Goal: Task Accomplishment & Management: Manage account settings

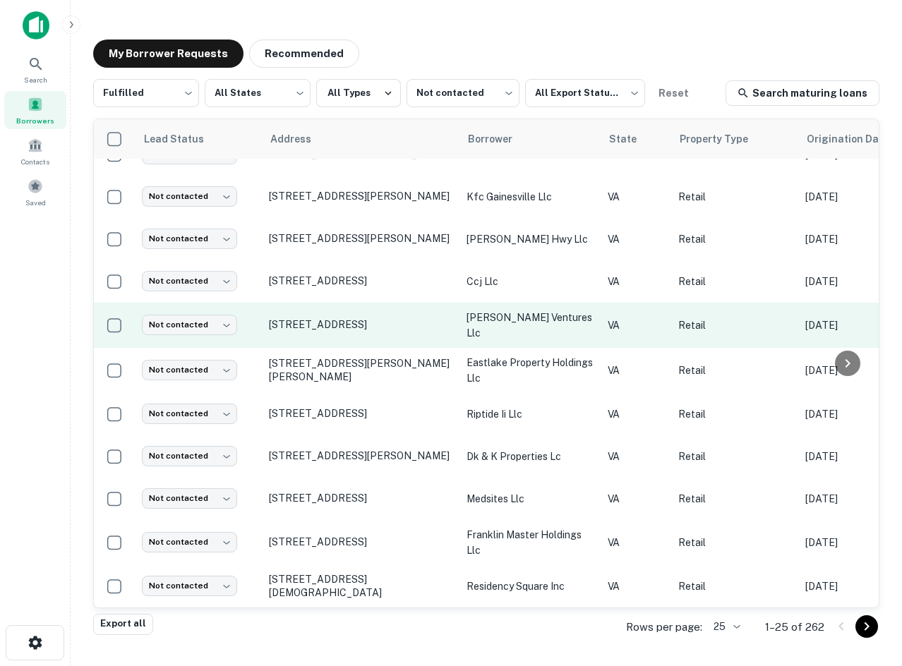
drag, startPoint x: 894, startPoint y: 392, endPoint x: 662, endPoint y: 332, distance: 239.8
click at [894, 392] on main "My Borrower Requests Recommended Fulfilled ********* ​ All States *** ​ All Typ…" at bounding box center [486, 333] width 831 height 666
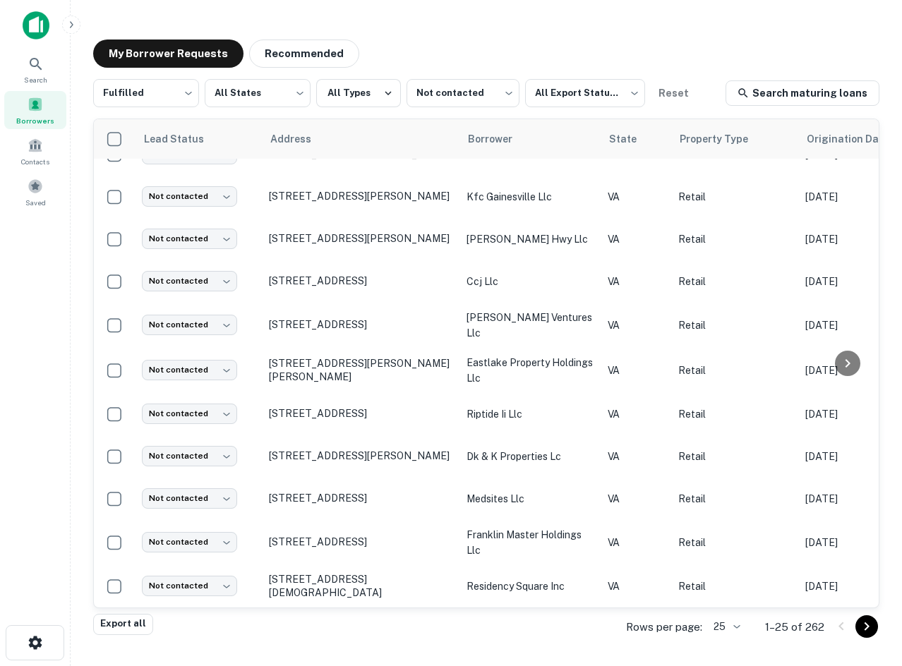
click at [268, 16] on main "My Borrower Requests Recommended Fulfilled ********* ​ All States *** ​ All Typ…" at bounding box center [486, 333] width 831 height 666
click at [882, 219] on div "My Borrower Requests Recommended Fulfilled ********* ​ All States *** ​ All Typ…" at bounding box center [486, 328] width 809 height 600
click at [394, 46] on div "My Borrower Requests Recommended" at bounding box center [486, 54] width 786 height 28
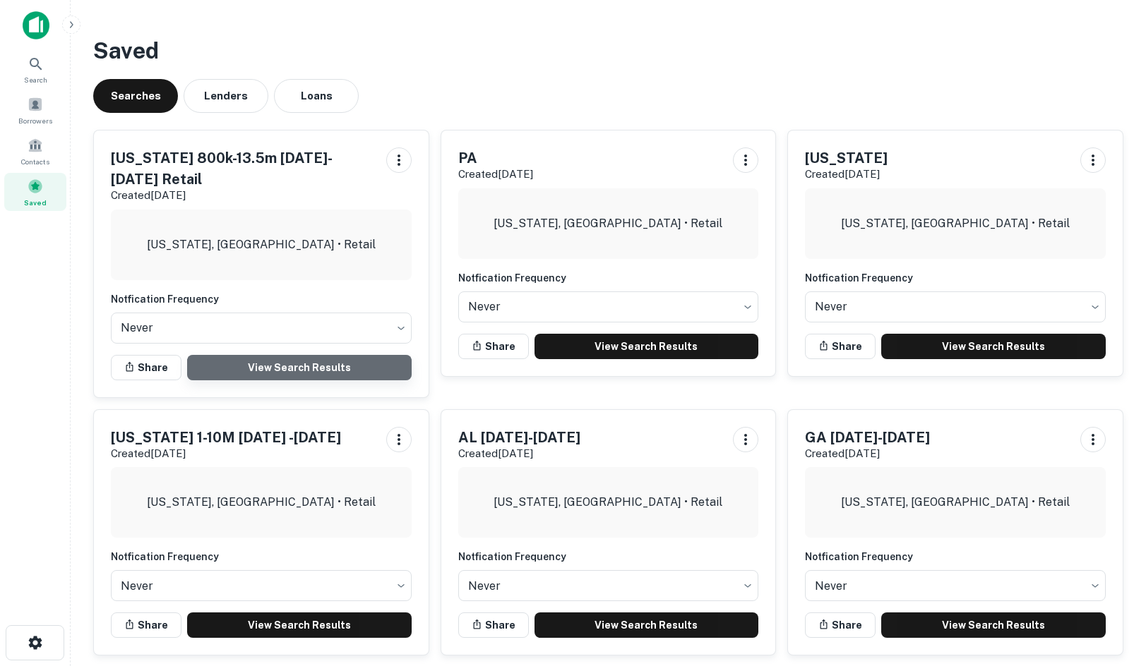
click at [286, 355] on link "View Search Results" at bounding box center [299, 367] width 224 height 25
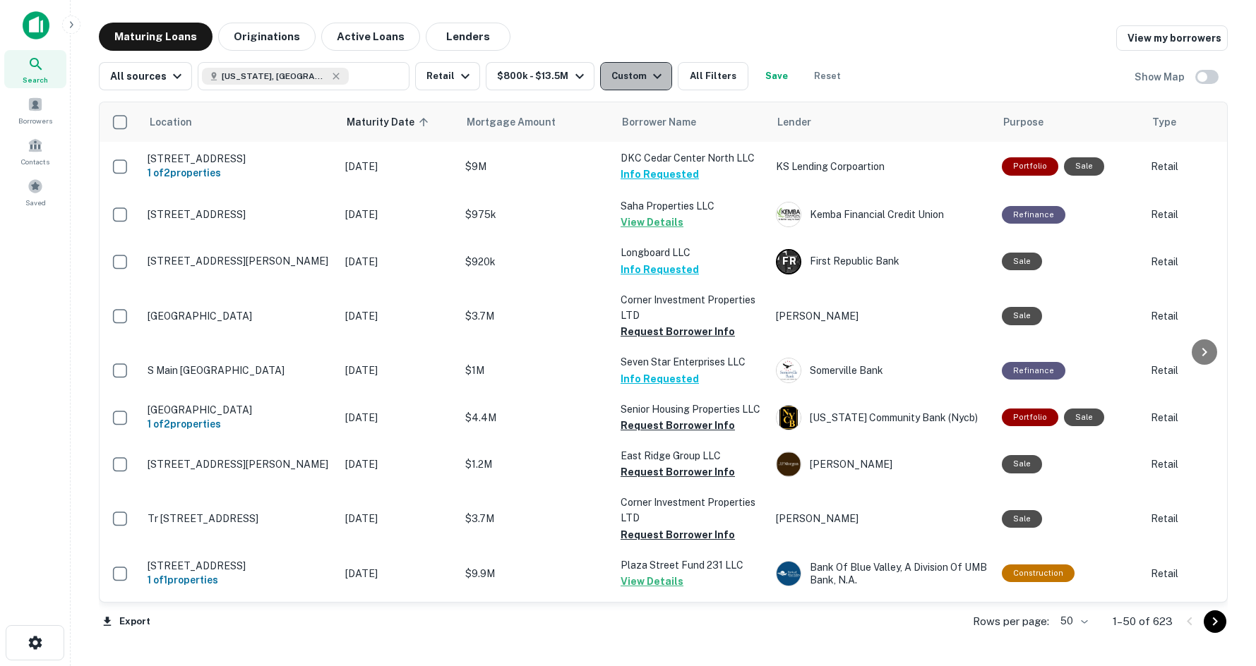
click at [649, 74] on icon "button" at bounding box center [657, 76] width 17 height 17
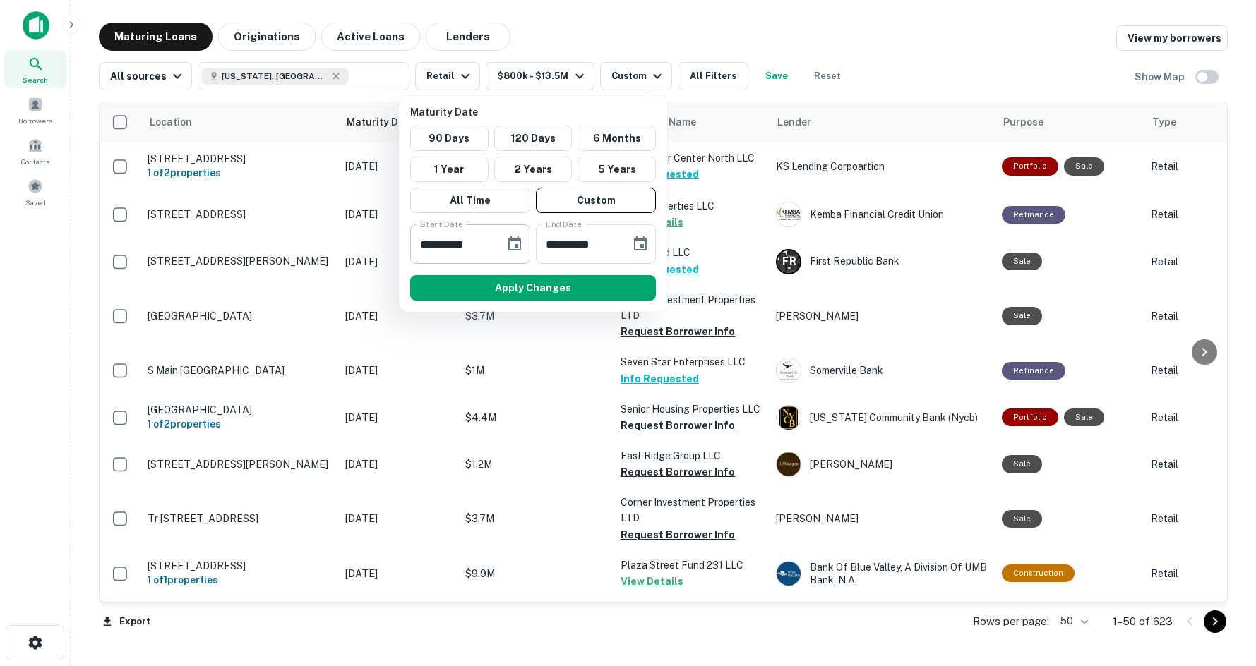
click at [523, 241] on button "Choose date, selected date is Dec 31, 2025" at bounding box center [514, 244] width 28 height 28
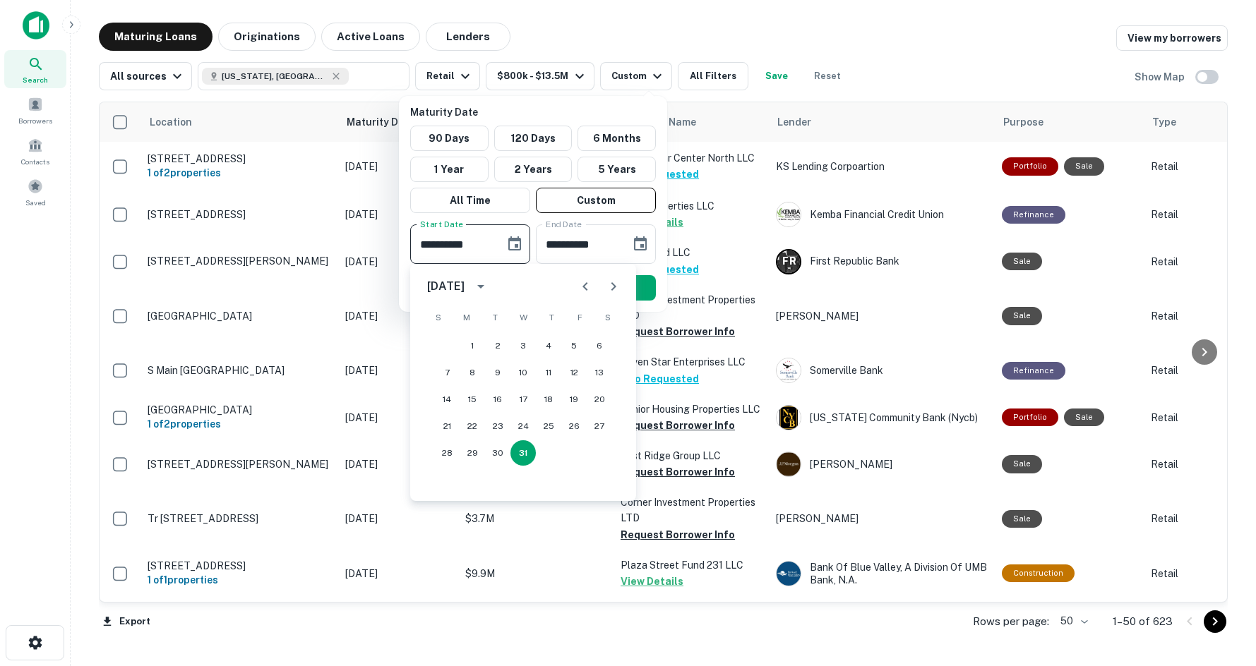
click at [616, 279] on icon "Next month" at bounding box center [613, 286] width 17 height 17
click at [493, 426] on button "24" at bounding box center [497, 426] width 25 height 25
type input "**********"
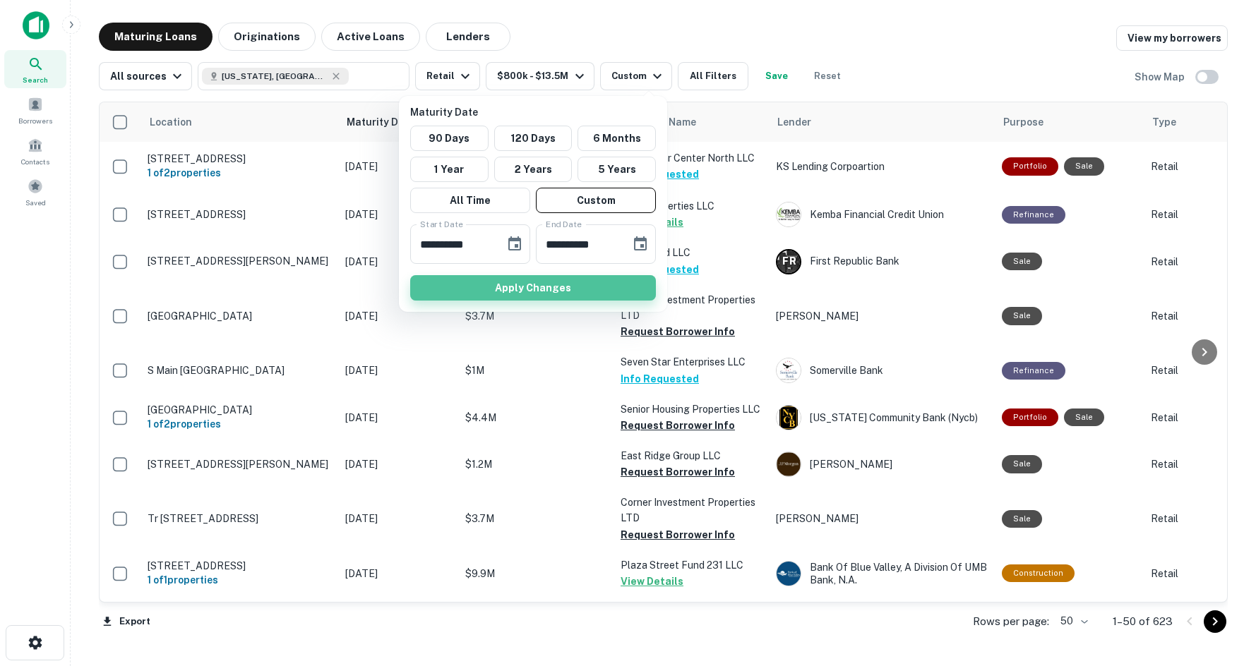
click at [536, 292] on button "Apply Changes" at bounding box center [533, 287] width 246 height 25
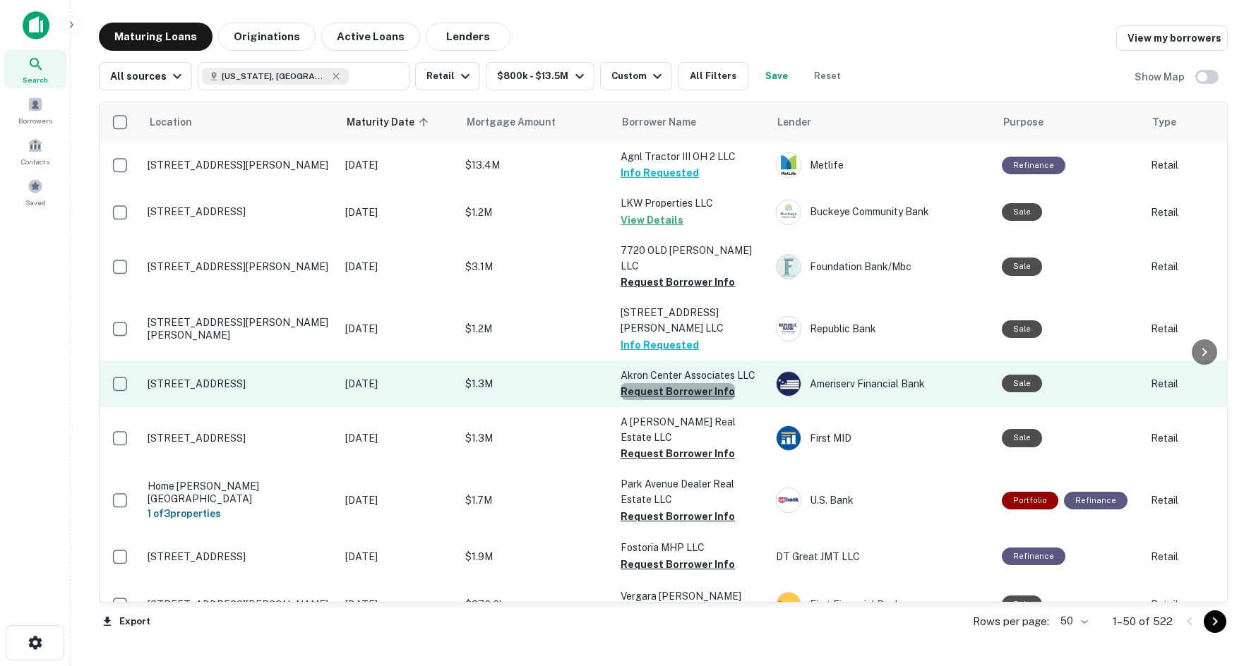
click at [702, 383] on button "Request Borrower Info" at bounding box center [677, 391] width 114 height 17
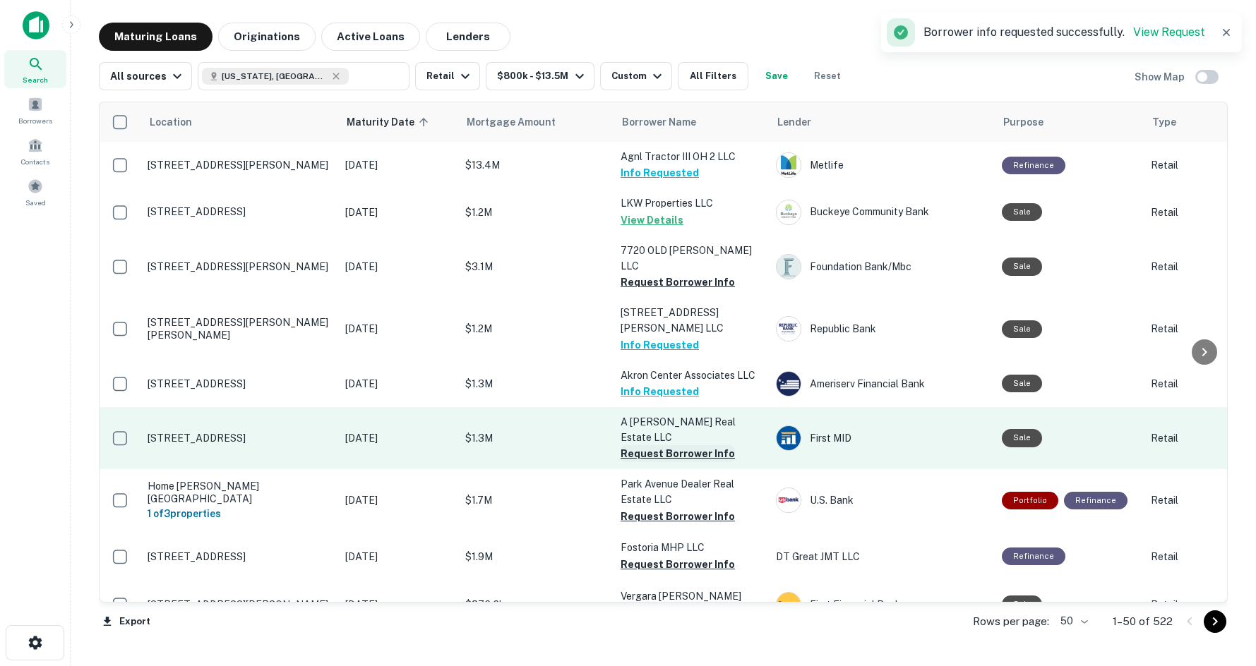
click at [644, 445] on button "Request Borrower Info" at bounding box center [677, 453] width 114 height 17
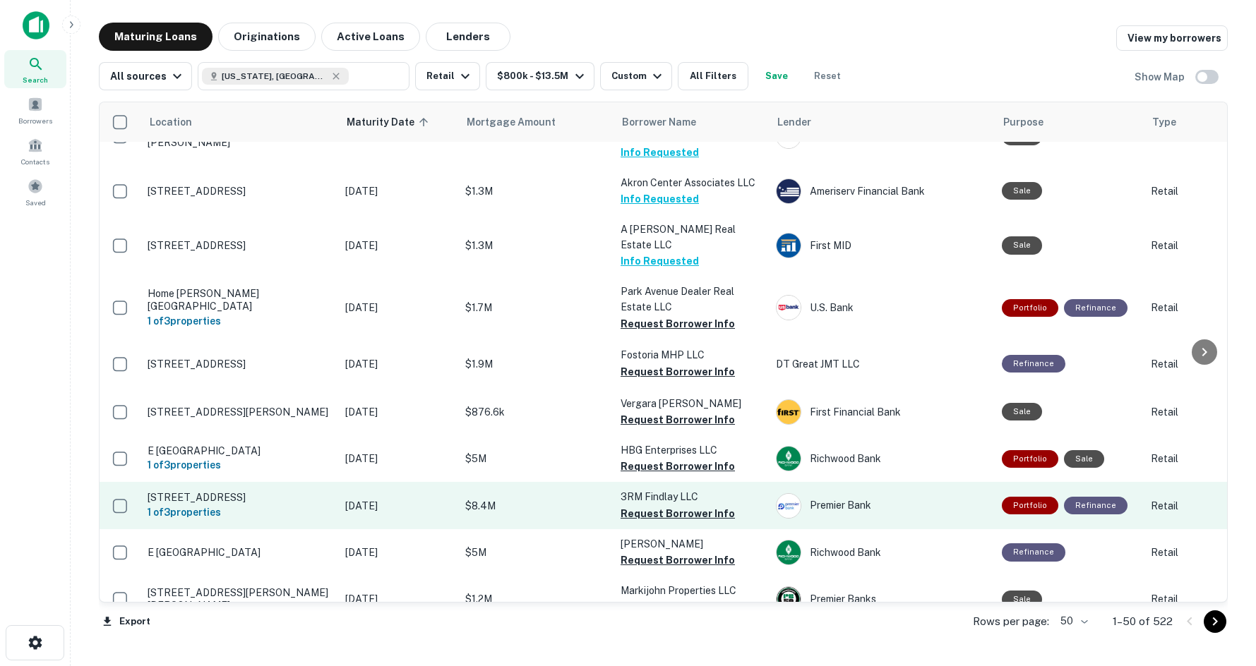
scroll to position [212, 0]
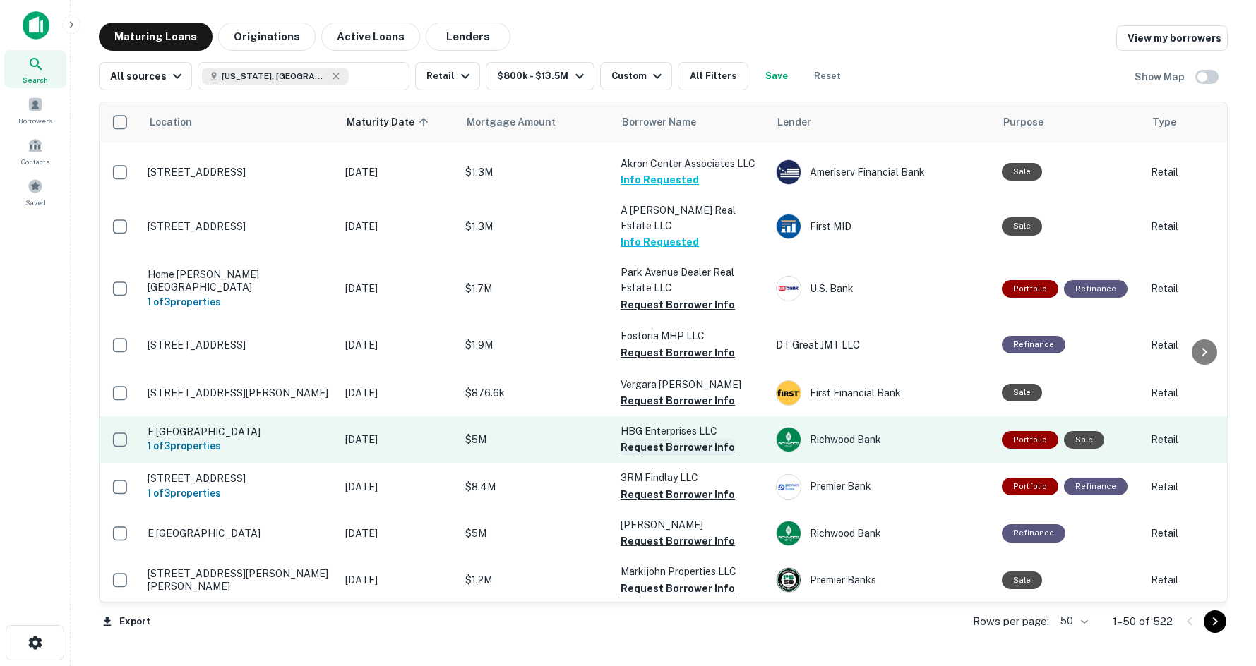
click at [639, 439] on button "Request Borrower Info" at bounding box center [677, 447] width 114 height 17
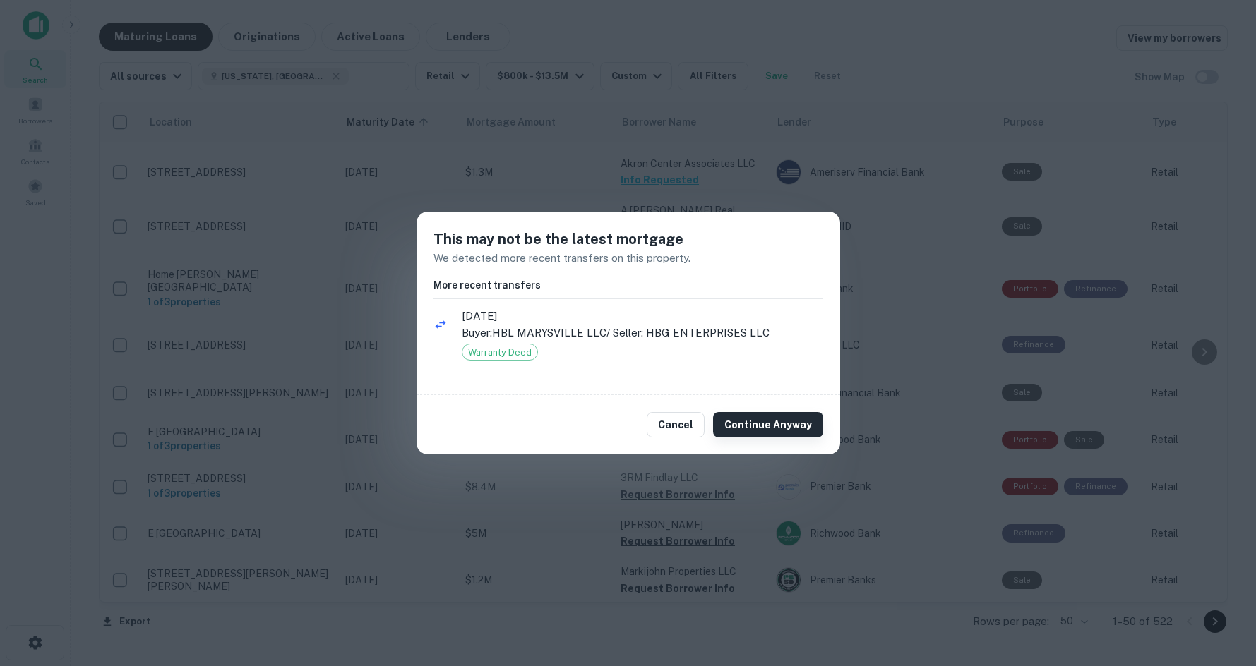
click at [735, 424] on button "Continue Anyway" at bounding box center [768, 424] width 110 height 25
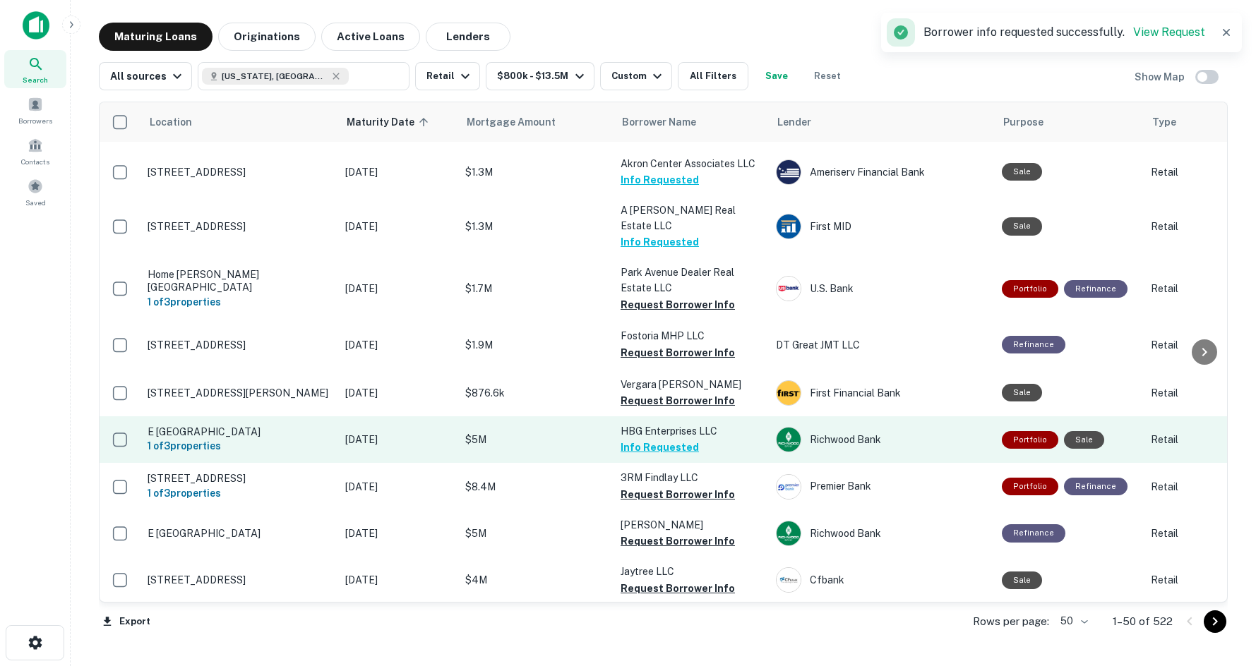
scroll to position [353, 0]
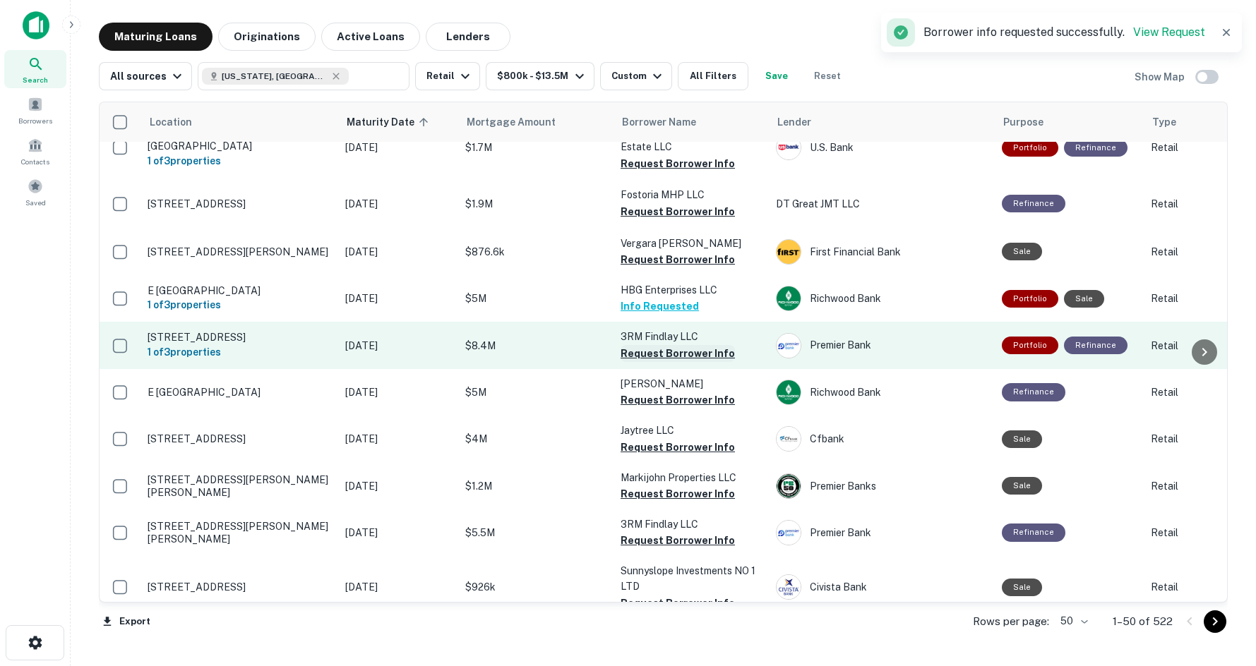
click at [693, 345] on button "Request Borrower Info" at bounding box center [677, 353] width 114 height 17
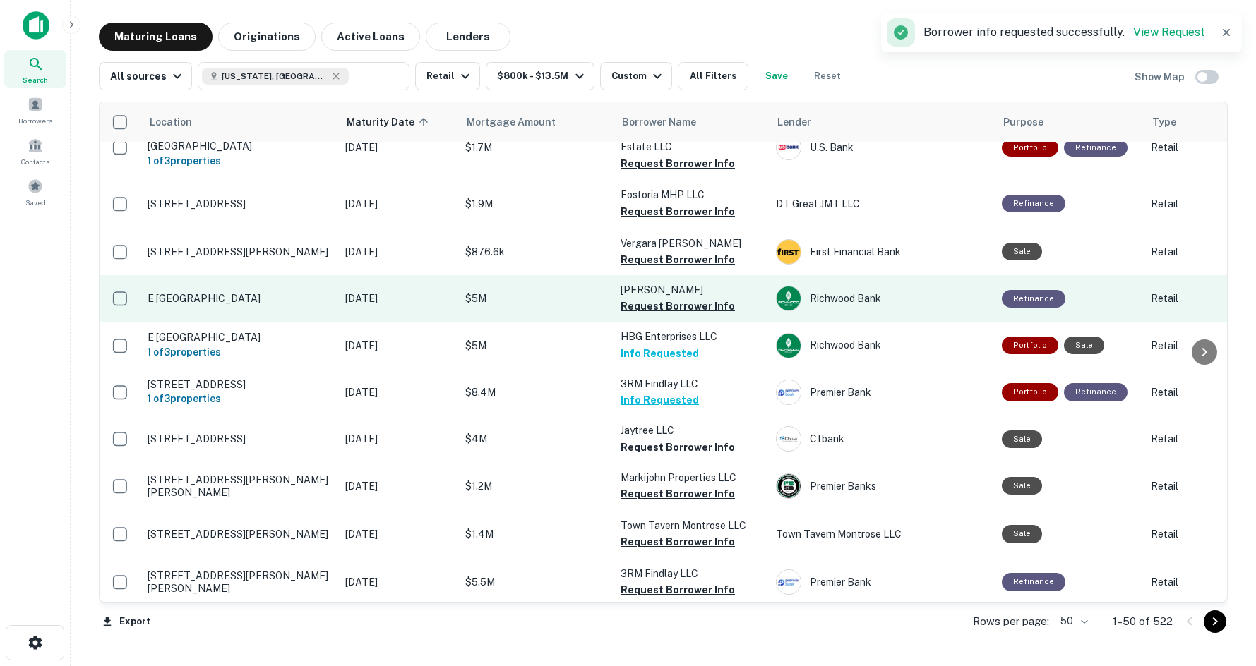
drag, startPoint x: 523, startPoint y: 341, endPoint x: 488, endPoint y: 245, distance: 102.0
click at [649, 282] on p "Green Harold W" at bounding box center [690, 290] width 141 height 16
click at [676, 298] on button "Request Borrower Info" at bounding box center [677, 306] width 114 height 17
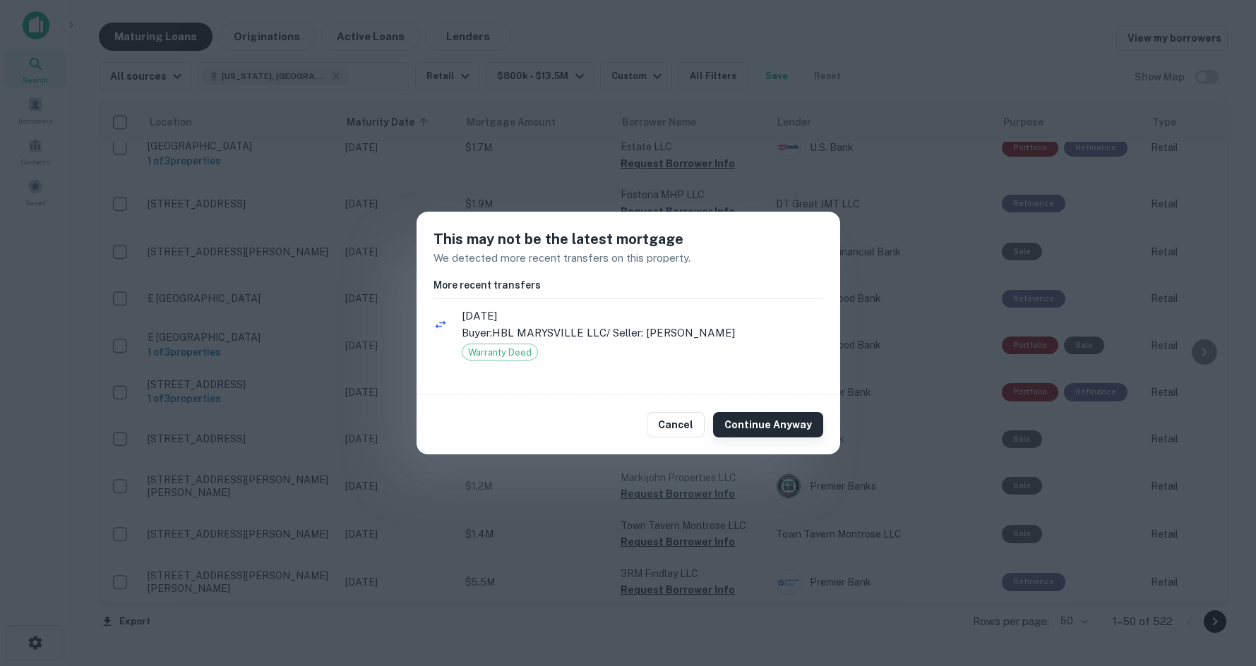
click at [754, 427] on button "Continue Anyway" at bounding box center [768, 424] width 110 height 25
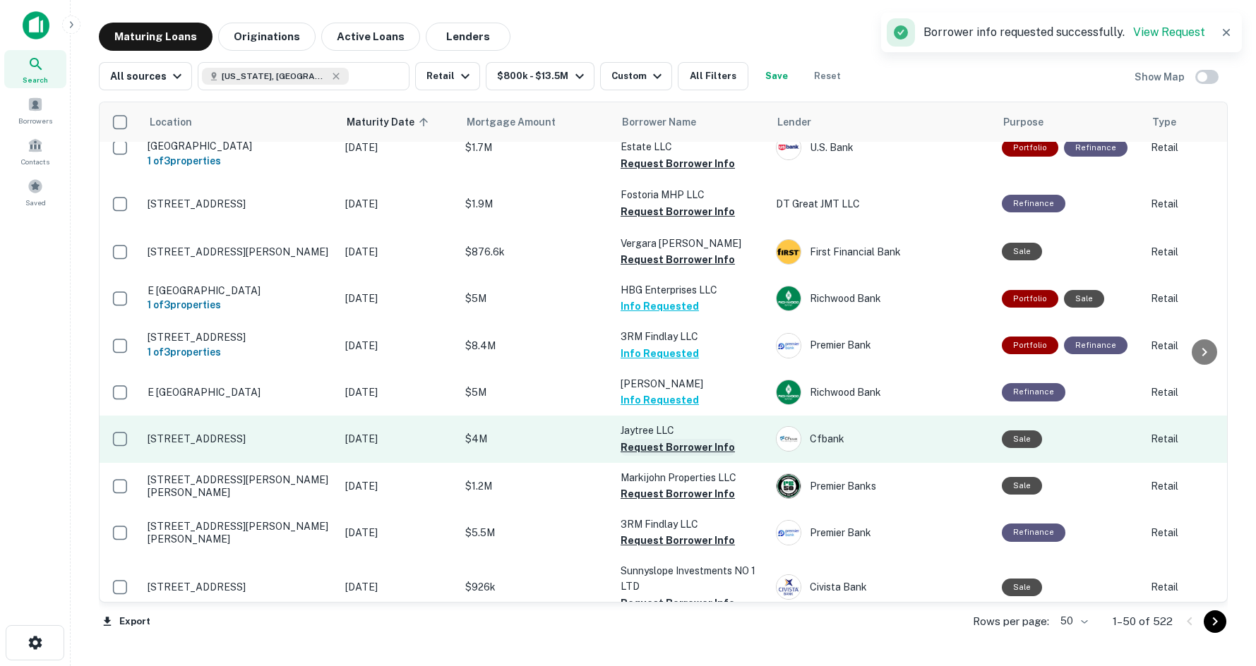
click at [659, 439] on button "Request Borrower Info" at bounding box center [677, 447] width 114 height 17
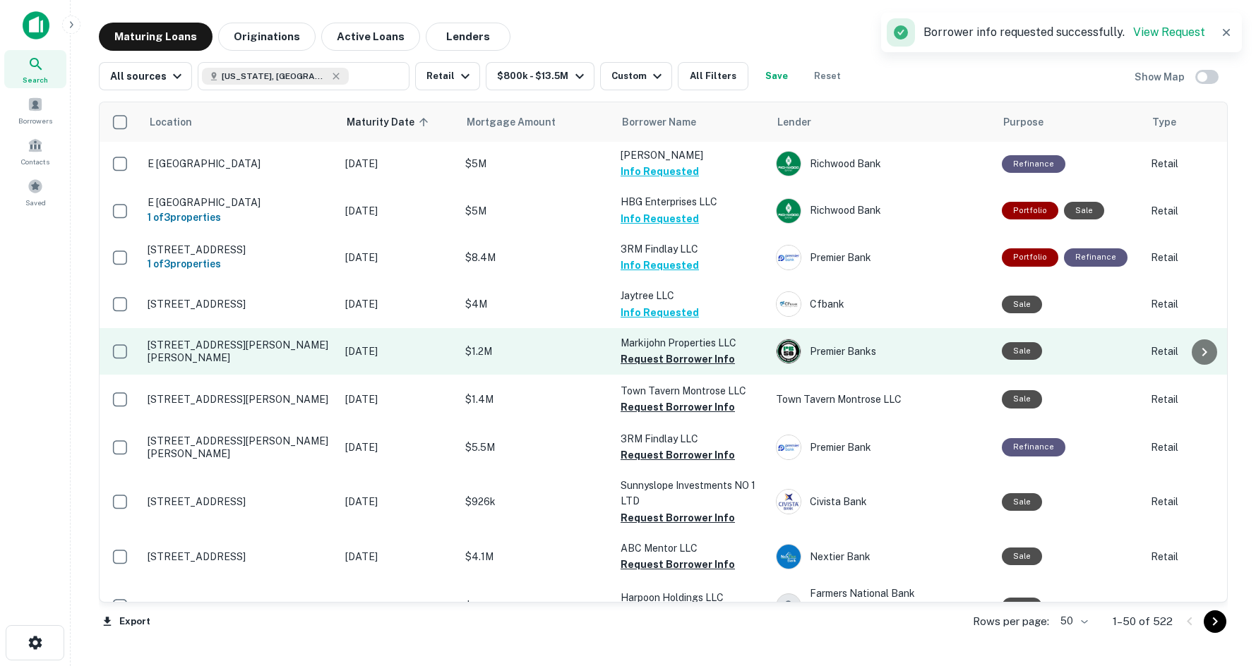
scroll to position [494, 0]
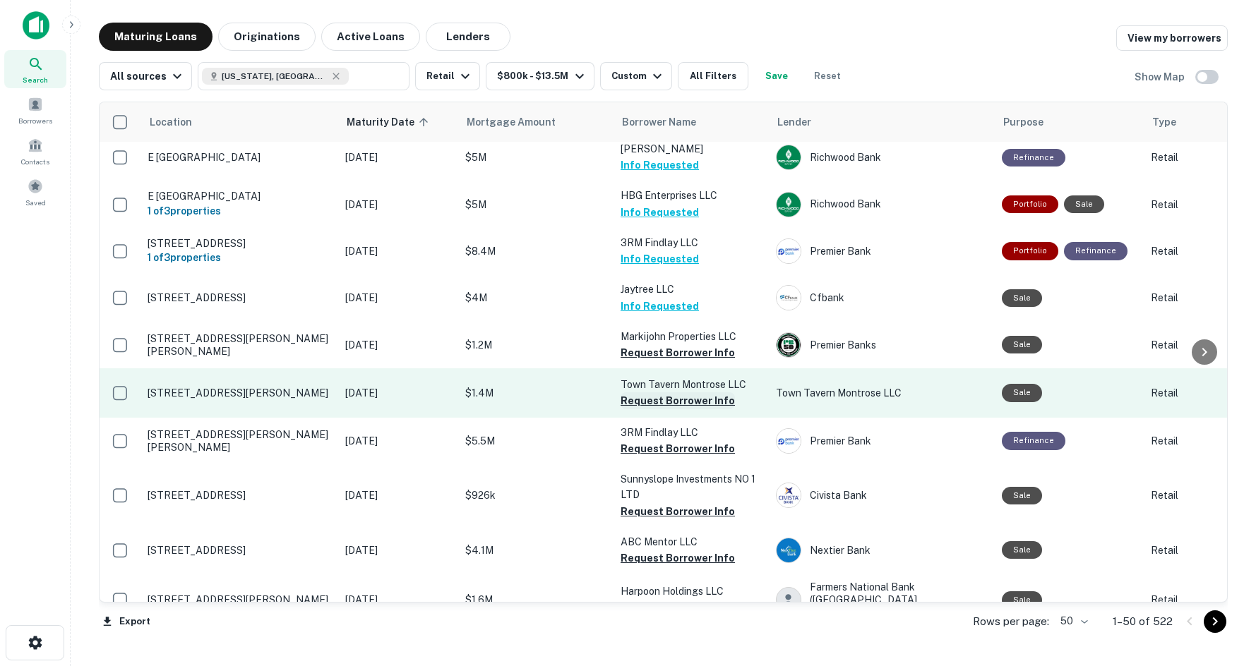
click at [668, 392] on button "Request Borrower Info" at bounding box center [677, 400] width 114 height 17
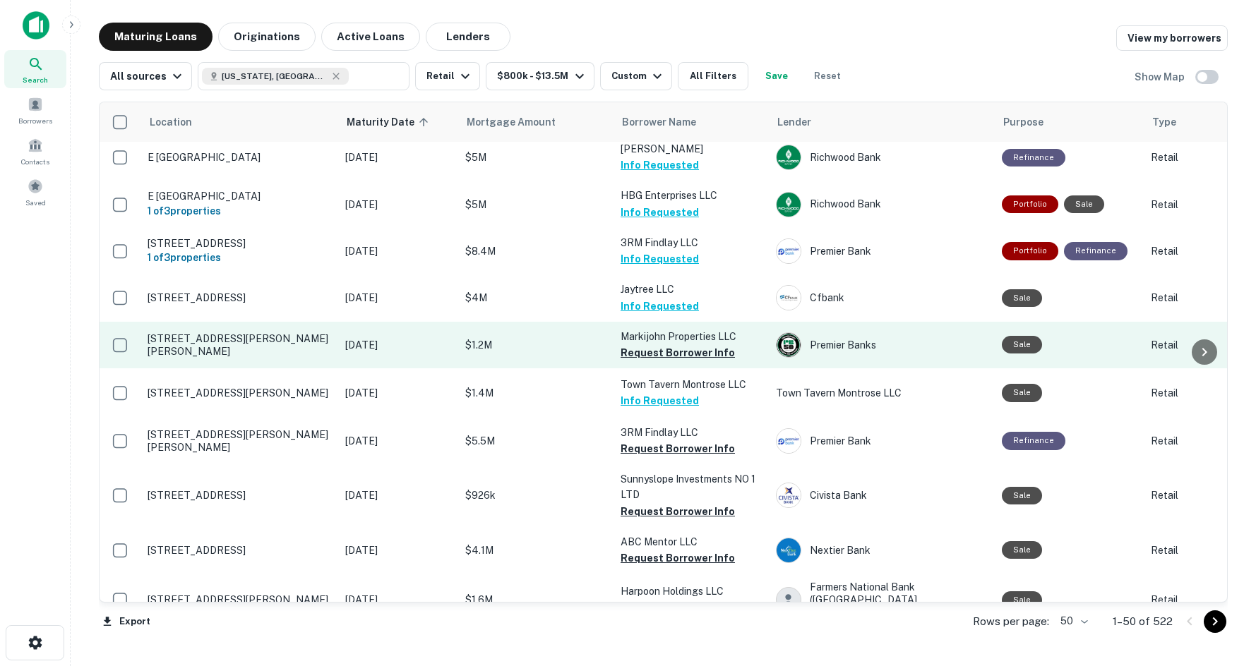
scroll to position [424, 0]
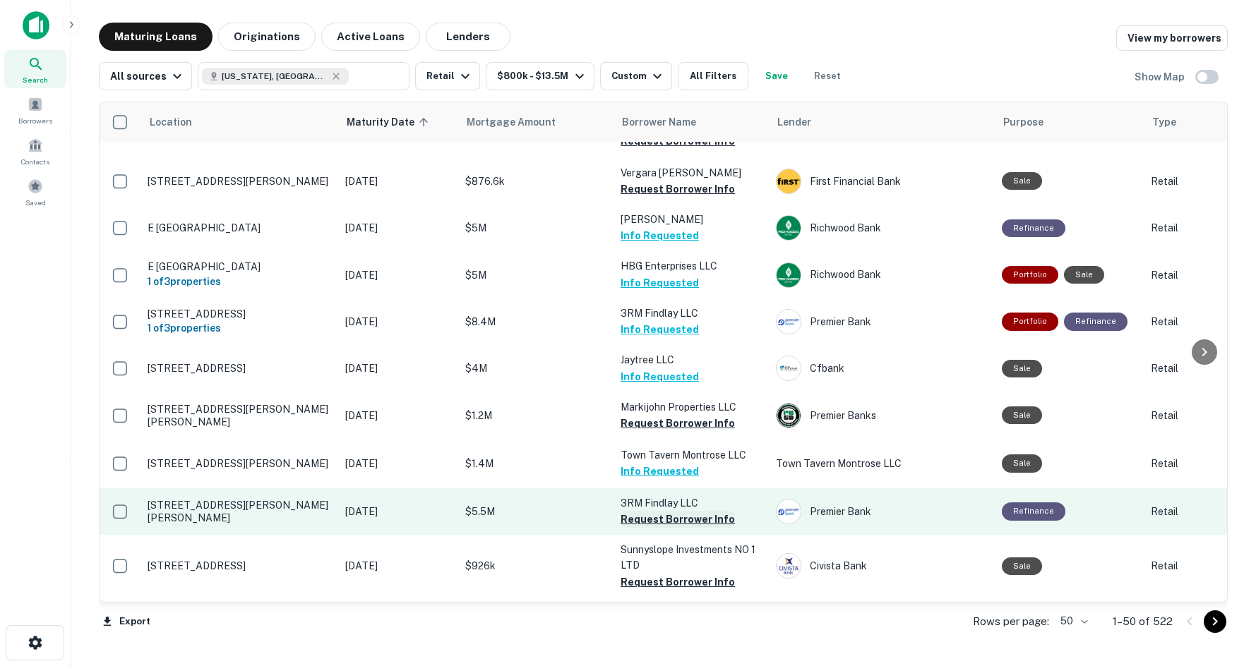
click at [675, 511] on button "Request Borrower Info" at bounding box center [677, 519] width 114 height 17
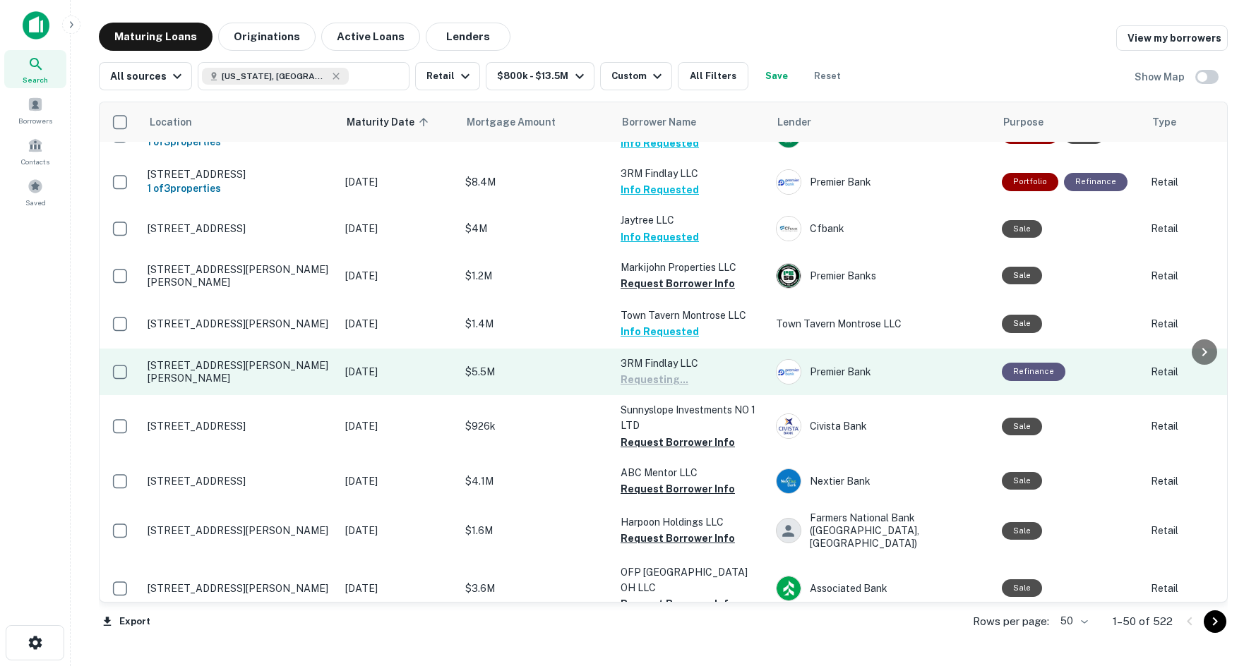
scroll to position [565, 0]
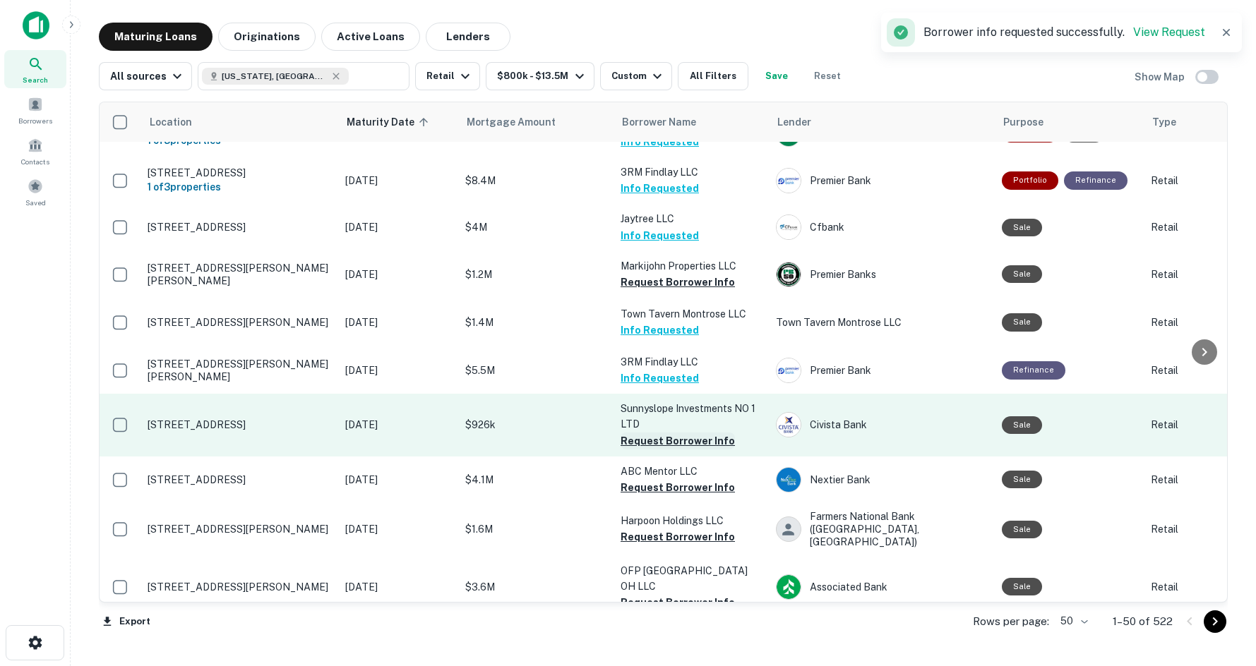
click at [660, 433] on button "Request Borrower Info" at bounding box center [677, 441] width 114 height 17
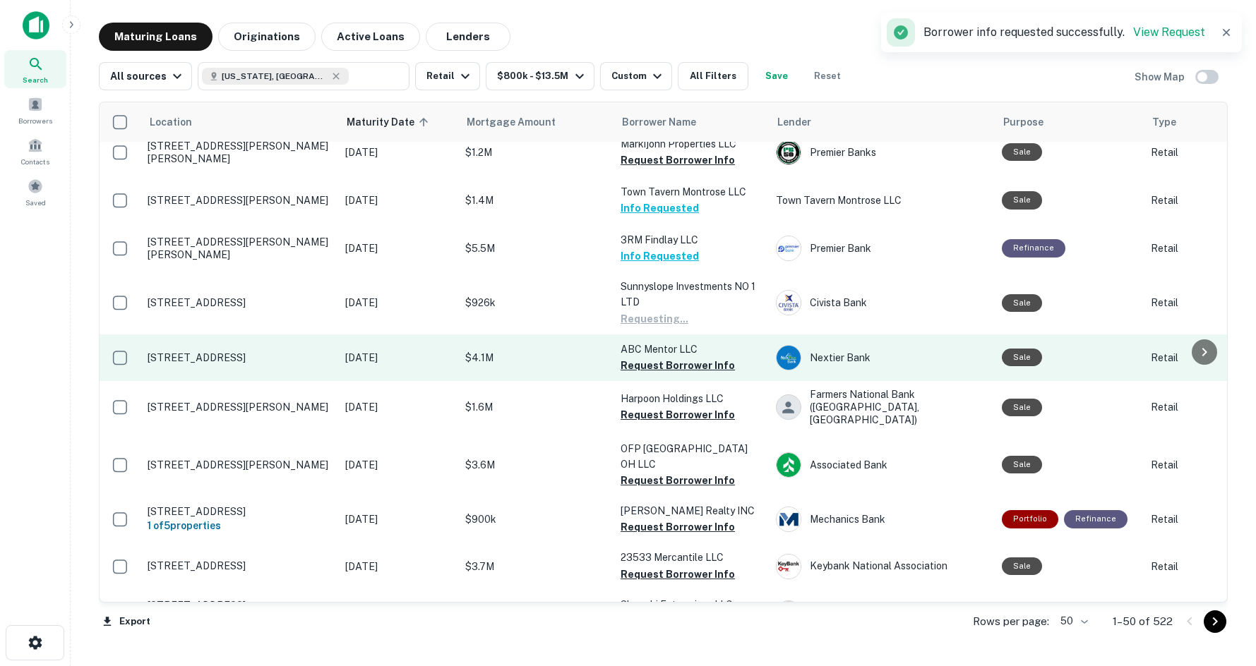
scroll to position [706, 0]
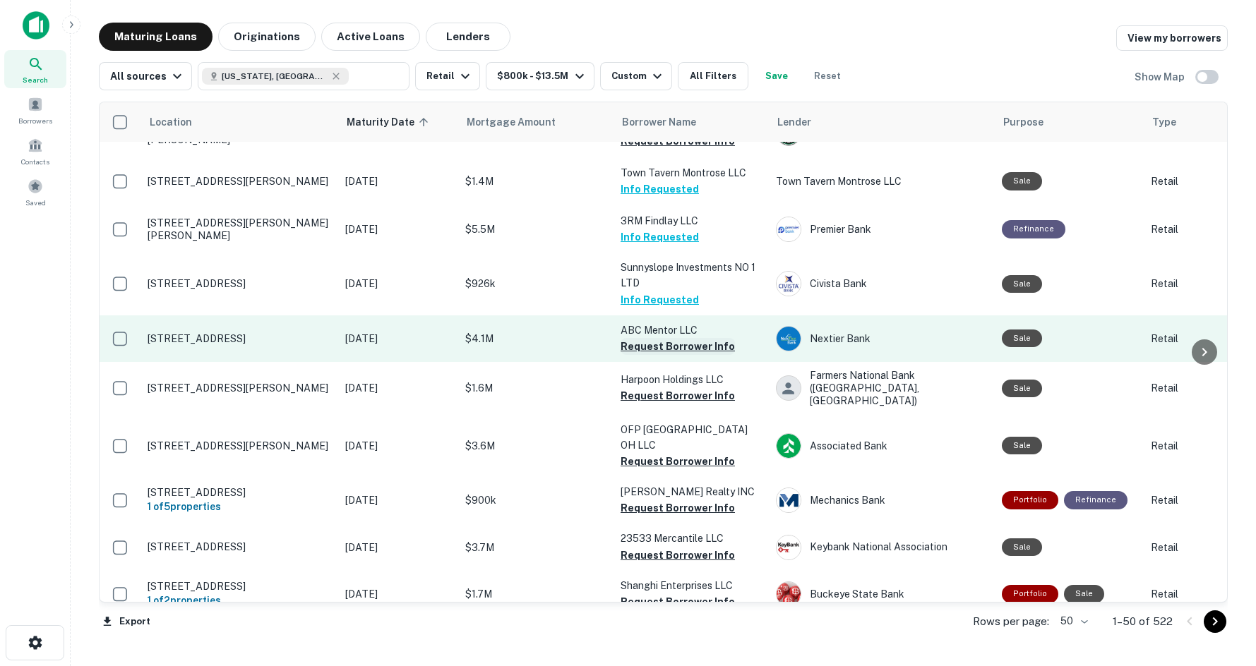
click at [701, 338] on button "Request Borrower Info" at bounding box center [677, 346] width 114 height 17
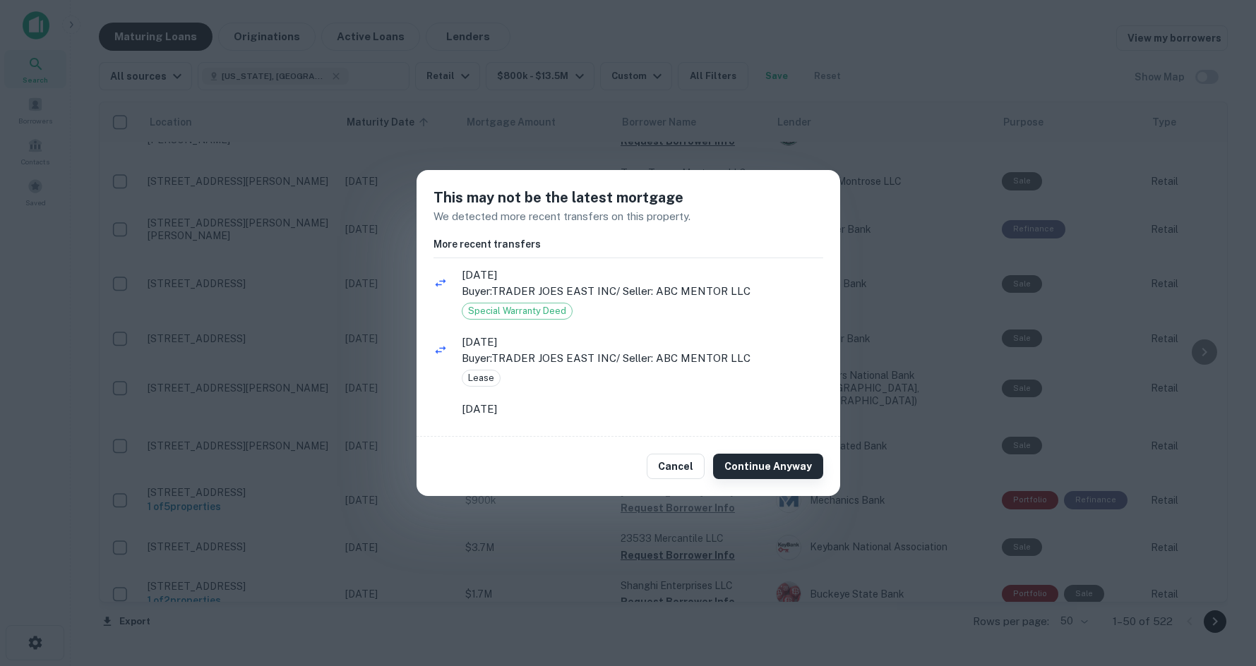
click at [793, 462] on button "Continue Anyway" at bounding box center [768, 466] width 110 height 25
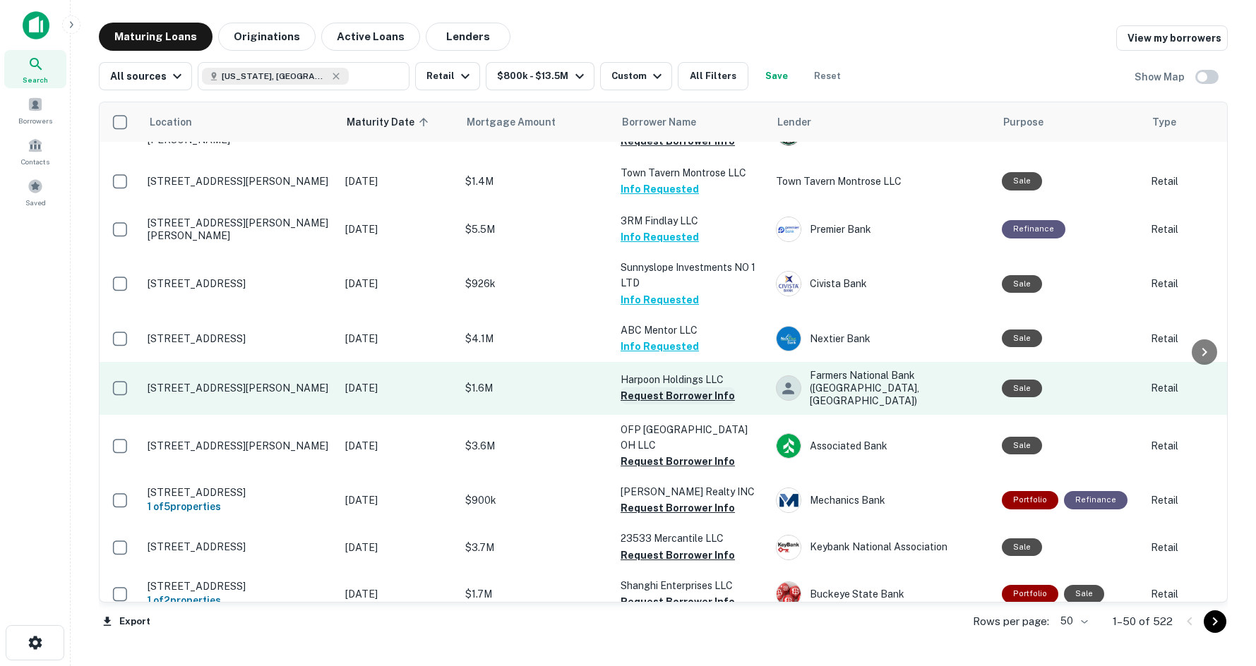
click at [664, 388] on button "Request Borrower Info" at bounding box center [677, 396] width 114 height 17
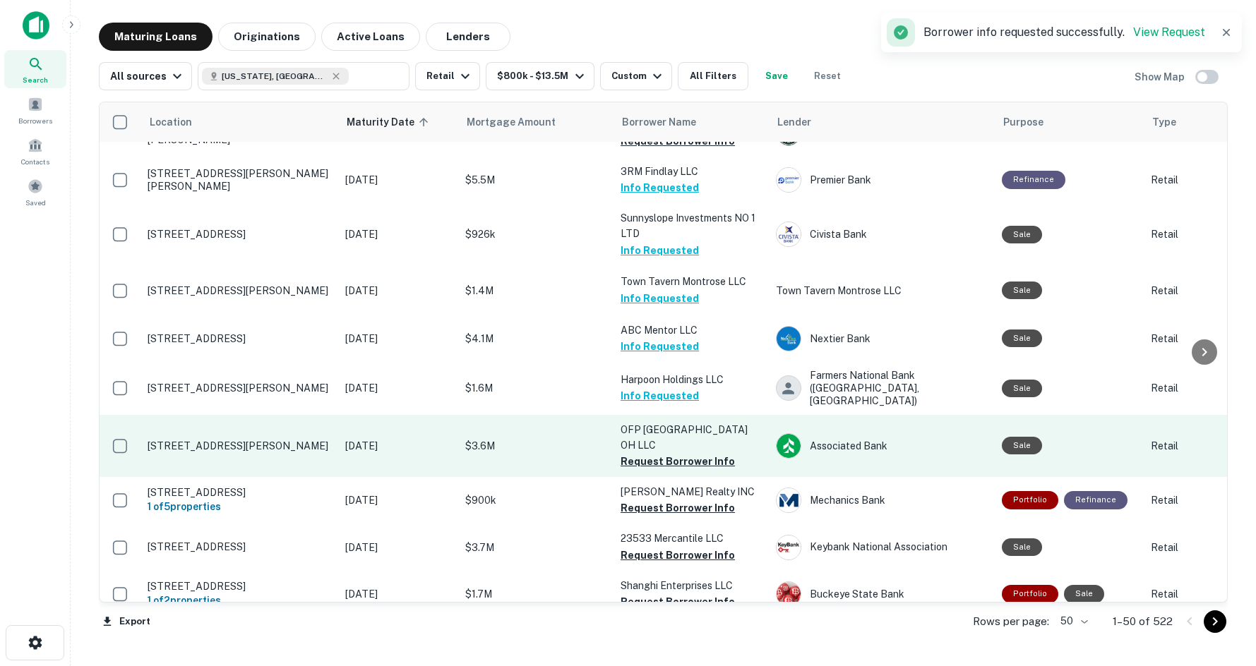
scroll to position [847, 0]
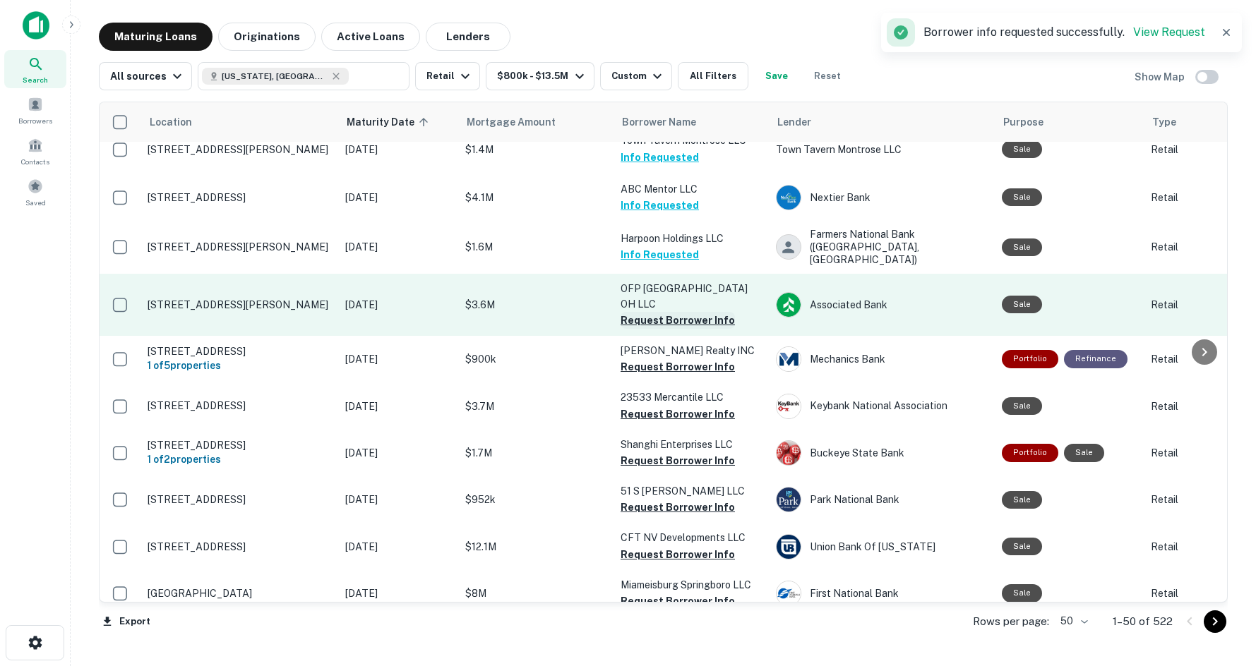
click at [702, 312] on button "Request Borrower Info" at bounding box center [677, 320] width 114 height 17
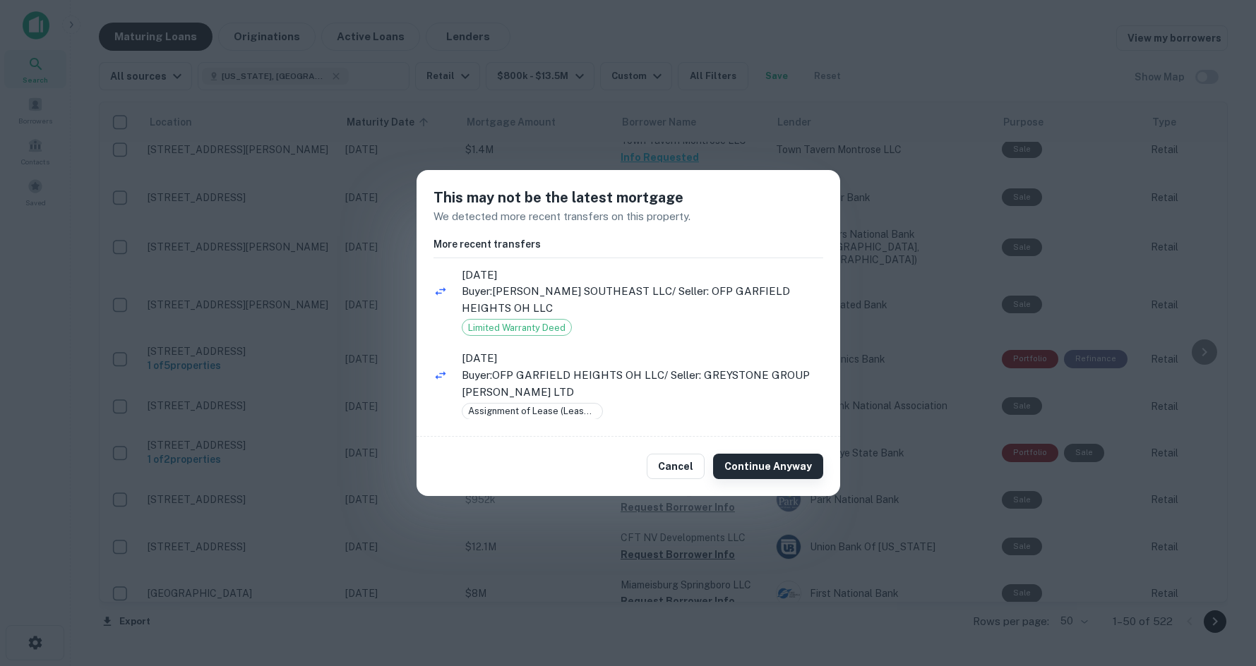
click at [766, 465] on button "Continue Anyway" at bounding box center [768, 466] width 110 height 25
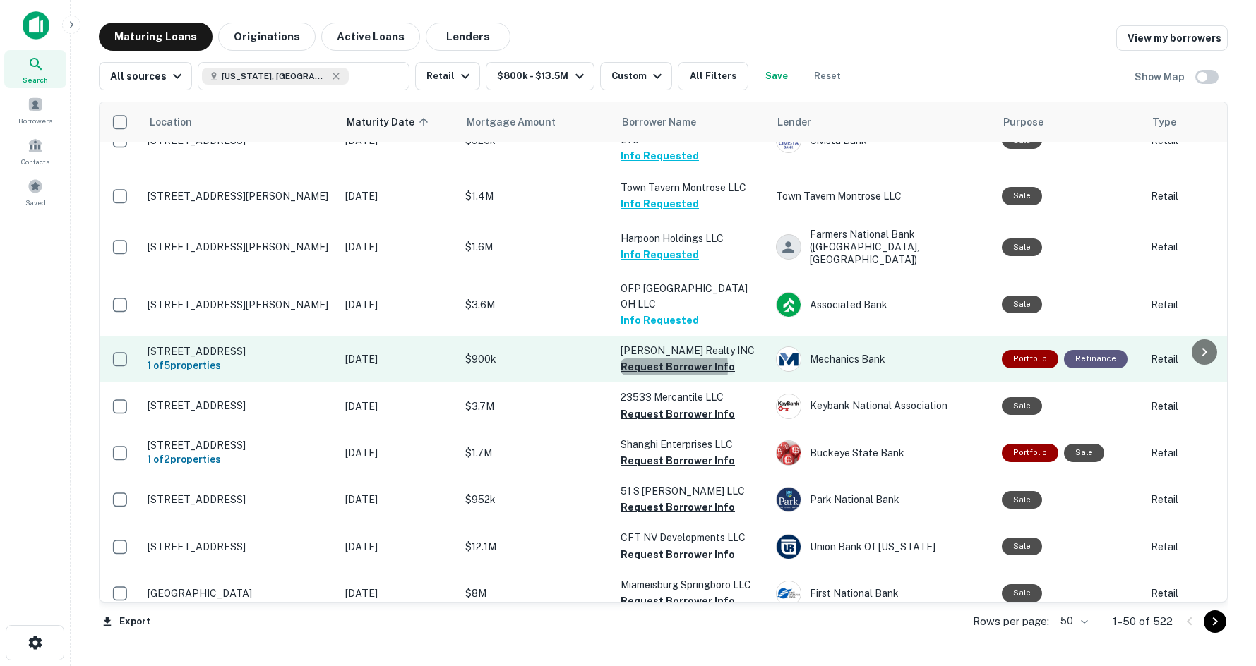
click at [637, 359] on button "Request Borrower Info" at bounding box center [677, 367] width 114 height 17
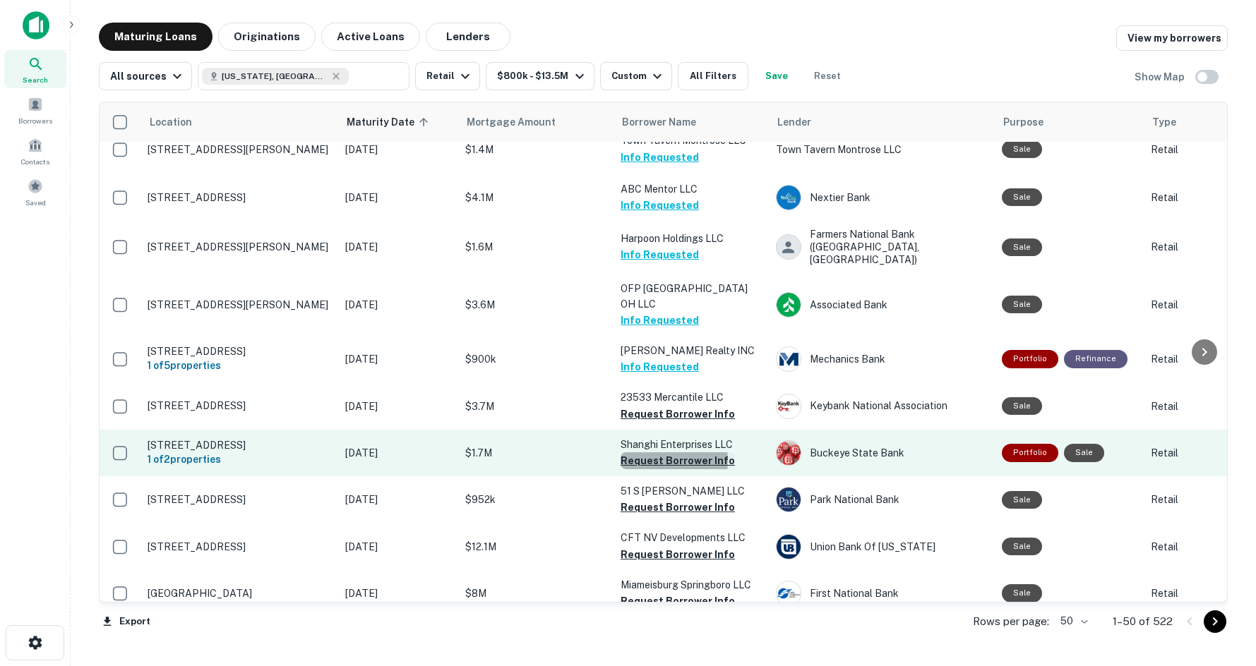
click at [651, 452] on button "Request Borrower Info" at bounding box center [677, 460] width 114 height 17
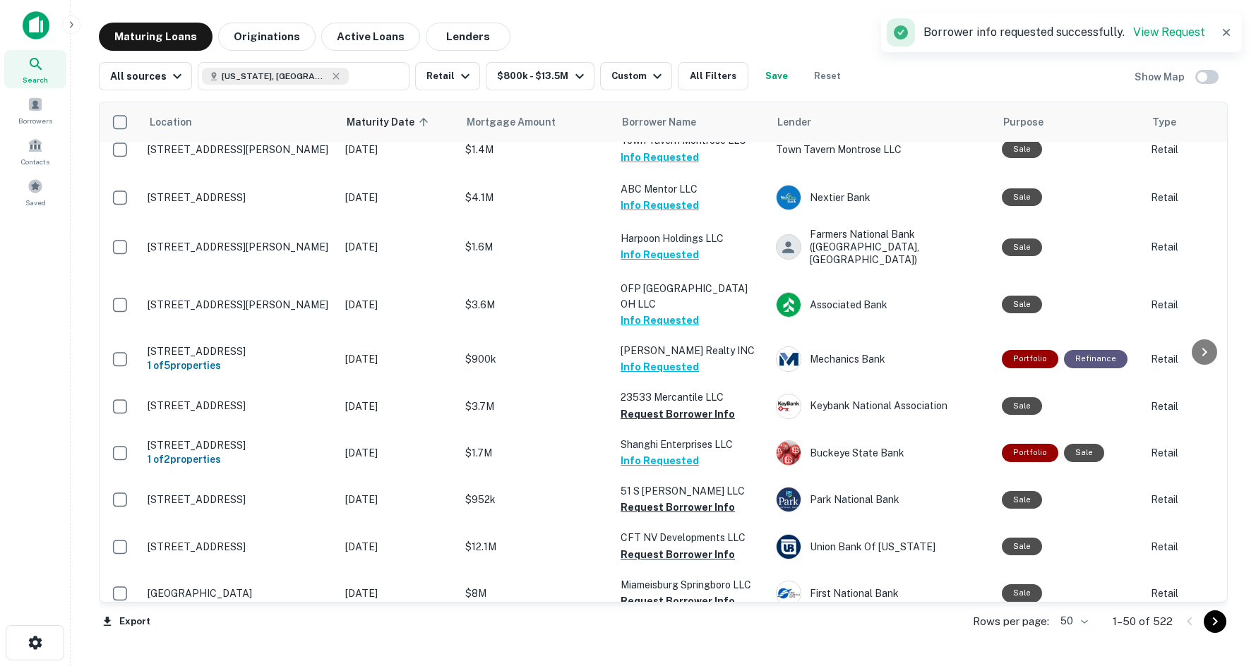
scroll to position [988, 0]
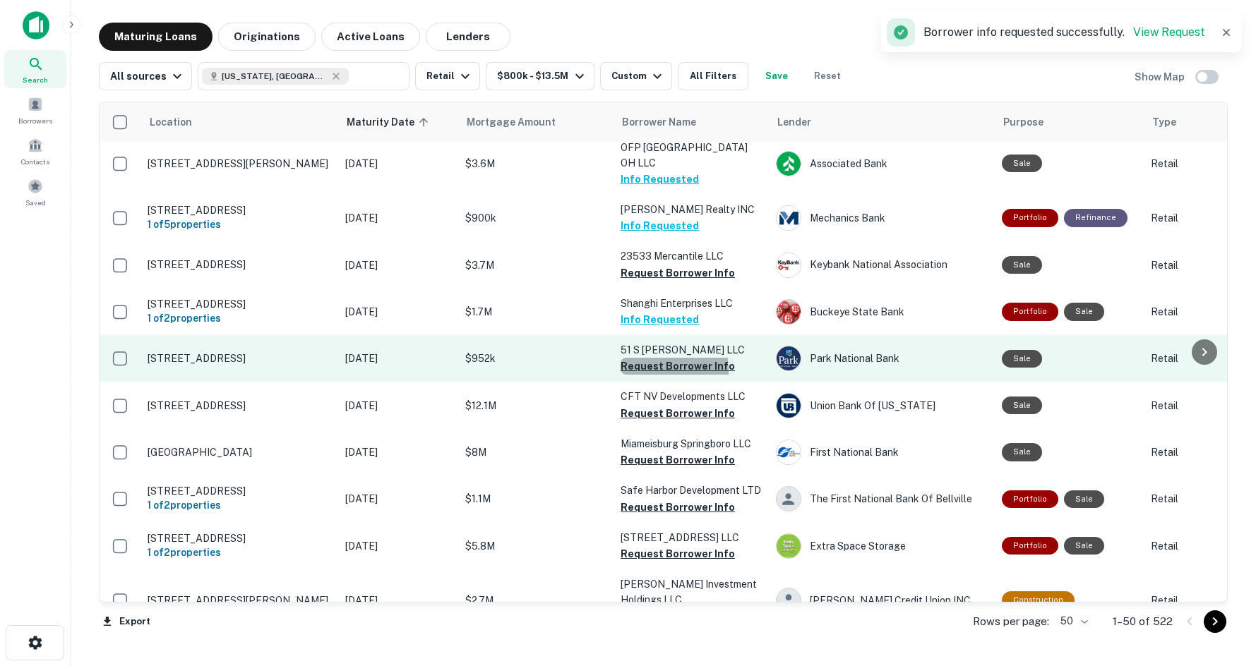
click at [640, 358] on button "Request Borrower Info" at bounding box center [677, 366] width 114 height 17
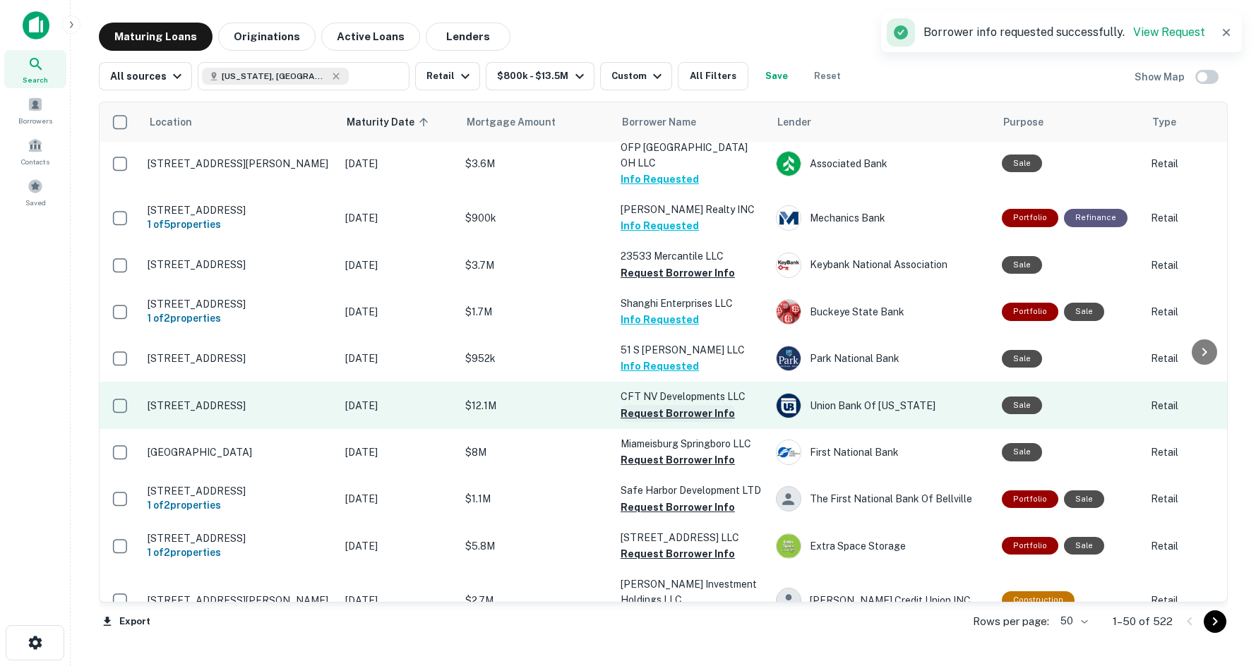
click at [690, 405] on button "Request Borrower Info" at bounding box center [677, 413] width 114 height 17
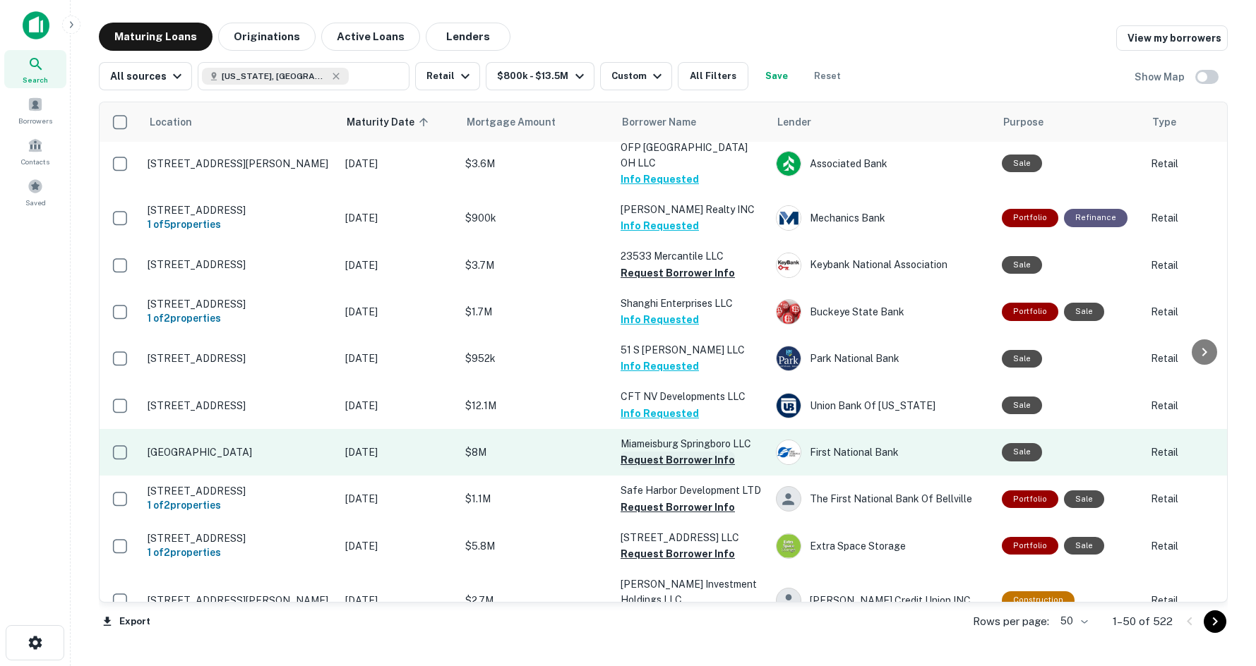
click at [681, 452] on button "Request Borrower Info" at bounding box center [677, 460] width 114 height 17
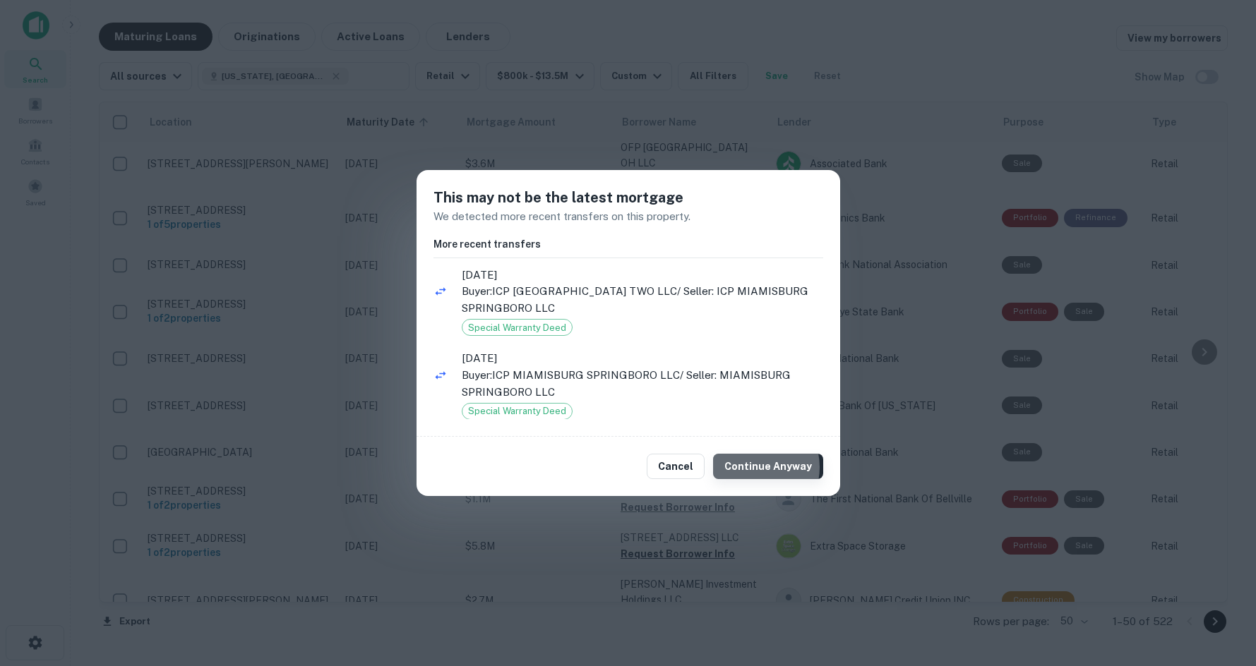
click at [756, 467] on button "Continue Anyway" at bounding box center [768, 466] width 110 height 25
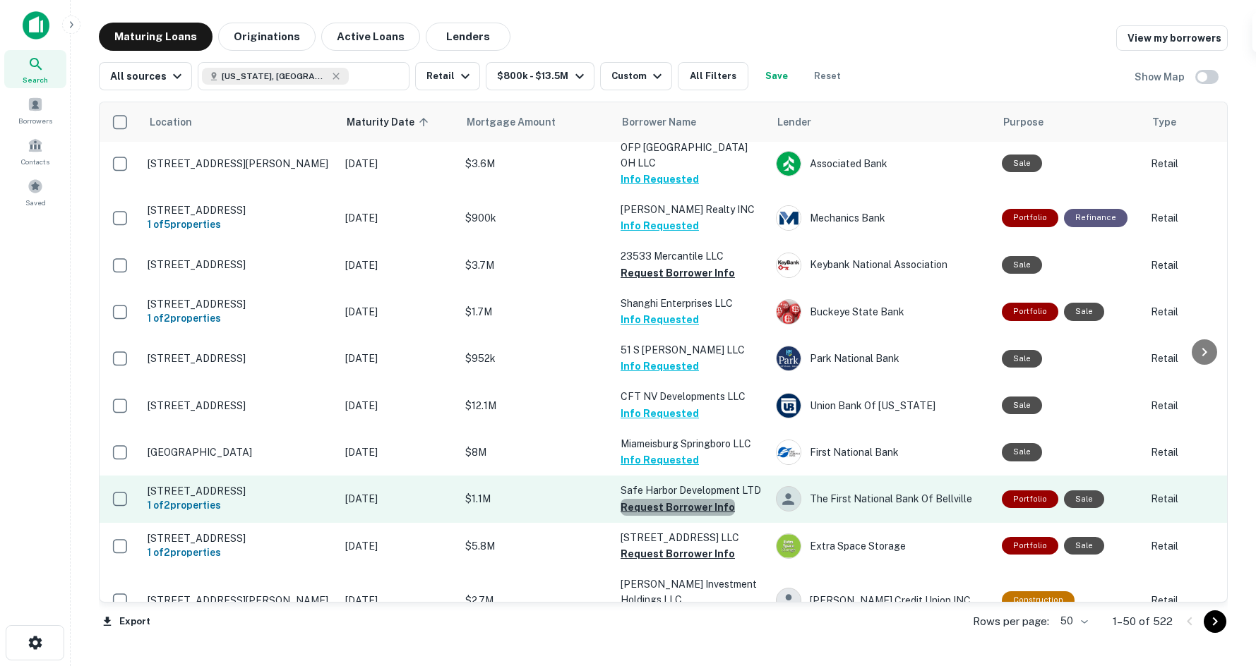
click at [680, 499] on button "Request Borrower Info" at bounding box center [677, 507] width 114 height 17
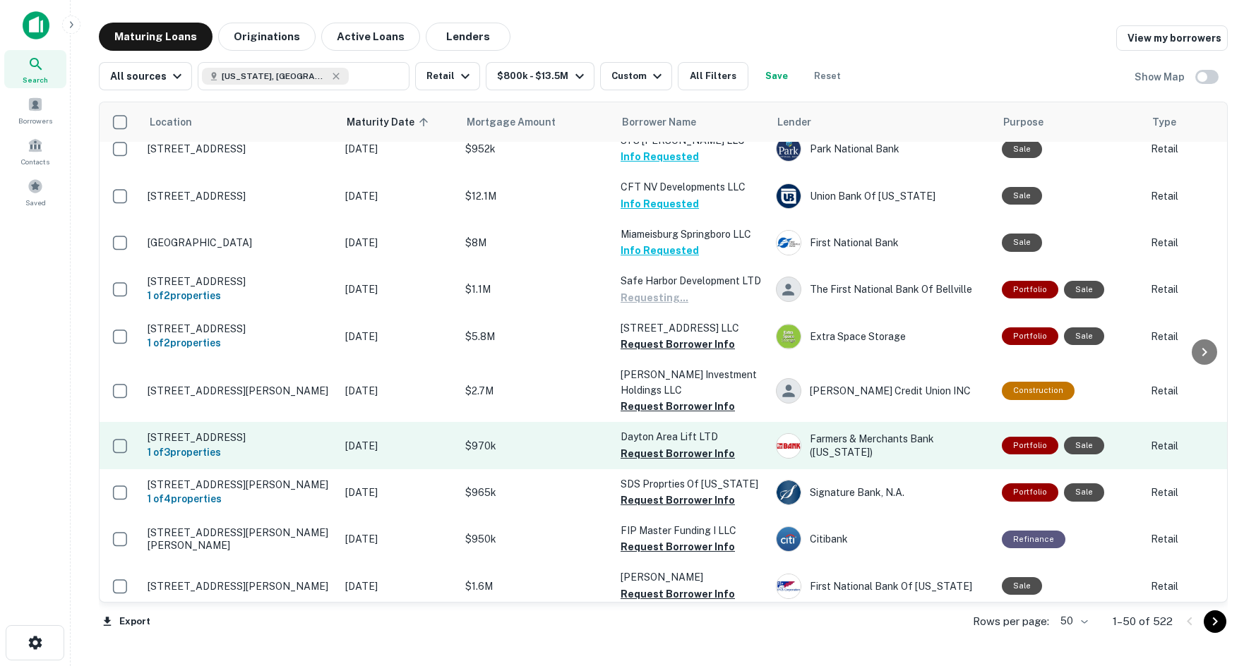
scroll to position [1200, 0]
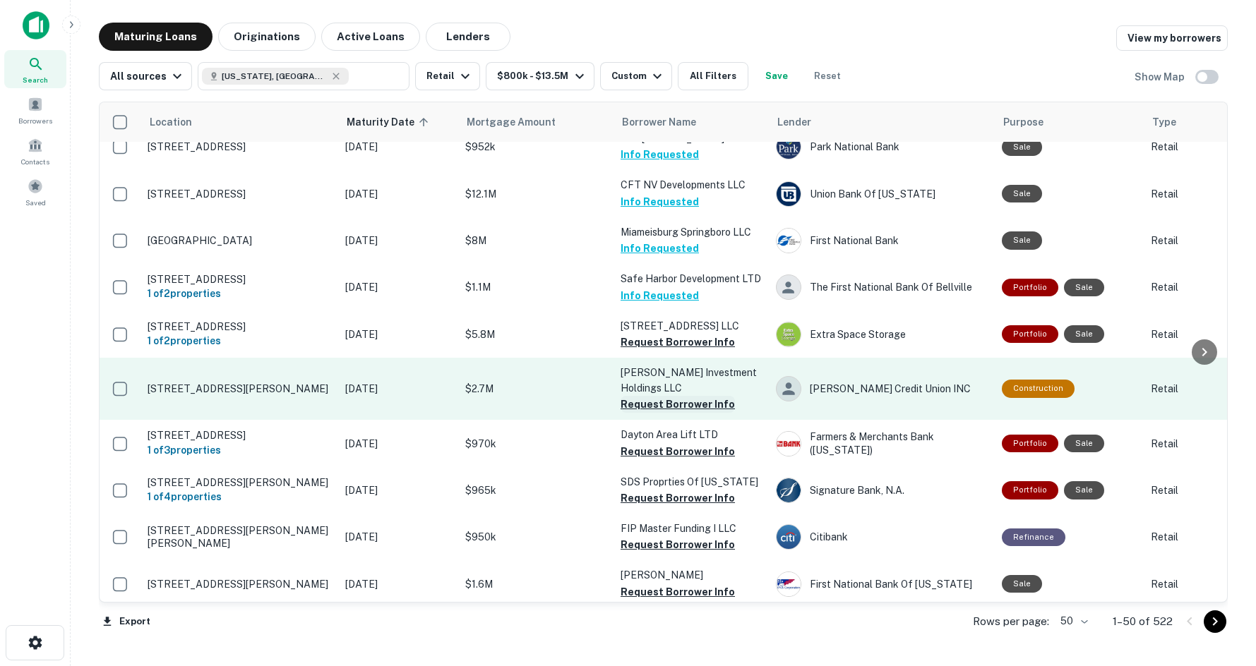
click at [695, 396] on button "Request Borrower Info" at bounding box center [677, 404] width 114 height 17
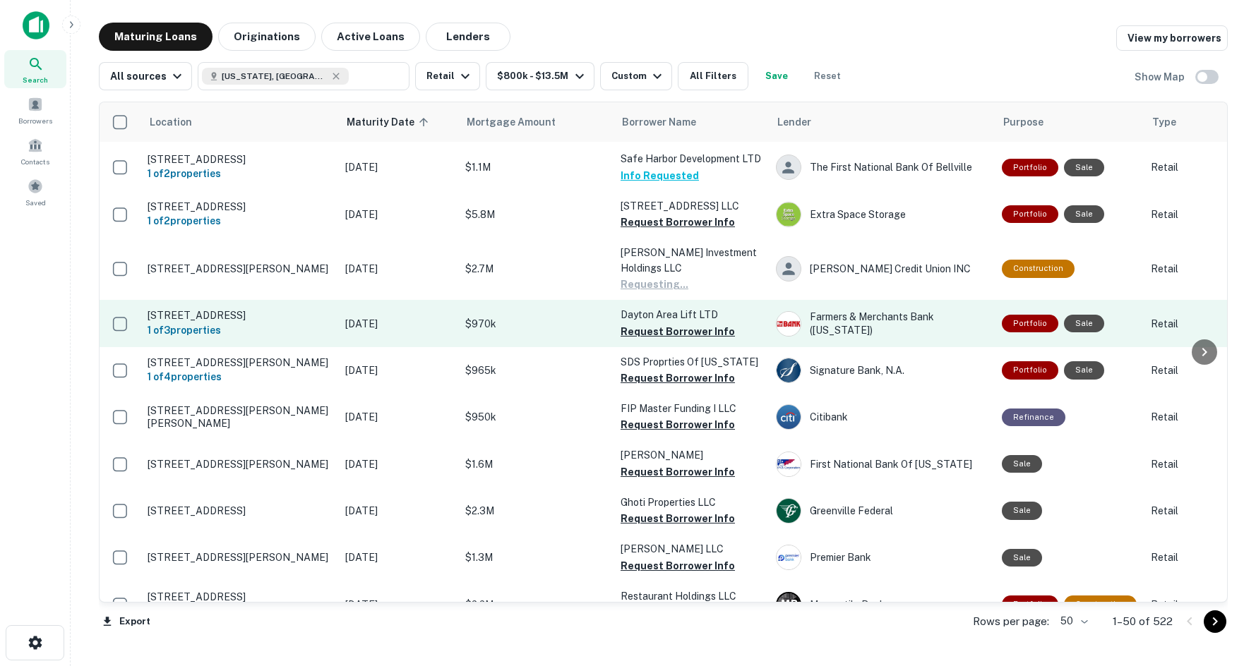
scroll to position [1341, 0]
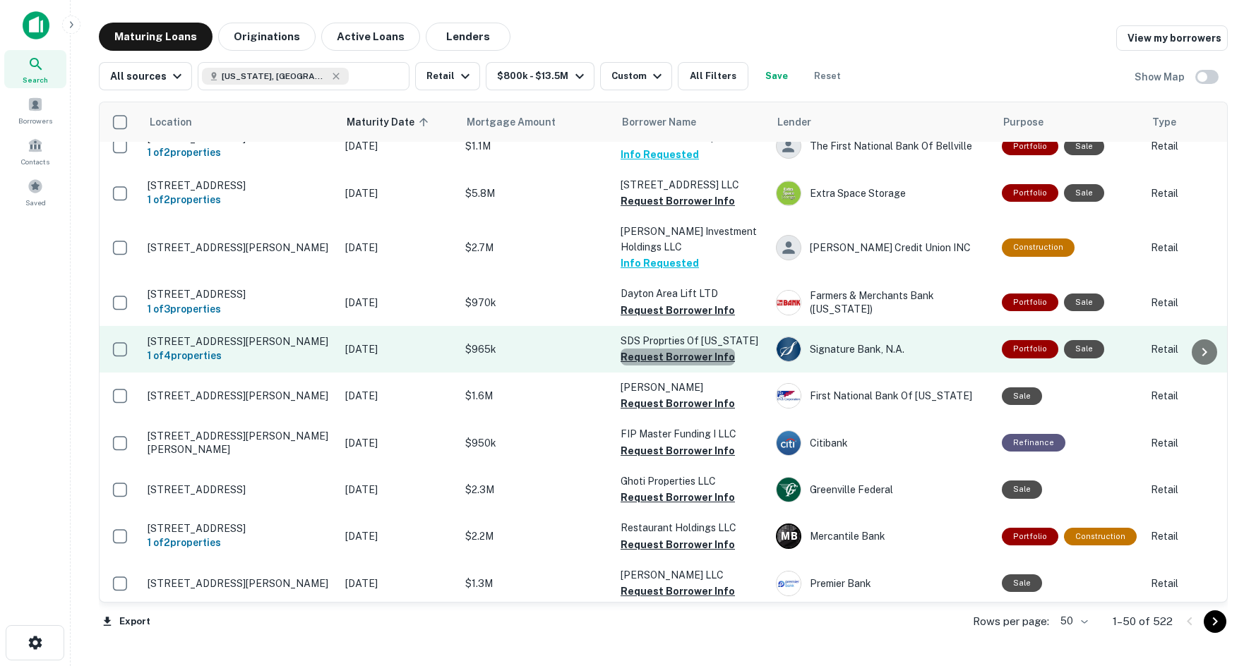
click at [709, 349] on button "Request Borrower Info" at bounding box center [677, 357] width 114 height 17
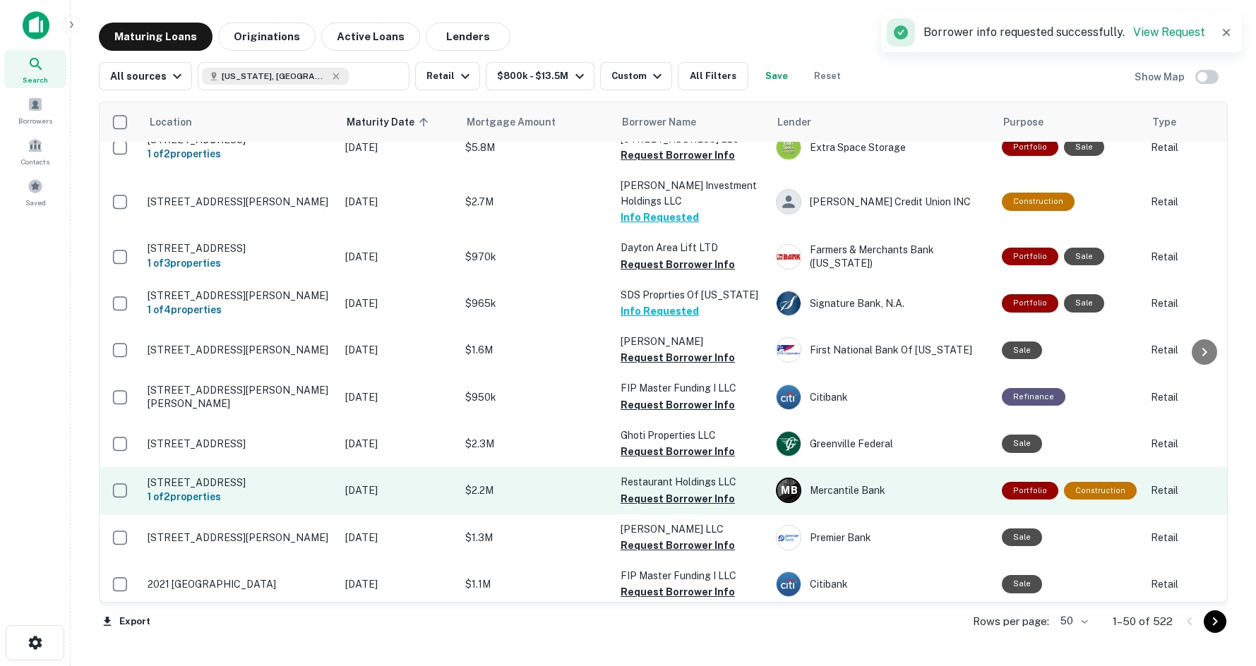
scroll to position [1412, 0]
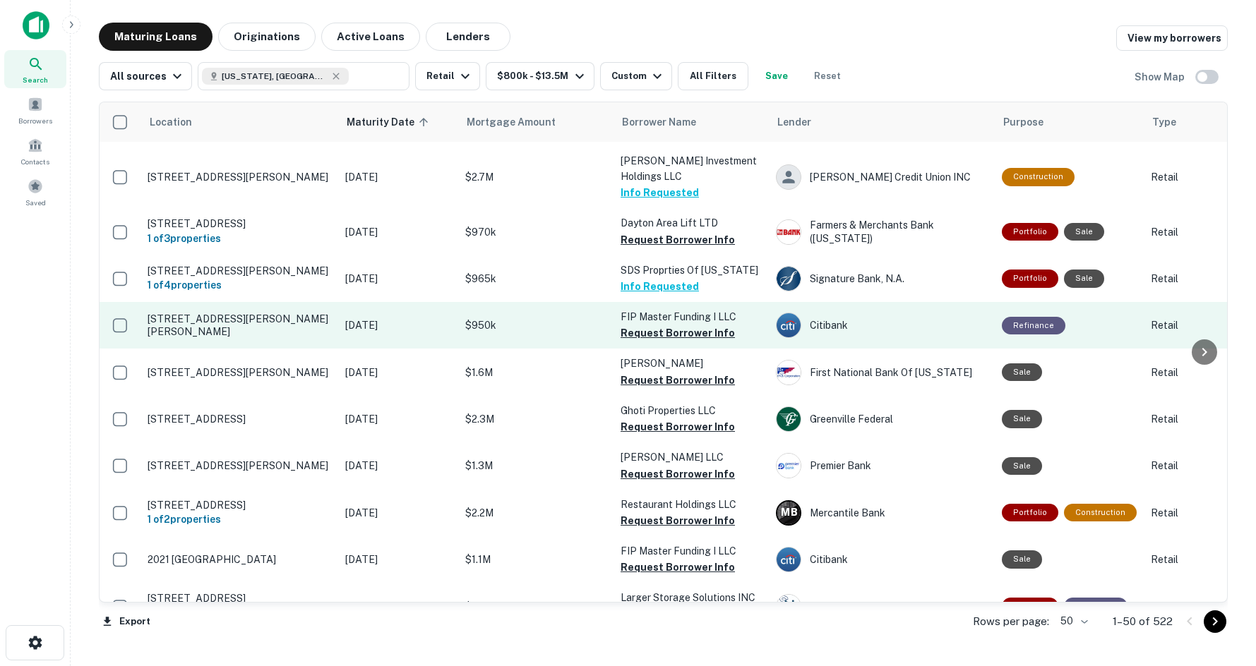
drag, startPoint x: 466, startPoint y: 275, endPoint x: 434, endPoint y: 294, distance: 36.7
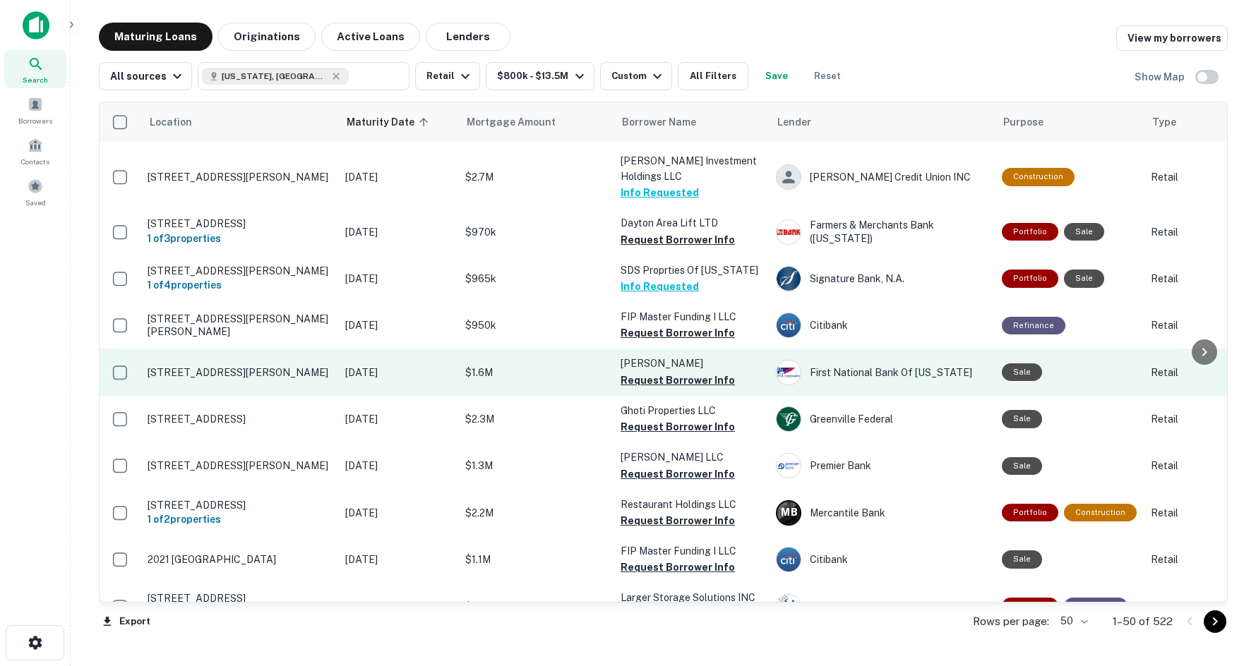
drag, startPoint x: 474, startPoint y: 306, endPoint x: 436, endPoint y: 328, distance: 43.6
click at [635, 372] on button "Request Borrower Info" at bounding box center [677, 380] width 114 height 17
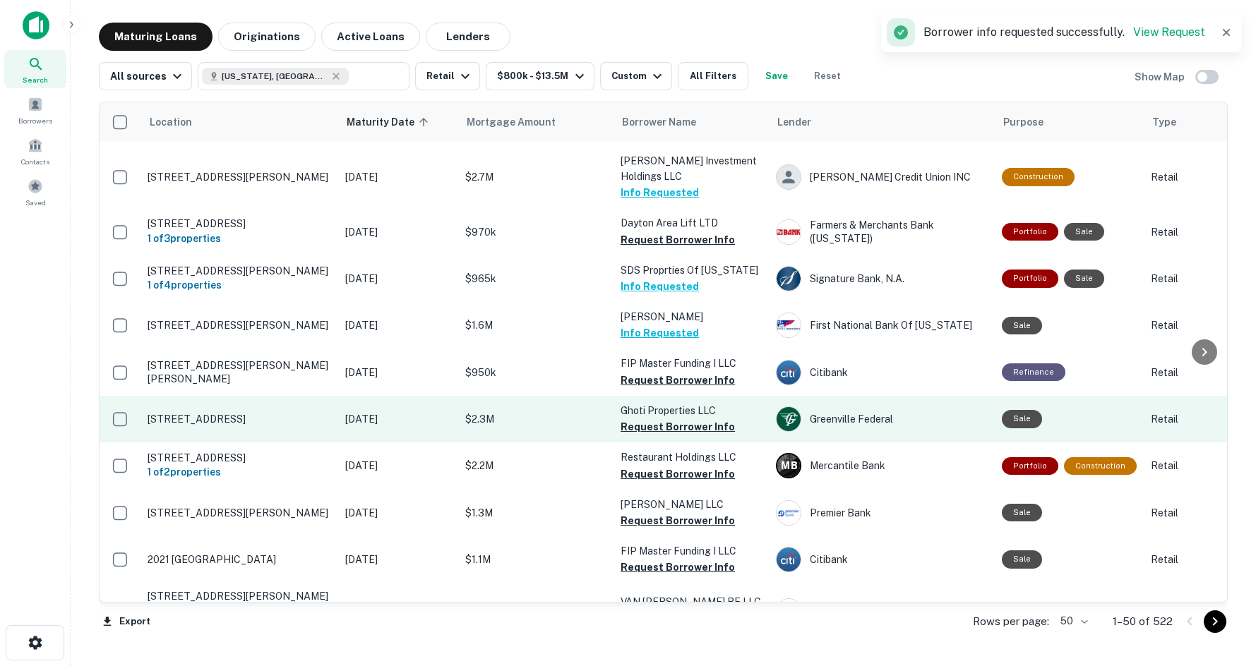
scroll to position [1482, 0]
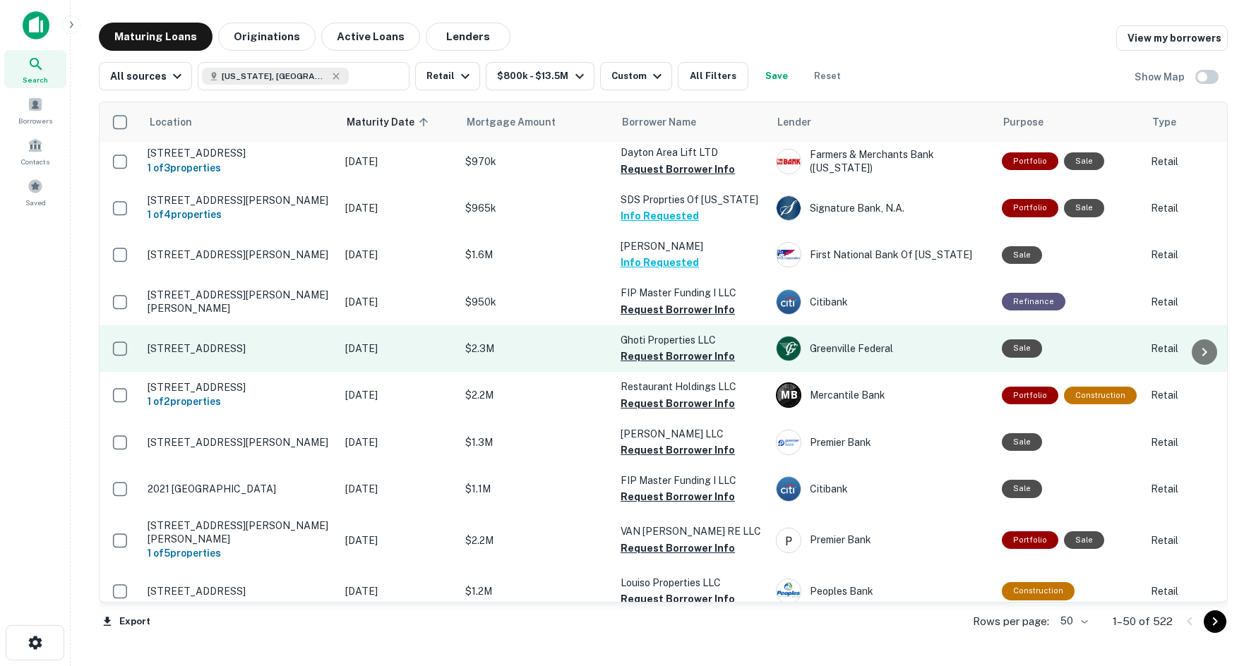
click at [713, 325] on td "Ghoti Properties LLC Request Borrower Info" at bounding box center [690, 348] width 155 height 47
click at [711, 348] on button "Request Borrower Info" at bounding box center [677, 356] width 114 height 17
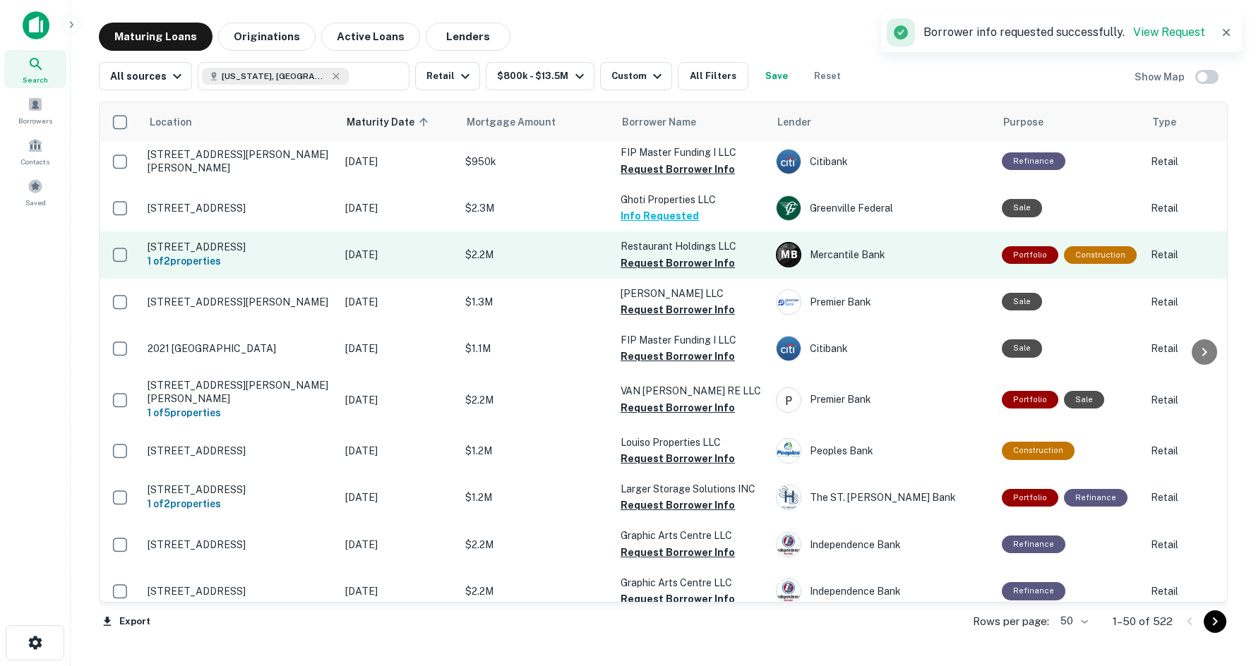
scroll to position [1623, 0]
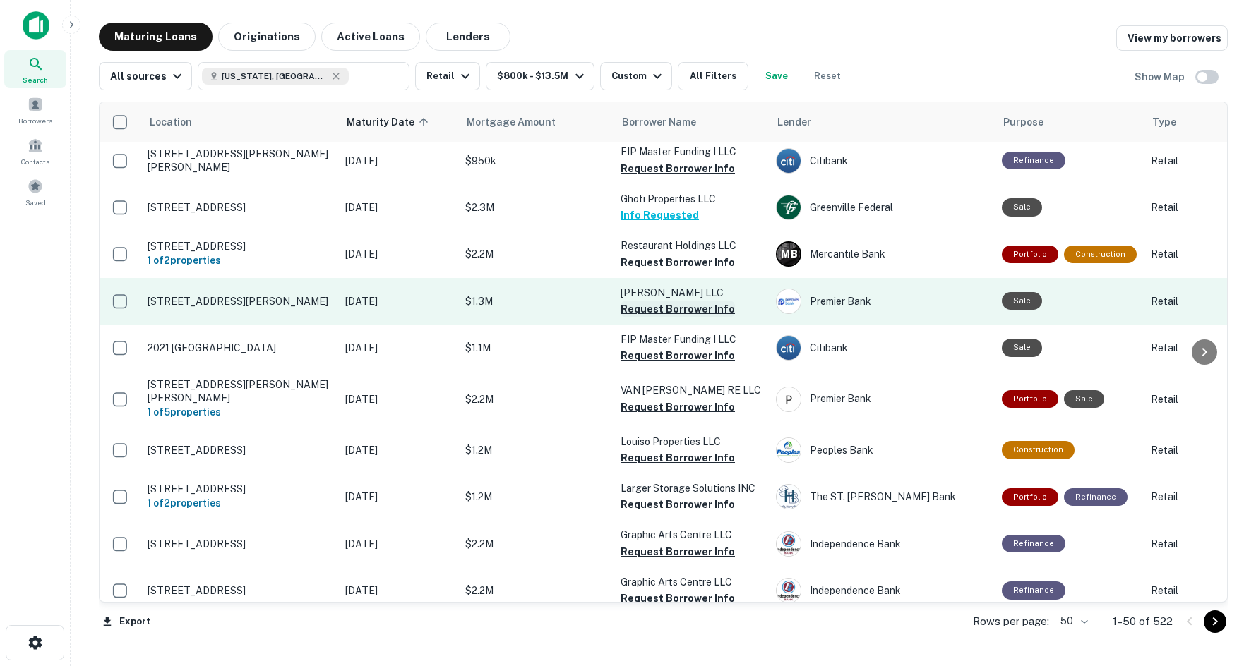
click at [630, 301] on button "Request Borrower Info" at bounding box center [677, 309] width 114 height 17
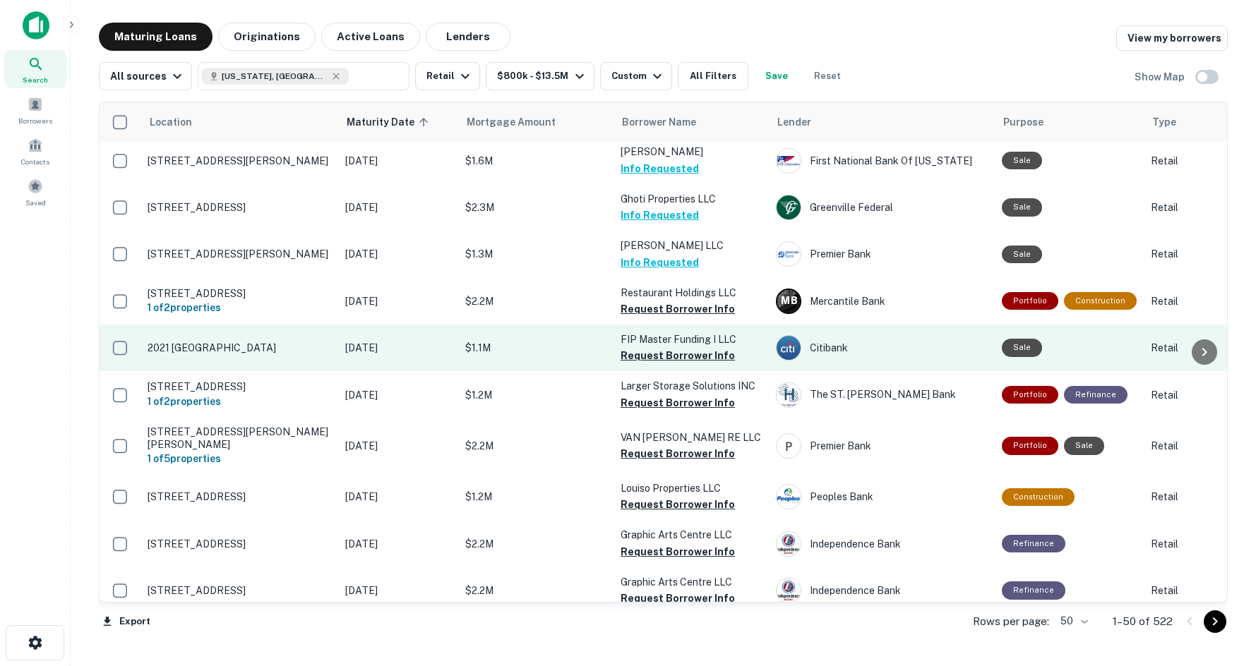
click at [654, 332] on p "FIP Master Funding I LLC" at bounding box center [690, 340] width 141 height 16
click at [654, 347] on button "Request Borrower Info" at bounding box center [677, 355] width 114 height 17
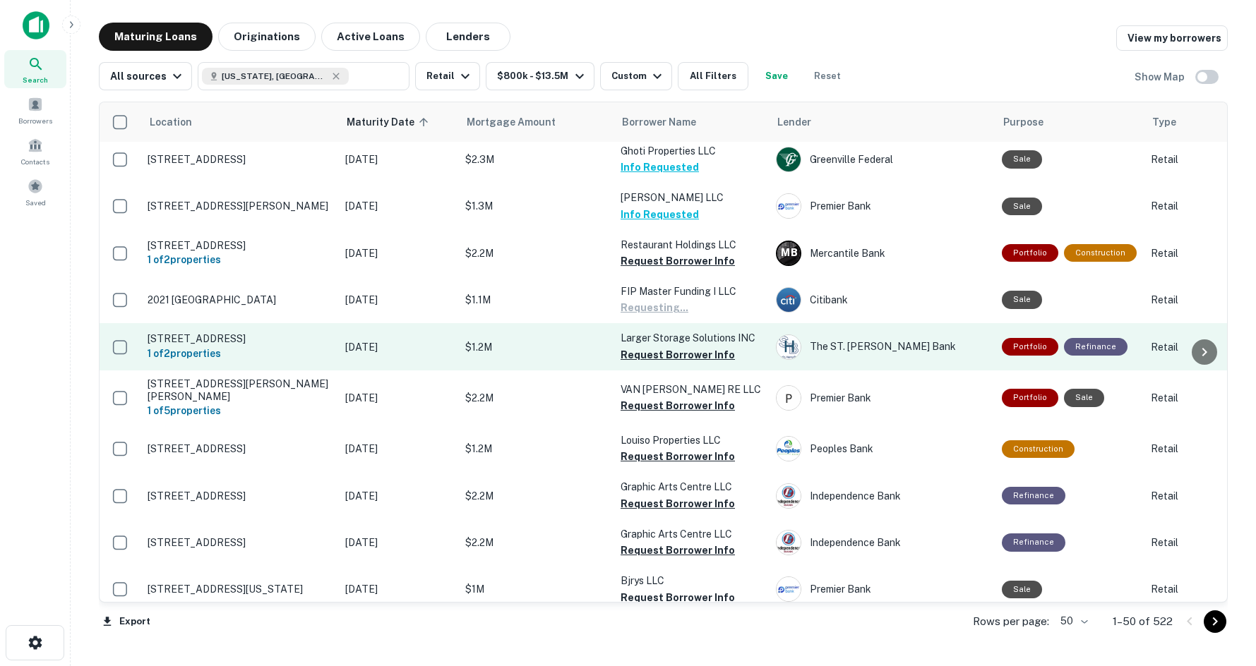
scroll to position [1694, 0]
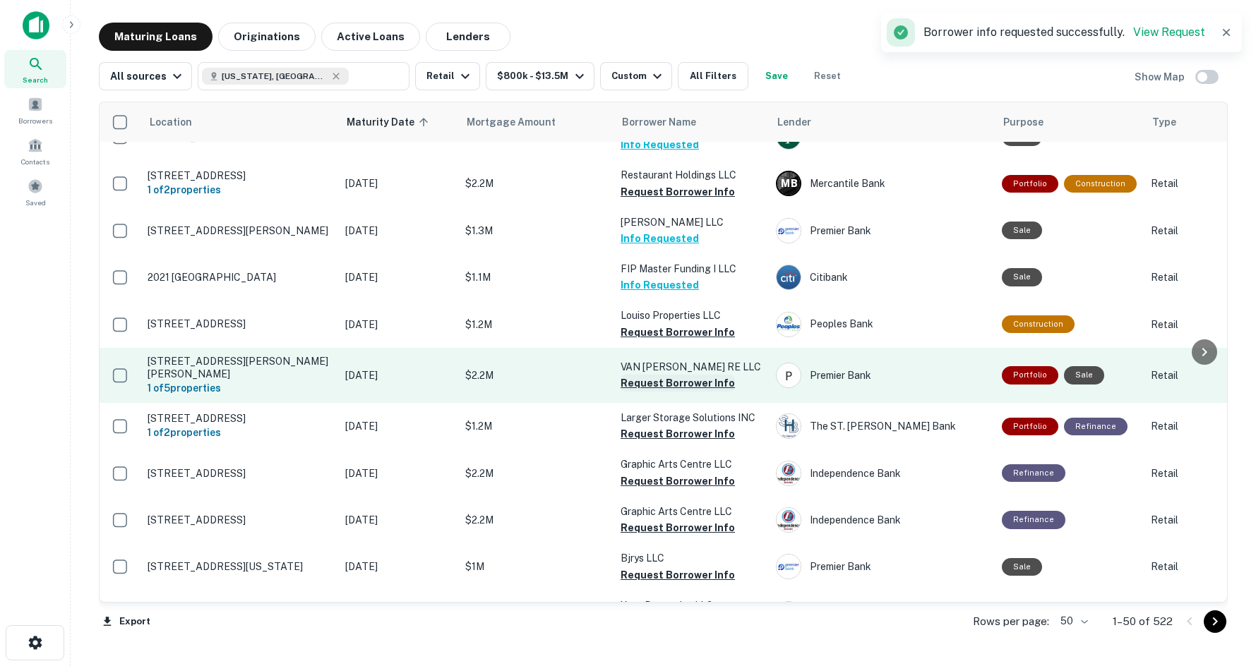
click at [646, 375] on button "Request Borrower Info" at bounding box center [677, 383] width 114 height 17
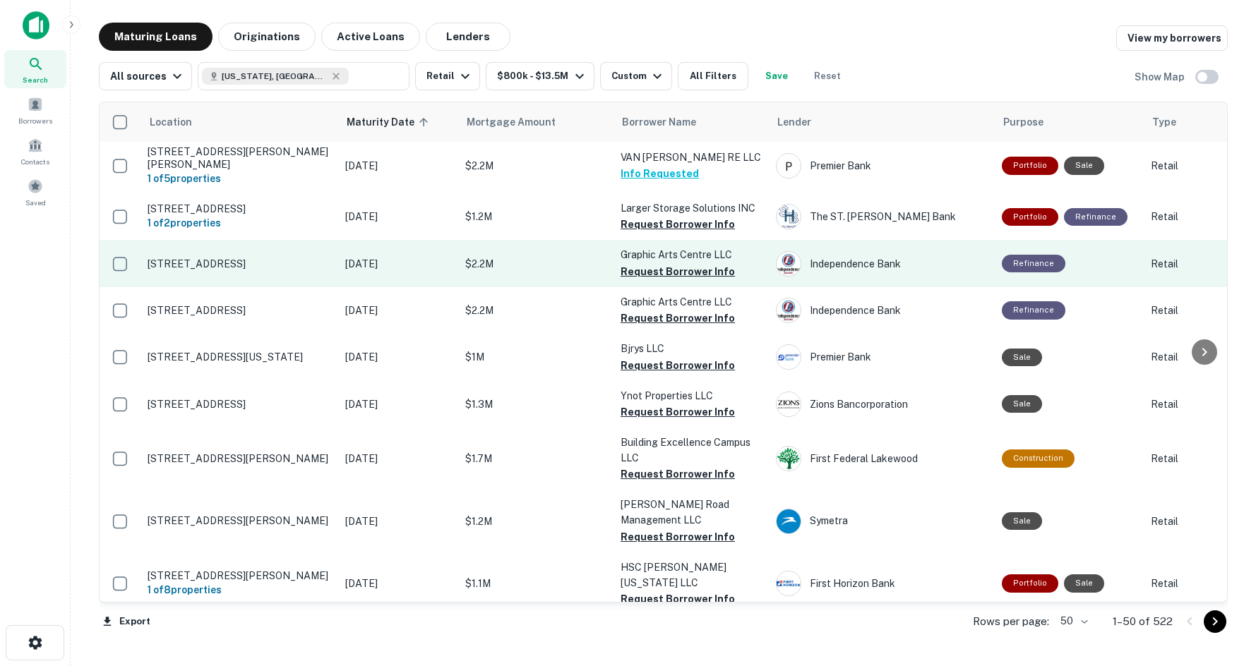
scroll to position [1906, 0]
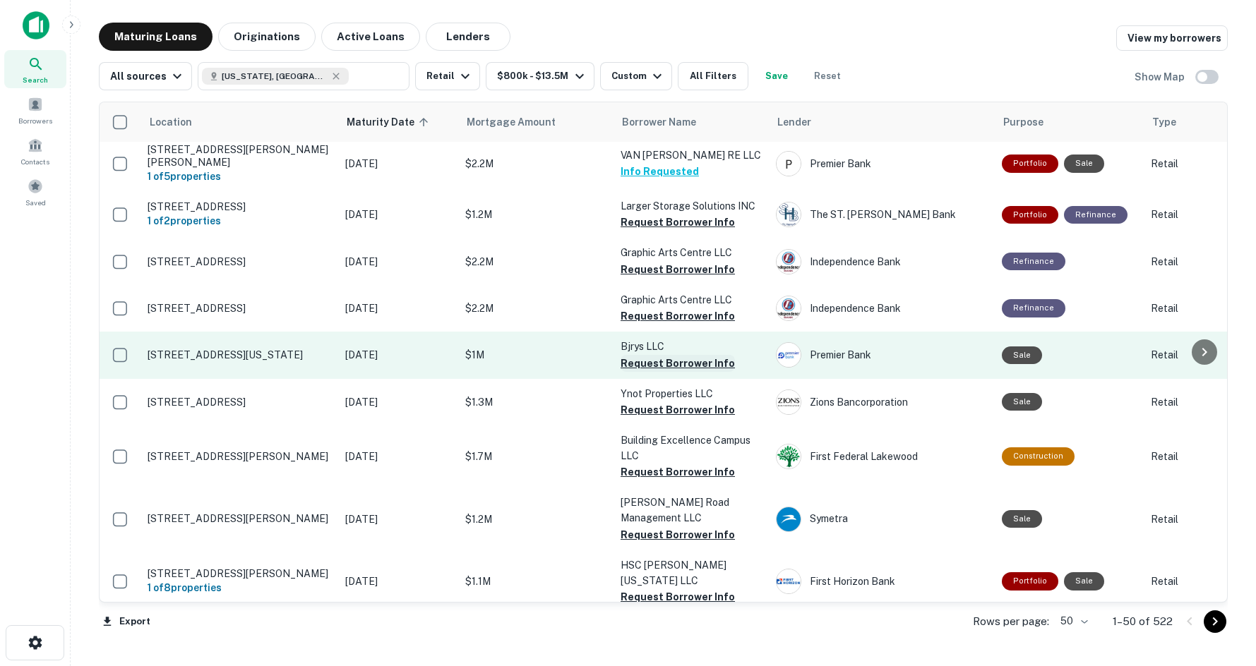
click at [628, 355] on button "Request Borrower Info" at bounding box center [677, 363] width 114 height 17
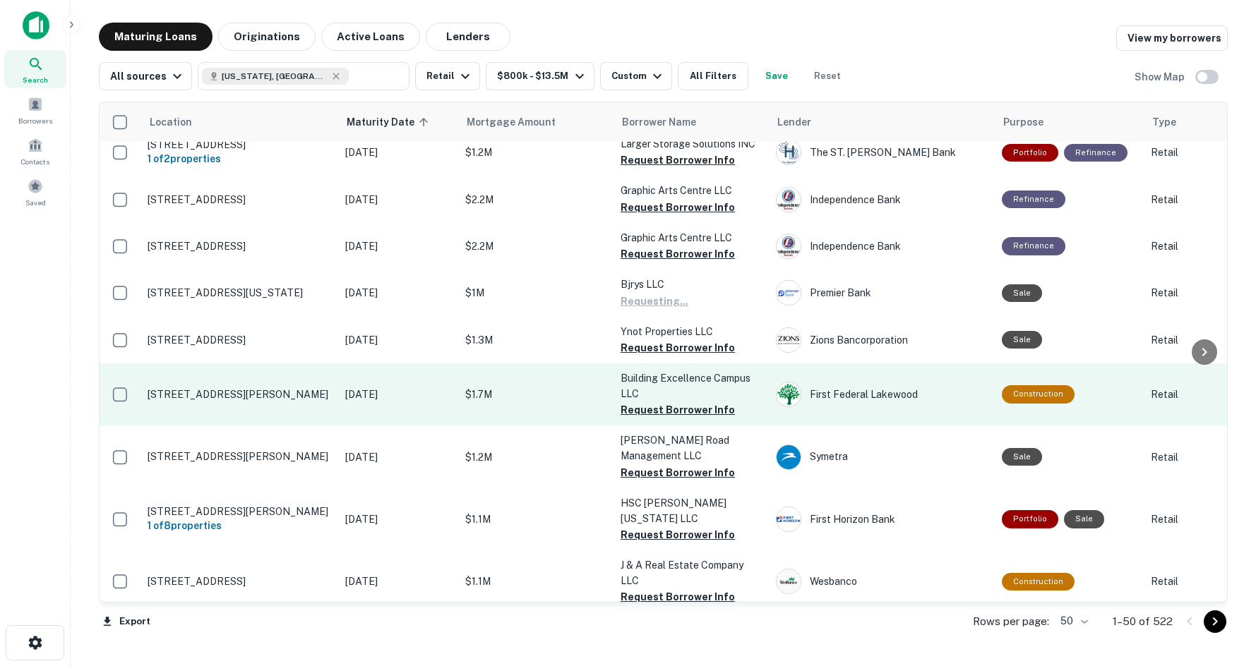
scroll to position [1976, 0]
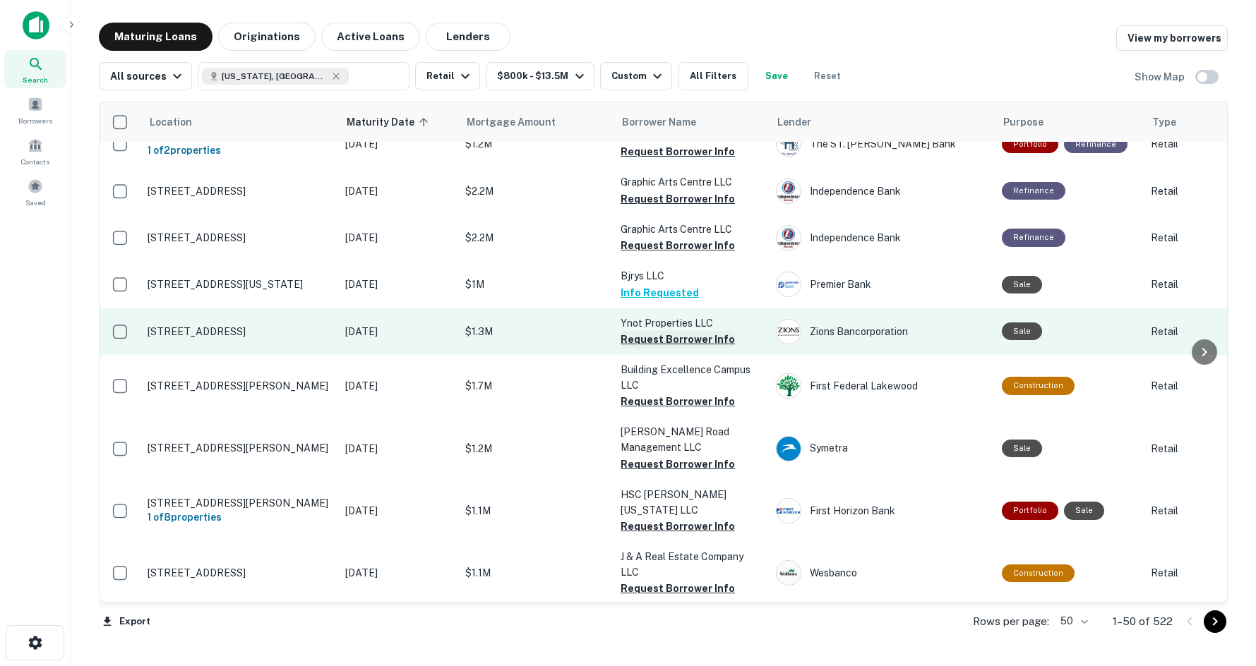
click at [661, 331] on button "Request Borrower Info" at bounding box center [677, 339] width 114 height 17
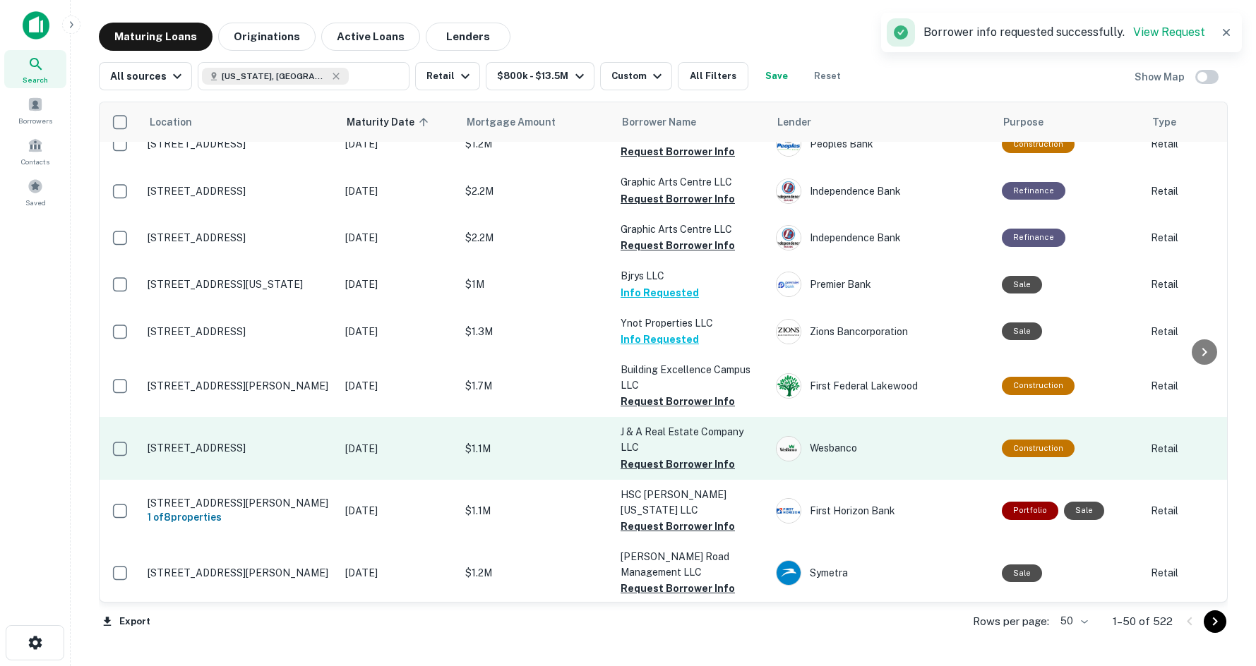
drag, startPoint x: 445, startPoint y: 379, endPoint x: 440, endPoint y: 387, distance: 9.2
click at [655, 456] on button "Request Borrower Info" at bounding box center [677, 464] width 114 height 17
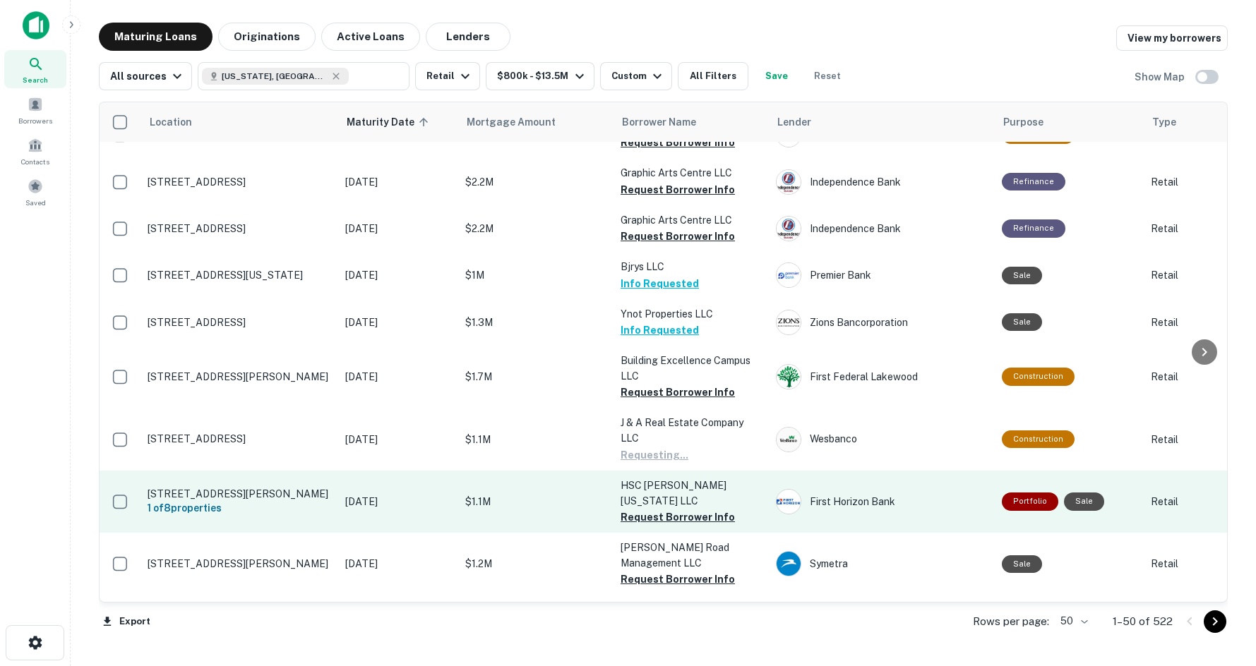
scroll to position [2001, 0]
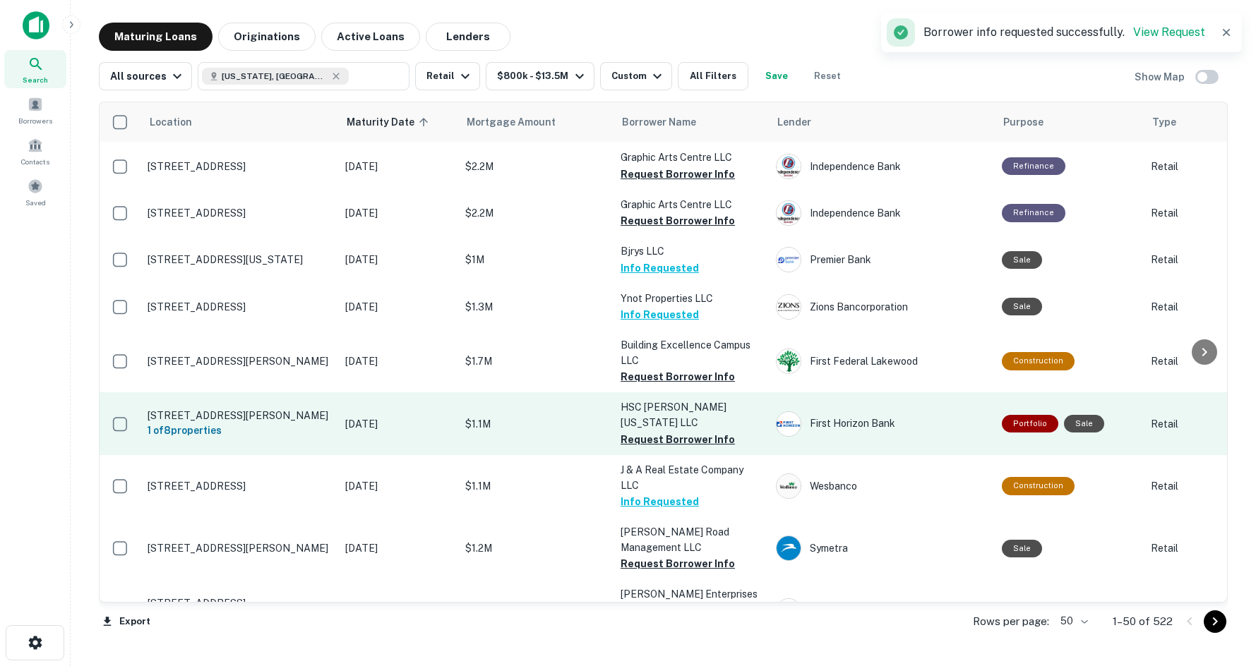
drag, startPoint x: 571, startPoint y: 423, endPoint x: 527, endPoint y: 366, distance: 71.4
click at [648, 431] on button "Request Borrower Info" at bounding box center [677, 439] width 114 height 17
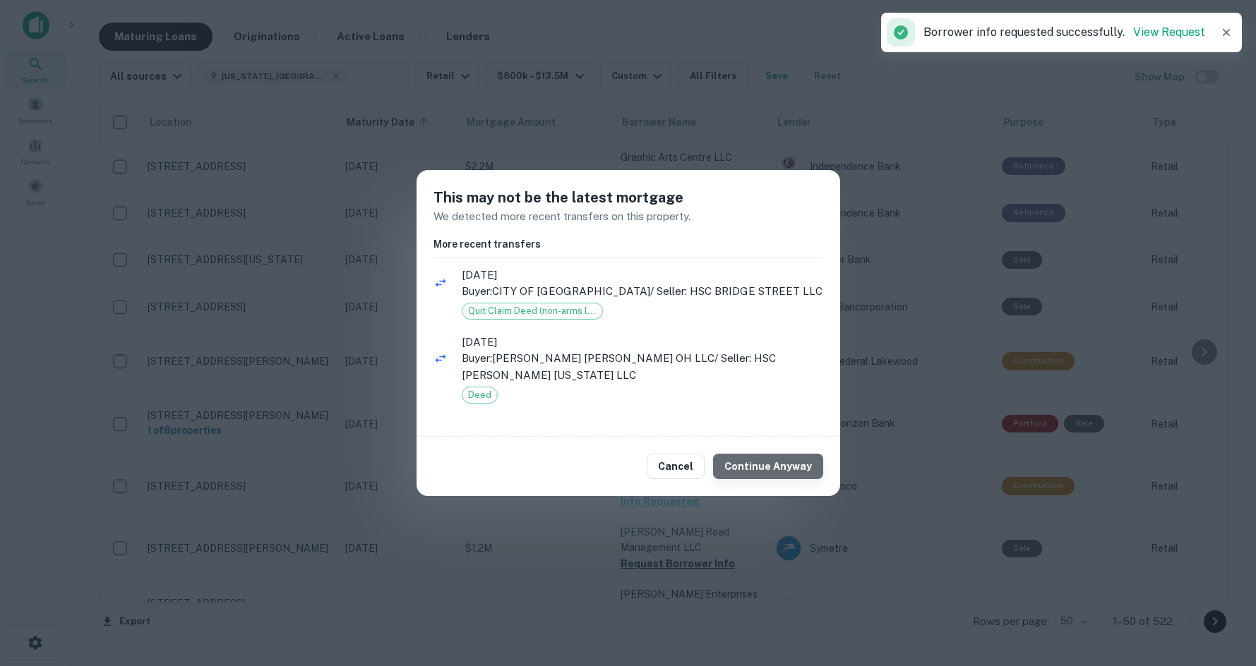
click at [803, 467] on button "Continue Anyway" at bounding box center [768, 466] width 110 height 25
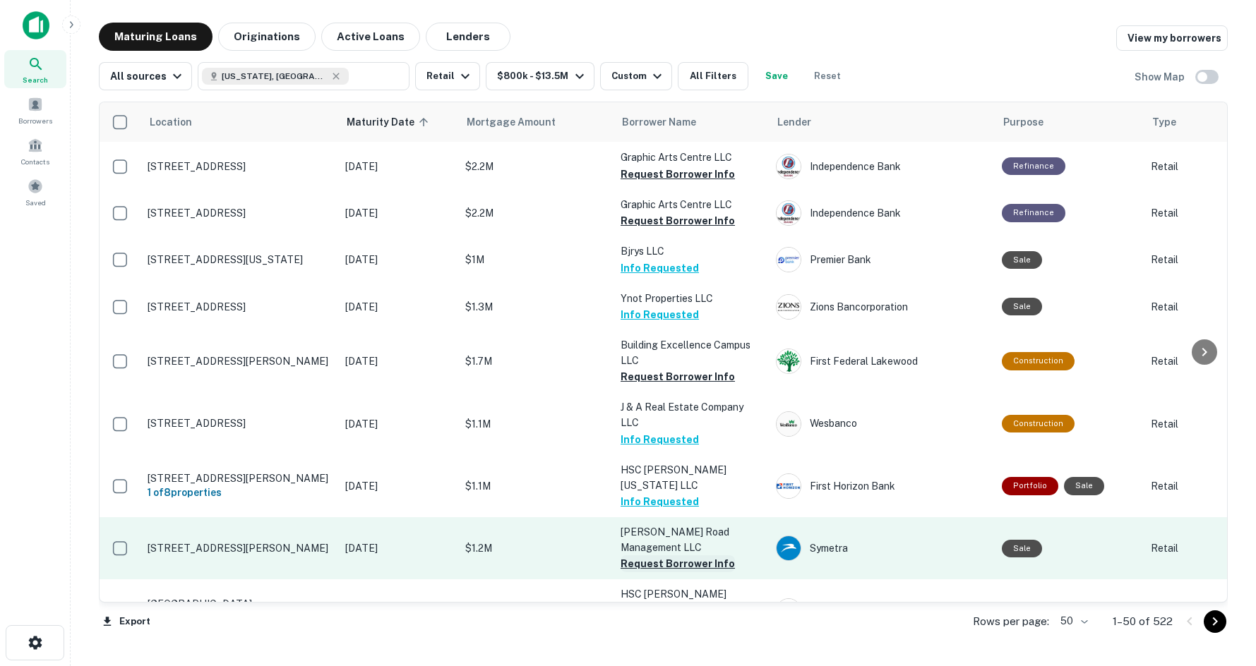
click at [654, 556] on button "Request Borrower Info" at bounding box center [677, 564] width 114 height 17
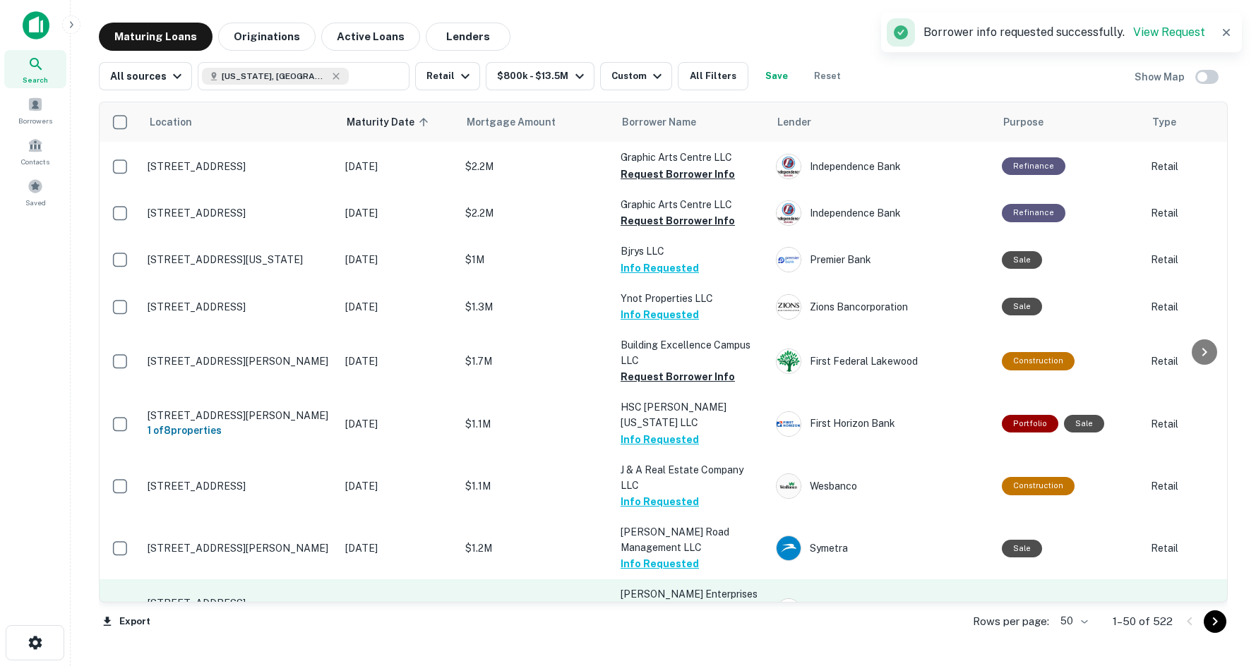
click at [694, 618] on button "Request Borrower Info" at bounding box center [677, 626] width 114 height 17
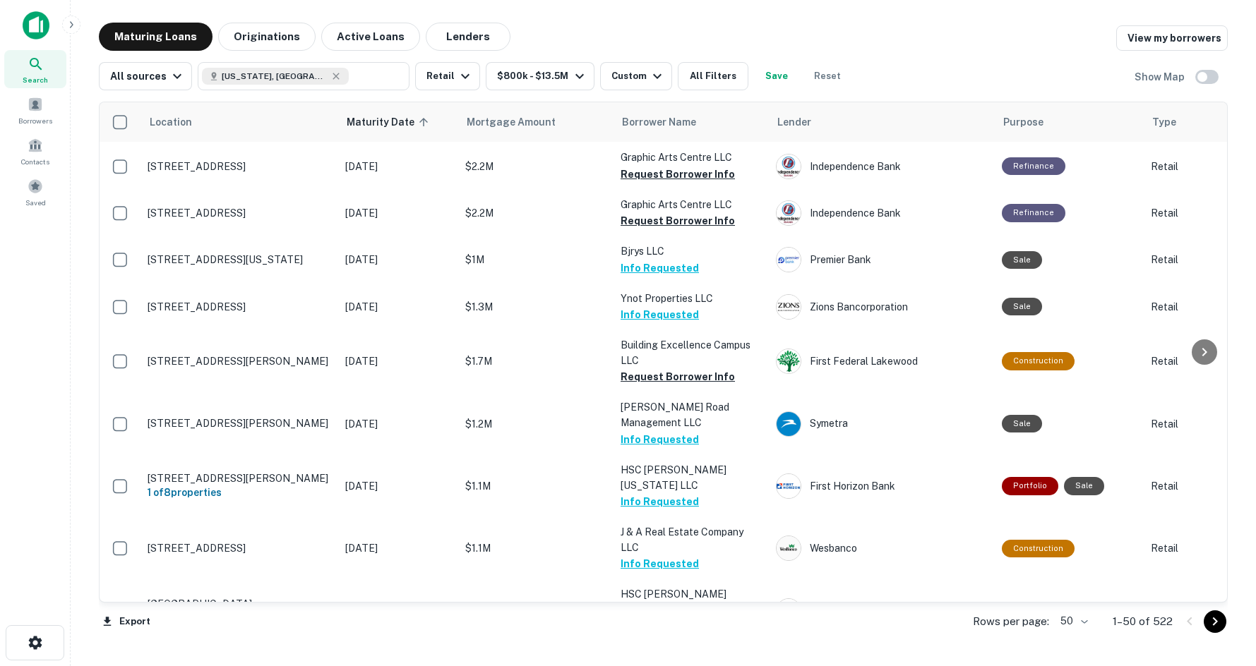
click at [485, 637] on div "Export Rows per page: 50 ** 1–50 of 522" at bounding box center [663, 622] width 1129 height 38
click at [1145, 626] on icon "Go to next page" at bounding box center [1214, 621] width 17 height 17
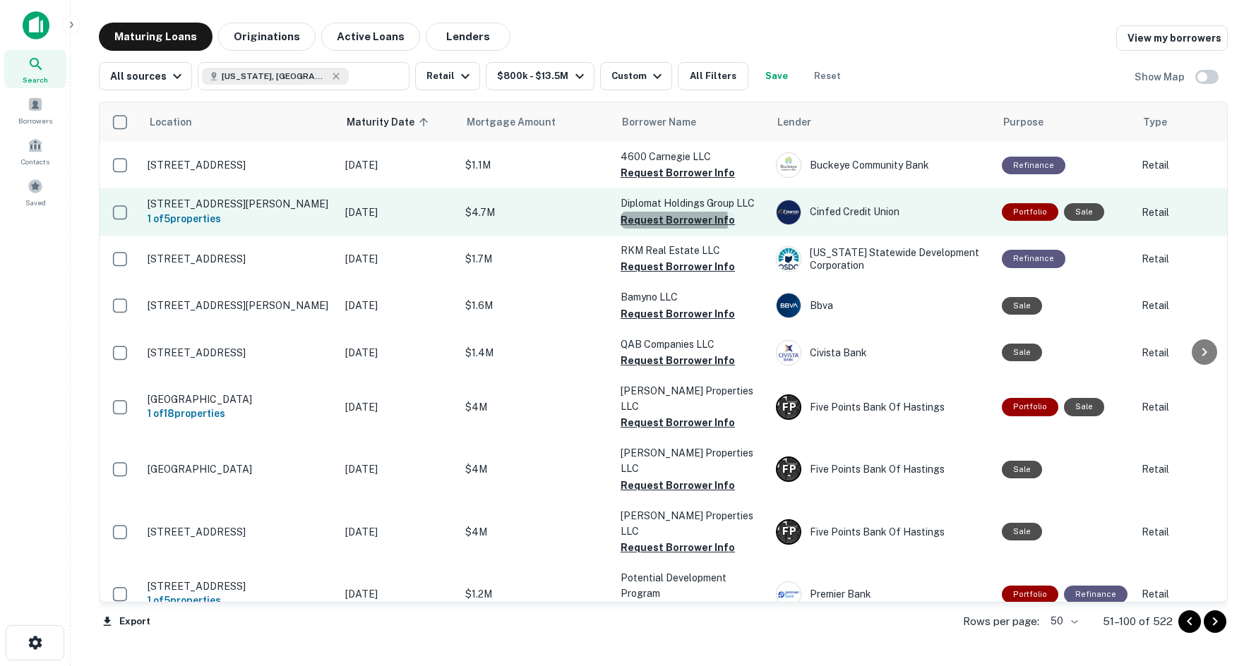
click at [651, 222] on button "Request Borrower Info" at bounding box center [677, 220] width 114 height 17
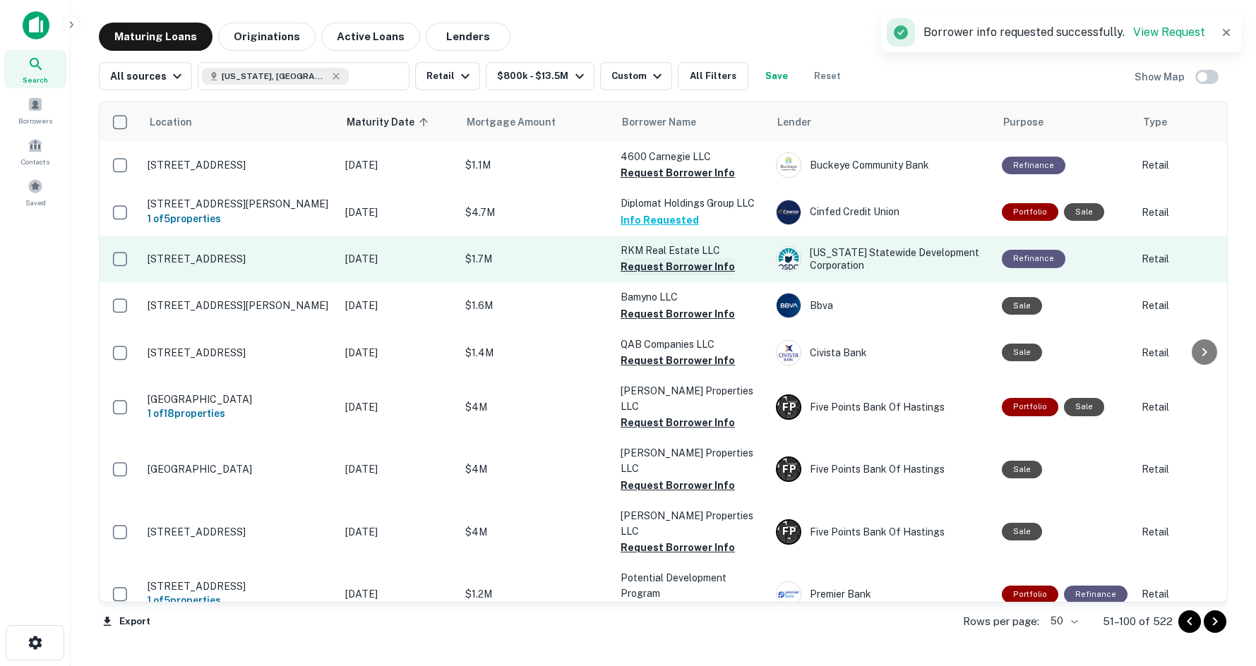
click at [666, 266] on button "Request Borrower Info" at bounding box center [677, 266] width 114 height 17
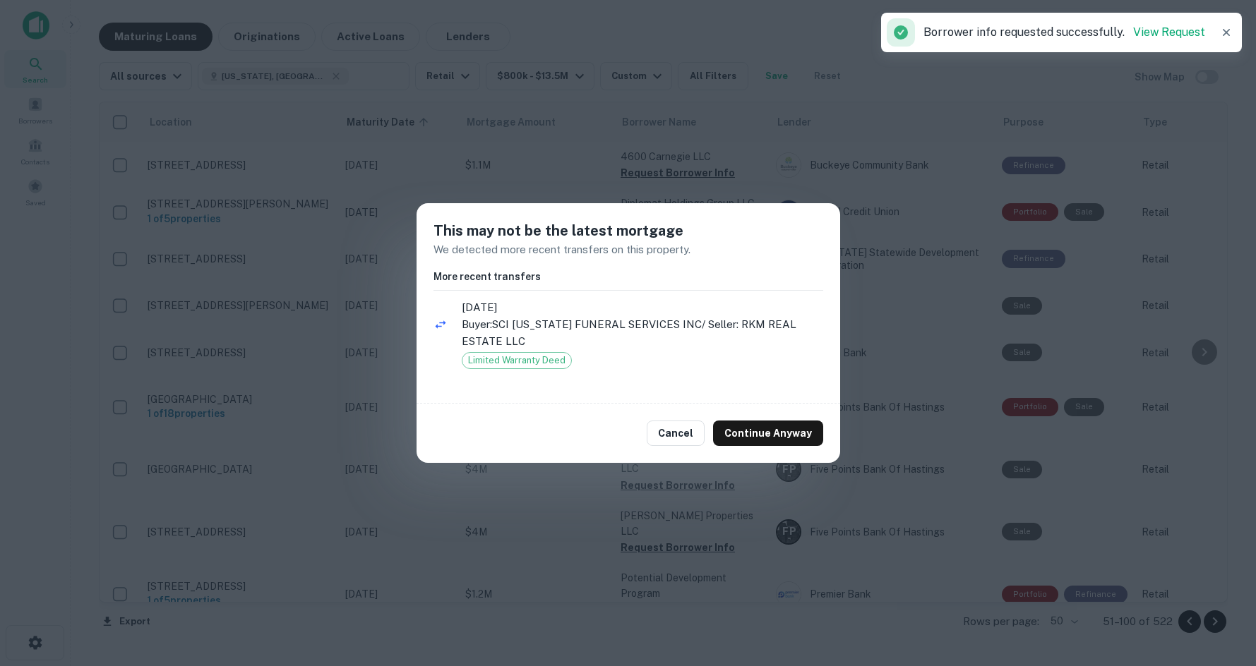
drag, startPoint x: 810, startPoint y: 430, endPoint x: 536, endPoint y: 268, distance: 317.8
click at [808, 430] on button "Continue Anyway" at bounding box center [768, 433] width 110 height 25
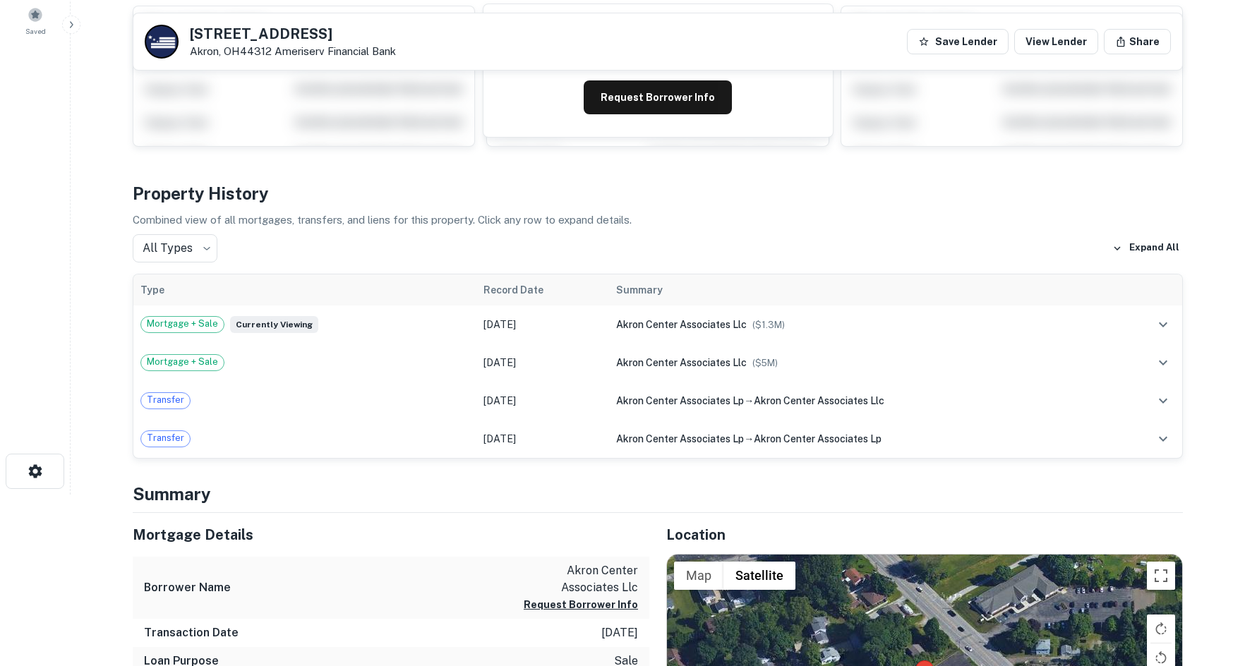
scroll to position [424, 0]
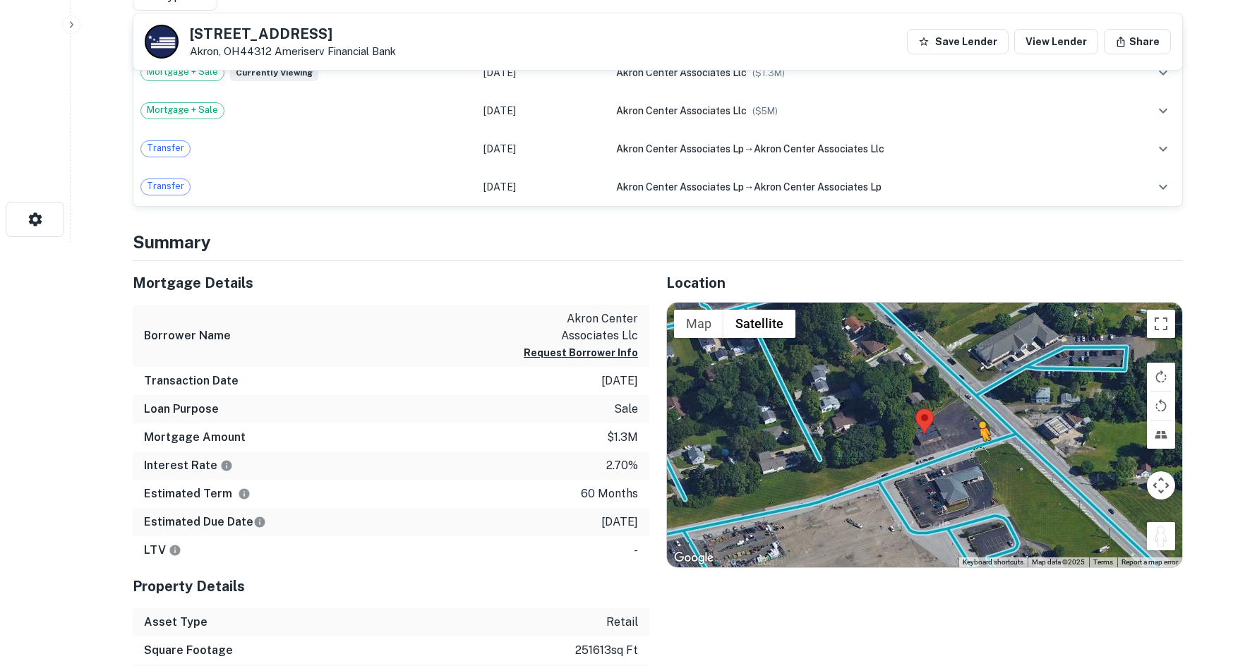
drag, startPoint x: 1155, startPoint y: 536, endPoint x: 961, endPoint y: 438, distance: 216.9
click at [961, 438] on div "To activate drag with keyboard, press Alt + Enter. Once in keyboard drag state,…" at bounding box center [924, 435] width 515 height 265
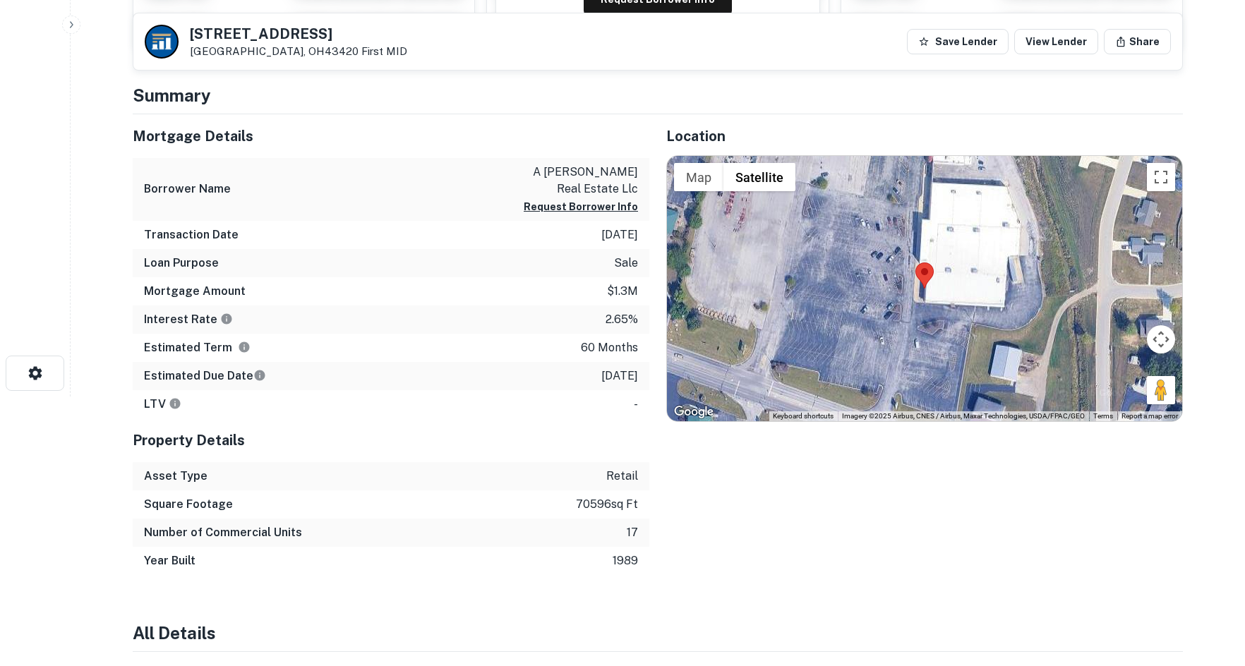
scroll to position [282, 0]
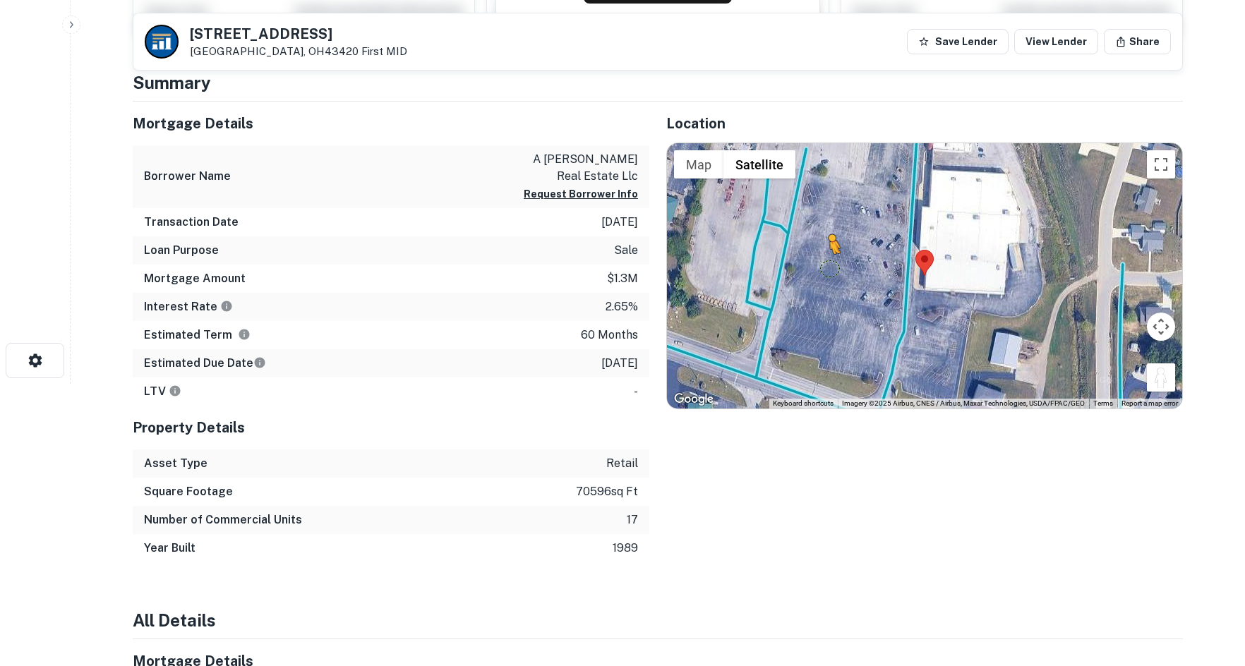
drag, startPoint x: 1163, startPoint y: 378, endPoint x: 825, endPoint y: 267, distance: 355.1
click at [825, 267] on div "To activate drag with keyboard, press Alt + Enter. Once in keyboard drag state,…" at bounding box center [924, 275] width 515 height 265
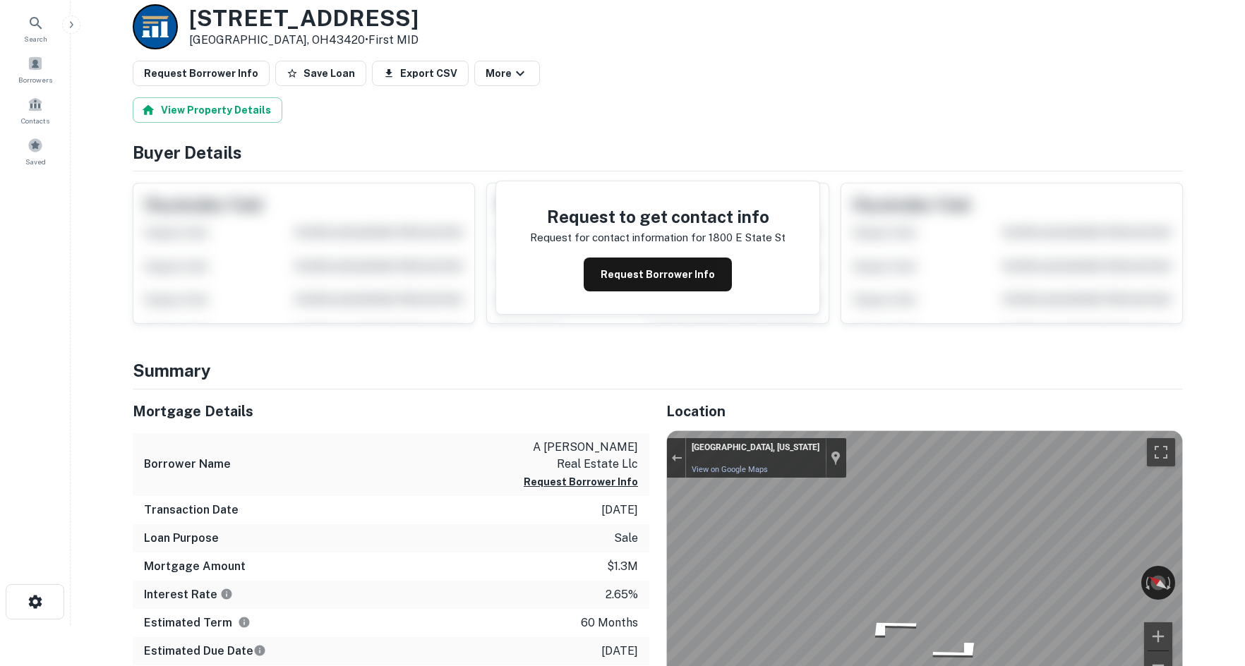
scroll to position [0, 0]
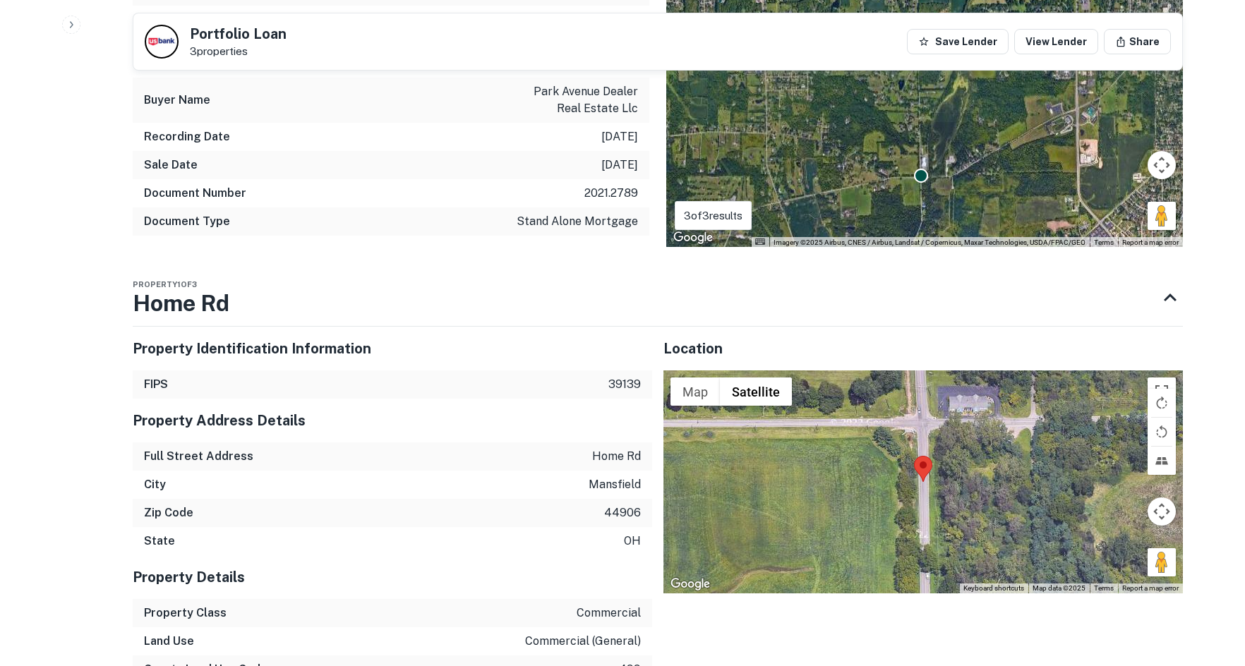
scroll to position [1129, 0]
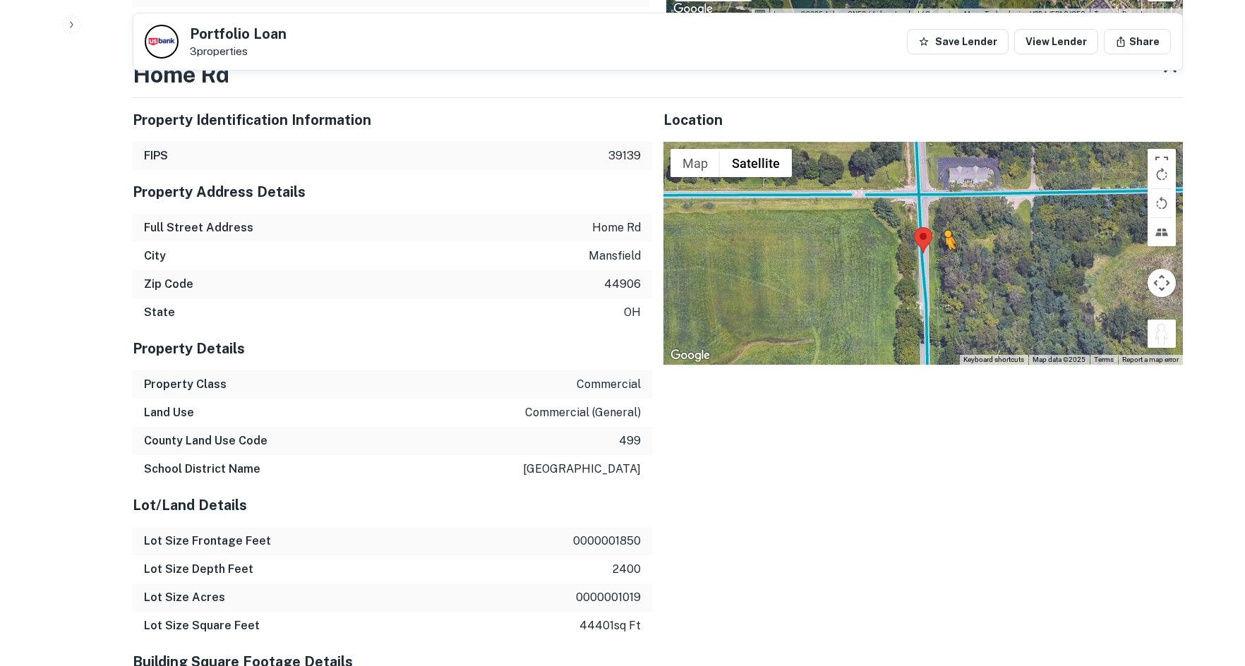
drag, startPoint x: 1155, startPoint y: 336, endPoint x: 940, endPoint y: 262, distance: 227.0
click at [942, 262] on div "To activate drag with keyboard, press Alt + Enter. Once in keyboard drag state,…" at bounding box center [923, 253] width 520 height 223
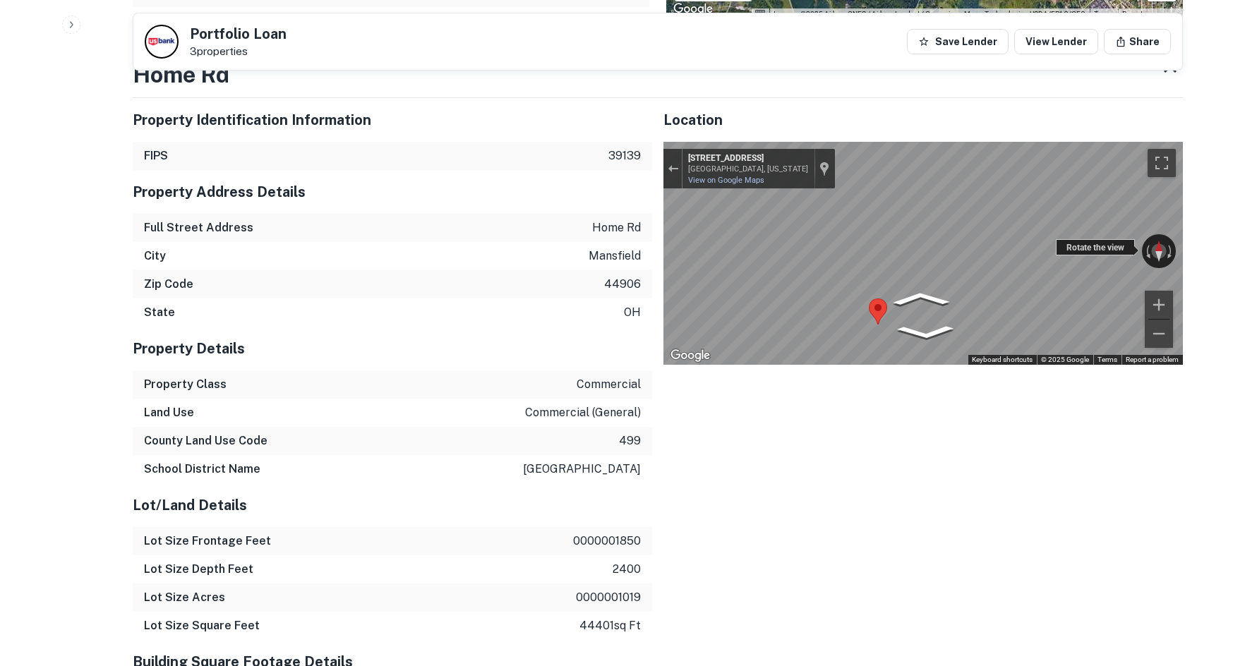
click at [1060, 246] on div "← Move left → Move right ↑ Move up ↓ Move down + Zoom in - Zoom out 1123 S Home…" at bounding box center [923, 253] width 520 height 223
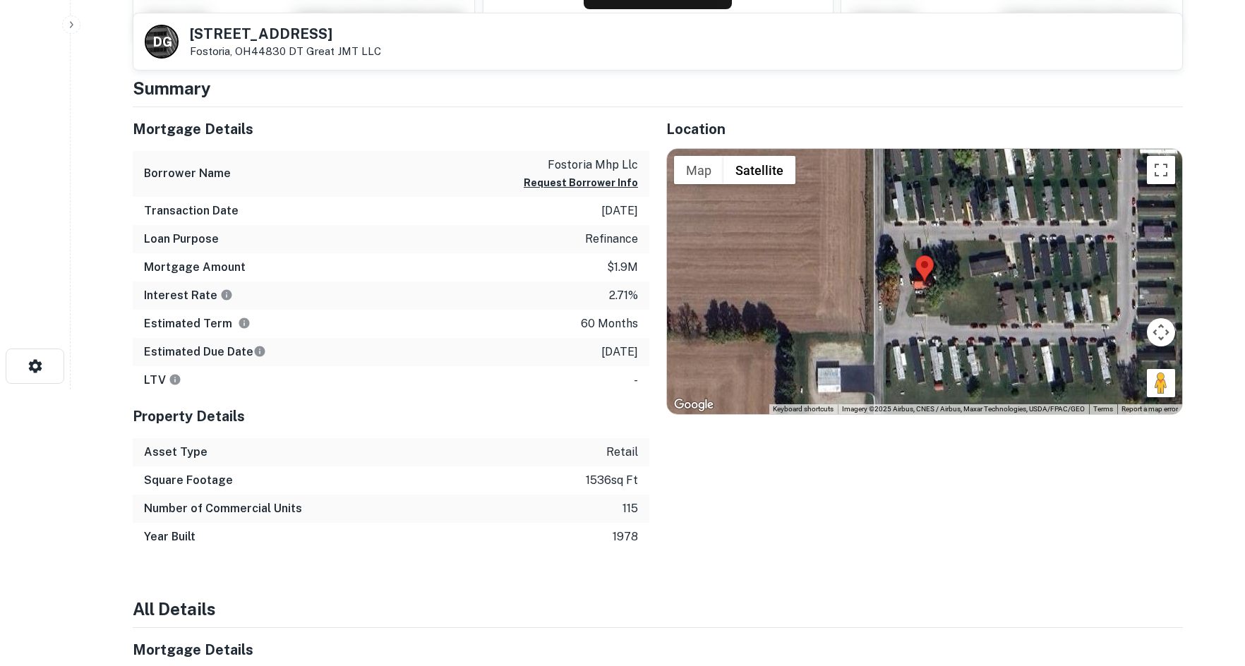
scroll to position [353, 0]
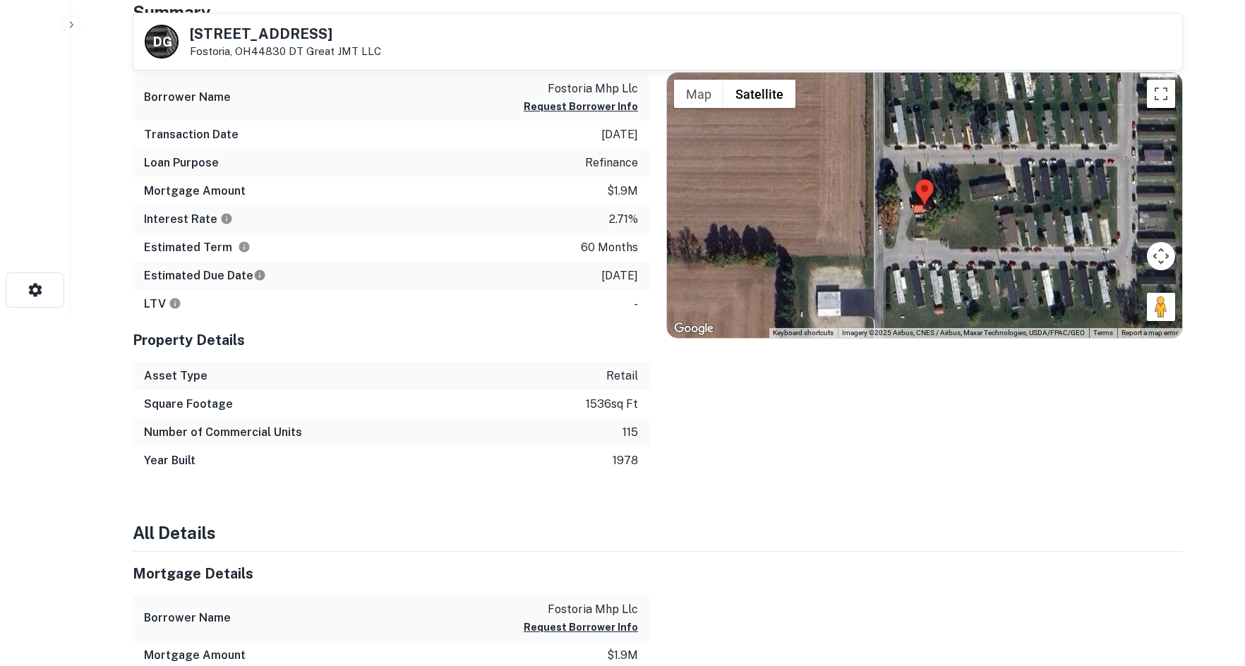
drag, startPoint x: 1153, startPoint y: 308, endPoint x: 947, endPoint y: 229, distance: 220.5
click at [945, 228] on div "Map Terrain Satellite Labels Keyboard shortcuts Map Data Imagery ©2025 Airbus, …" at bounding box center [924, 205] width 515 height 265
drag, startPoint x: 1158, startPoint y: 315, endPoint x: 880, endPoint y: 242, distance: 287.5
click at [880, 242] on div "To activate drag with keyboard, press Alt + Enter. Once in keyboard drag state,…" at bounding box center [924, 205] width 515 height 265
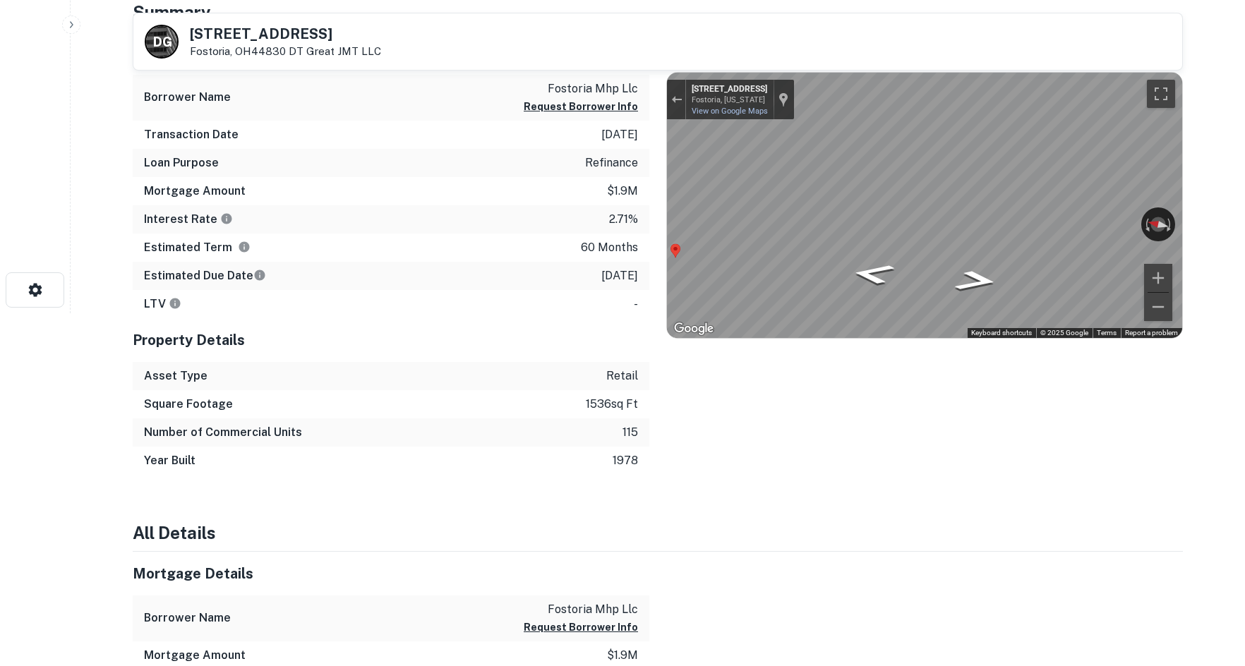
click at [507, 183] on div "Mortgage Details Borrower Name fostoria mhp llc Request Borrower Info Transacti…" at bounding box center [649, 253] width 1067 height 444
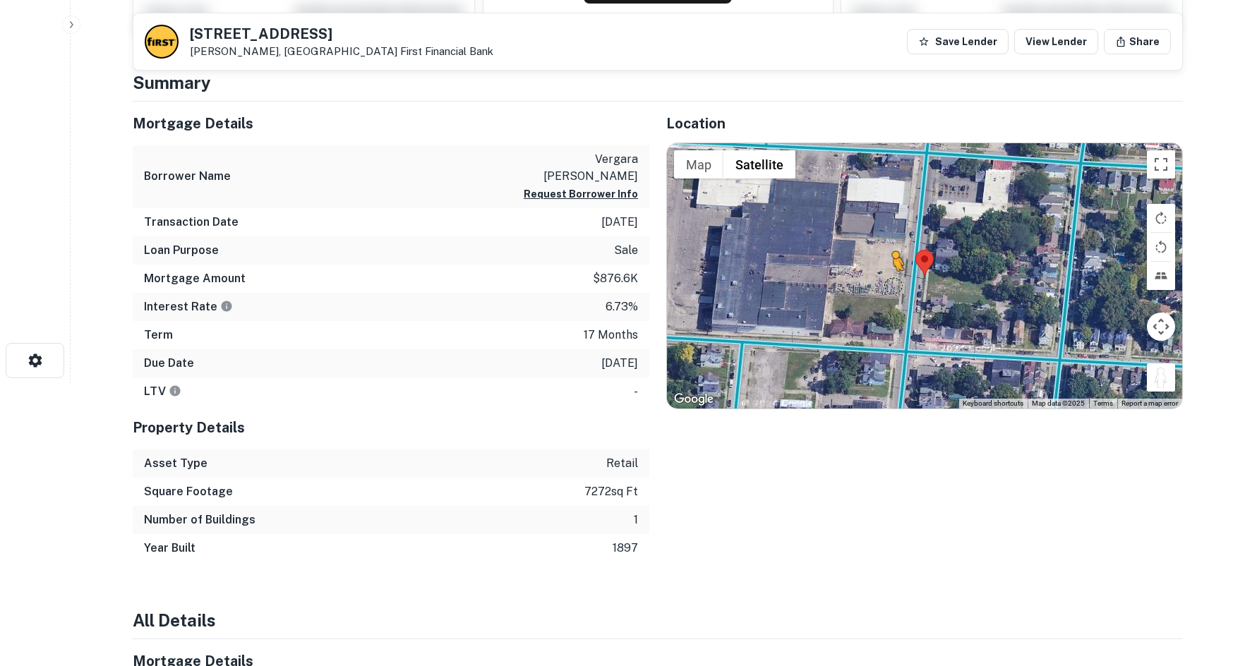
drag, startPoint x: 1159, startPoint y: 371, endPoint x: 897, endPoint y: 293, distance: 273.1
click at [899, 294] on div "To activate drag with keyboard, press Alt + Enter. Once in keyboard drag state,…" at bounding box center [924, 275] width 515 height 265
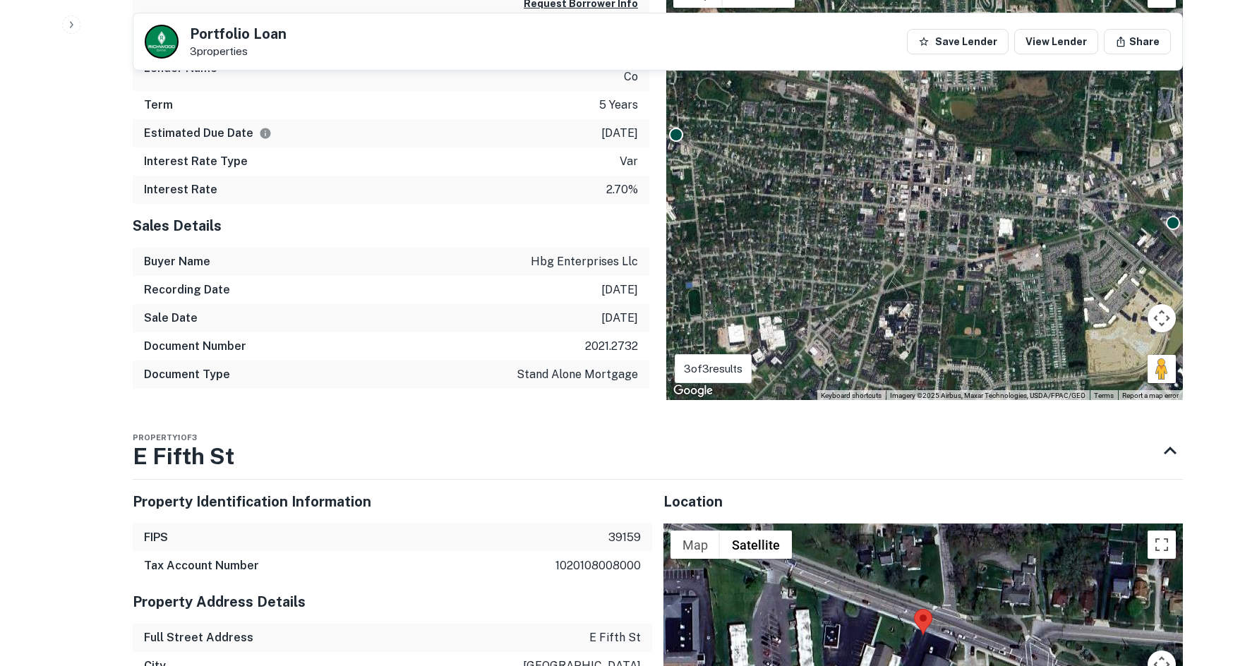
scroll to position [1059, 0]
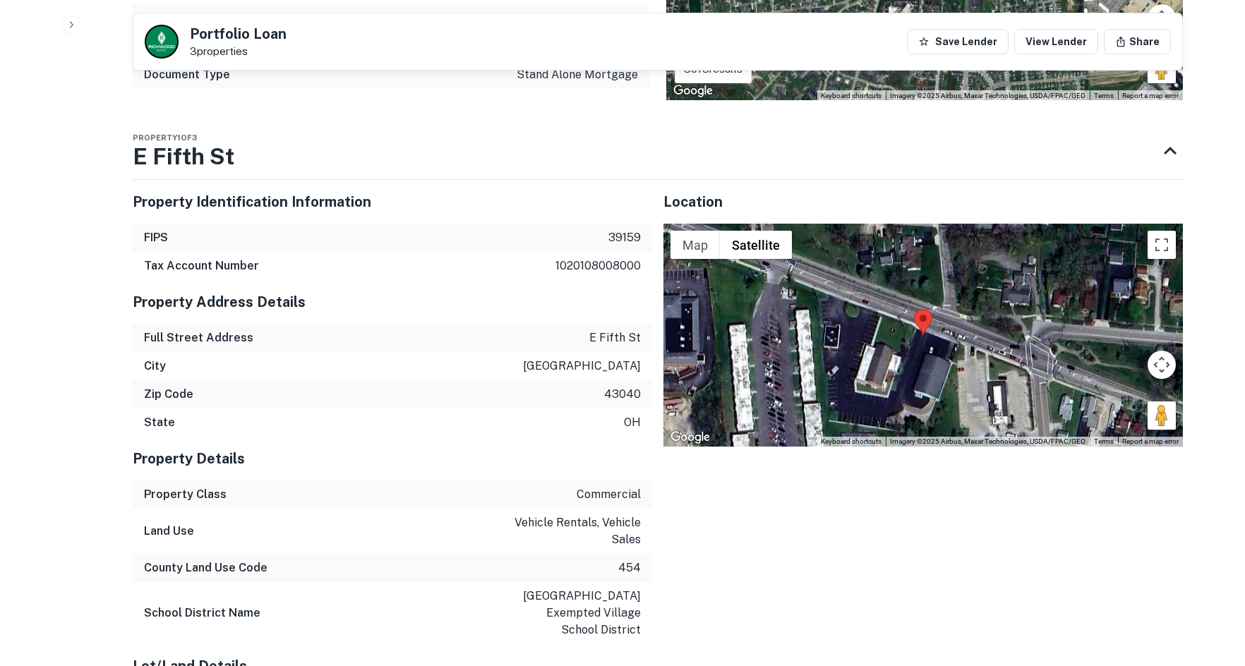
drag, startPoint x: 1154, startPoint y: 409, endPoint x: 921, endPoint y: 304, distance: 255.3
click at [908, 304] on div "Map Terrain Satellite Labels Keyboard shortcuts Map Data Imagery ©2025 Airbus, …" at bounding box center [923, 335] width 520 height 223
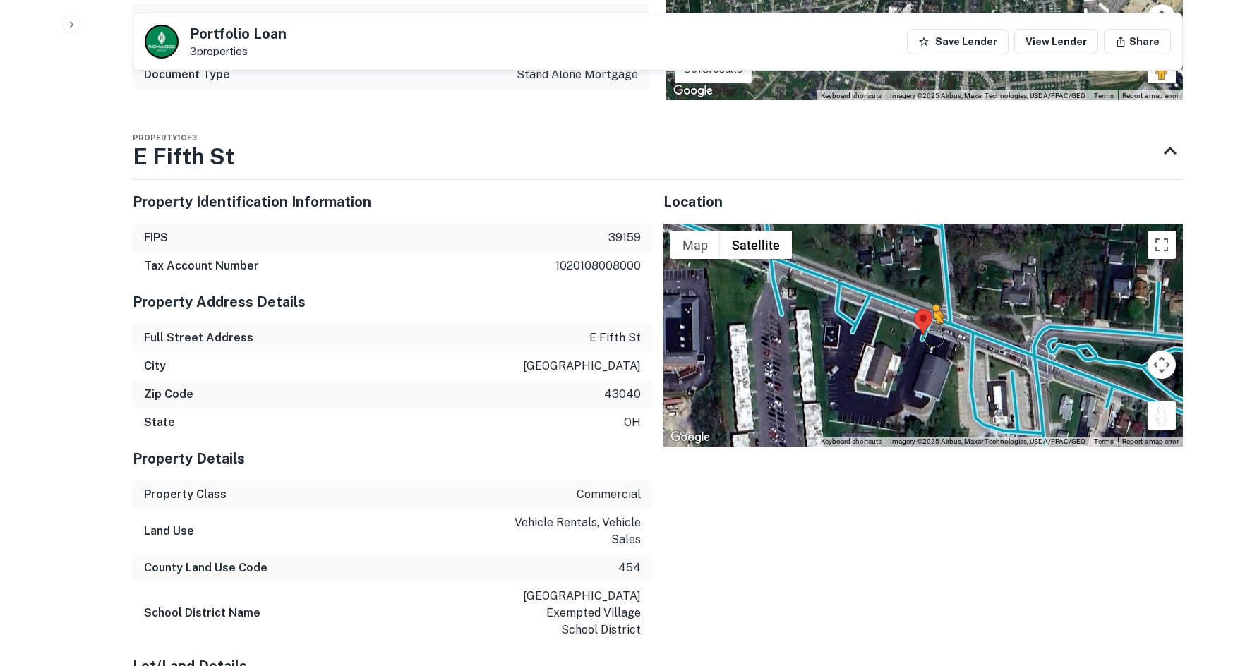
drag, startPoint x: 1162, startPoint y: 418, endPoint x: 920, endPoint y: 325, distance: 258.8
click at [920, 325] on div "To activate drag with keyboard, press Alt + Enter. Once in keyboard drag state,…" at bounding box center [923, 335] width 520 height 223
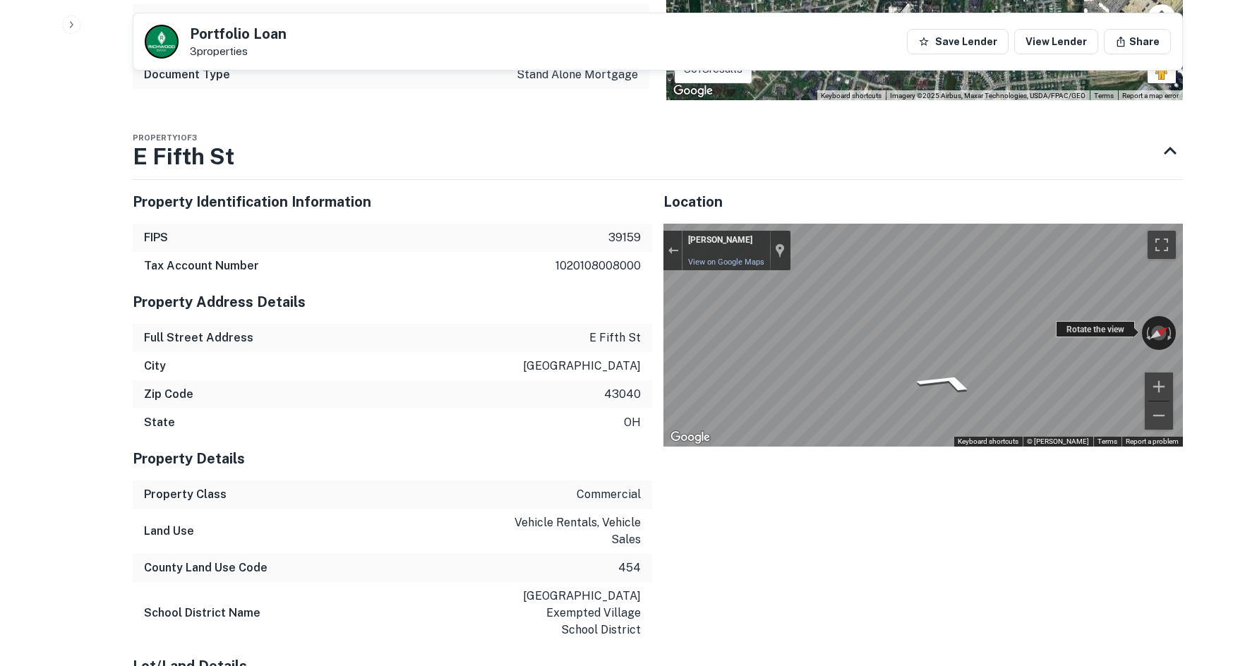
click at [1106, 331] on div "← Move left → Move right ↑ Move up ↓ Move down + Zoom in - Zoom out [PERSON_NAM…" at bounding box center [923, 335] width 520 height 223
click at [1064, 324] on div "← Move left → Move right ↑ Move up ↓ Move down + Zoom in - Zoom out [PERSON_NAM…" at bounding box center [923, 335] width 520 height 223
click at [1136, 331] on div "← Move left → Move right ↑ Move up ↓ Move down + Zoom in - Zoom out [PERSON_NAM…" at bounding box center [923, 335] width 520 height 223
click at [483, 342] on div "Property Identification Information FIPS 39159 Tax Account Number 1020108008000…" at bounding box center [652, 544] width 1062 height 750
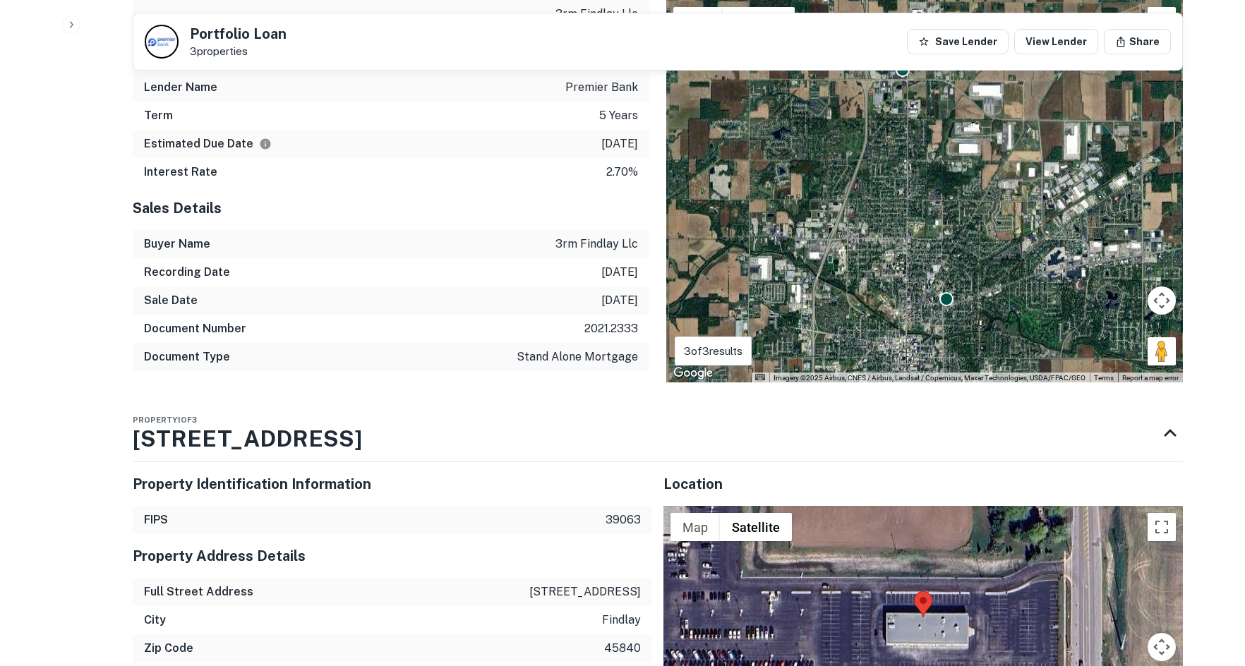
scroll to position [988, 0]
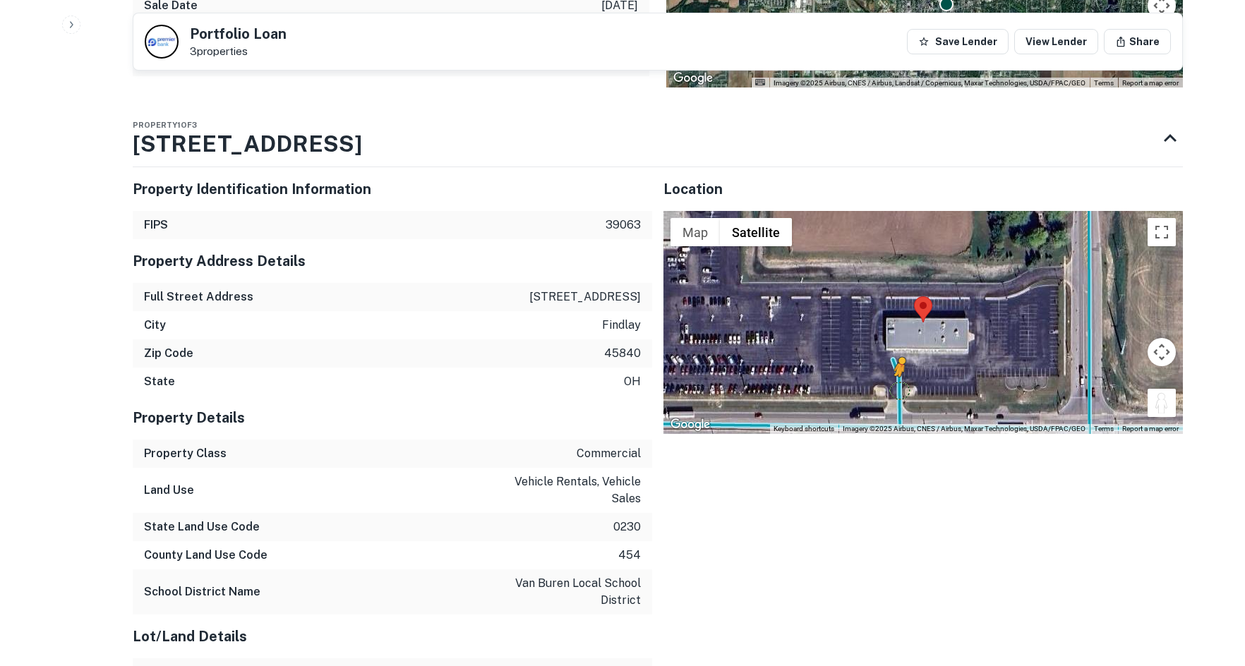
drag, startPoint x: 1172, startPoint y: 406, endPoint x: 900, endPoint y: 388, distance: 272.4
click at [900, 388] on div "To activate drag with keyboard, press Alt + Enter. Once in keyboard drag state,…" at bounding box center [923, 322] width 520 height 223
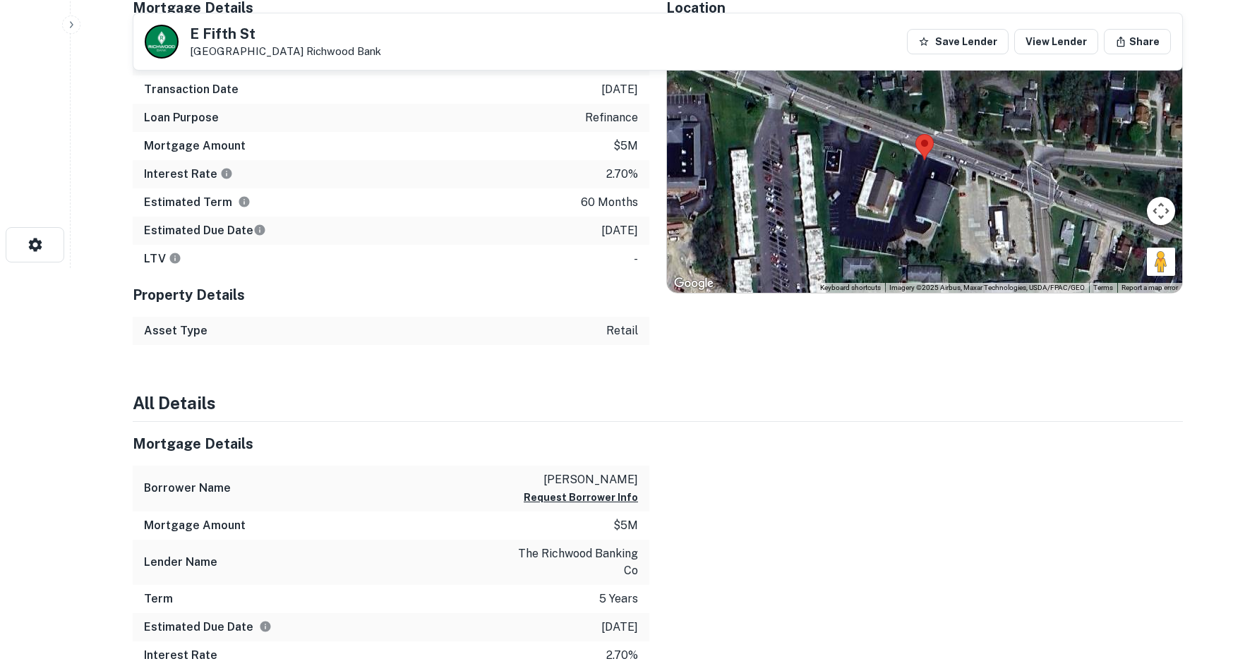
scroll to position [424, 0]
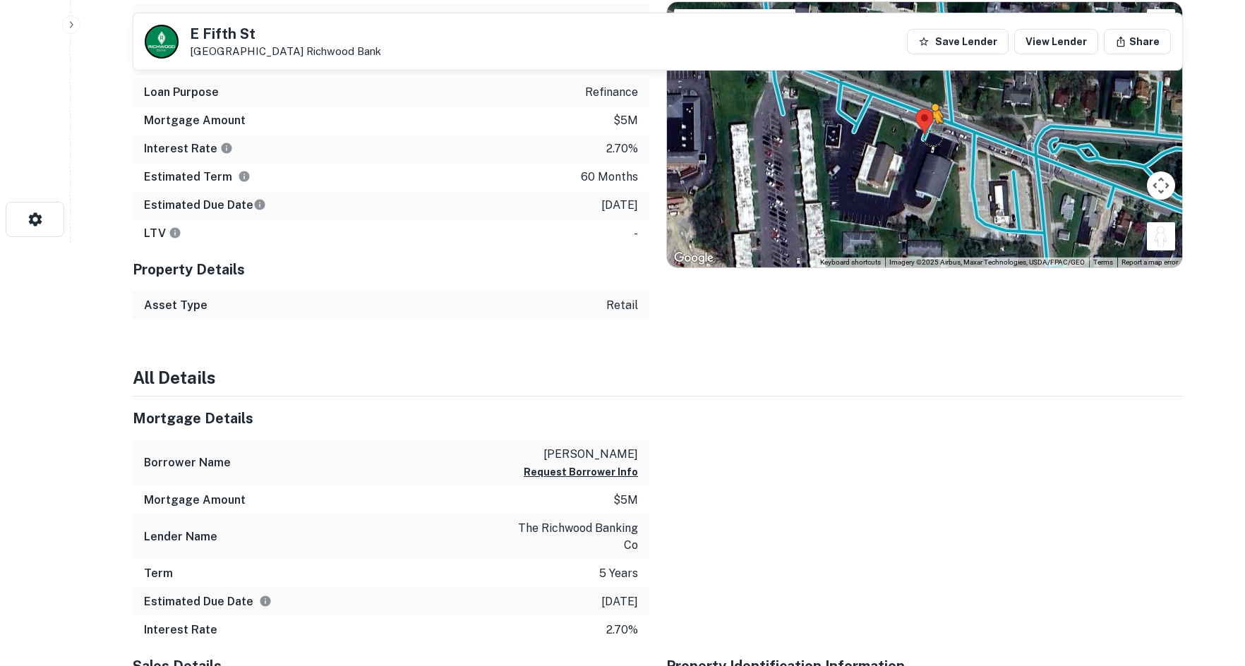
drag, startPoint x: 1165, startPoint y: 241, endPoint x: 920, endPoint y: 129, distance: 268.5
click at [925, 131] on div "To activate drag with keyboard, press Alt + Enter. Once in keyboard drag state,…" at bounding box center [924, 134] width 515 height 265
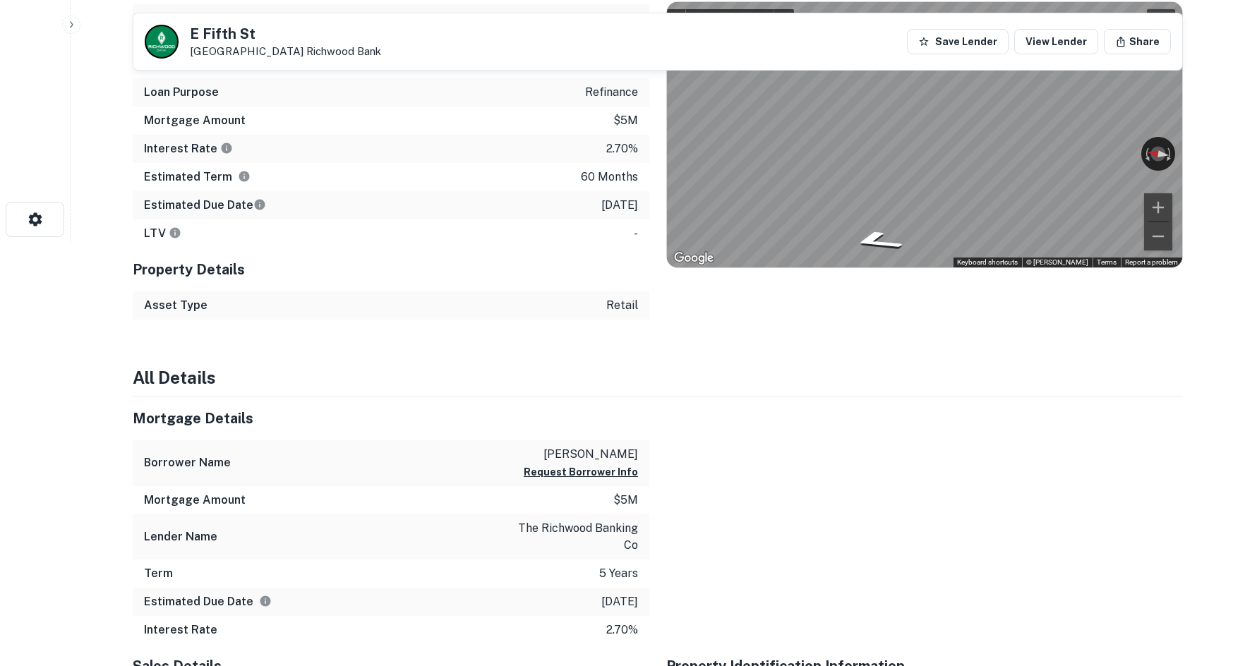
click at [553, 158] on div "Mortgage Details Borrower Name green harold w Request Borrower Info Transaction…" at bounding box center [649, 139] width 1067 height 359
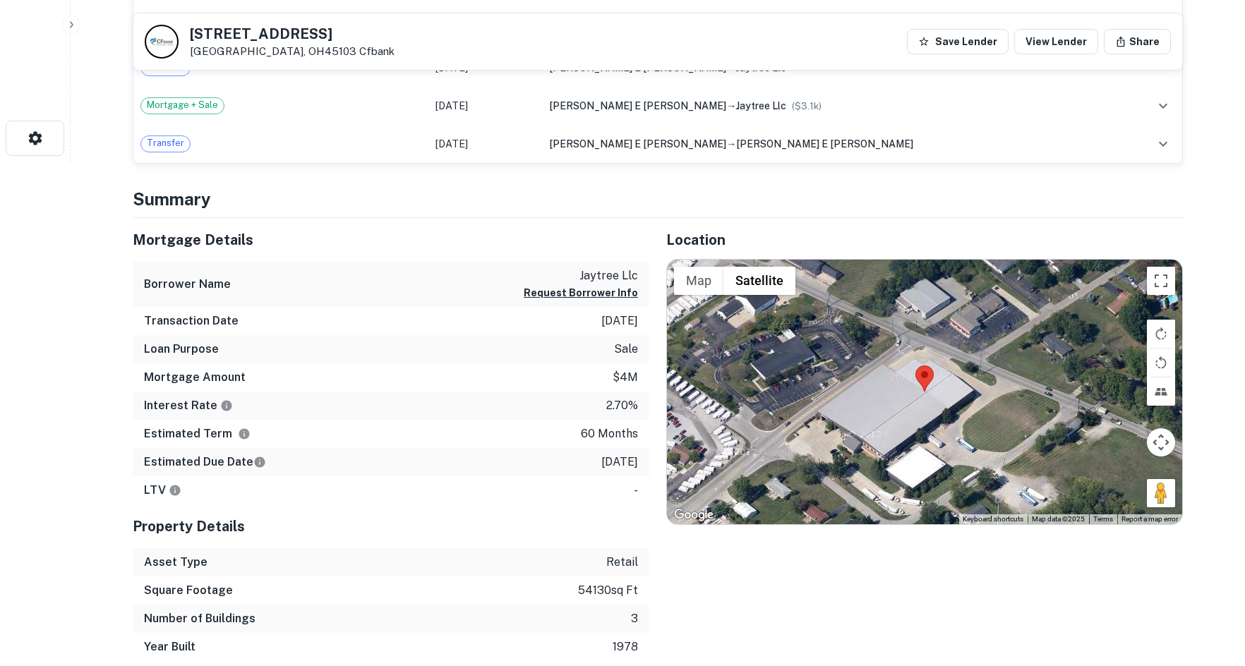
scroll to position [565, 0]
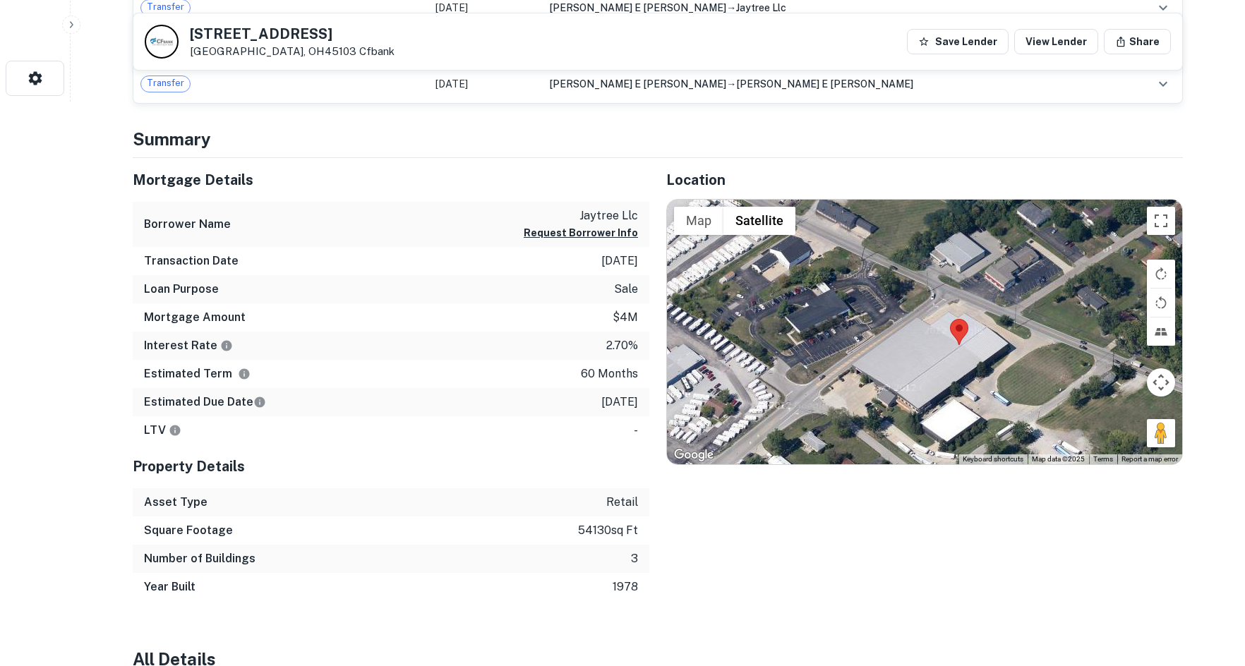
drag, startPoint x: 1146, startPoint y: 435, endPoint x: 1179, endPoint y: 448, distance: 35.8
click at [1179, 448] on div at bounding box center [924, 332] width 515 height 265
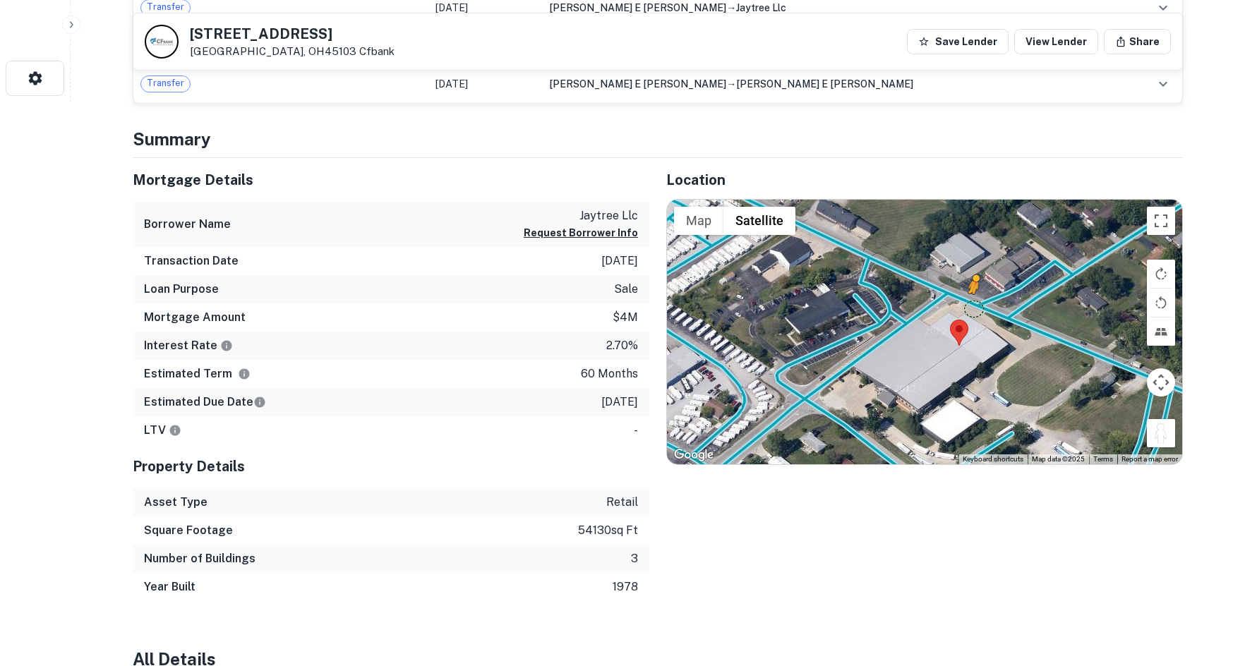
drag, startPoint x: 1163, startPoint y: 428, endPoint x: 973, endPoint y: 308, distance: 223.6
click at [973, 308] on div "To activate drag with keyboard, press Alt + Enter. Once in keyboard drag state,…" at bounding box center [924, 332] width 515 height 265
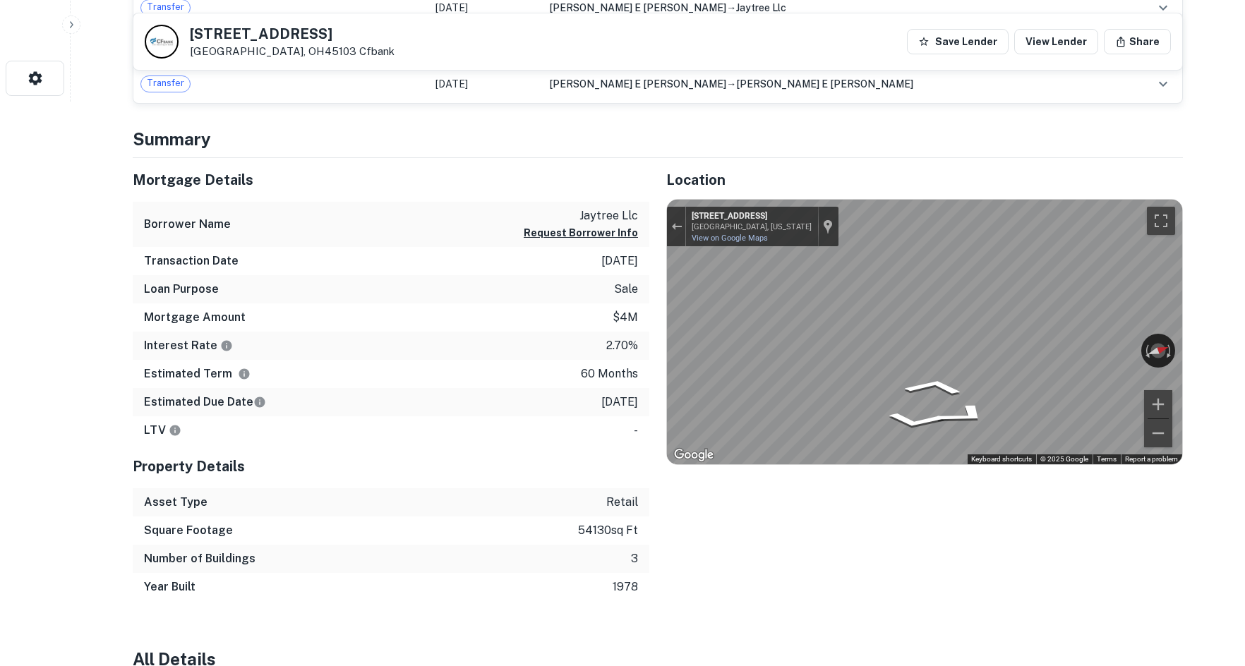
click at [1142, 342] on div "← Move left → Move right ↑ Move up ↓ Move down + Zoom in - Zoom out 4405 Elick …" at bounding box center [924, 332] width 515 height 265
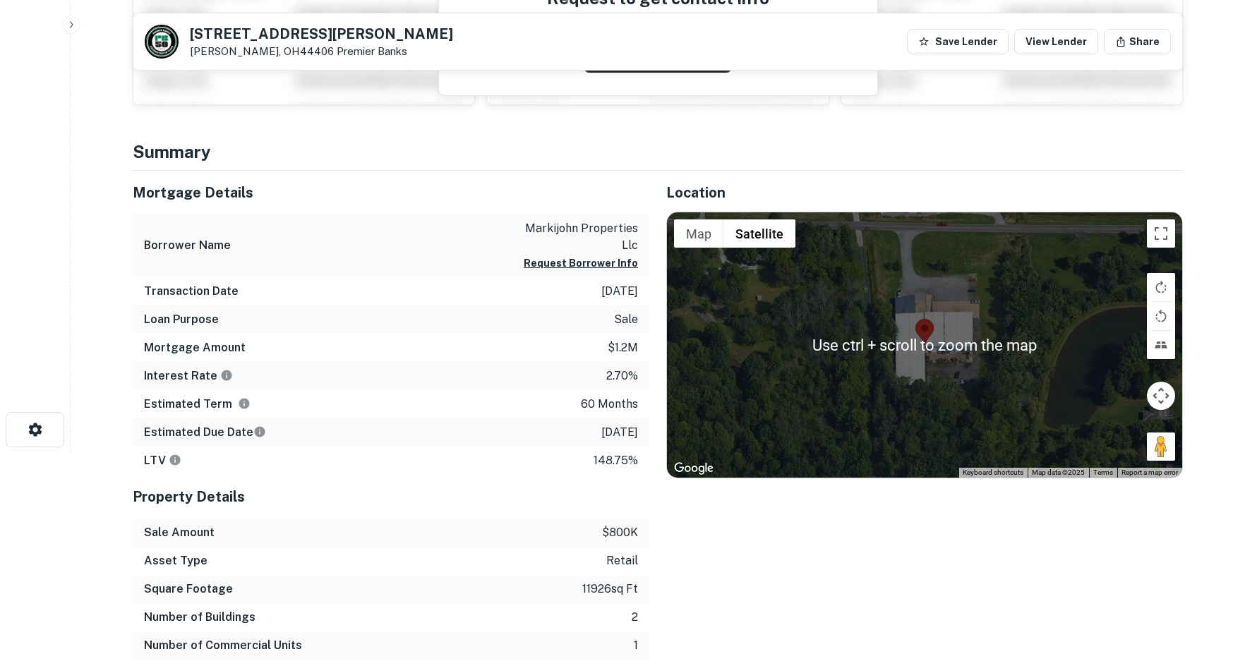
scroll to position [212, 0]
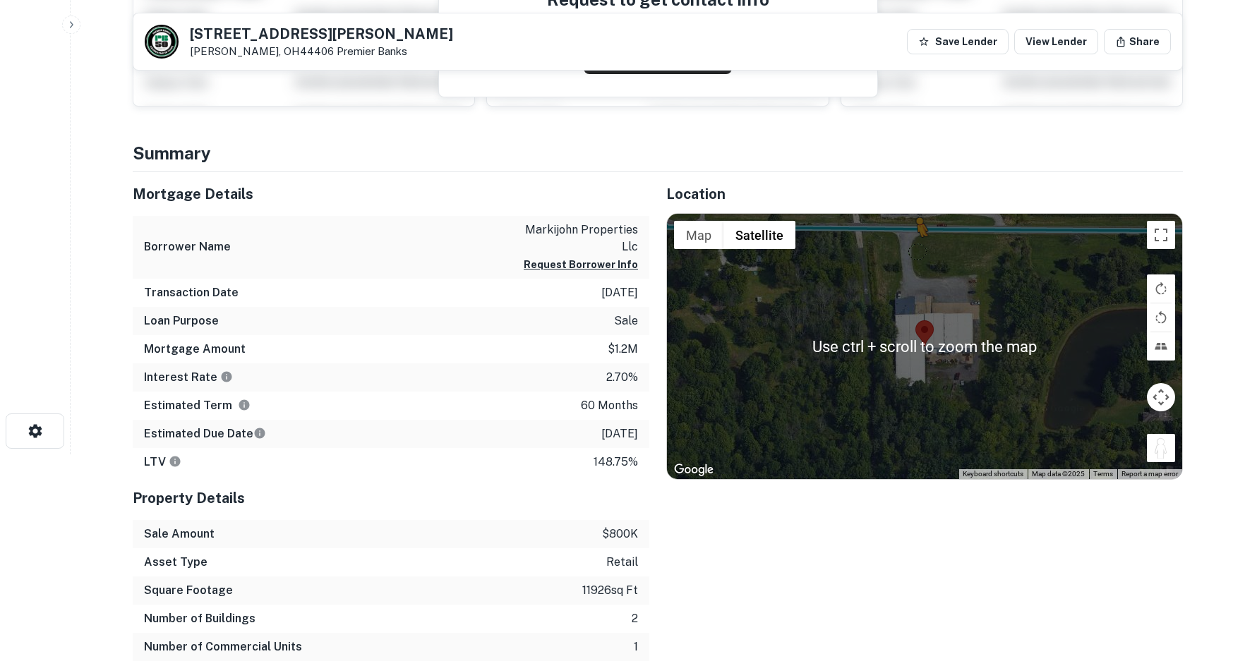
drag, startPoint x: 1163, startPoint y: 455, endPoint x: 908, endPoint y: 236, distance: 335.9
click at [908, 236] on div "To activate drag with keyboard, press Alt + Enter. Once in keyboard drag state,…" at bounding box center [924, 346] width 515 height 265
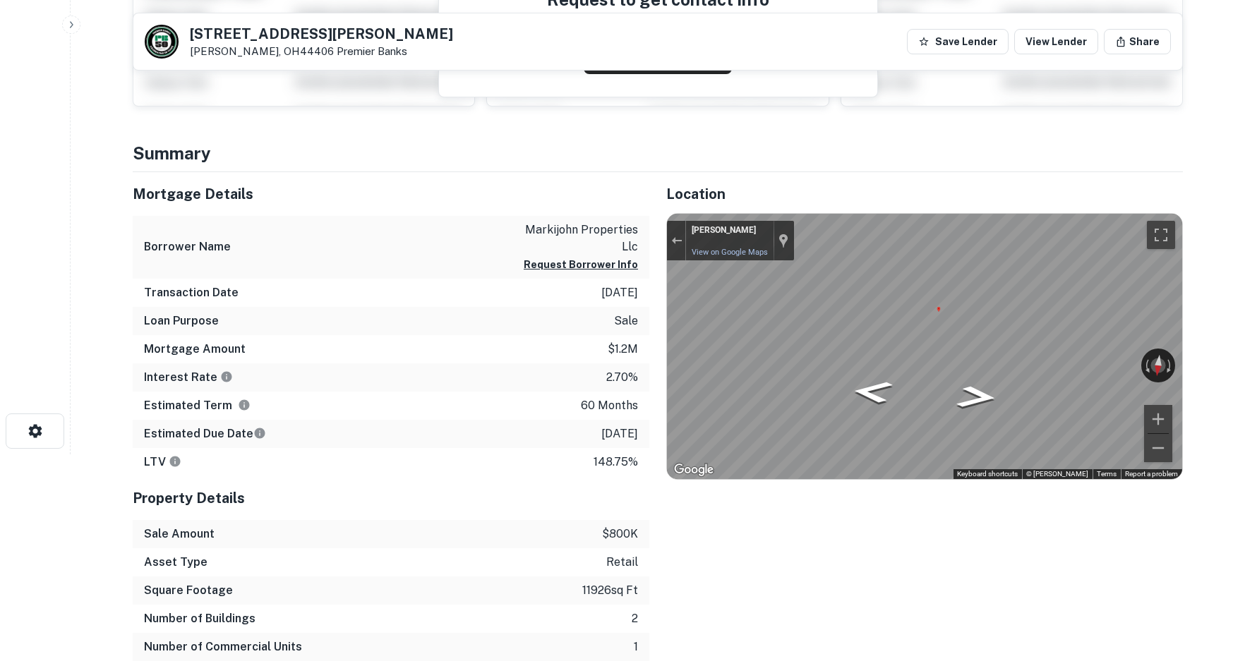
click at [651, 325] on div "Location ← Move left → Move right ↑ Move up ↓ Move down + Zoom in - Zoom out Ho…" at bounding box center [916, 430] width 534 height 517
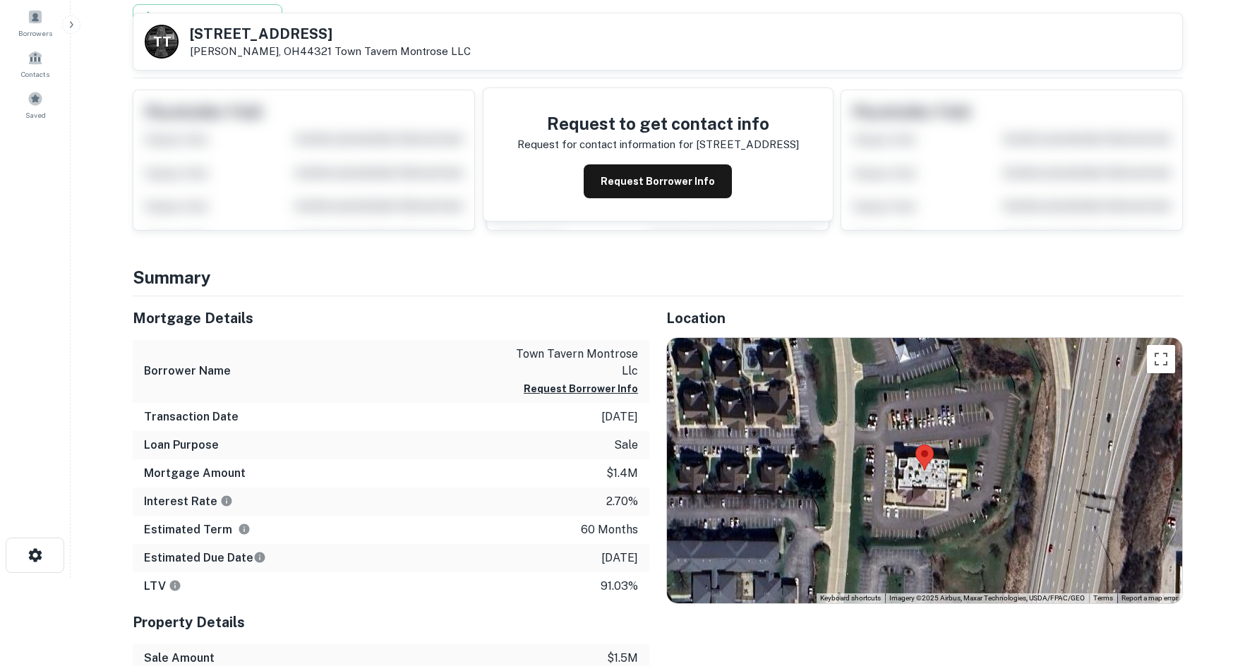
scroll to position [212, 0]
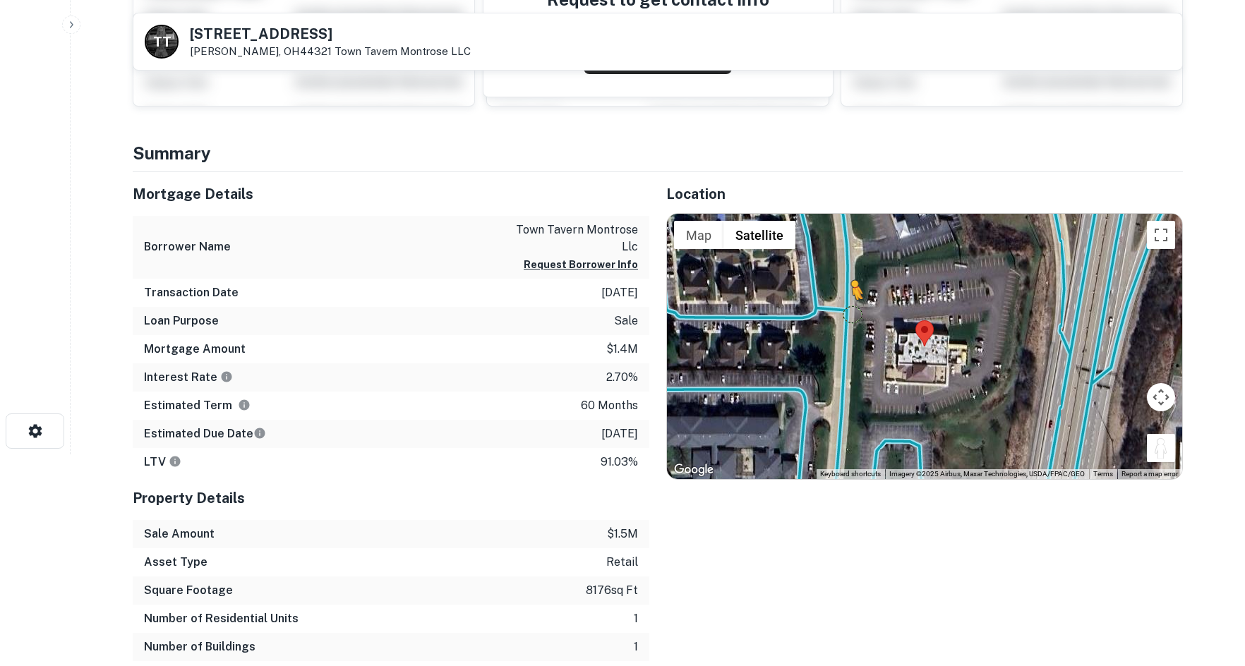
drag, startPoint x: 1159, startPoint y: 448, endPoint x: 851, endPoint y: 312, distance: 337.2
click at [851, 312] on div "To activate drag with keyboard, press Alt + Enter. Once in keyboard drag state,…" at bounding box center [924, 346] width 515 height 265
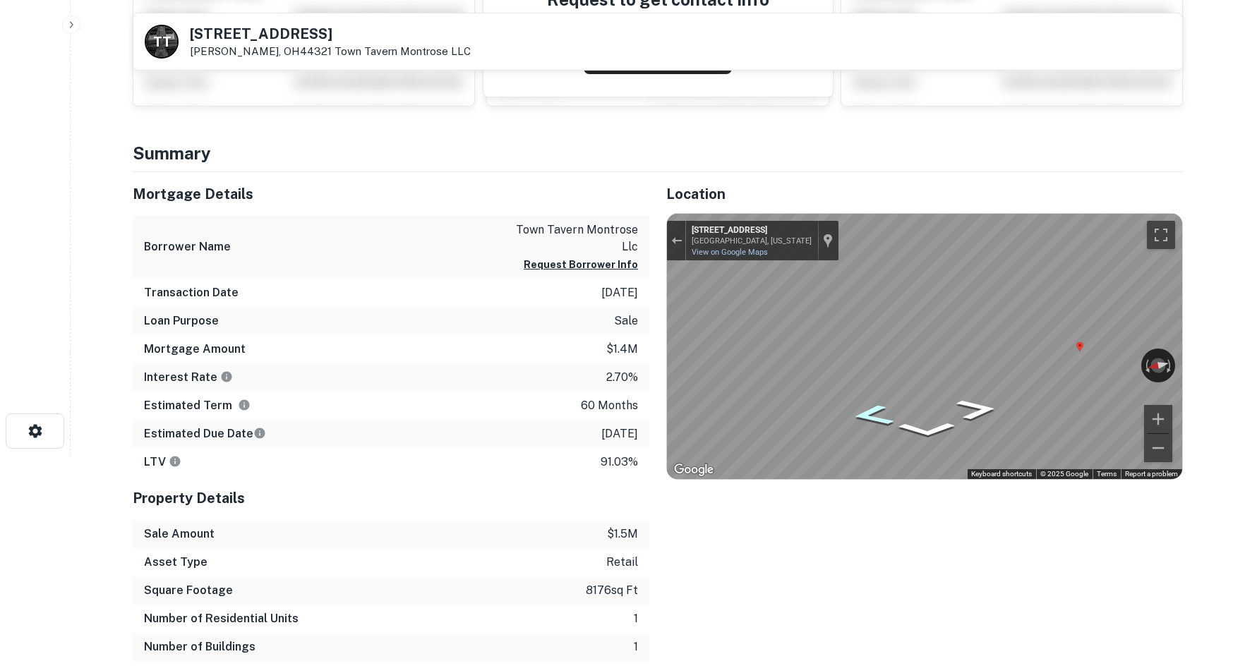
click at [877, 413] on icon "Go North, Montrose W Ave" at bounding box center [873, 416] width 78 height 32
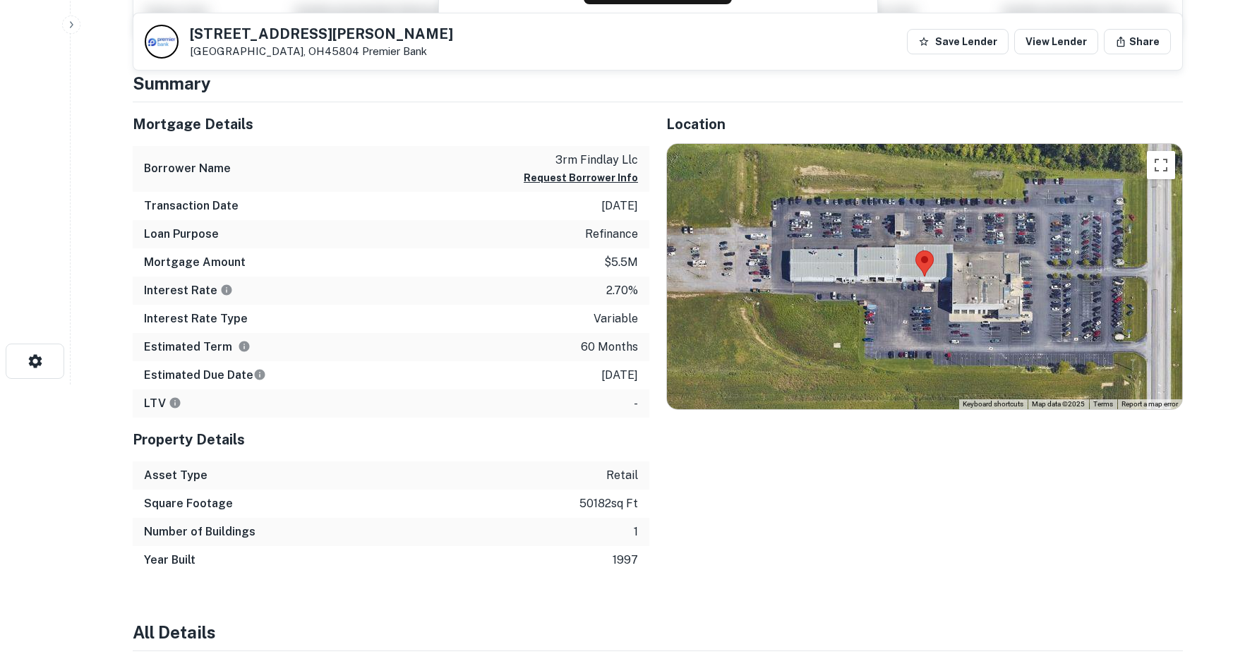
scroll to position [282, 0]
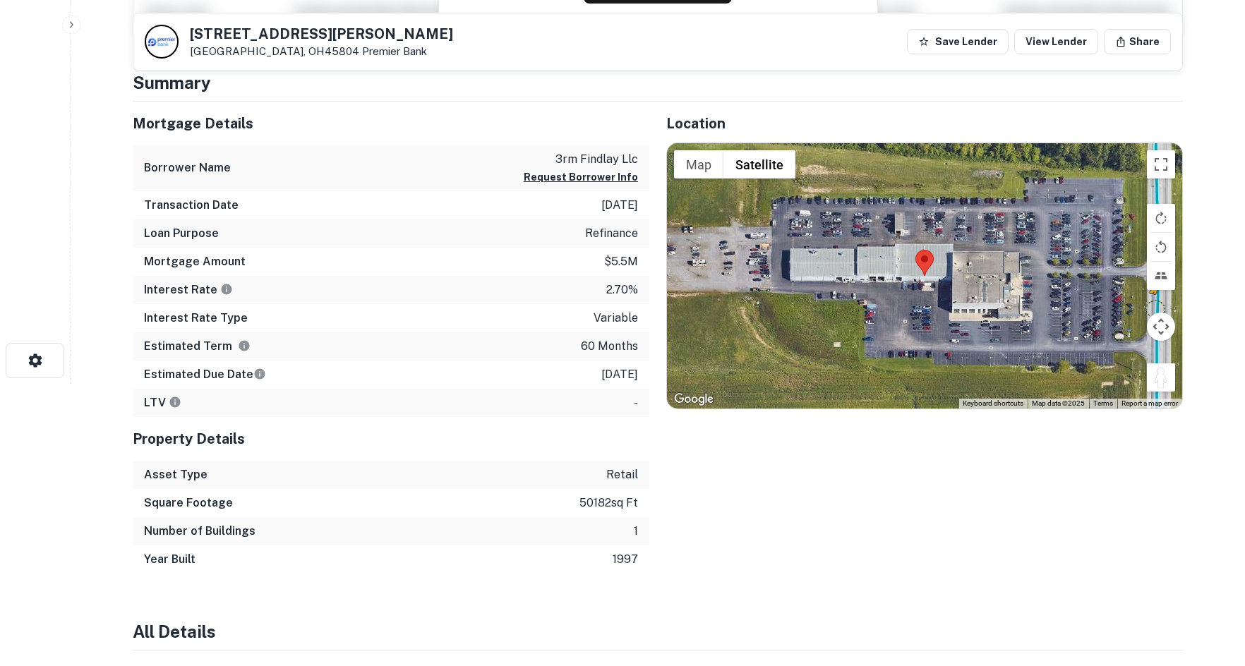
drag, startPoint x: 1159, startPoint y: 371, endPoint x: 1154, endPoint y: 305, distance: 66.5
click at [1155, 306] on div "To activate drag with keyboard, press Alt + Enter. Once in keyboard drag state,…" at bounding box center [924, 275] width 515 height 265
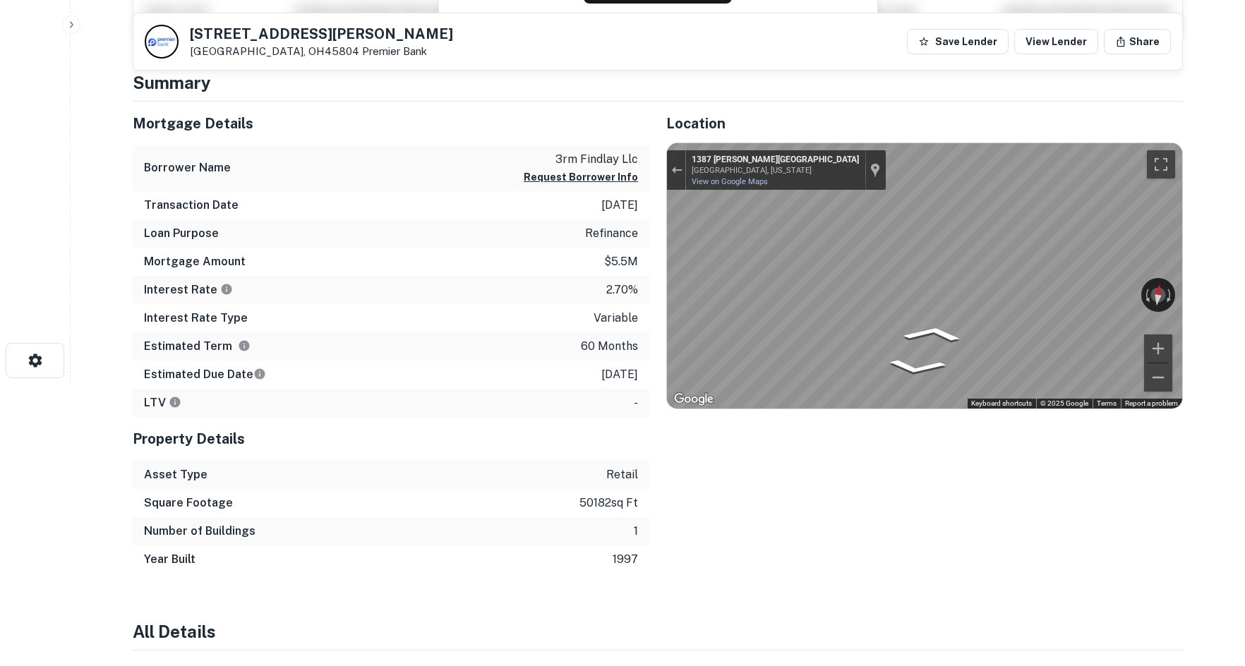
click at [1238, 277] on main "1360 Greely Chapel Rd Lima, OH45804 Premier Bank Save Lender View Lender Share …" at bounding box center [658, 51] width 1175 height 666
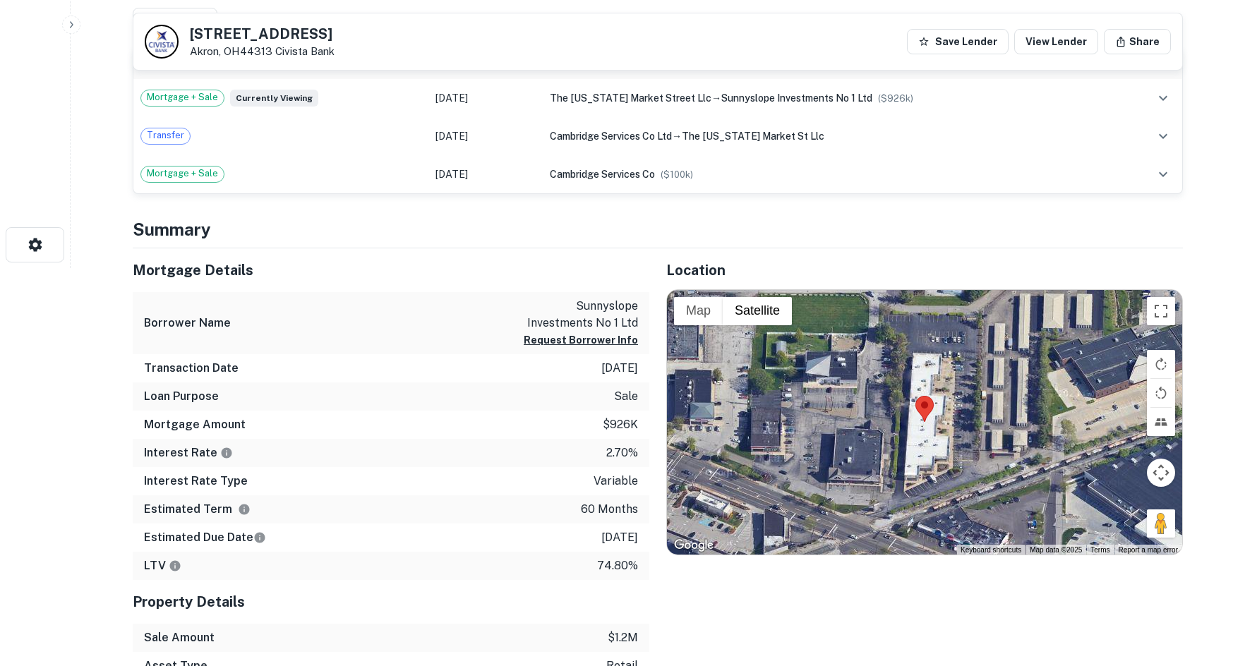
scroll to position [424, 0]
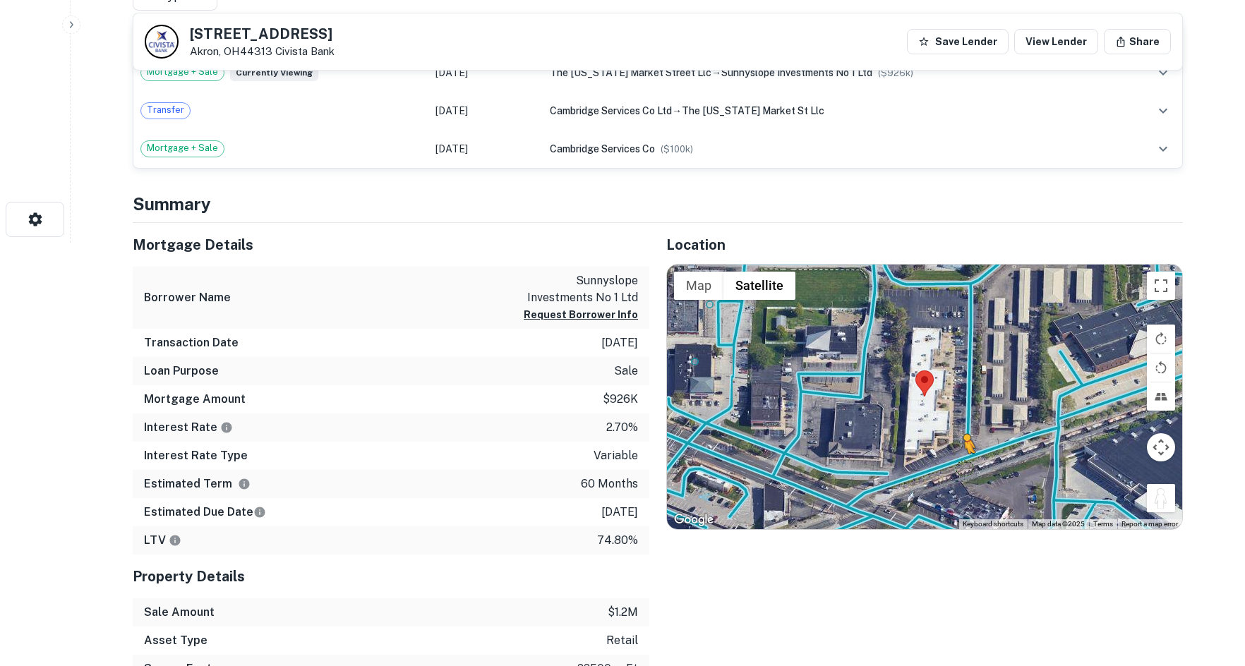
drag, startPoint x: 1153, startPoint y: 492, endPoint x: 952, endPoint y: 462, distance: 203.3
click at [960, 467] on div "To activate drag with keyboard, press Alt + Enter. Once in keyboard drag state,…" at bounding box center [924, 397] width 515 height 265
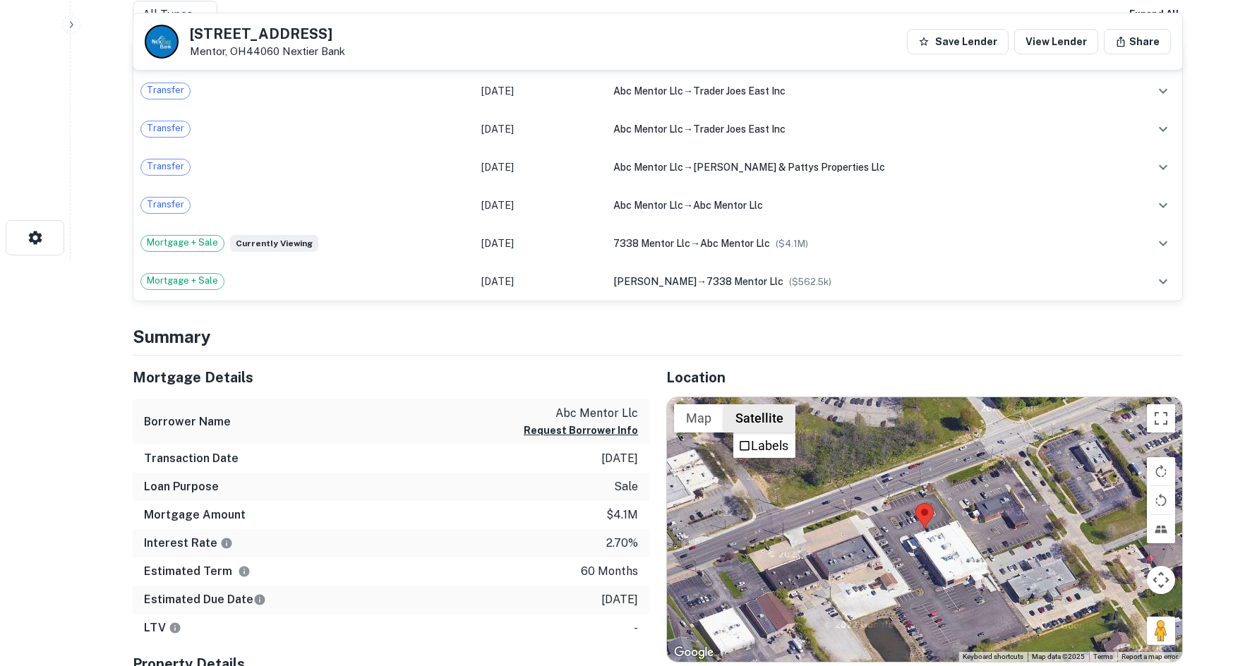
scroll to position [565, 0]
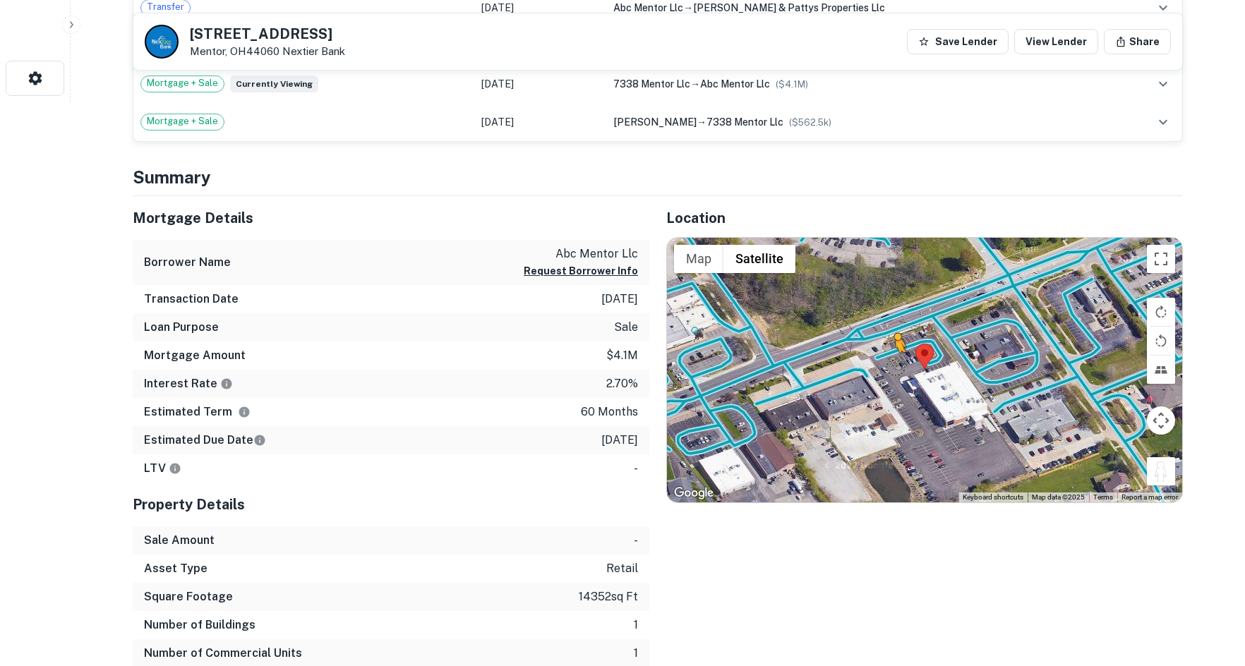
drag, startPoint x: 1160, startPoint y: 478, endPoint x: 894, endPoint y: 364, distance: 289.6
click at [894, 364] on div "To activate drag with keyboard, press Alt + Enter. Once in keyboard drag state,…" at bounding box center [924, 370] width 515 height 265
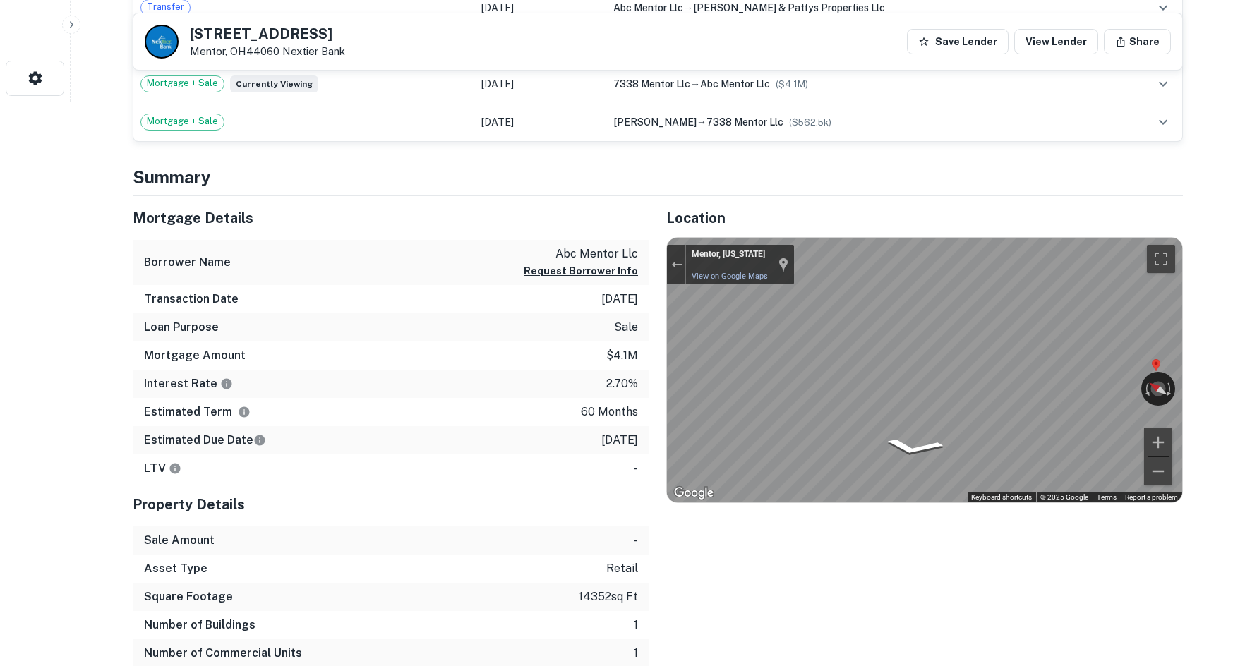
drag, startPoint x: 1064, startPoint y: 383, endPoint x: 636, endPoint y: 364, distance: 428.2
click at [577, 359] on div "Mortgage Details Borrower Name abc mentor llc Request Borrower Info Transaction…" at bounding box center [649, 446] width 1067 height 500
click at [514, 335] on div "Mortgage Details Borrower Name abc mentor llc Request Borrower Info Transaction…" at bounding box center [649, 446] width 1067 height 500
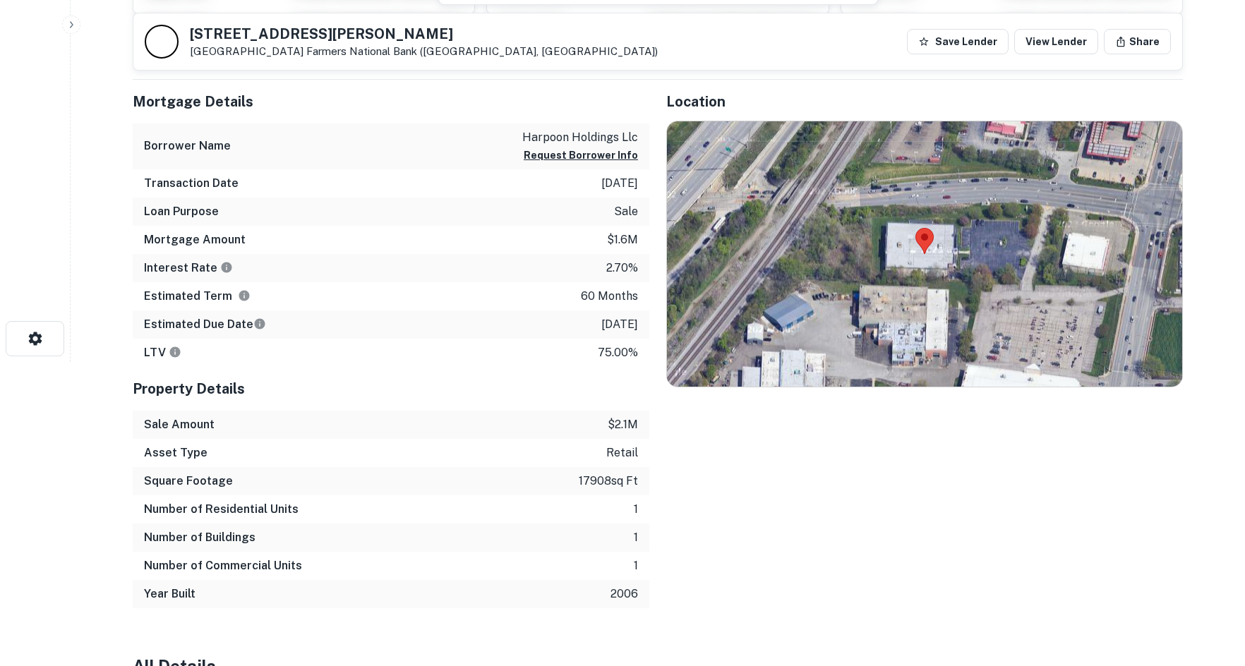
scroll to position [353, 0]
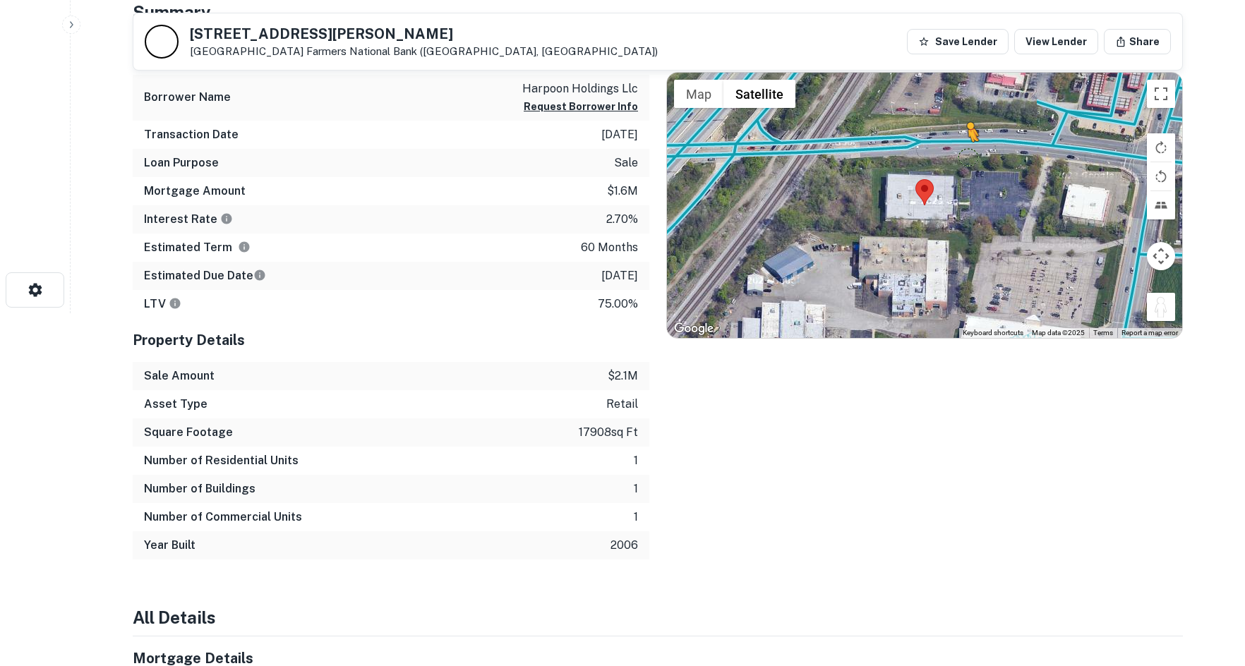
drag, startPoint x: 1170, startPoint y: 308, endPoint x: 962, endPoint y: 149, distance: 261.7
click at [962, 149] on div "To activate drag with keyboard, press Alt + Enter. Once in keyboard drag state,…" at bounding box center [924, 205] width 515 height 265
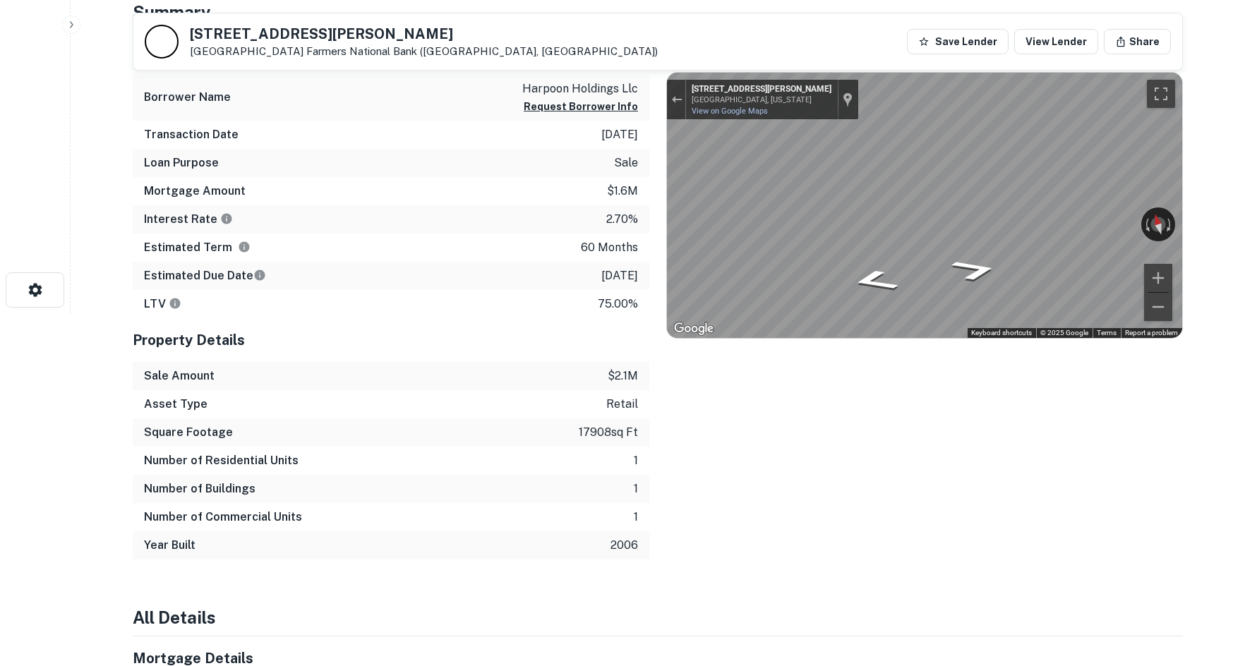
click at [616, 163] on div "Mortgage Details Borrower Name harpoon holdings llc Request Borrower Info Trans…" at bounding box center [649, 295] width 1067 height 529
click at [397, 169] on div "Mortgage Details Borrower Name harpoon holdings llc Request Borrower Info Trans…" at bounding box center [649, 295] width 1067 height 529
click at [481, 202] on div "Mortgage Details Borrower Name harpoon holdings llc Request Borrower Info Trans…" at bounding box center [649, 295] width 1067 height 529
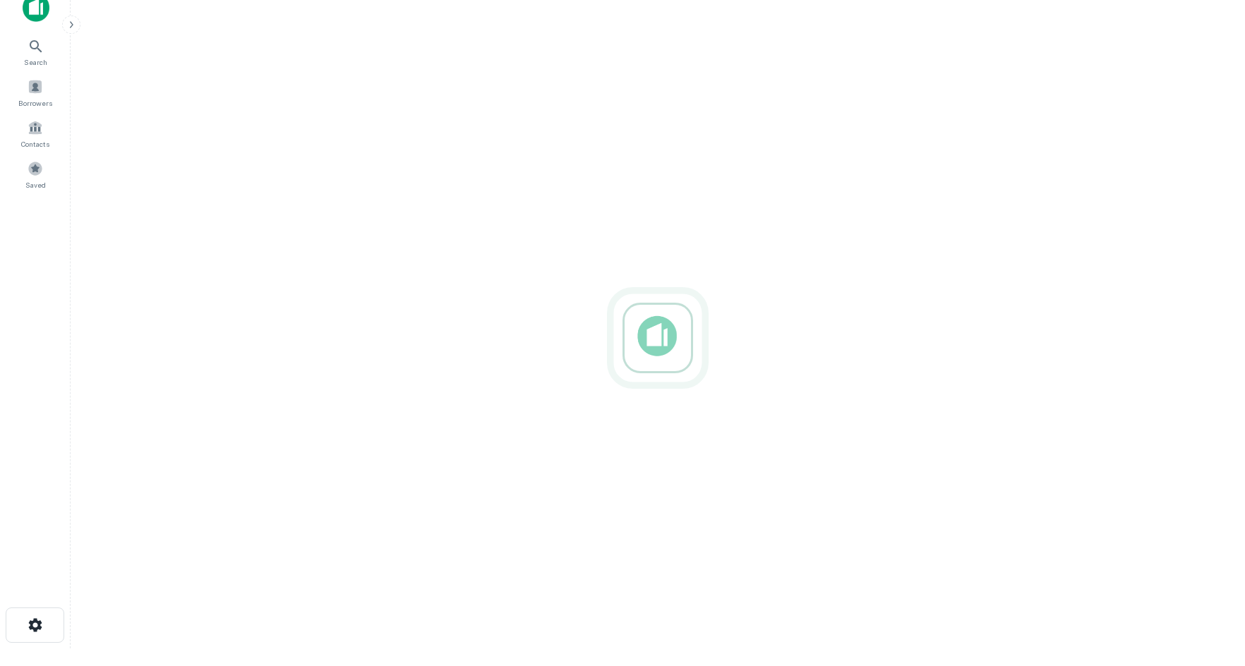
scroll to position [23, 0]
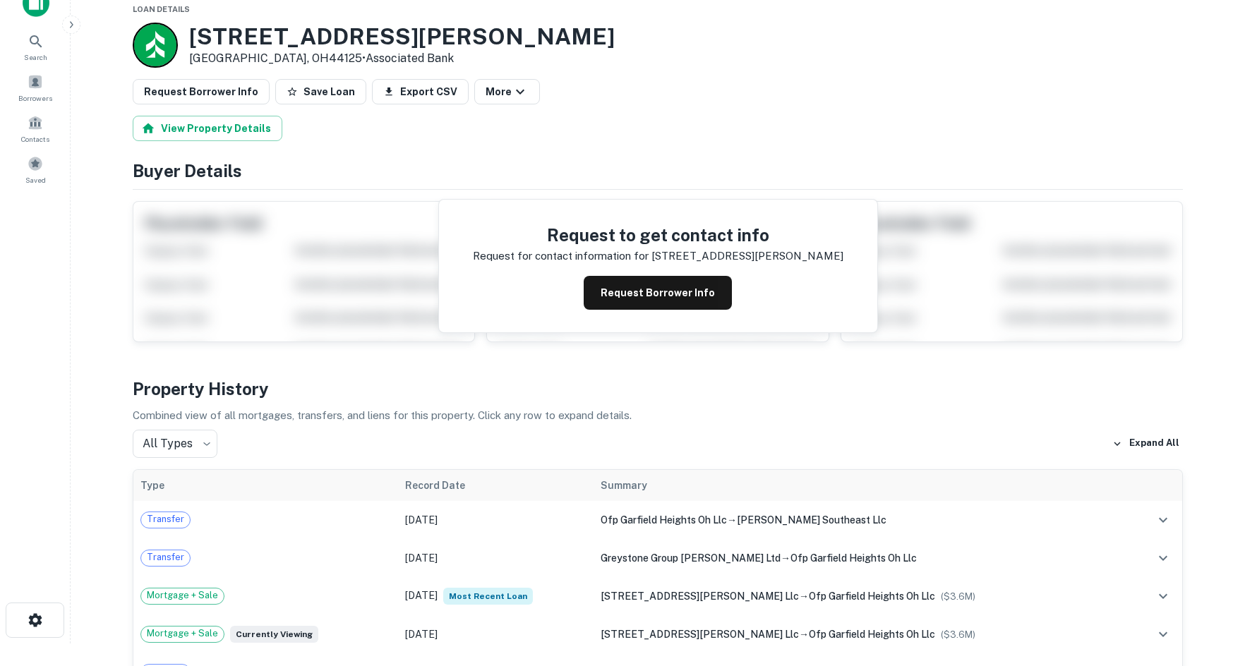
drag, startPoint x: 954, startPoint y: 108, endPoint x: 755, endPoint y: 162, distance: 206.3
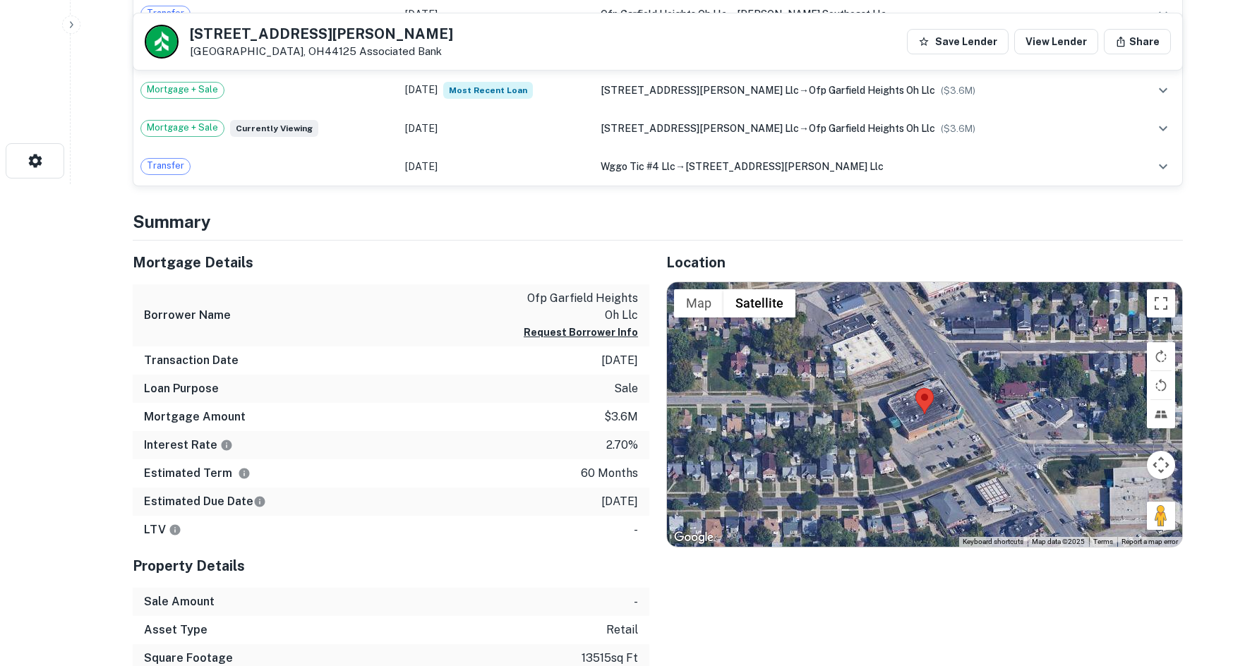
scroll to position [658, 0]
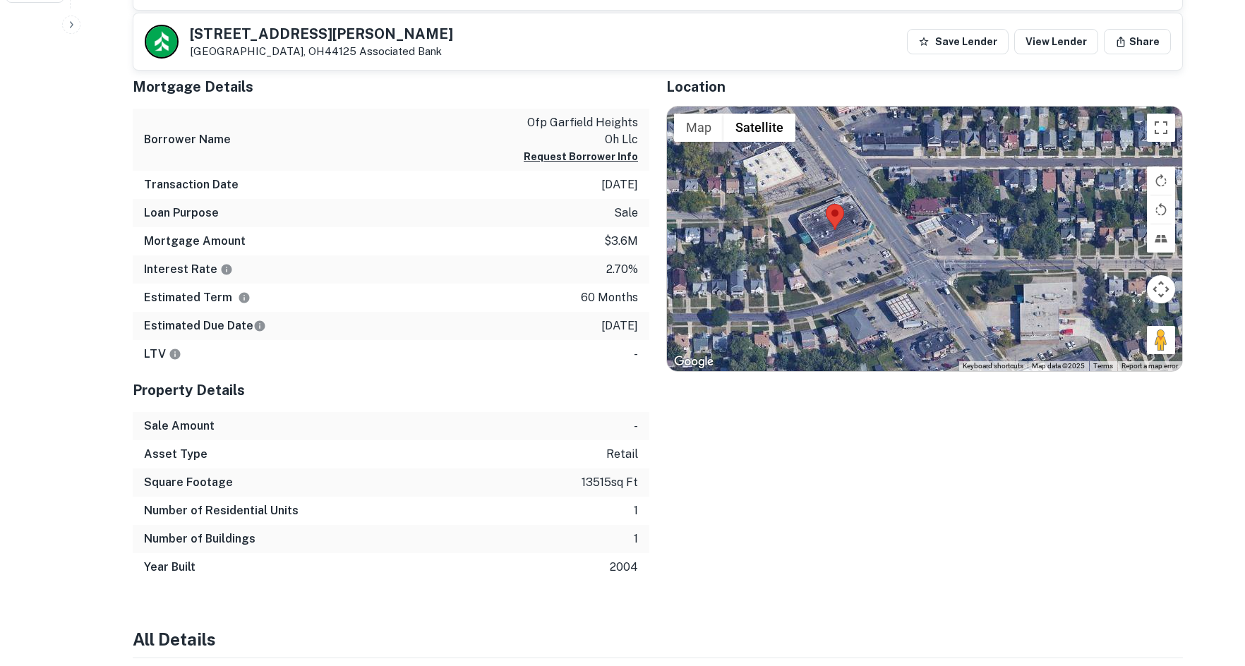
drag, startPoint x: 1174, startPoint y: 344, endPoint x: 1086, endPoint y: 337, distance: 88.5
click at [1086, 337] on div at bounding box center [924, 239] width 515 height 265
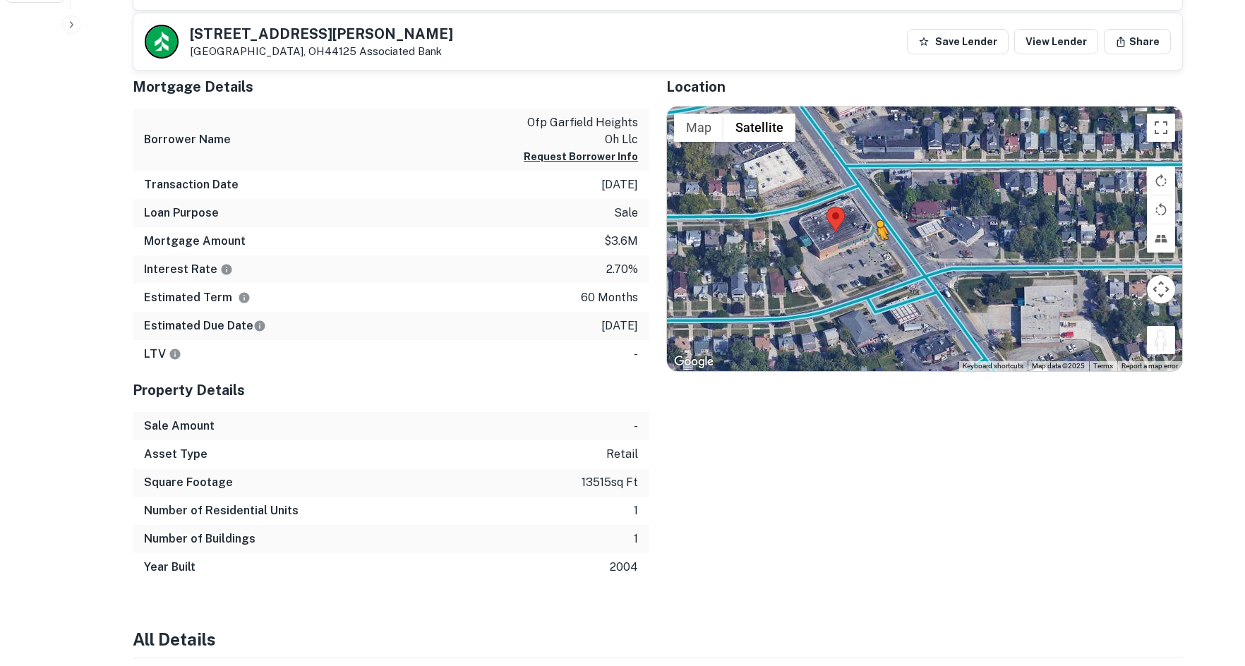
drag, startPoint x: 1160, startPoint y: 339, endPoint x: 898, endPoint y: 242, distance: 279.2
click at [898, 242] on div "To activate drag with keyboard, press Alt + Enter. Once in keyboard drag state,…" at bounding box center [924, 239] width 515 height 265
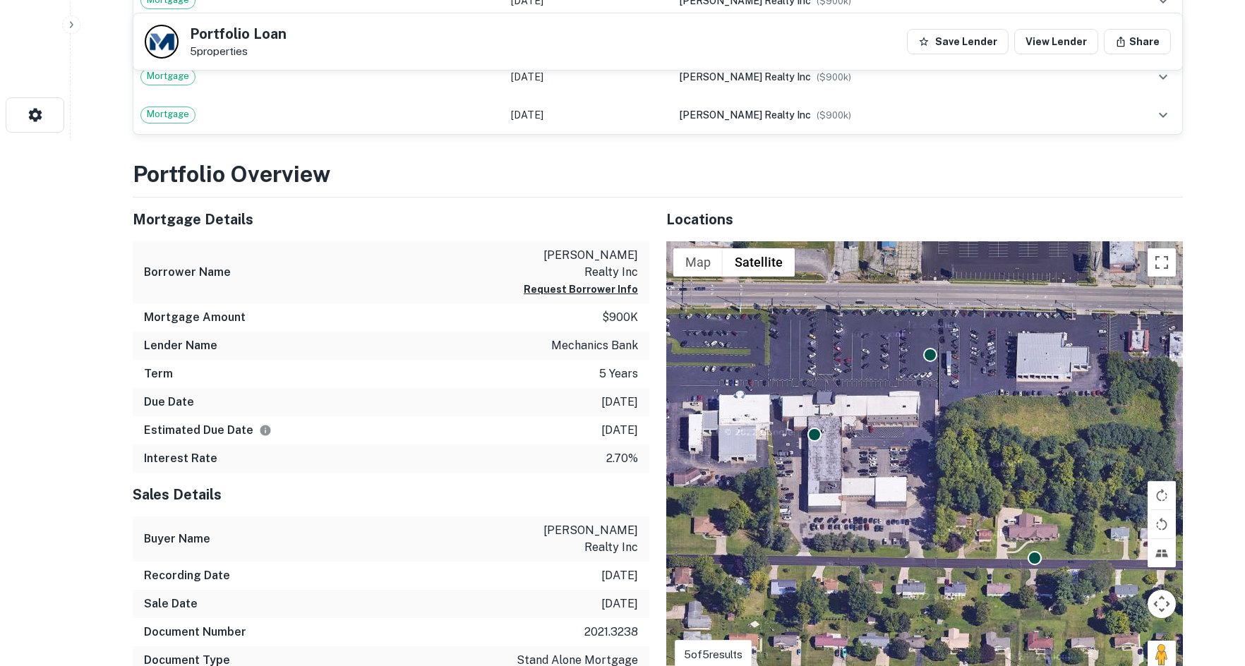
scroll to position [565, 0]
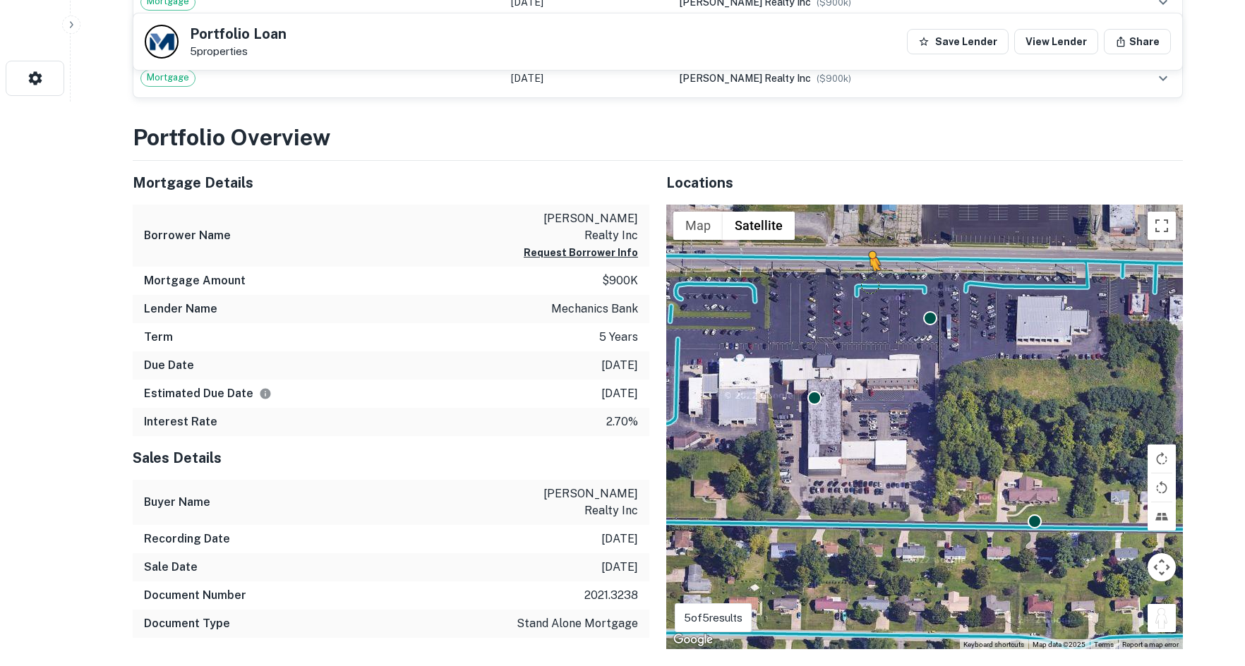
drag, startPoint x: 1161, startPoint y: 587, endPoint x: 867, endPoint y: 266, distance: 435.2
click at [867, 266] on div "To activate drag with keyboard, press Alt + Enter. Once in keyboard drag state,…" at bounding box center [924, 427] width 517 height 445
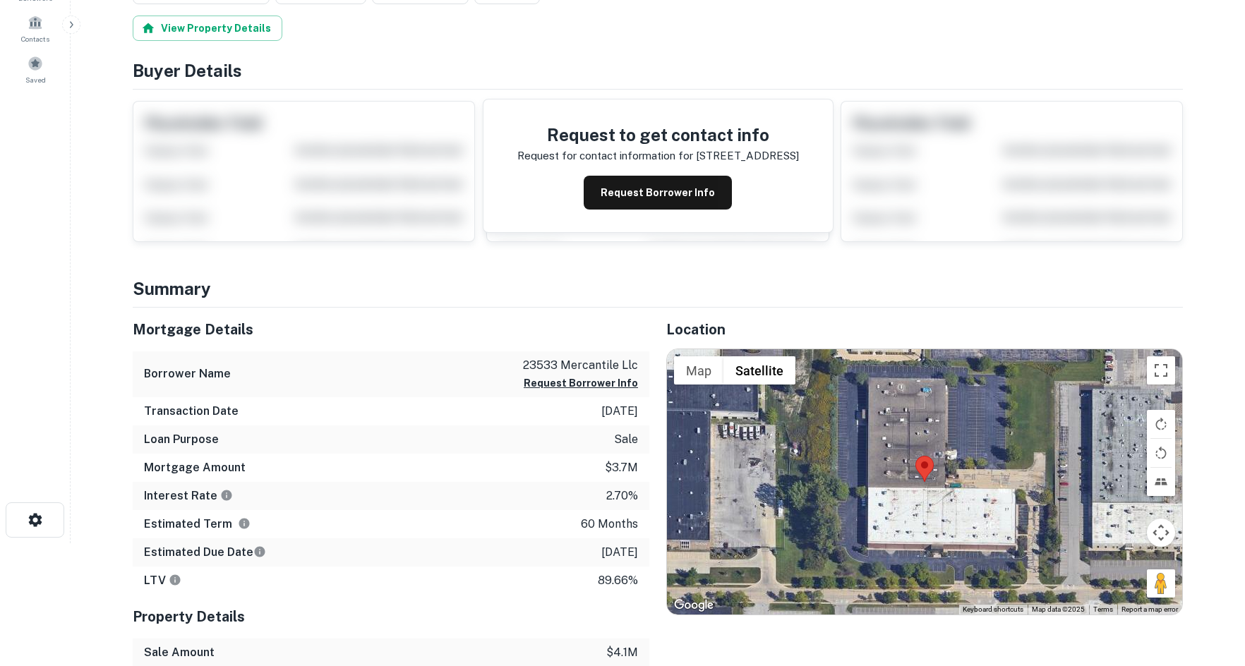
scroll to position [282, 0]
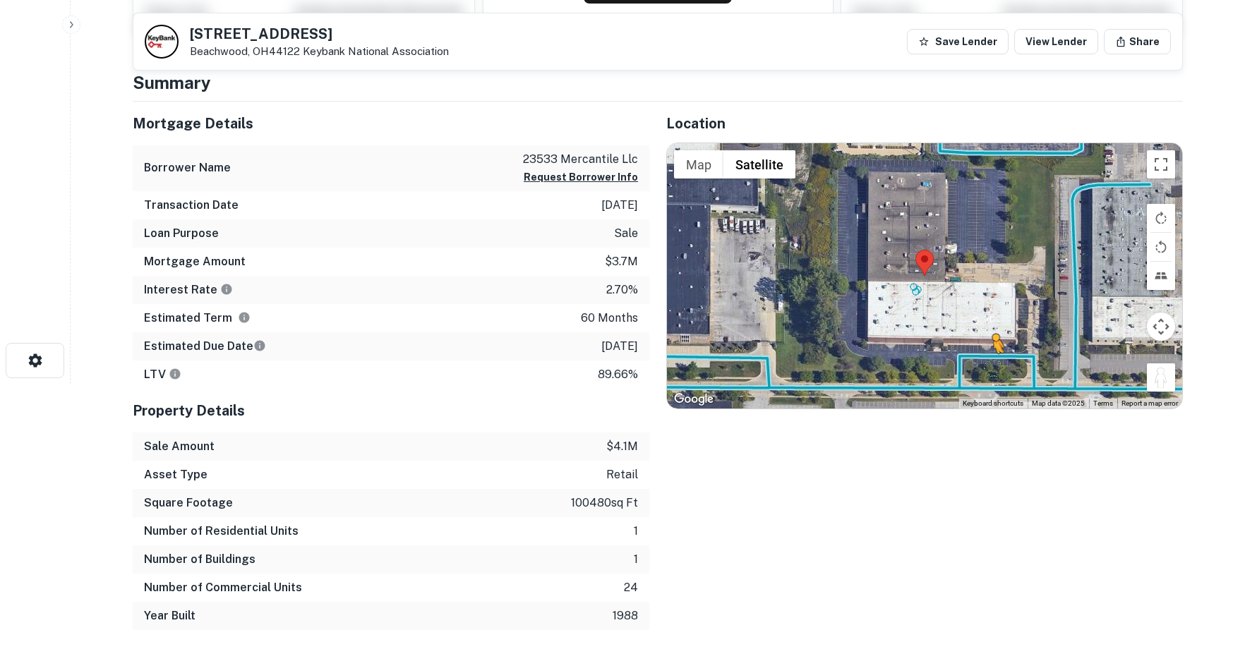
drag, startPoint x: 1158, startPoint y: 375, endPoint x: 986, endPoint y: 362, distance: 172.7
click at [986, 362] on div "To activate drag with keyboard, press Alt + Enter. Once in keyboard drag state,…" at bounding box center [924, 275] width 515 height 265
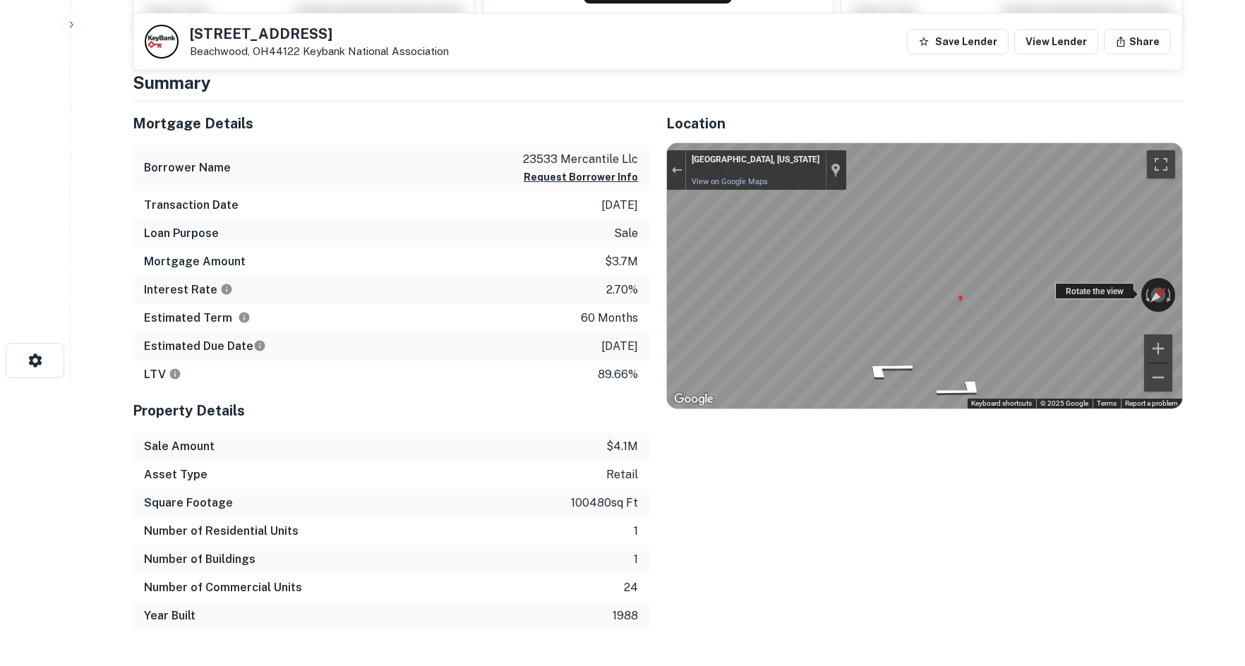
click at [1074, 296] on div "← Move left → Move right ↑ Move up ↓ Move down + Zoom in - Zoom out Beachwood, …" at bounding box center [924, 275] width 515 height 265
drag, startPoint x: 680, startPoint y: 165, endPoint x: 733, endPoint y: 188, distance: 57.6
click at [680, 165] on button "Exit the Street View" at bounding box center [676, 170] width 18 height 19
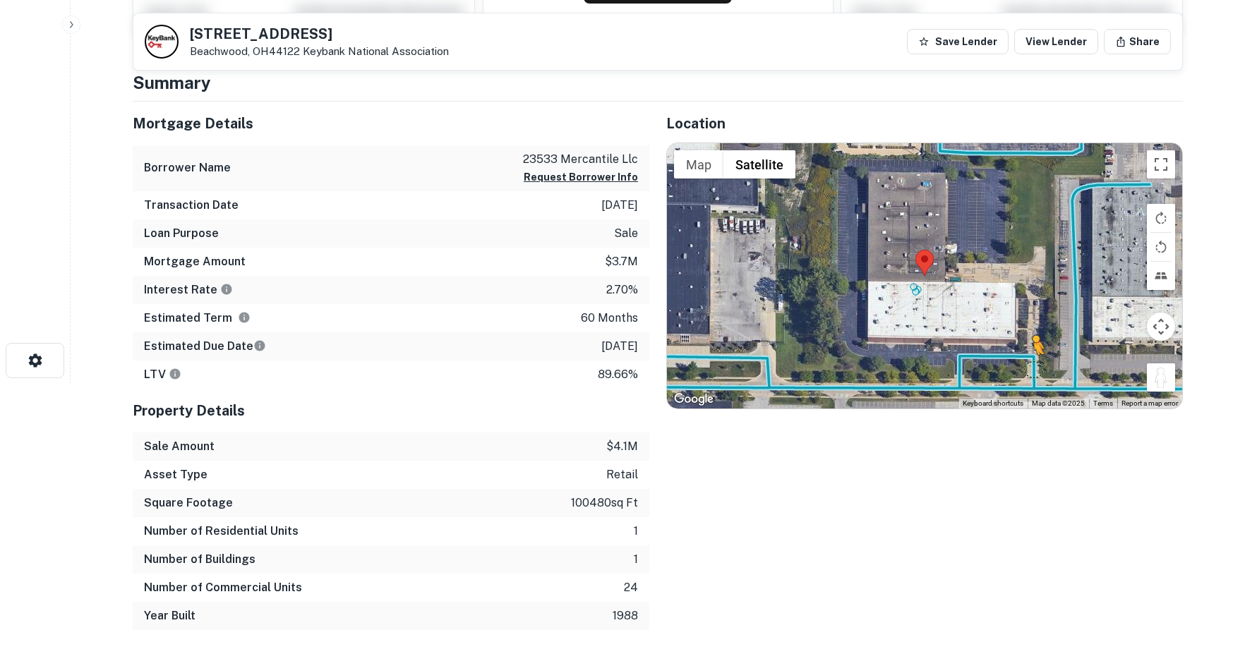
drag, startPoint x: 1165, startPoint y: 388, endPoint x: 1033, endPoint y: 369, distance: 133.4
click at [1033, 369] on div "To activate drag with keyboard, press Alt + Enter. Once in keyboard drag state,…" at bounding box center [924, 275] width 515 height 265
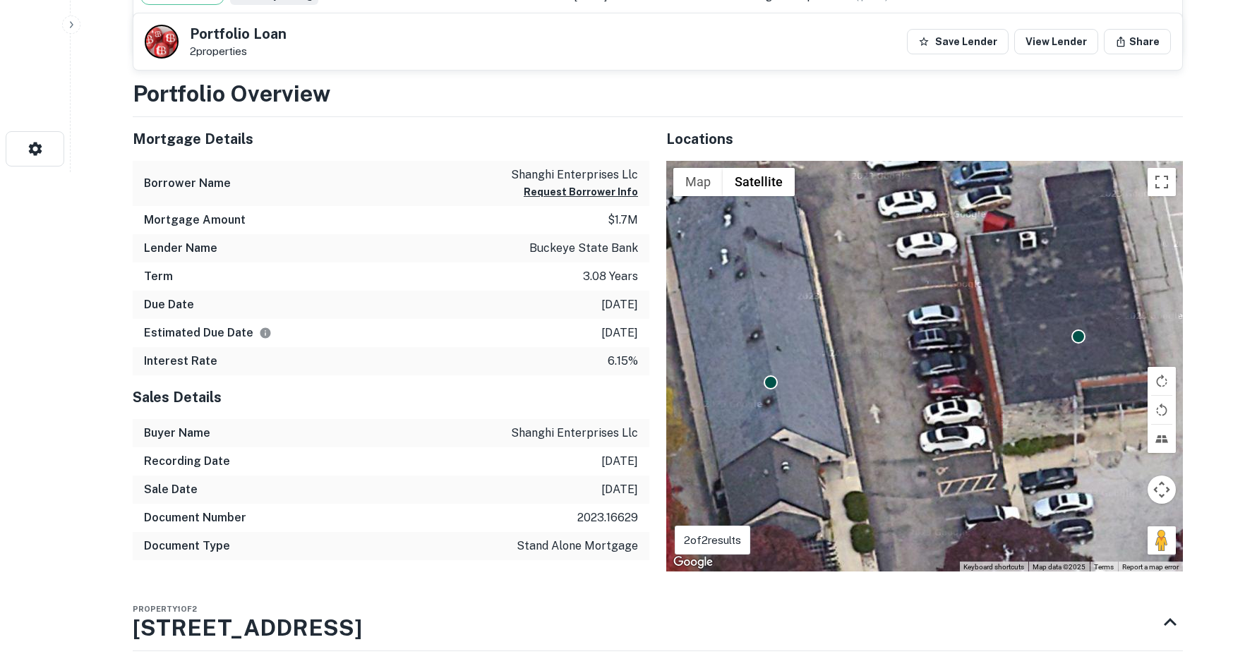
scroll to position [918, 0]
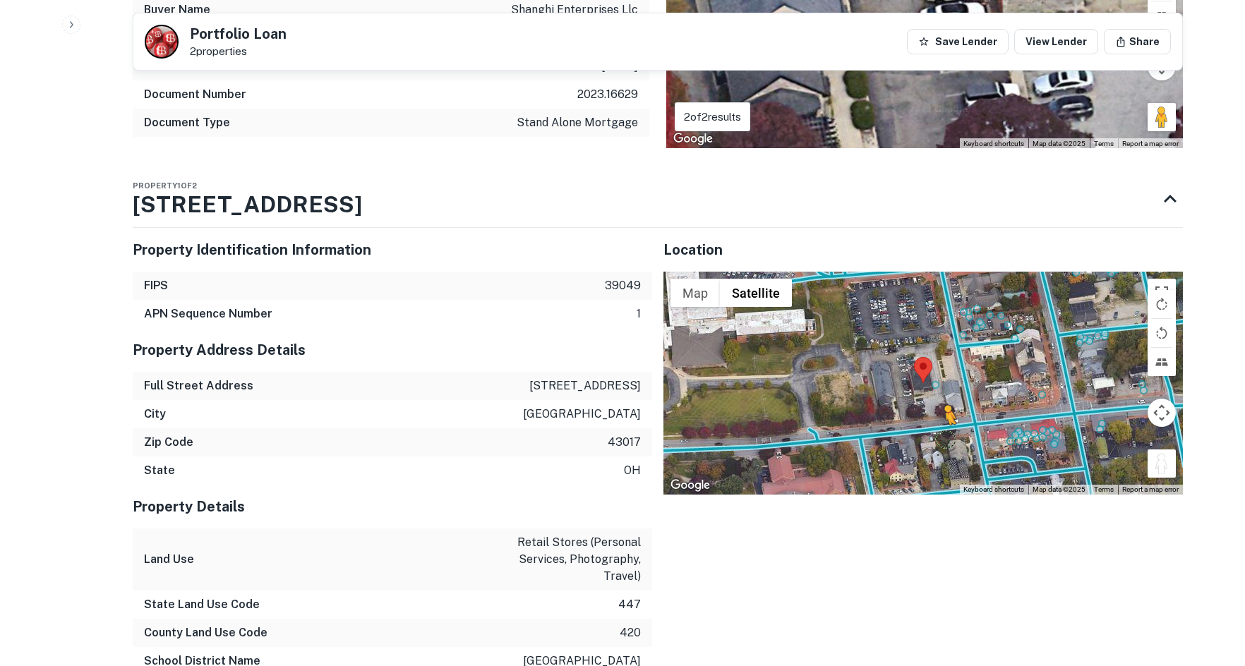
drag, startPoint x: 1159, startPoint y: 473, endPoint x: 943, endPoint y: 440, distance: 218.5
click at [944, 440] on div "To activate drag with keyboard, press Alt + Enter. Once in keyboard drag state,…" at bounding box center [923, 383] width 520 height 223
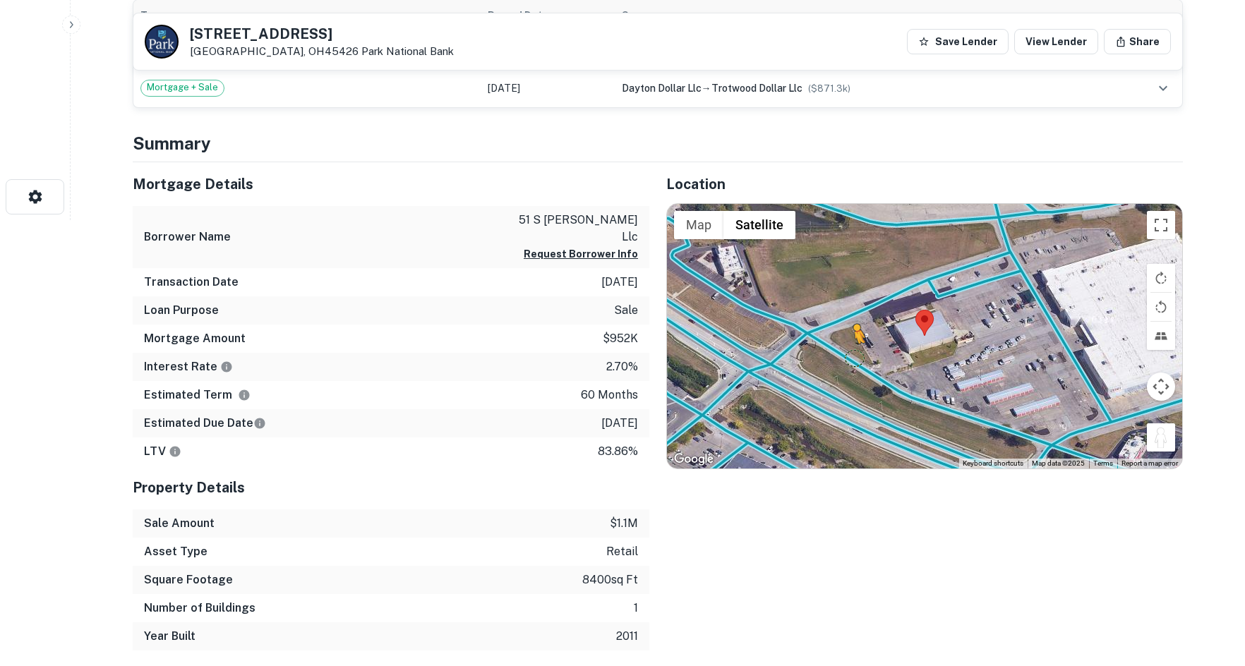
drag, startPoint x: 1164, startPoint y: 450, endPoint x: 848, endPoint y: 354, distance: 329.6
click at [848, 354] on div "To activate drag with keyboard, press Alt + Enter. Once in keyboard drag state,…" at bounding box center [924, 336] width 515 height 265
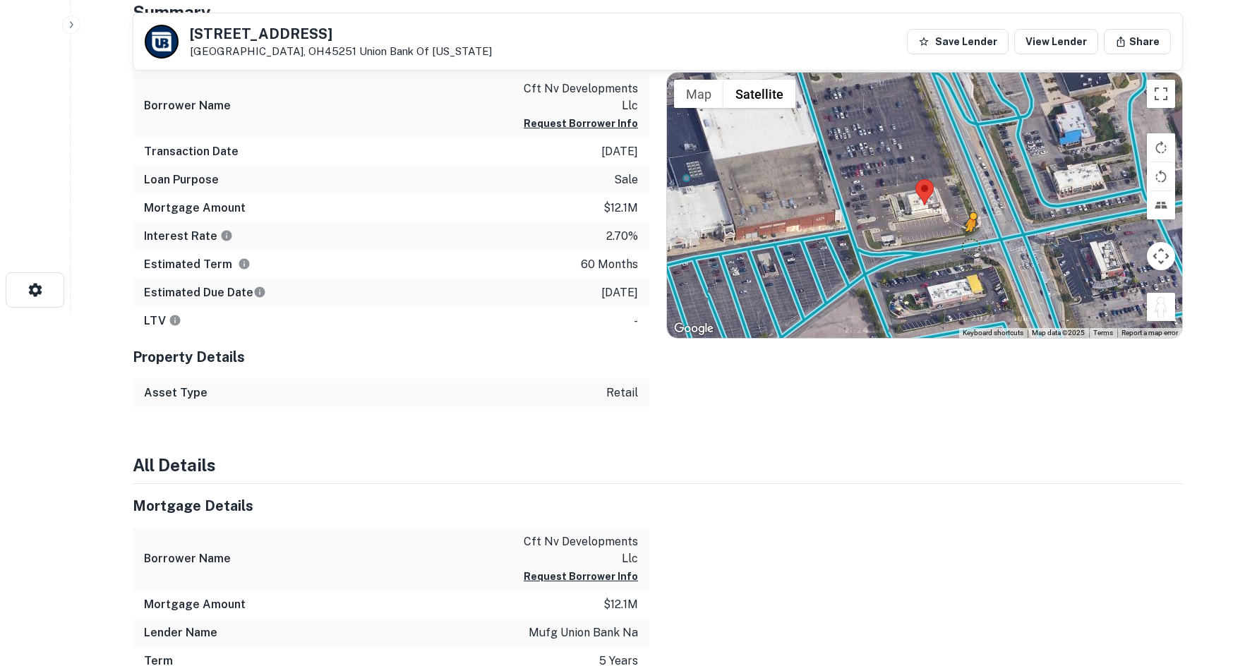
drag, startPoint x: 1162, startPoint y: 313, endPoint x: 974, endPoint y: 238, distance: 202.4
click at [974, 238] on div "To activate drag with keyboard, press Alt + Enter. Once in keyboard drag state,…" at bounding box center [924, 205] width 515 height 265
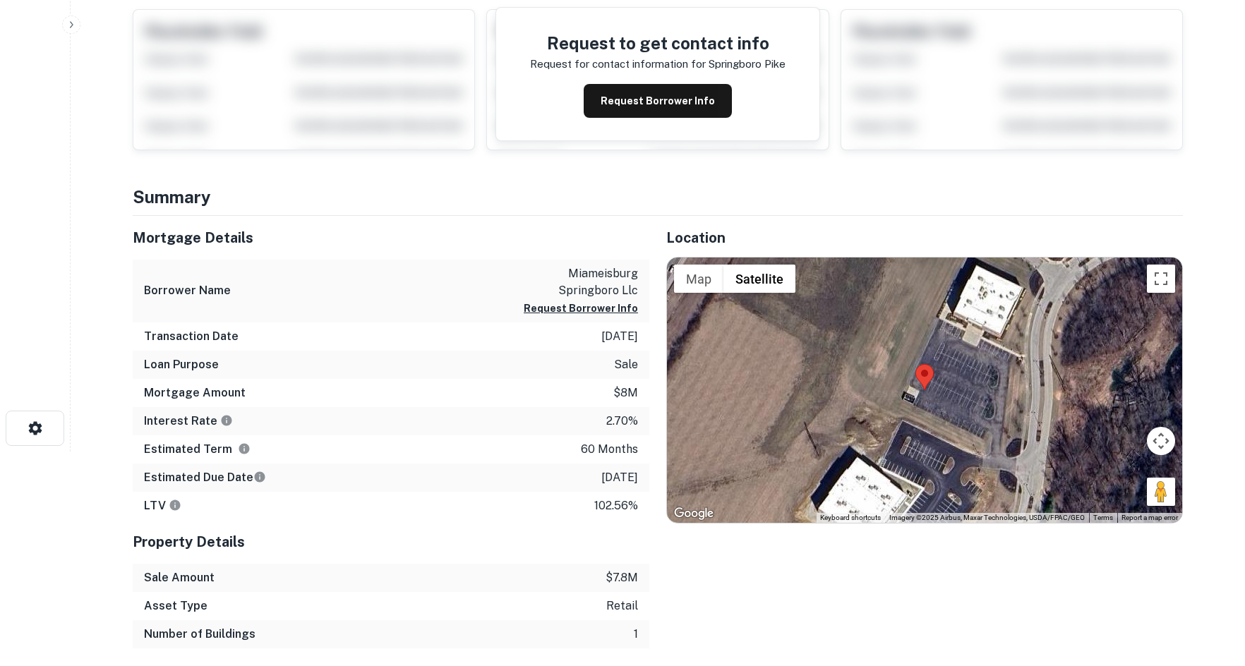
scroll to position [353, 0]
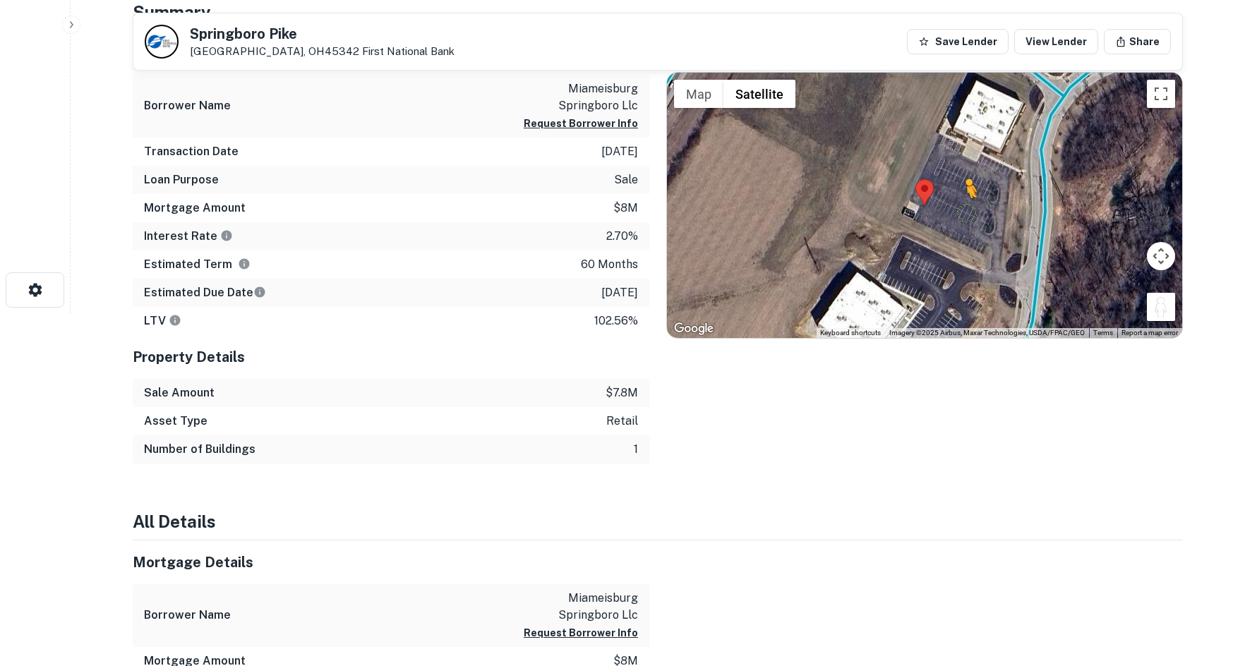
drag, startPoint x: 1165, startPoint y: 303, endPoint x: 968, endPoint y: 212, distance: 217.3
click at [968, 212] on div "To activate drag with keyboard, press Alt + Enter. Once in keyboard drag state,…" at bounding box center [924, 205] width 515 height 265
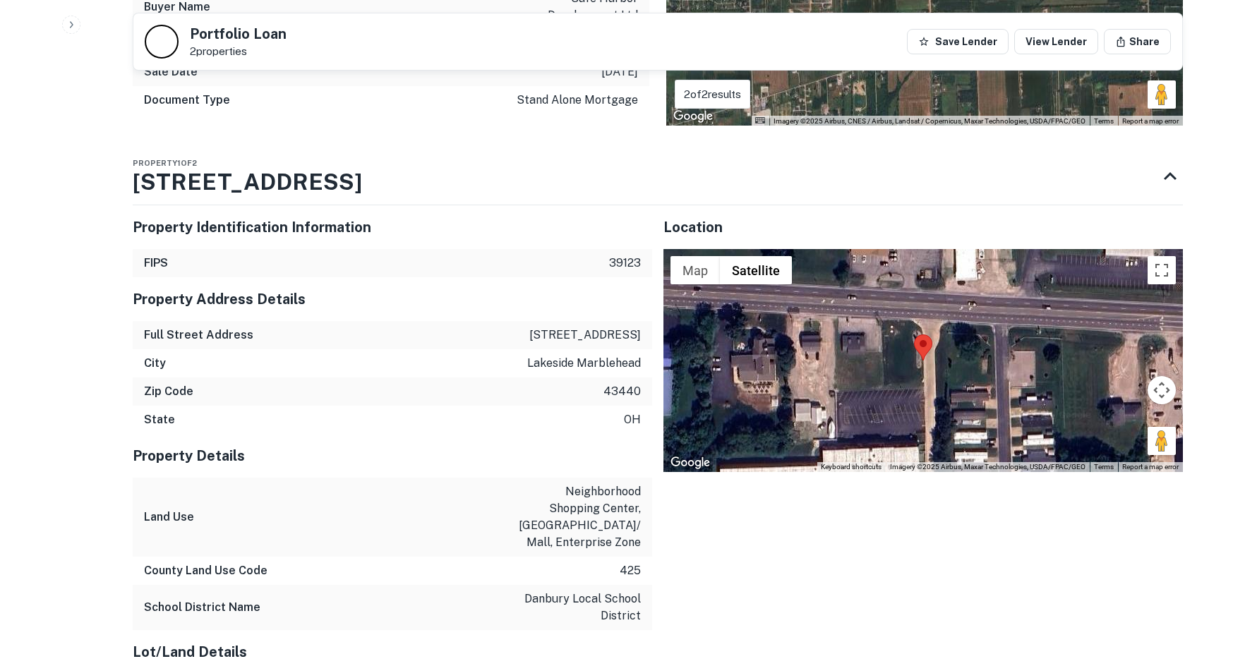
scroll to position [4878, 0]
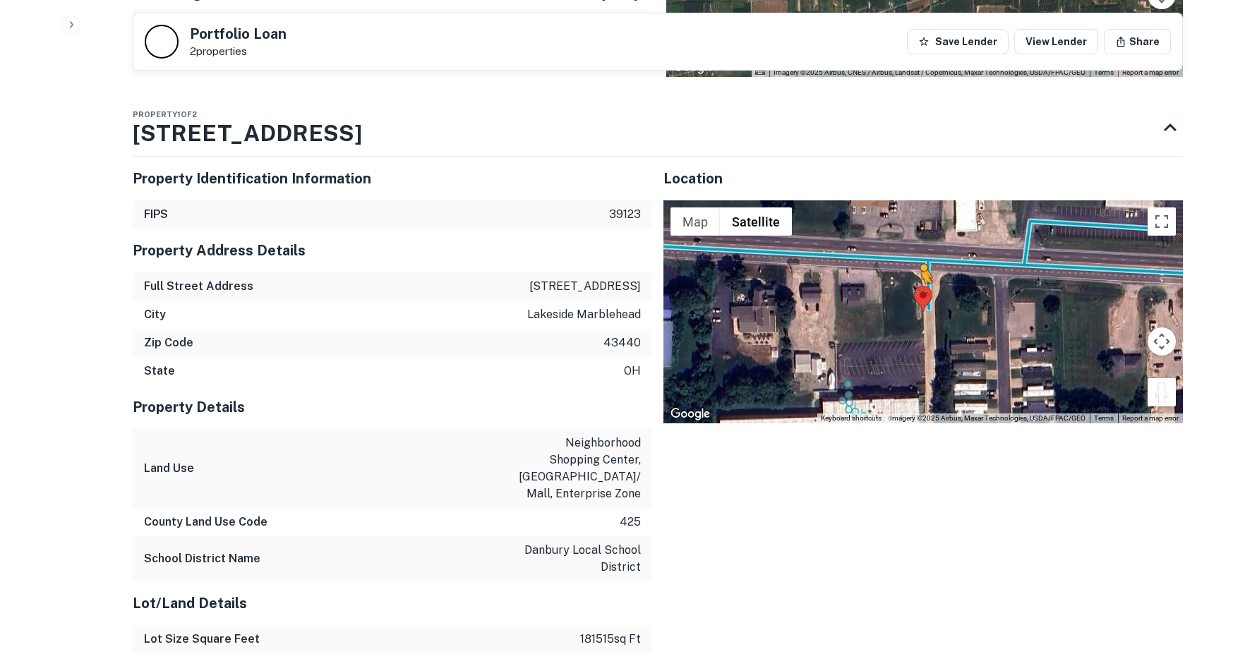
drag, startPoint x: 1170, startPoint y: 379, endPoint x: 919, endPoint y: 281, distance: 269.1
click at [919, 281] on div "To activate drag with keyboard, press Alt + Enter. Once in keyboard drag state,…" at bounding box center [923, 311] width 520 height 223
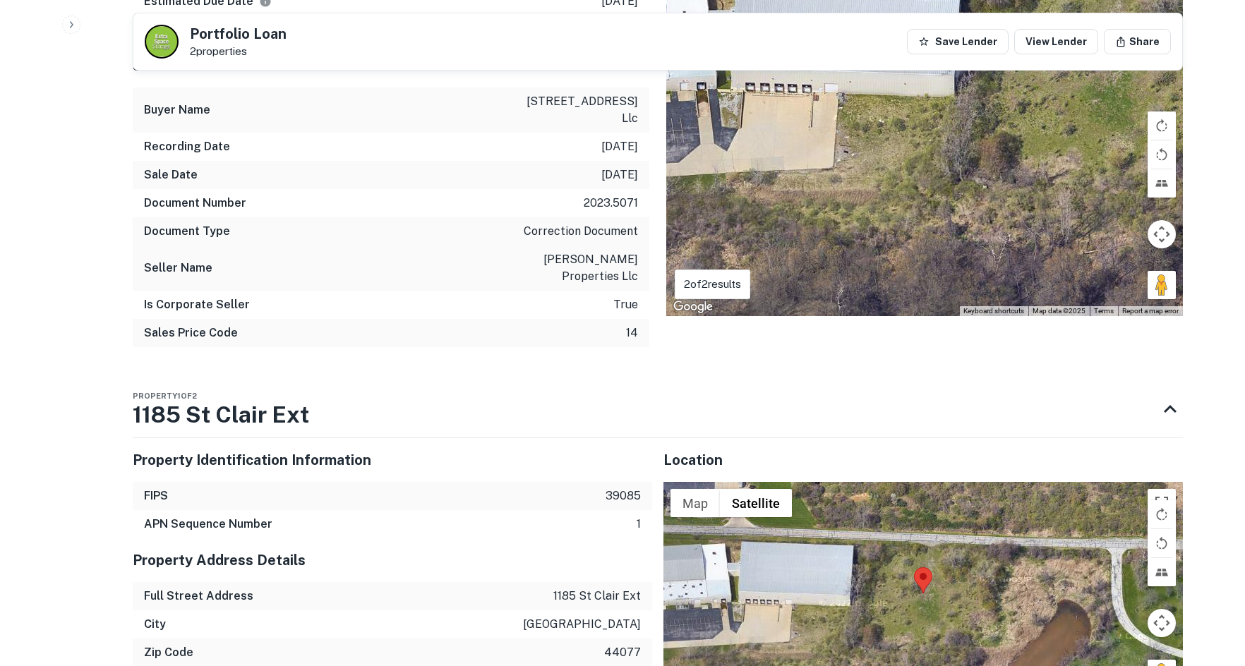
scroll to position [1059, 0]
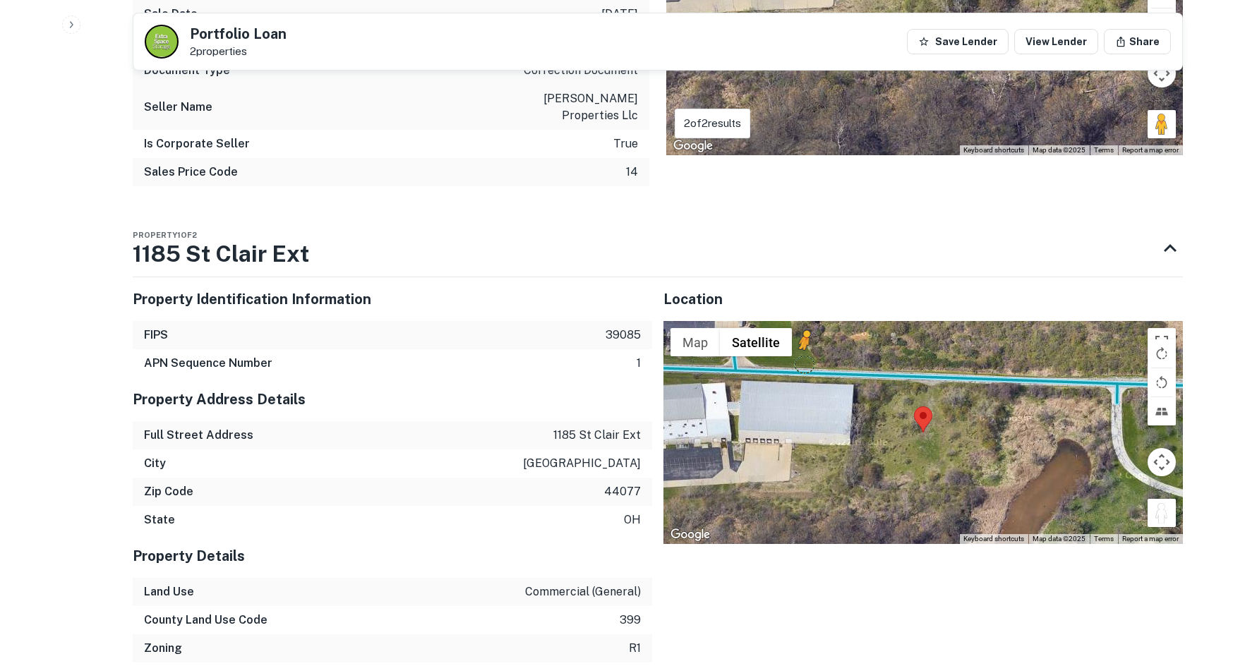
drag, startPoint x: 1167, startPoint y: 444, endPoint x: 803, endPoint y: 295, distance: 393.5
click at [803, 321] on div "To activate drag with keyboard, press Alt + Enter. Once in keyboard drag state,…" at bounding box center [923, 432] width 520 height 223
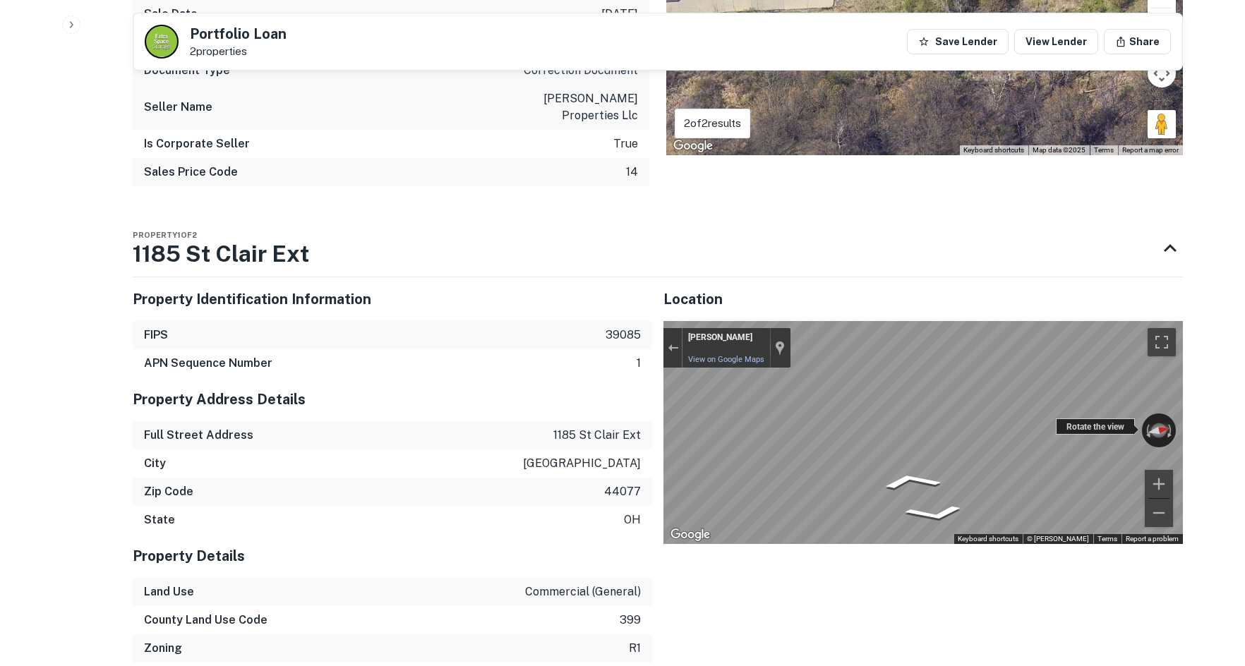
click at [1189, 335] on div "Back to search Portfolio Loan 2 properties Save Lender View Lender Share Buyer …" at bounding box center [658, 93] width 1084 height 2259
click at [580, 266] on div "Property Identification Information FIPS 39085 APN Sequence Number 1 Property A…" at bounding box center [652, 674] width 1062 height 816
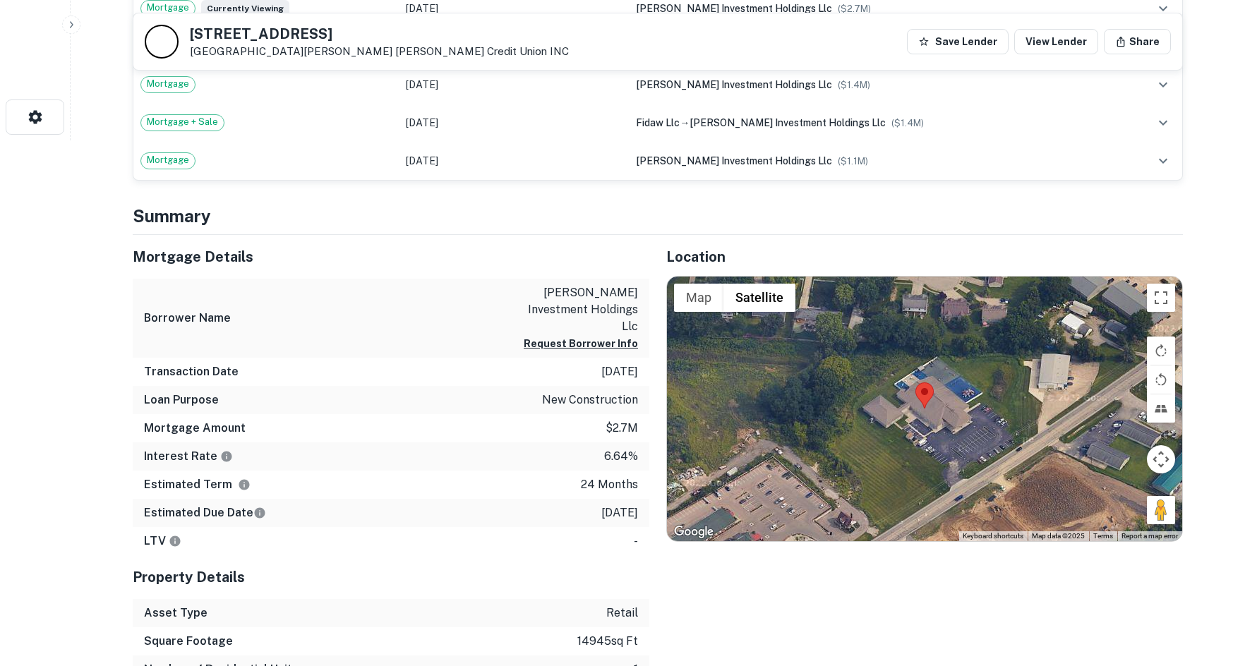
scroll to position [635, 0]
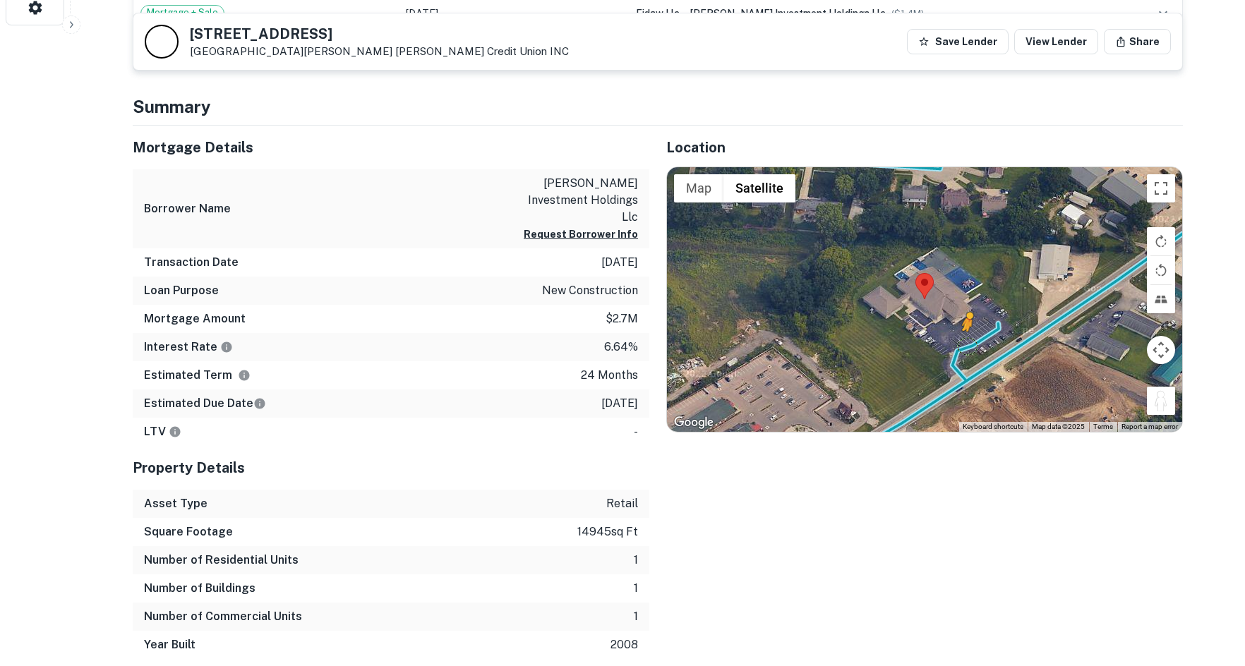
drag, startPoint x: 1161, startPoint y: 400, endPoint x: 964, endPoint y: 344, distance: 204.7
click at [964, 344] on div "To activate drag with keyboard, press Alt + Enter. Once in keyboard drag state,…" at bounding box center [924, 299] width 515 height 265
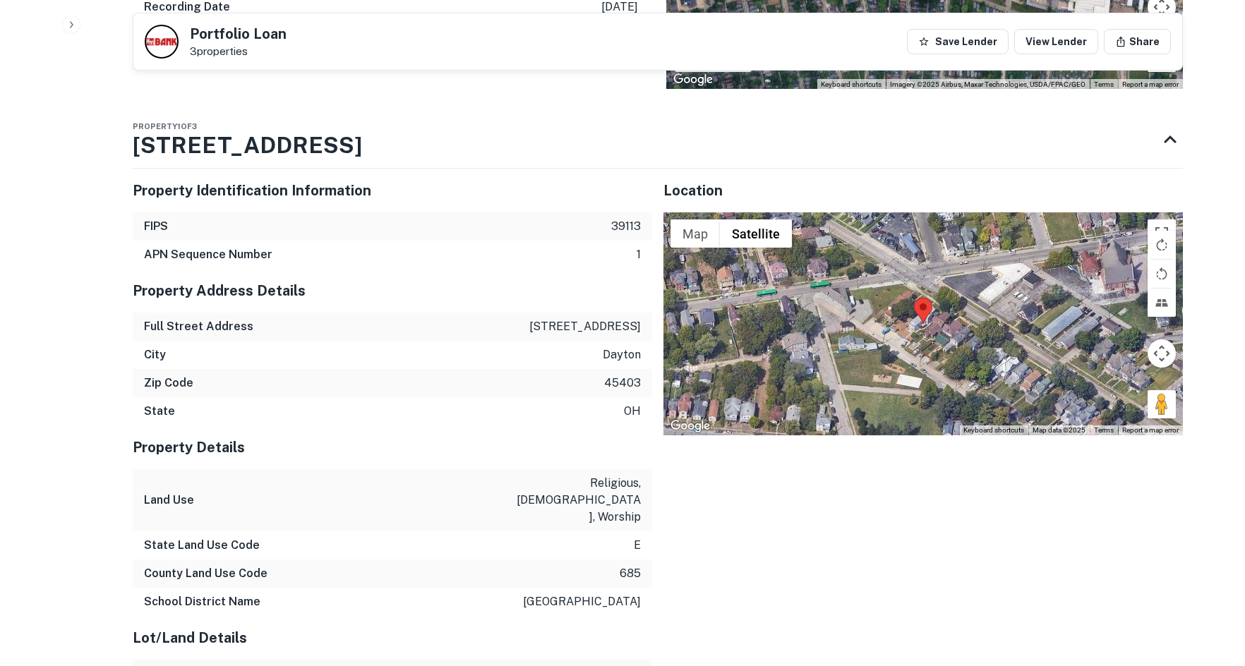
scroll to position [988, 0]
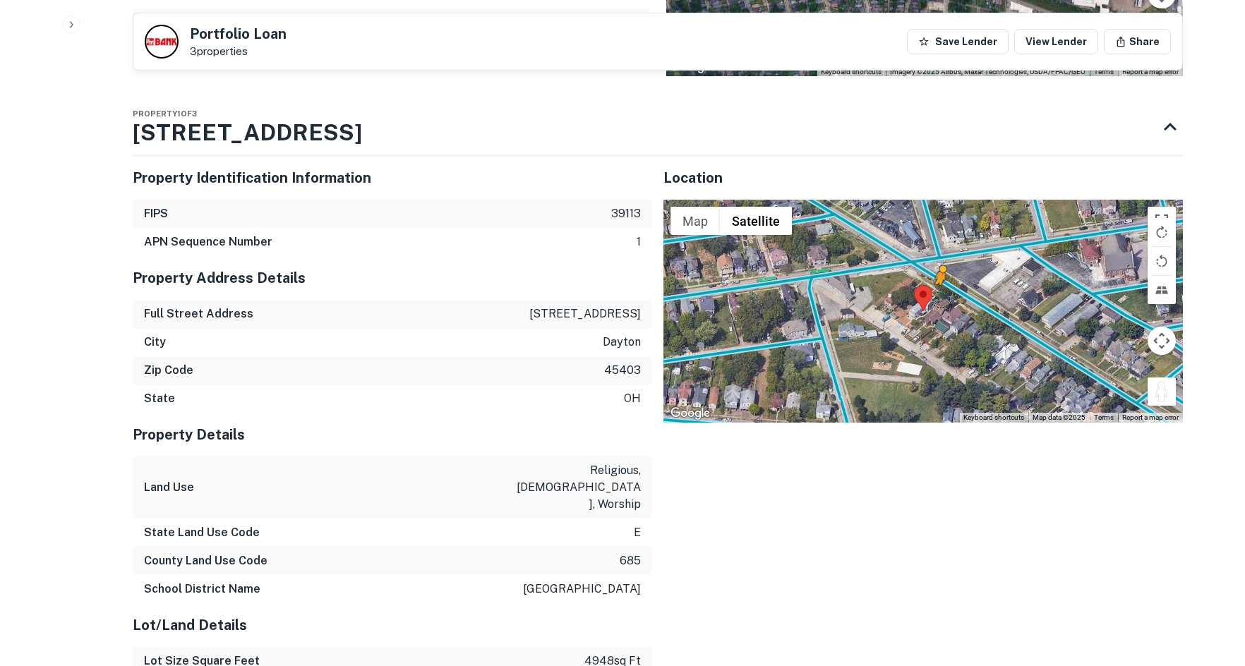
drag, startPoint x: 1154, startPoint y: 387, endPoint x: 935, endPoint y: 292, distance: 238.4
click at [935, 292] on div "To activate drag with keyboard, press Alt + Enter. Once in keyboard drag state,…" at bounding box center [923, 311] width 520 height 223
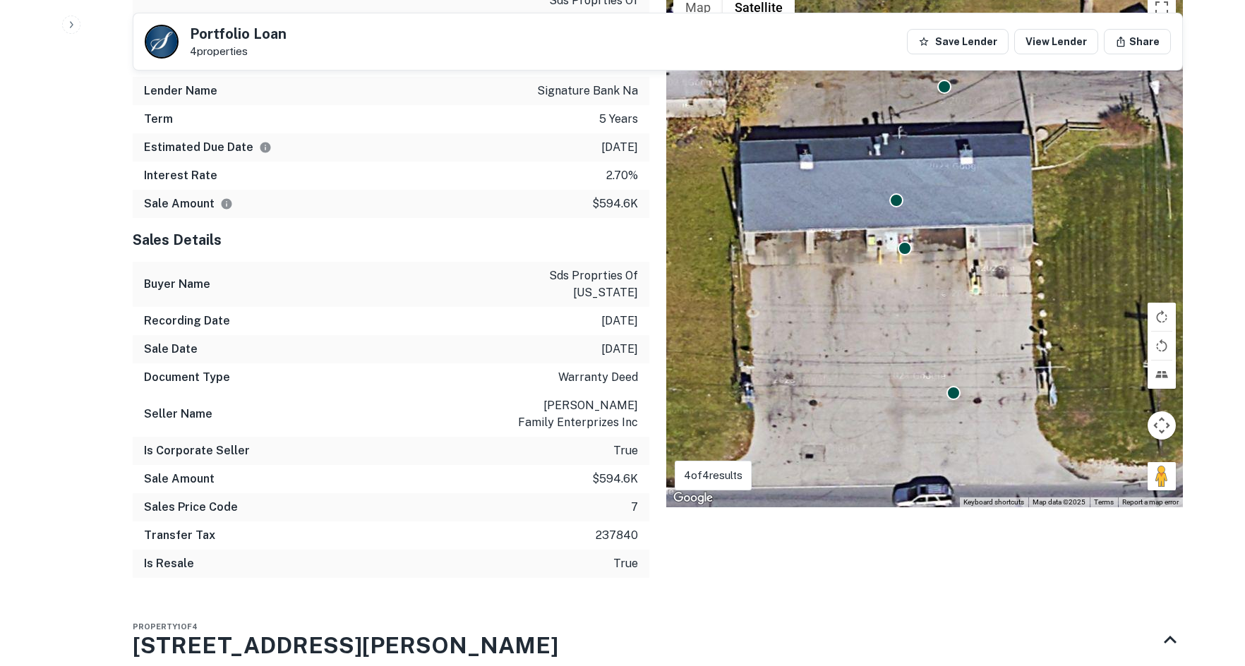
scroll to position [918, 0]
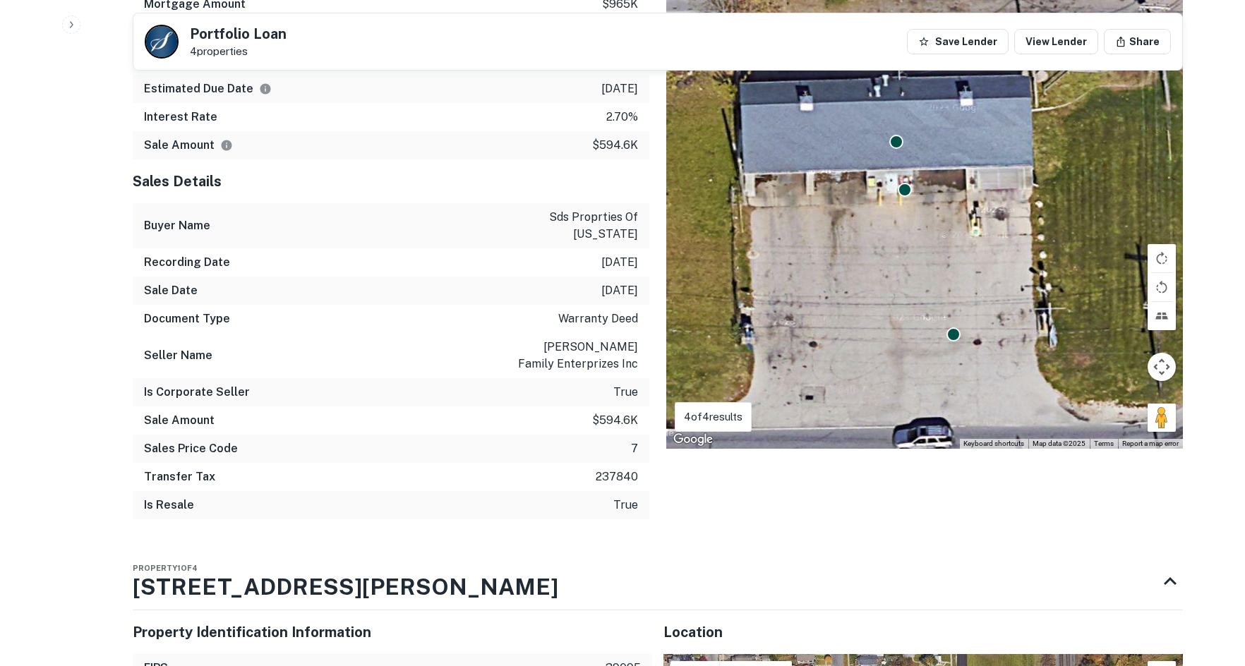
drag, startPoint x: 1151, startPoint y: 427, endPoint x: 928, endPoint y: 421, distance: 222.4
click at [928, 421] on div "To navigate, press the arrow keys. To activate drag with keyboard, press Alt + …" at bounding box center [924, 188] width 517 height 521
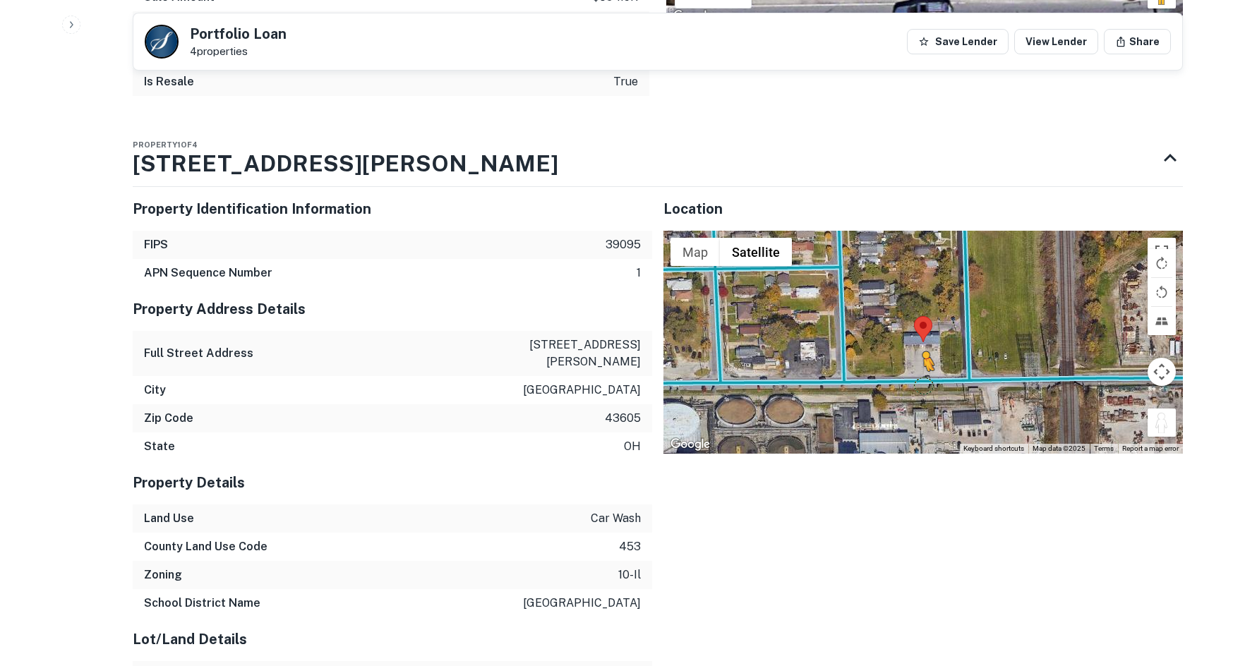
drag, startPoint x: 1165, startPoint y: 396, endPoint x: 923, endPoint y: 352, distance: 246.9
click at [923, 352] on div "To activate drag with keyboard, press Alt + Enter. Once in keyboard drag state,…" at bounding box center [923, 342] width 520 height 223
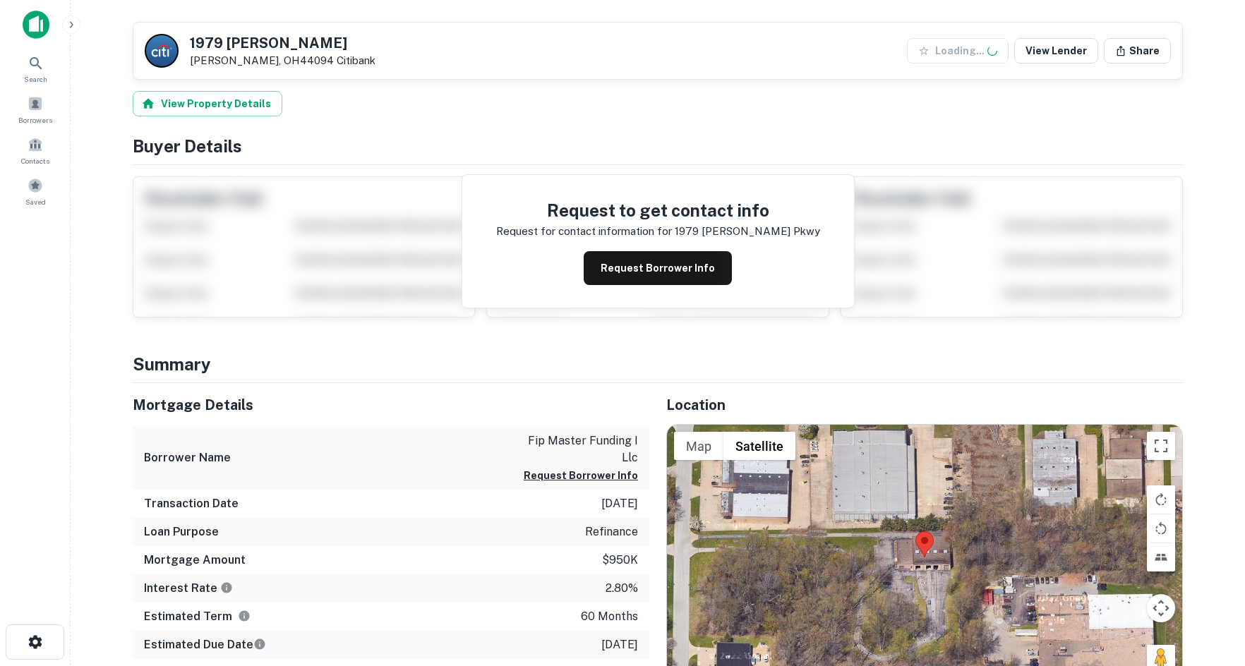
scroll to position [353, 0]
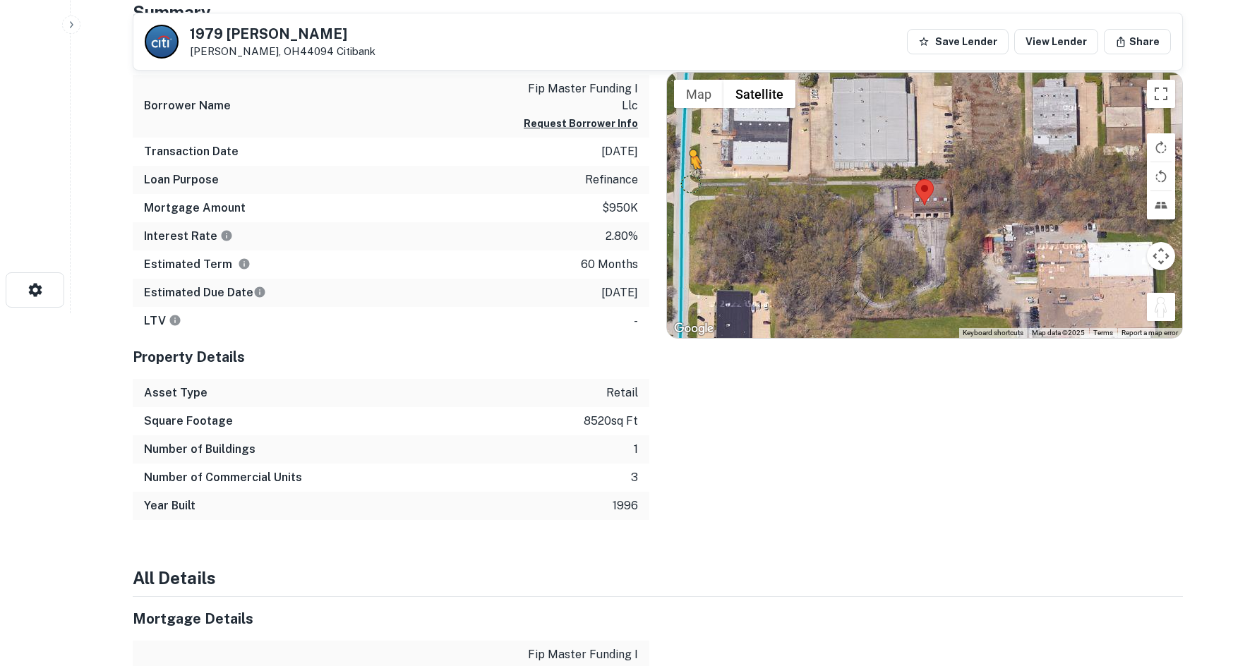
drag, startPoint x: 1167, startPoint y: 308, endPoint x: 685, endPoint y: 184, distance: 498.5
click at [685, 184] on div "To activate drag with keyboard, press Alt + Enter. Once in keyboard drag state,…" at bounding box center [924, 205] width 515 height 265
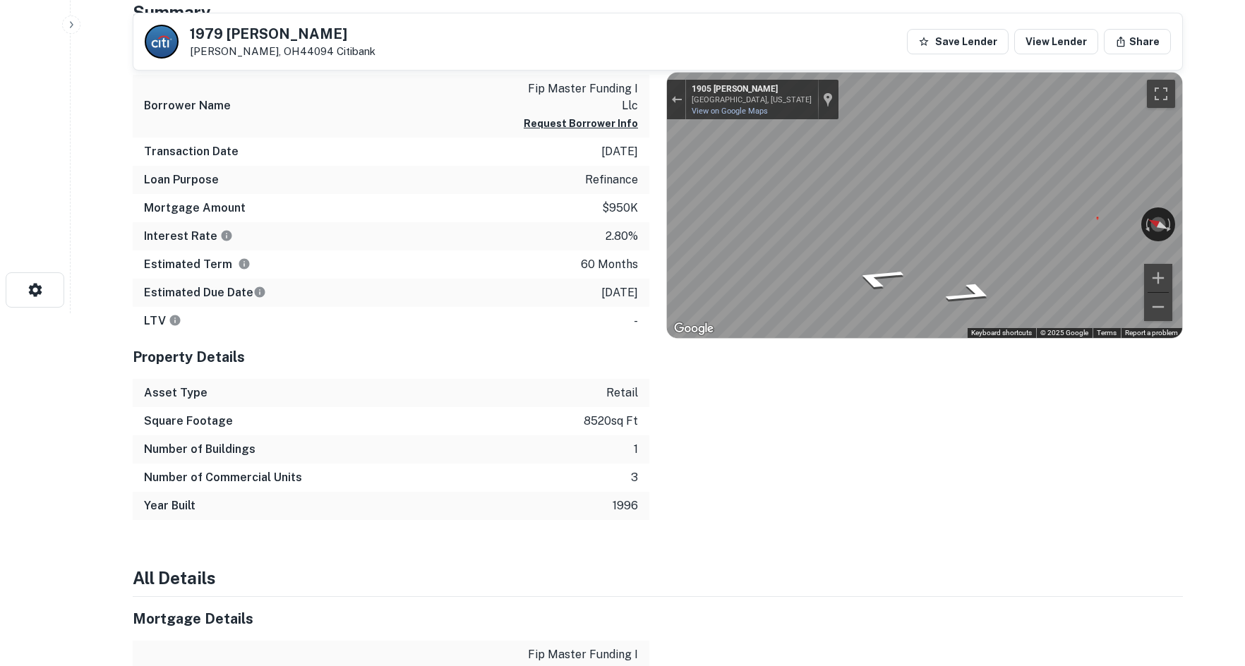
click at [652, 191] on div "Location ← Move left → Move right ↑ Move up ↓ Move down + Zoom in - Zoom out Ho…" at bounding box center [916, 275] width 534 height 489
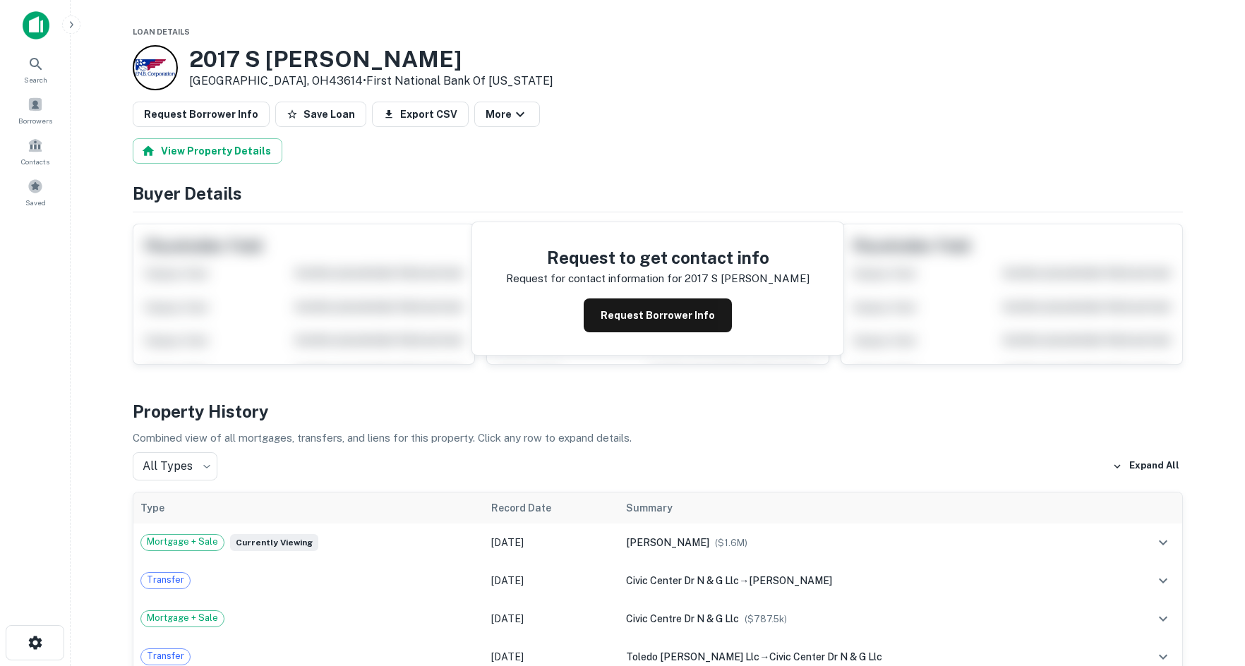
scroll to position [424, 0]
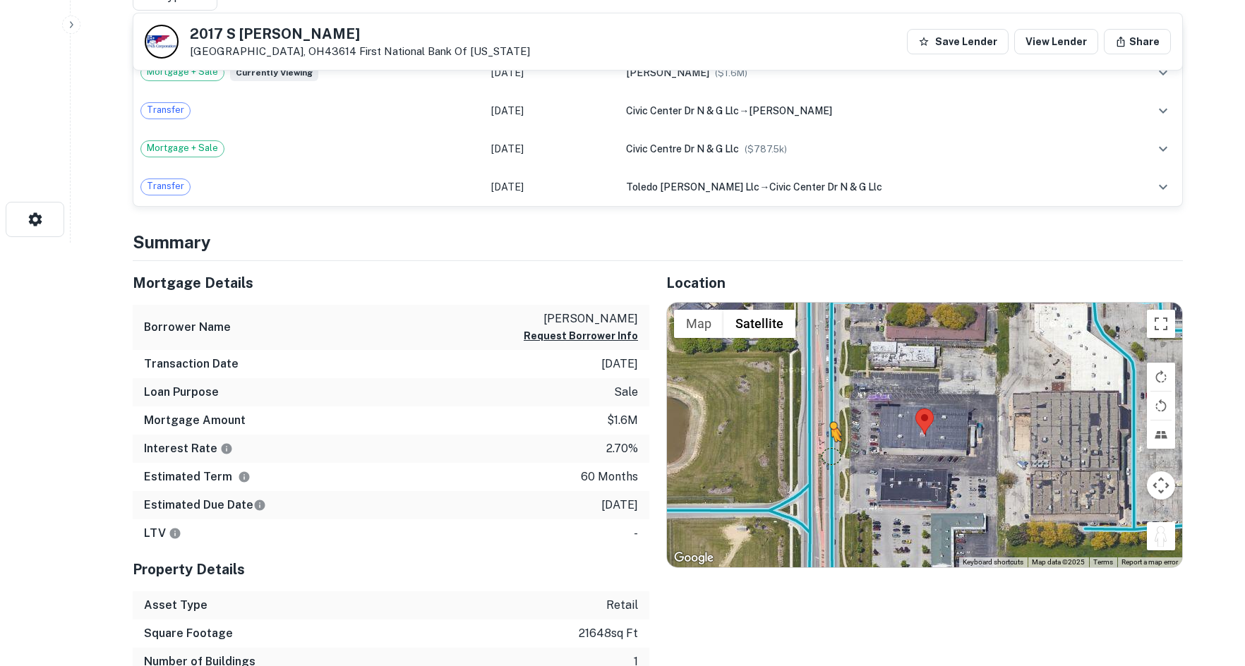
drag, startPoint x: 1164, startPoint y: 531, endPoint x: 825, endPoint y: 447, distance: 349.1
click at [825, 447] on div "To activate drag with keyboard, press Alt + Enter. Once in keyboard drag state,…" at bounding box center [924, 435] width 515 height 265
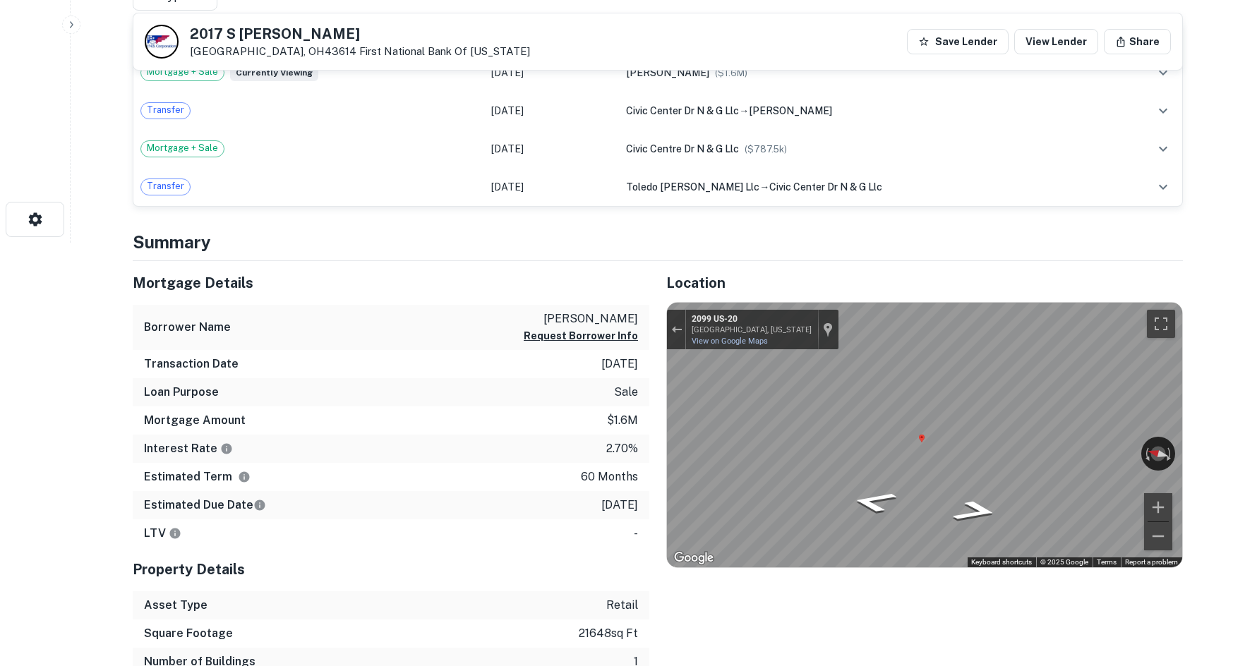
click at [547, 422] on div "Mortgage Details Borrower Name [PERSON_NAME] Request Borrower Info Transaction …" at bounding box center [649, 483] width 1067 height 444
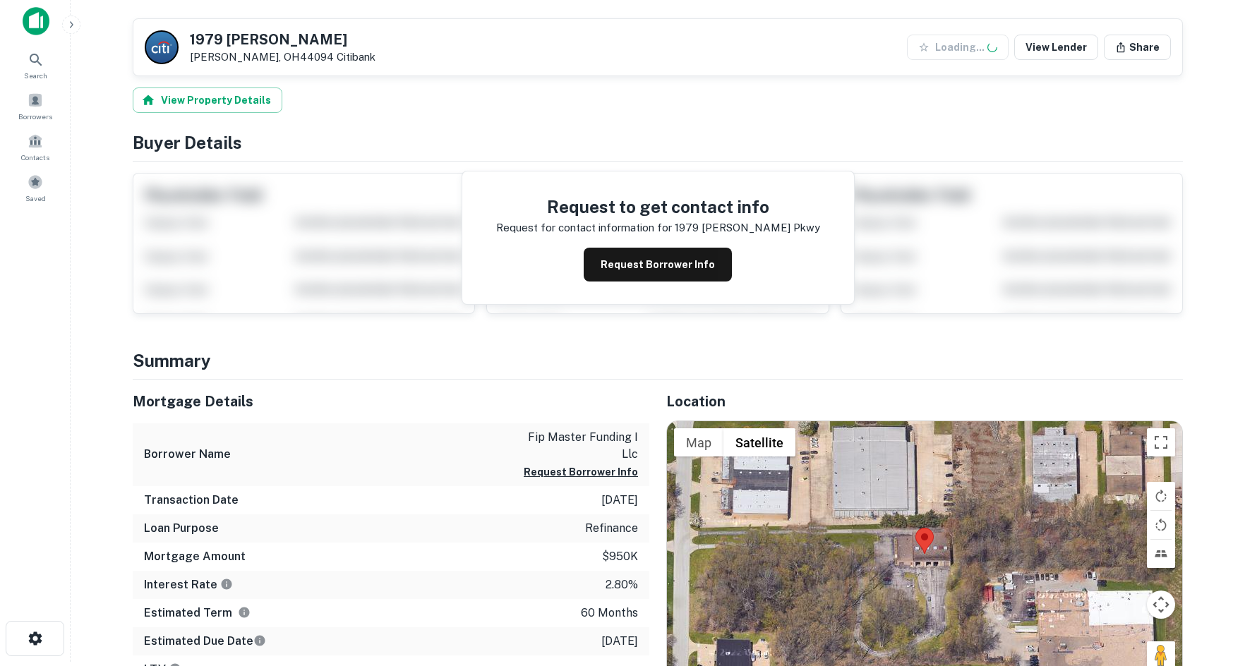
scroll to position [424, 0]
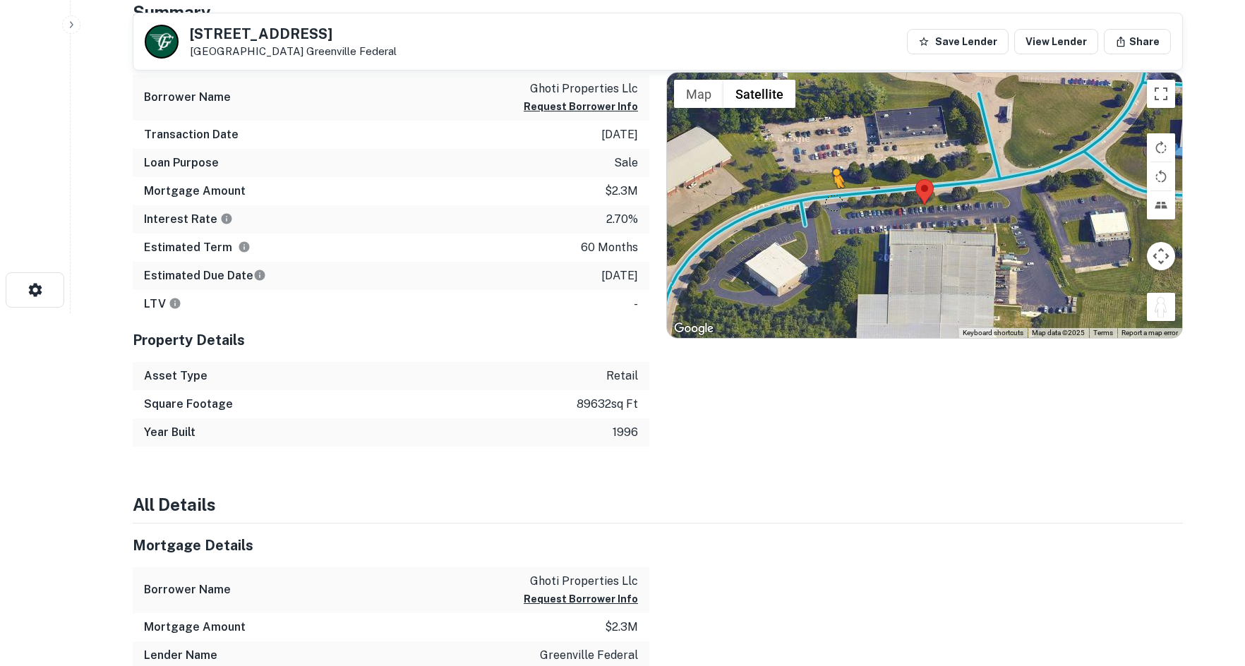
drag, startPoint x: 1169, startPoint y: 310, endPoint x: 834, endPoint y: 203, distance: 352.0
click at [834, 203] on div "To activate drag with keyboard, press Alt + Enter. Once in keyboard drag state,…" at bounding box center [924, 205] width 515 height 265
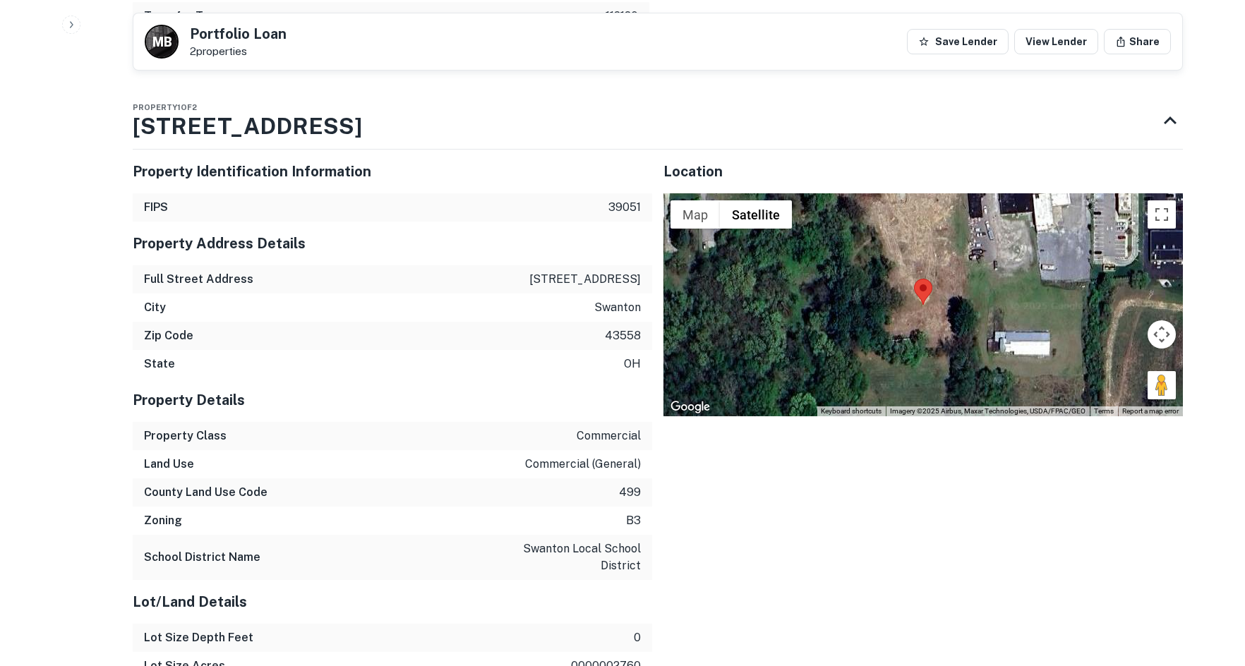
scroll to position [1271, 0]
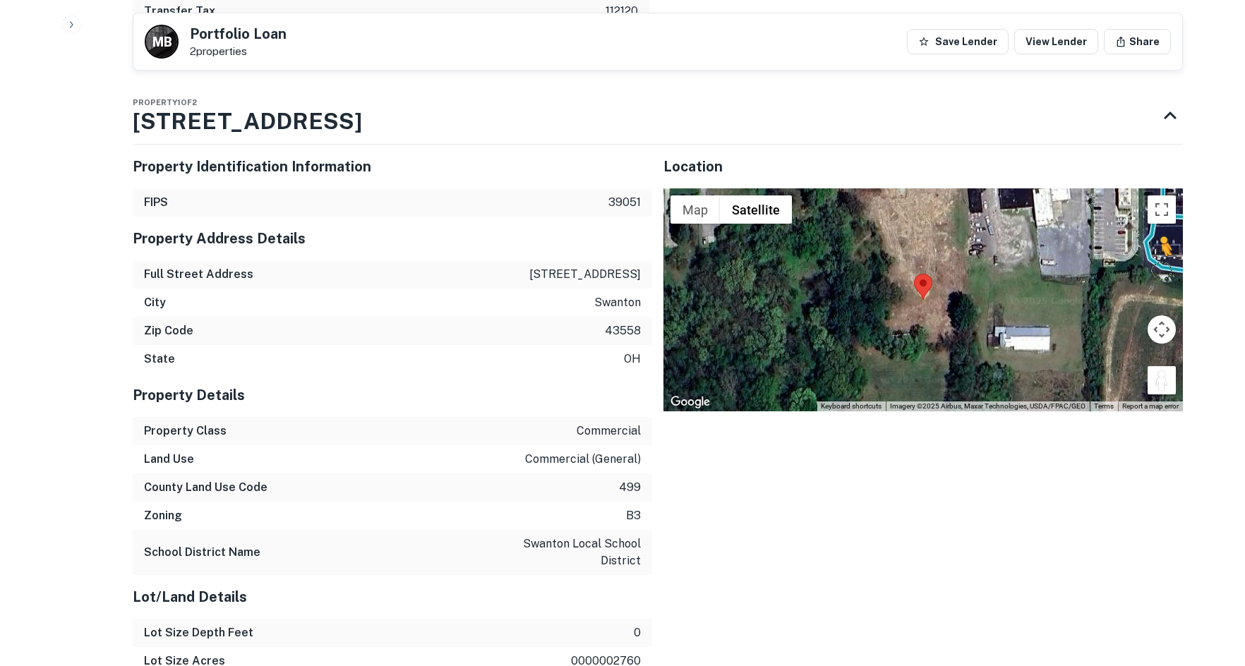
drag, startPoint x: 1165, startPoint y: 353, endPoint x: 1155, endPoint y: 228, distance: 125.3
click at [1155, 228] on div "To activate drag with keyboard, press Alt + Enter. Once in keyboard drag state,…" at bounding box center [923, 299] width 520 height 223
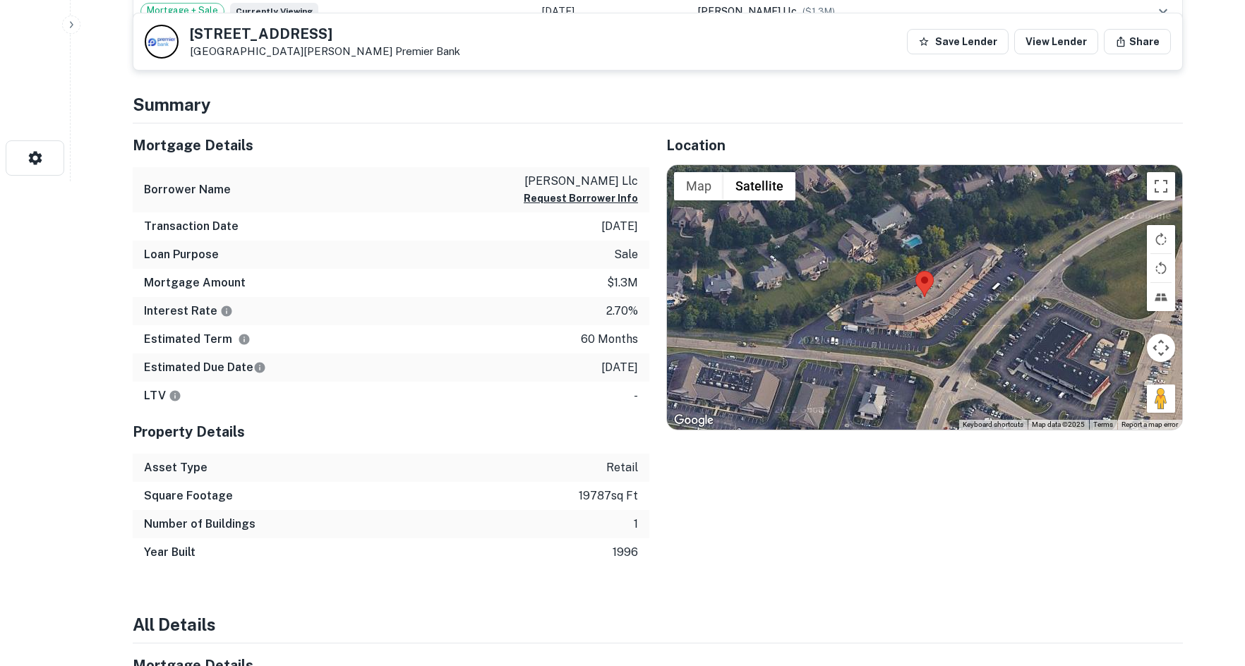
scroll to position [494, 0]
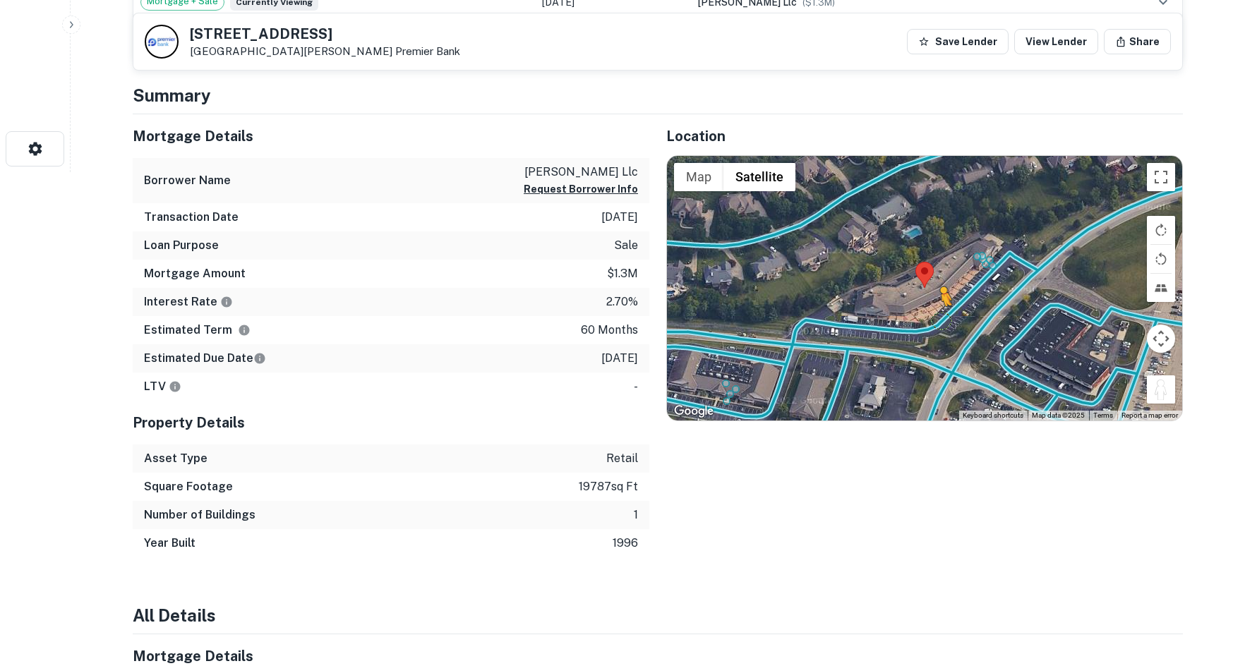
drag, startPoint x: 1169, startPoint y: 394, endPoint x: 936, endPoint y: 317, distance: 245.3
click at [936, 317] on div "To activate drag with keyboard, press Alt + Enter. Once in keyboard drag state,…" at bounding box center [924, 288] width 515 height 265
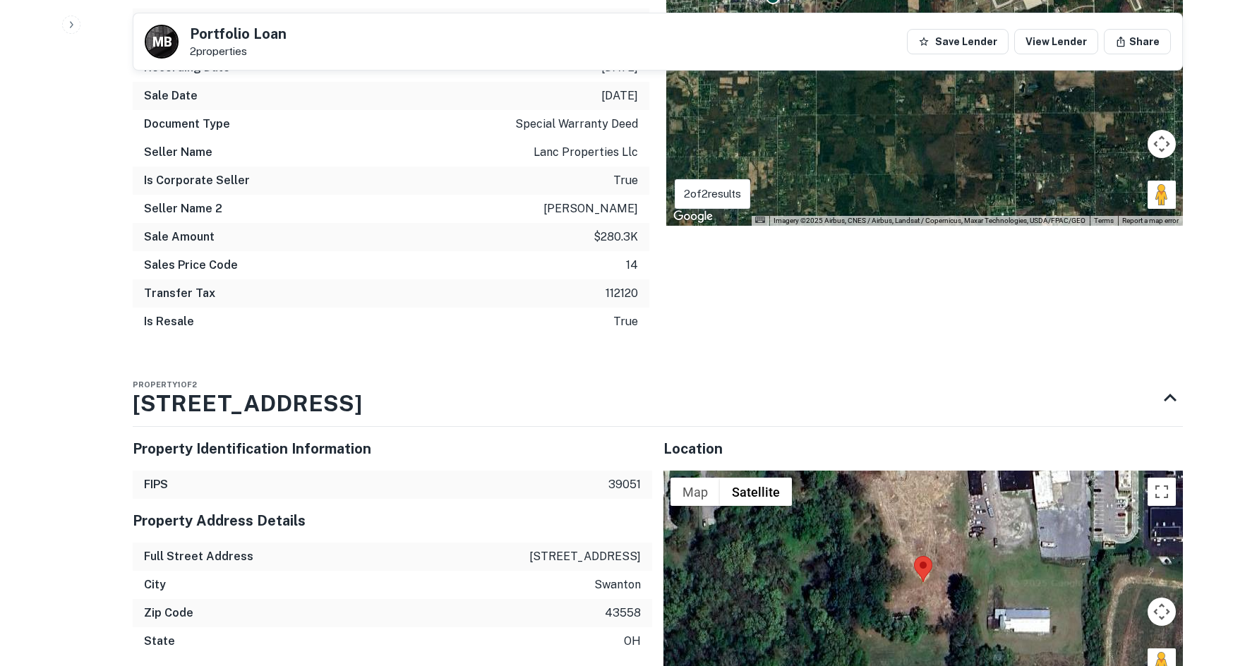
scroll to position [1059, 0]
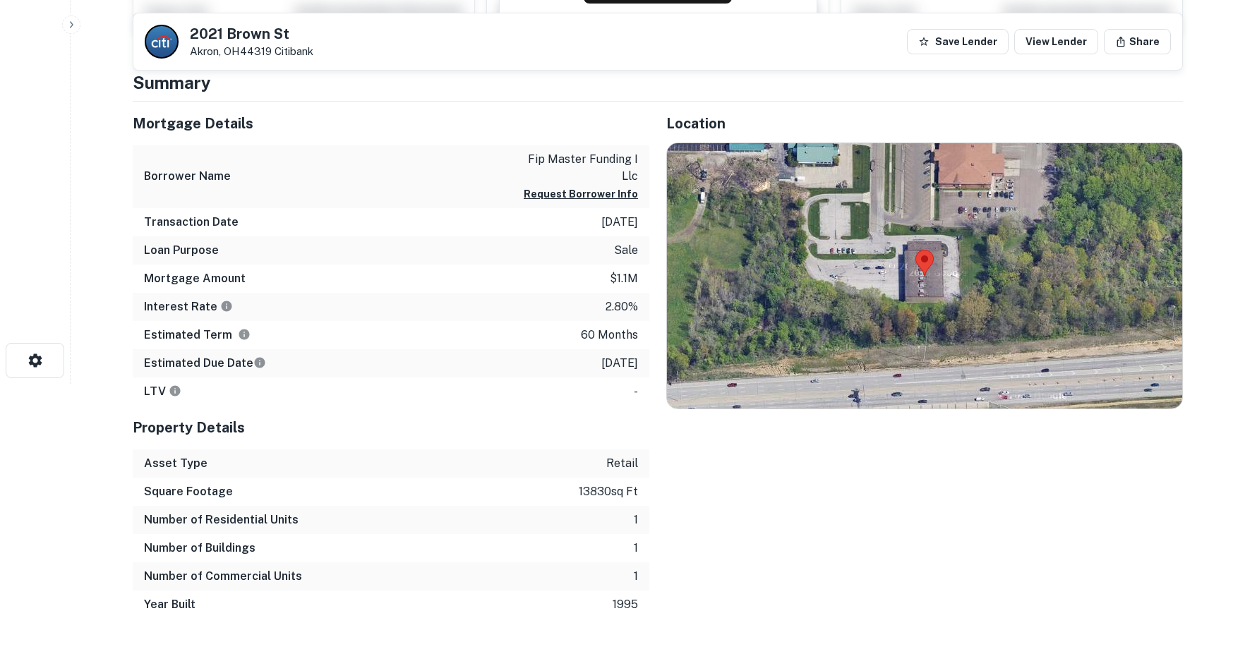
scroll to position [282, 0]
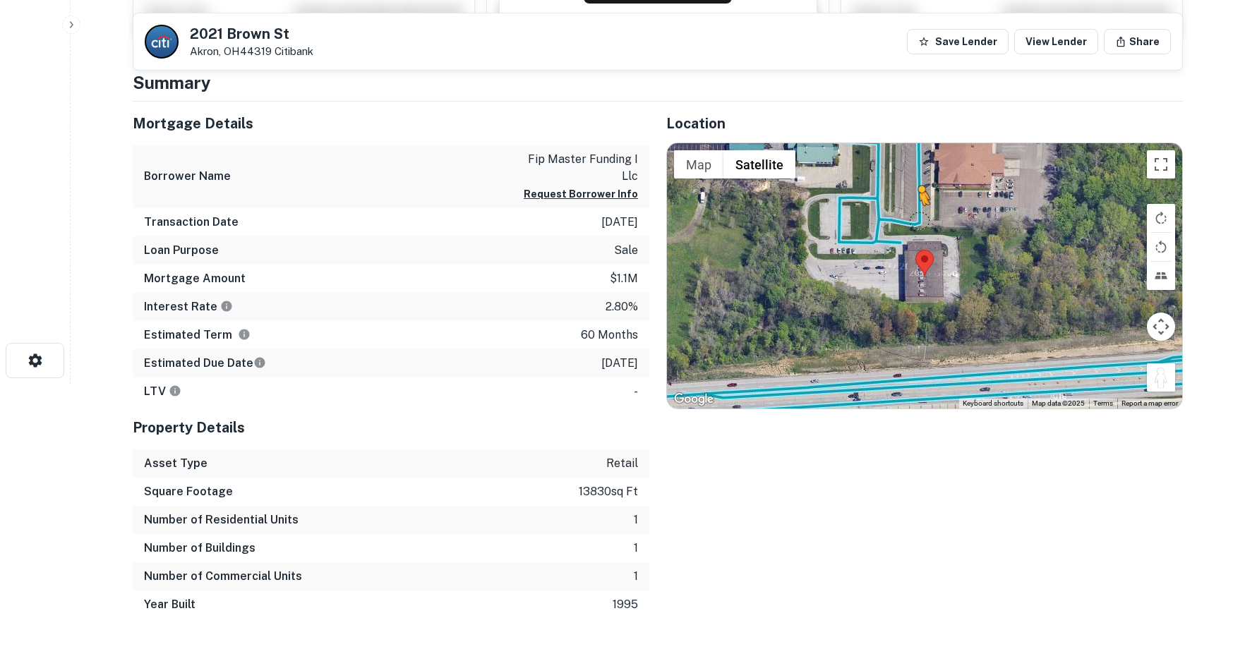
drag, startPoint x: 1165, startPoint y: 376, endPoint x: 915, endPoint y: 219, distance: 294.3
click at [915, 219] on div "To activate drag with keyboard, press Alt + Enter. Once in keyboard drag state,…" at bounding box center [924, 275] width 515 height 265
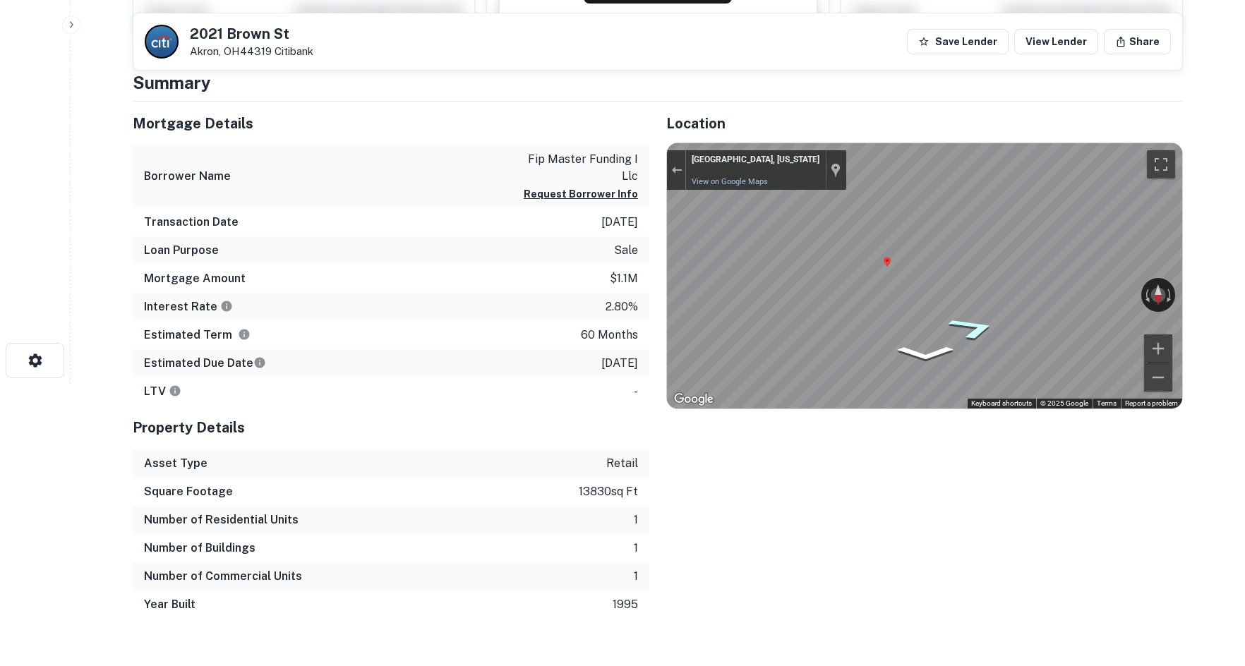
click at [966, 325] on icon "Go Southwest" at bounding box center [973, 328] width 92 height 35
click at [975, 328] on icon "Go West" at bounding box center [975, 341] width 88 height 35
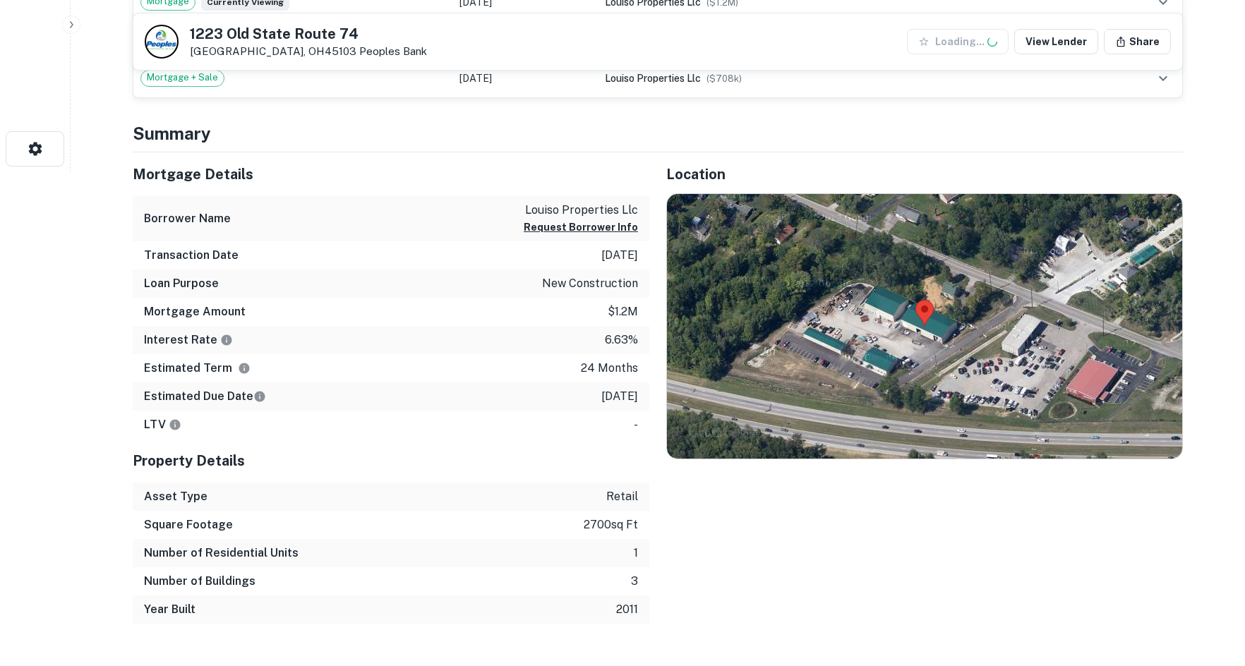
scroll to position [494, 0]
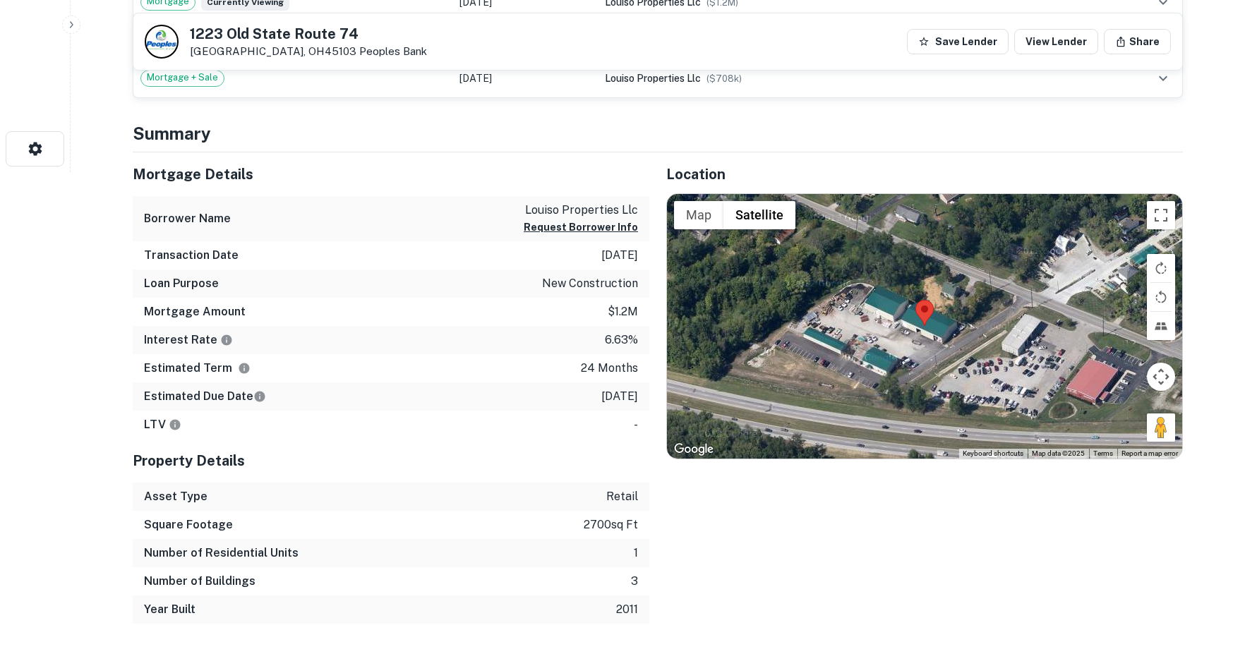
drag, startPoint x: 1158, startPoint y: 421, endPoint x: 963, endPoint y: 350, distance: 208.1
click at [955, 348] on div "Map Terrain Satellite Labels Keyboard shortcuts Map Data Map data ©2025 Map dat…" at bounding box center [924, 326] width 515 height 265
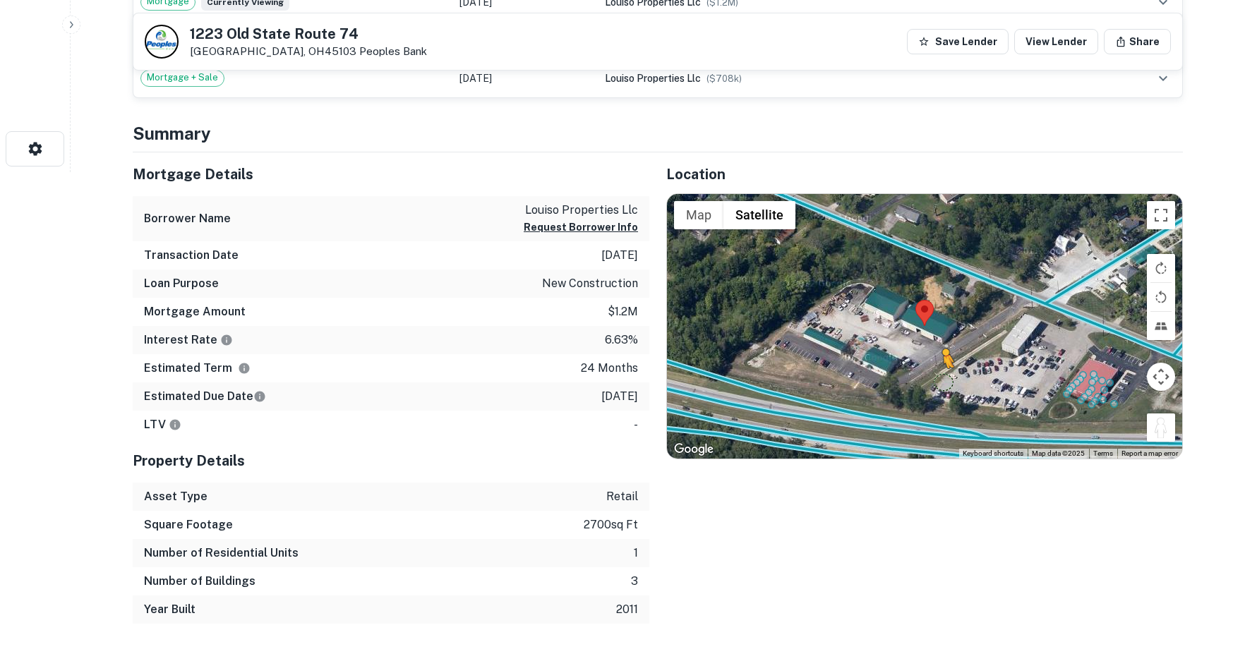
drag, startPoint x: 1166, startPoint y: 425, endPoint x: 934, endPoint y: 378, distance: 237.0
click at [935, 378] on div "To activate drag with keyboard, press Alt + Enter. Once in keyboard drag state,…" at bounding box center [924, 326] width 515 height 265
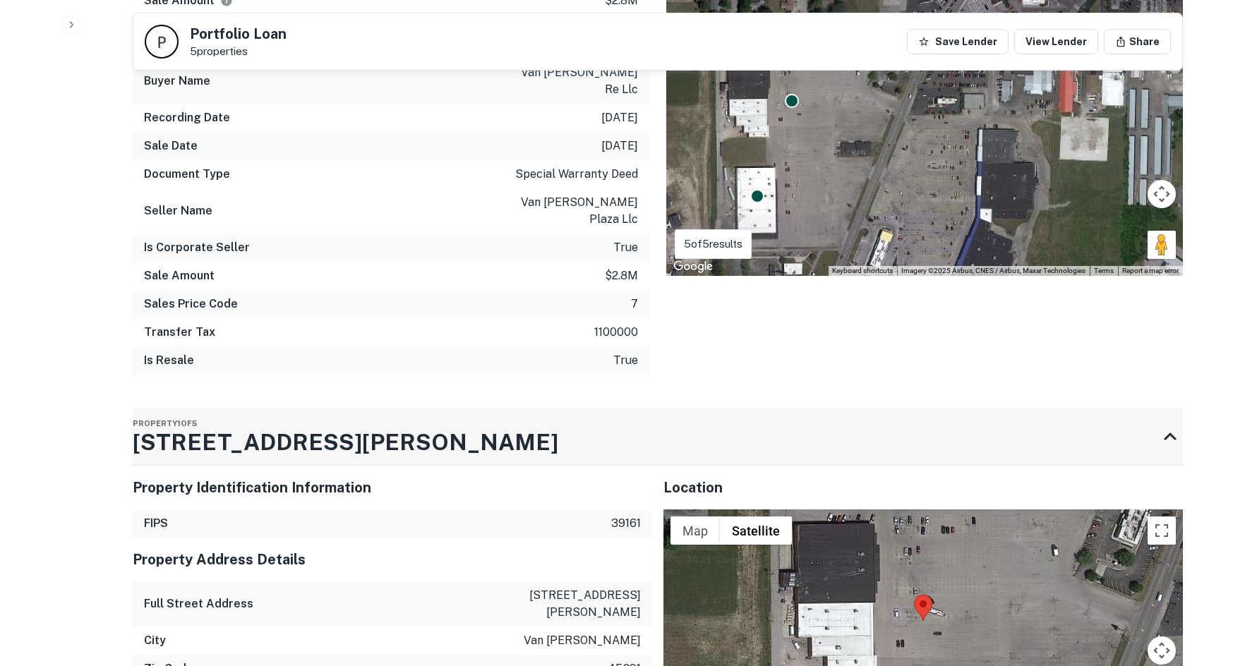
scroll to position [1059, 0]
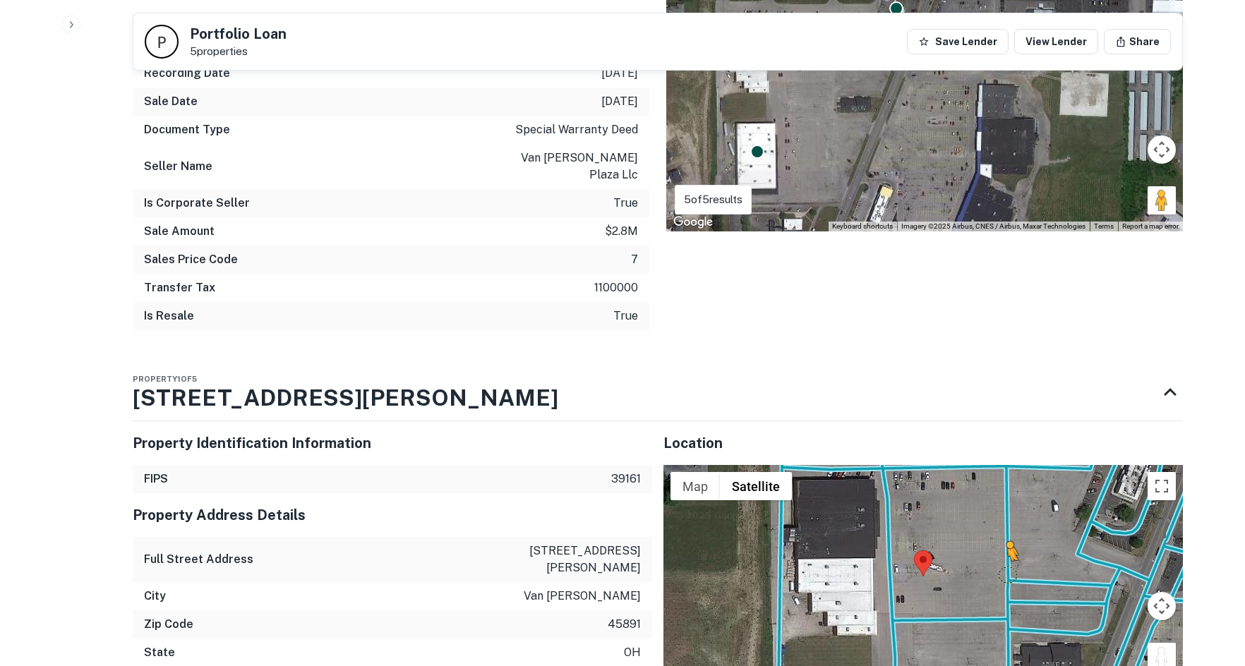
drag, startPoint x: 1169, startPoint y: 618, endPoint x: 985, endPoint y: 532, distance: 202.7
click at [985, 532] on div "To activate drag with keyboard, press Alt + Enter. Once in keyboard drag state,…" at bounding box center [923, 576] width 520 height 223
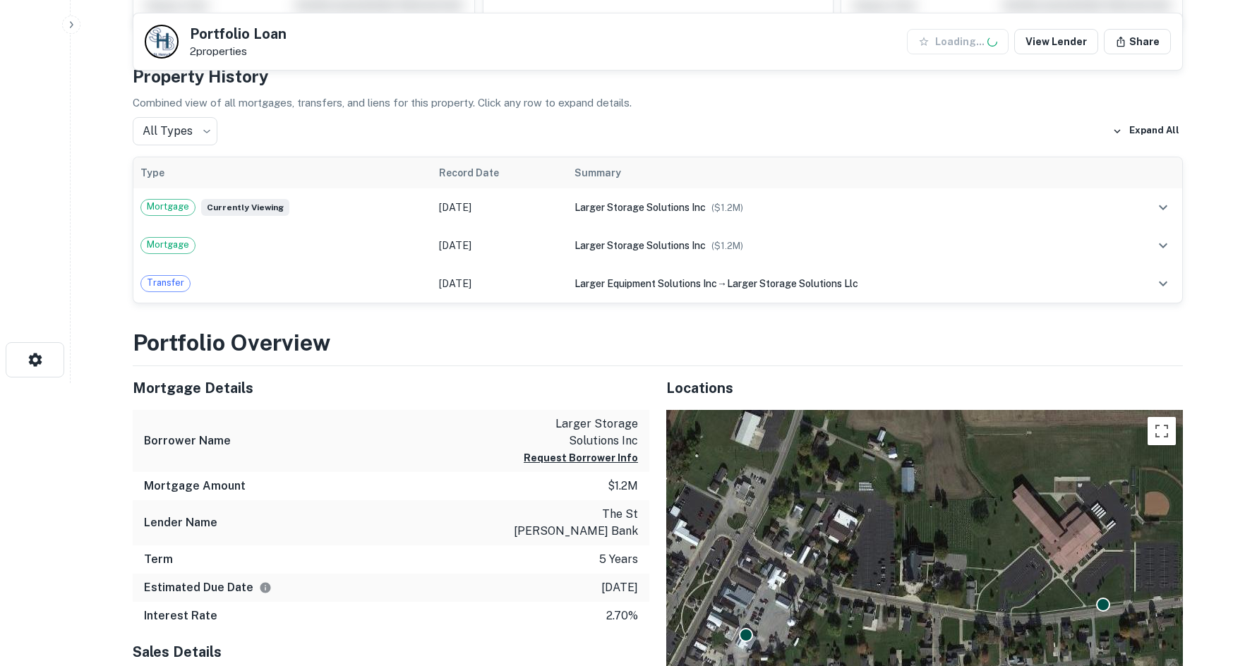
scroll to position [494, 0]
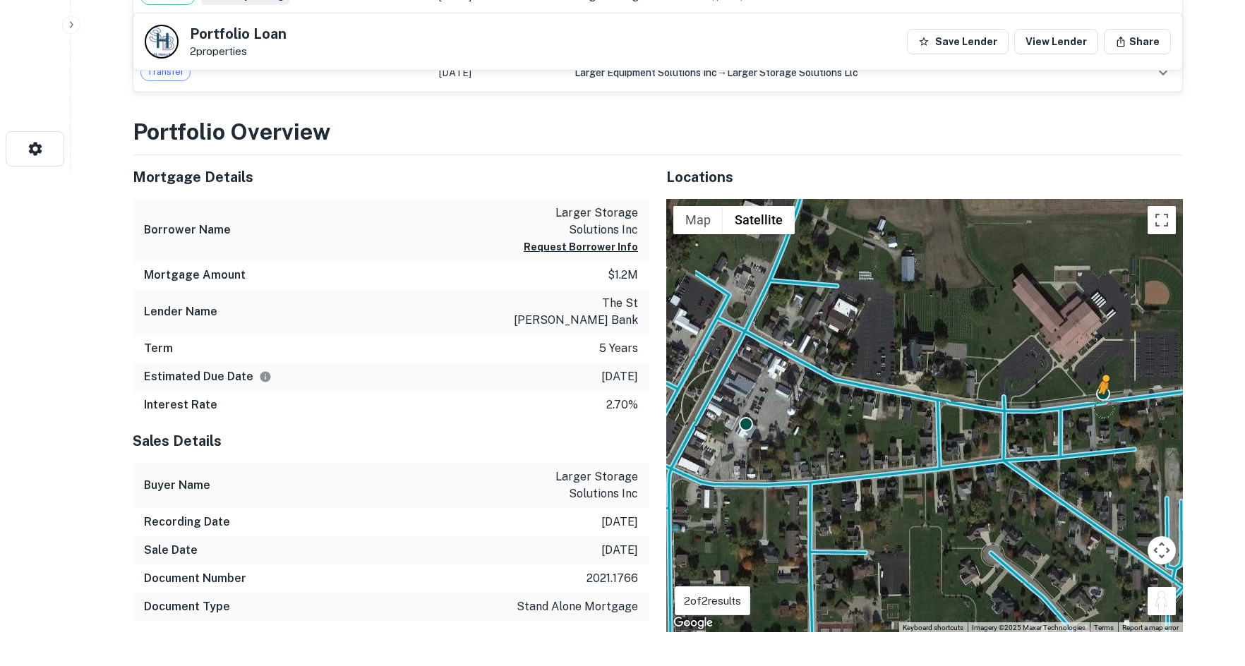
drag, startPoint x: 1165, startPoint y: 590, endPoint x: 1103, endPoint y: 398, distance: 201.8
click at [1103, 398] on div "To activate drag with keyboard, press Alt + Enter. Once in keyboard drag state,…" at bounding box center [924, 416] width 517 height 434
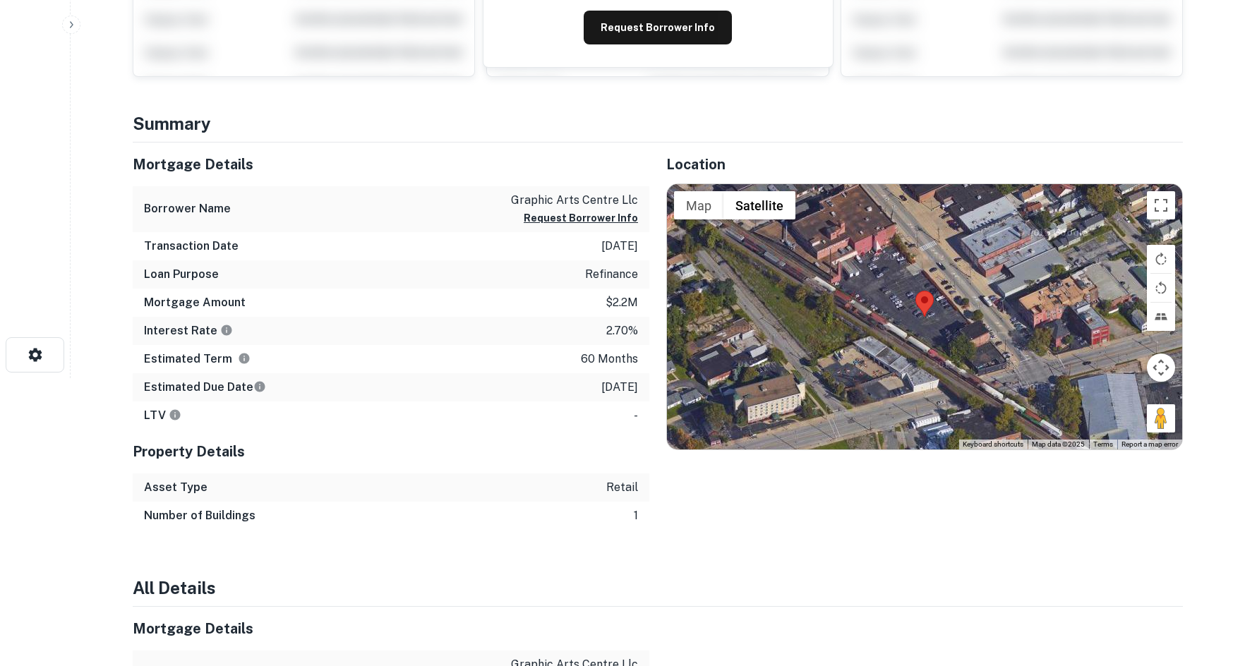
scroll to position [353, 0]
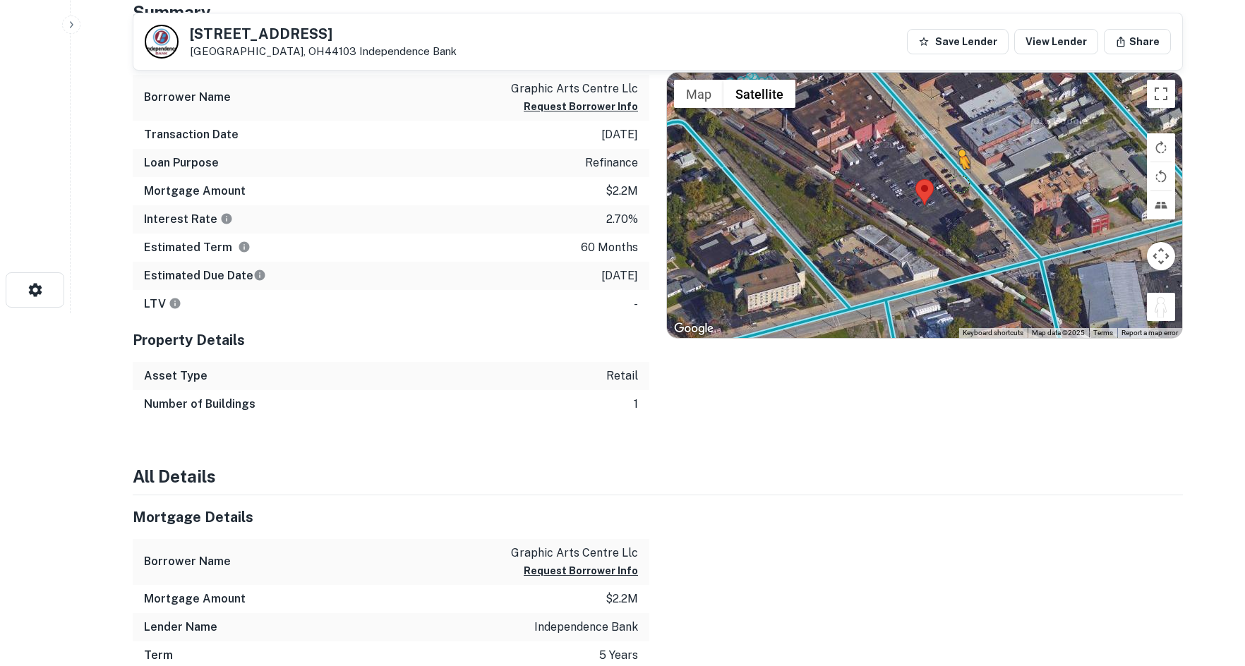
drag, startPoint x: 1160, startPoint y: 312, endPoint x: 960, endPoint y: 182, distance: 238.3
click at [960, 182] on div "To activate drag with keyboard, press Alt + Enter. Once in keyboard drag state,…" at bounding box center [924, 205] width 515 height 265
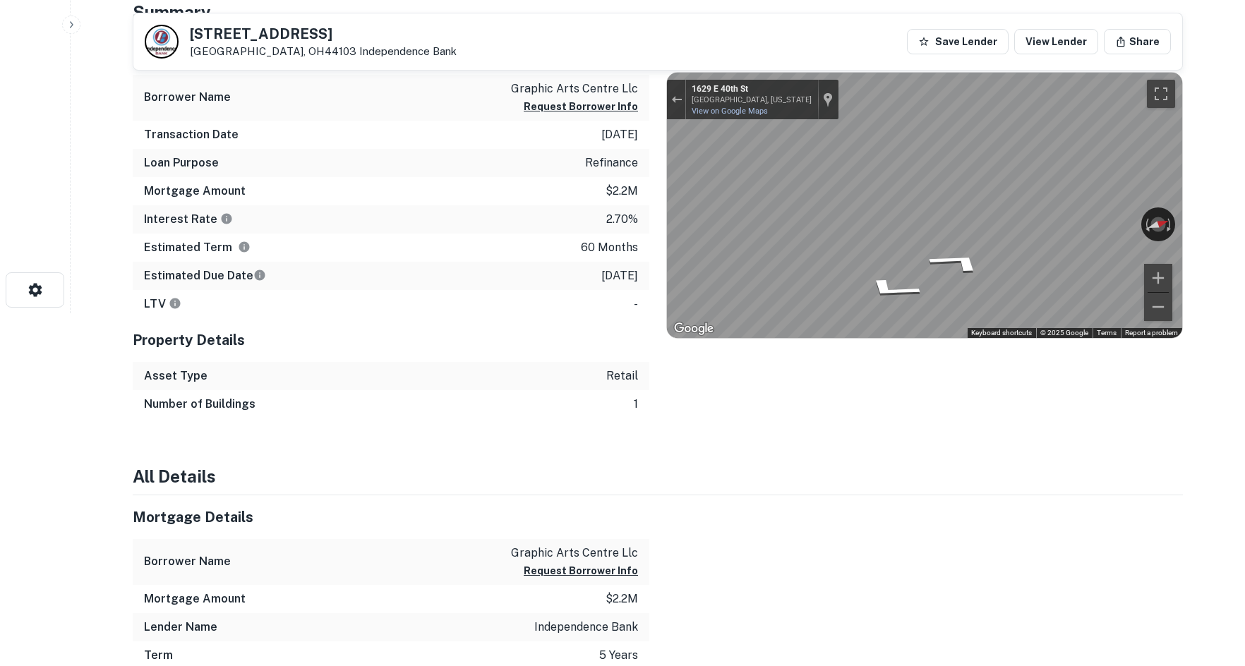
click at [1194, 230] on div "1660 E 40th St Cleveland, OH44103 Independence Bank Save Lender View Lender Sha…" at bounding box center [658, 660] width 1084 height 1980
click at [965, 321] on icon "Go Northwest, E 40th St" at bounding box center [971, 322] width 96 height 28
click at [965, 322] on icon "Go Northwest, E 40th St" at bounding box center [971, 322] width 96 height 28
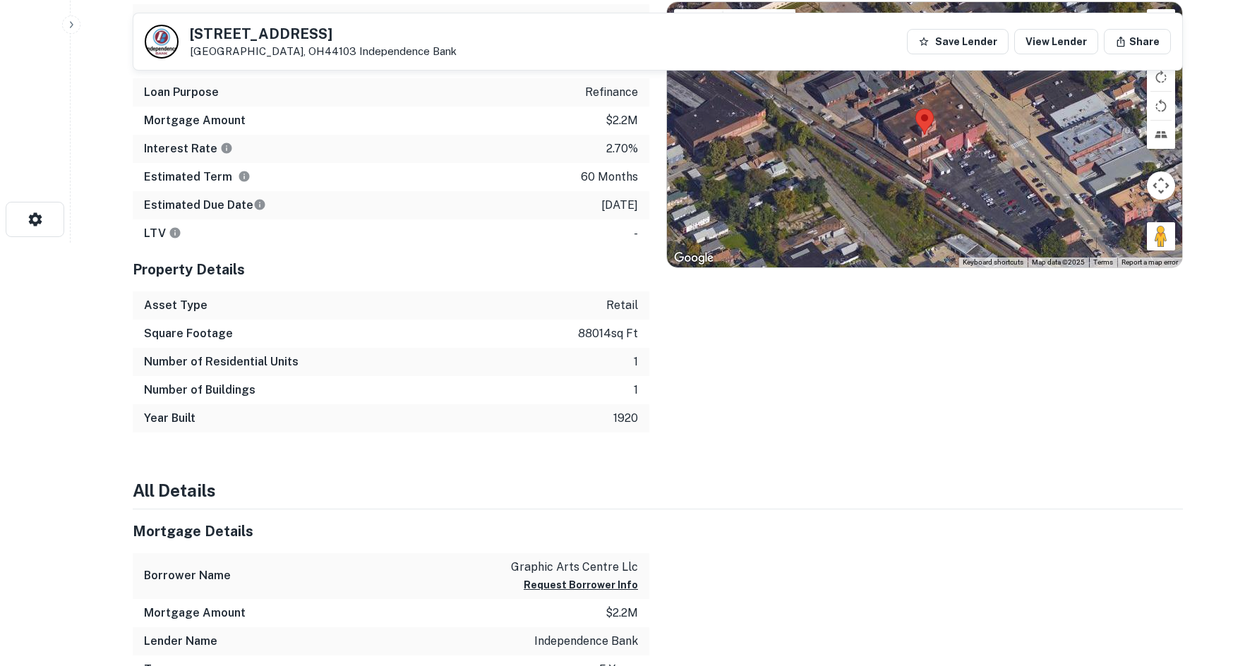
scroll to position [282, 0]
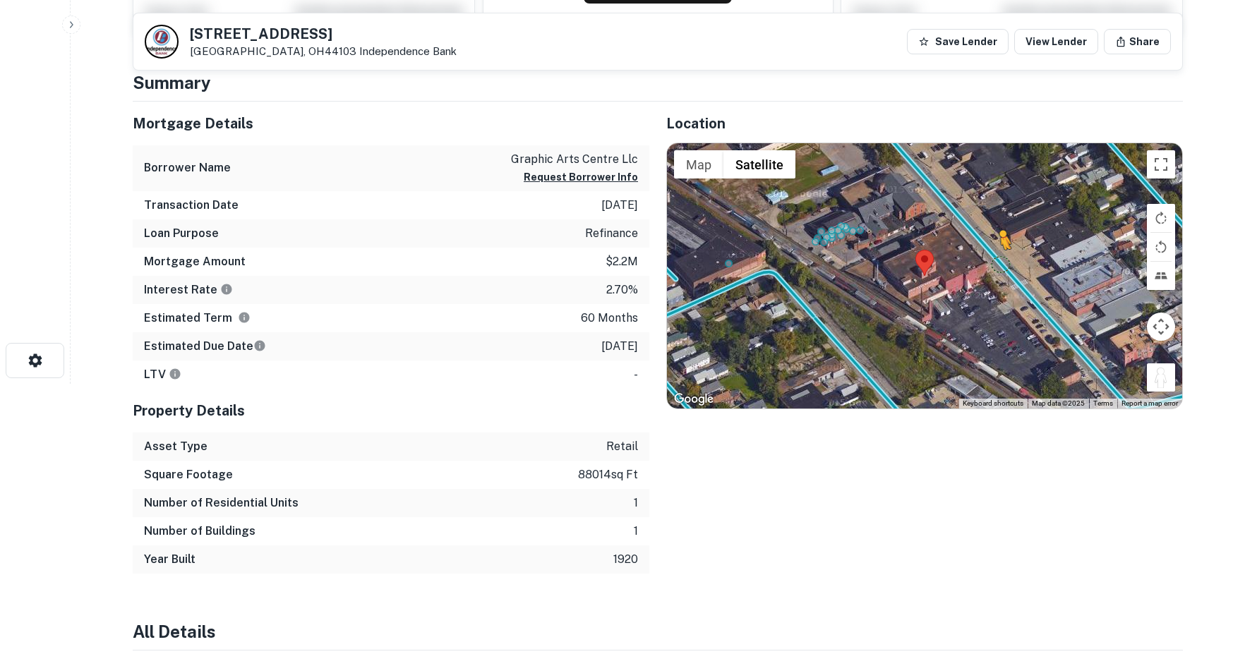
drag, startPoint x: 1167, startPoint y: 376, endPoint x: 996, endPoint y: 268, distance: 201.7
click at [996, 268] on div "To activate drag with keyboard, press Alt + Enter. Once in keyboard drag state,…" at bounding box center [924, 275] width 515 height 265
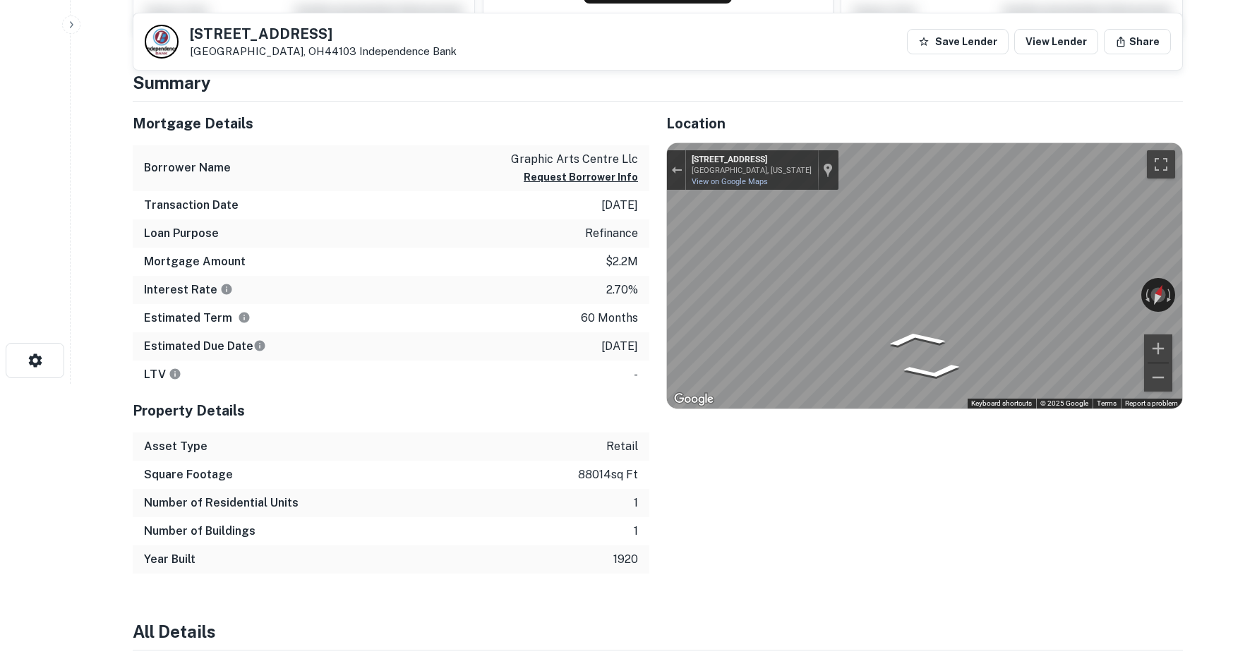
click at [1244, 299] on html "Search Borrowers Contacts Saved 1614 E 40th St Cleveland, OH44103 Independence …" at bounding box center [622, 51] width 1245 height 666
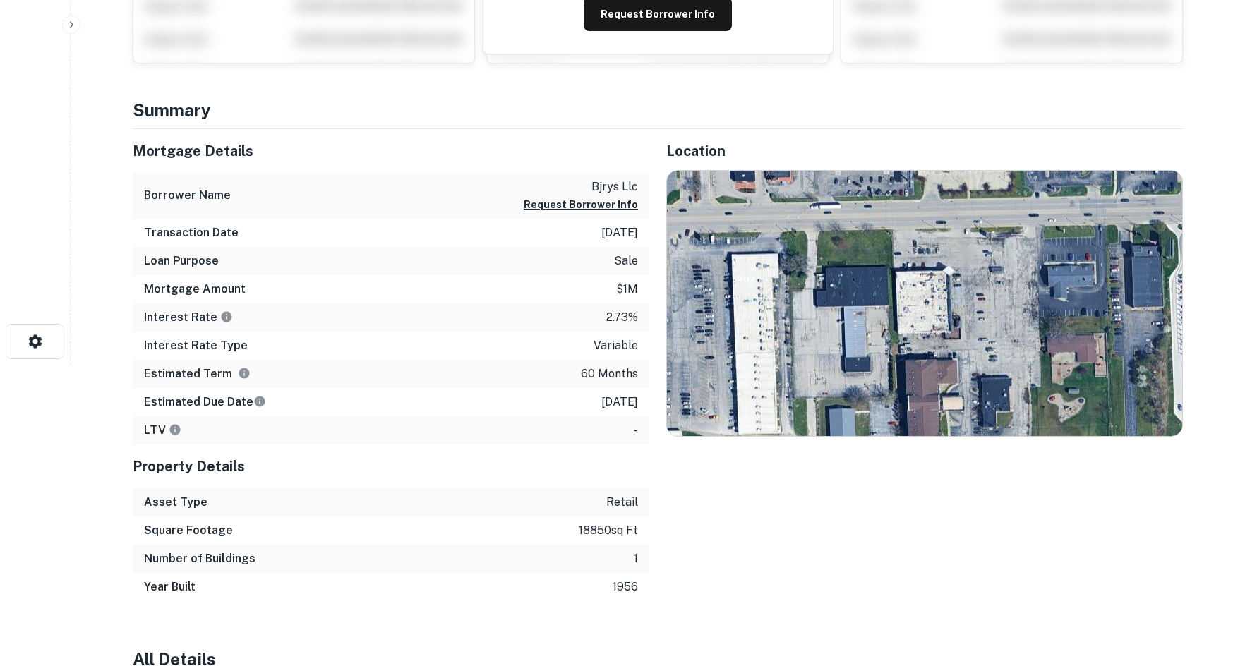
scroll to position [353, 0]
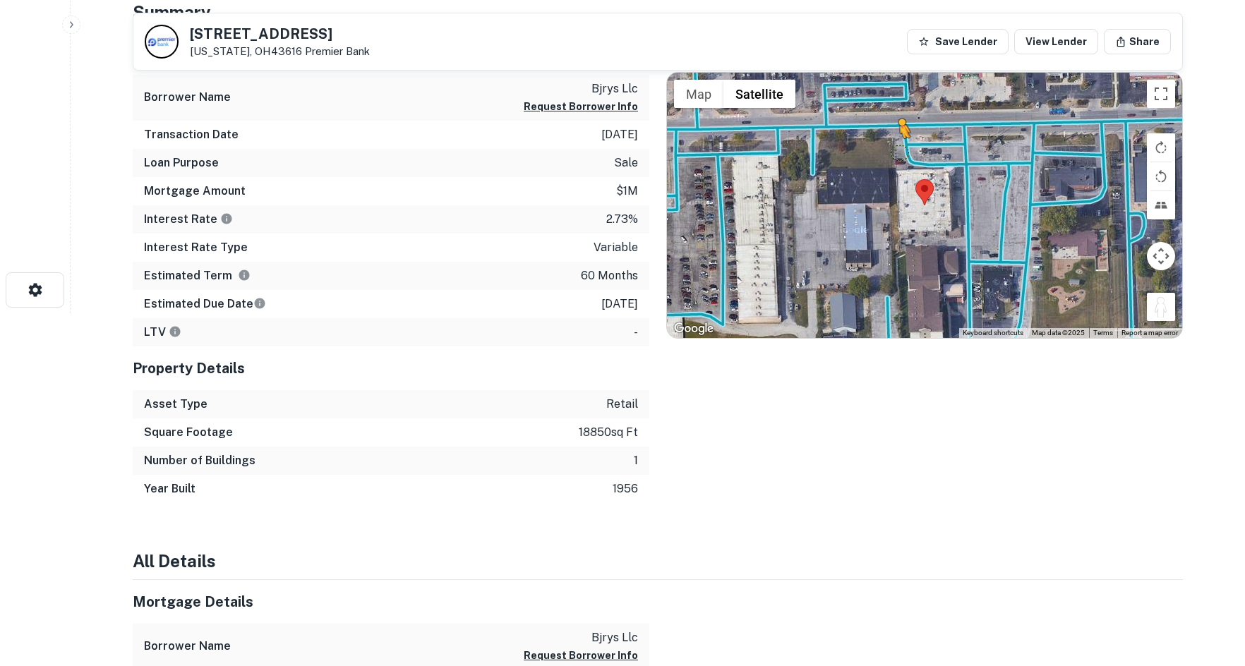
drag, startPoint x: 1166, startPoint y: 303, endPoint x: 896, endPoint y: 147, distance: 312.1
click at [896, 147] on div "To activate drag with keyboard, press Alt + Enter. Once in keyboard drag state,…" at bounding box center [924, 205] width 515 height 265
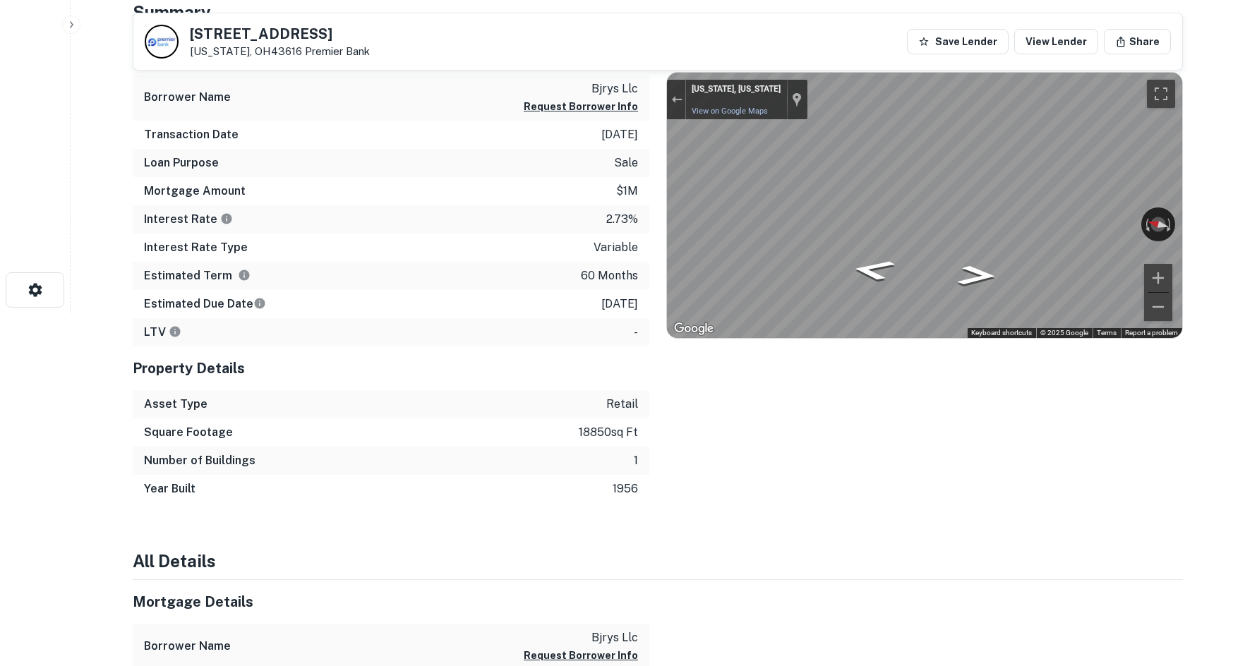
click at [599, 187] on div "Mortgage Details Borrower Name bjrys llc Request Borrower Info Transaction Date…" at bounding box center [649, 267] width 1067 height 472
click at [620, 227] on div "Mortgage Details Borrower Name bjrys llc Request Borrower Info Transaction Date…" at bounding box center [649, 267] width 1067 height 472
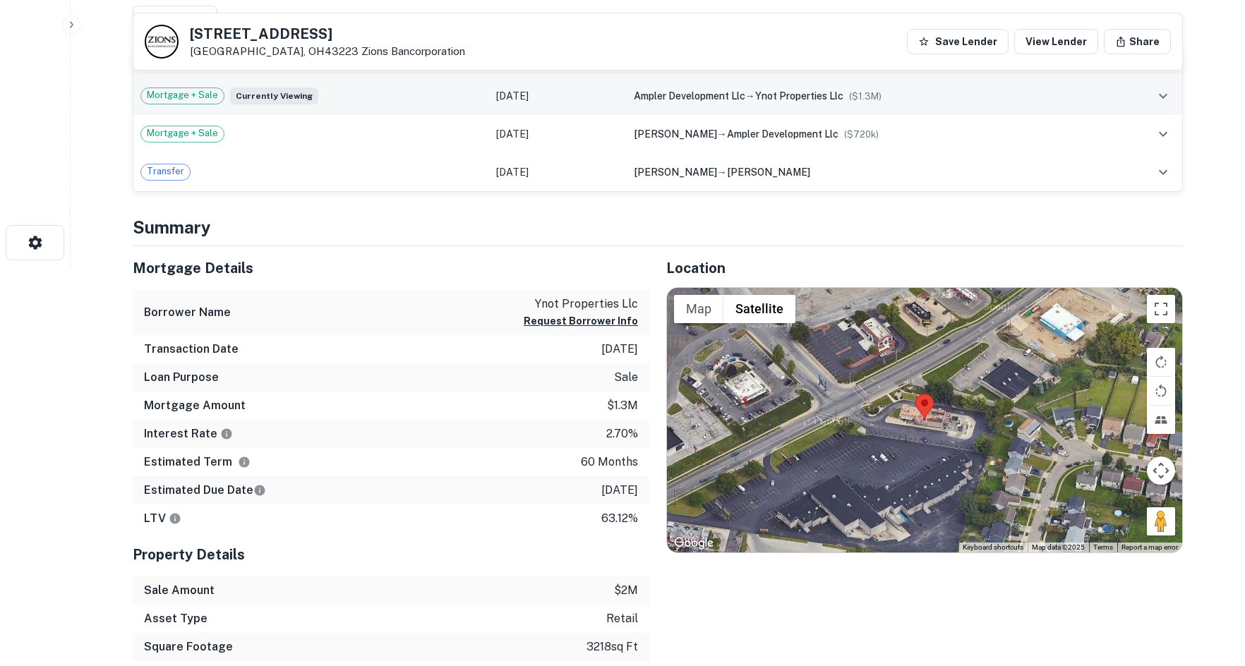
scroll to position [494, 0]
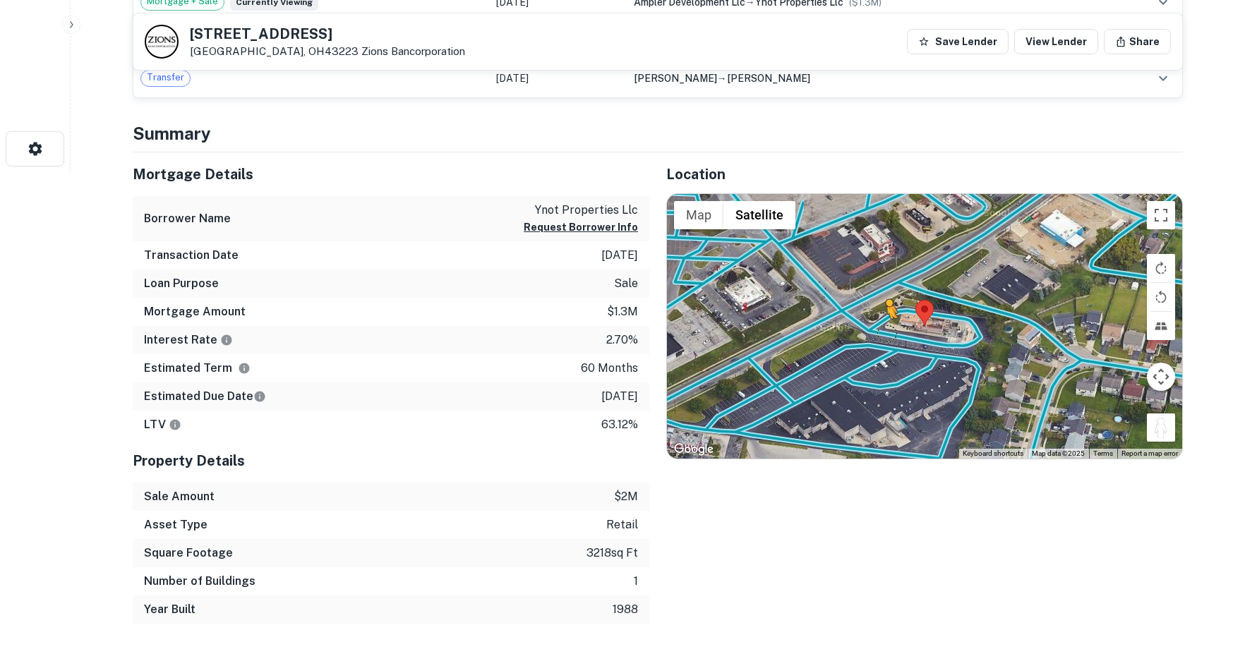
drag, startPoint x: 1161, startPoint y: 436, endPoint x: 879, endPoint y: 329, distance: 302.0
click at [879, 329] on div "To activate drag with keyboard, press Alt + Enter. Once in keyboard drag state,…" at bounding box center [924, 326] width 515 height 265
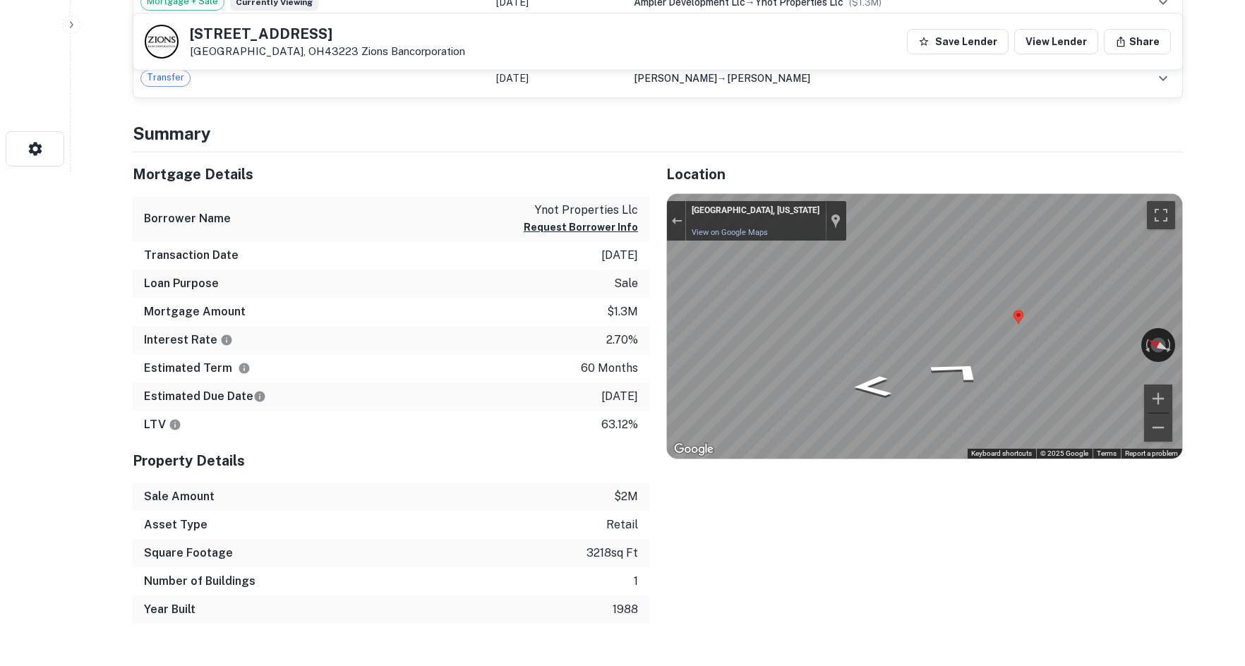
click at [656, 296] on div "Location ← Move left → Move right ↑ Move up ↓ Move down + Zoom in - Zoom out Ho…" at bounding box center [916, 388] width 534 height 472
click at [892, 399] on icon "Go West" at bounding box center [892, 398] width 106 height 35
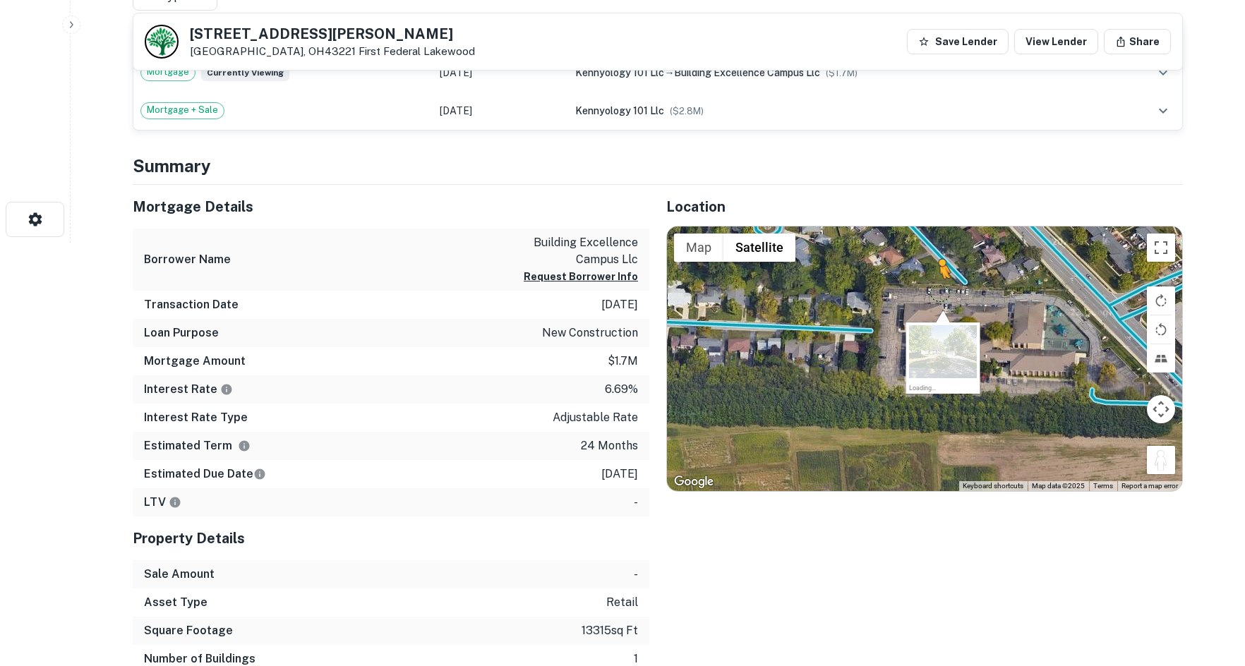
drag, startPoint x: 1172, startPoint y: 467, endPoint x: 939, endPoint y: 293, distance: 290.0
click at [939, 293] on div "To activate drag with keyboard, press Alt + Enter. Once in keyboard drag state,…" at bounding box center [924, 359] width 515 height 265
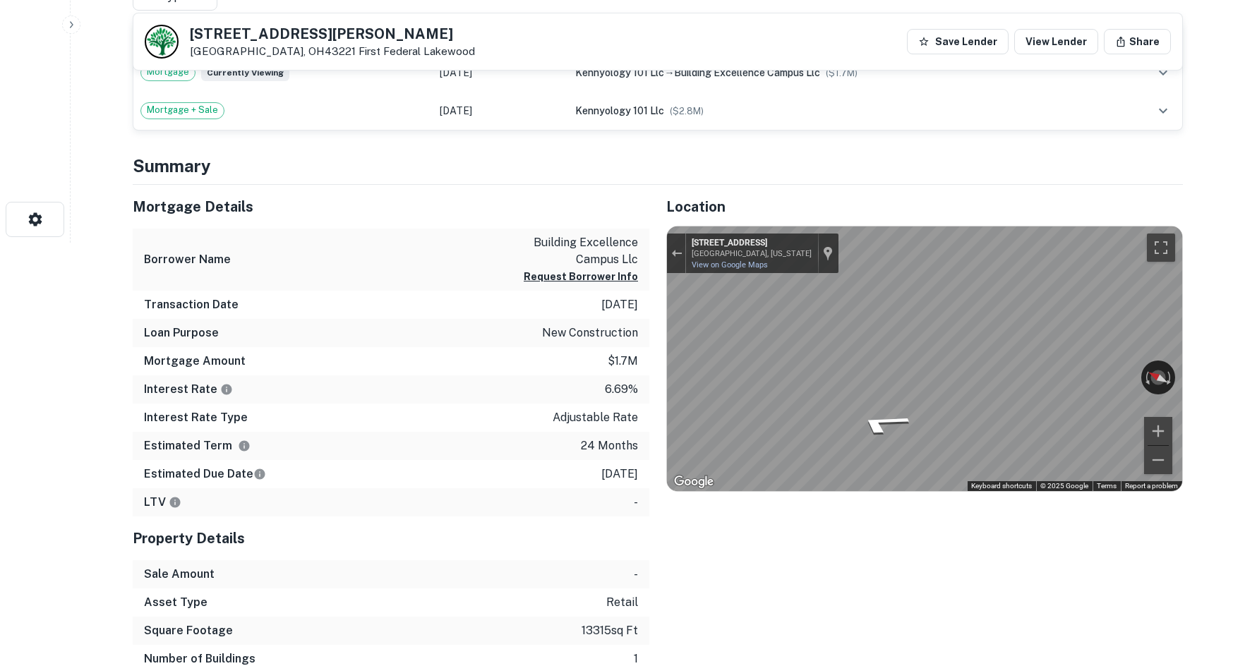
click at [481, 335] on div "Mortgage Details Borrower Name building excellence campus llc Request Borrower …" at bounding box center [649, 443] width 1067 height 517
click at [633, 341] on div "Mortgage Details Borrower Name building excellence campus llc Request Borrower …" at bounding box center [649, 443] width 1067 height 517
click at [640, 323] on div "Mortgage Details Borrower Name building excellence campus llc Request Borrower …" at bounding box center [649, 443] width 1067 height 517
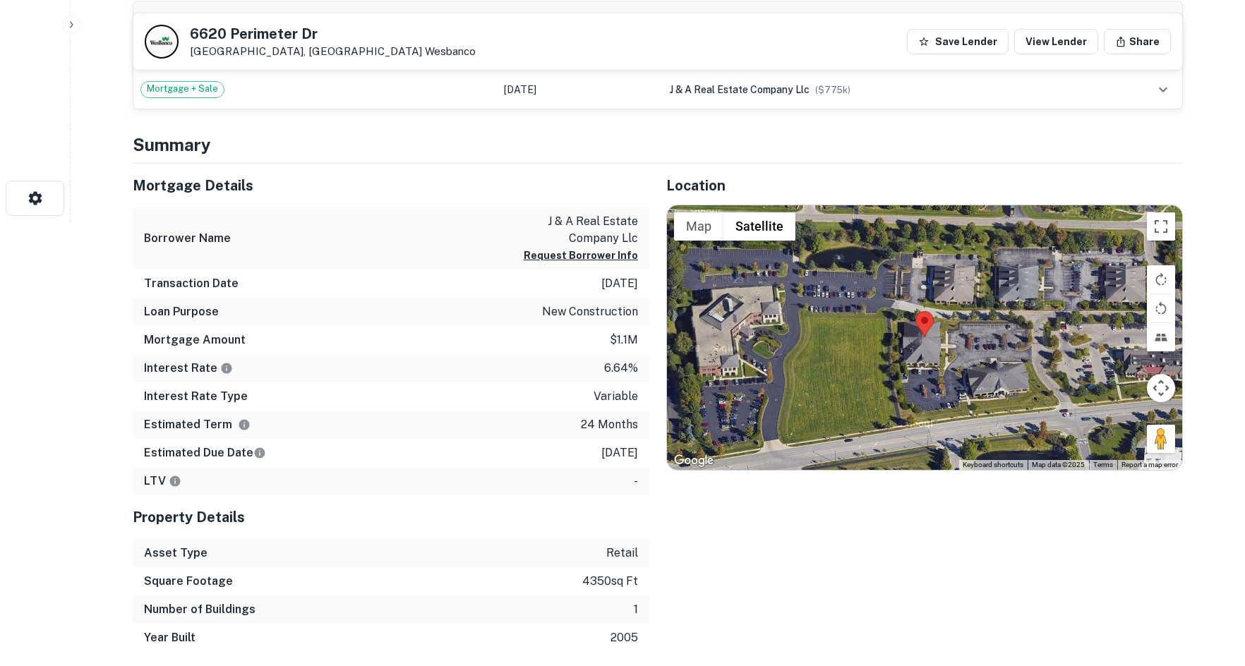
scroll to position [494, 0]
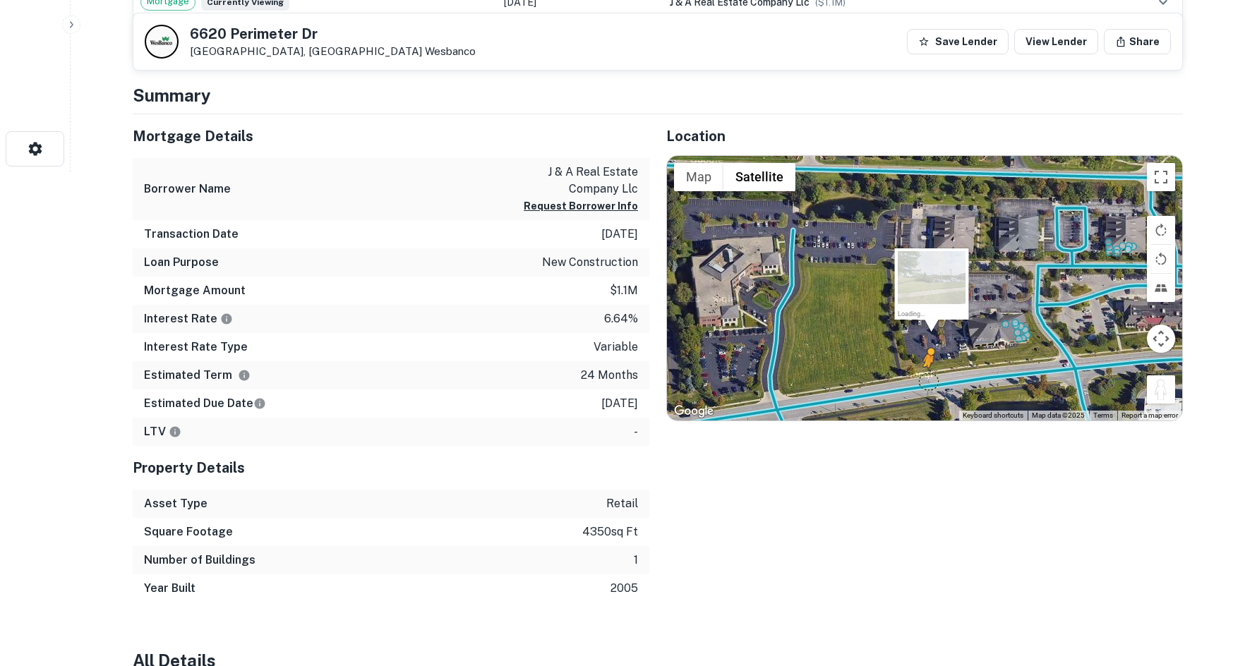
drag, startPoint x: 1164, startPoint y: 390, endPoint x: 927, endPoint y: 382, distance: 236.6
click at [927, 382] on div "To activate drag with keyboard, press Alt + Enter. Once in keyboard drag state,…" at bounding box center [924, 288] width 515 height 265
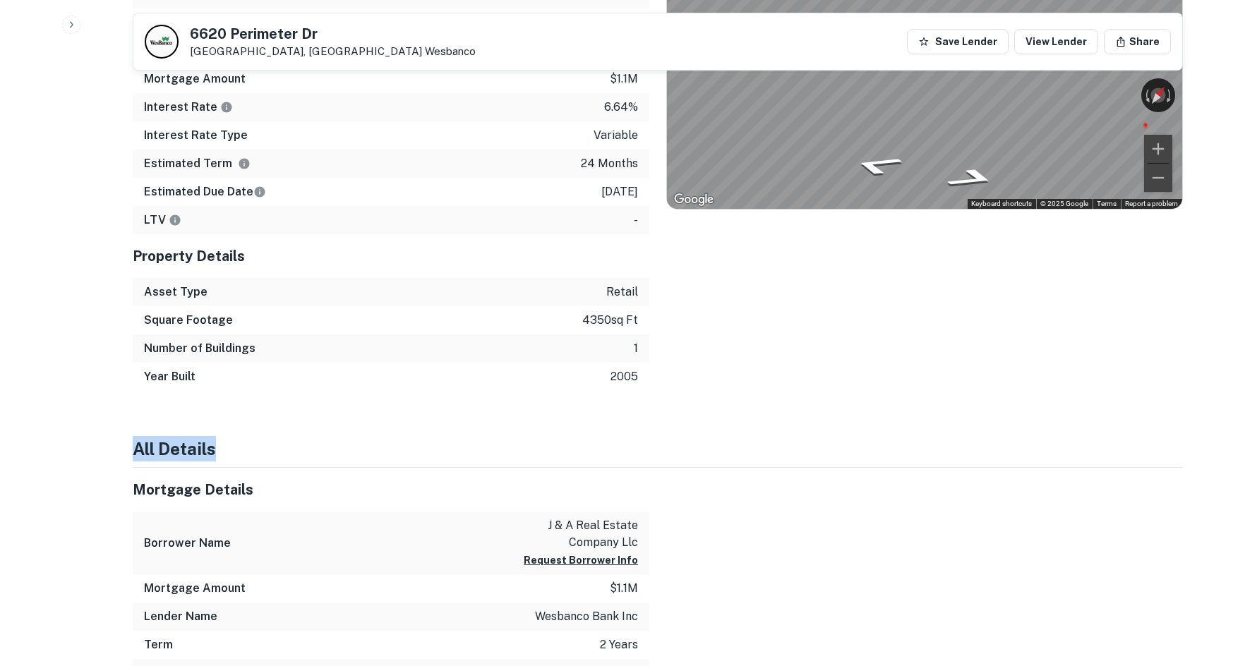
drag, startPoint x: 930, startPoint y: 359, endPoint x: 850, endPoint y: 443, distance: 116.3
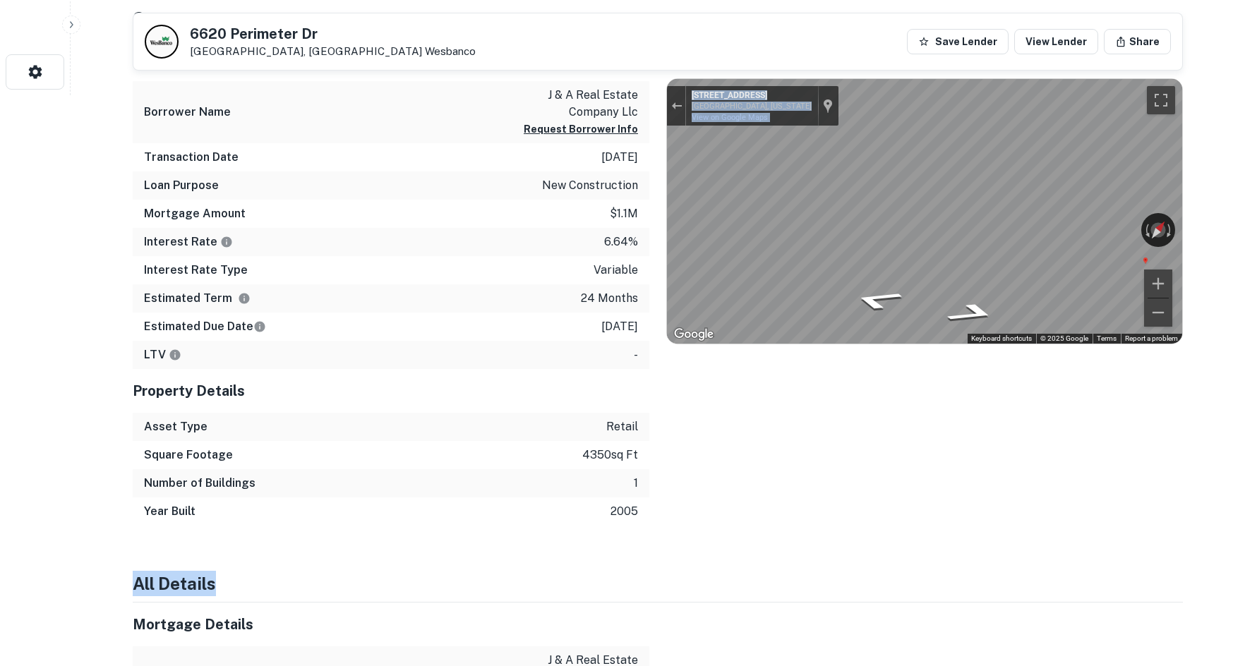
scroll to position [424, 0]
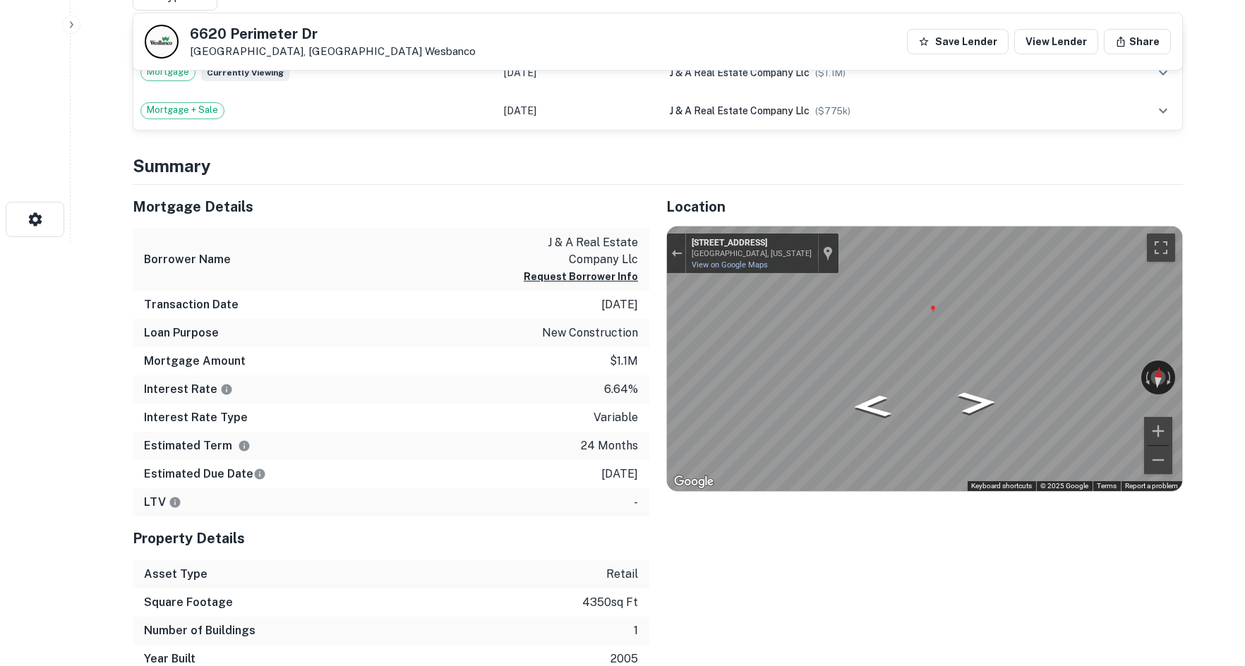
click at [898, 499] on div "Location ← Move left → Move right ↑ Move up ↓ Move down + Zoom in - Zoom out Ho…" at bounding box center [916, 429] width 534 height 489
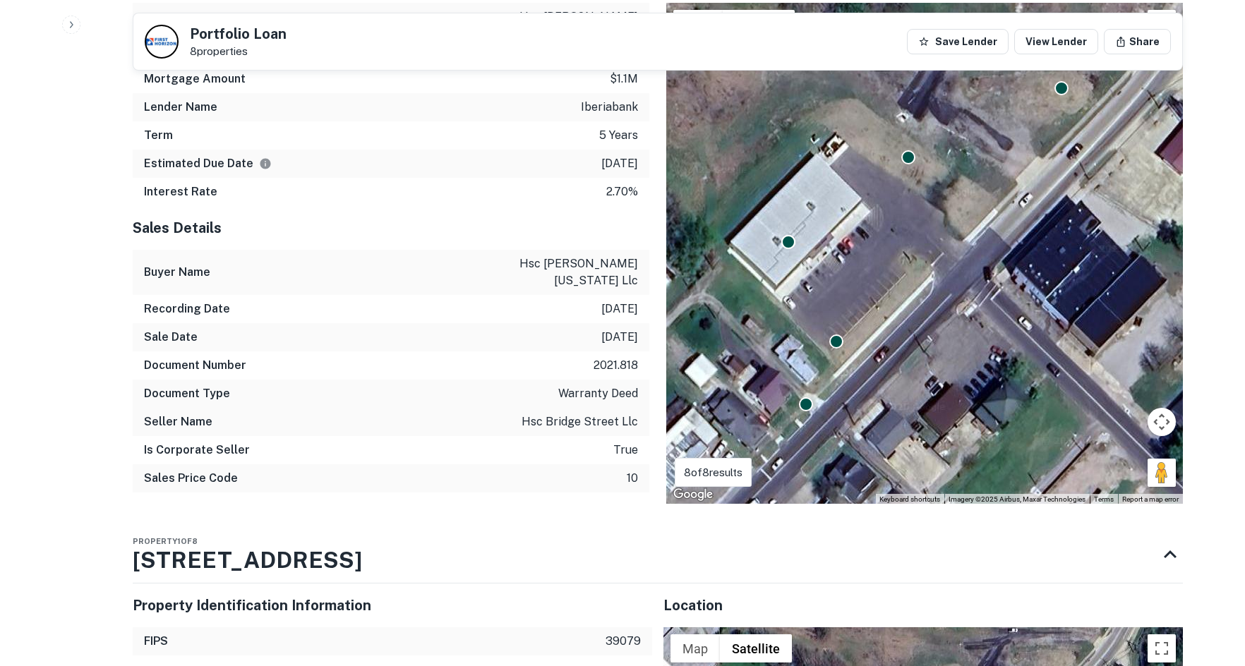
scroll to position [1271, 0]
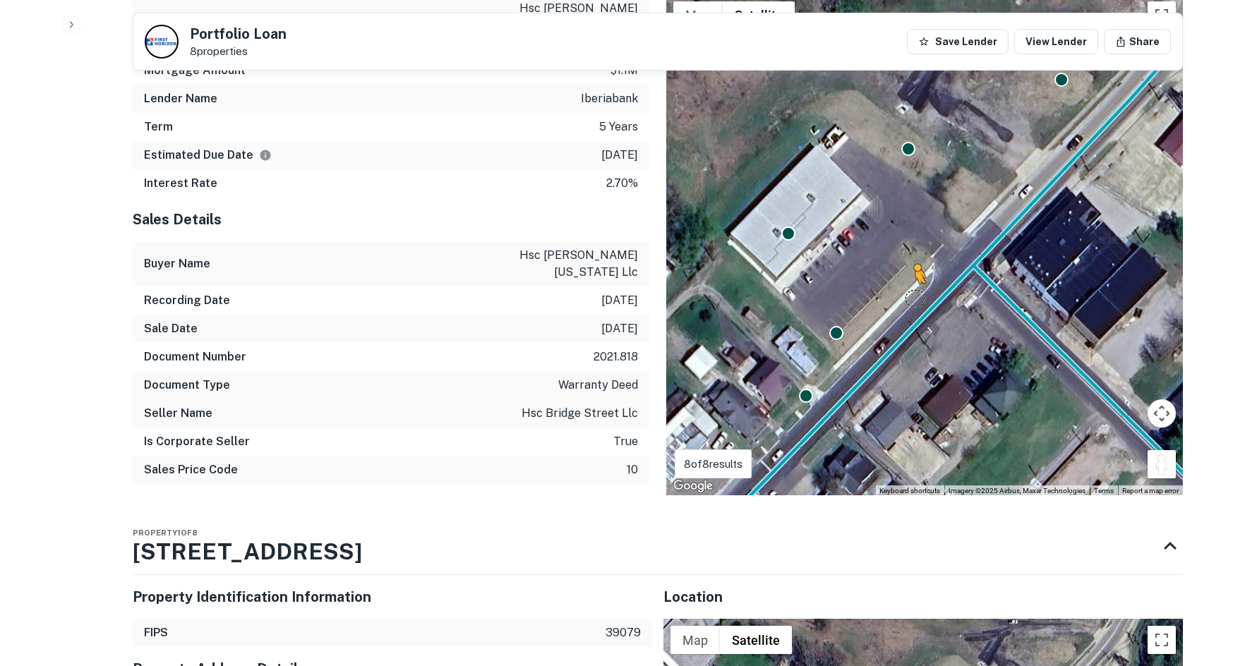
drag, startPoint x: 1159, startPoint y: 436, endPoint x: 915, endPoint y: 280, distance: 289.2
click at [915, 280] on div "To activate drag with keyboard, press Alt + Enter. Once in keyboard drag state,…" at bounding box center [924, 245] width 517 height 502
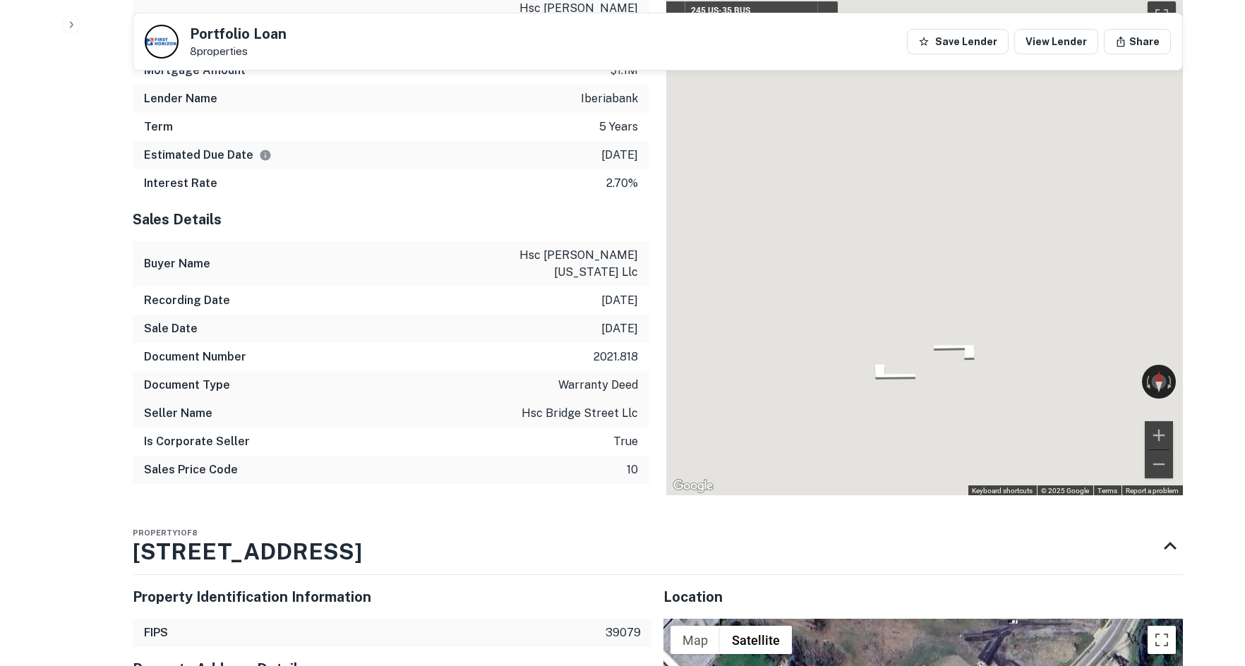
scroll to position [1265, 0]
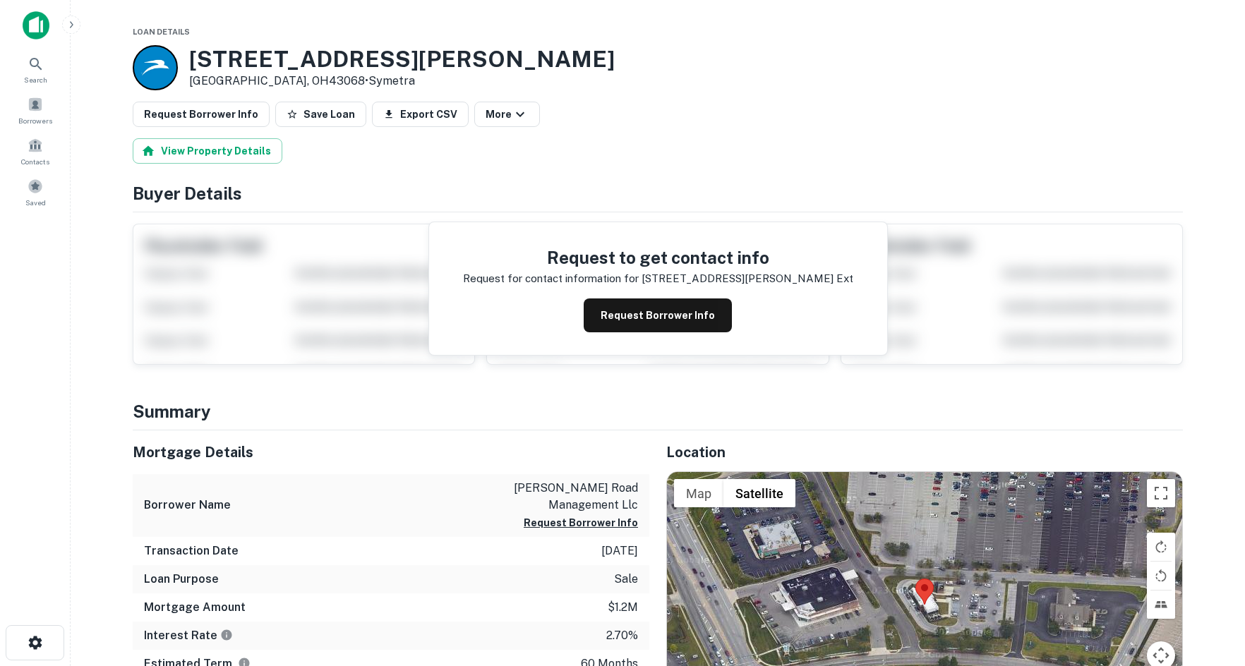
drag, startPoint x: 0, startPoint y: 0, endPoint x: 769, endPoint y: 120, distance: 778.0
click at [773, 120] on div "Request Borrower Info Save Loan Export CSV More" at bounding box center [658, 114] width 1050 height 25
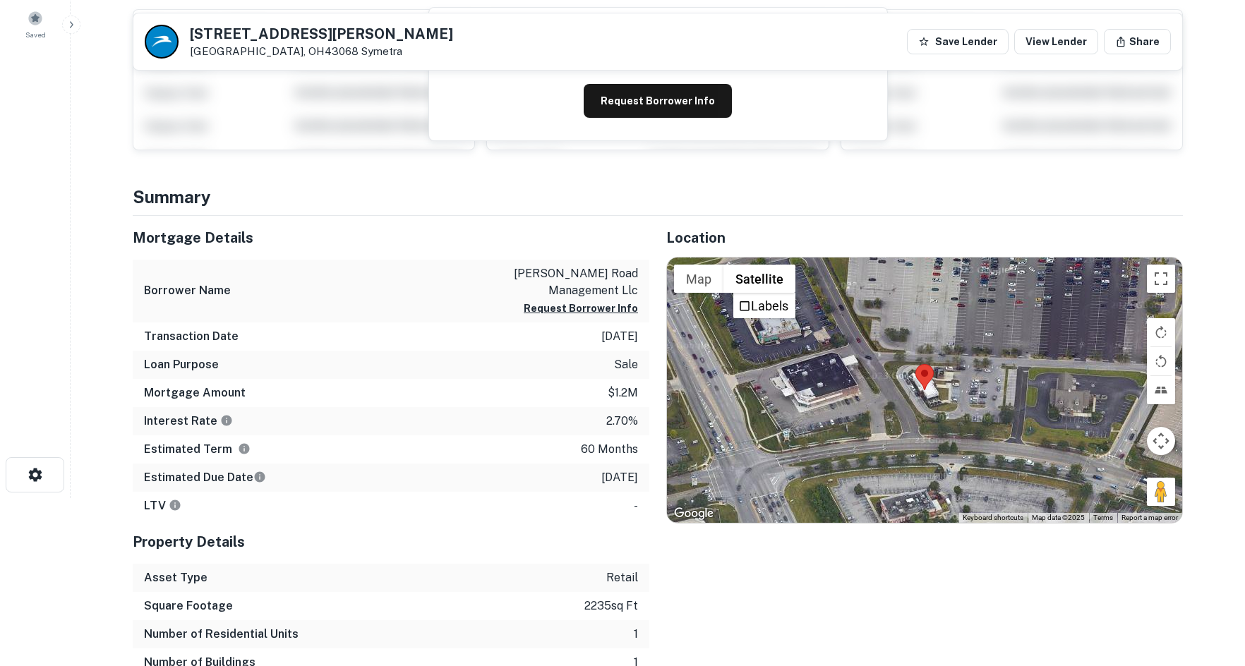
scroll to position [212, 0]
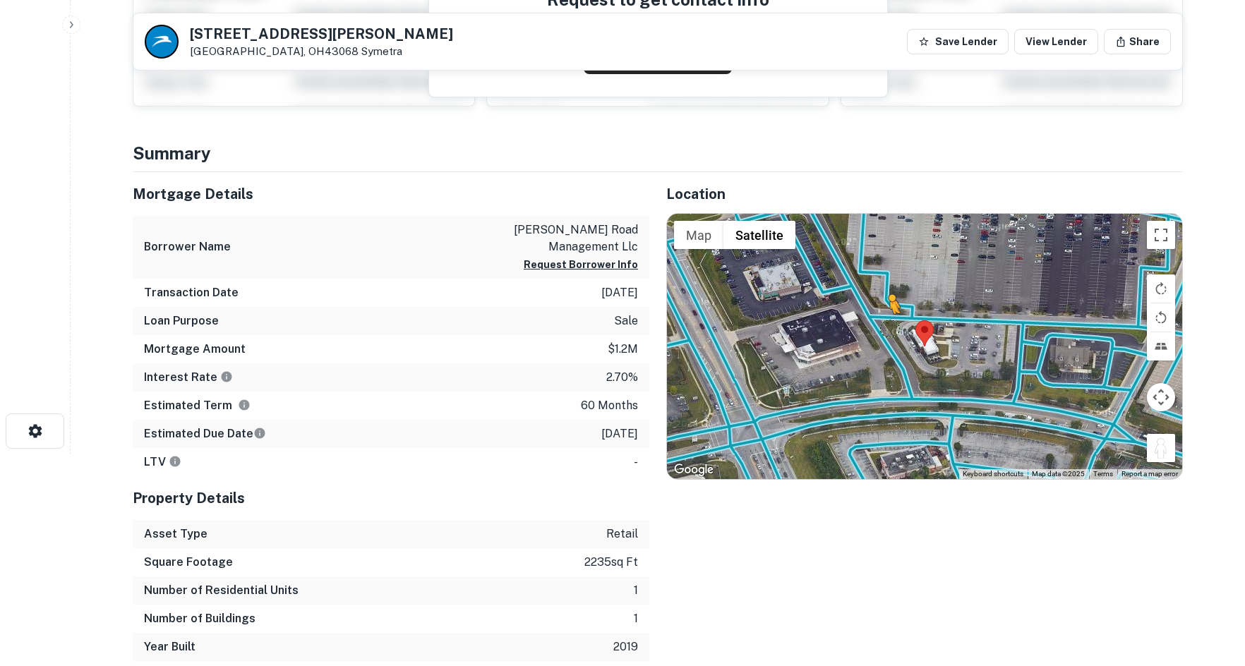
drag, startPoint x: 1172, startPoint y: 450, endPoint x: 888, endPoint y: 325, distance: 309.8
click at [888, 325] on div "To activate drag with keyboard, press Alt + Enter. Once in keyboard drag state,…" at bounding box center [924, 346] width 515 height 265
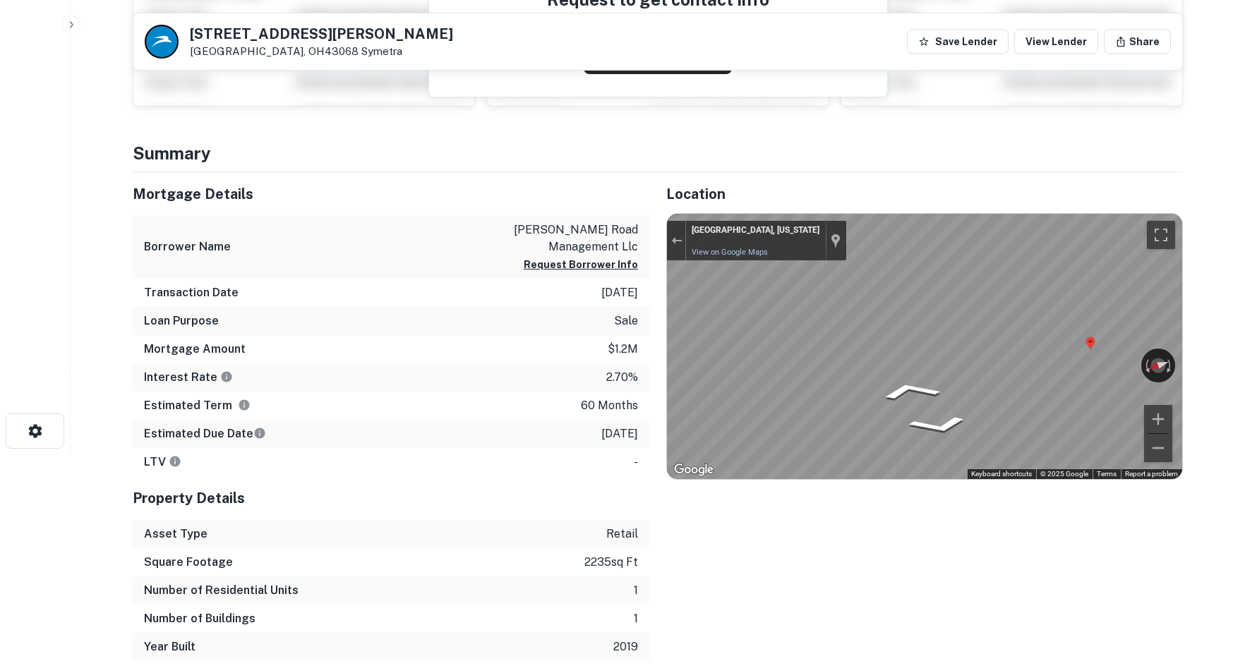
click at [600, 349] on div "Mortgage Details Borrower Name taylor road management llc Request Borrower Info…" at bounding box center [649, 416] width 1067 height 489
drag, startPoint x: 1084, startPoint y: 360, endPoint x: 605, endPoint y: 352, distance: 479.3
click at [605, 352] on div "Mortgage Details Borrower Name taylor road management llc Request Borrower Info…" at bounding box center [649, 416] width 1067 height 489
click at [589, 352] on div "Mortgage Details Borrower Name taylor road management llc Request Borrower Info…" at bounding box center [649, 416] width 1067 height 489
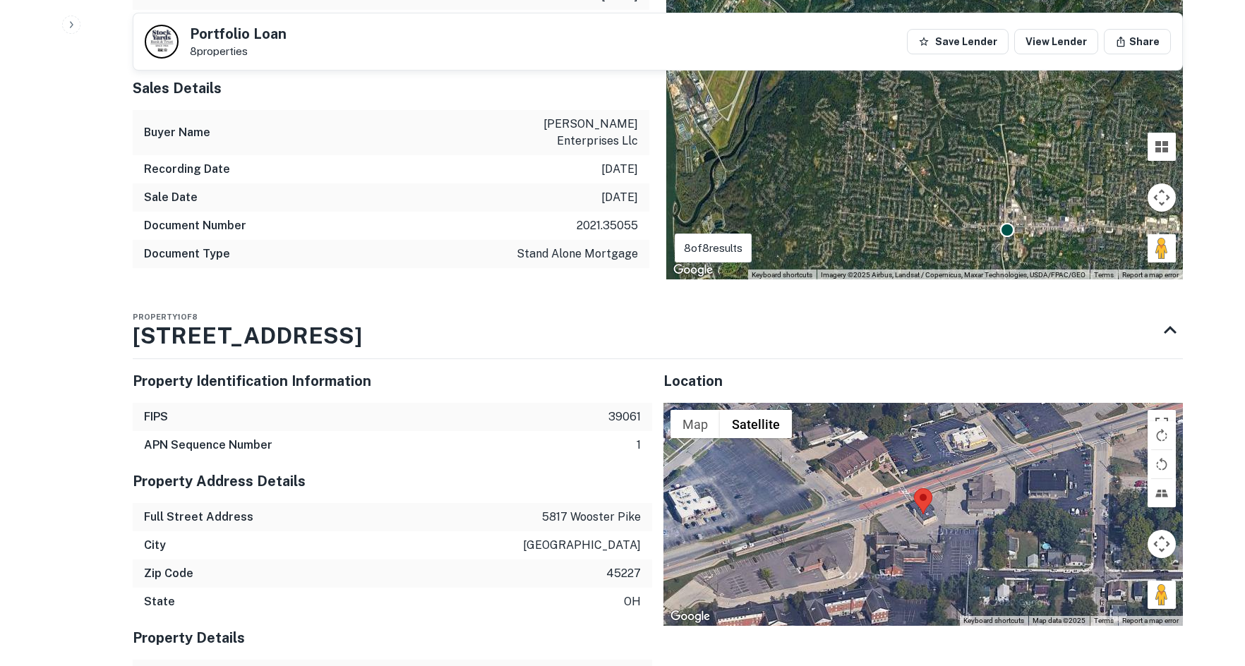
scroll to position [1129, 0]
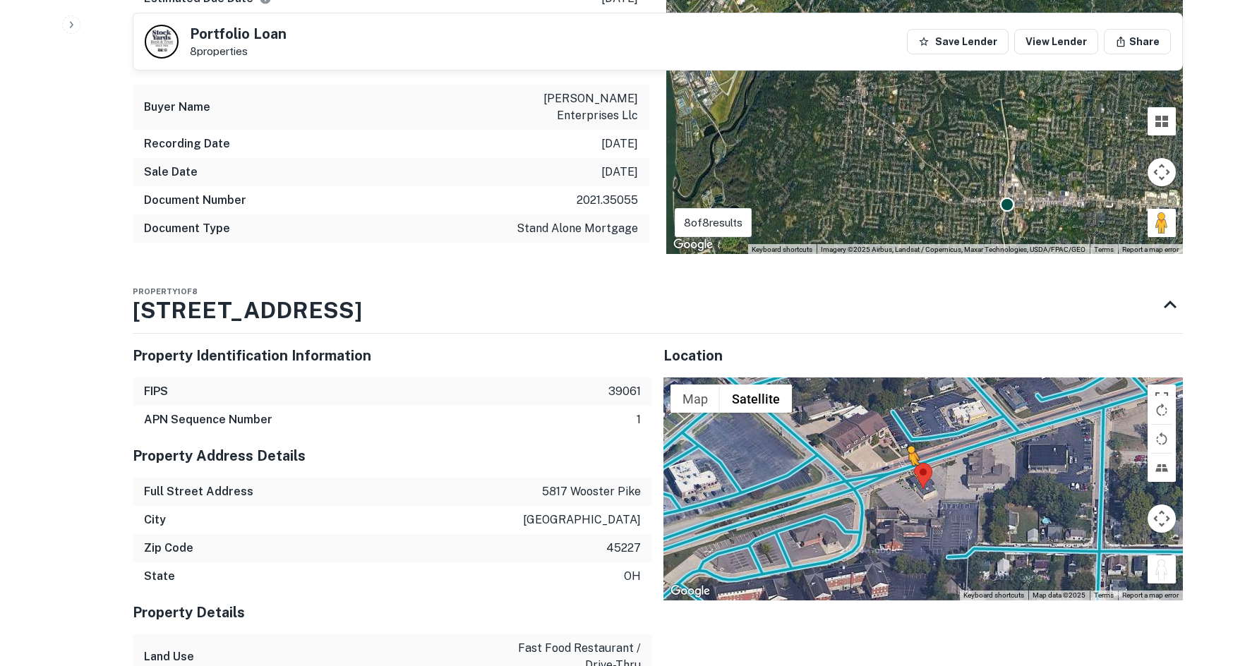
drag, startPoint x: 1172, startPoint y: 533, endPoint x: 900, endPoint y: 443, distance: 287.0
click at [901, 443] on div "To activate drag with keyboard, press Alt + Enter. Once in keyboard drag state,…" at bounding box center [923, 489] width 520 height 223
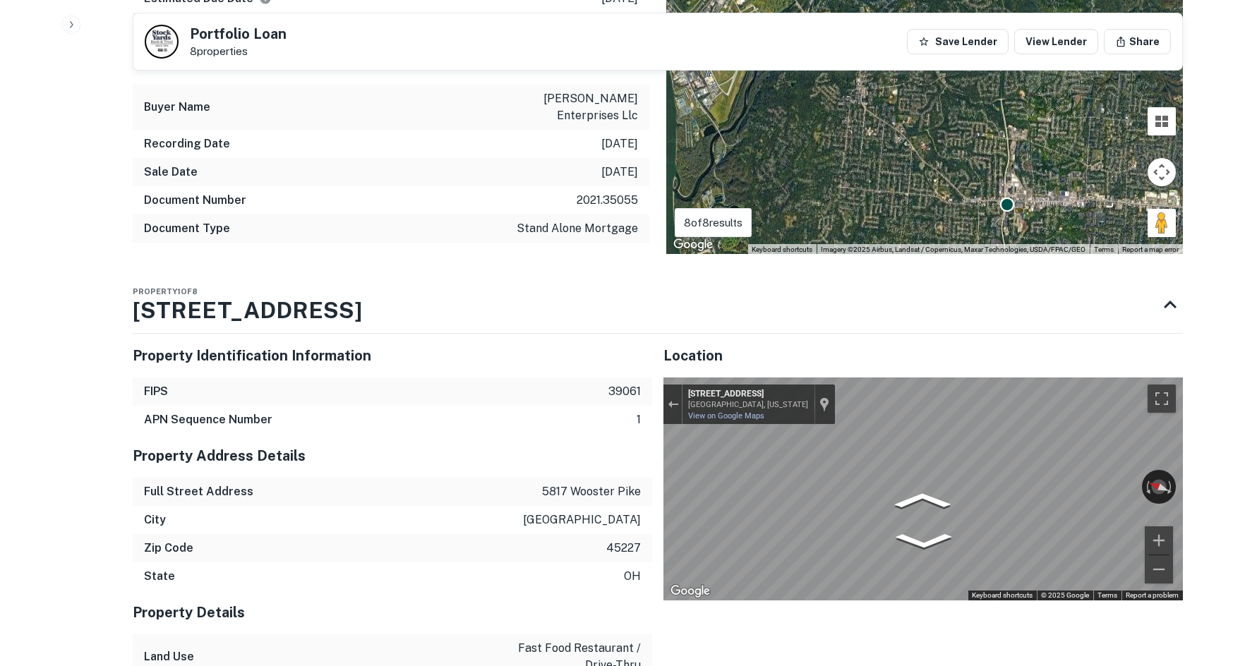
click at [976, 537] on icon "Go Southwest, US-50" at bounding box center [968, 554] width 97 height 35
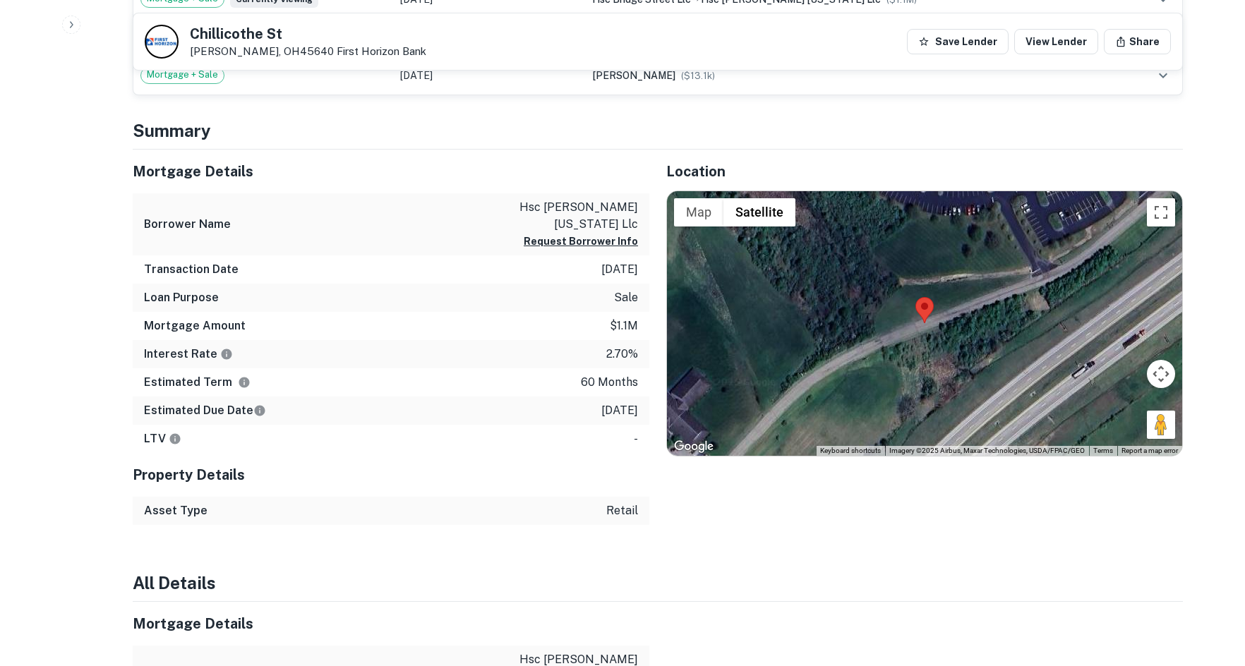
scroll to position [847, 0]
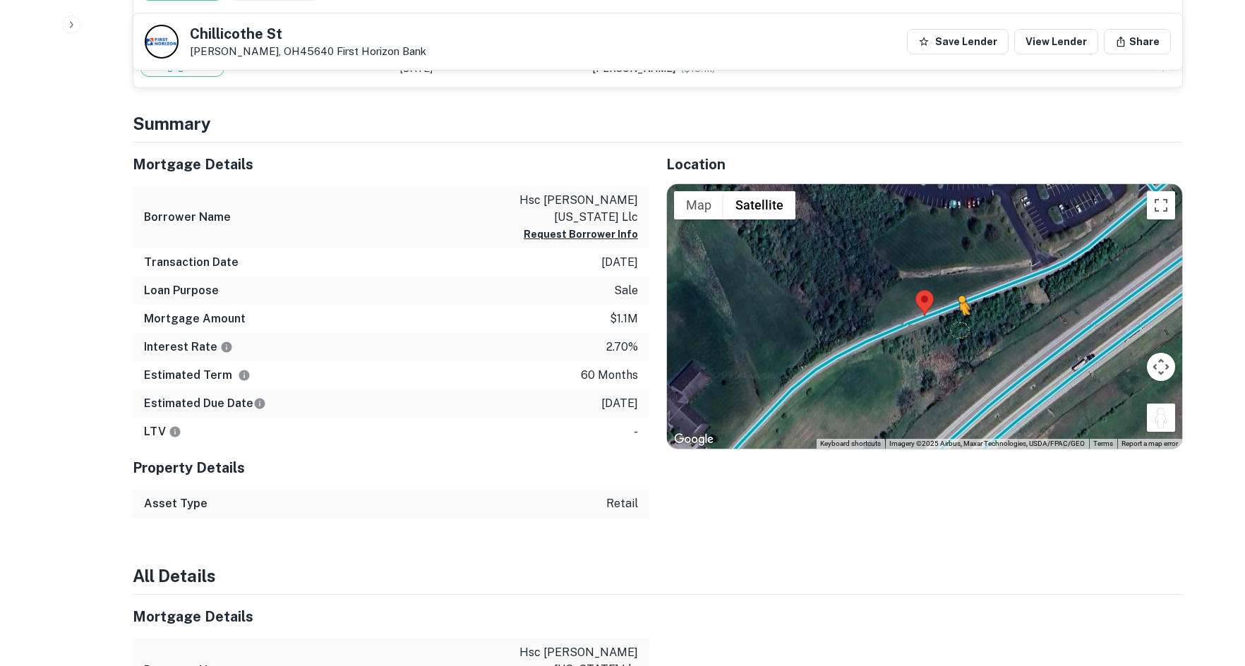
drag, startPoint x: 1167, startPoint y: 431, endPoint x: 915, endPoint y: 311, distance: 279.7
click at [915, 311] on div "To activate drag with keyboard, press Alt + Enter. Once in keyboard drag state,…" at bounding box center [924, 316] width 515 height 265
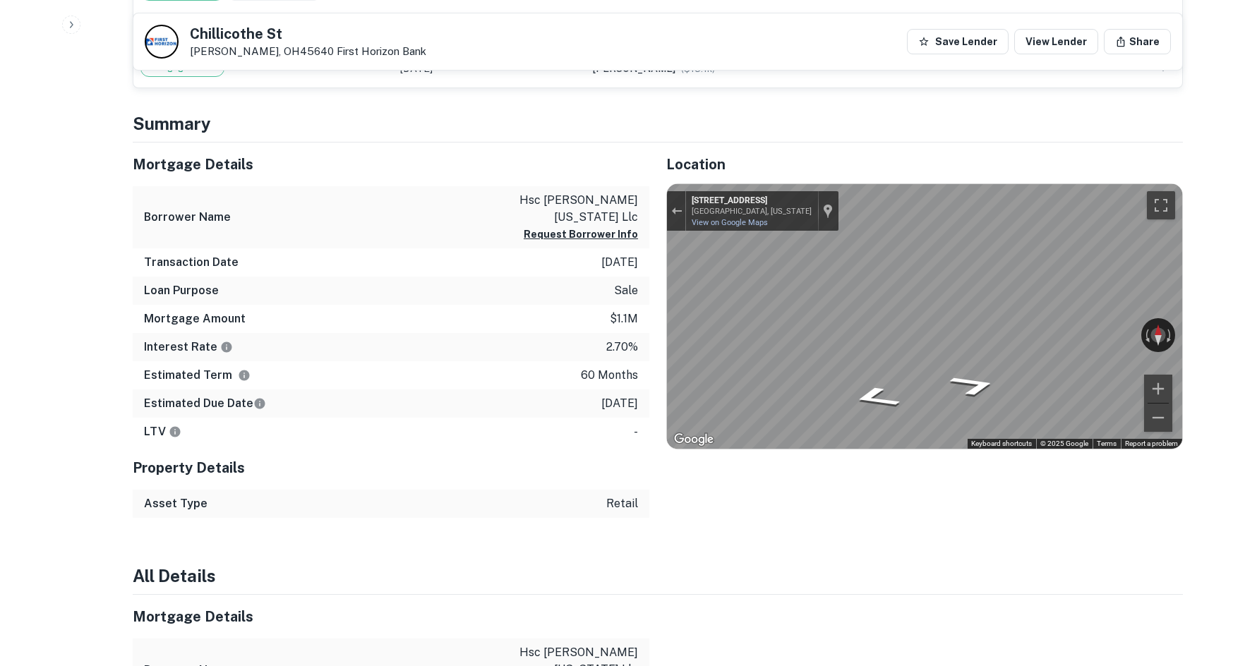
click at [380, 307] on div "Mortgage Details Borrower Name hsc jackson ohio llc Request Borrower Info Trans…" at bounding box center [649, 331] width 1067 height 376
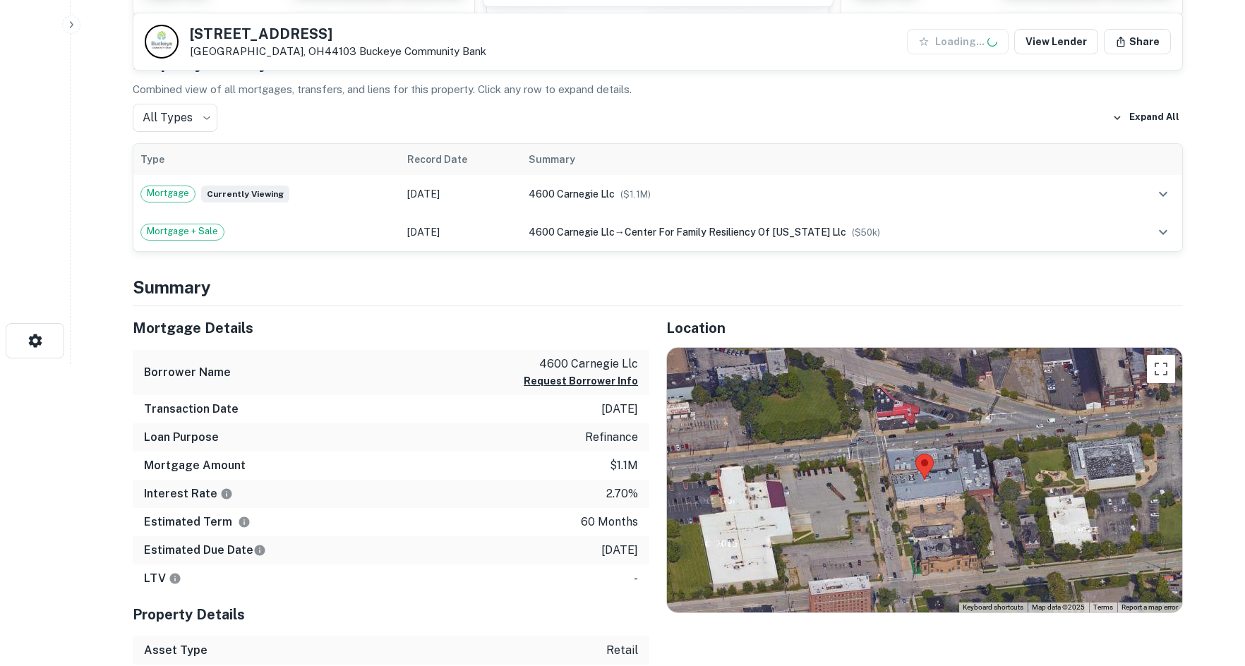
scroll to position [424, 0]
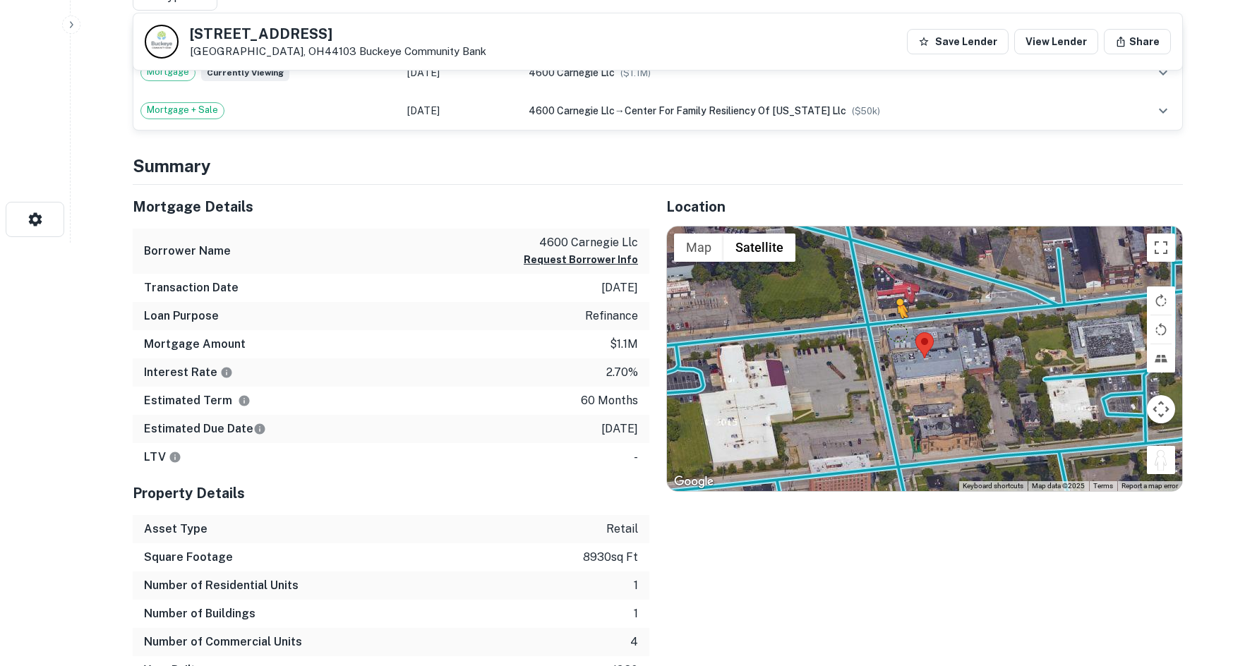
drag, startPoint x: 1167, startPoint y: 462, endPoint x: 884, endPoint y: 323, distance: 315.7
click at [885, 323] on div "To activate drag with keyboard, press Alt + Enter. Once in keyboard drag state,…" at bounding box center [924, 359] width 515 height 265
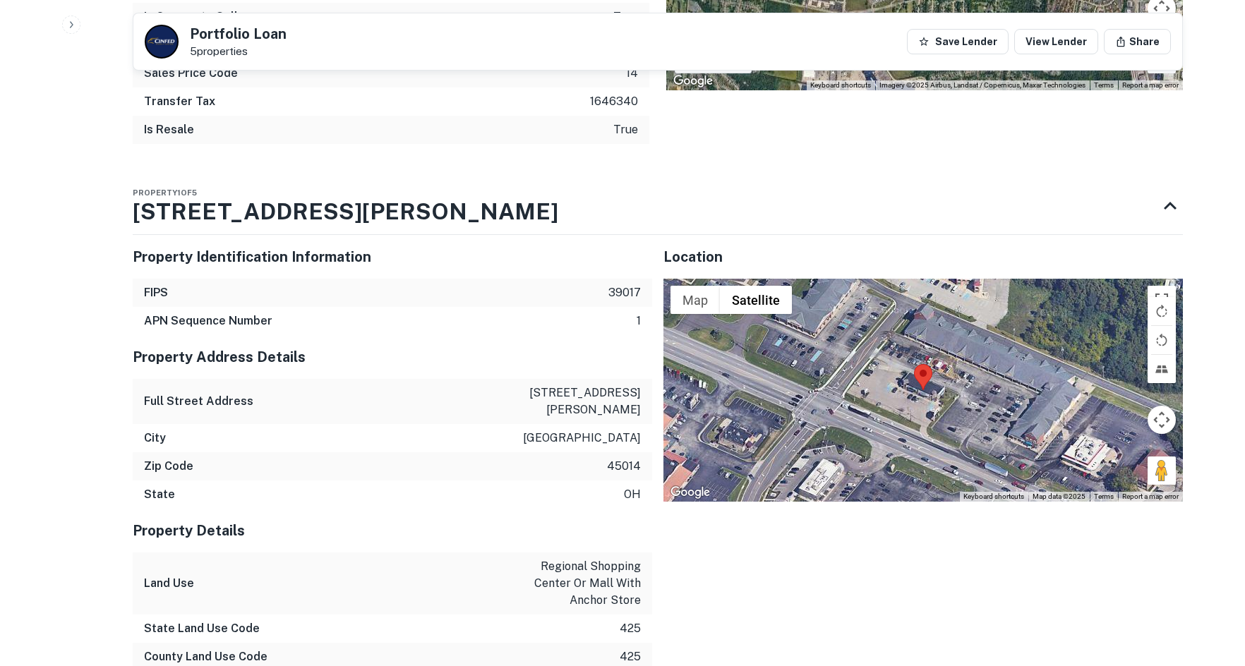
scroll to position [1271, 0]
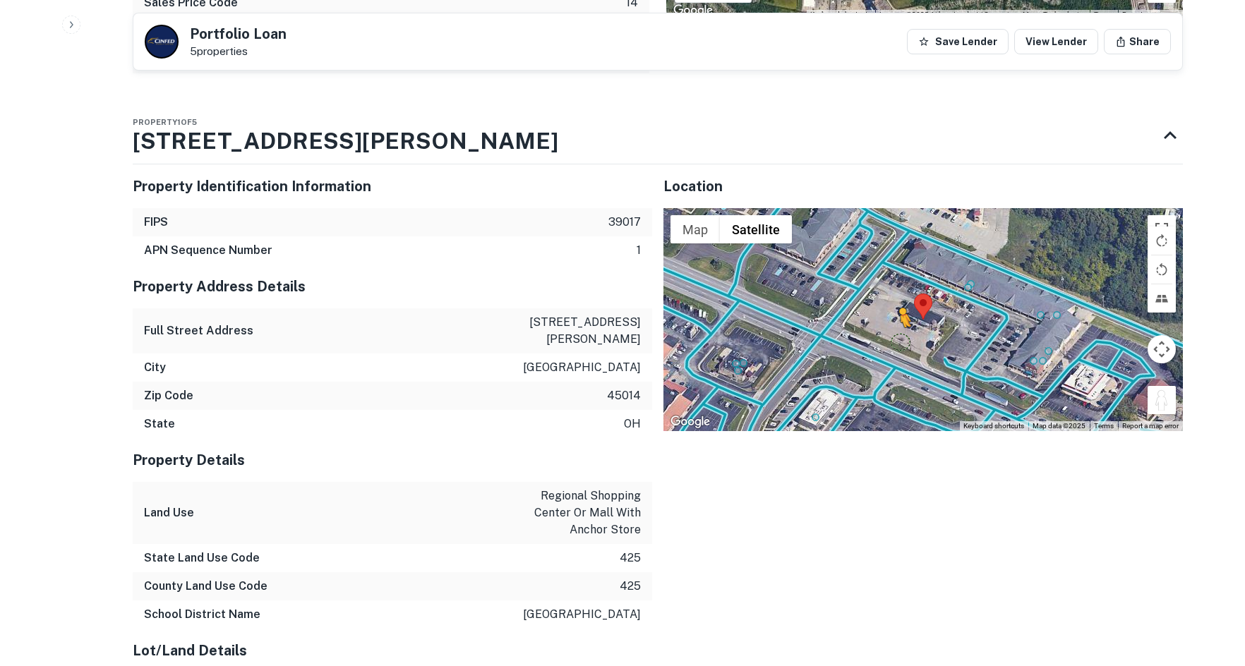
drag, startPoint x: 1165, startPoint y: 404, endPoint x: 900, endPoint y: 343, distance: 271.7
click at [900, 343] on div "To activate drag with keyboard, press Alt + Enter. Once in keyboard drag state,…" at bounding box center [923, 319] width 520 height 223
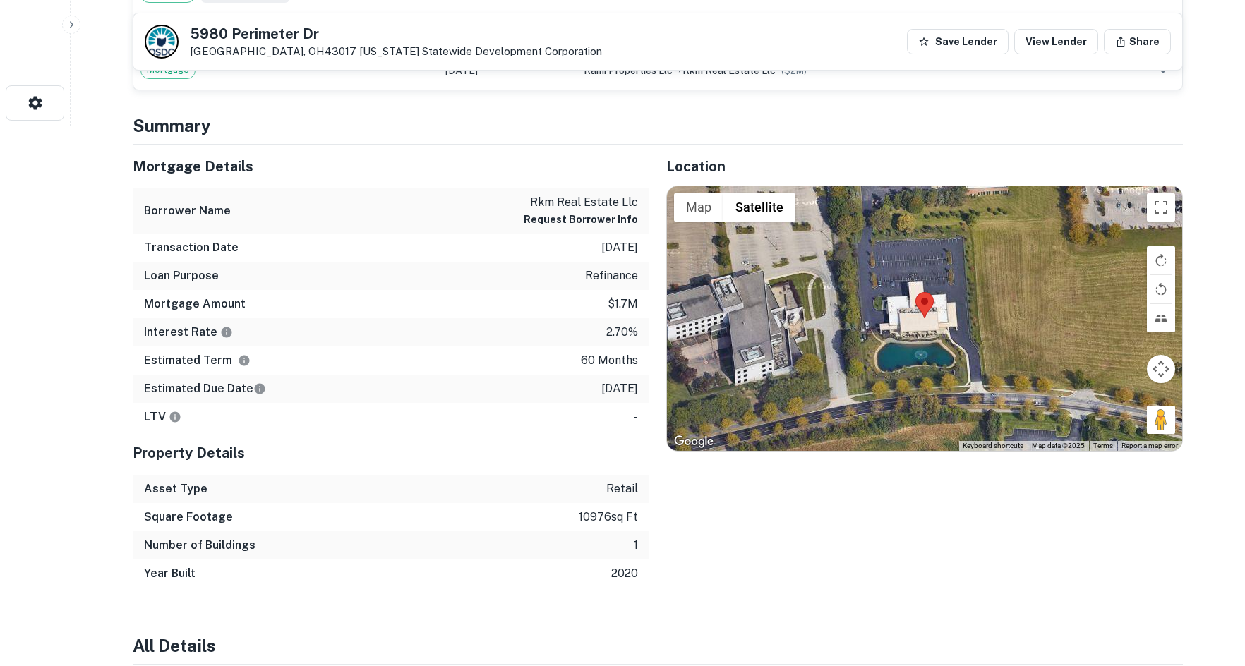
scroll to position [565, 0]
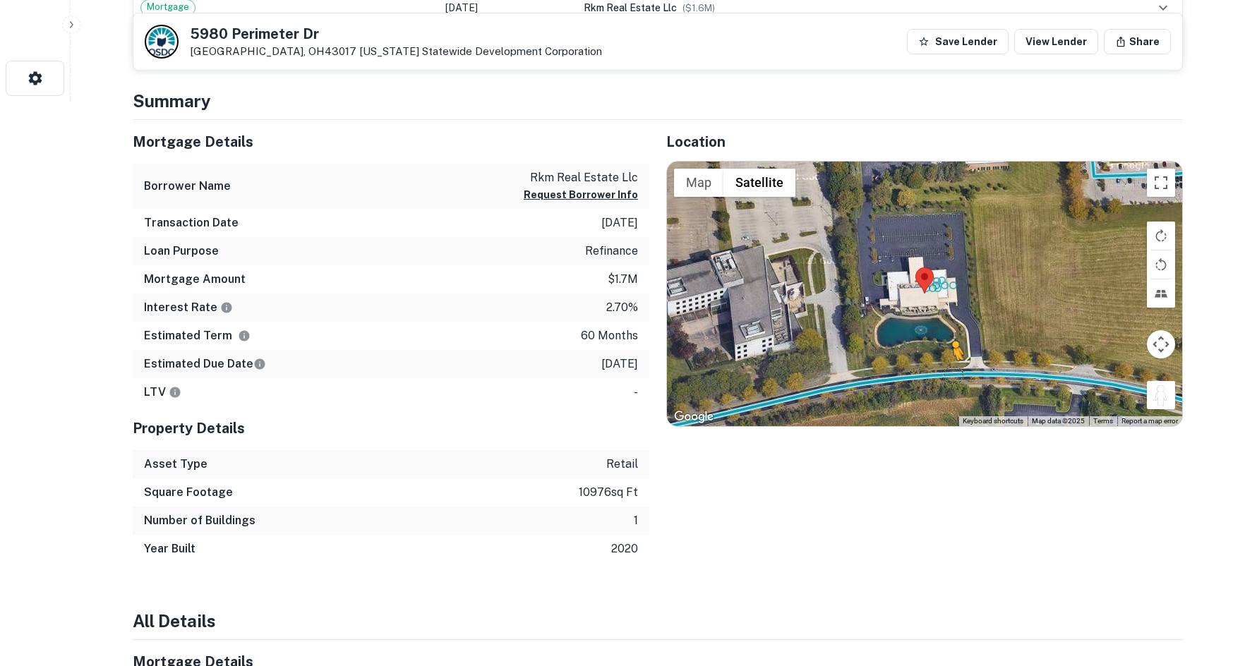
drag, startPoint x: 1158, startPoint y: 392, endPoint x: 950, endPoint y: 371, distance: 209.4
click at [950, 371] on div "To activate drag with keyboard, press Alt + Enter. Once in keyboard drag state,…" at bounding box center [924, 294] width 515 height 265
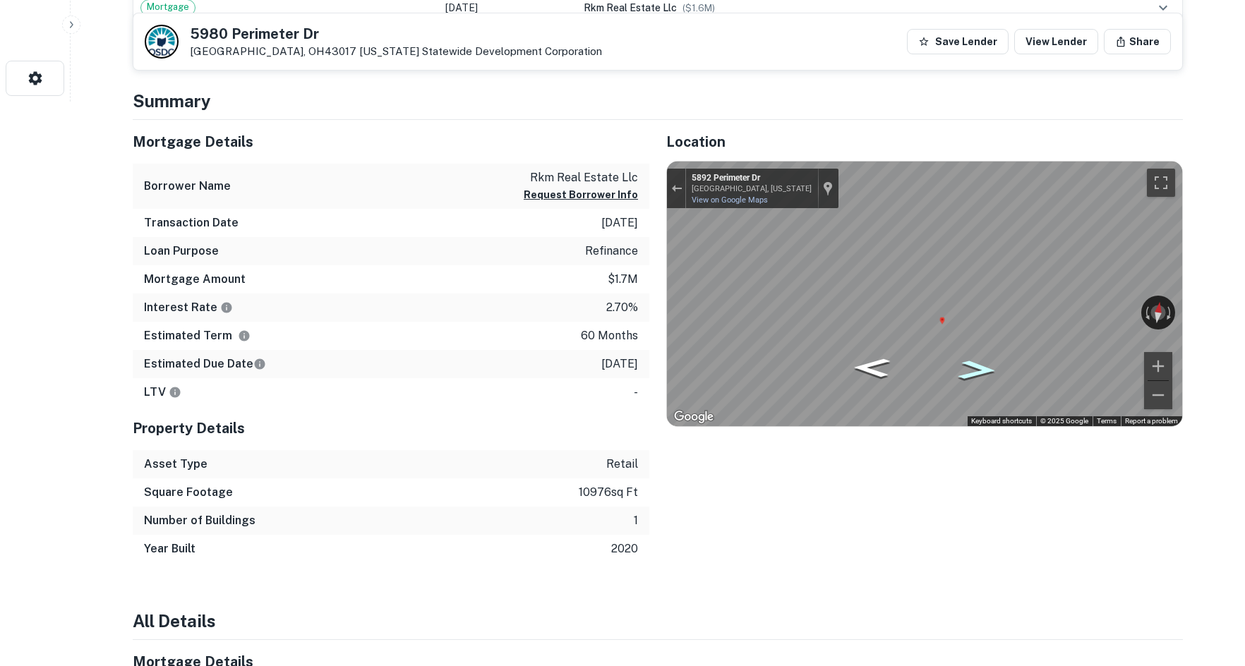
click at [971, 359] on icon "Go East, Perimeter Dr" at bounding box center [977, 370] width 71 height 28
click at [971, 359] on icon "Go East, Perimeter Dr" at bounding box center [977, 370] width 71 height 29
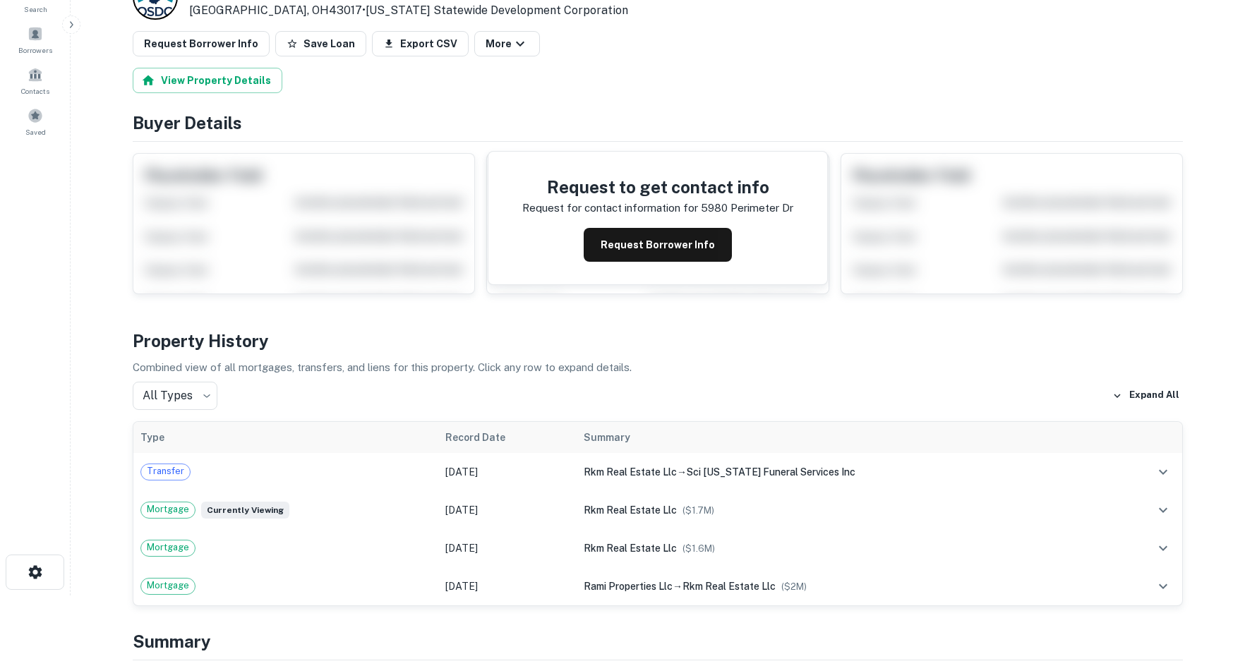
scroll to position [0, 0]
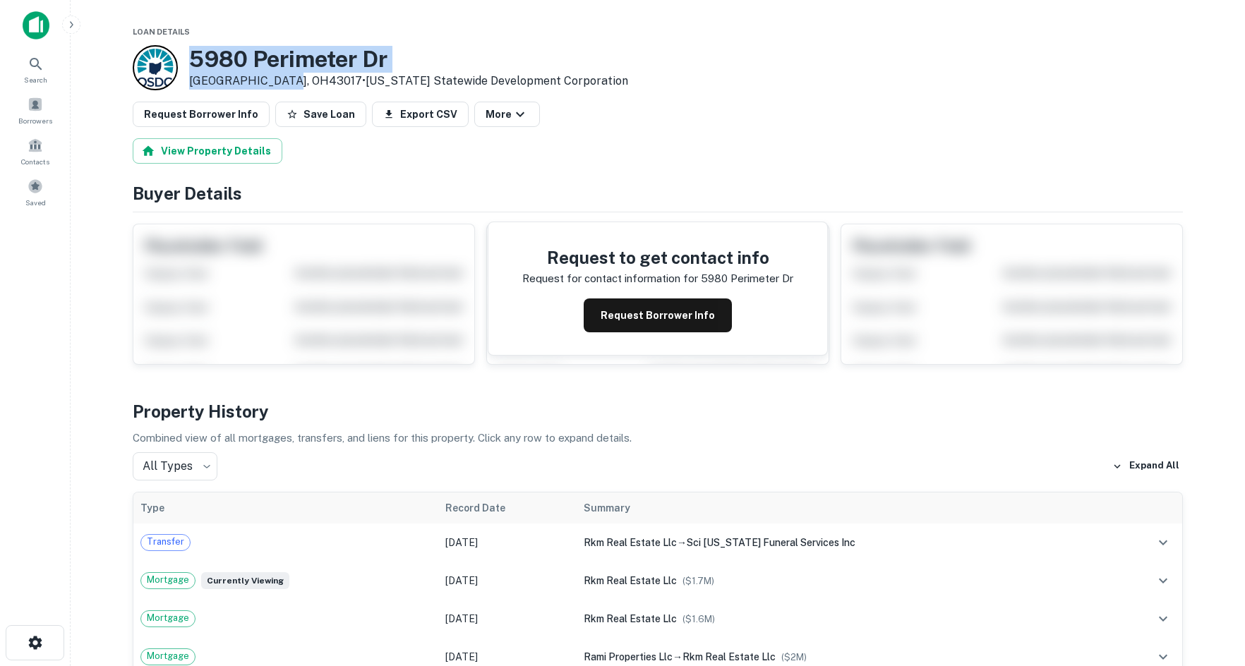
drag, startPoint x: 192, startPoint y: 56, endPoint x: 281, endPoint y: 83, distance: 92.9
click at [281, 83] on div "5980 Perimeter Dr Dublin, OH43017 • Ohio Statewide Development Corporation" at bounding box center [408, 68] width 439 height 44
copy div "5980 Perimeter Dr Dublin, OH43017"
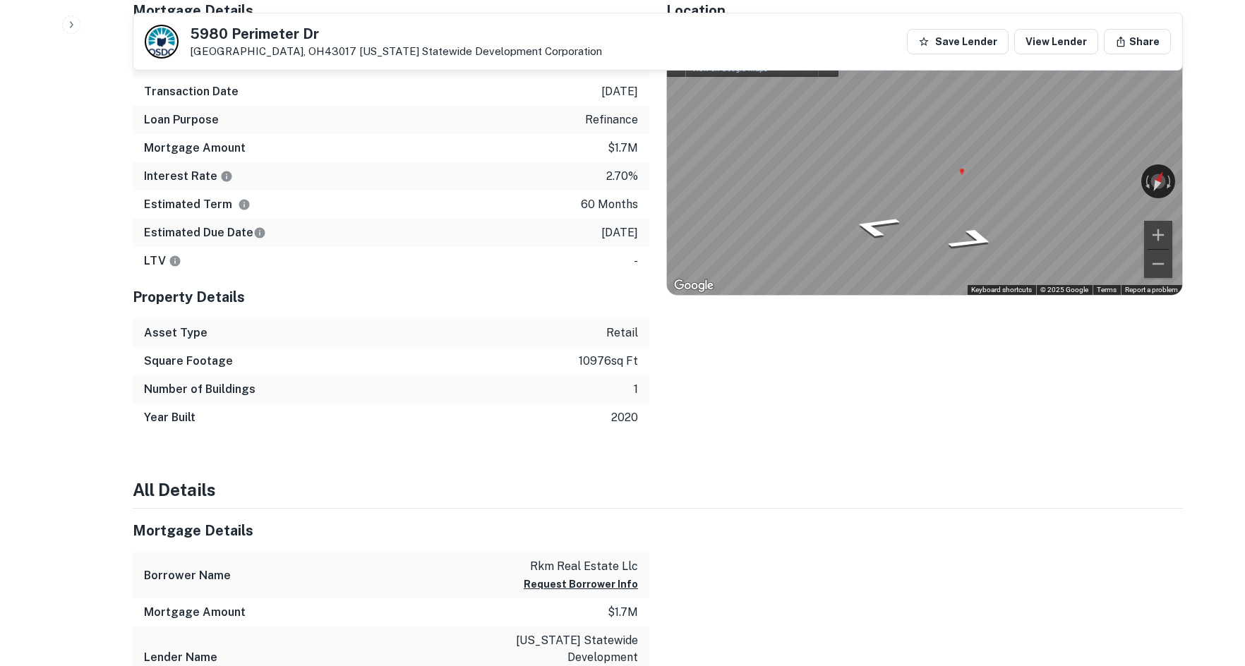
scroll to position [706, 0]
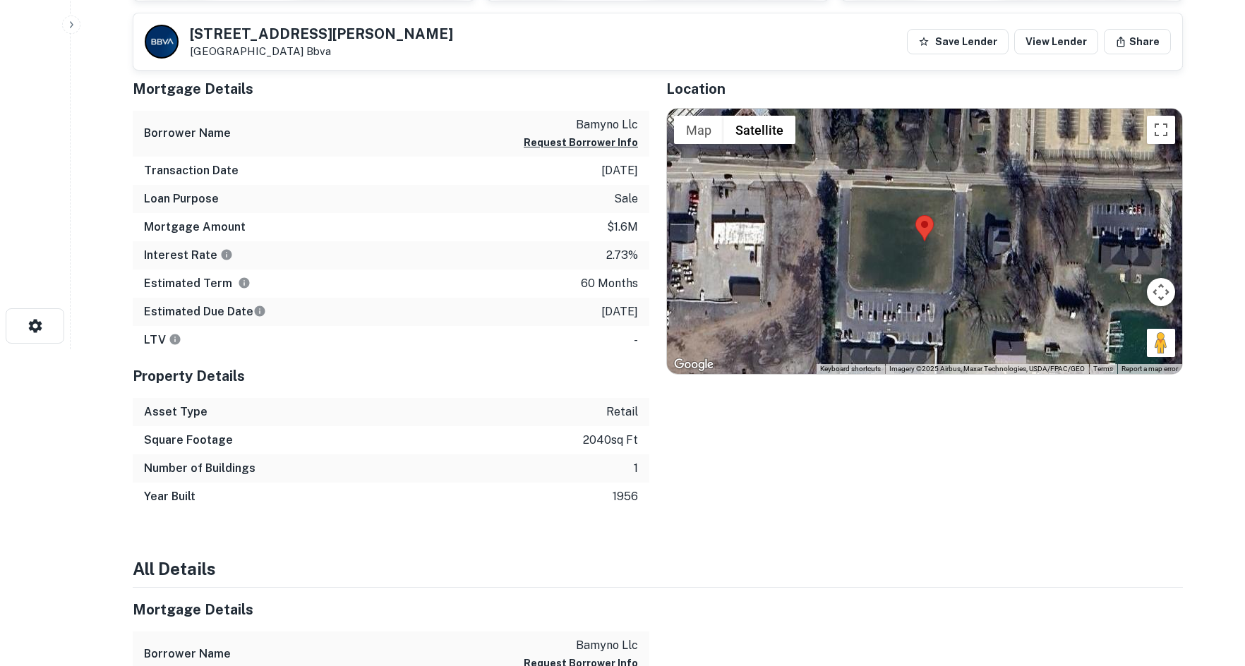
scroll to position [353, 0]
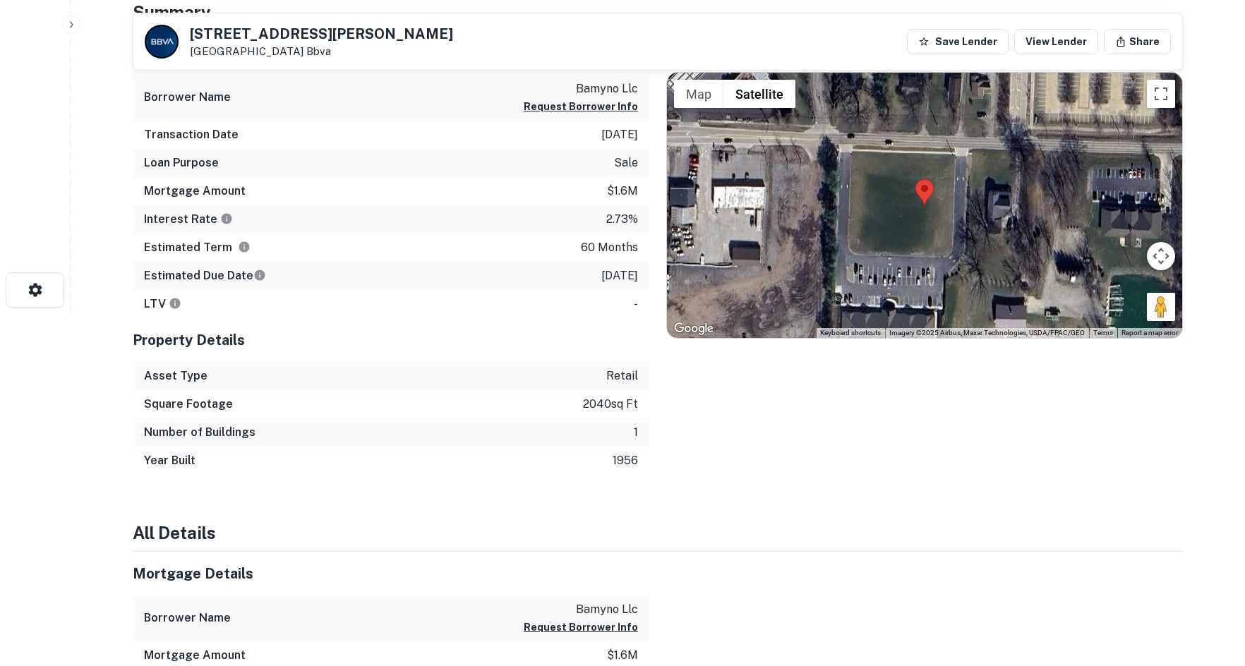
drag, startPoint x: 1156, startPoint y: 308, endPoint x: 1049, endPoint y: 270, distance: 113.9
click at [939, 268] on div "Map Terrain Satellite Labels Keyboard shortcuts Map Data Imagery ©2025 Airbus, …" at bounding box center [924, 205] width 515 height 265
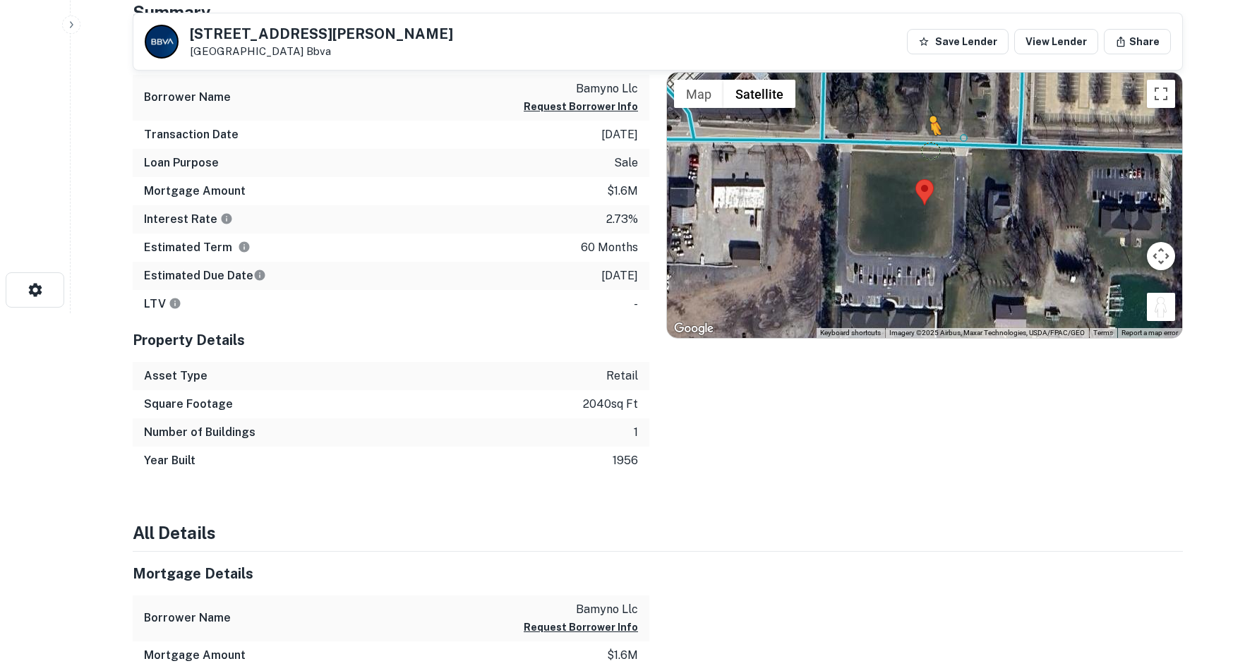
drag, startPoint x: 1151, startPoint y: 311, endPoint x: 920, endPoint y: 136, distance: 289.6
click at [920, 136] on div "To activate drag with keyboard, press Alt + Enter. Once in keyboard drag state,…" at bounding box center [924, 205] width 515 height 265
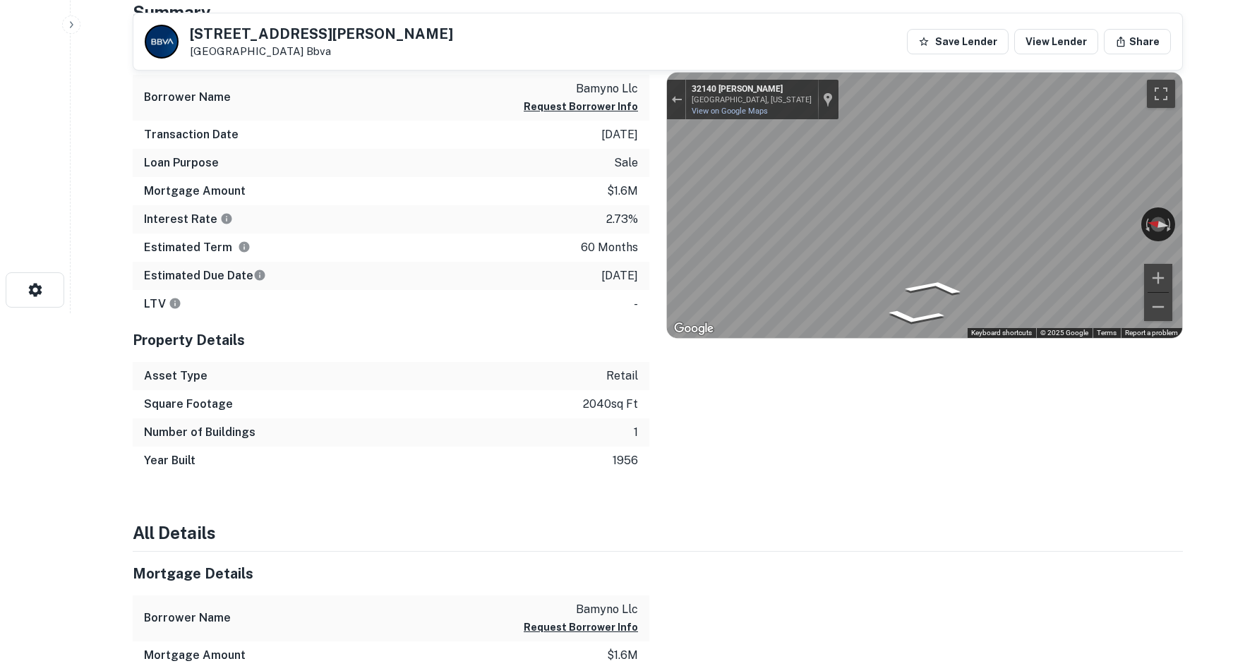
click at [544, 225] on div "Mortgage Details Borrower Name bamyno llc Request Borrower Info Transaction Dat…" at bounding box center [649, 253] width 1067 height 444
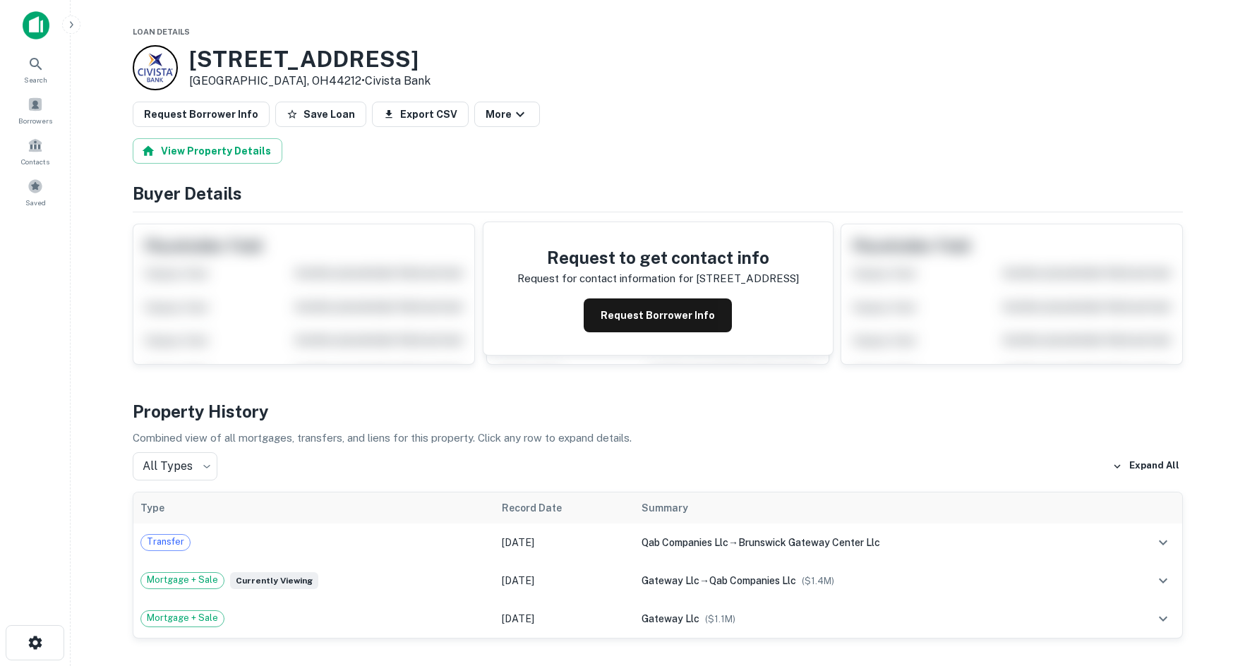
click at [812, 445] on p "Combined view of all mortgages, transfers, and liens for this property. Click a…" at bounding box center [658, 438] width 1050 height 17
click at [1225, 285] on main "Loan Details [STREET_ADDRESS] • Civista Bank Request Borrower Info Save Loan Ex…" at bounding box center [658, 333] width 1175 height 666
drag, startPoint x: 690, startPoint y: 138, endPoint x: 1, endPoint y: 131, distance: 689.7
click at [690, 138] on div "View Property Details" at bounding box center [658, 150] width 1050 height 25
drag, startPoint x: 671, startPoint y: 112, endPoint x: 651, endPoint y: 90, distance: 29.0
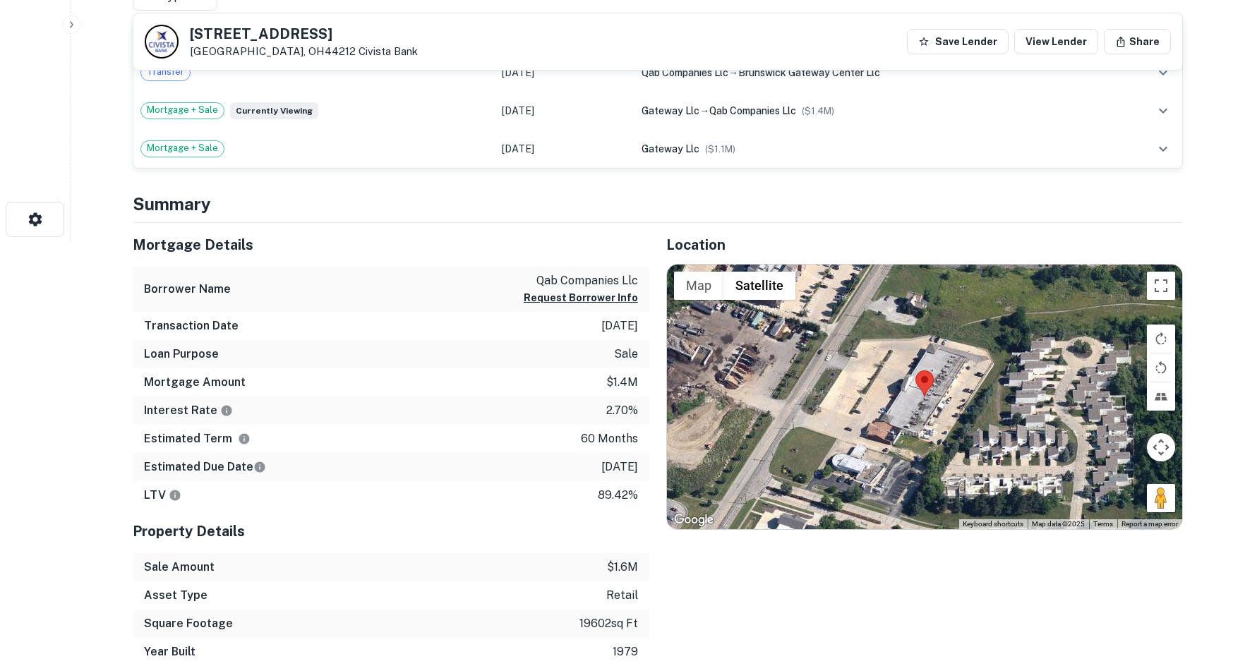
scroll to position [635, 0]
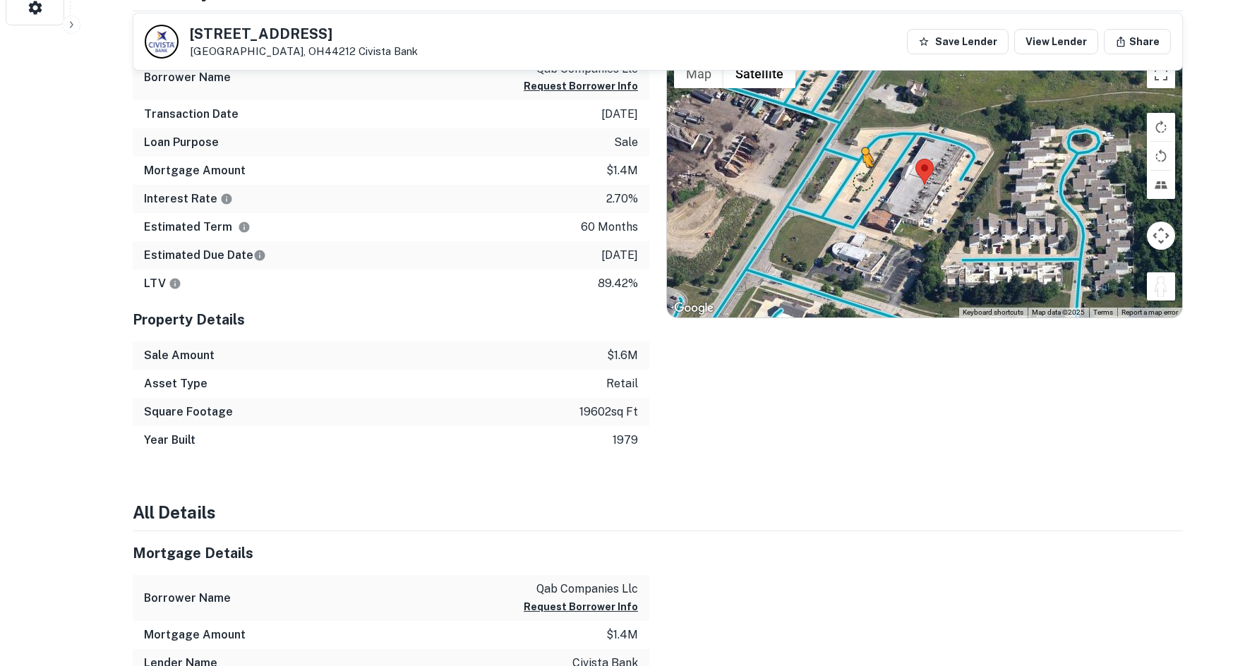
drag, startPoint x: 1159, startPoint y: 286, endPoint x: 854, endPoint y: 179, distance: 323.3
click at [855, 179] on div "To activate drag with keyboard, press Alt + Enter. Once in keyboard drag state,…" at bounding box center [924, 185] width 515 height 265
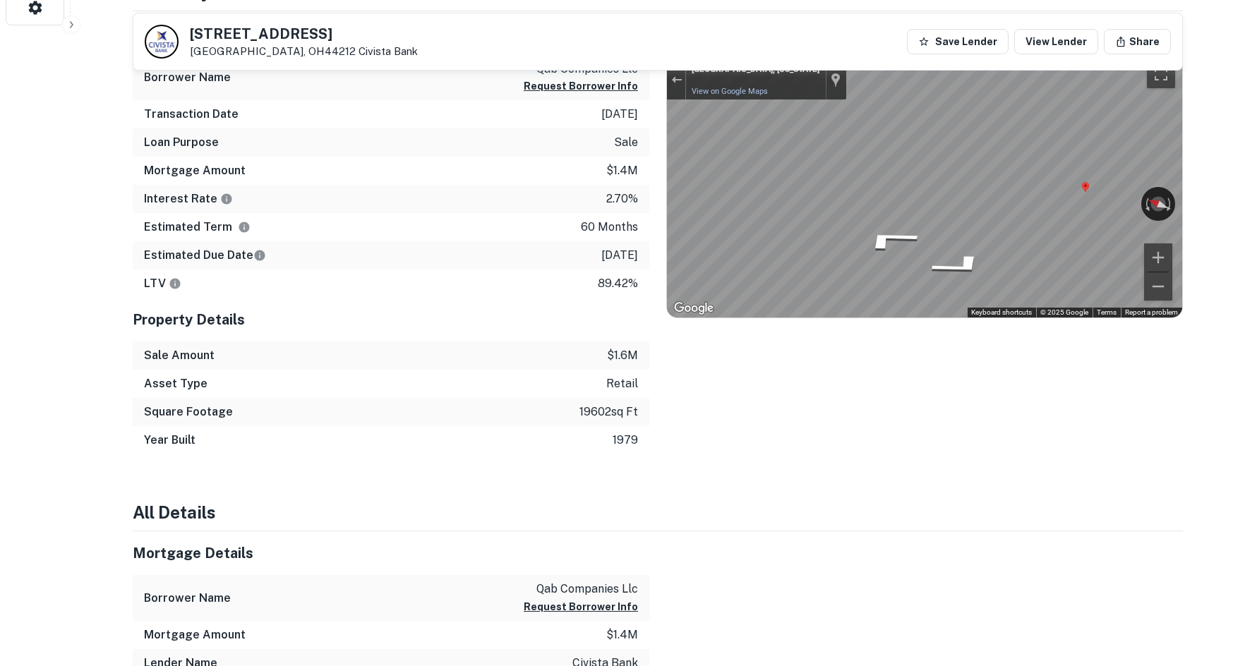
click at [608, 186] on div "Mortgage Details Borrower Name qab companies llc Request Borrower Info Transact…" at bounding box center [649, 233] width 1067 height 444
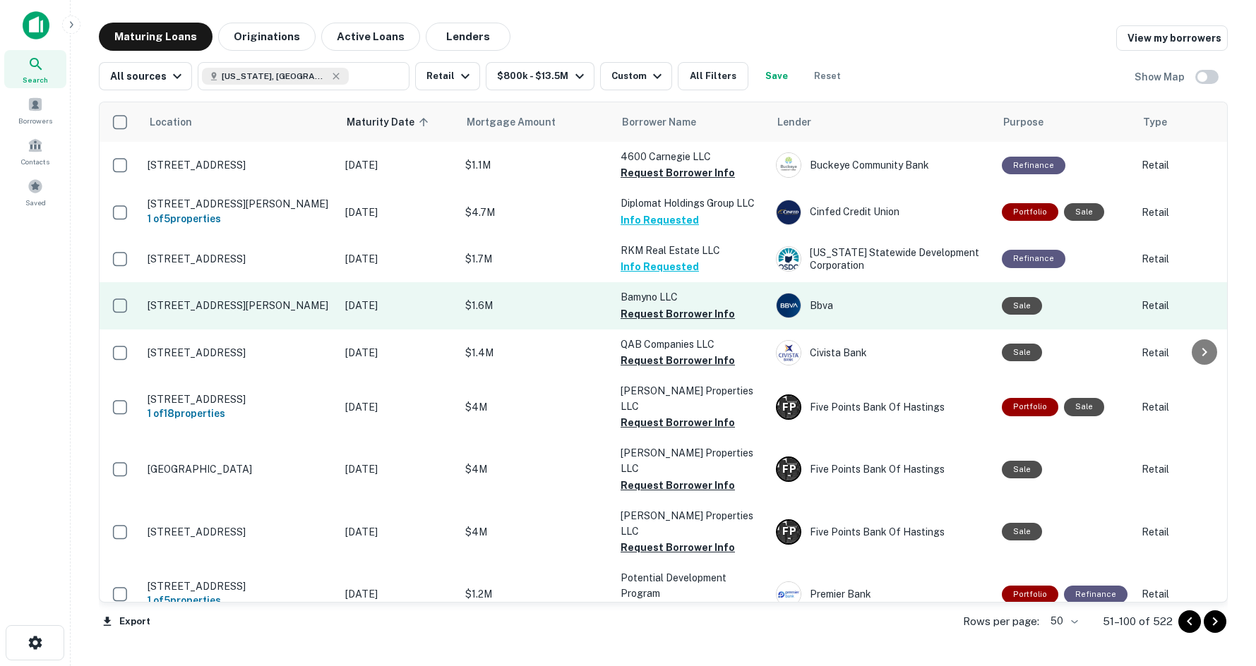
drag, startPoint x: 447, startPoint y: 337, endPoint x: 453, endPoint y: 316, distance: 22.1
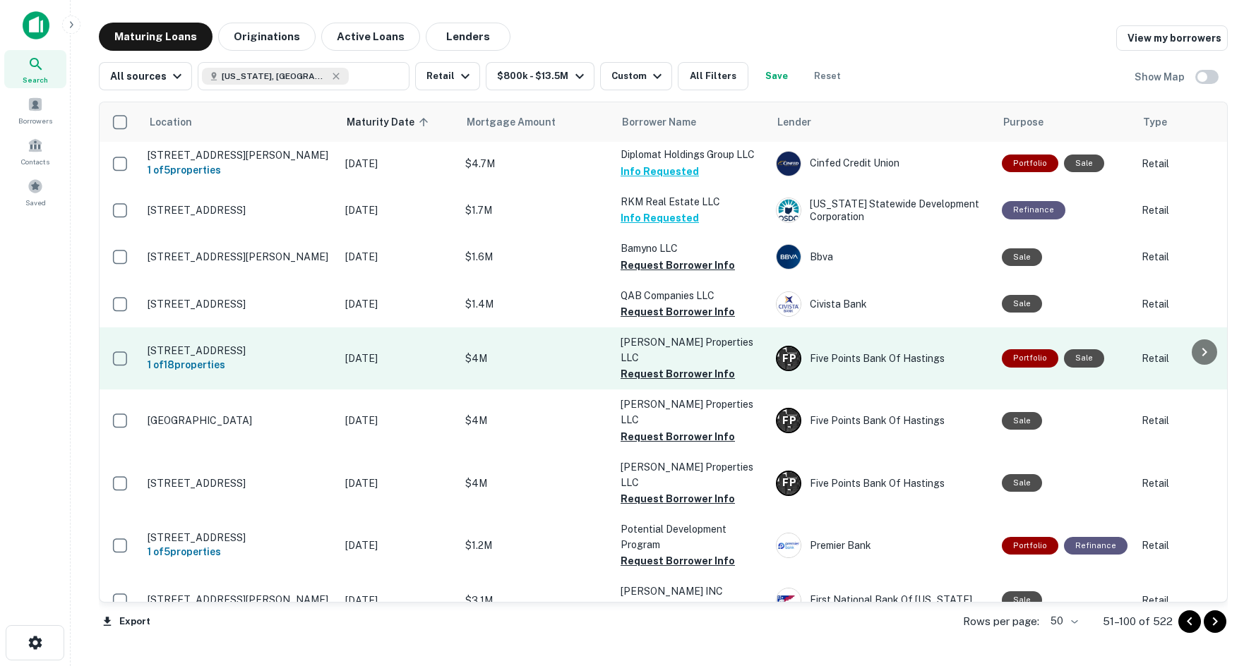
scroll to position [71, 0]
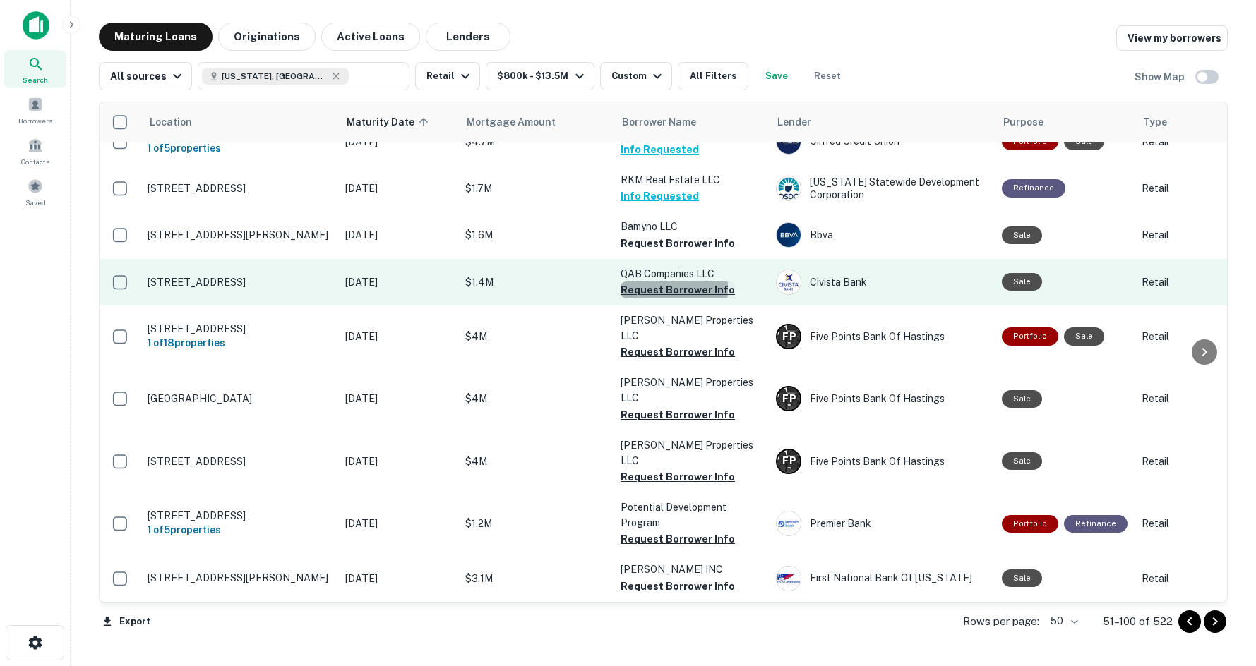
click at [630, 289] on button "Request Borrower Info" at bounding box center [677, 290] width 114 height 17
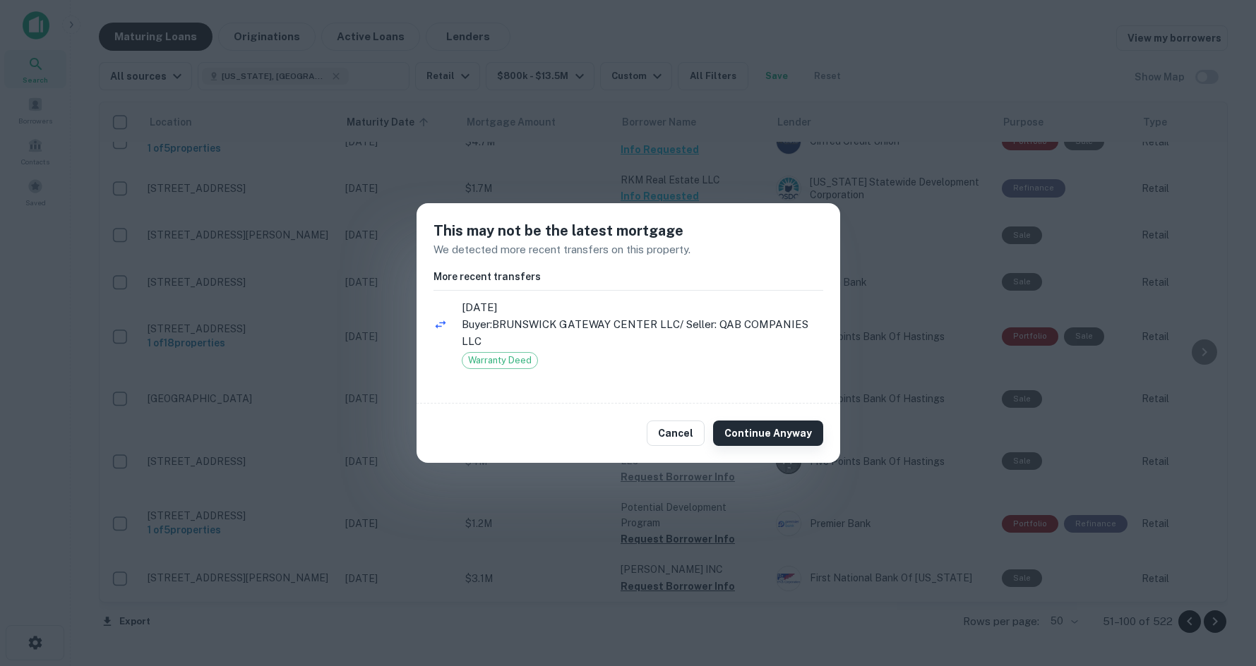
click at [752, 436] on button "Continue Anyway" at bounding box center [768, 433] width 110 height 25
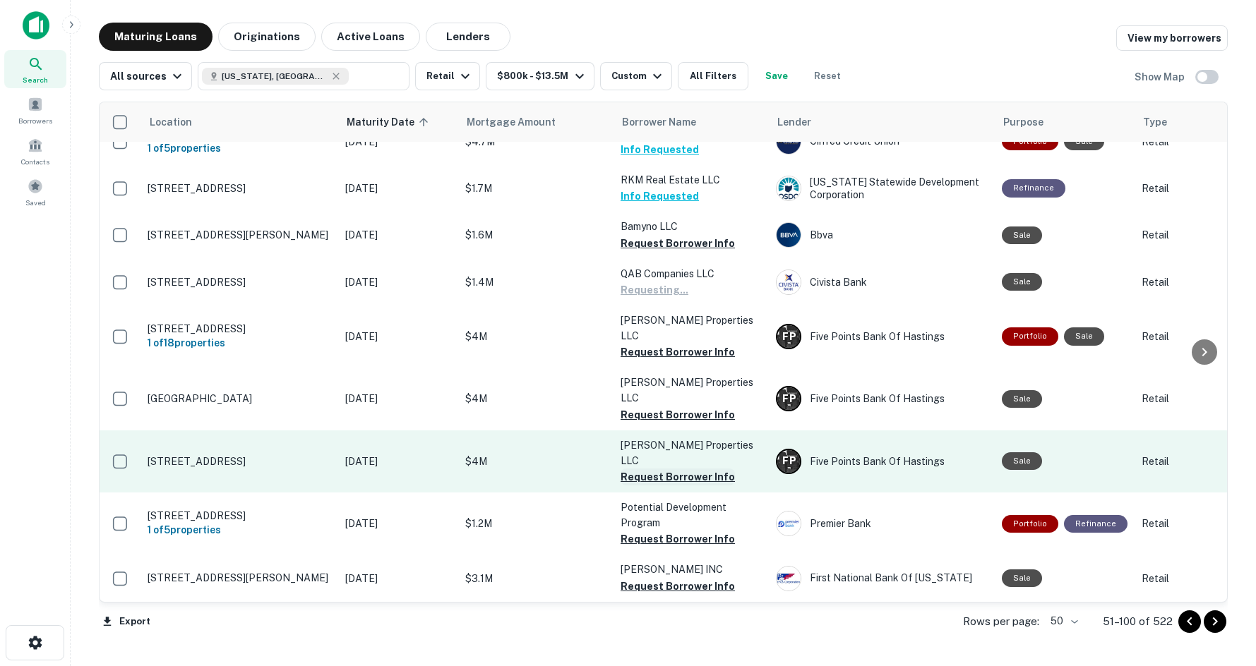
scroll to position [141, 0]
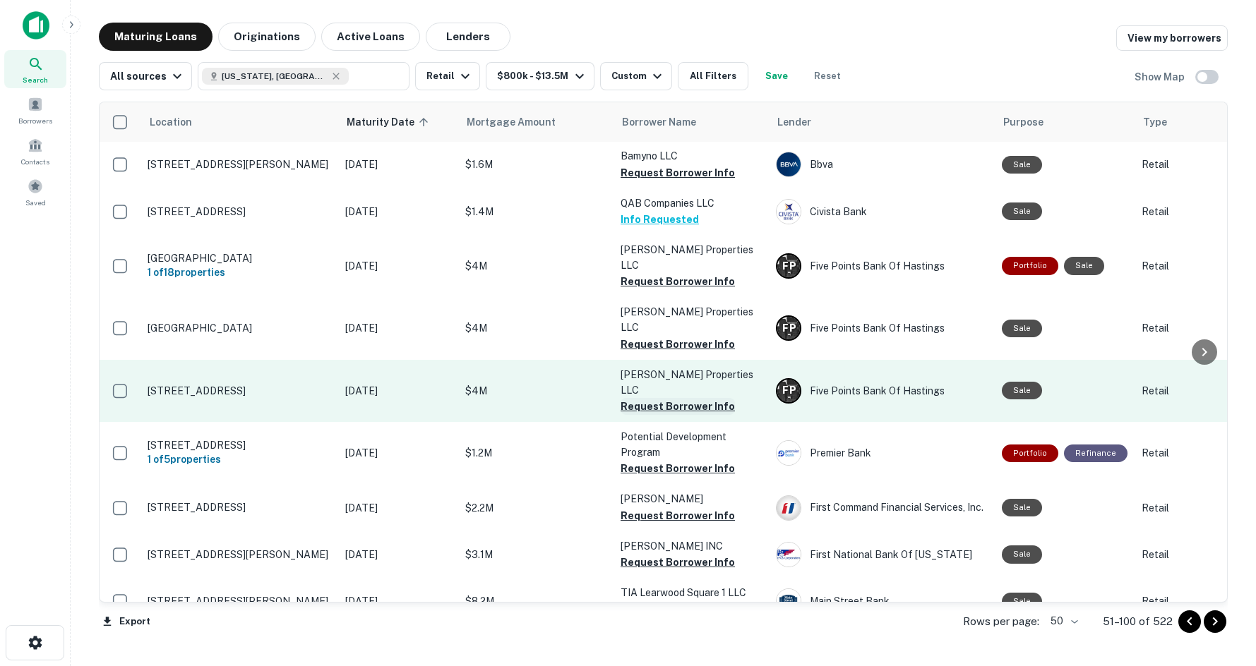
click at [688, 398] on button "Request Borrower Info" at bounding box center [677, 406] width 114 height 17
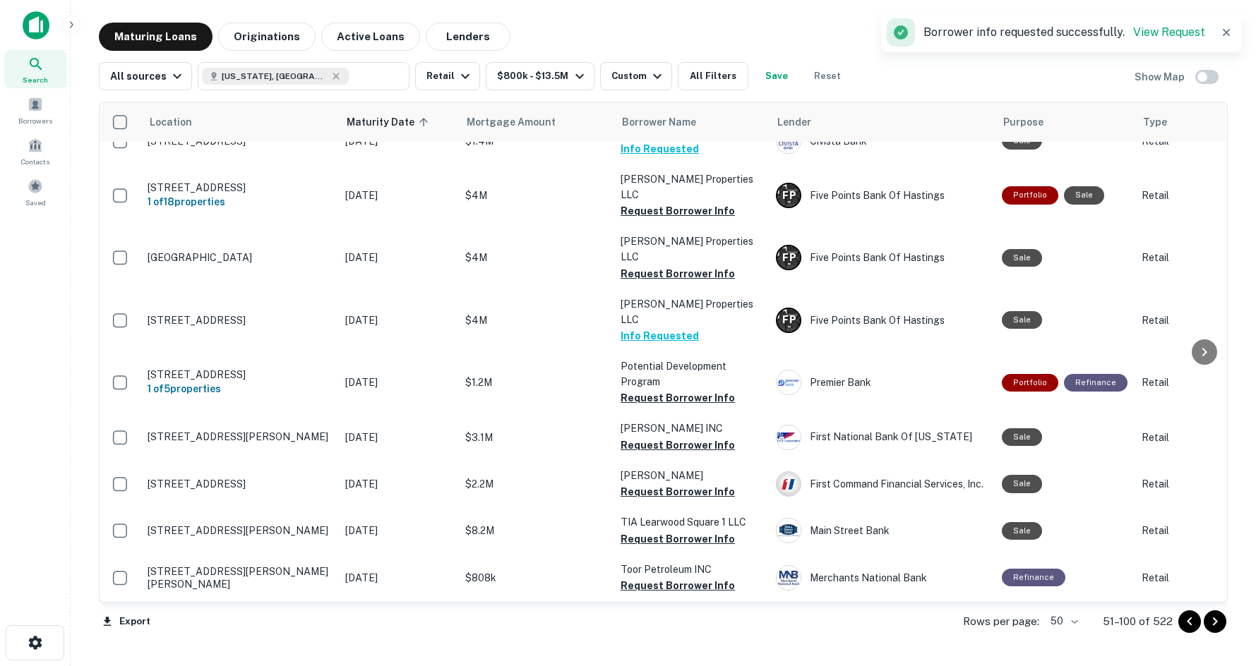
scroll to position [282, 0]
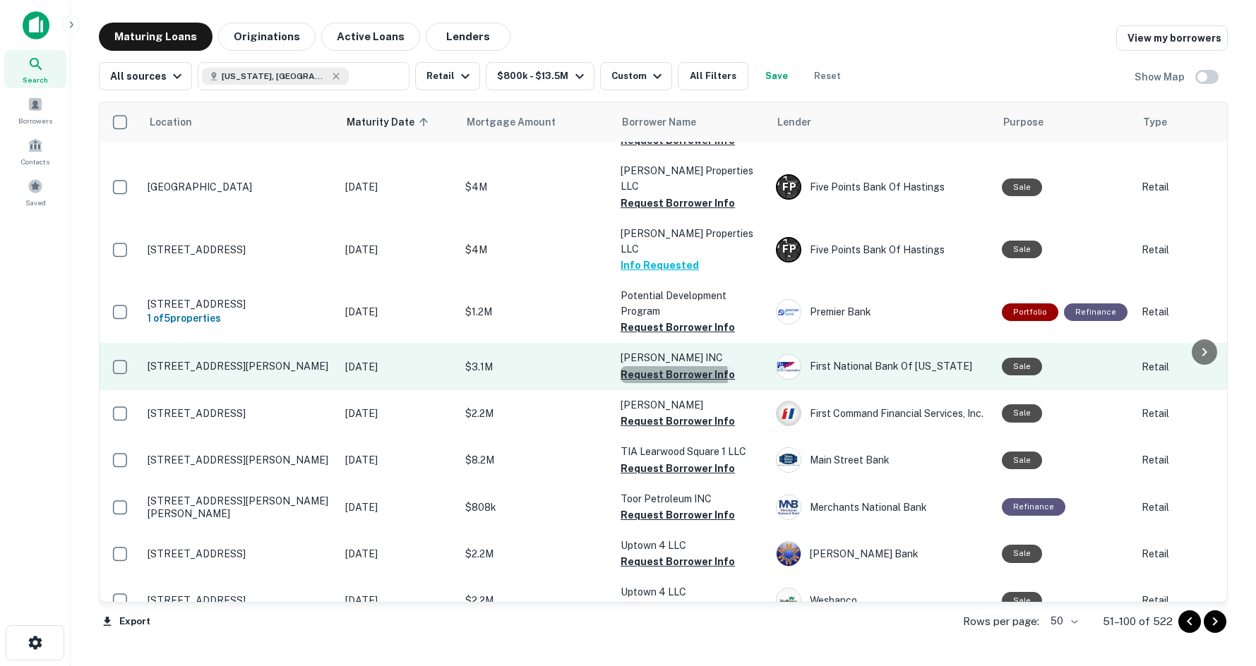
click at [653, 366] on button "Request Borrower Info" at bounding box center [677, 374] width 114 height 17
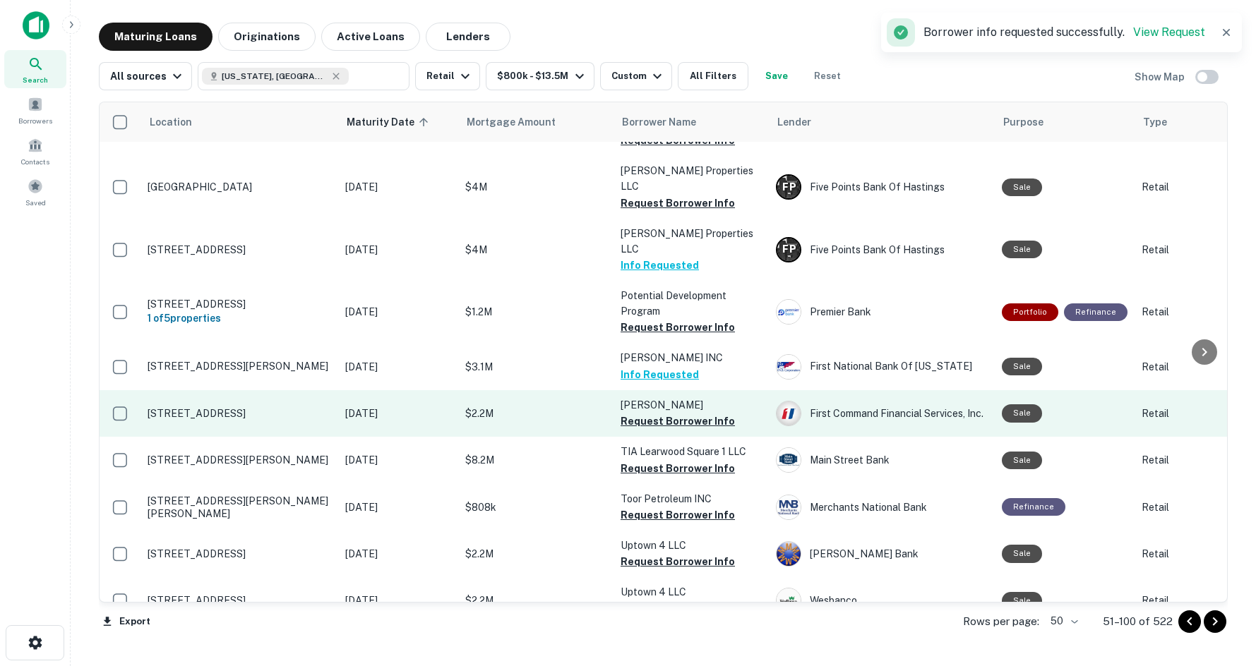
scroll to position [415, 0]
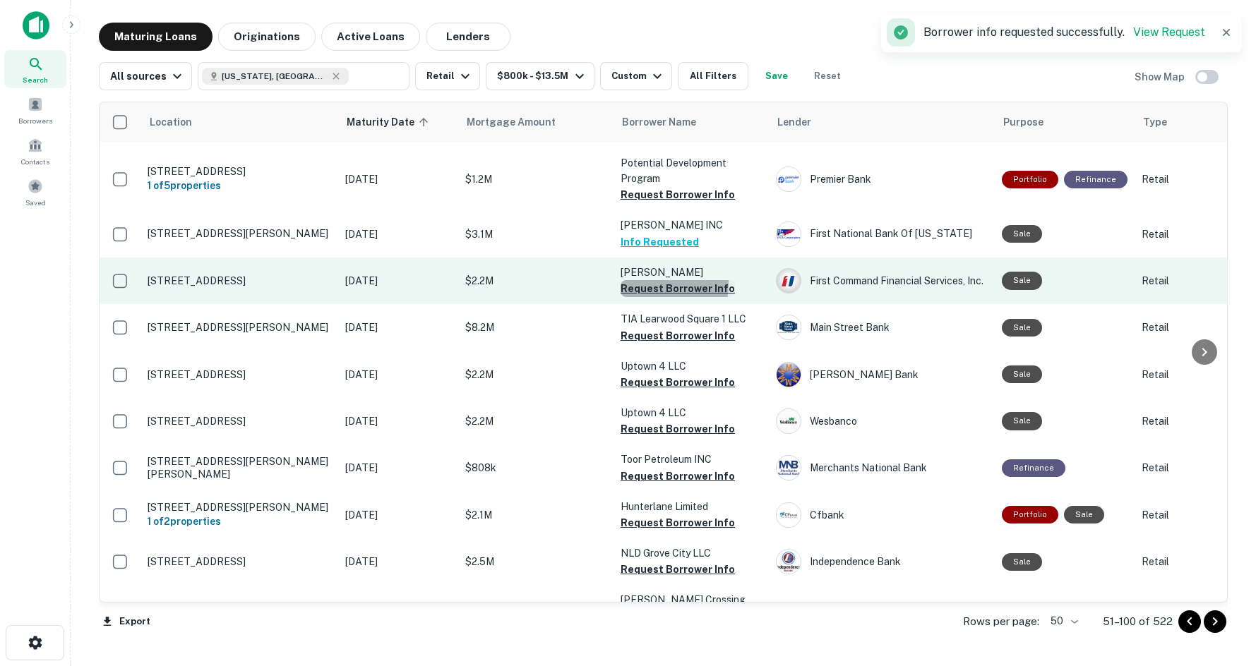
click at [654, 280] on button "Request Borrower Info" at bounding box center [677, 288] width 114 height 17
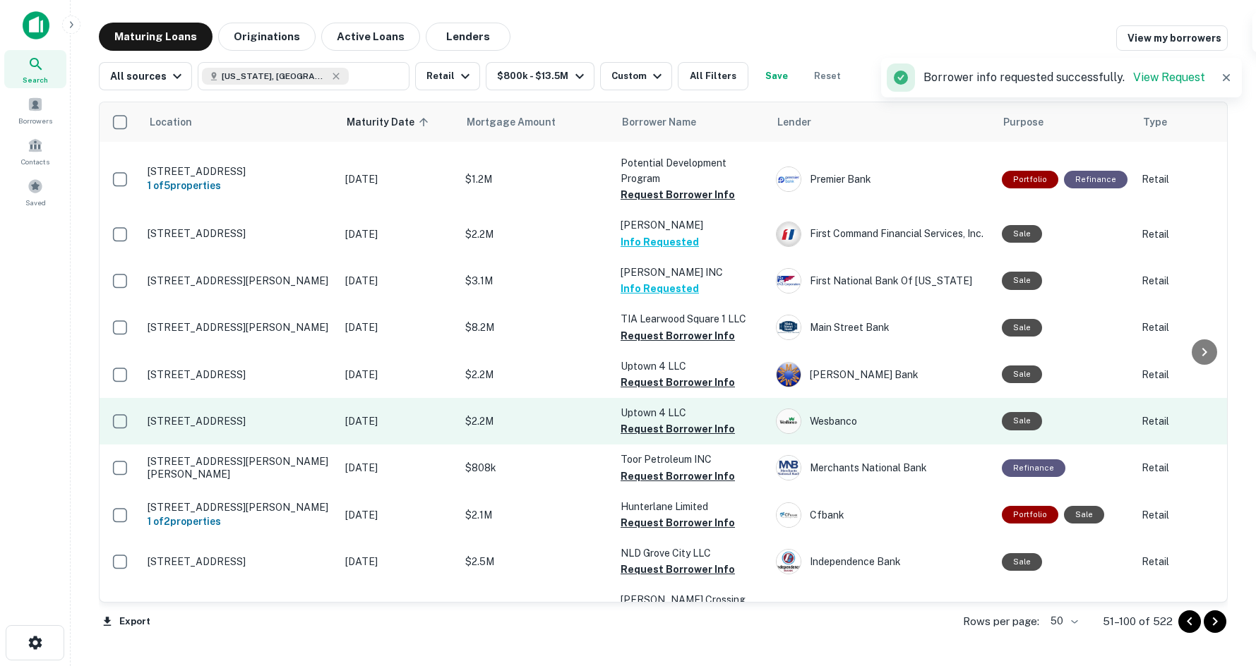
scroll to position [486, 0]
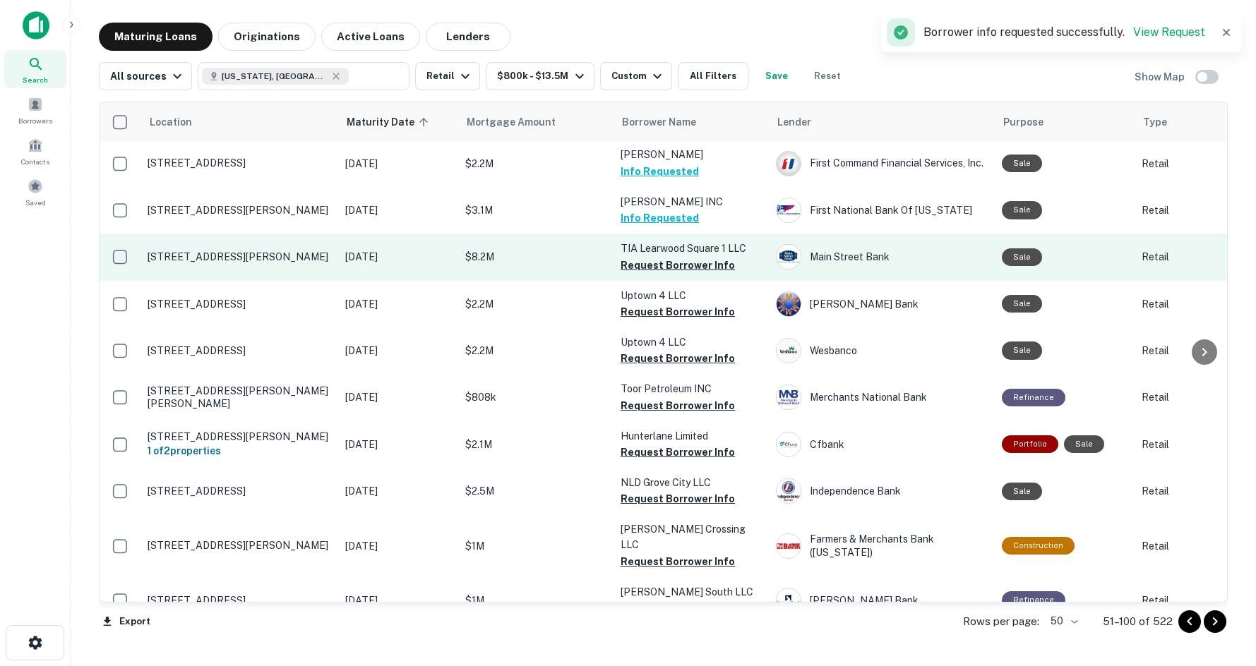
click at [696, 257] on button "Request Borrower Info" at bounding box center [677, 265] width 114 height 17
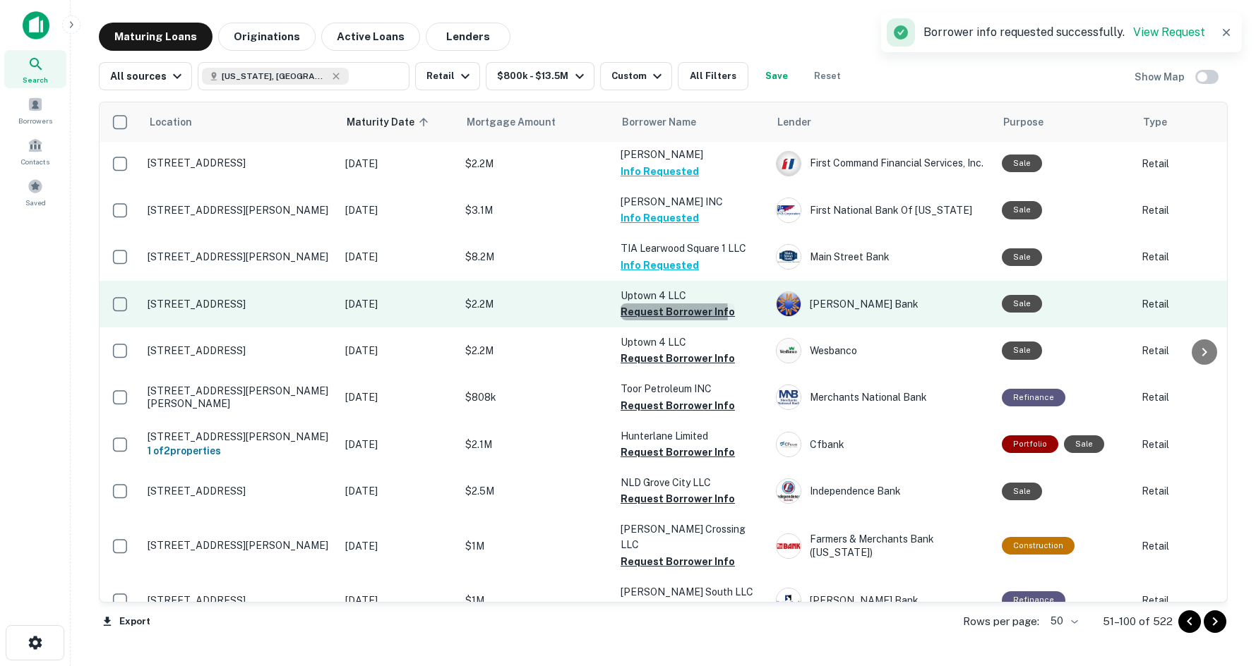
click at [643, 304] on button "Request Borrower Info" at bounding box center [677, 312] width 114 height 17
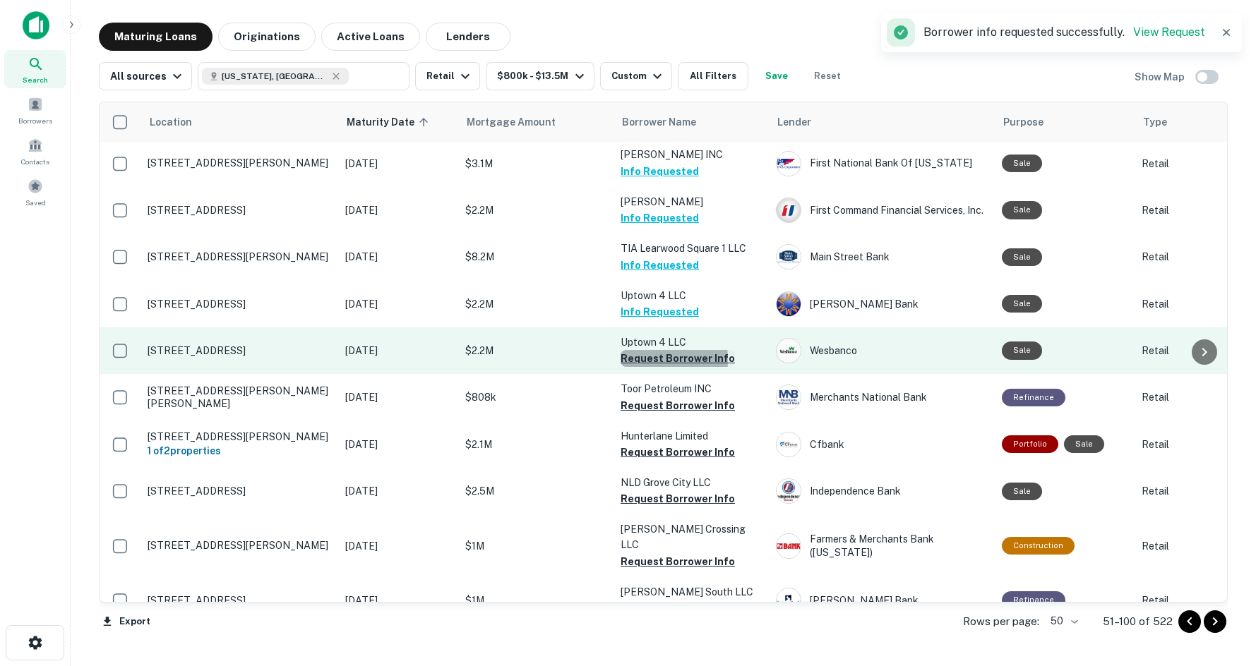
click at [635, 350] on button "Request Borrower Info" at bounding box center [677, 358] width 114 height 17
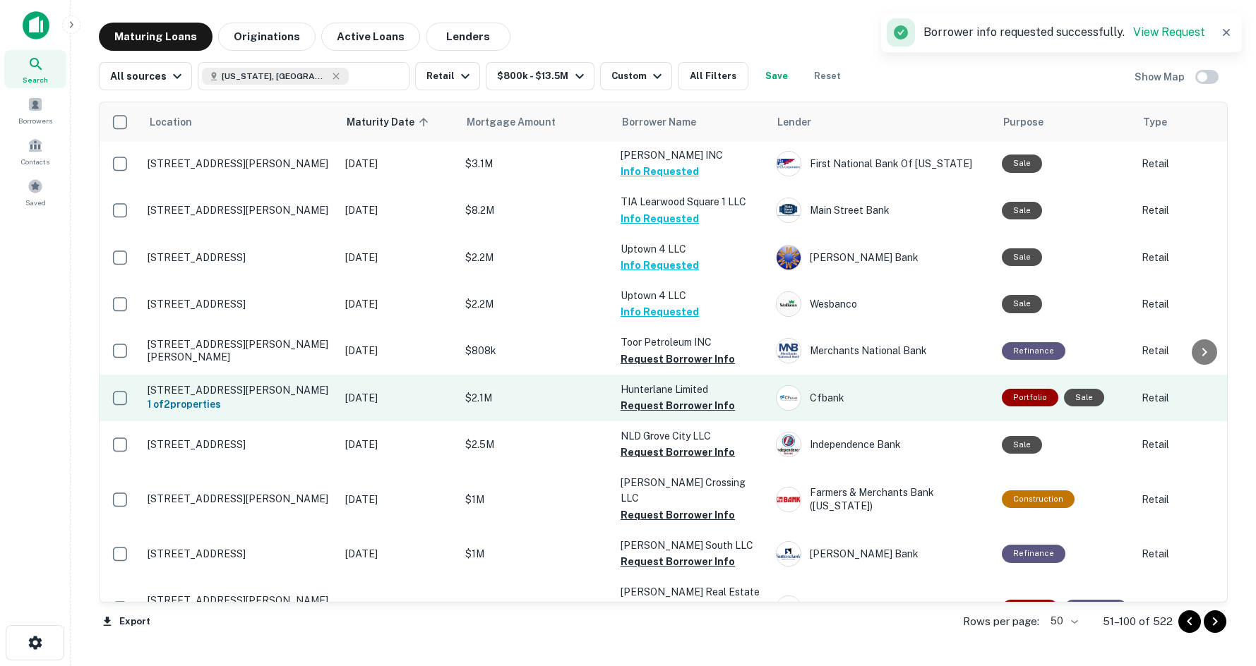
scroll to position [556, 0]
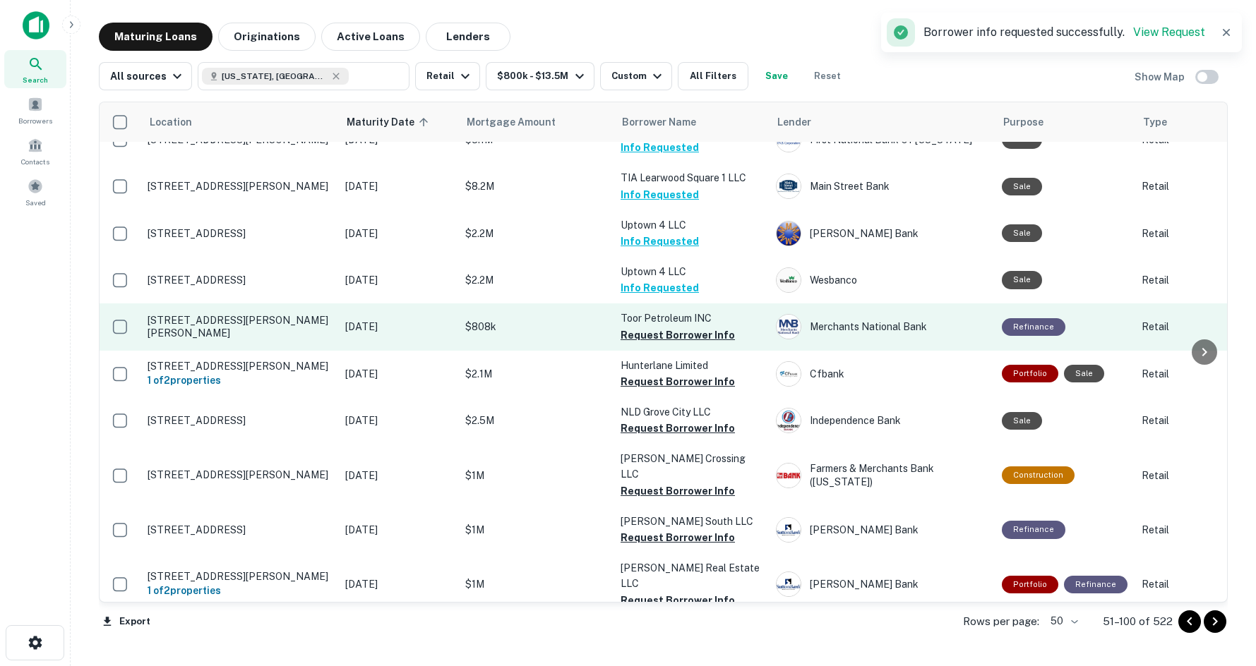
drag, startPoint x: 632, startPoint y: 287, endPoint x: 611, endPoint y: 299, distance: 24.0
click at [632, 327] on button "Request Borrower Info" at bounding box center [677, 335] width 114 height 17
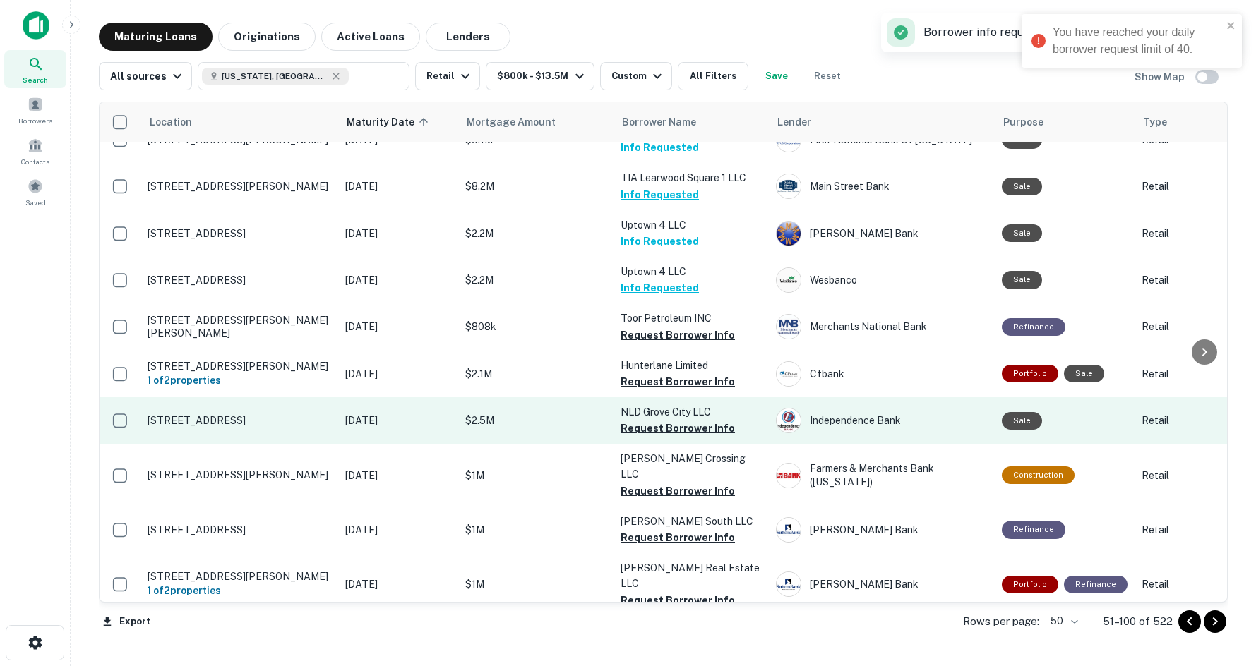
scroll to position [627, 0]
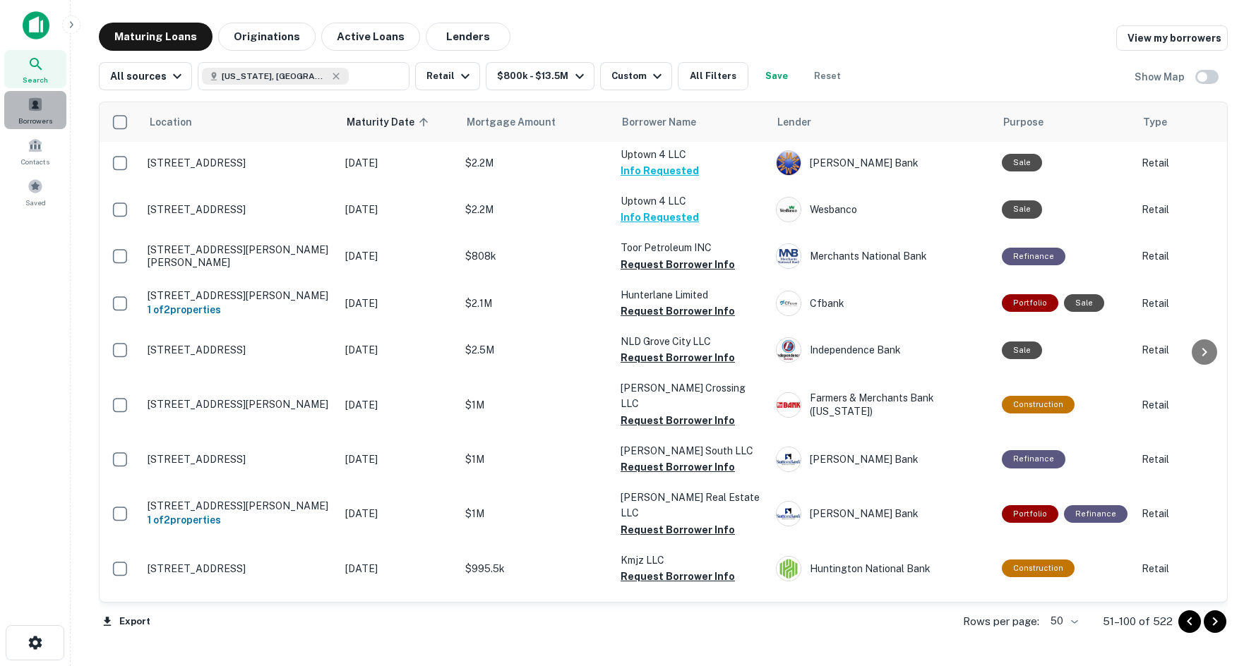
click at [44, 100] on div "Borrowers" at bounding box center [35, 110] width 62 height 38
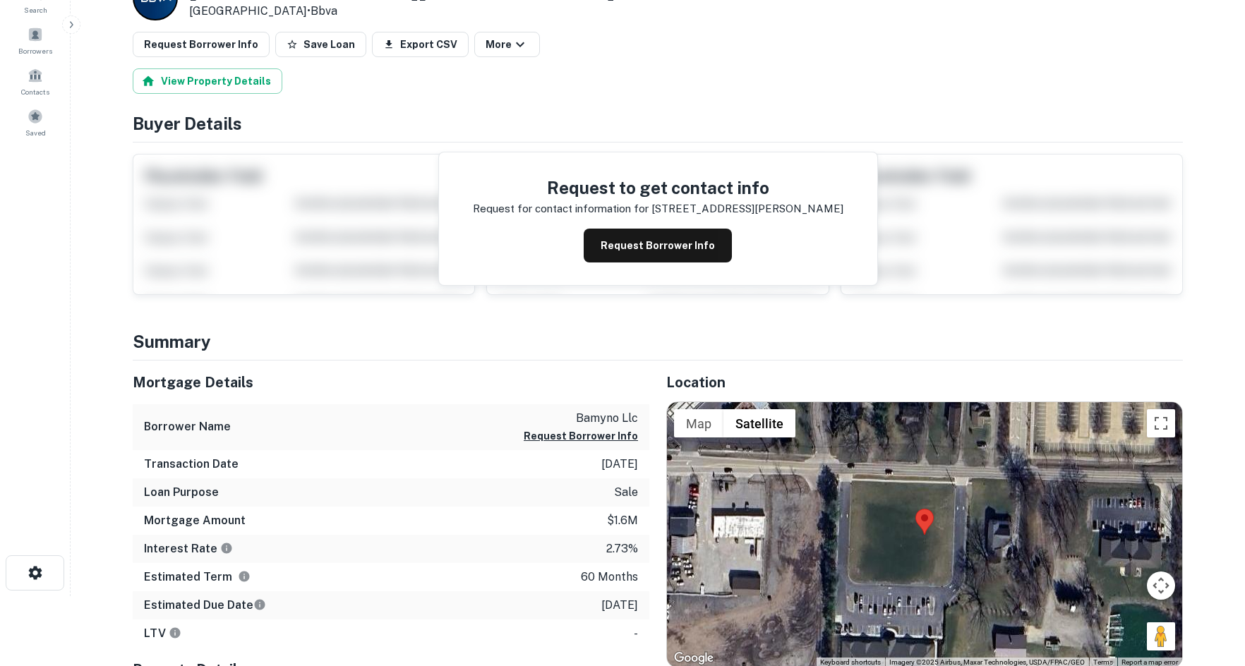
scroll to position [282, 0]
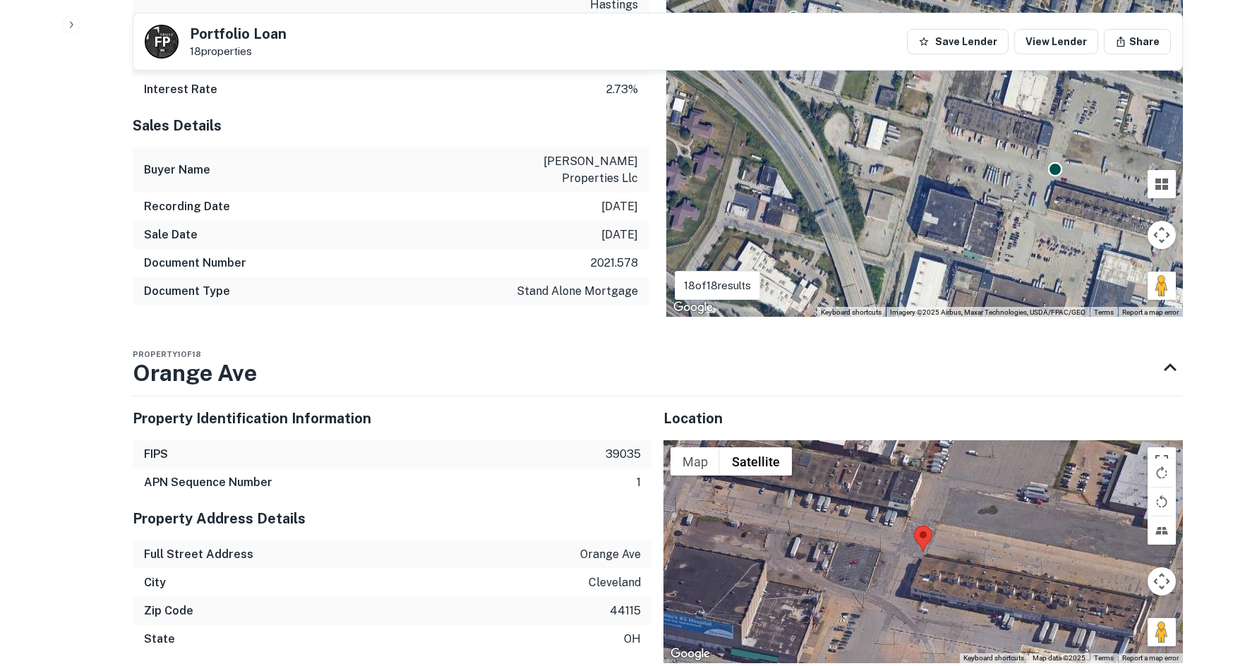
scroll to position [1553, 0]
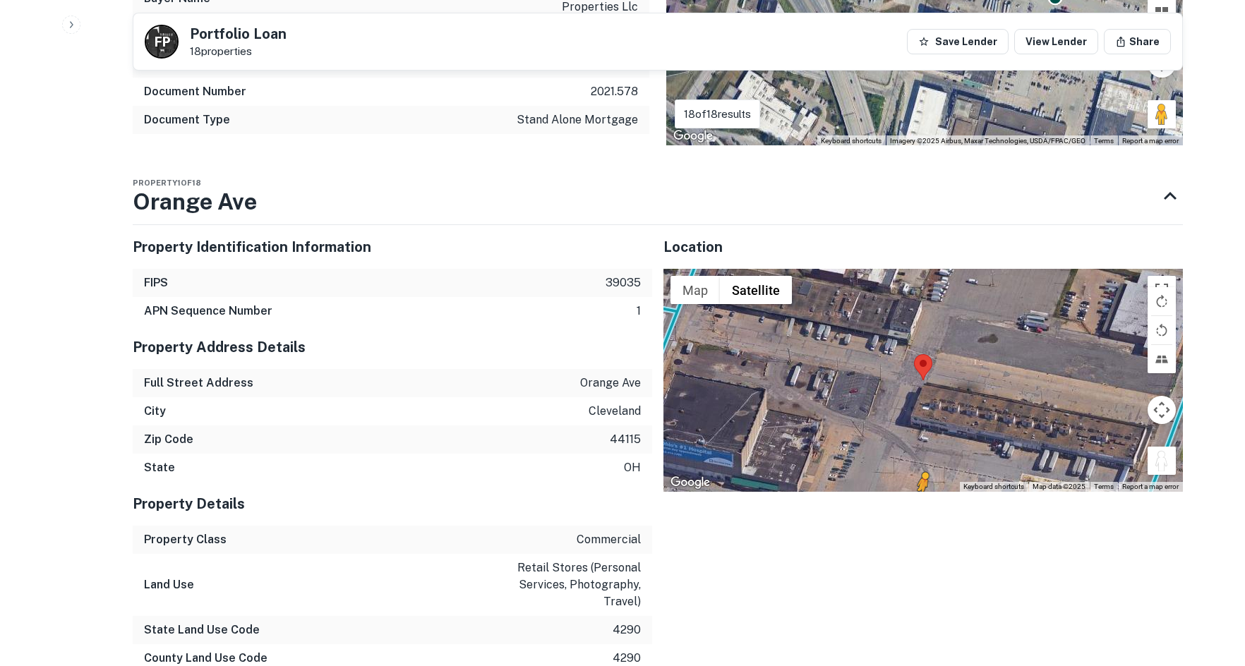
drag, startPoint x: 1169, startPoint y: 426, endPoint x: 918, endPoint y: 467, distance: 254.0
click at [919, 470] on div "Location ← Move left → Move right ↑ Move up ↓ Move down + Zoom in - Zoom out Ho…" at bounding box center [917, 664] width 531 height 901
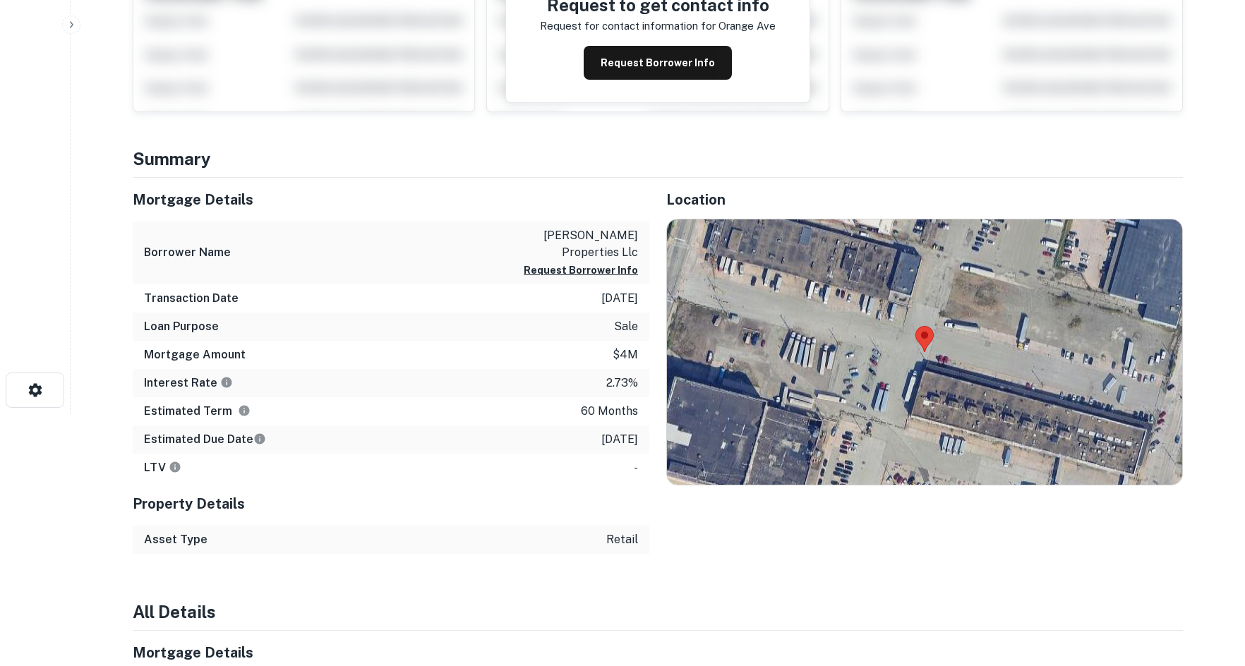
scroll to position [424, 0]
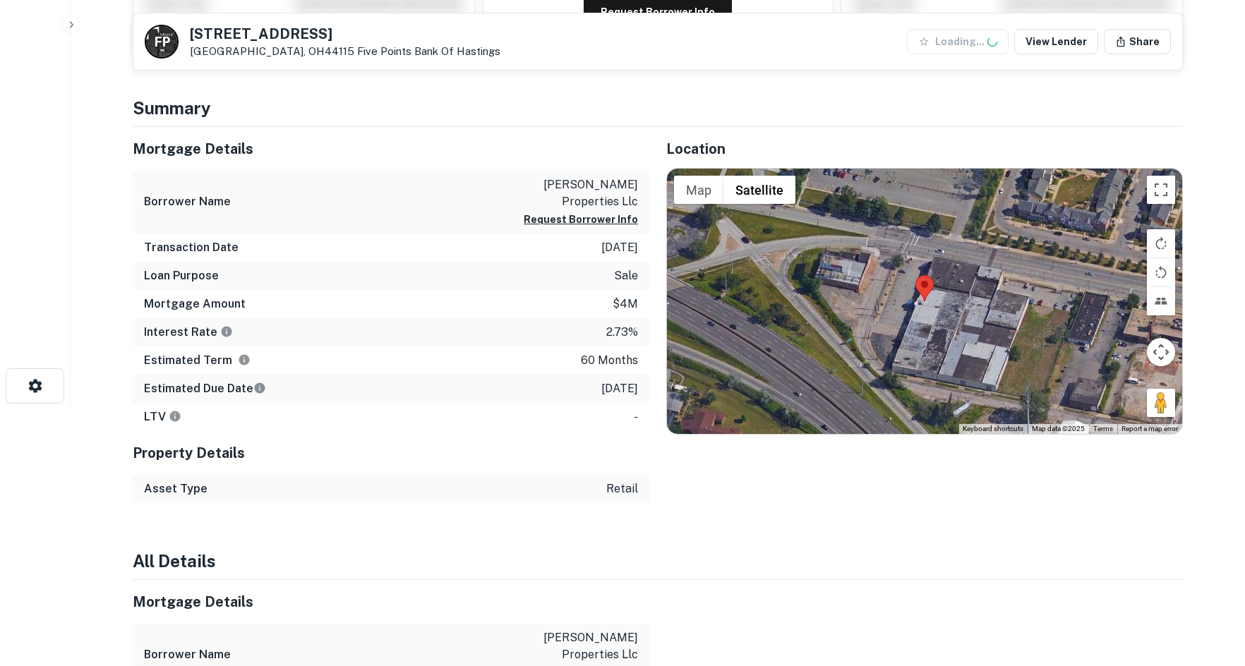
scroll to position [282, 0]
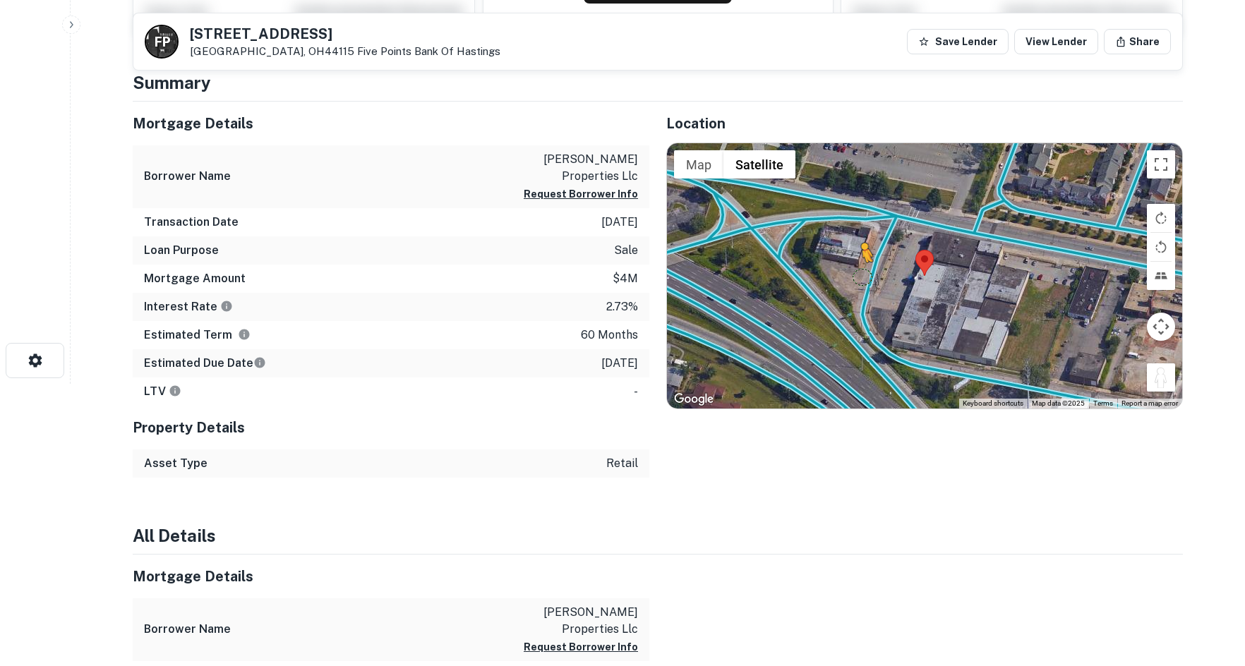
drag, startPoint x: 1166, startPoint y: 378, endPoint x: 867, endPoint y: 284, distance: 313.0
click at [867, 284] on div "To activate drag with keyboard, press Alt + Enter. Once in keyboard drag state,…" at bounding box center [924, 275] width 515 height 265
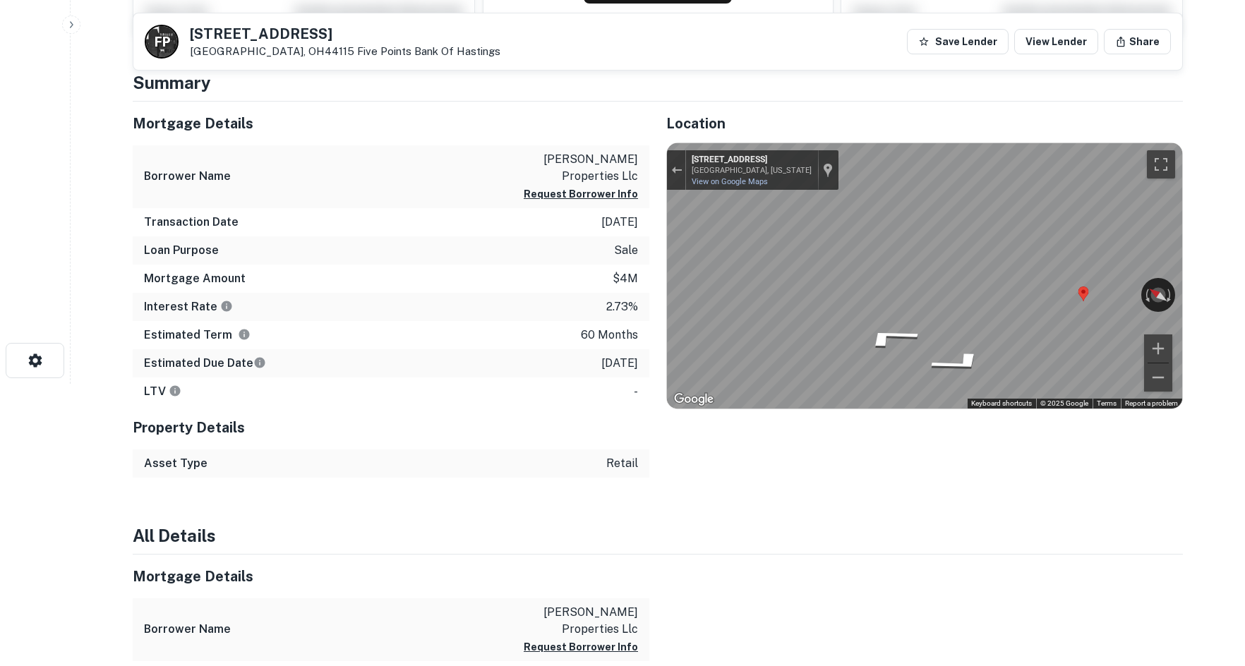
click at [620, 275] on div "Mortgage Details Borrower Name [PERSON_NAME] properties llc Request Borrower In…" at bounding box center [649, 290] width 1067 height 376
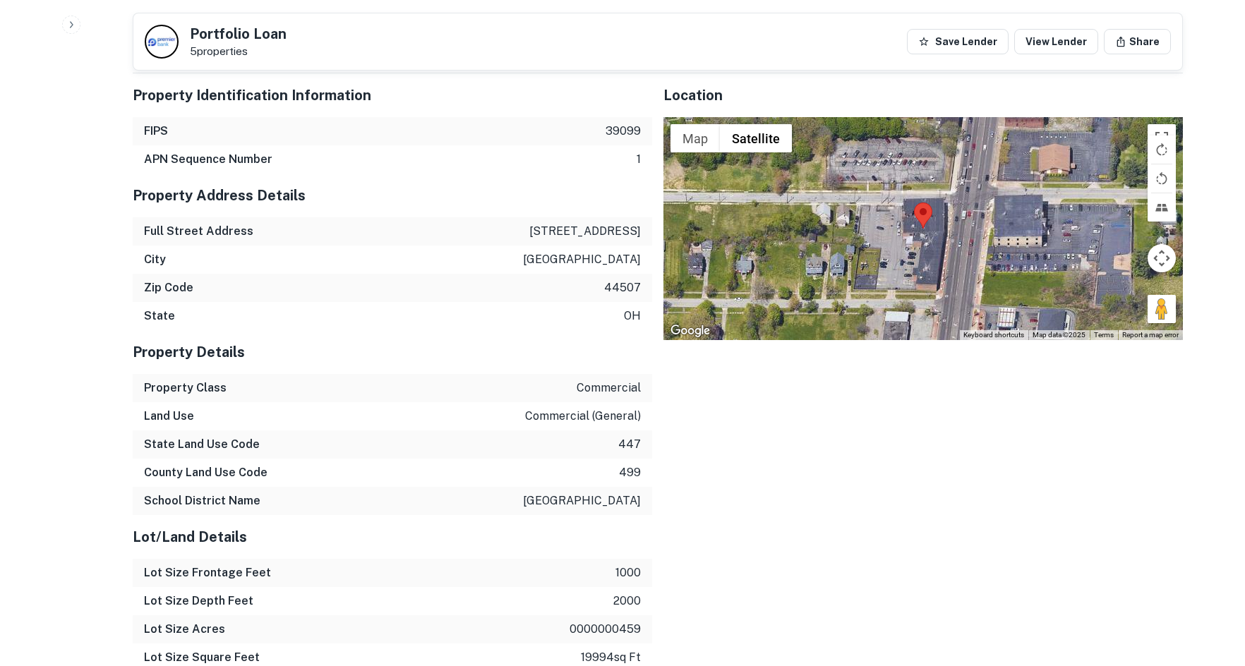
scroll to position [1341, 0]
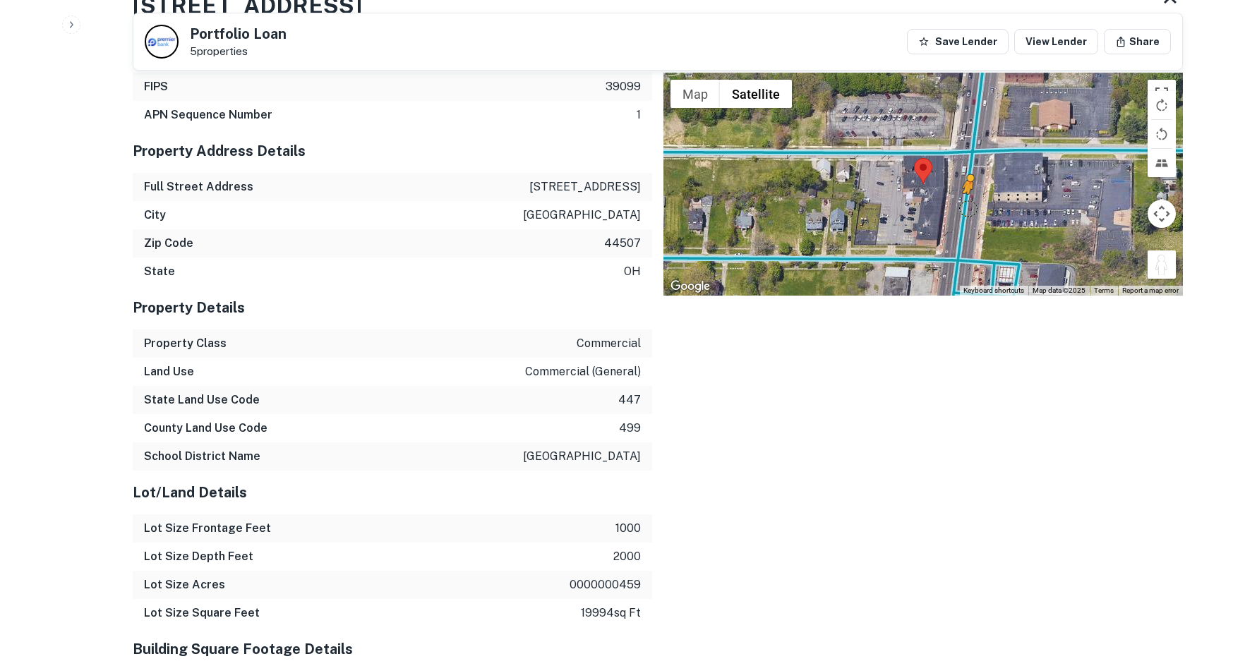
drag, startPoint x: 1175, startPoint y: 268, endPoint x: 968, endPoint y: 208, distance: 215.3
click at [968, 208] on div "To activate drag with keyboard, press Alt + Enter. Once in keyboard drag state,…" at bounding box center [923, 184] width 520 height 223
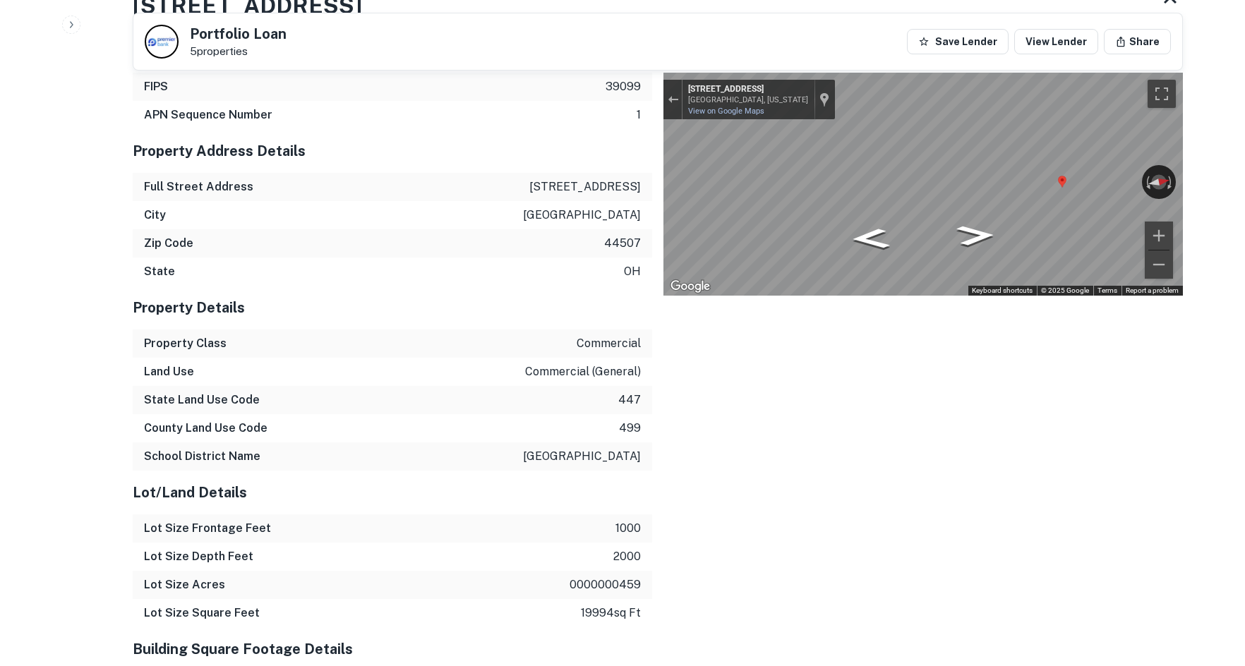
click at [909, 204] on div "← Move left → Move right ↑ Move up ↓ Move down + Zoom in - Zoom out 2421 Market…" at bounding box center [923, 184] width 520 height 223
drag, startPoint x: 1151, startPoint y: 181, endPoint x: 1256, endPoint y: 190, distance: 105.6
click at [1195, 248] on div "Back to search Portfolio Loan 5 properties Save Lender View Lender Share Buyer …" at bounding box center [658, 166] width 1084 height 2970
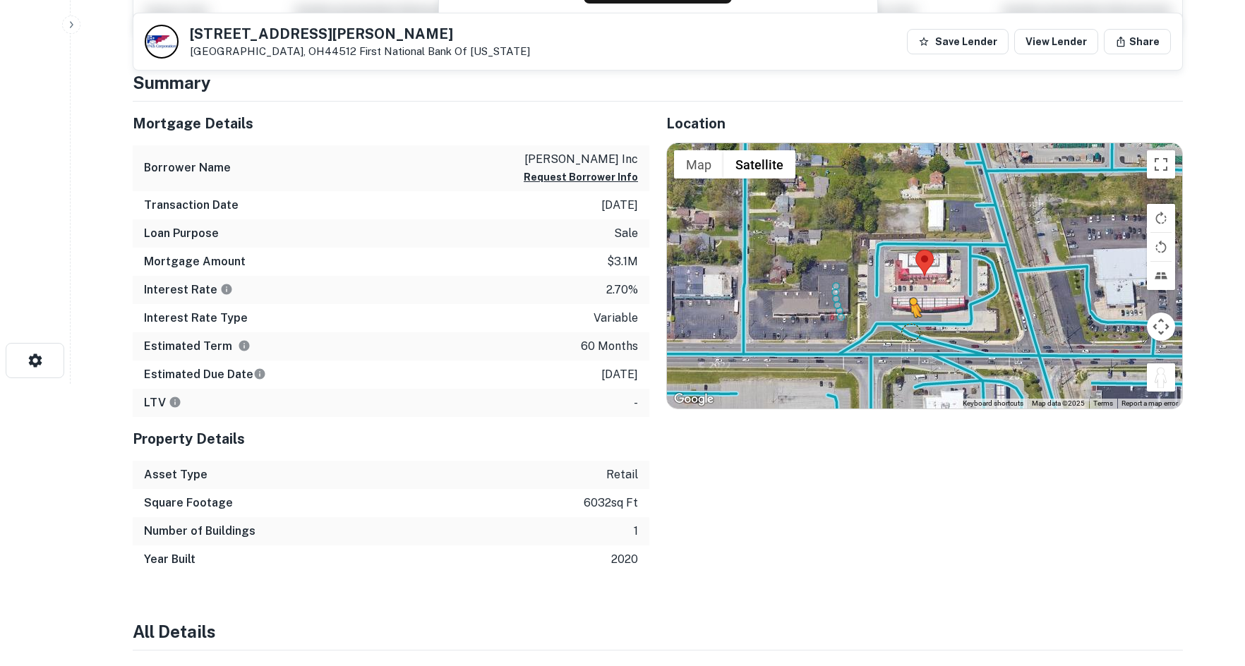
drag, startPoint x: 1153, startPoint y: 378, endPoint x: 902, endPoint y: 329, distance: 255.4
click at [902, 329] on div "To activate drag with keyboard, press Alt + Enter. Once in keyboard drag state,…" at bounding box center [924, 275] width 515 height 265
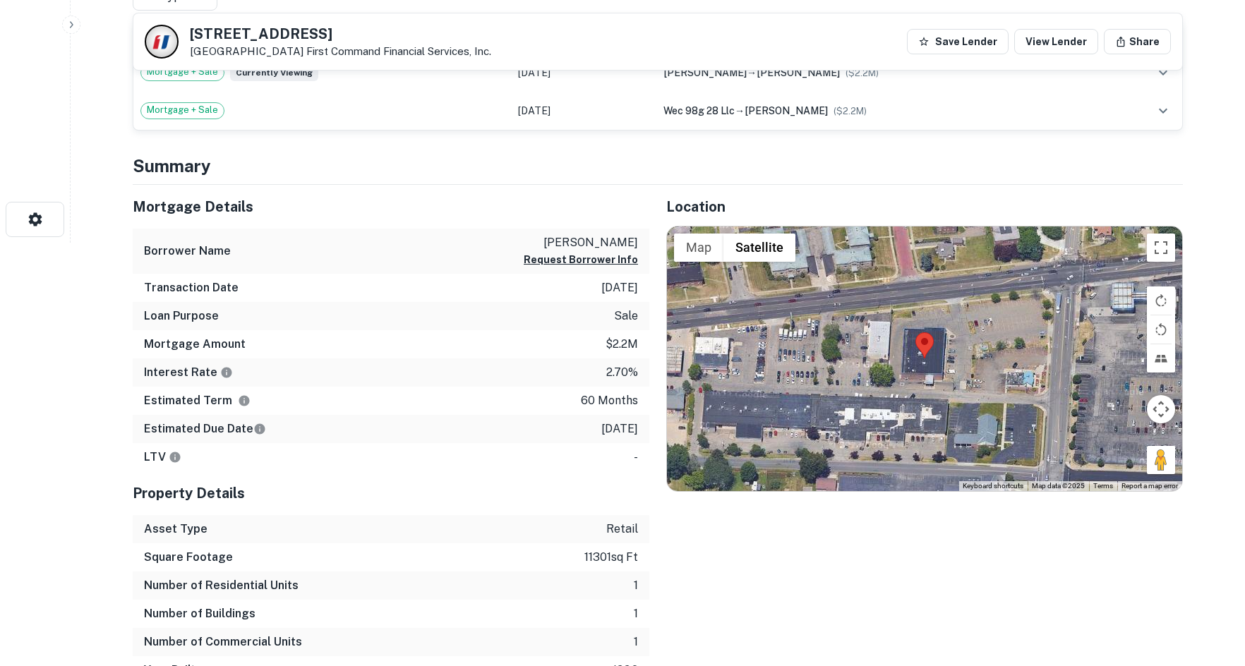
scroll to position [494, 0]
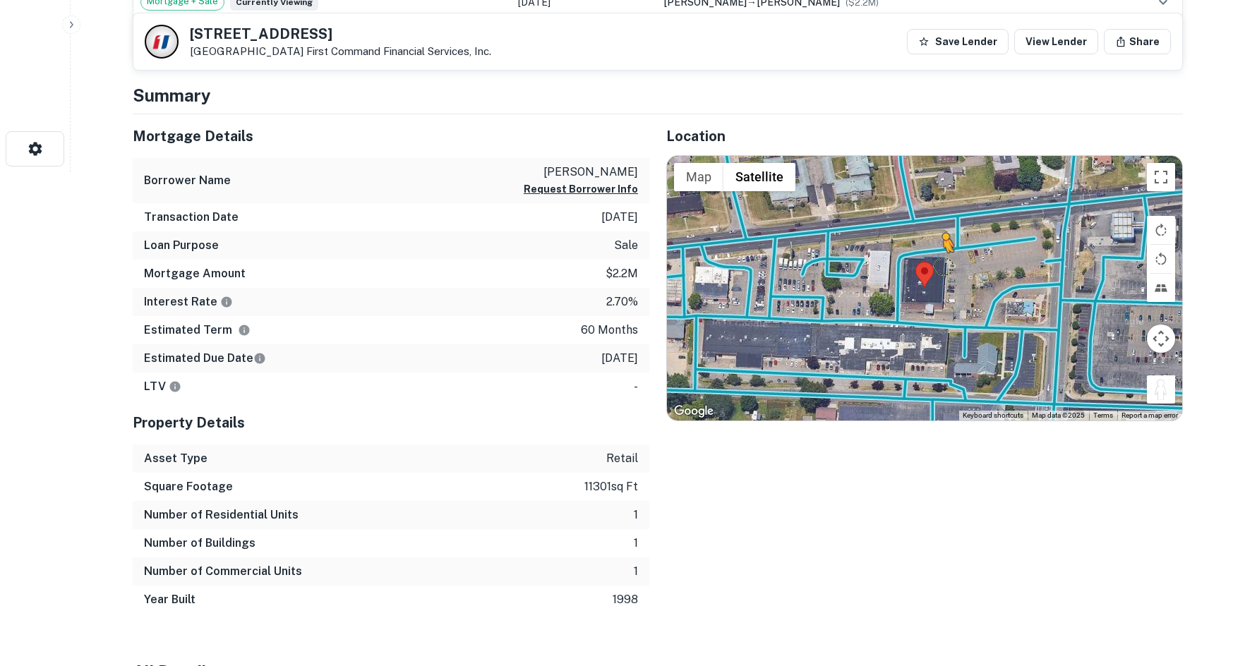
drag, startPoint x: 1170, startPoint y: 389, endPoint x: 938, endPoint y: 243, distance: 274.4
click at [938, 244] on div "To activate drag with keyboard, press Alt + Enter. Once in keyboard drag state,…" at bounding box center [924, 288] width 515 height 265
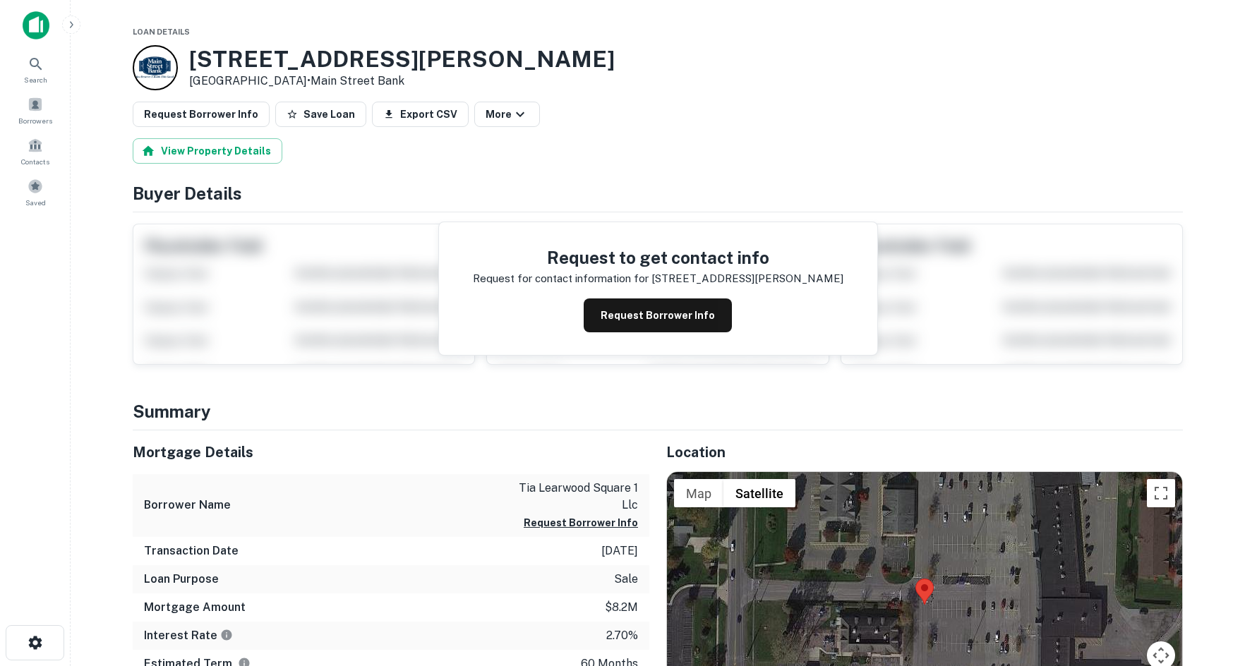
scroll to position [282, 0]
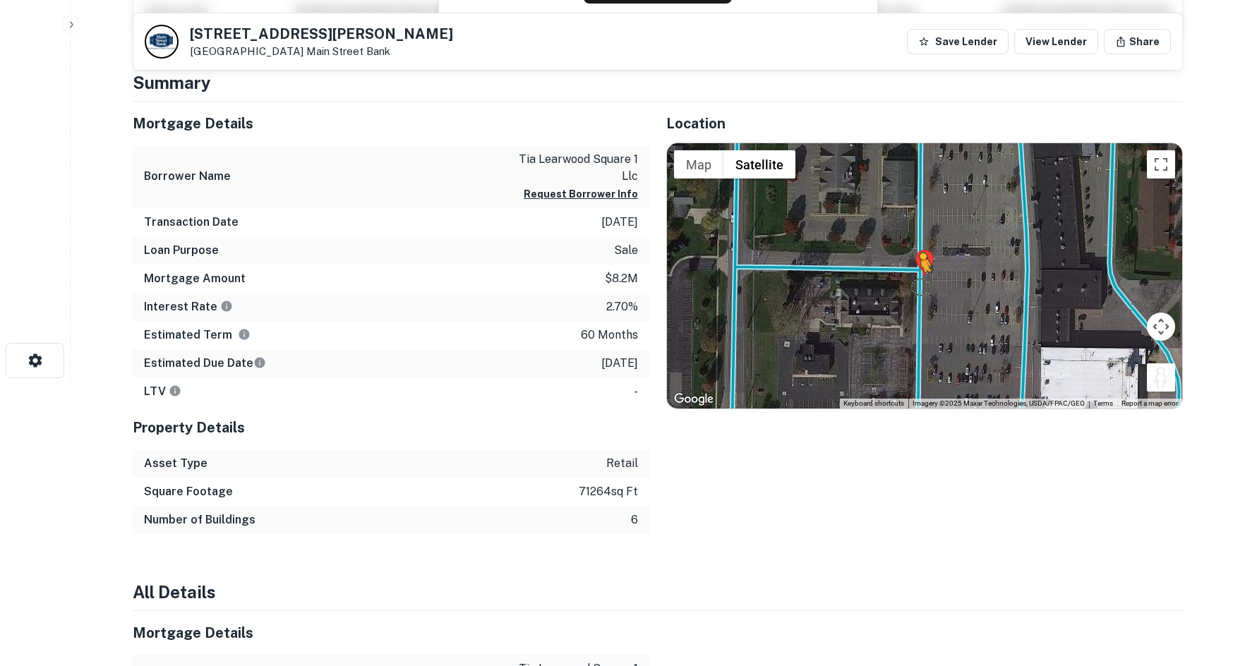
drag, startPoint x: 1170, startPoint y: 381, endPoint x: 919, endPoint y: 284, distance: 269.2
click at [919, 284] on div "To activate drag with keyboard, press Alt + Enter. Once in keyboard drag state,…" at bounding box center [924, 275] width 515 height 265
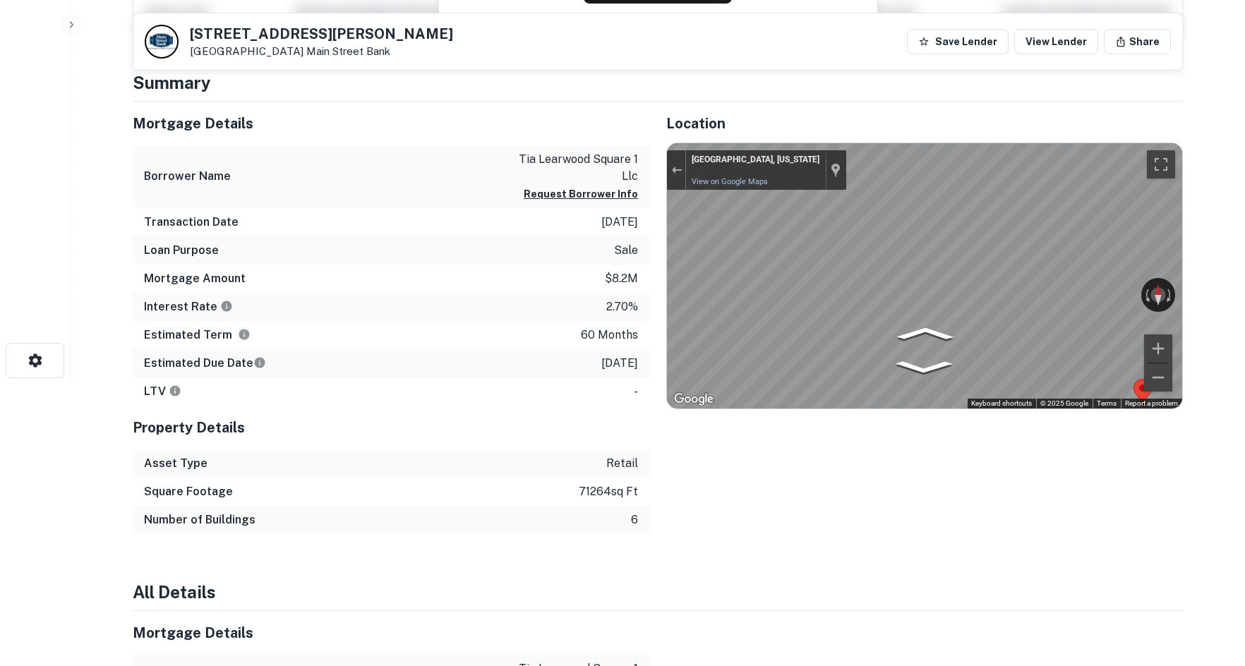
click at [1244, 272] on html "Search Borrowers Contacts Saved [STREET_ADDRESS][GEOGRAPHIC_DATA][PERSON_NAME] …" at bounding box center [622, 51] width 1245 height 666
click at [1244, 294] on html "Search Borrowers Contacts Saved [STREET_ADDRESS][GEOGRAPHIC_DATA][PERSON_NAME] …" at bounding box center [622, 51] width 1245 height 666
click at [1244, 278] on html "Search Borrowers Contacts Saved [STREET_ADDRESS][GEOGRAPHIC_DATA][PERSON_NAME] …" at bounding box center [622, 51] width 1245 height 666
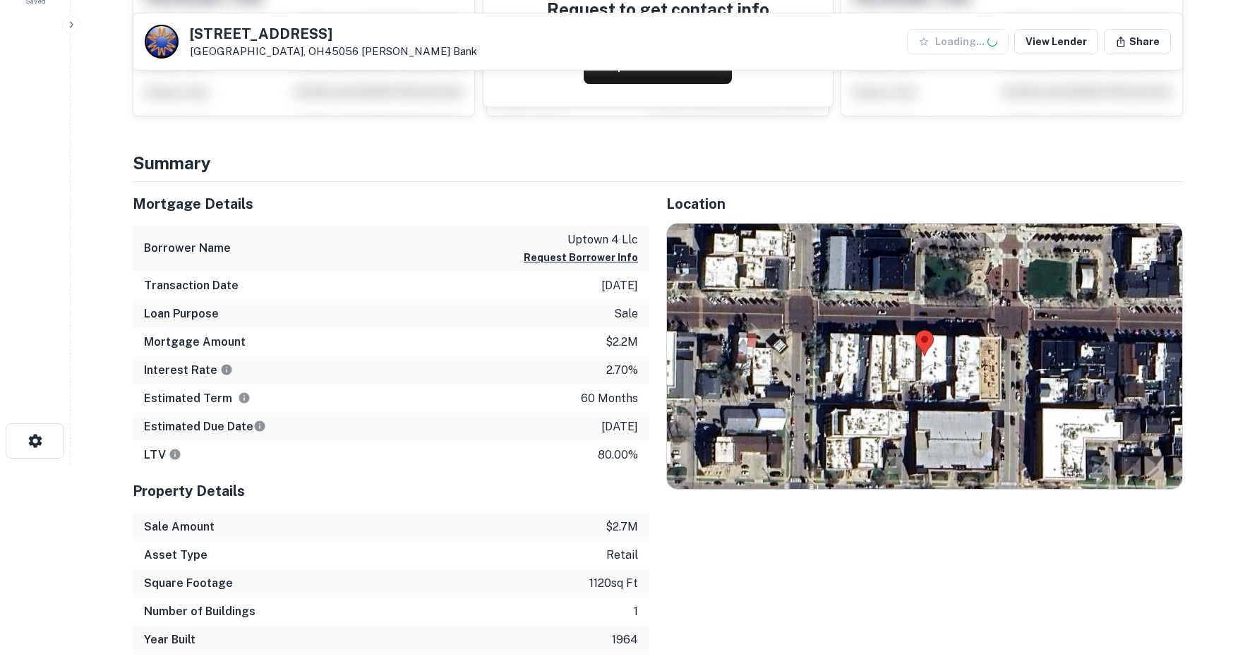
scroll to position [353, 0]
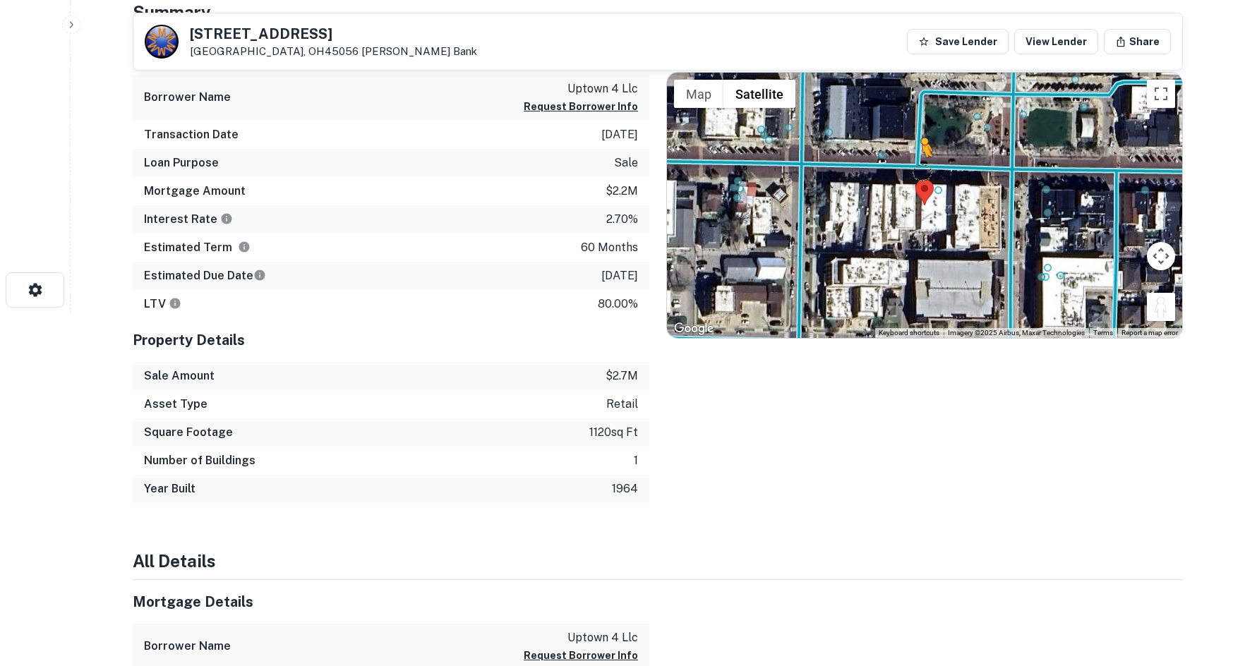
drag, startPoint x: 1165, startPoint y: 313, endPoint x: 919, endPoint y: 167, distance: 286.2
click at [919, 167] on div "To activate drag with keyboard, press Alt + Enter. Once in keyboard drag state,…" at bounding box center [924, 205] width 515 height 265
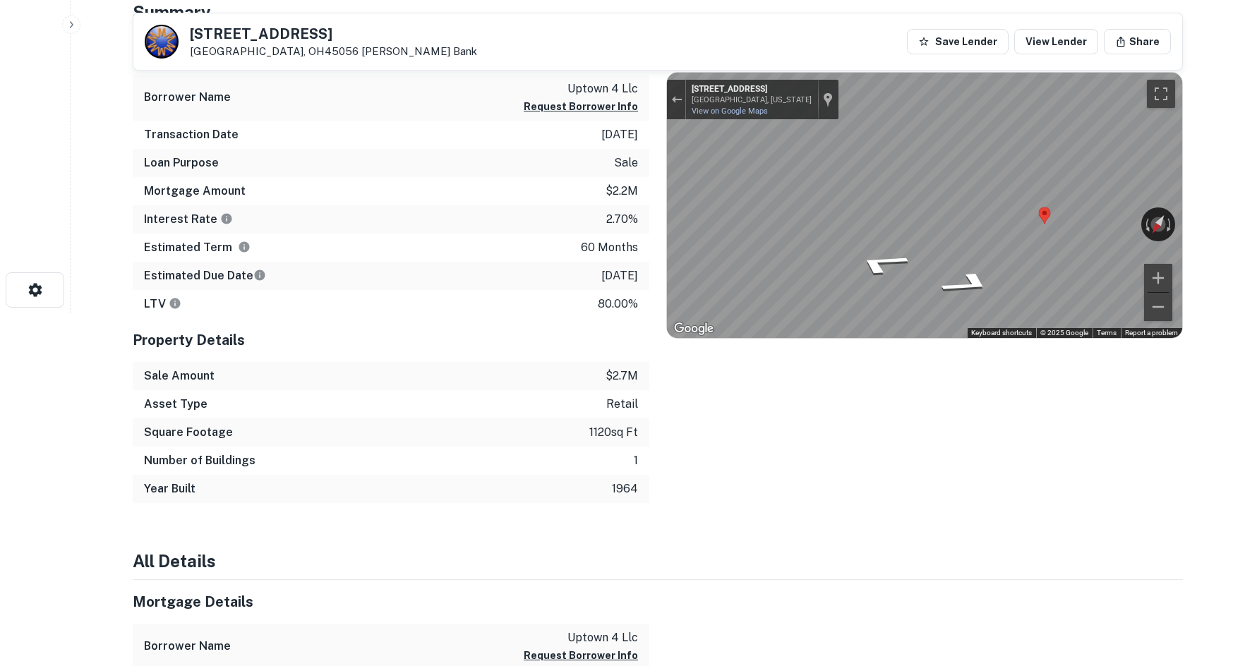
click at [562, 194] on div "Mortgage Details Borrower Name uptown 4 llc Request Borrower Info Transaction D…" at bounding box center [649, 267] width 1067 height 472
click at [958, 275] on icon "Go West, US-27" at bounding box center [978, 275] width 72 height 30
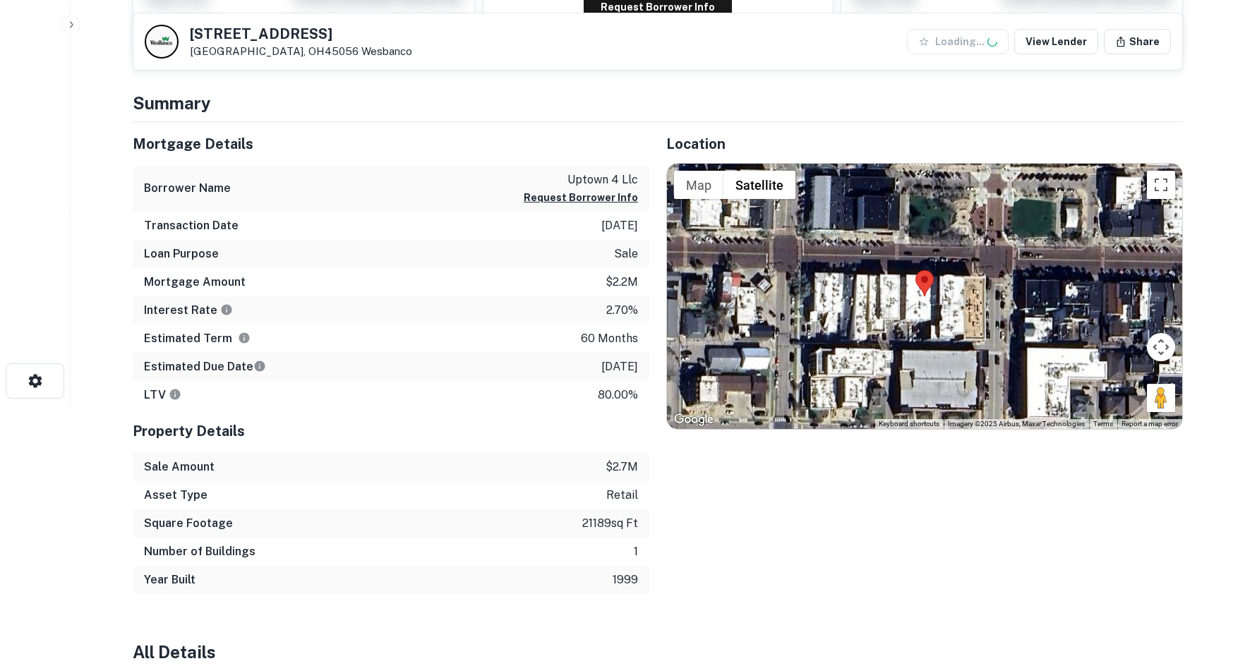
scroll to position [353, 0]
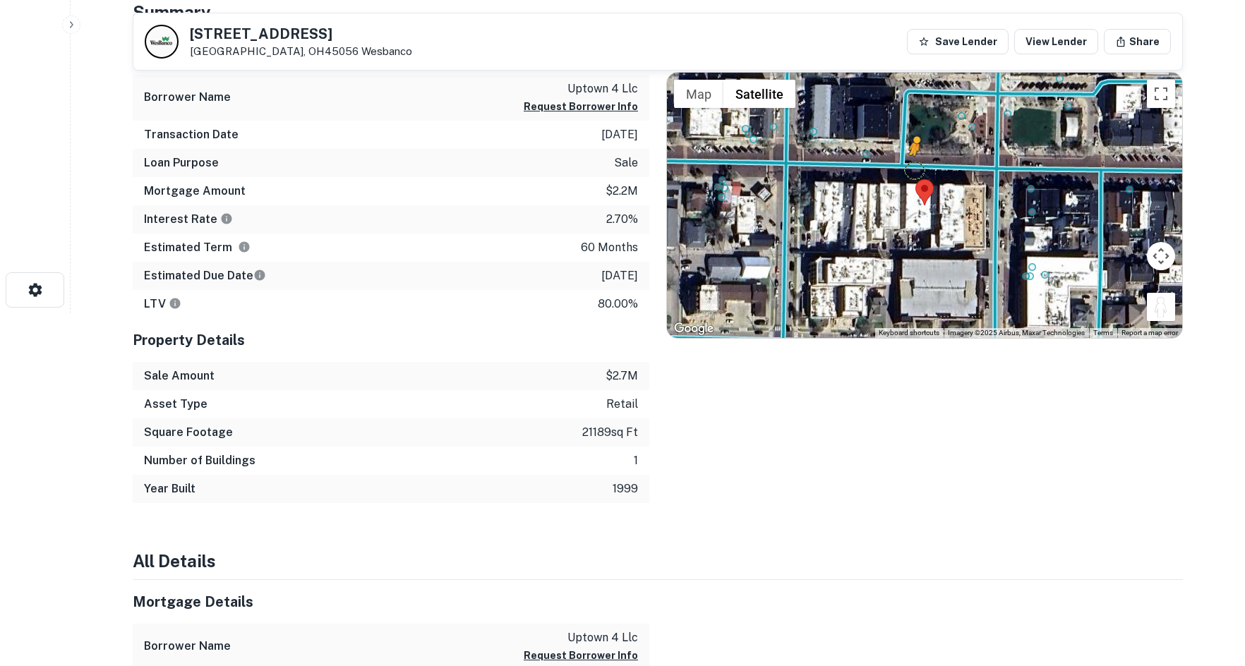
drag, startPoint x: 1166, startPoint y: 304, endPoint x: 911, endPoint y: 161, distance: 292.3
click at [911, 161] on div "To activate drag with keyboard, press Alt + Enter. Once in keyboard drag state,…" at bounding box center [924, 205] width 515 height 265
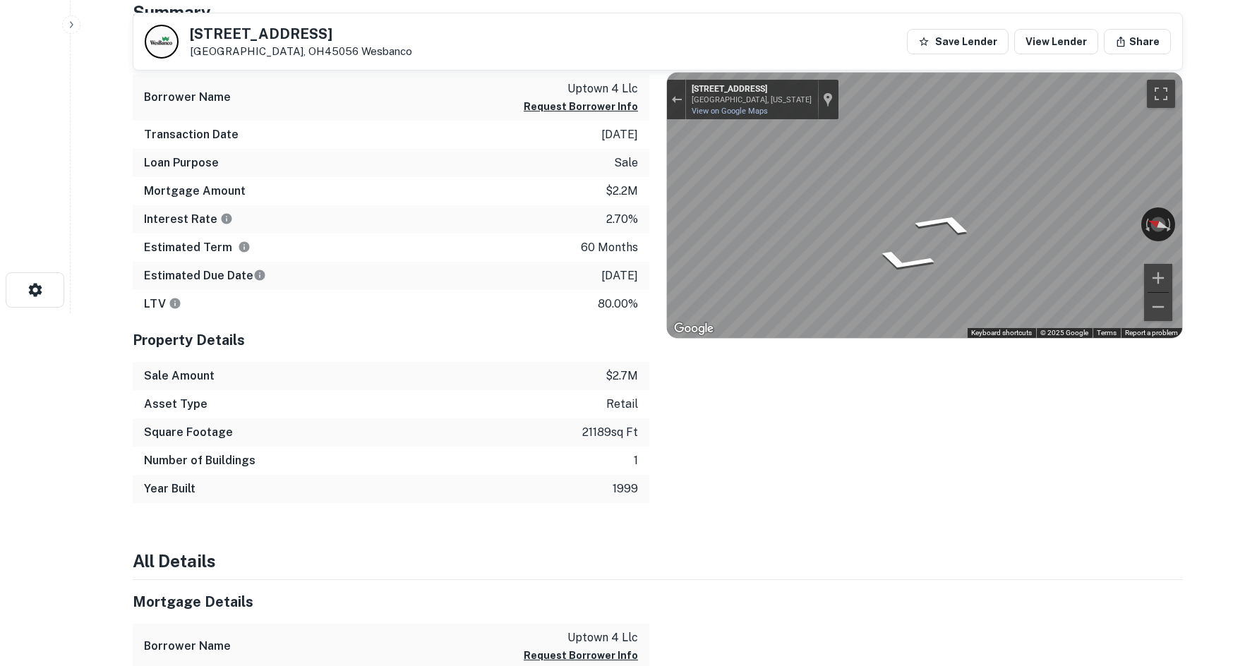
click at [625, 155] on div "Mortgage Details Borrower Name uptown 4 llc Request Borrower Info Transaction D…" at bounding box center [649, 267] width 1067 height 472
click at [631, 170] on div "Mortgage Details Borrower Name uptown 4 llc Request Borrower Info Transaction D…" at bounding box center [649, 267] width 1067 height 472
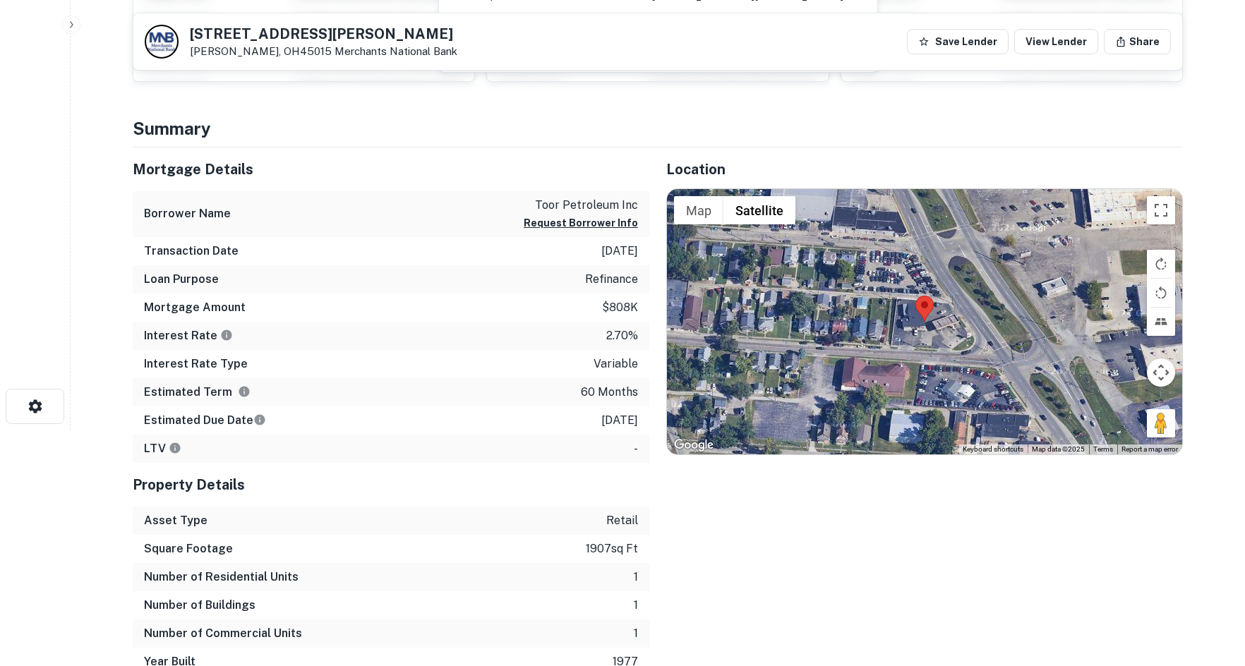
scroll to position [212, 0]
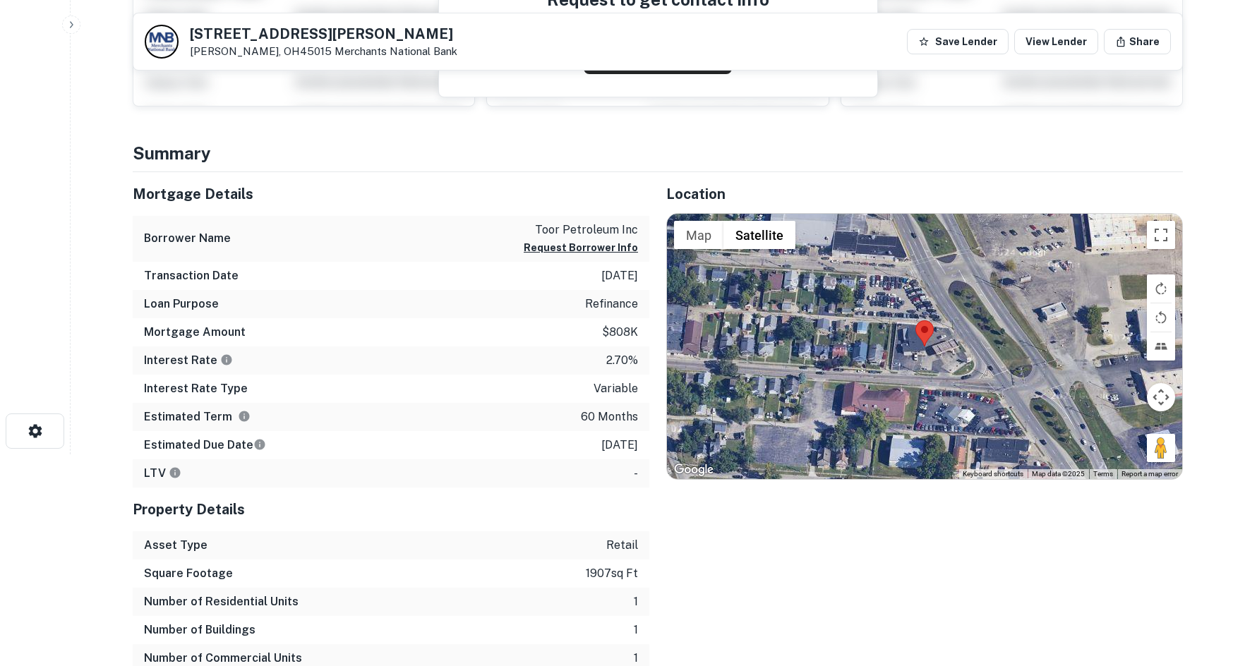
drag, startPoint x: 1165, startPoint y: 383, endPoint x: 1091, endPoint y: 391, distance: 74.6
click at [992, 344] on div "Map Terrain Satellite Labels Keyboard shortcuts Map Data Map data ©2025 Map dat…" at bounding box center [924, 346] width 515 height 265
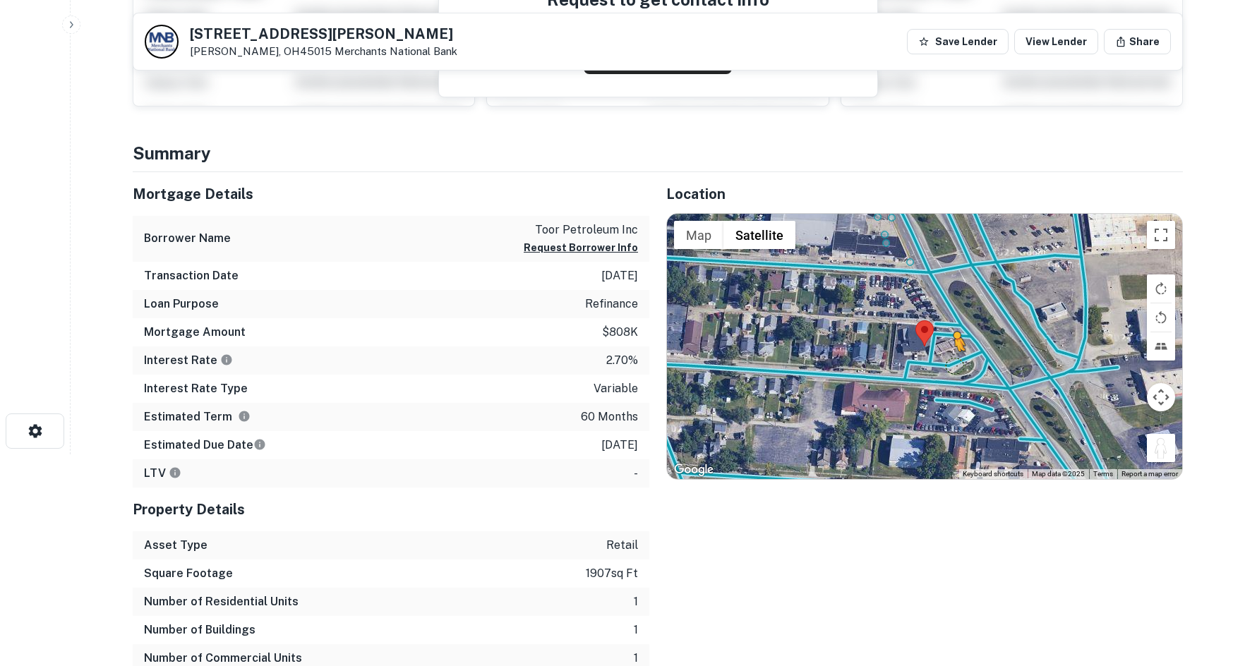
drag, startPoint x: 1167, startPoint y: 452, endPoint x: 950, endPoint y: 359, distance: 235.9
click at [950, 359] on div "To activate drag with keyboard, press Alt + Enter. Once in keyboard drag state,…" at bounding box center [924, 346] width 515 height 265
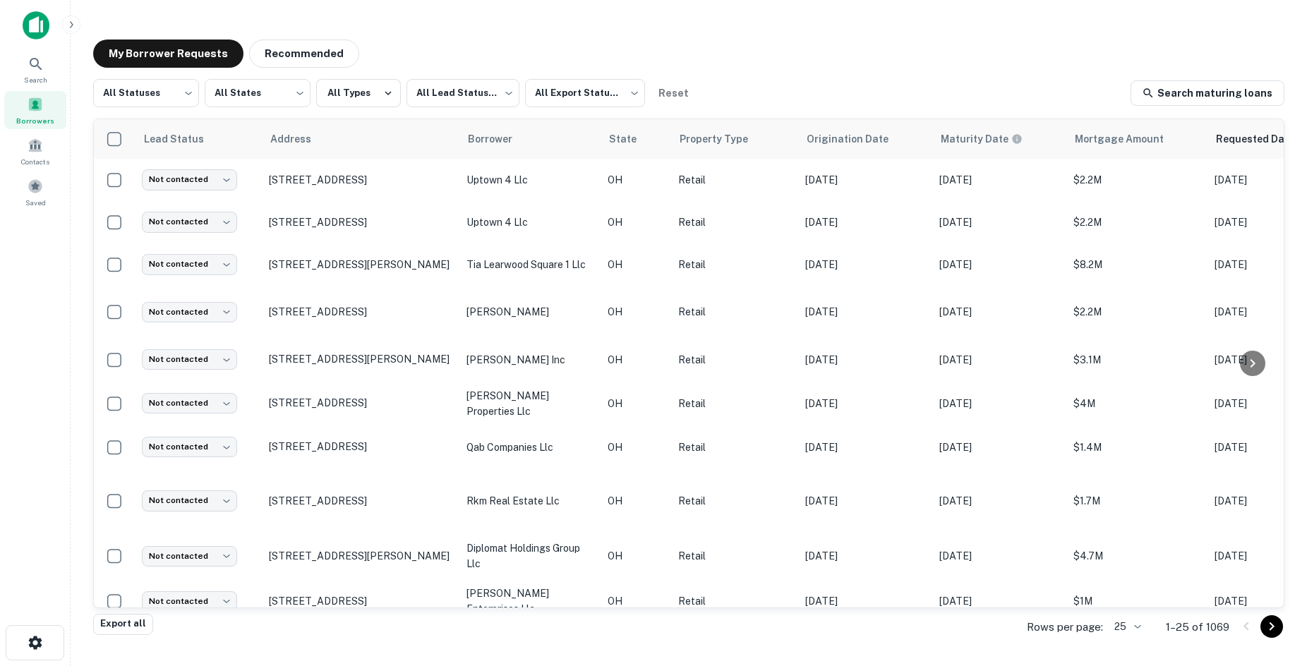
click at [734, 23] on main "My Borrower Requests Recommended All Statuses *** ​ All States *** ​ All Types …" at bounding box center [689, 333] width 1237 height 666
click at [300, 54] on button "Recommended" at bounding box center [304, 54] width 110 height 28
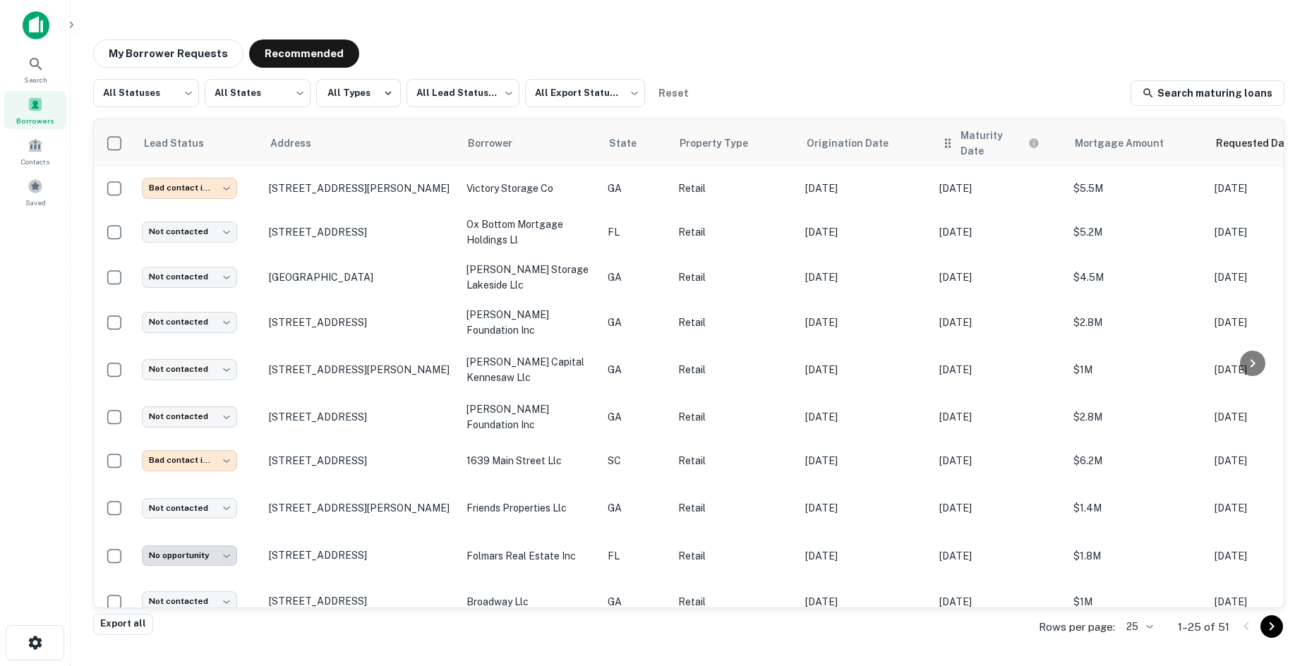
click at [1000, 150] on th "Maturity Date" at bounding box center [999, 143] width 134 height 48
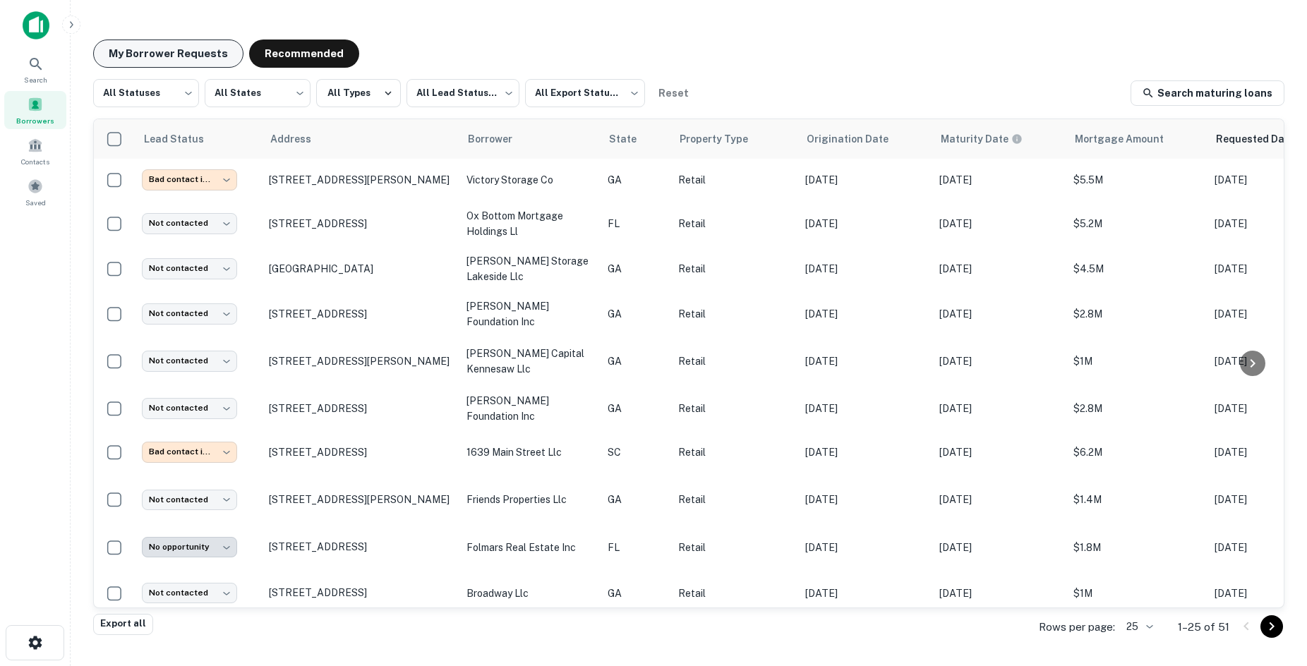
click at [193, 55] on button "My Borrower Requests" at bounding box center [168, 54] width 150 height 28
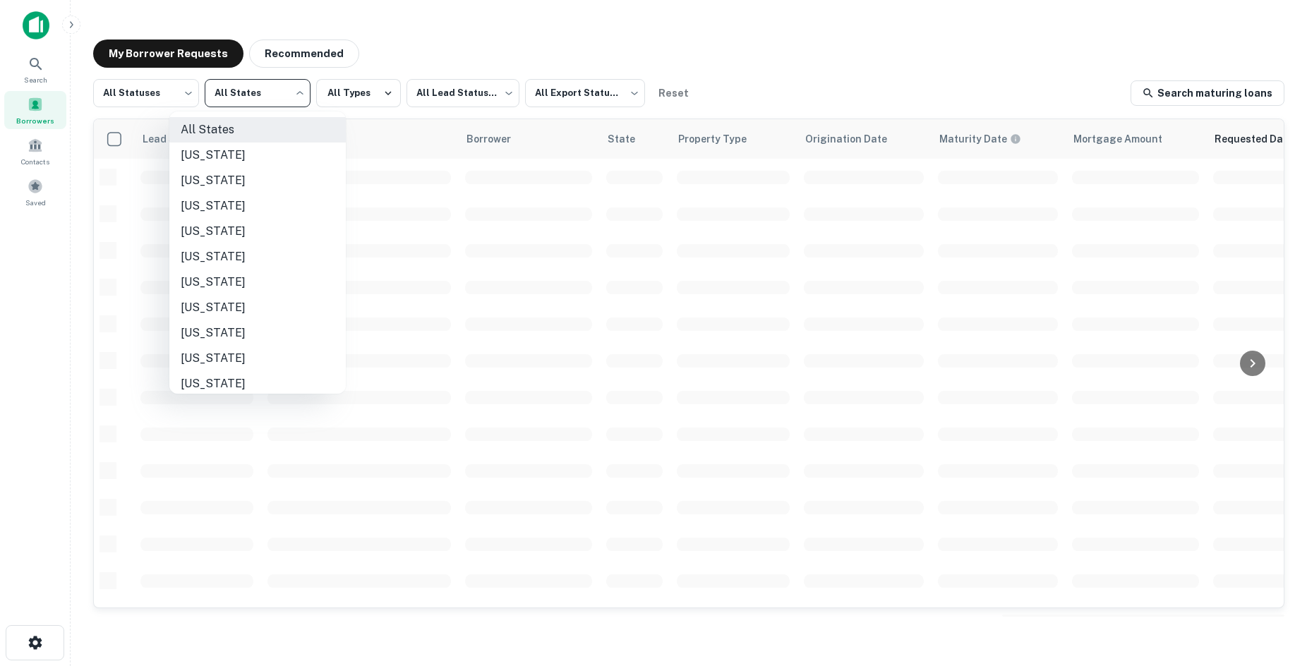
click at [275, 86] on body "Search Borrowers Contacts Saved My Borrower Requests Recommended All Statuses *…" at bounding box center [653, 333] width 1307 height 666
click at [174, 86] on div at bounding box center [653, 333] width 1307 height 666
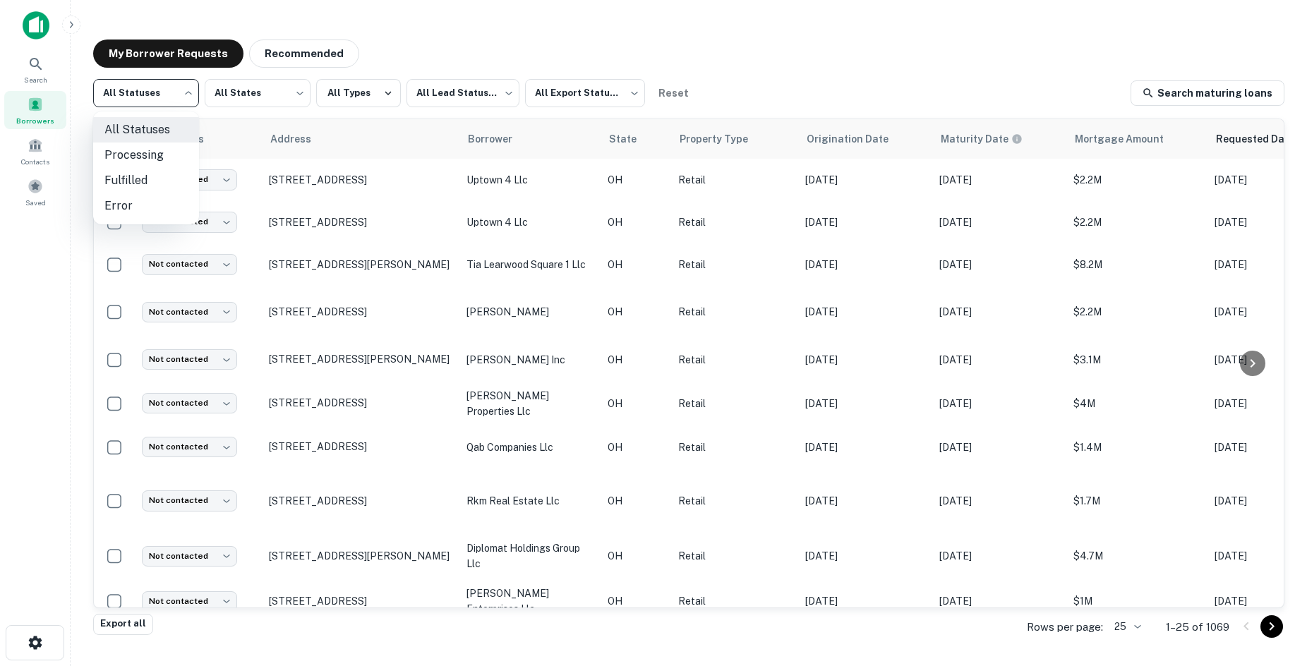
click at [184, 100] on body "Search Borrowers Contacts Saved My Borrower Requests Recommended All Statuses *…" at bounding box center [653, 333] width 1307 height 666
click at [164, 179] on li "Fulfilled" at bounding box center [146, 180] width 106 height 25
type input "*********"
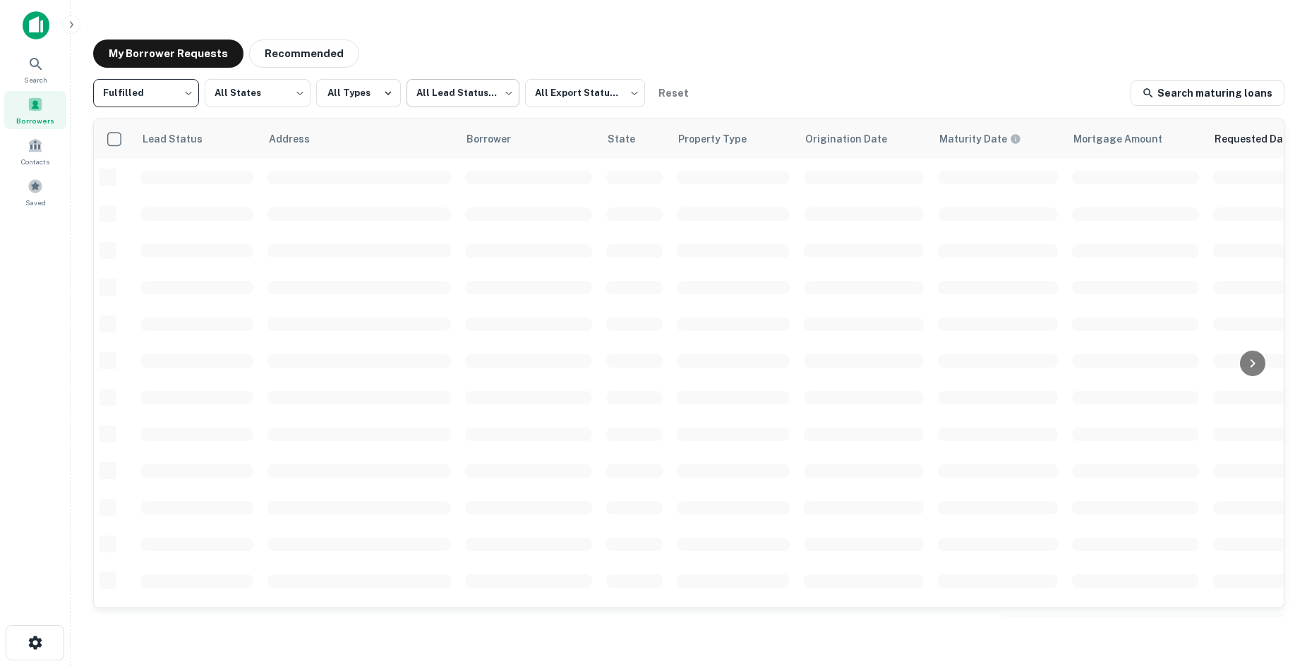
click at [490, 105] on body "Search Borrowers Contacts Saved My Borrower Requests Recommended Fulfilled ****…" at bounding box center [653, 333] width 1307 height 666
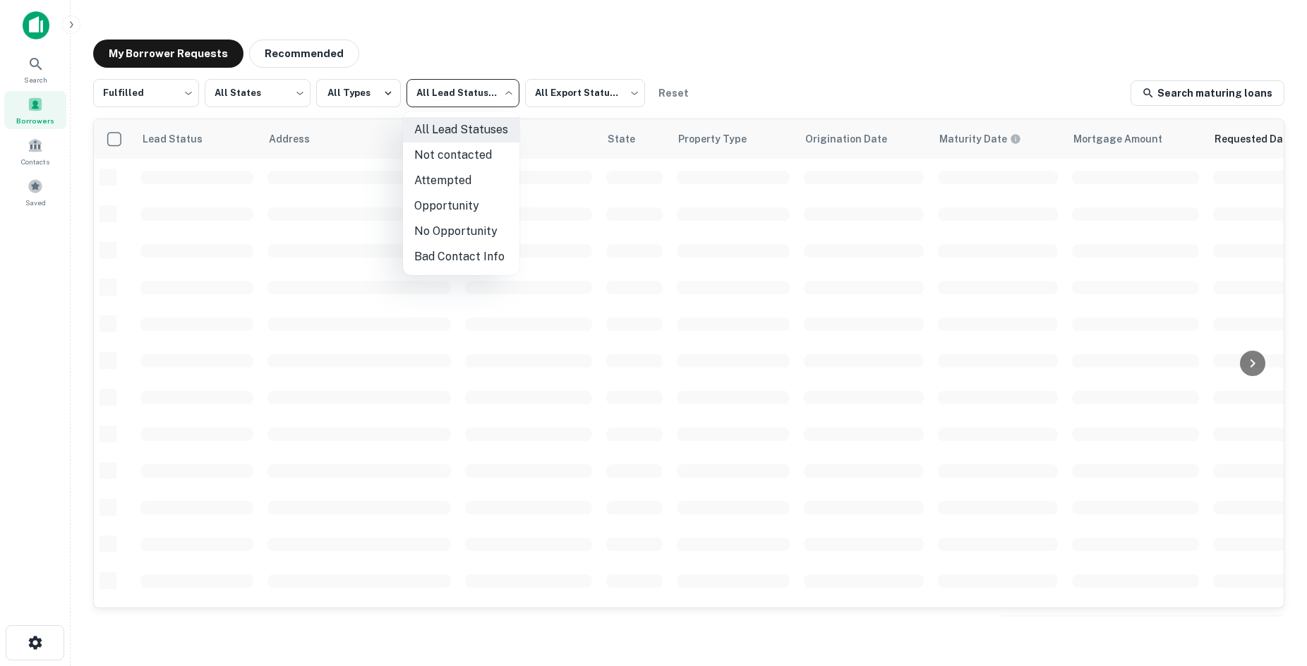
click at [485, 162] on li "Not contacted" at bounding box center [461, 155] width 116 height 25
type input "****"
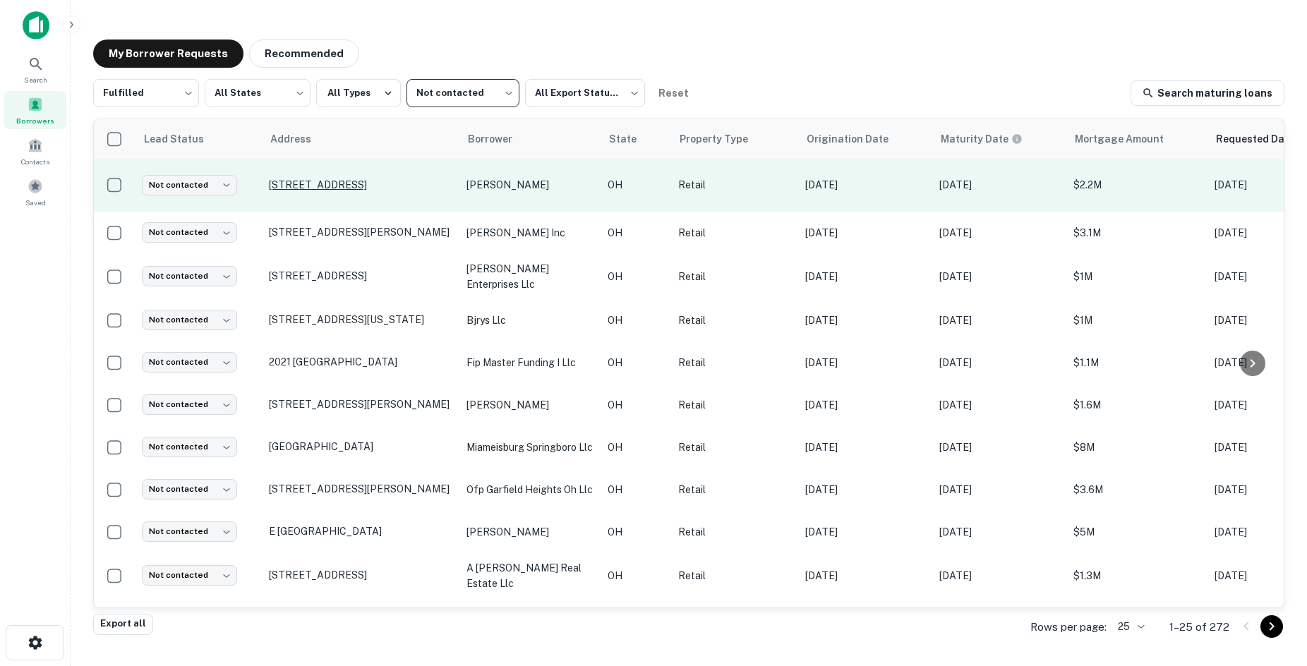
click at [290, 191] on p "[STREET_ADDRESS]" at bounding box center [361, 185] width 184 height 13
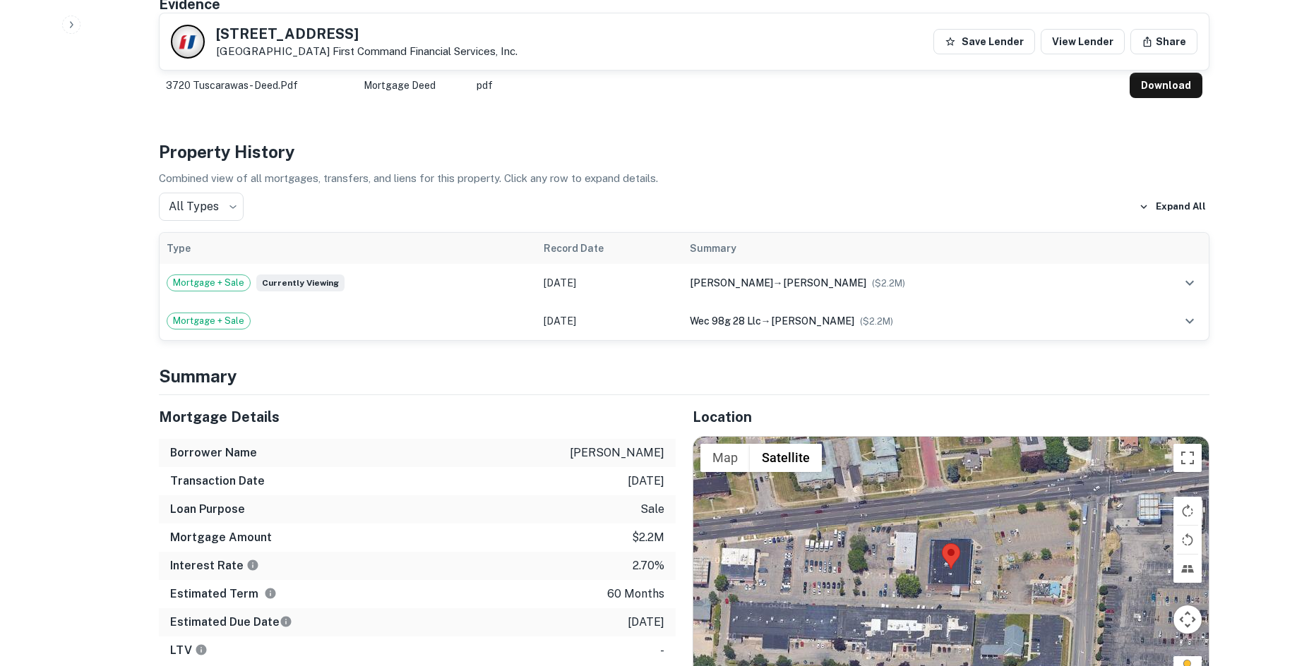
scroll to position [988, 0]
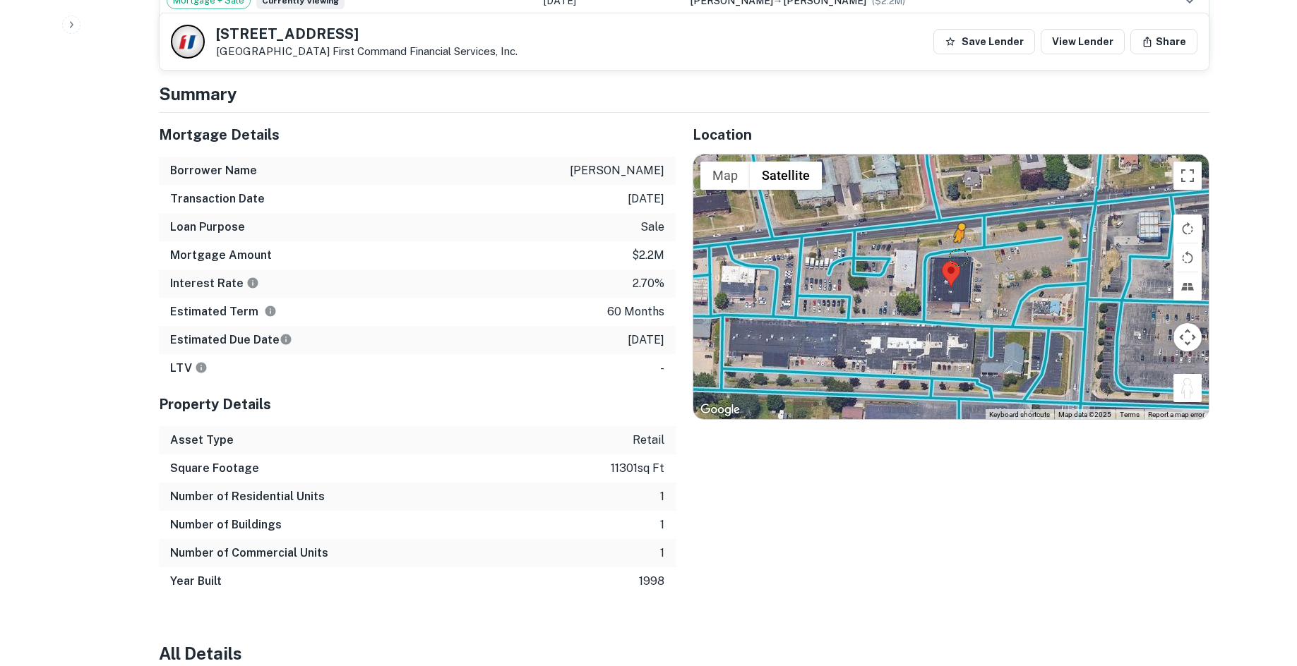
drag, startPoint x: 1187, startPoint y: 392, endPoint x: 1012, endPoint y: 263, distance: 218.0
click at [1012, 263] on div "To activate drag with keyboard, press Alt + Enter. Once in keyboard drag state,…" at bounding box center [950, 287] width 515 height 265
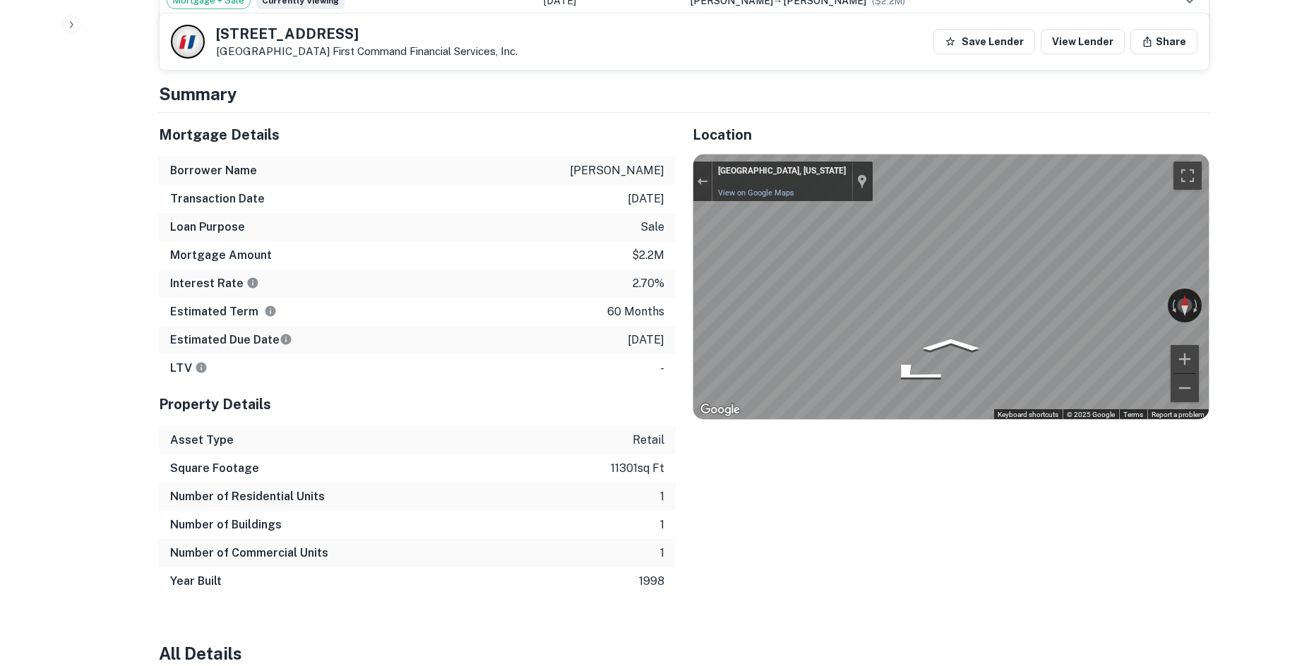
click at [1215, 240] on div "Back to borrower [STREET_ADDRESS] First Command Financial Services, Inc. Save L…" at bounding box center [684, 573] width 1084 height 3078
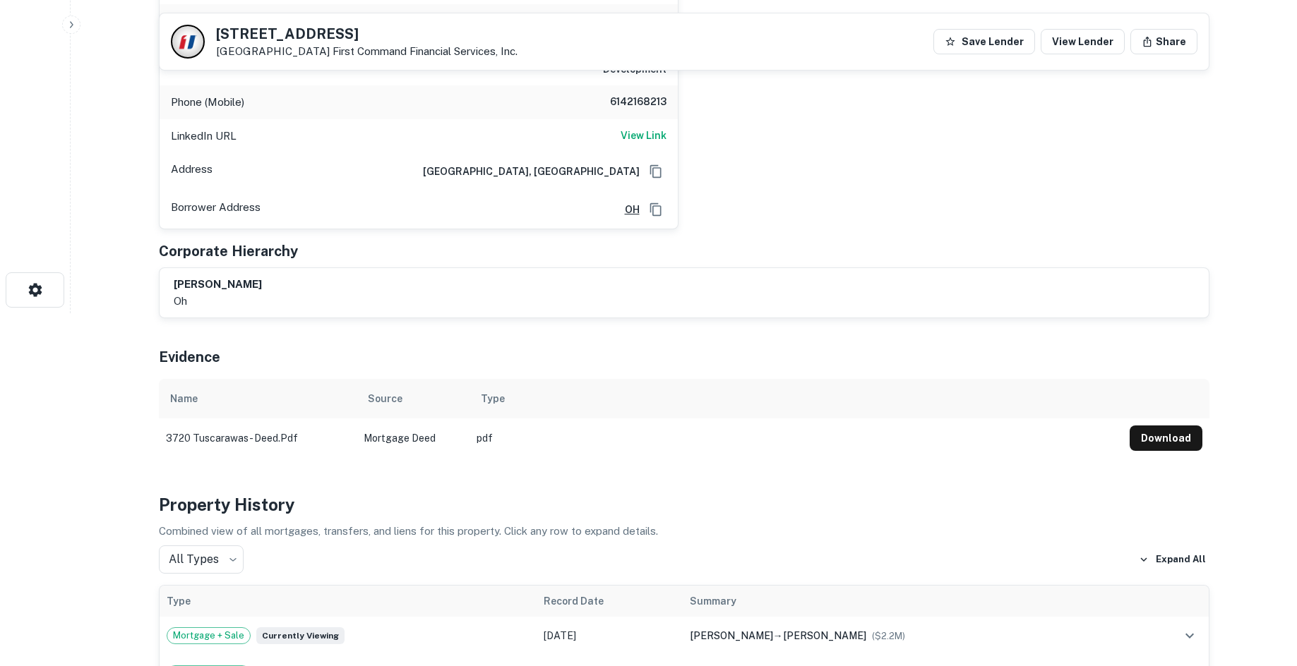
scroll to position [0, 0]
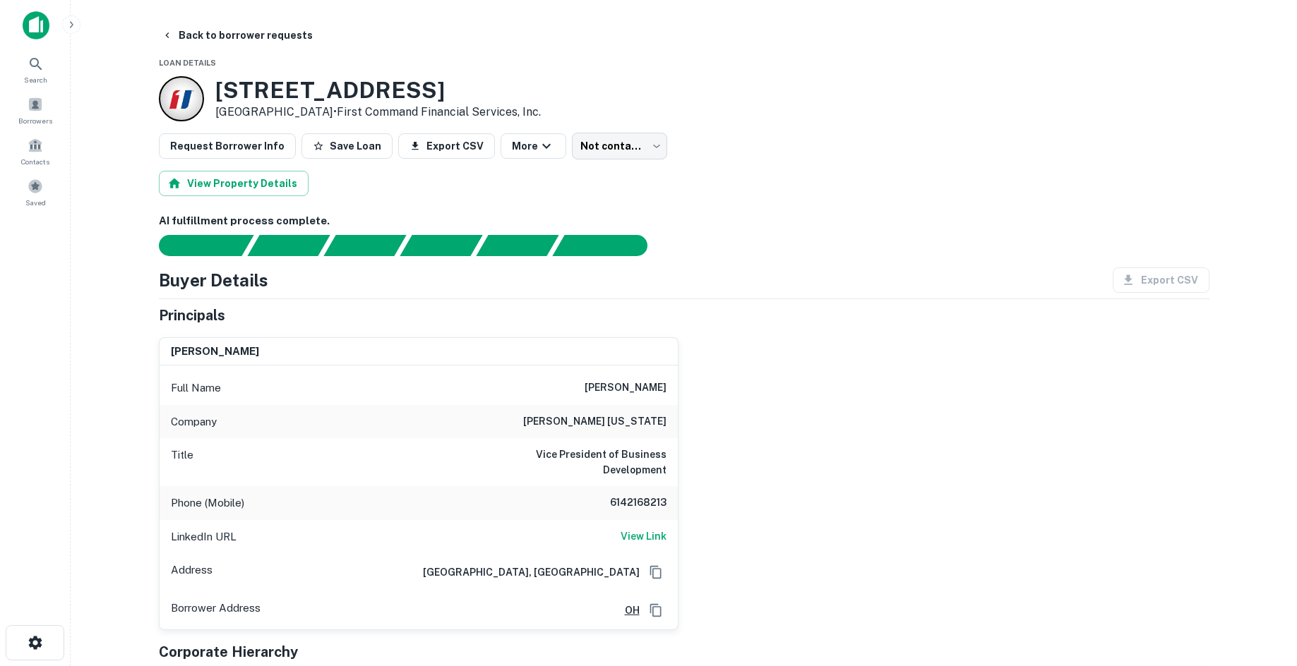
click at [628, 501] on h6 "6142168213" at bounding box center [624, 503] width 85 height 17
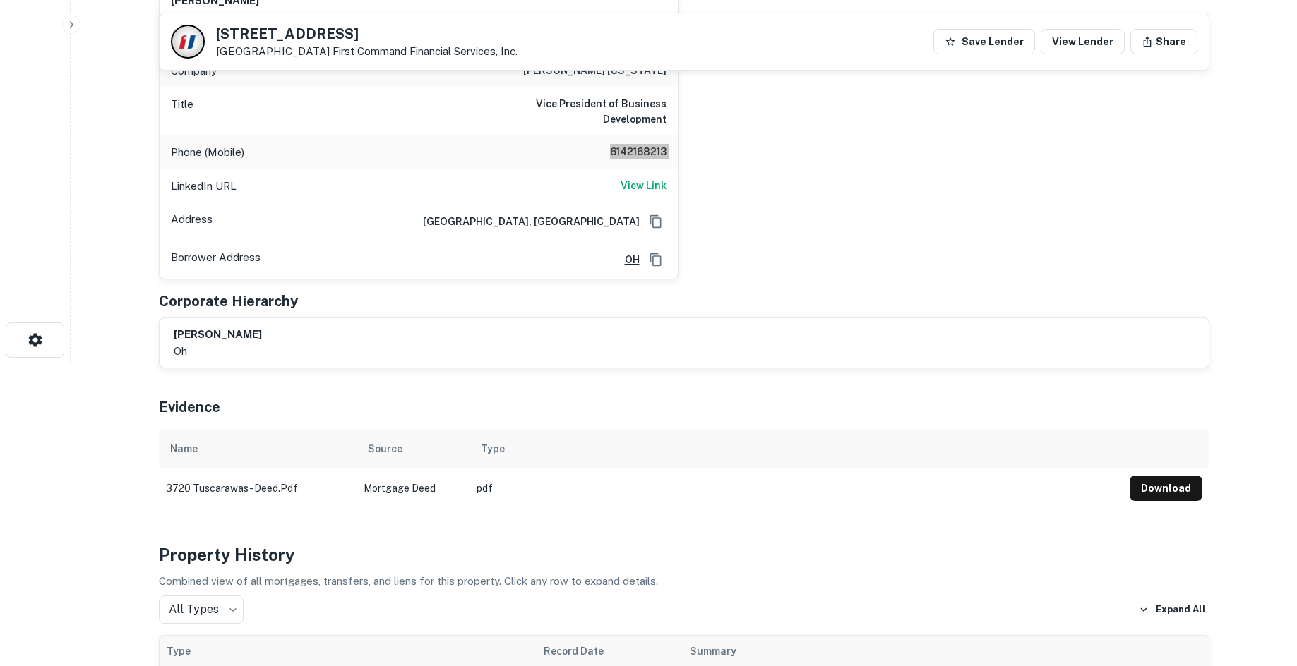
scroll to position [282, 0]
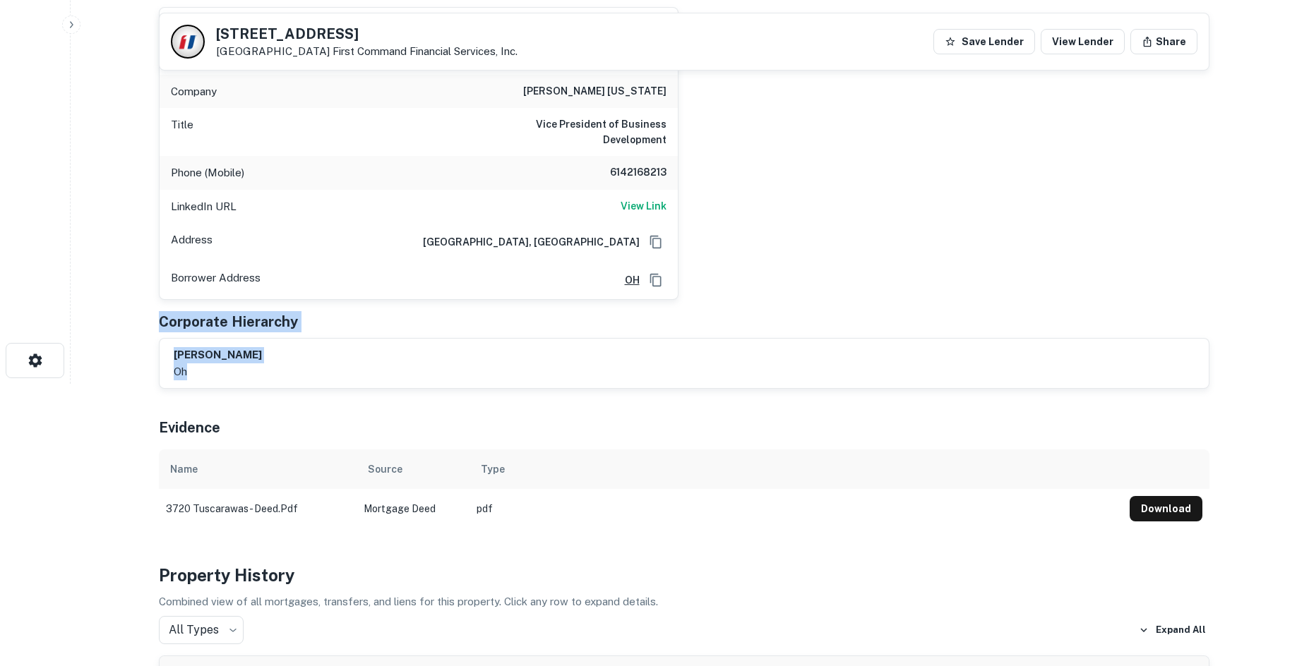
drag, startPoint x: 217, startPoint y: 372, endPoint x: 160, endPoint y: 307, distance: 86.5
click at [160, 307] on div "Principals [PERSON_NAME] Full Name [PERSON_NAME] Company [PERSON_NAME] [US_STAT…" at bounding box center [684, 182] width 1050 height 415
click at [163, 308] on div "Principals [PERSON_NAME] Full Name [PERSON_NAME] Company [PERSON_NAME] [US_STAT…" at bounding box center [684, 182] width 1050 height 415
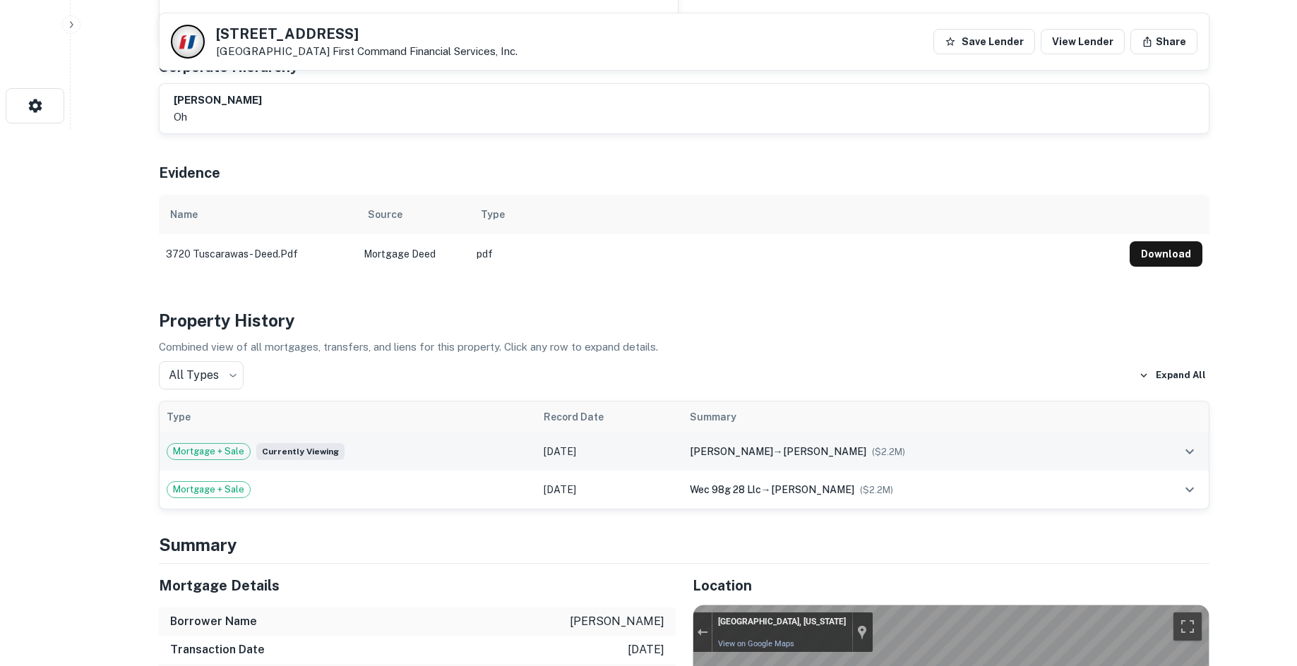
scroll to position [565, 0]
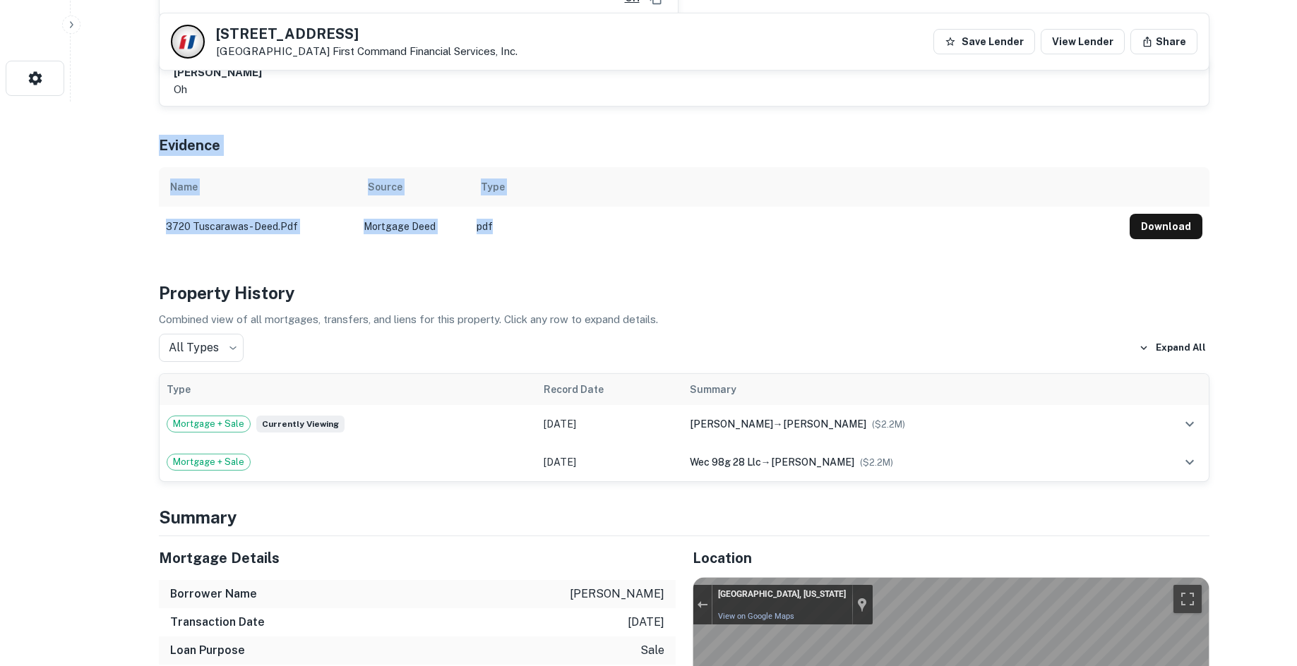
drag, startPoint x: 152, startPoint y: 143, endPoint x: 619, endPoint y: 246, distance: 478.0
drag, startPoint x: 553, startPoint y: 227, endPoint x: 544, endPoint y: 220, distance: 12.1
click at [553, 227] on td "pdf" at bounding box center [795, 227] width 653 height 40
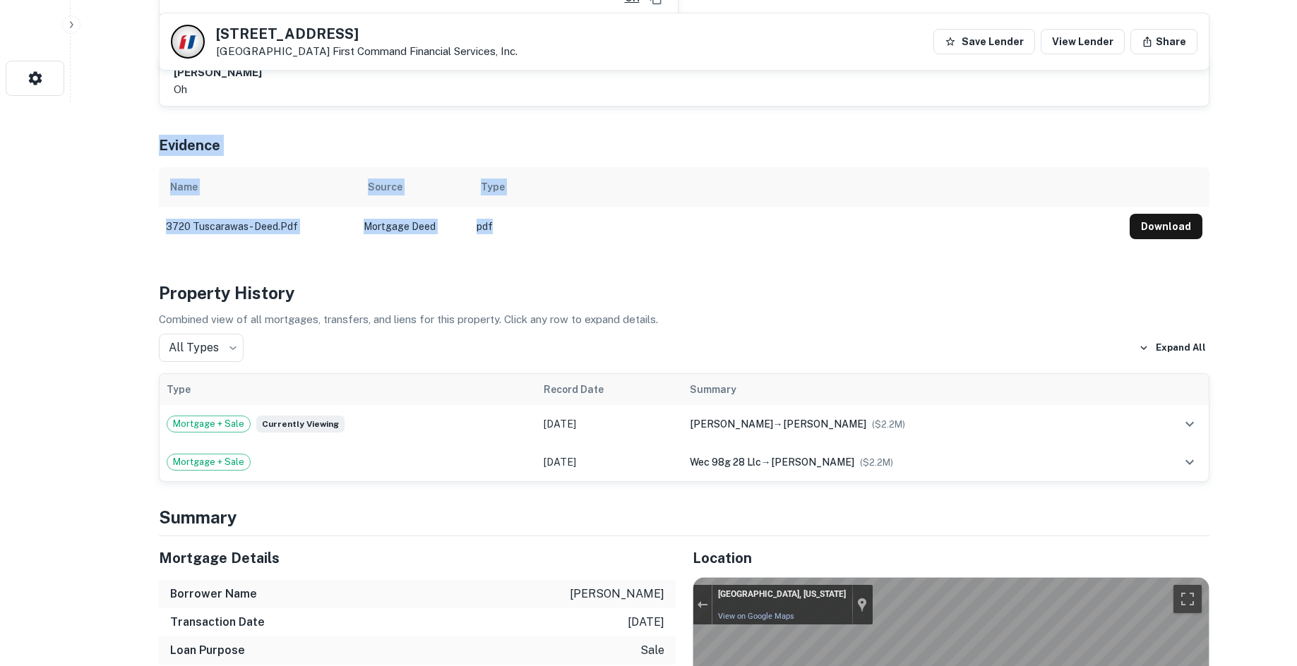
click at [488, 174] on th "Type" at bounding box center [795, 187] width 653 height 40
click at [202, 130] on div "Evidence" at bounding box center [684, 142] width 1050 height 49
drag, startPoint x: 109, startPoint y: 152, endPoint x: 637, endPoint y: 221, distance: 532.4
click at [637, 162] on div "Evidence" at bounding box center [684, 142] width 1050 height 49
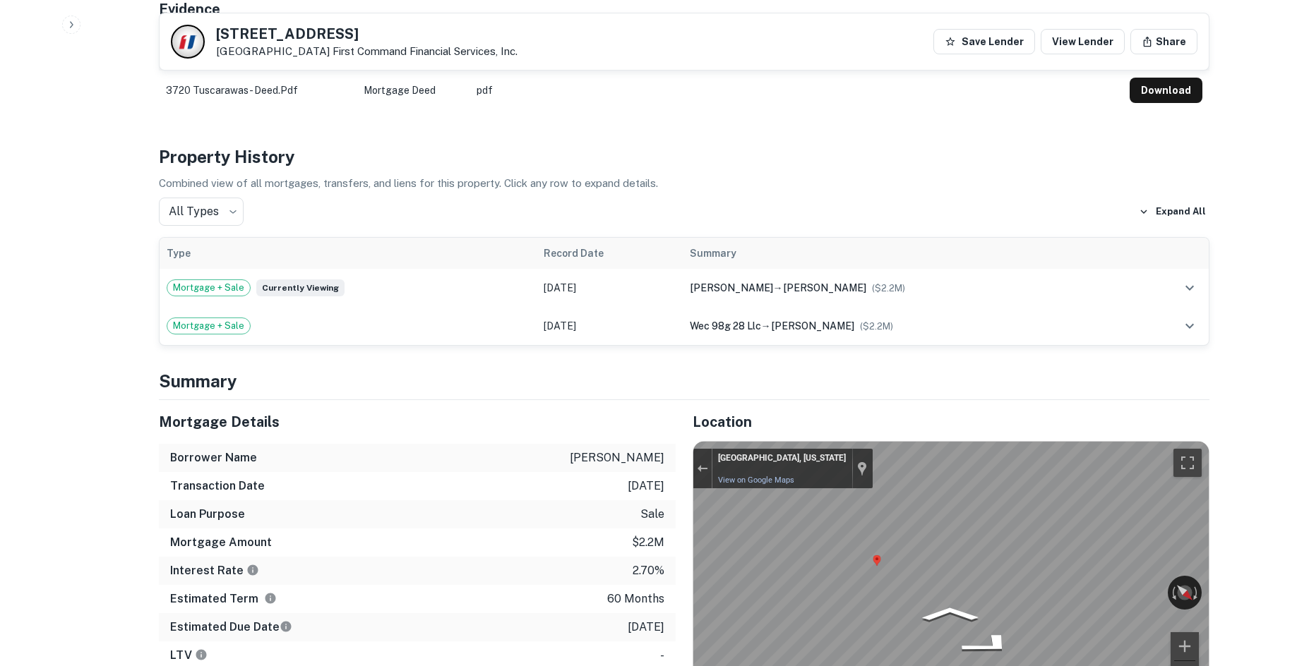
scroll to position [706, 0]
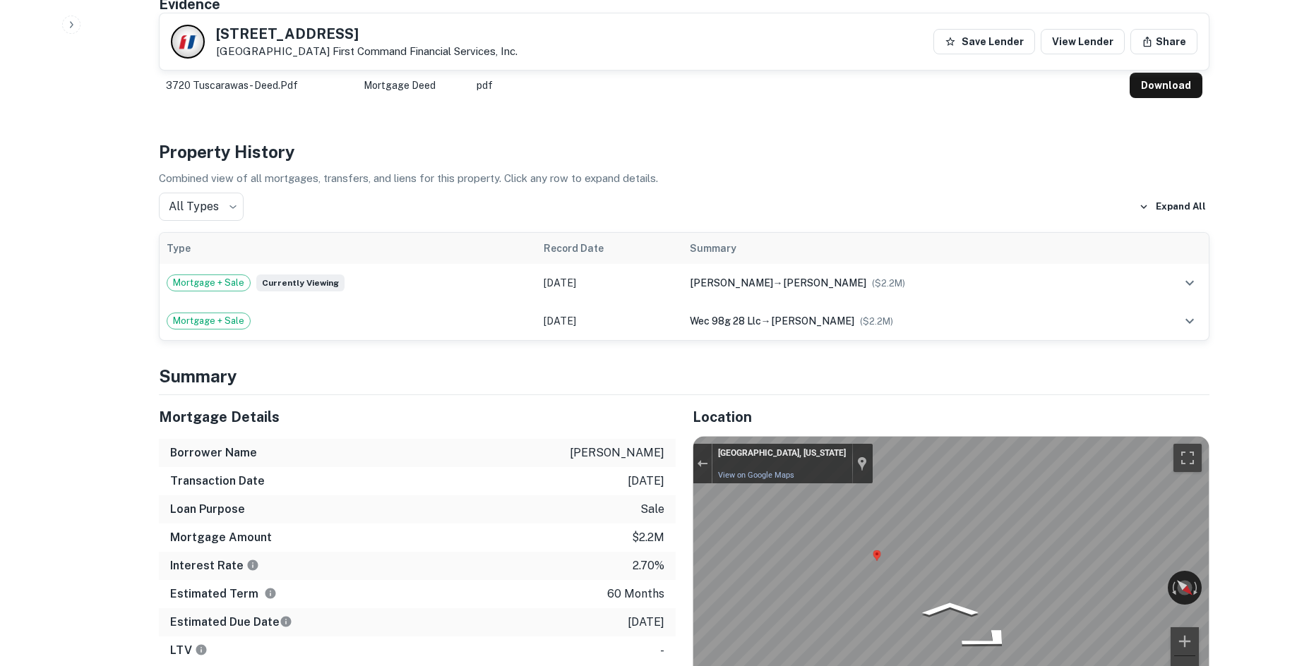
drag, startPoint x: 501, startPoint y: 473, endPoint x: 397, endPoint y: 126, distance: 362.0
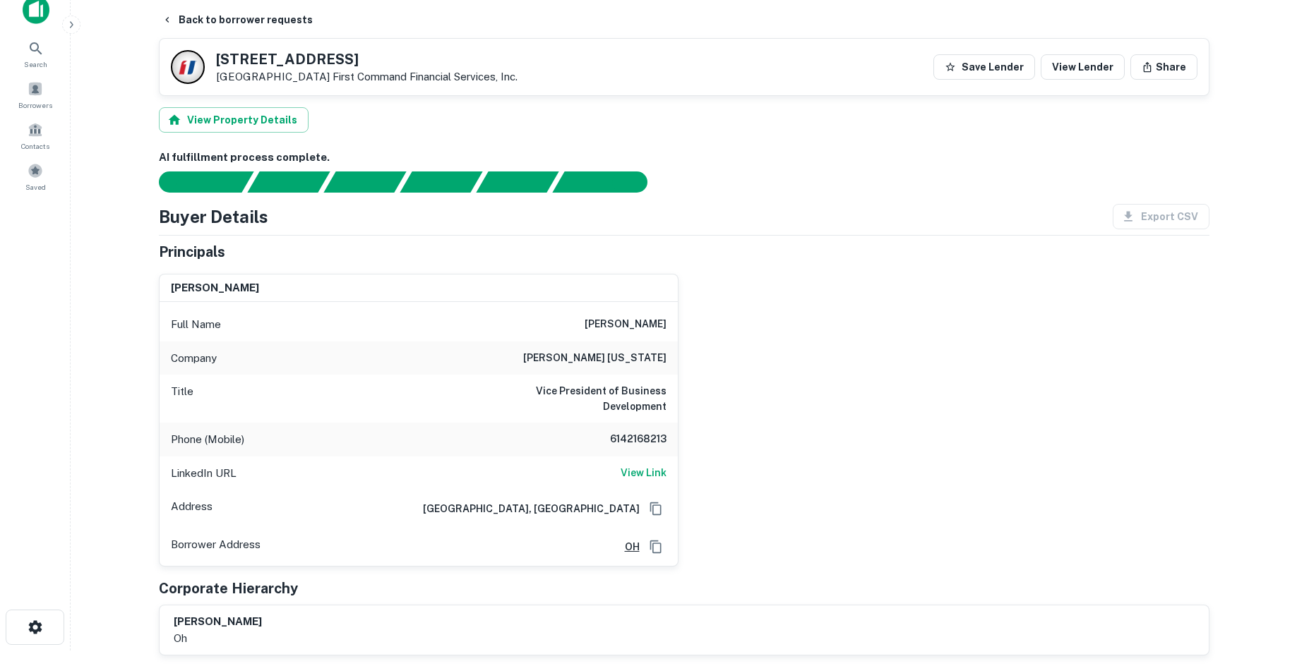
scroll to position [0, 0]
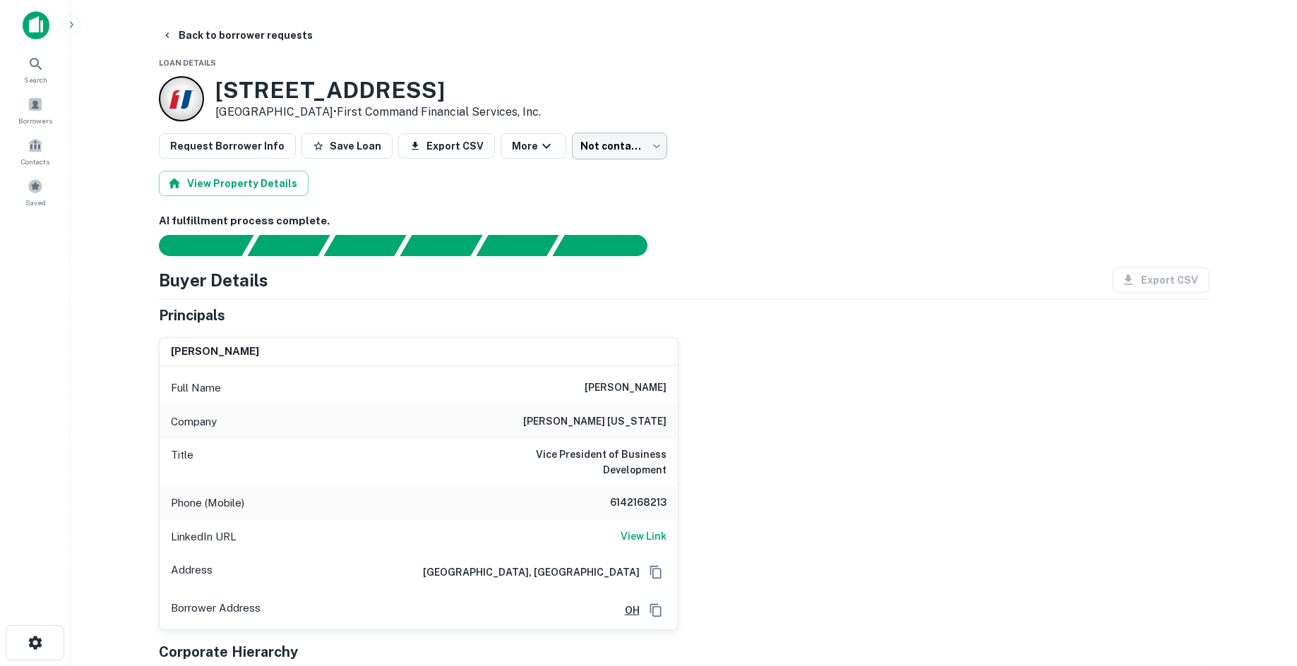
click at [625, 140] on body "Search Borrowers Contacts Saved Back to borrower requests Loan Details 3720 Tus…" at bounding box center [648, 333] width 1297 height 666
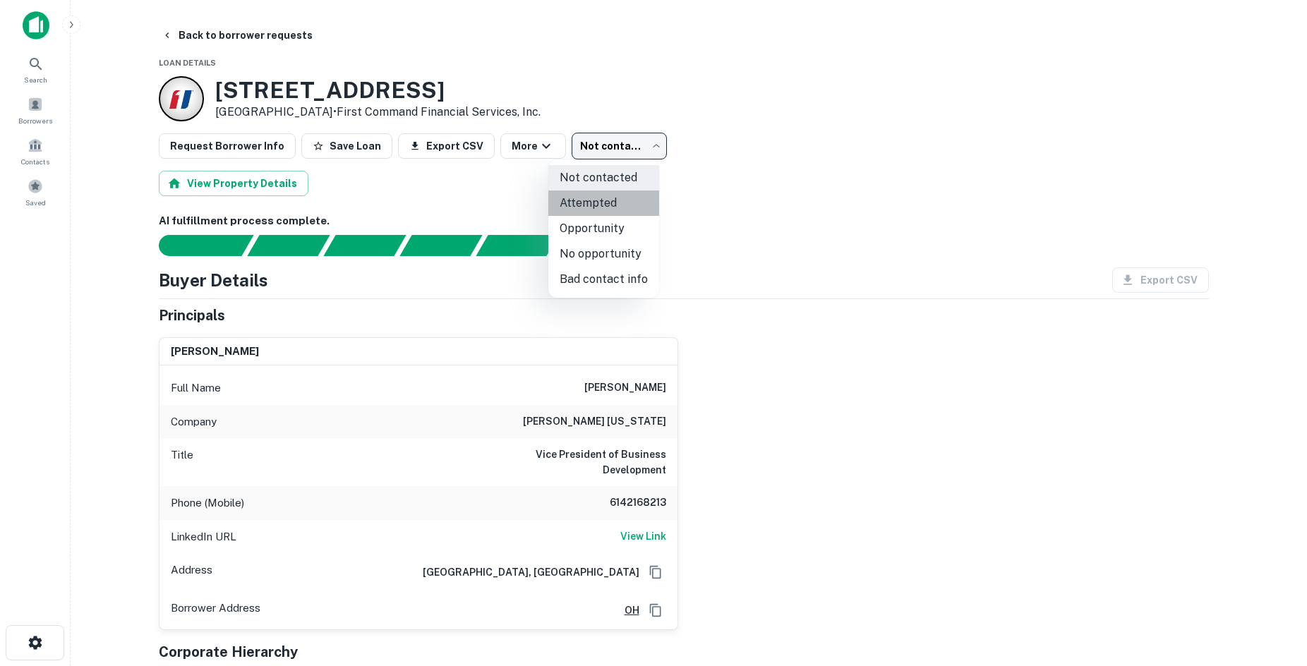
click at [630, 205] on li "Attempted" at bounding box center [603, 203] width 111 height 25
type input "*********"
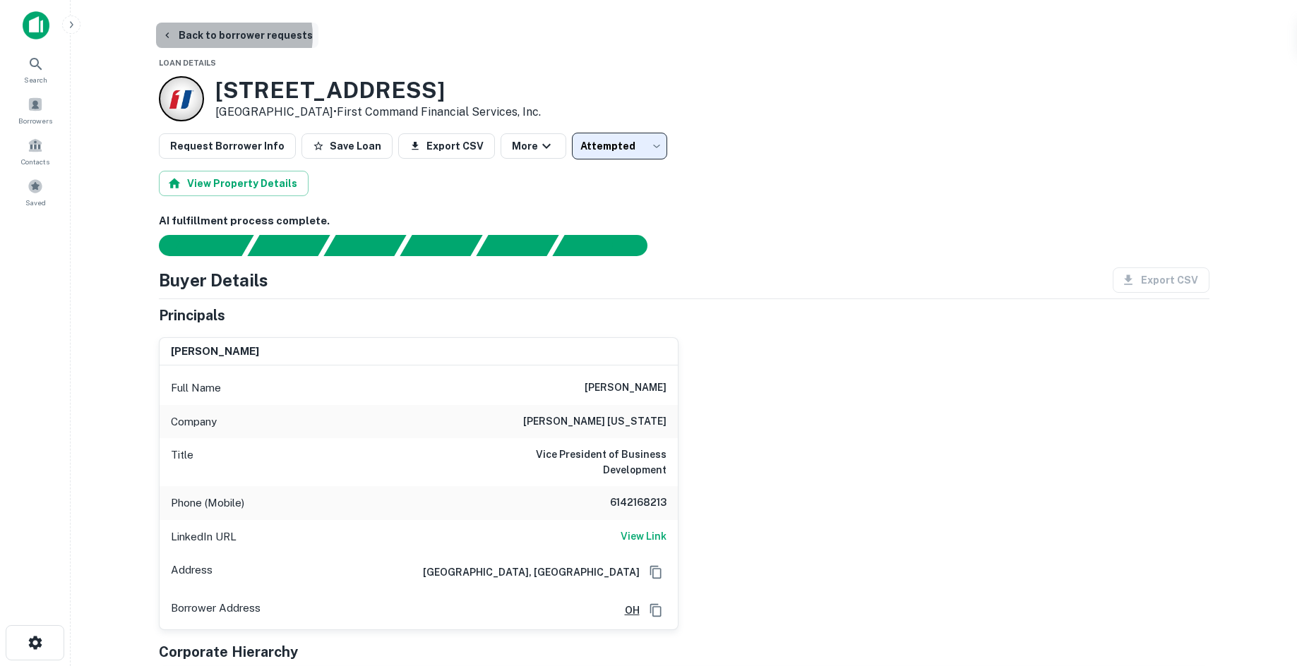
click at [233, 36] on button "Back to borrower requests" at bounding box center [237, 35] width 162 height 25
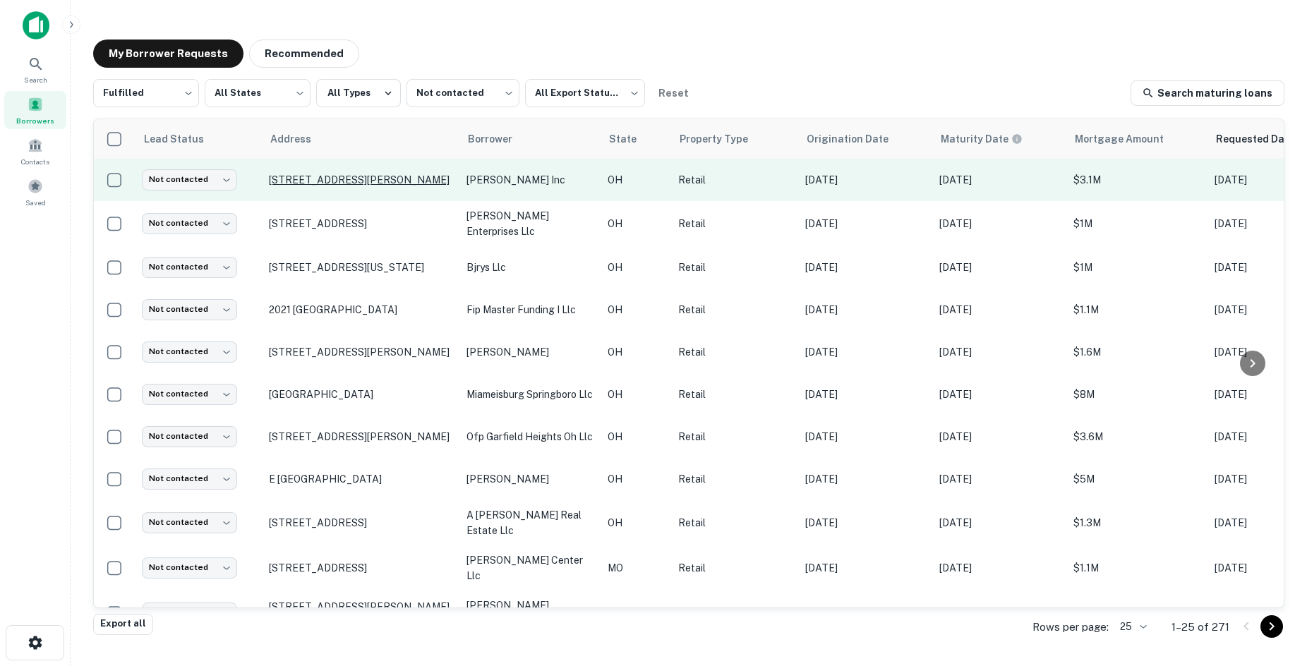
click at [390, 174] on p "134 Boardman Poland Rd Youngstown, OH44512" at bounding box center [361, 180] width 184 height 13
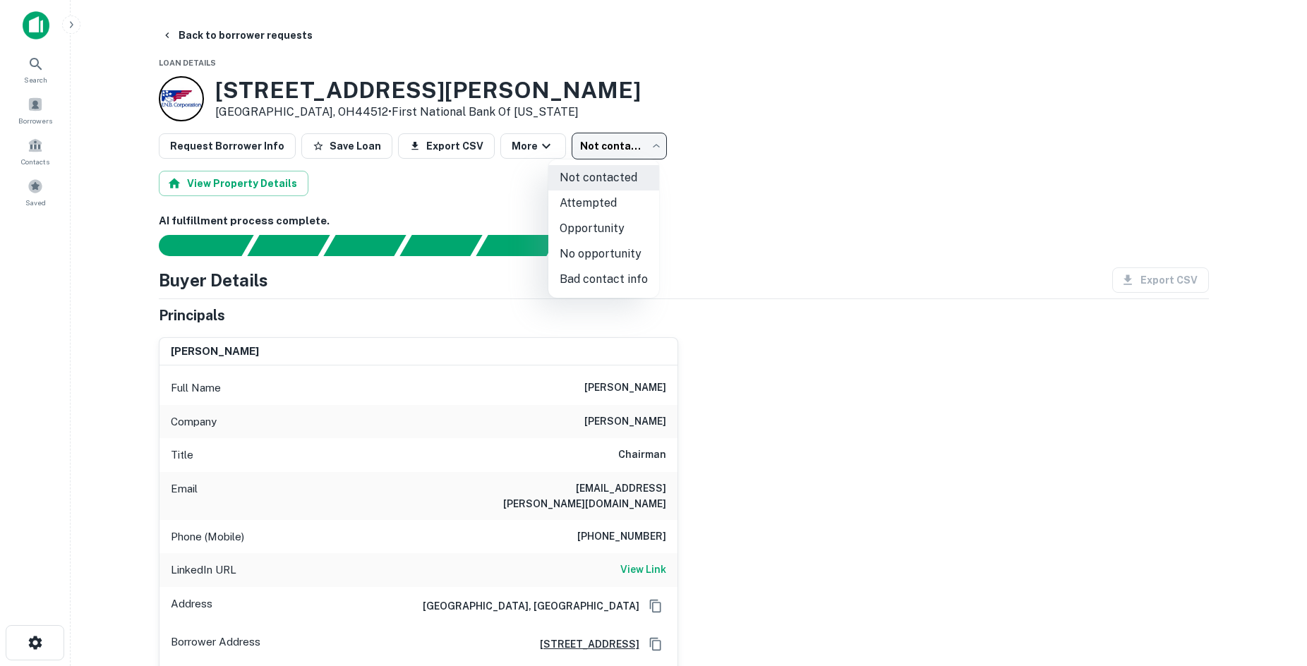
click at [588, 148] on body "Search Borrowers Contacts Saved Back to borrower requests Loan Details 134 Boar…" at bounding box center [653, 333] width 1307 height 666
click at [606, 248] on li "No opportunity" at bounding box center [603, 253] width 111 height 25
type input "**********"
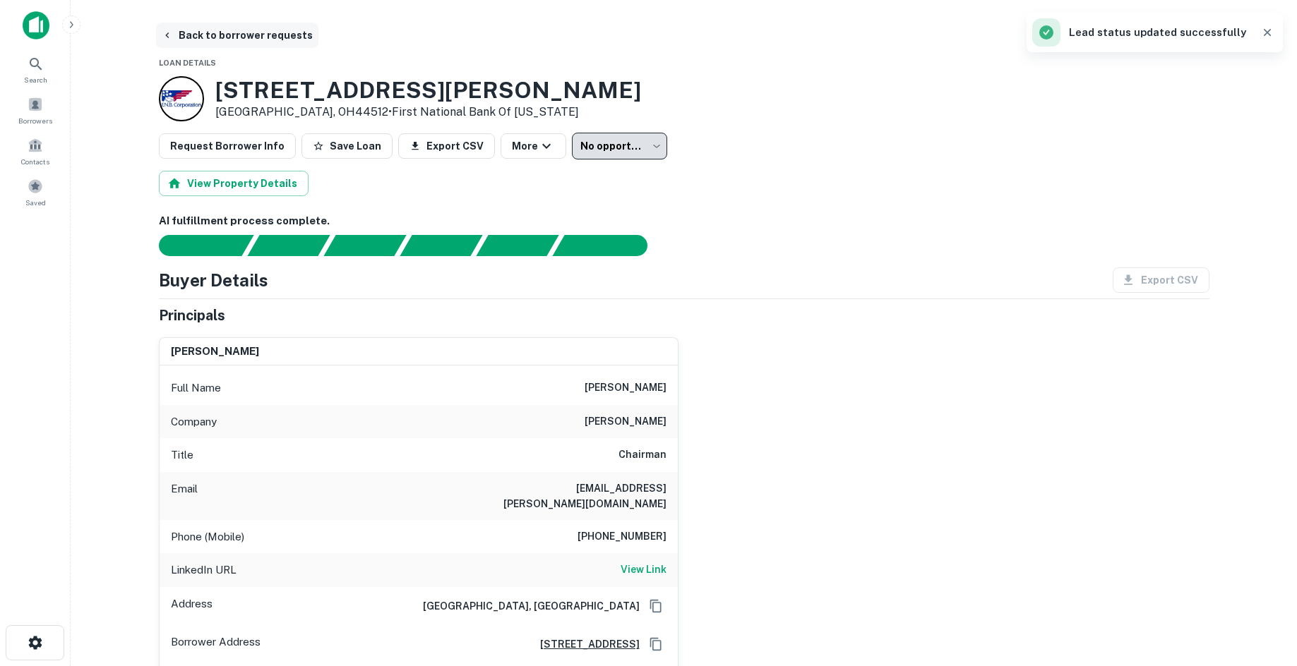
click at [265, 26] on button "Back to borrower requests" at bounding box center [237, 35] width 162 height 25
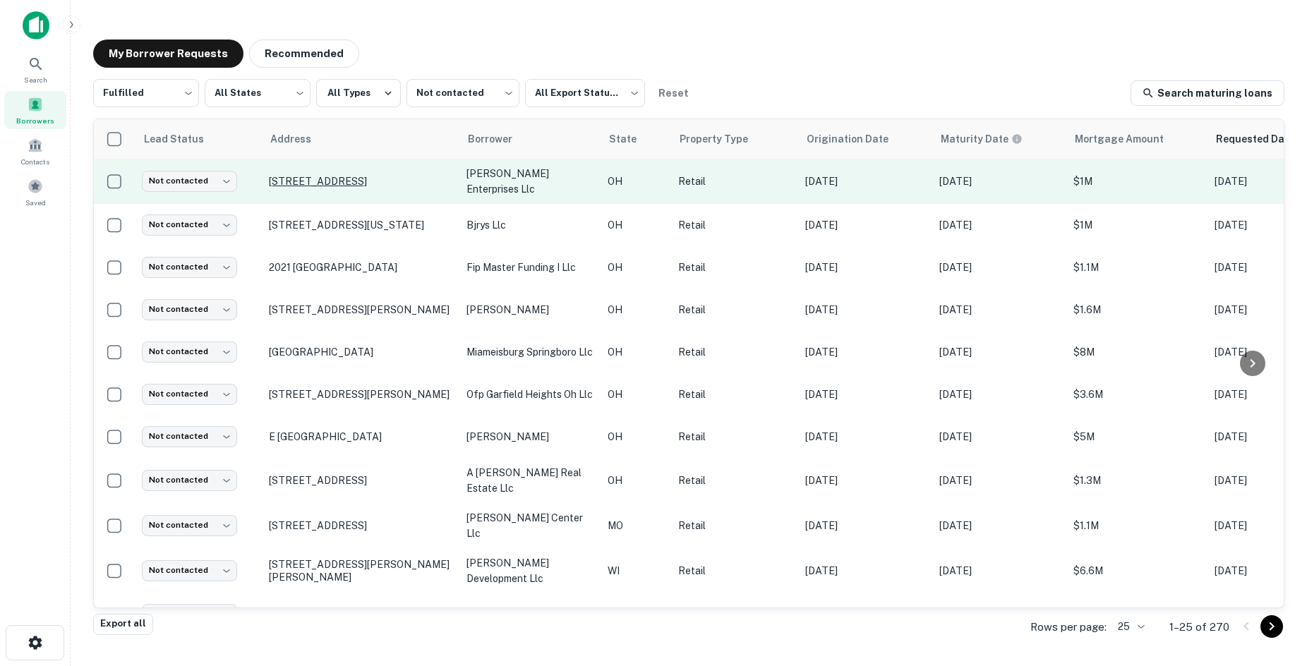
click at [363, 181] on p "5817 Wooster Pike Cincinnati, OH45227" at bounding box center [361, 181] width 184 height 13
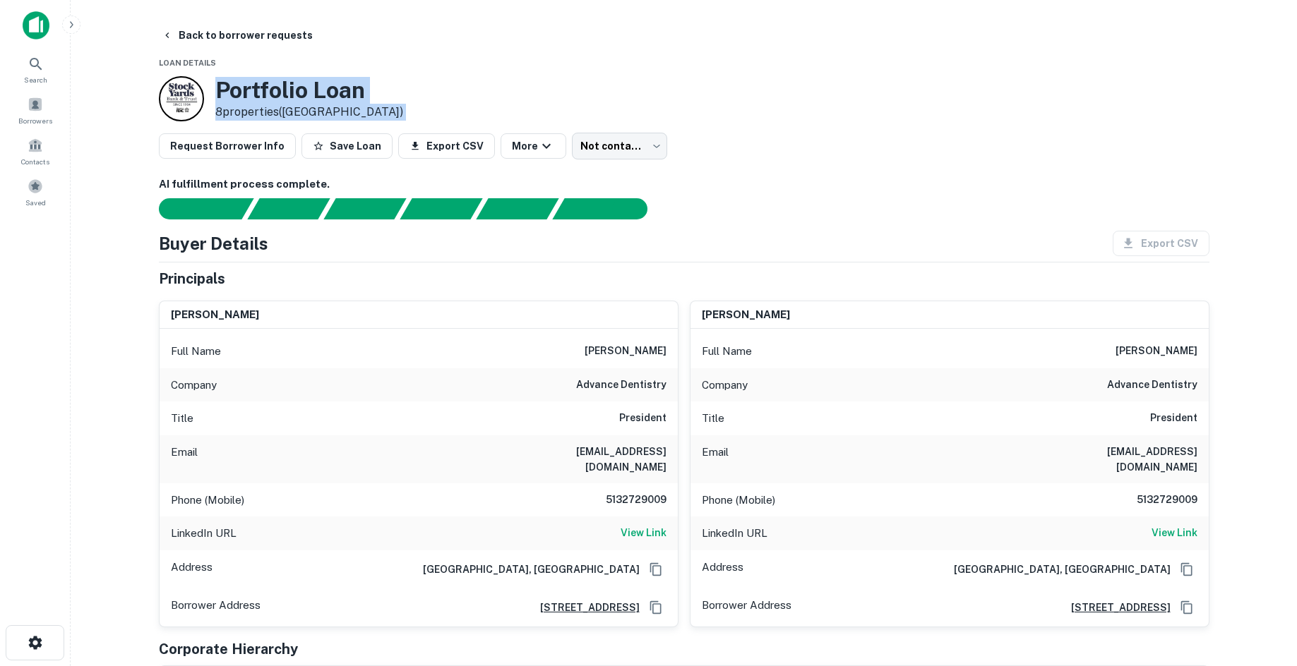
drag, startPoint x: 214, startPoint y: 92, endPoint x: 368, endPoint y: 112, distance: 155.2
click at [364, 121] on div "Portfolio Loan 8 properties (OH)" at bounding box center [281, 98] width 244 height 45
click at [378, 100] on div "Portfolio Loan 8 properties (OH)" at bounding box center [684, 98] width 1050 height 45
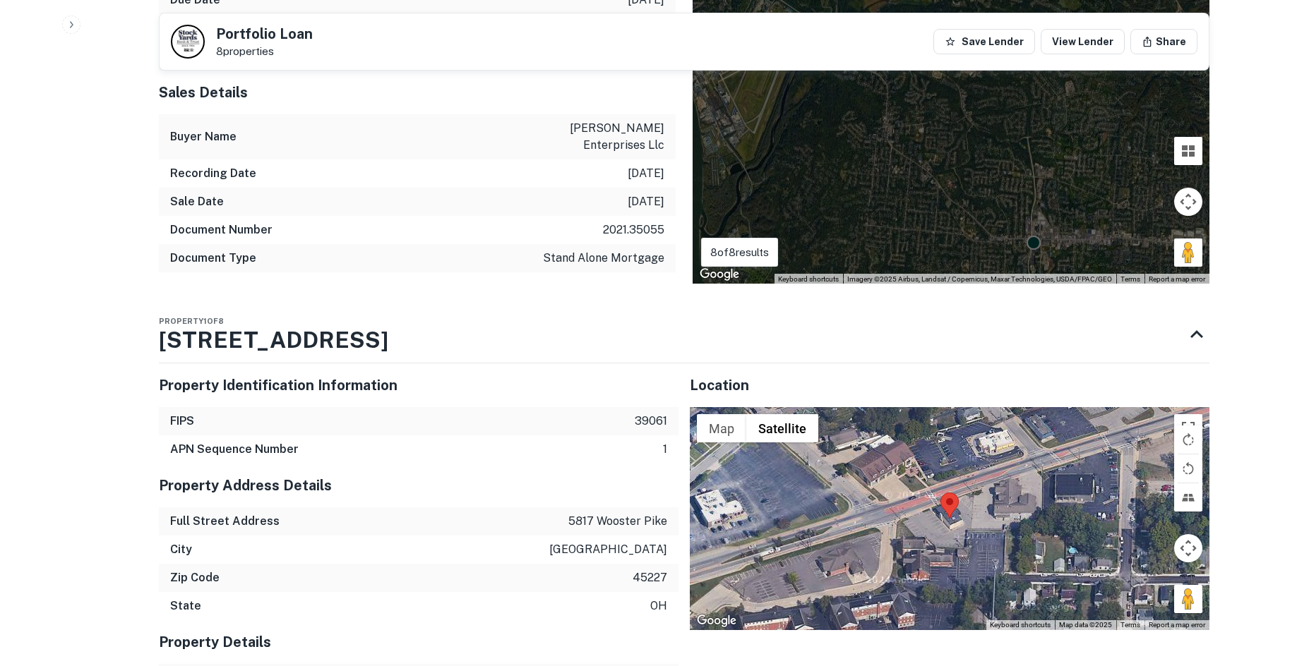
scroll to position [1470, 0]
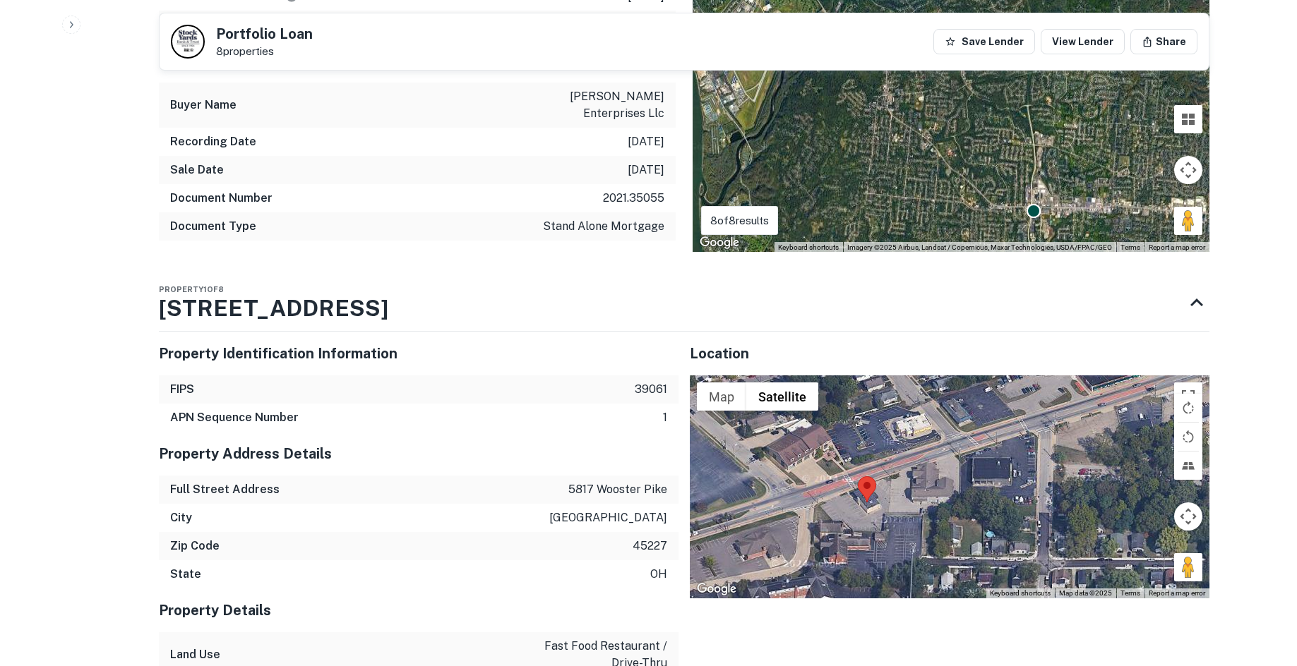
drag, startPoint x: 1183, startPoint y: 532, endPoint x: 1115, endPoint y: 558, distance: 72.4
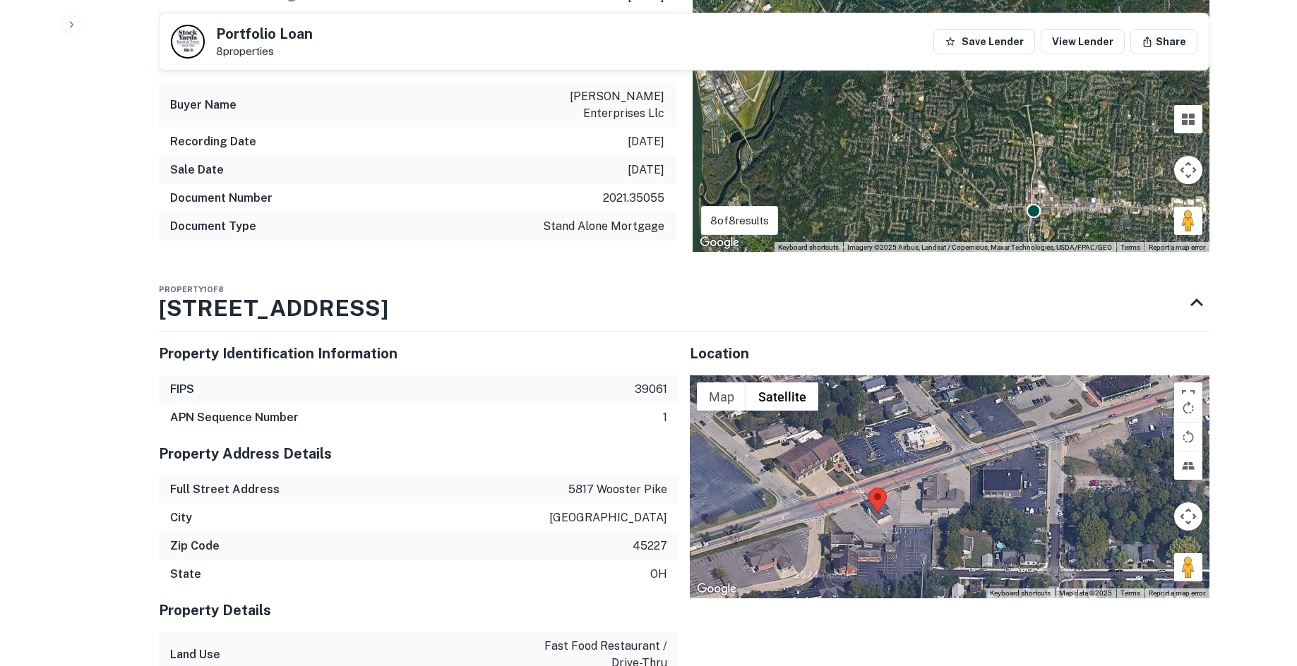
drag, startPoint x: 1177, startPoint y: 522, endPoint x: 1081, endPoint y: 482, distance: 104.1
click at [882, 453] on div "Map Terrain Satellite Labels Keyboard shortcuts Map Data Map data ©2025 Map dat…" at bounding box center [950, 487] width 520 height 223
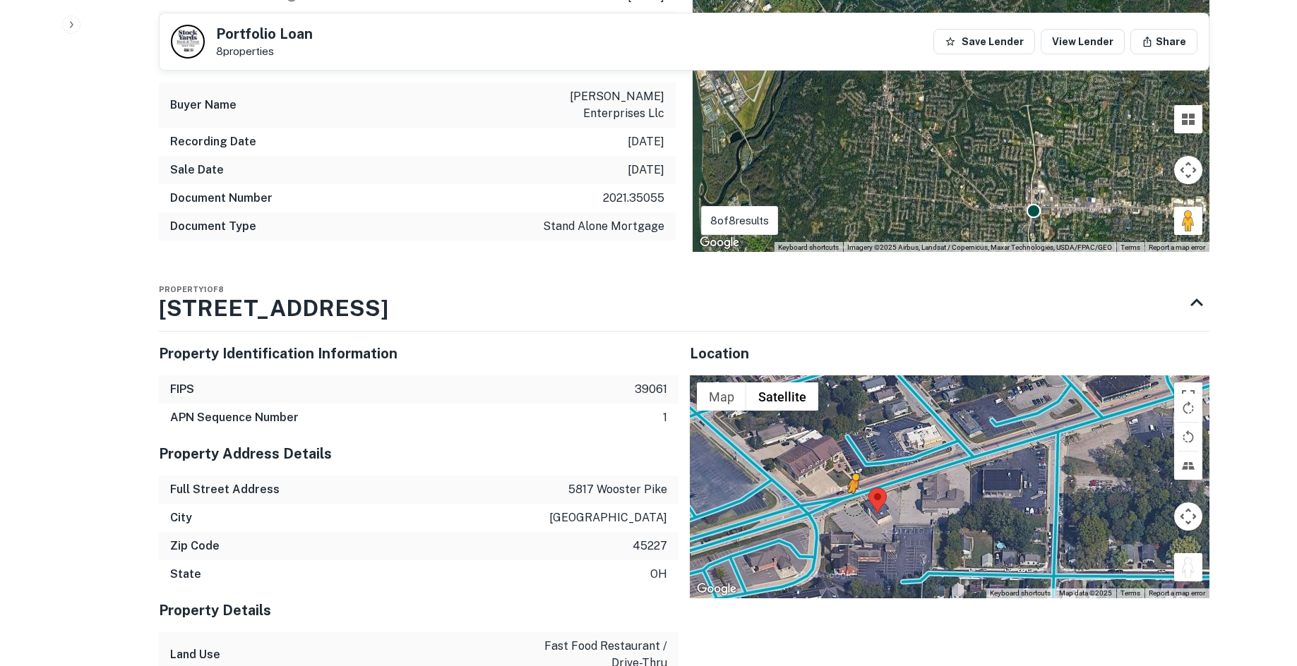
drag, startPoint x: 1175, startPoint y: 519, endPoint x: 853, endPoint y: 460, distance: 328.0
click at [853, 460] on div "To activate drag with keyboard, press Alt + Enter. Once in keyboard drag state,…" at bounding box center [950, 487] width 520 height 223
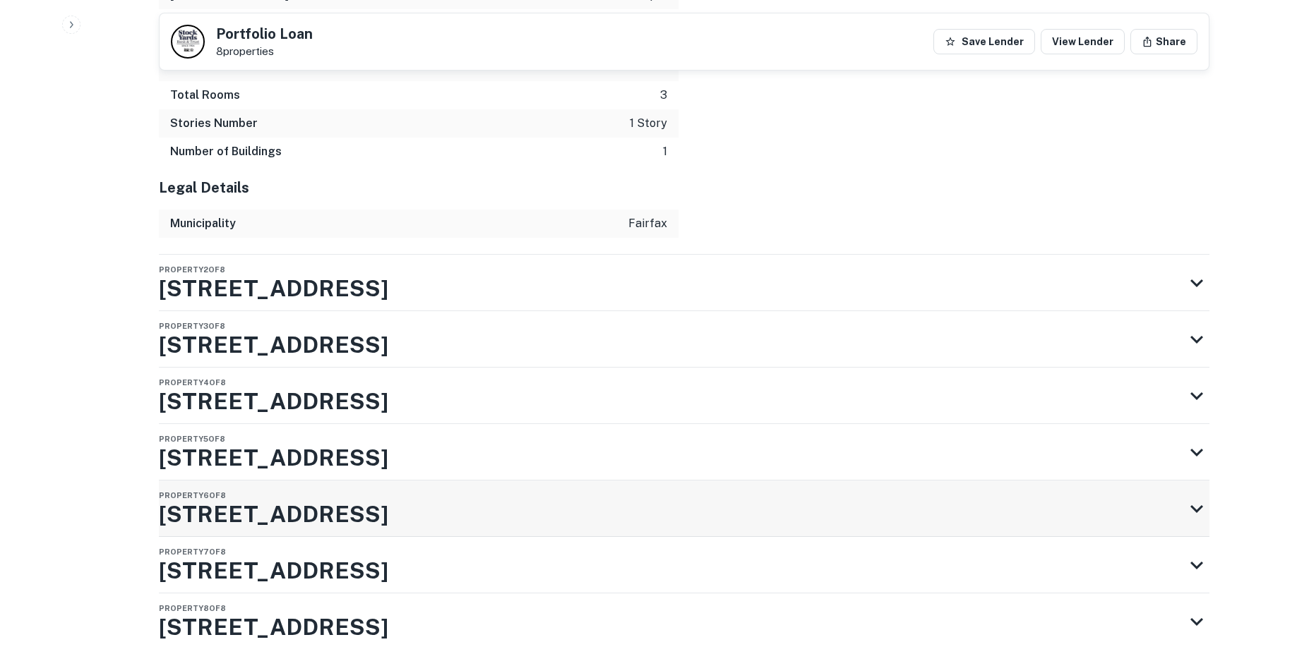
scroll to position [2387, 0]
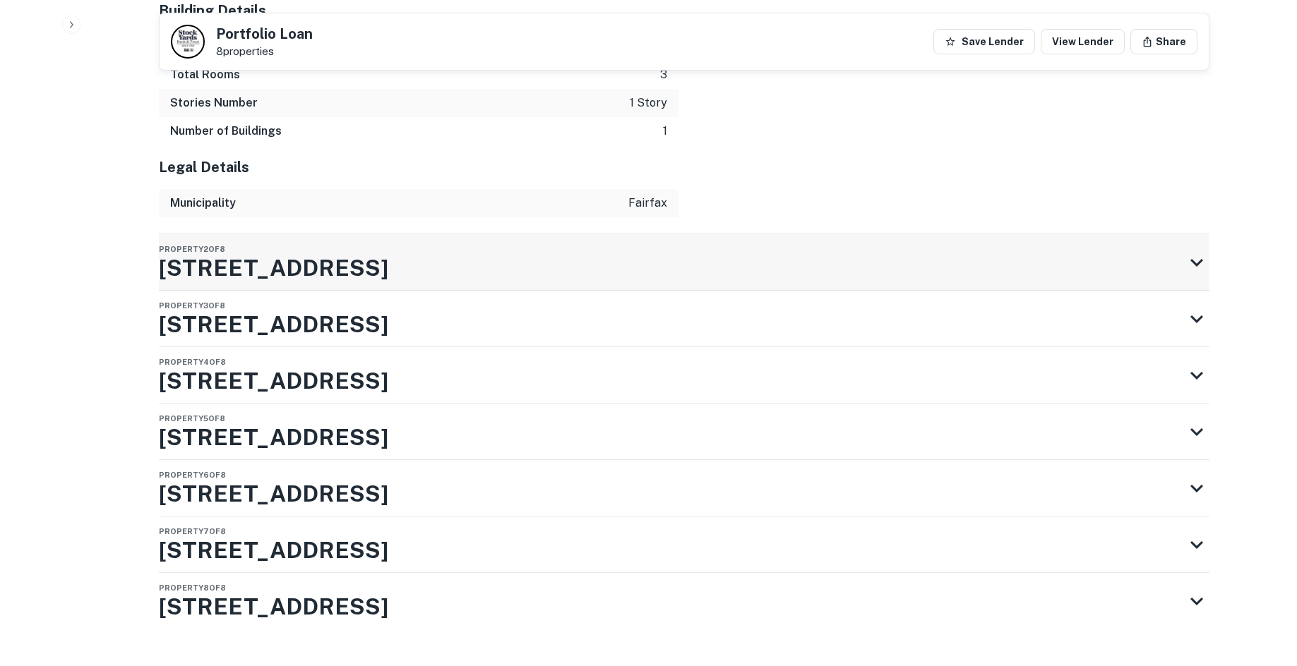
click at [486, 234] on div "Property 2 of 8 7655 5 Mile Rd" at bounding box center [671, 262] width 1025 height 56
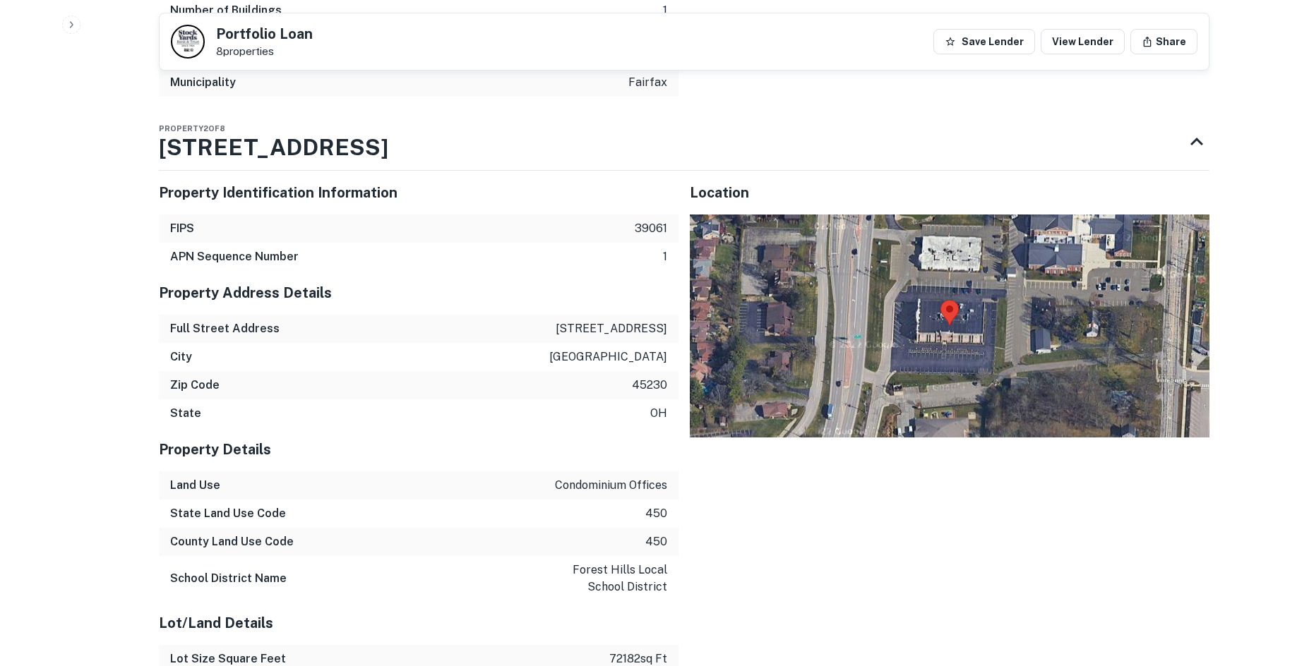
scroll to position [2528, 0]
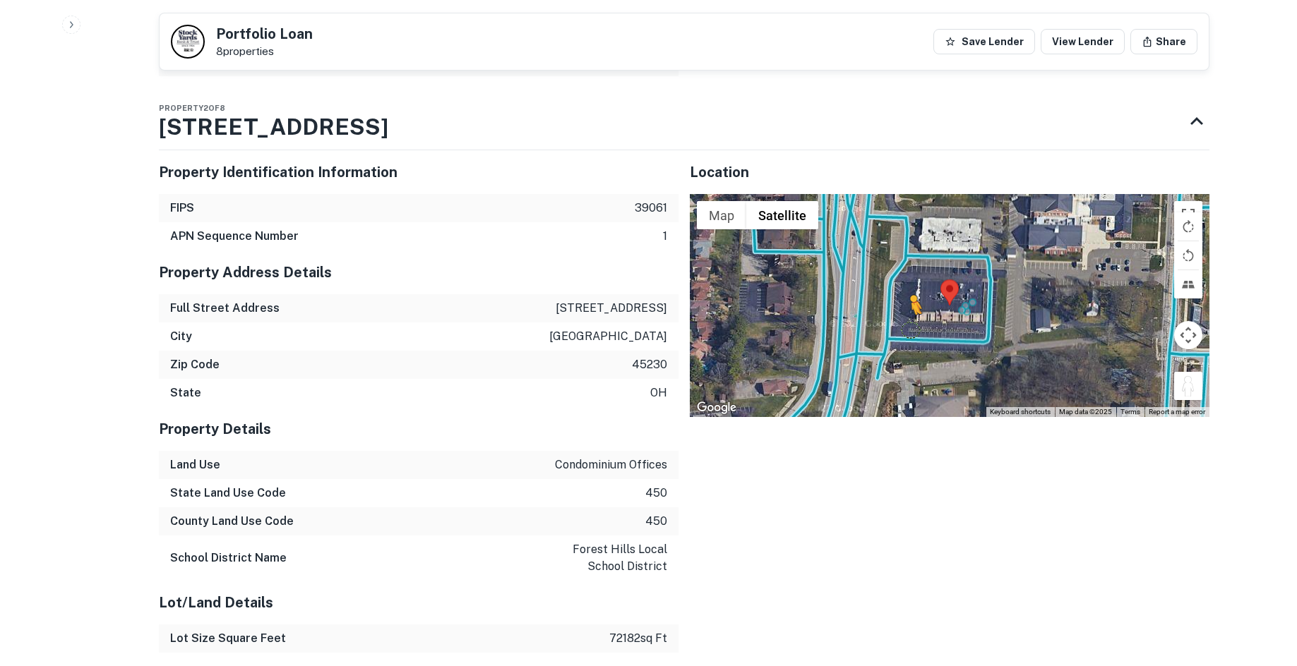
drag, startPoint x: 1193, startPoint y: 358, endPoint x: 885, endPoint y: 292, distance: 314.7
click at [885, 292] on div "To activate drag with keyboard, press Alt + Enter. Once in keyboard drag state,…" at bounding box center [950, 305] width 520 height 223
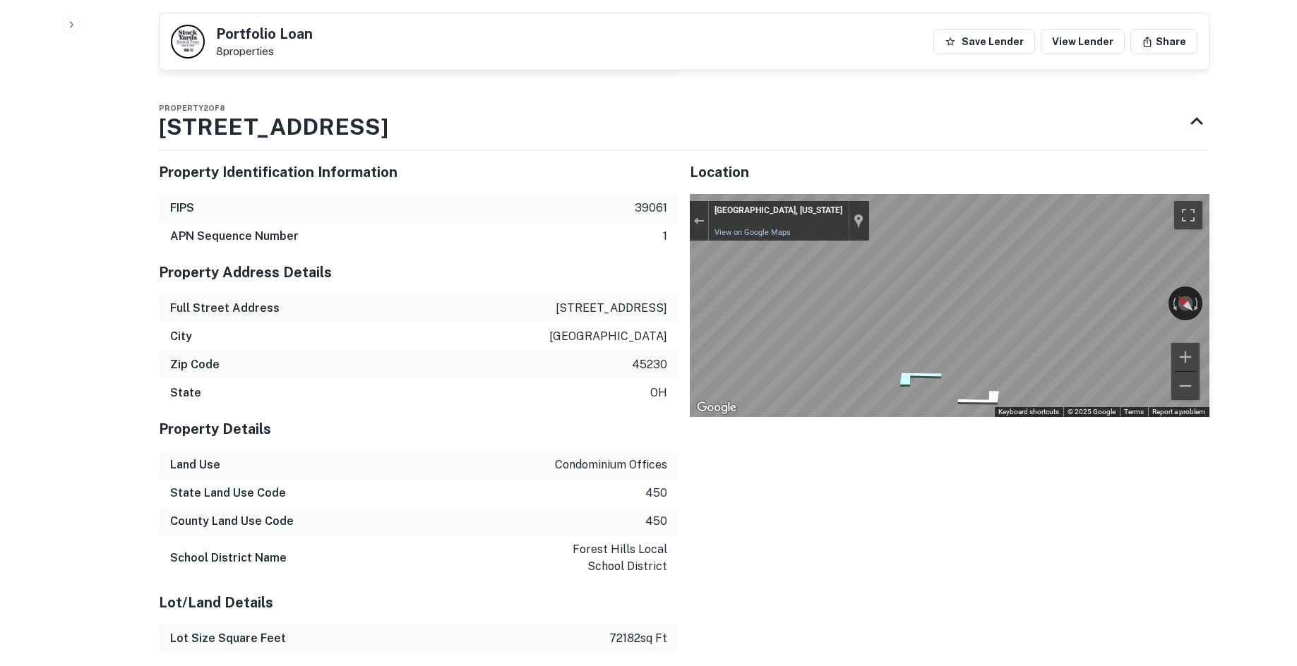
click at [947, 347] on div "Map" at bounding box center [950, 305] width 520 height 223
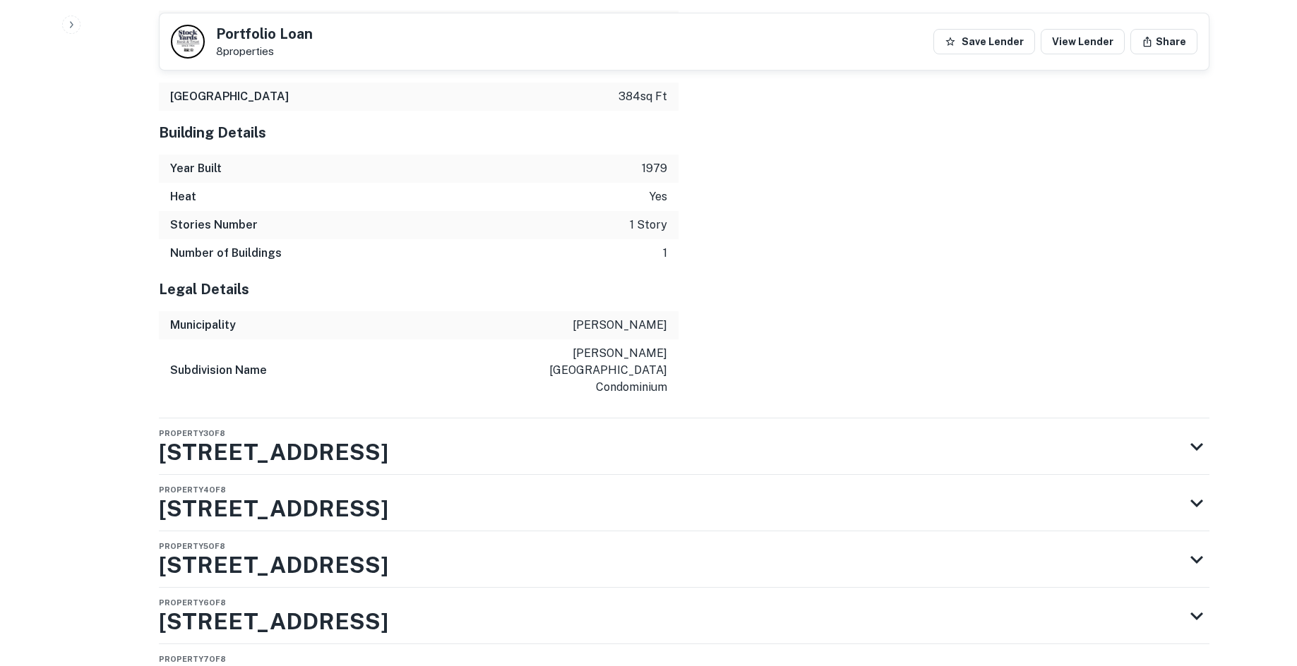
scroll to position [3253, 0]
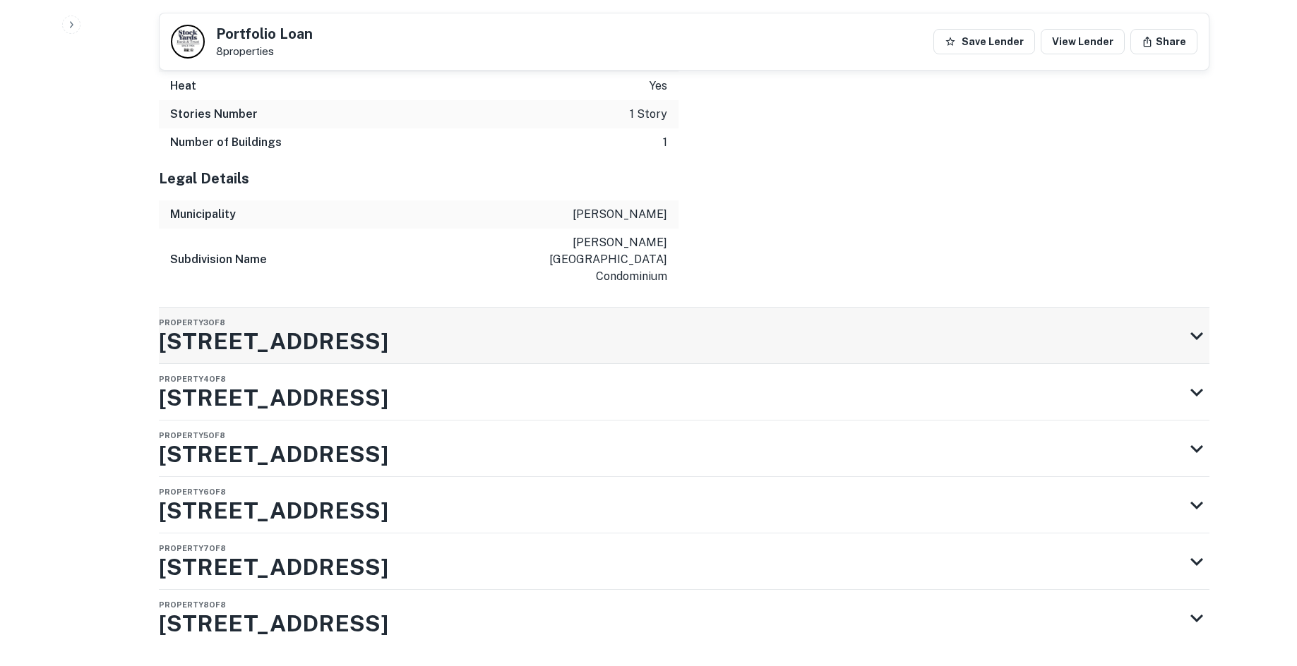
click at [526, 308] on div "Property 3 of 8 5729 Dragon Way" at bounding box center [671, 336] width 1025 height 56
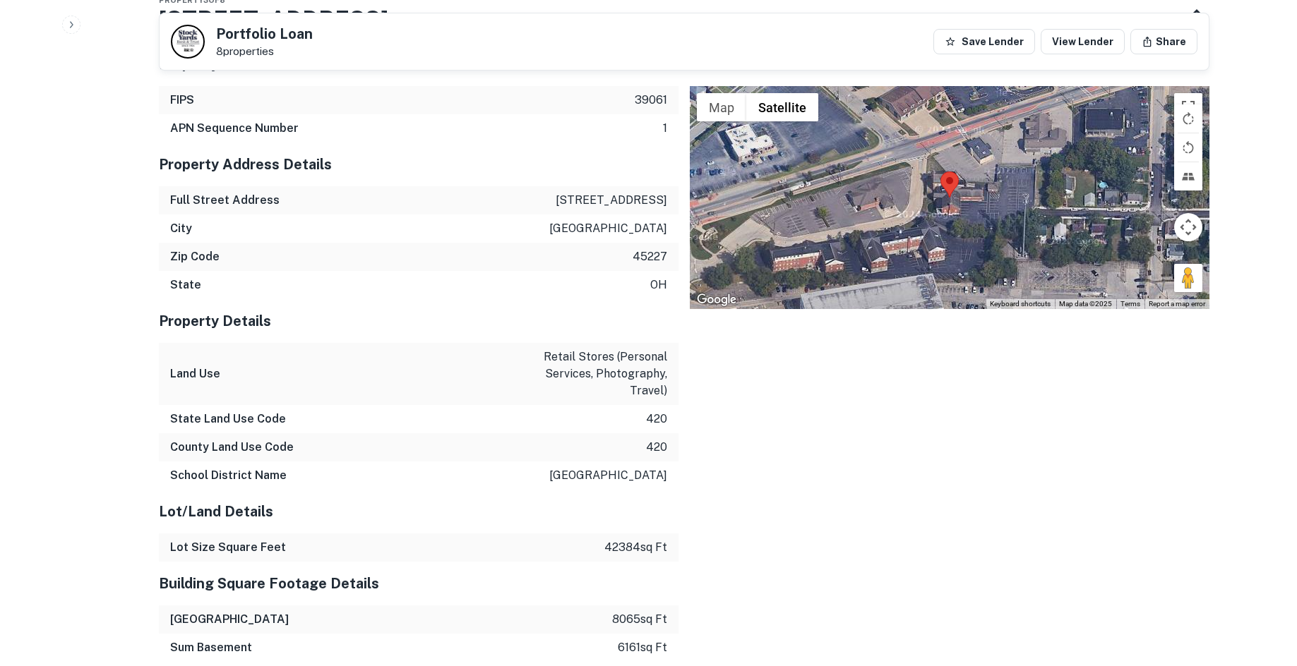
scroll to position [3435, 0]
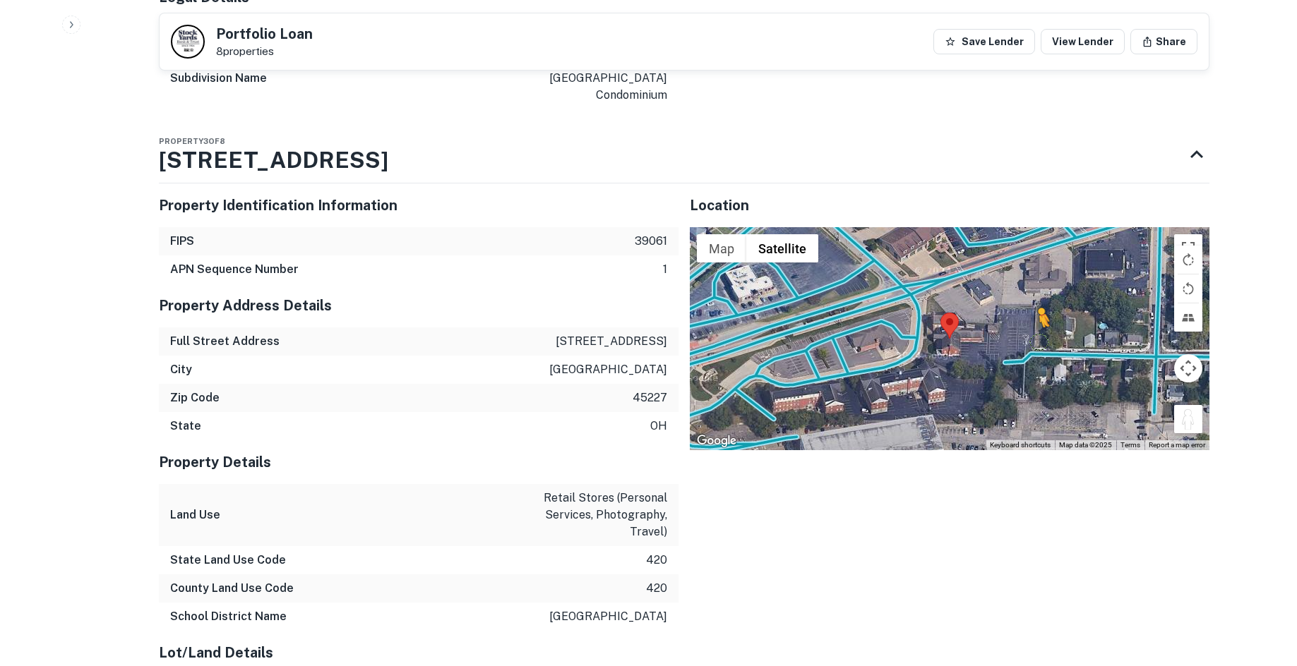
drag, startPoint x: 1182, startPoint y: 373, endPoint x: 1011, endPoint y: 302, distance: 185.5
click at [1011, 302] on div "To activate drag with keyboard, press Alt + Enter. Once in keyboard drag state,…" at bounding box center [950, 338] width 520 height 223
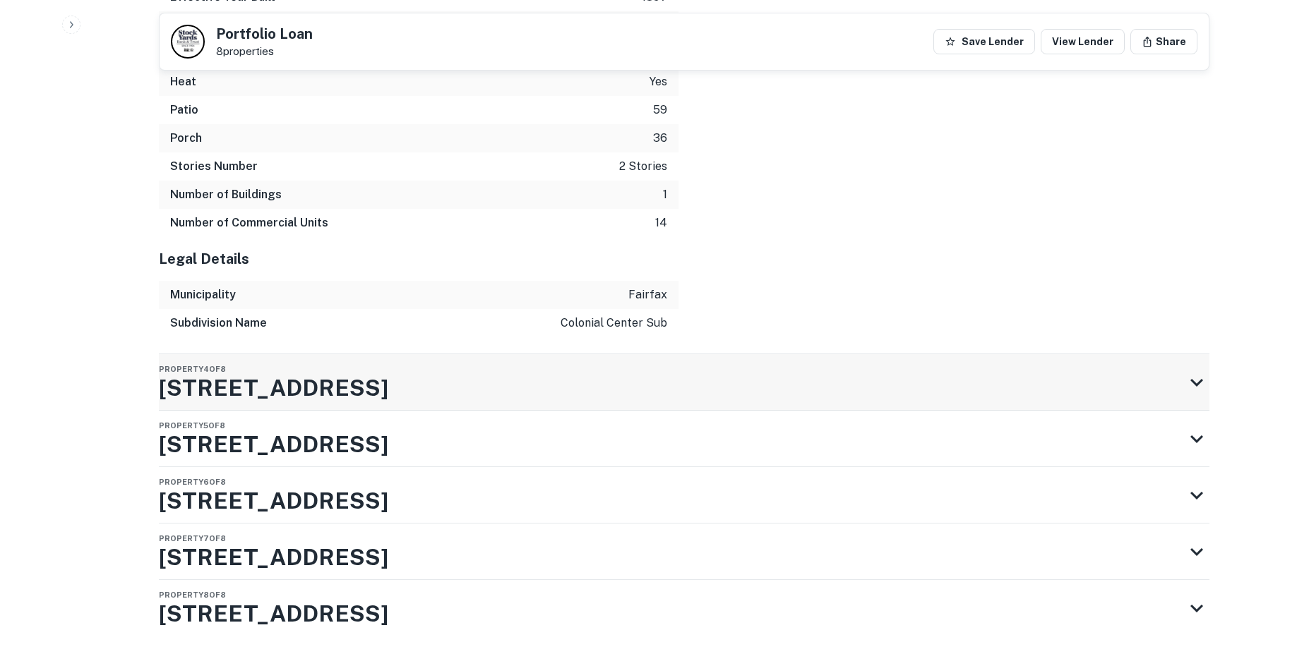
scroll to position [4334, 0]
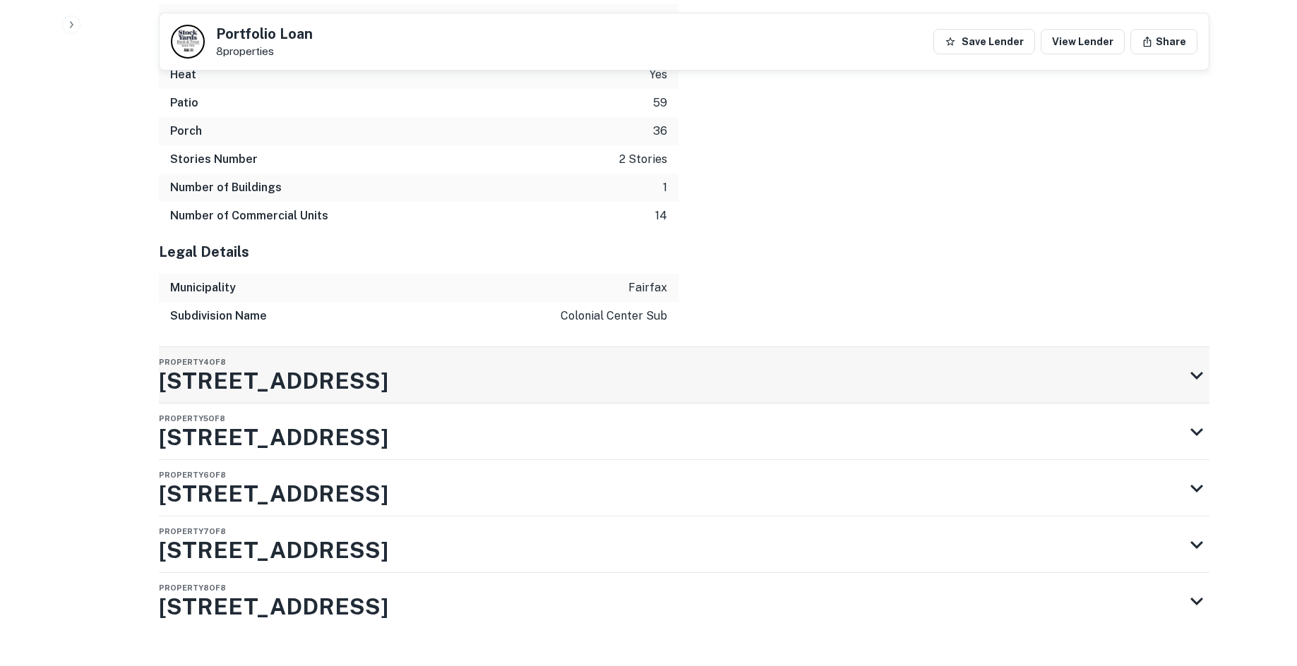
click at [536, 354] on div "Property 4 of 8 5819 Wooster Pike" at bounding box center [671, 375] width 1025 height 56
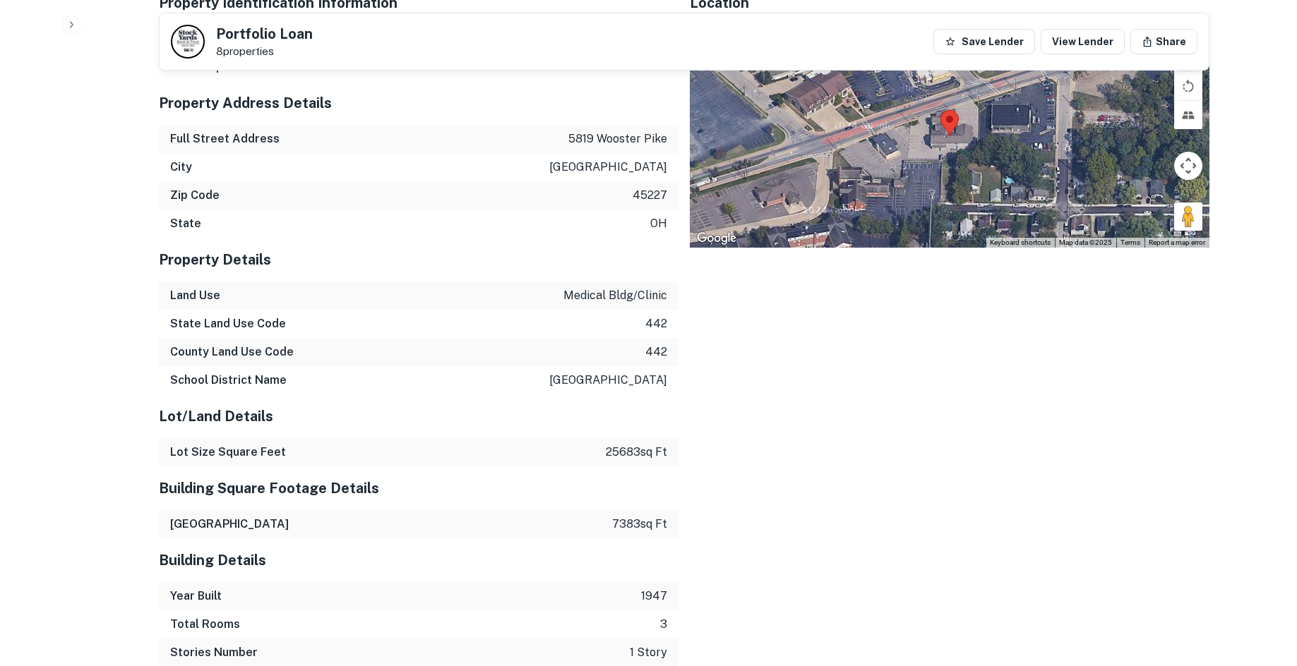
scroll to position [4616, 0]
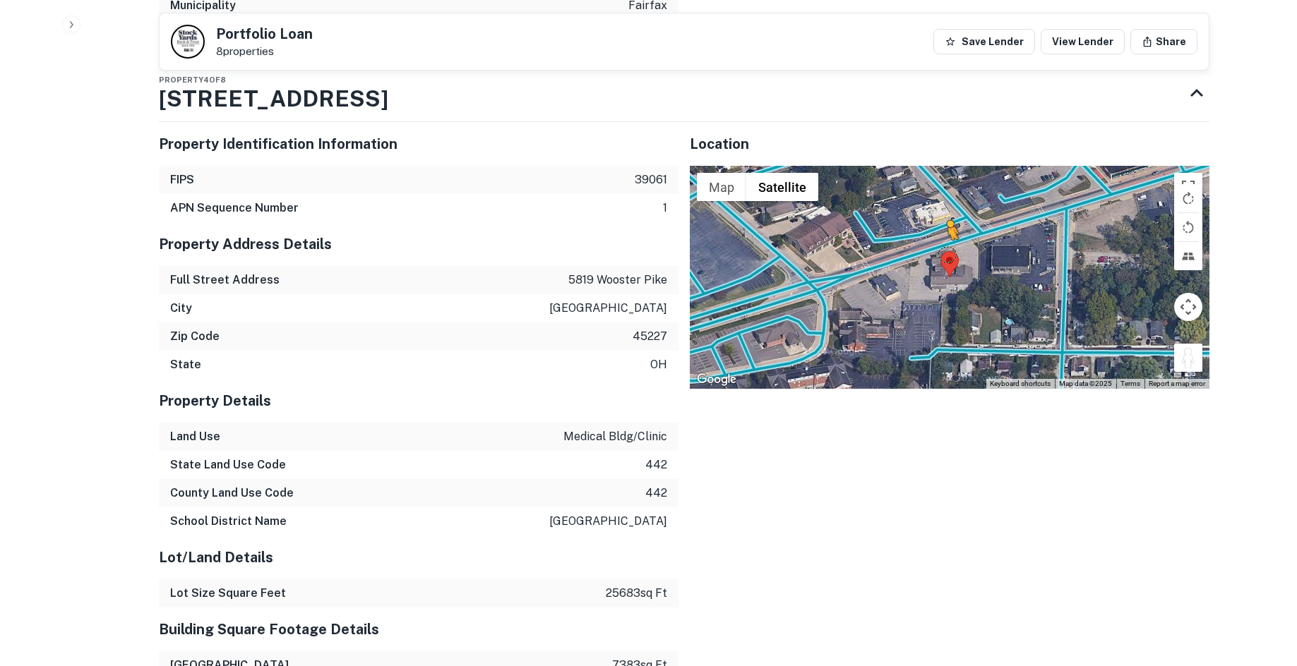
drag, startPoint x: 1189, startPoint y: 329, endPoint x: 925, endPoint y: 212, distance: 289.2
click at [925, 212] on div "To activate drag with keyboard, press Alt + Enter. Once in keyboard drag state,…" at bounding box center [950, 277] width 520 height 223
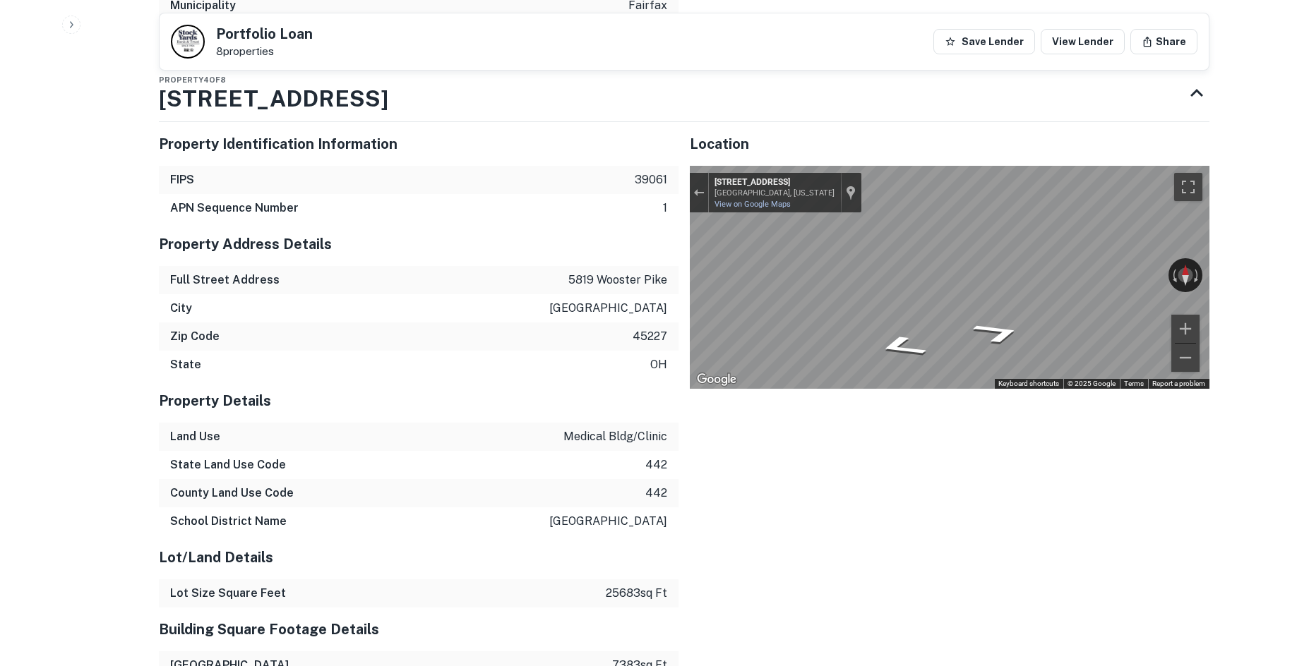
drag, startPoint x: 925, startPoint y: 212, endPoint x: 596, endPoint y: 261, distance: 332.5
click at [606, 261] on div "Property Identification Information FIPS 39061 APN Sequence Number 1 Property A…" at bounding box center [679, 510] width 1062 height 798
click at [472, 253] on div "Property Identification Information FIPS 39061 APN Sequence Number 1 Property A…" at bounding box center [679, 510] width 1062 height 798
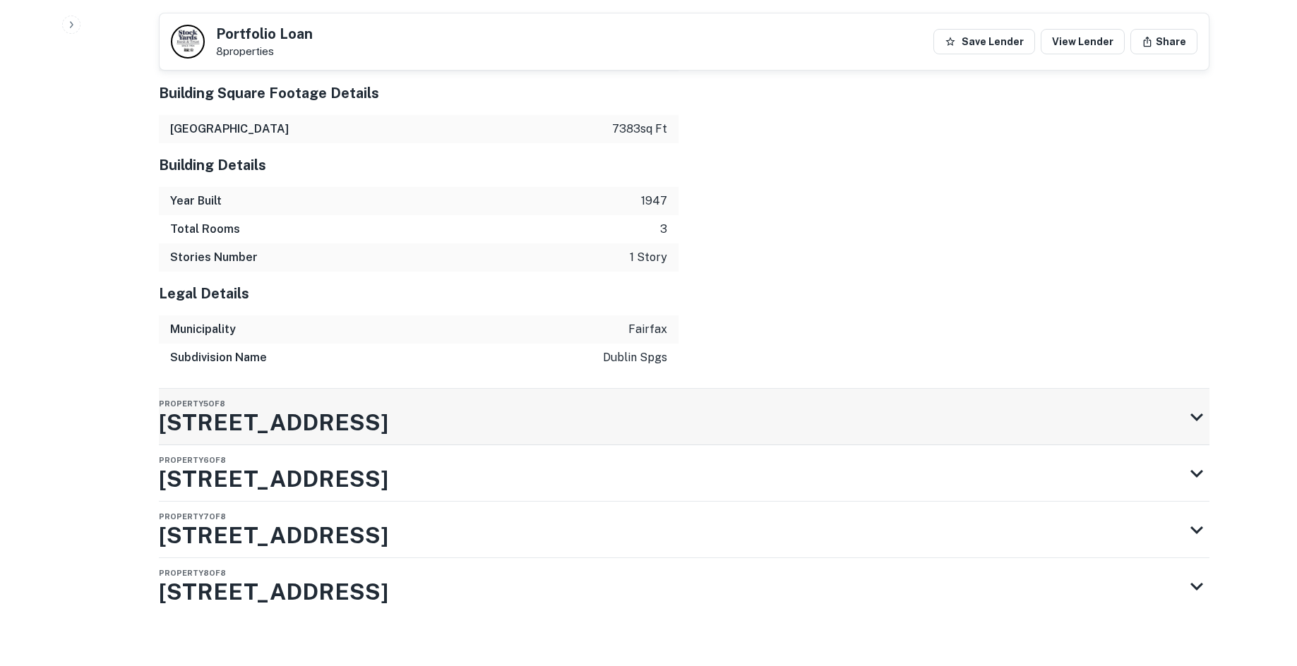
scroll to position [5155, 0]
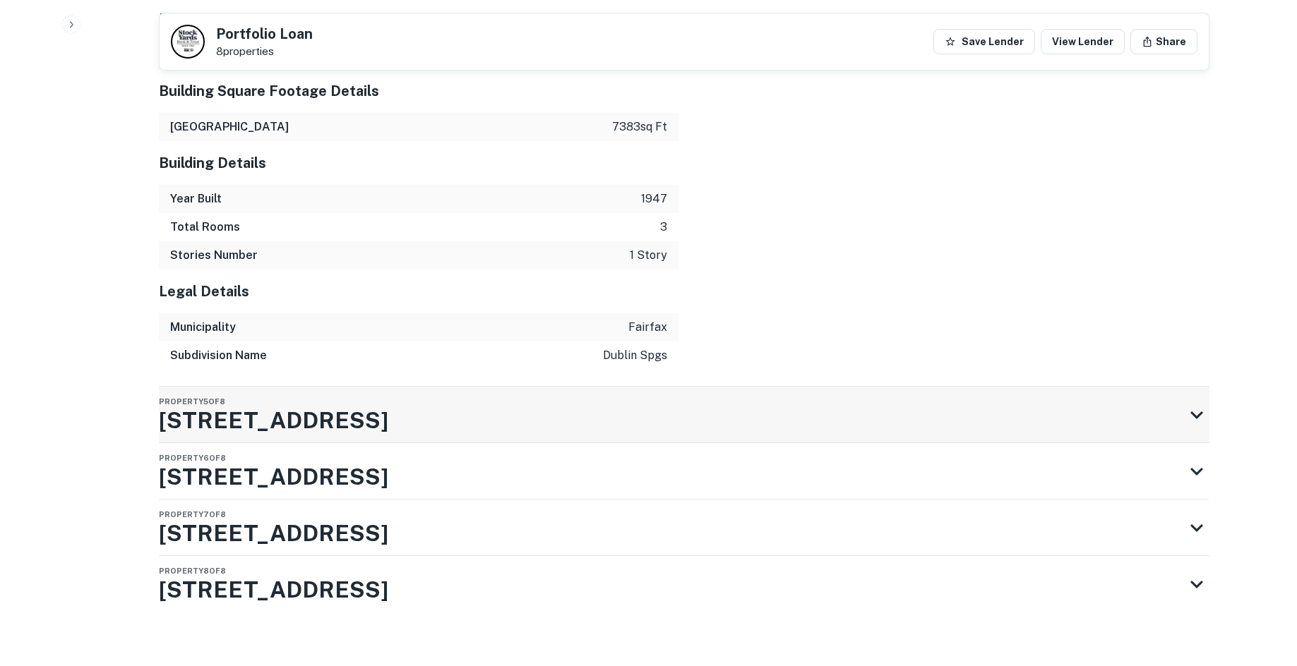
click at [580, 387] on div "Property 5 of 8 7655 5 Mile Rd" at bounding box center [671, 415] width 1025 height 56
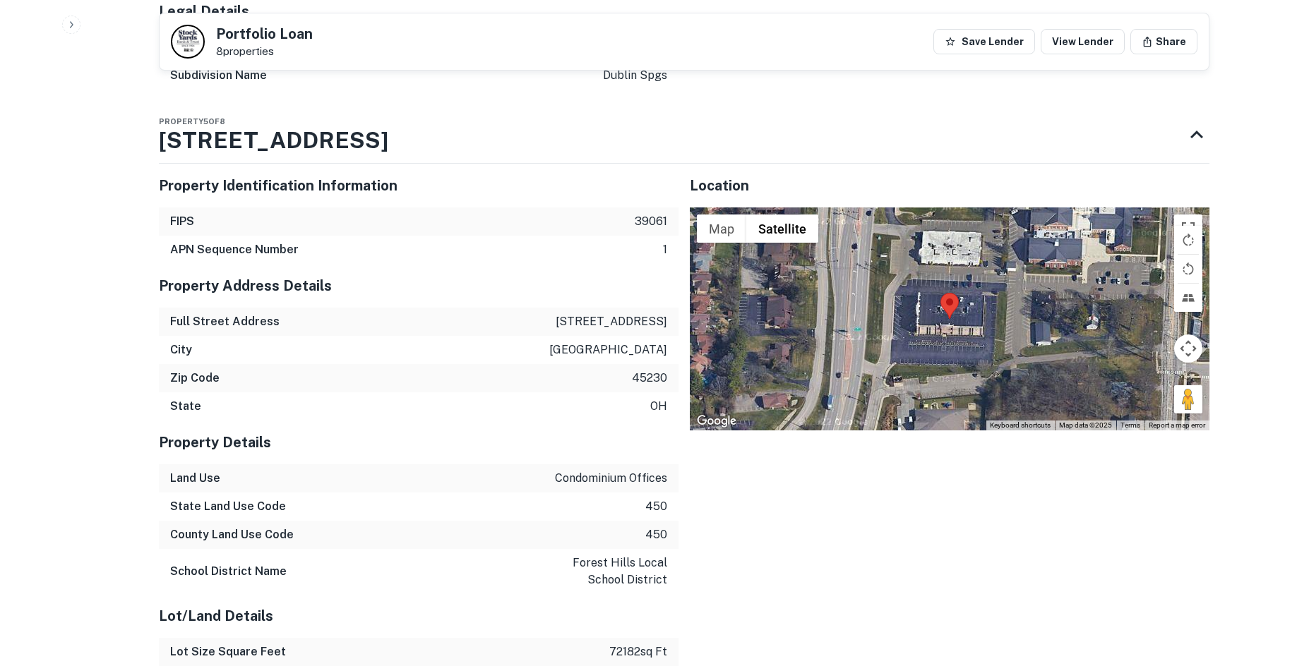
scroll to position [5437, 0]
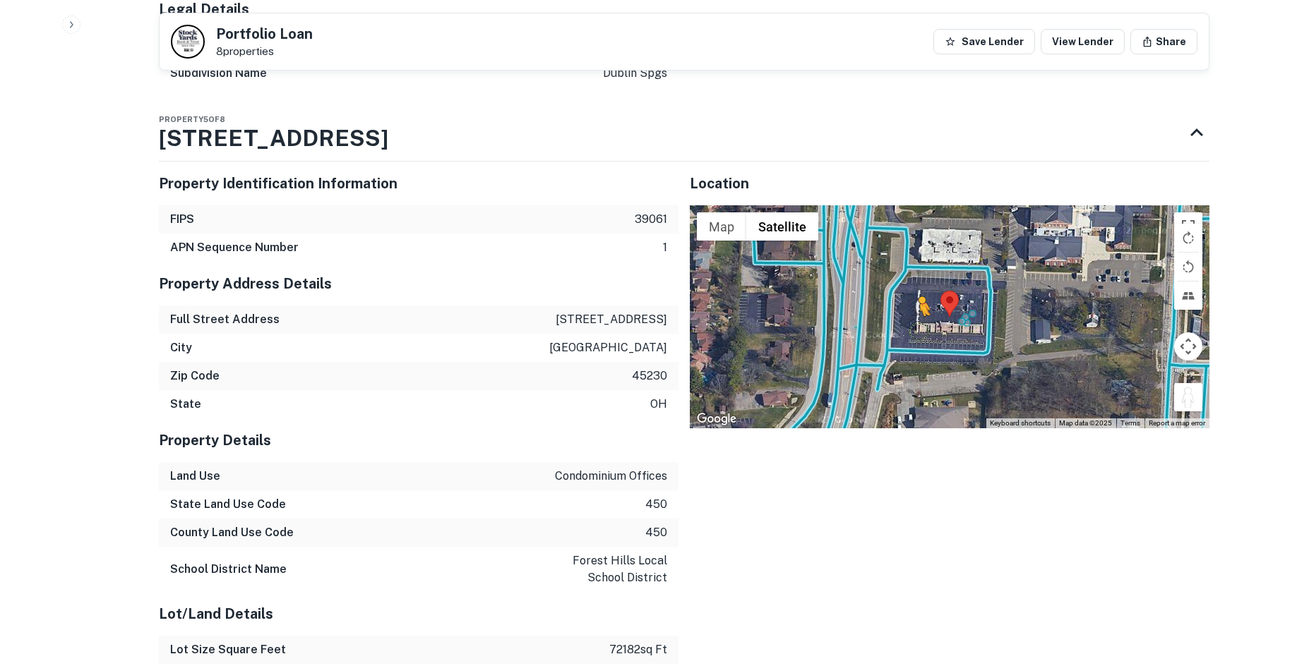
drag, startPoint x: 1190, startPoint y: 391, endPoint x: 901, endPoint y: 304, distance: 302.3
click at [903, 306] on div "To activate drag with keyboard, press Alt + Enter. Once in keyboard drag state,…" at bounding box center [950, 316] width 520 height 223
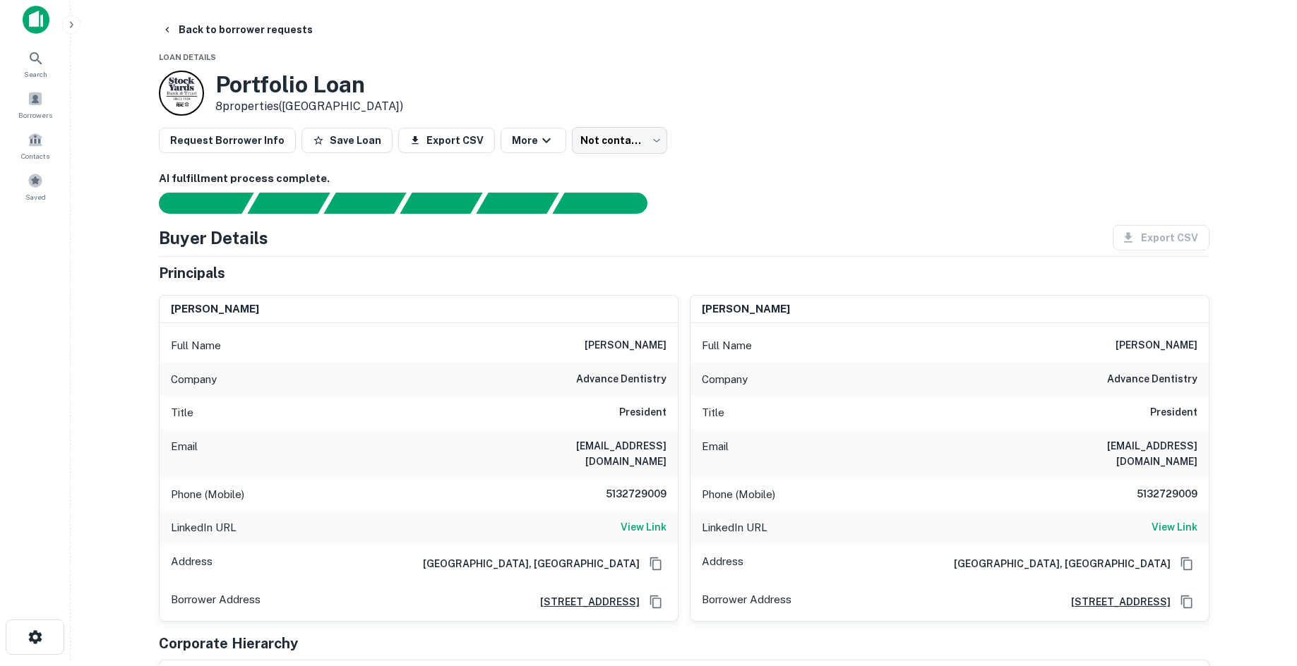
scroll to position [0, 0]
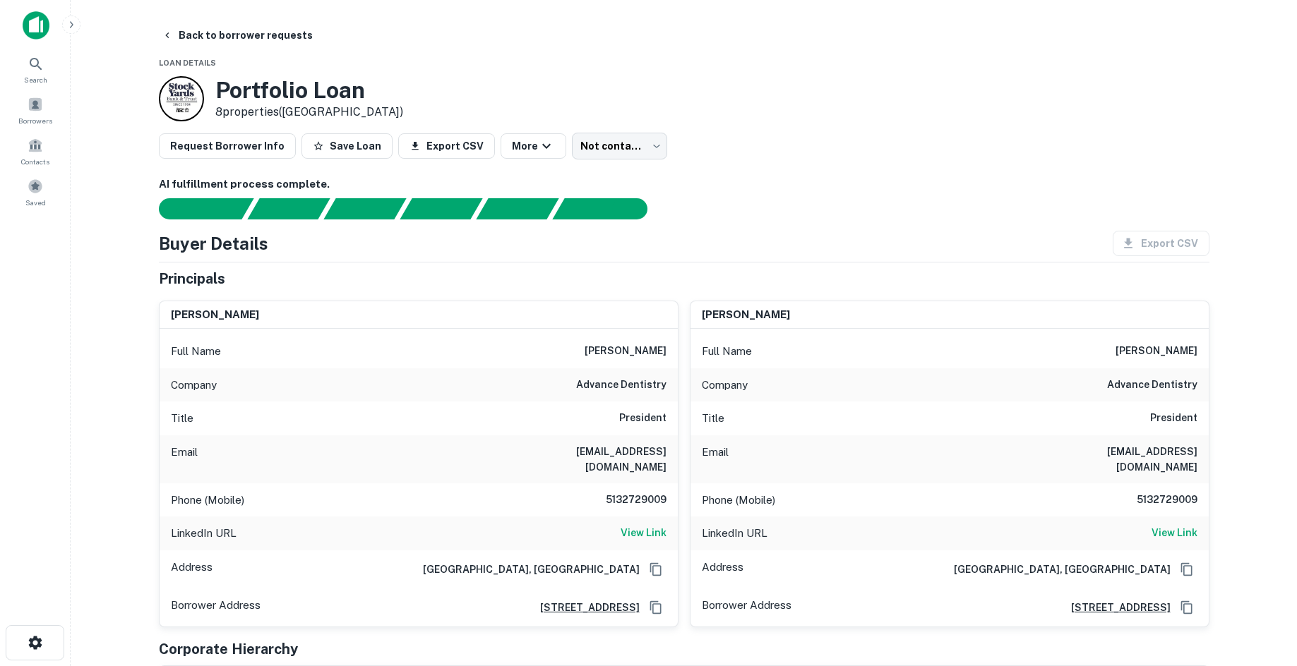
click at [618, 492] on h6 "5132729009" at bounding box center [624, 500] width 85 height 17
copy h6 "5132729009"
click at [772, 231] on div "Buyer Details Export CSV" at bounding box center [684, 243] width 1050 height 25
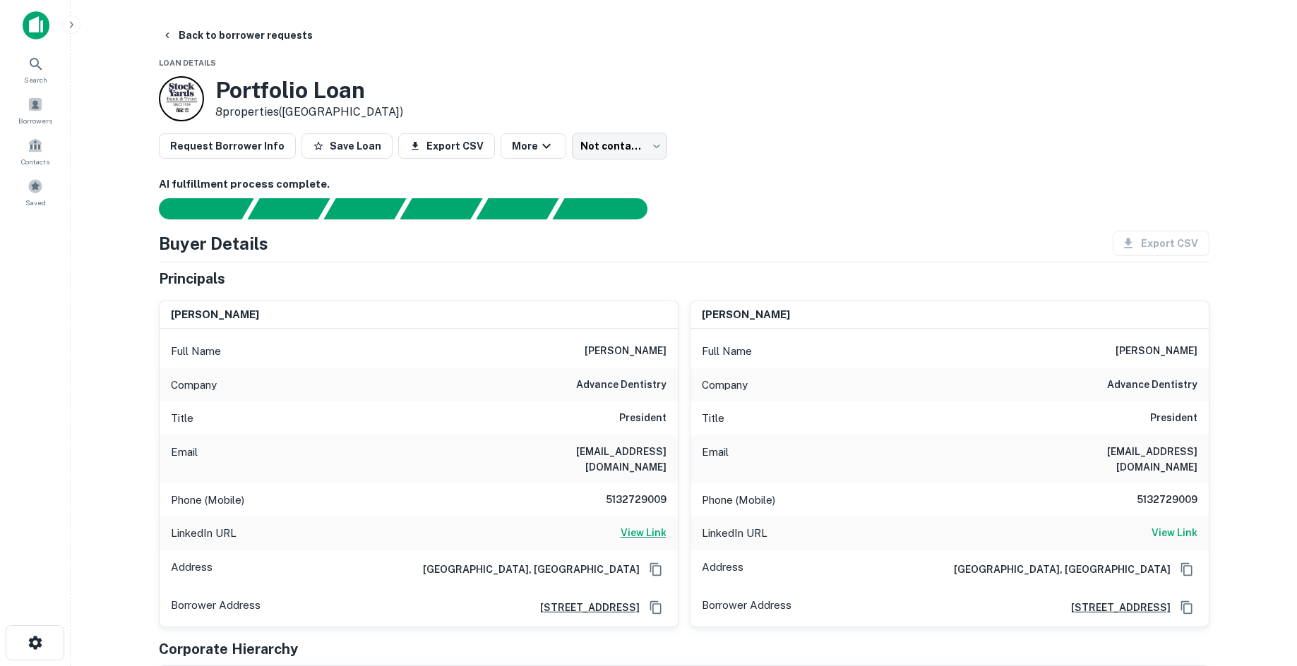
click at [642, 525] on h6 "View Link" at bounding box center [643, 533] width 46 height 16
click at [620, 142] on body "Search Borrowers Contacts Saved Back to borrower requests Loan Details Portfoli…" at bounding box center [648, 333] width 1297 height 666
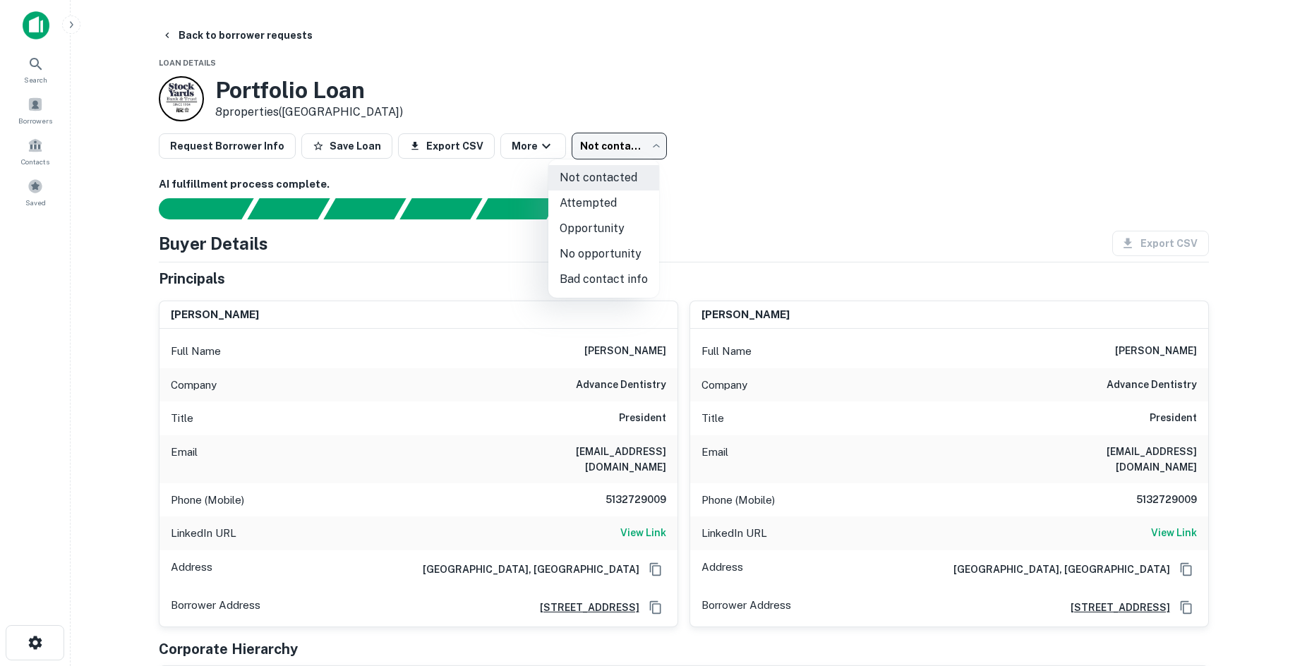
click at [623, 248] on li "No opportunity" at bounding box center [603, 253] width 111 height 25
type input "**********"
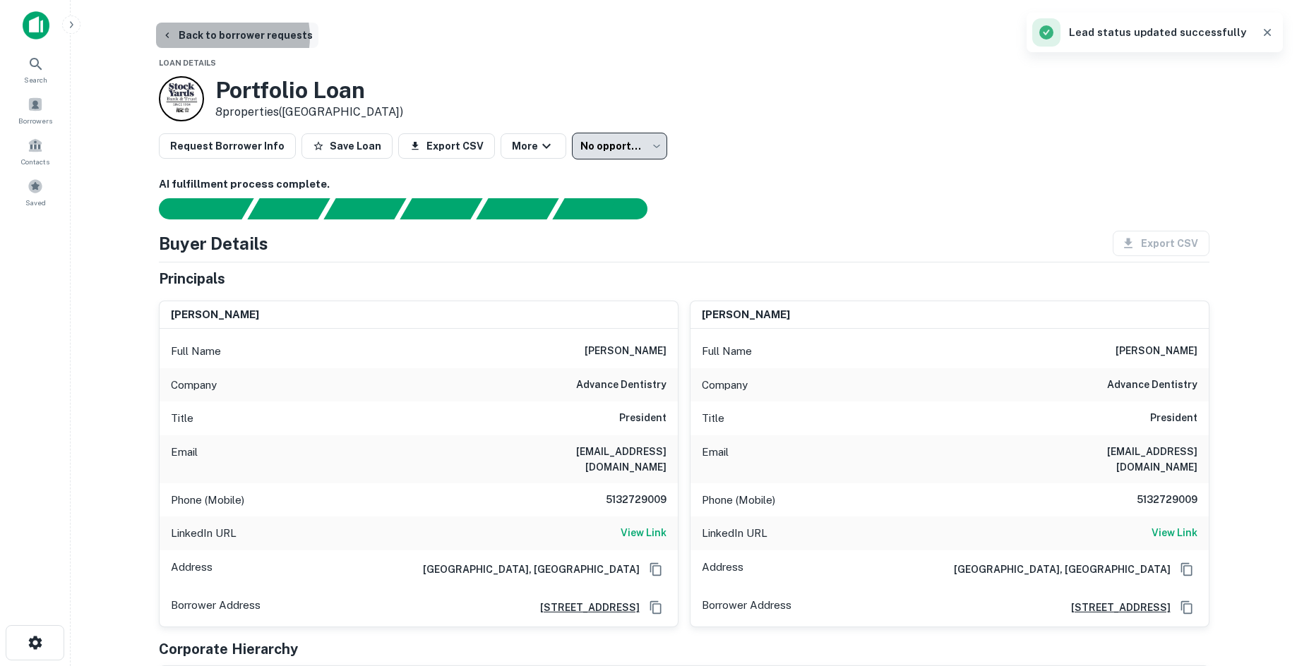
click at [229, 37] on button "Back to borrower requests" at bounding box center [237, 35] width 162 height 25
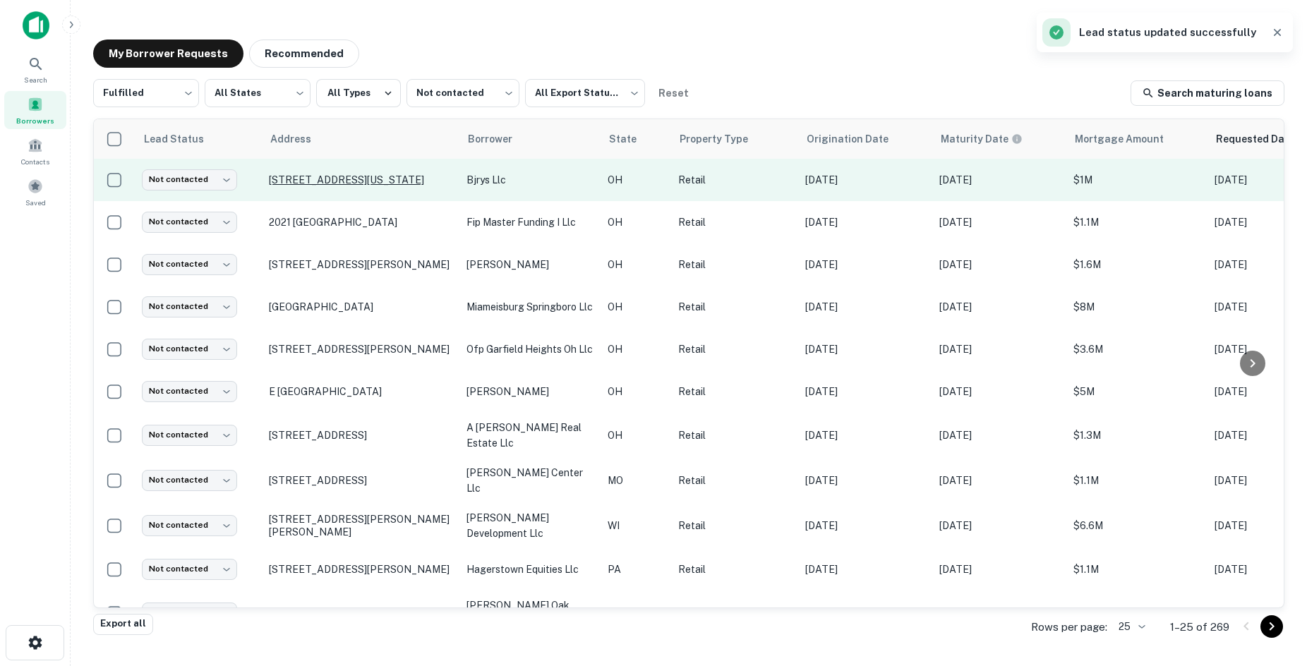
click at [359, 184] on p "3150 Navarre Ave Oregon, OH43616" at bounding box center [361, 180] width 184 height 13
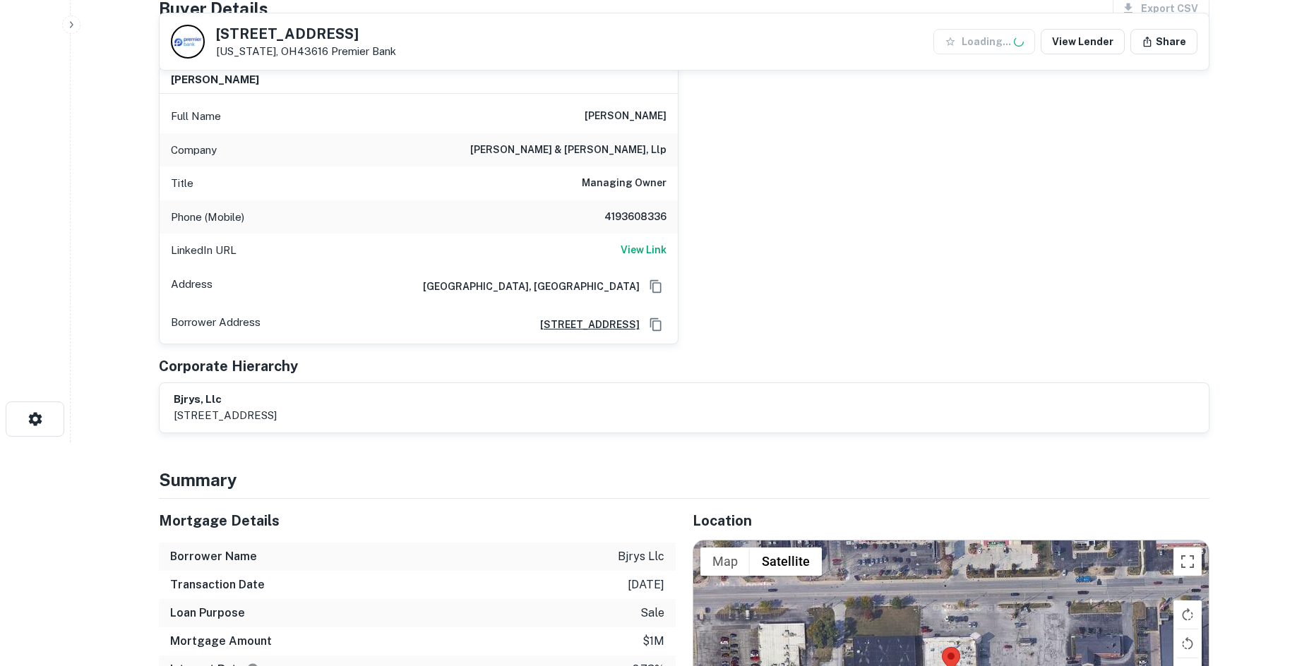
scroll to position [424, 0]
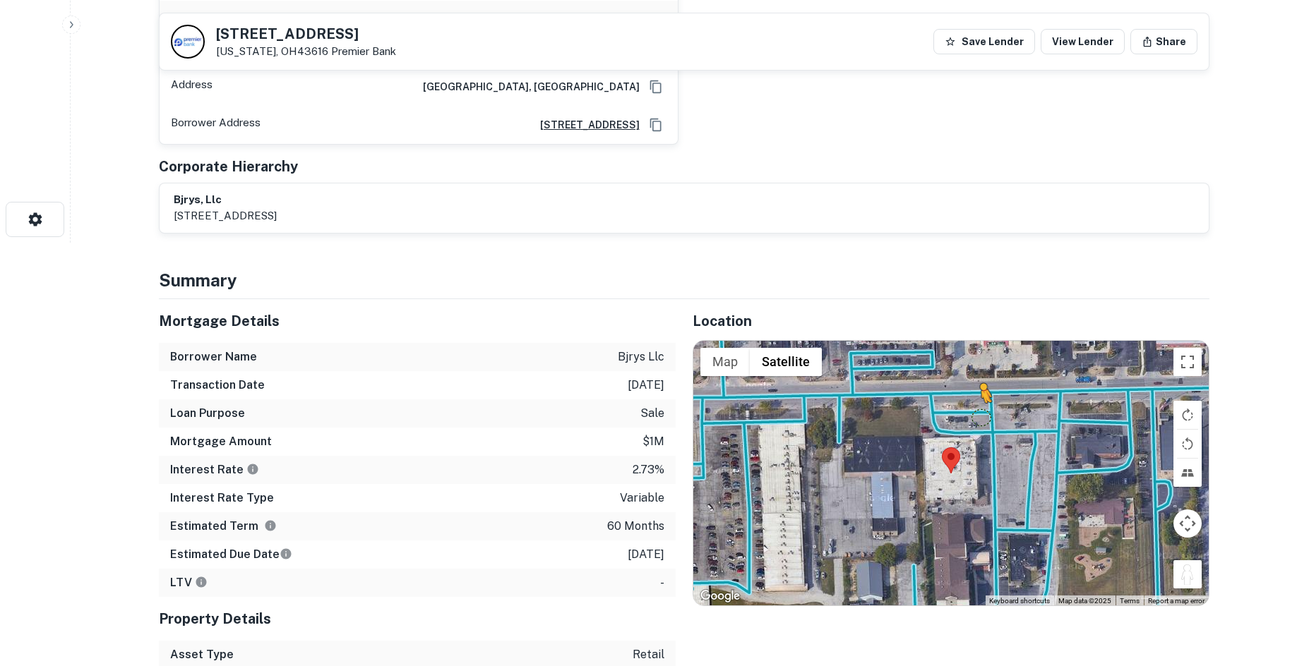
drag, startPoint x: 1182, startPoint y: 582, endPoint x: 973, endPoint y: 417, distance: 265.9
click at [973, 417] on div "To activate drag with keyboard, press Alt + Enter. Once in keyboard drag state,…" at bounding box center [950, 473] width 515 height 265
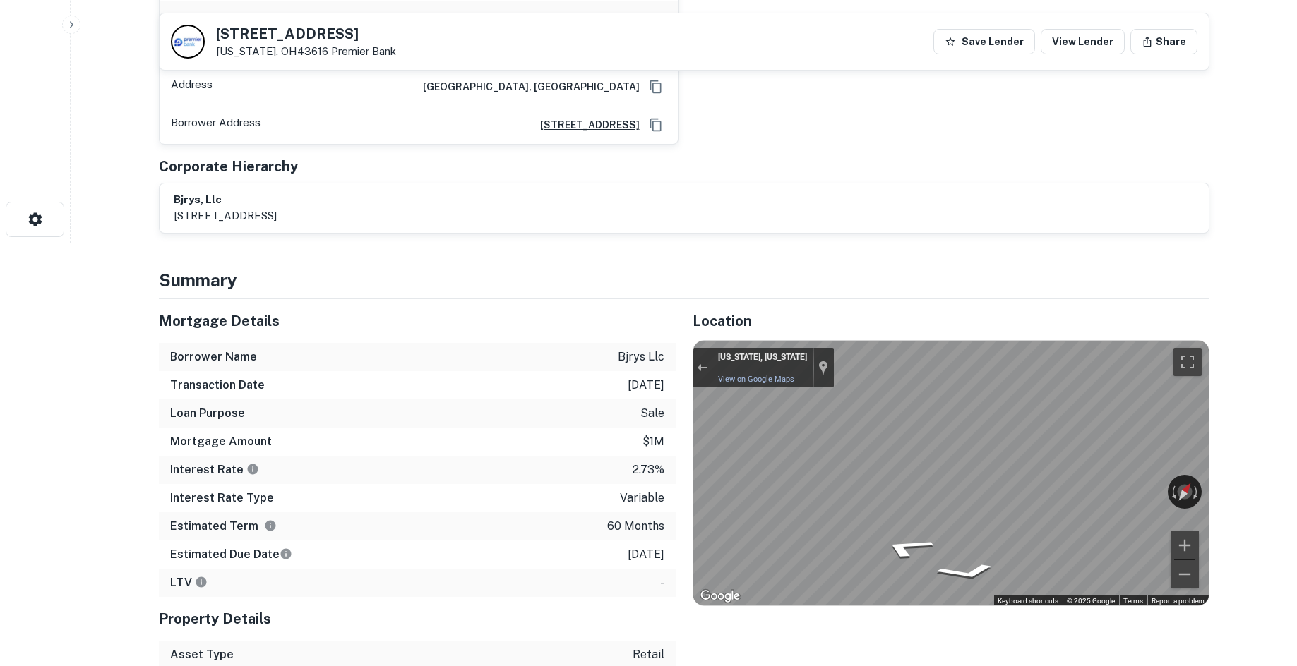
click at [830, 473] on div "← Move left → Move right ↑ Move up ↓ Move down + Zoom in - Zoom out Oregon, Ohi…" at bounding box center [950, 473] width 515 height 265
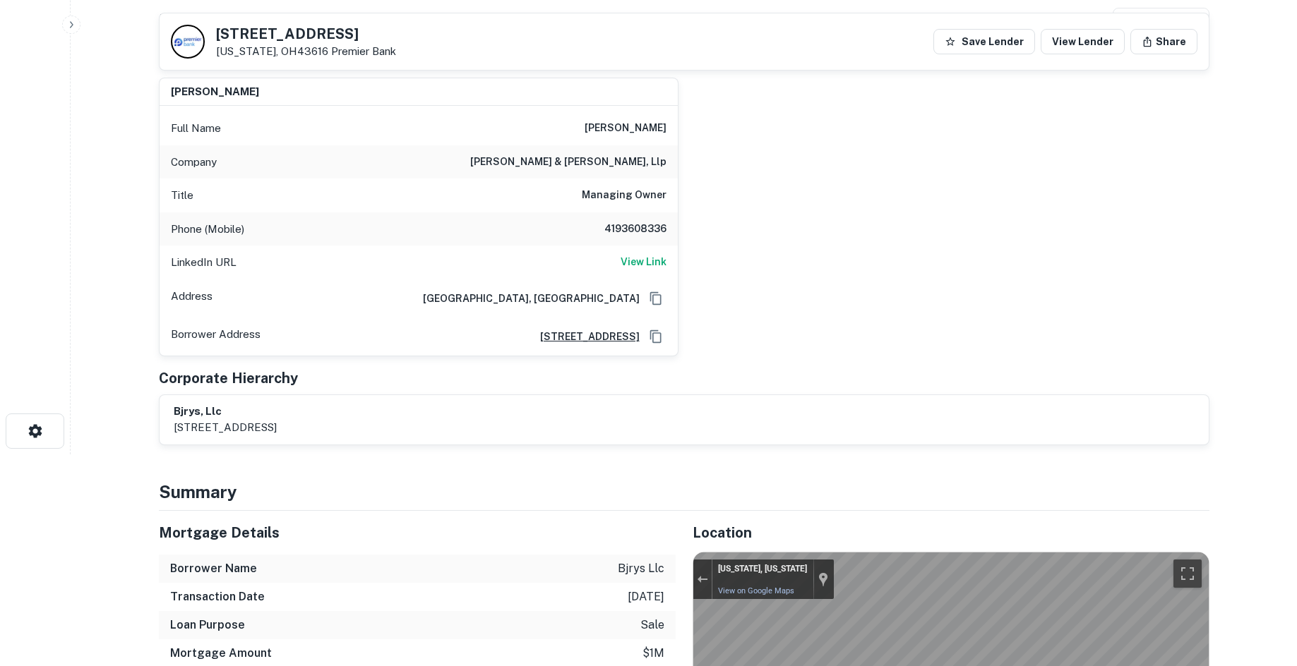
scroll to position [71, 0]
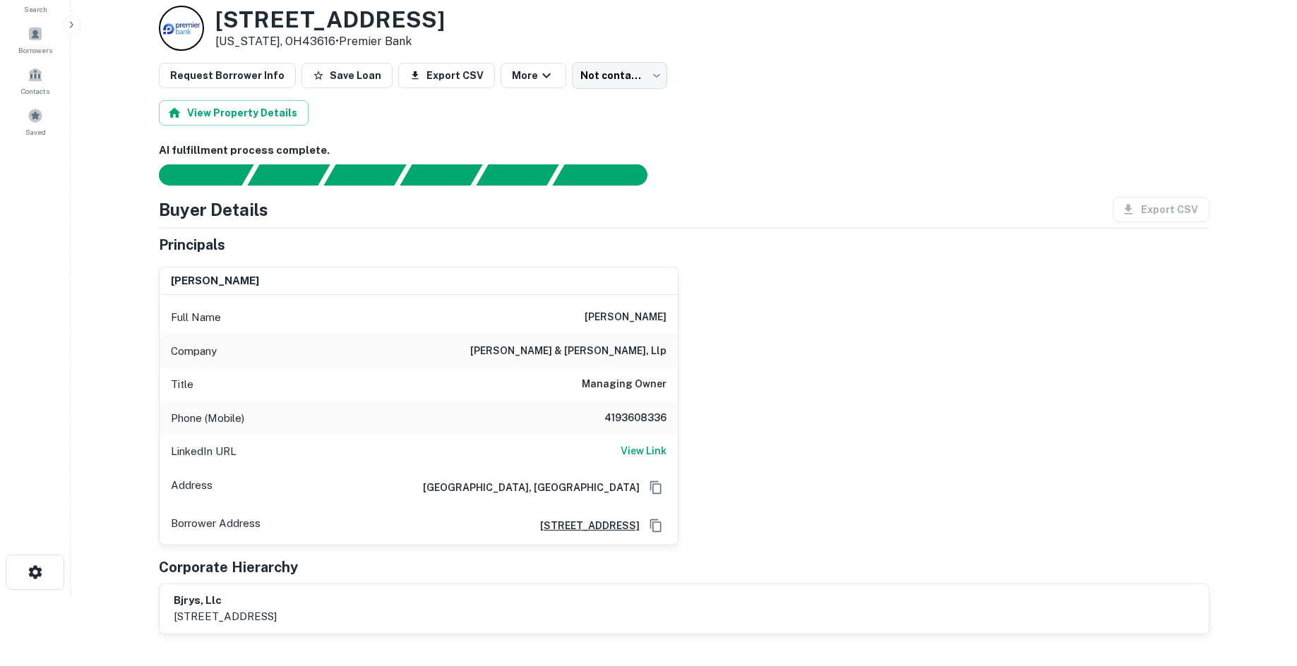
click at [636, 388] on h6 "Managing Owner" at bounding box center [624, 384] width 85 height 17
click at [635, 408] on div "Phone (Mobile) 4193608336" at bounding box center [419, 419] width 518 height 34
click at [635, 410] on h6 "4193608336" at bounding box center [624, 418] width 85 height 17
copy h6 "4193608336"
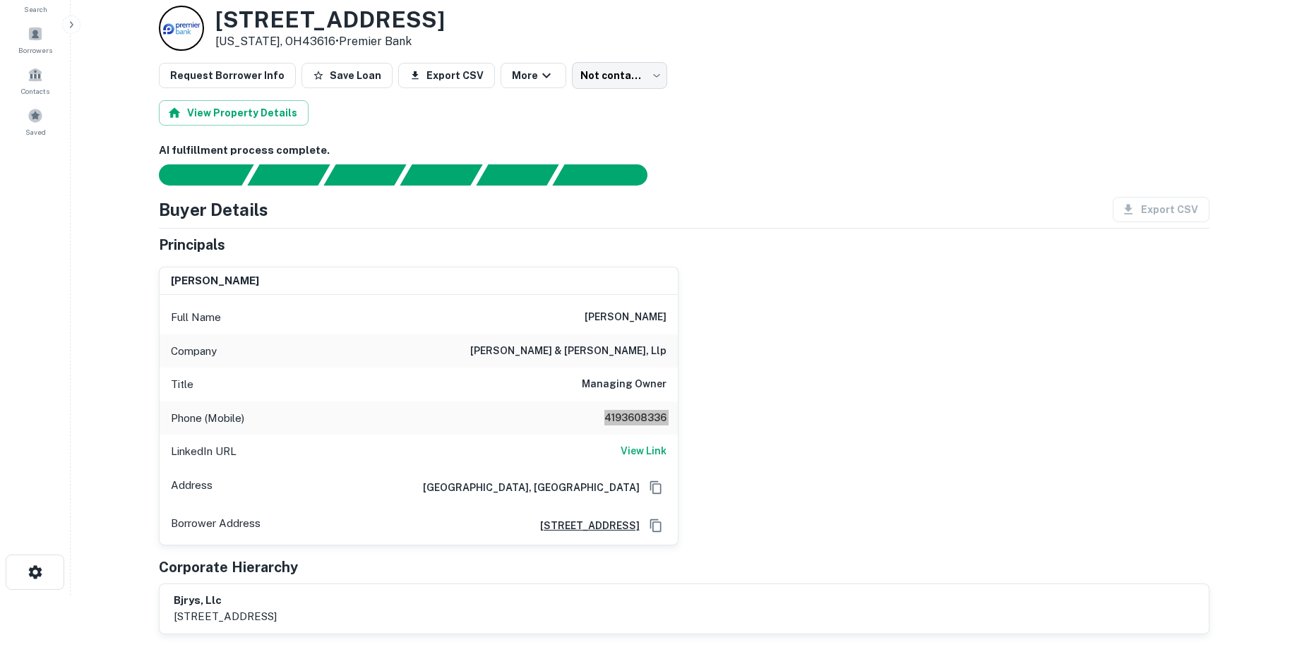
scroll to position [0, 0]
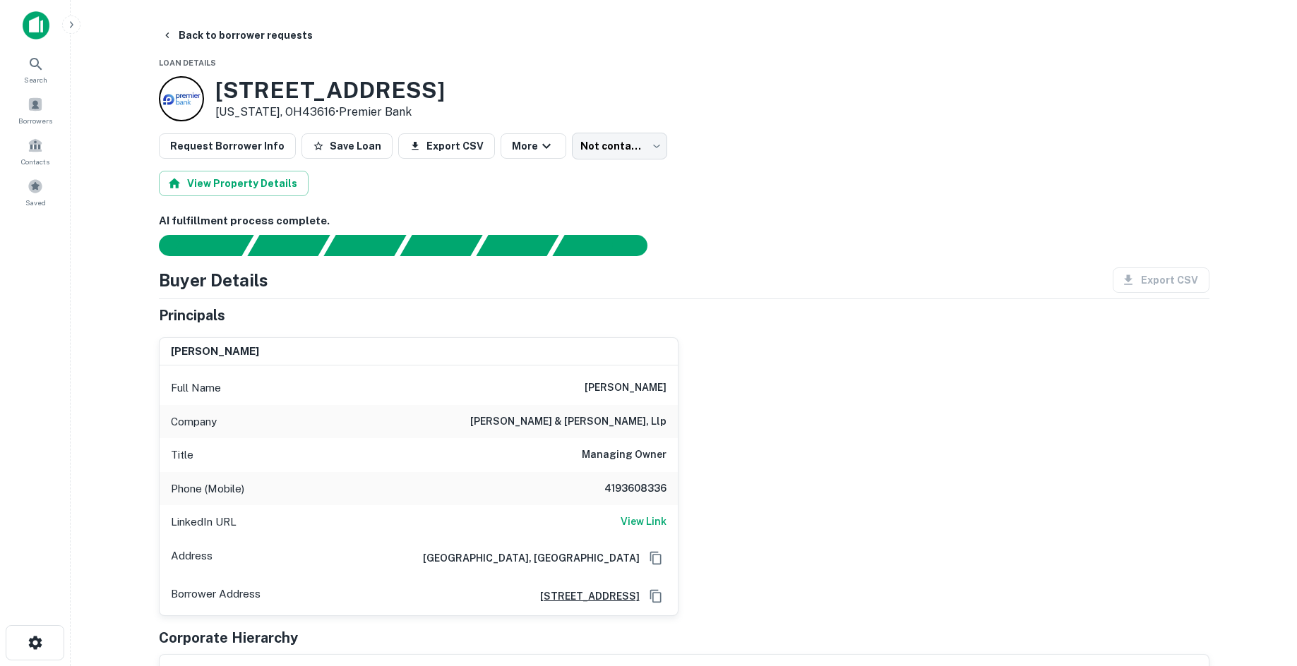
drag, startPoint x: 867, startPoint y: 265, endPoint x: 865, endPoint y: 275, distance: 10.1
click at [867, 265] on div "AI fulfillment process complete. Buyer Details Export CSV Principals bruce scho…" at bounding box center [684, 459] width 1050 height 492
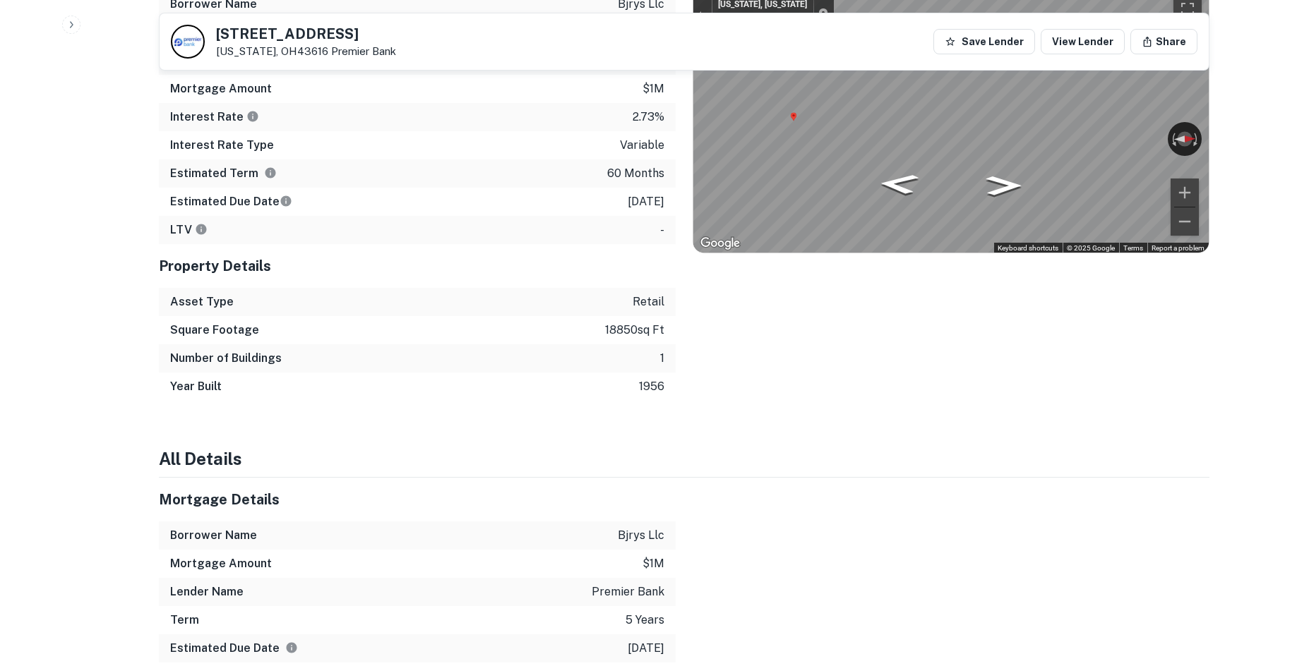
scroll to position [764, 0]
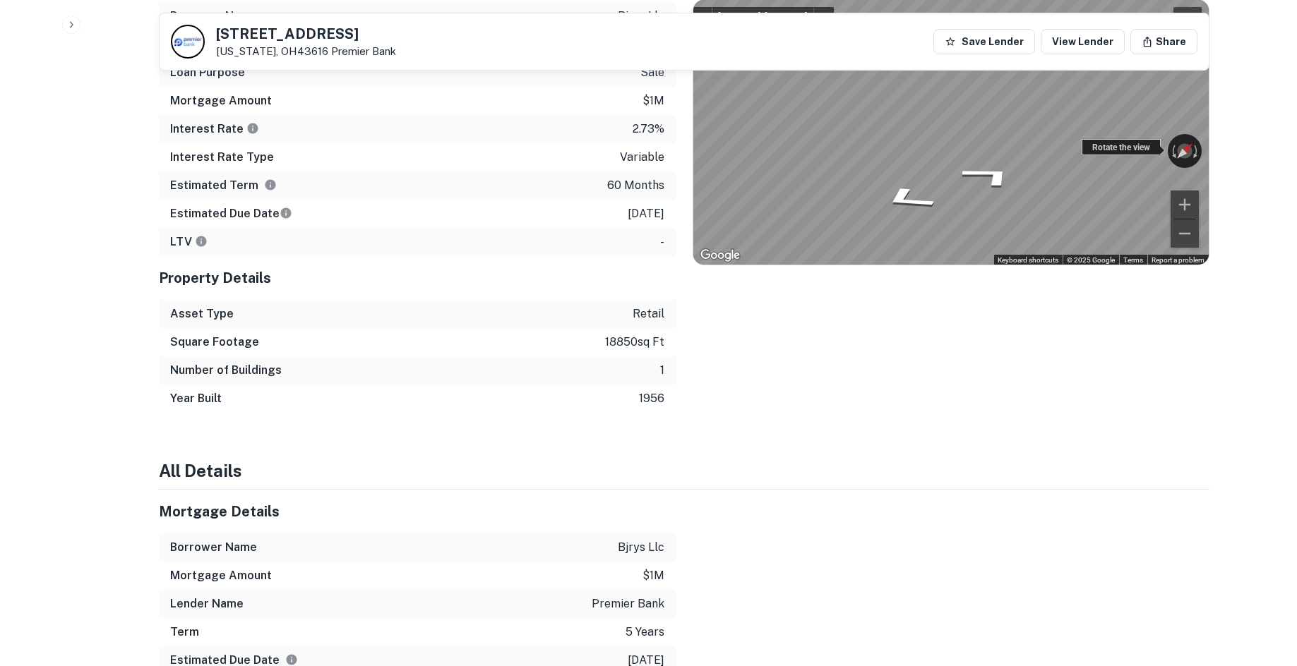
click at [1094, 154] on div "Rotate the view" at bounding box center [1120, 147] width 79 height 16
click at [1011, 172] on icon "Go North" at bounding box center [989, 175] width 104 height 37
click at [1224, 114] on div "Back to borrower requests 3150 Navarre Ave Oregon, OH43616 Premier Bank Save Le…" at bounding box center [684, 568] width 1084 height 2621
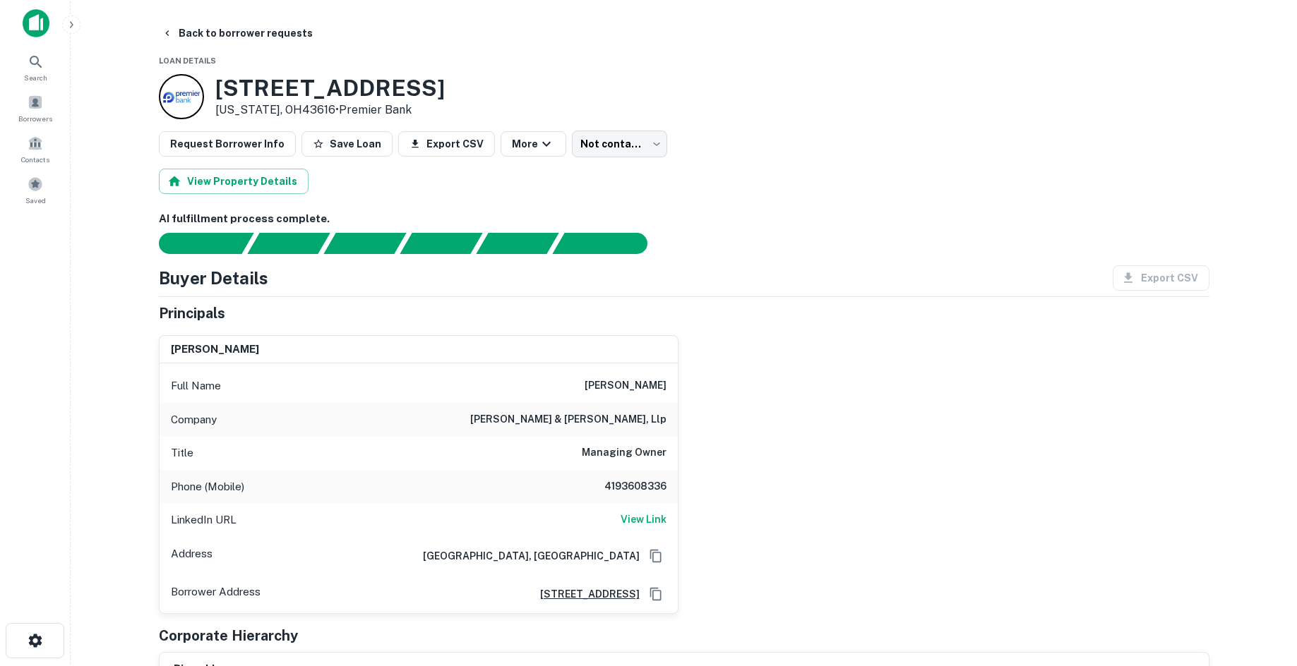
scroll to position [0, 0]
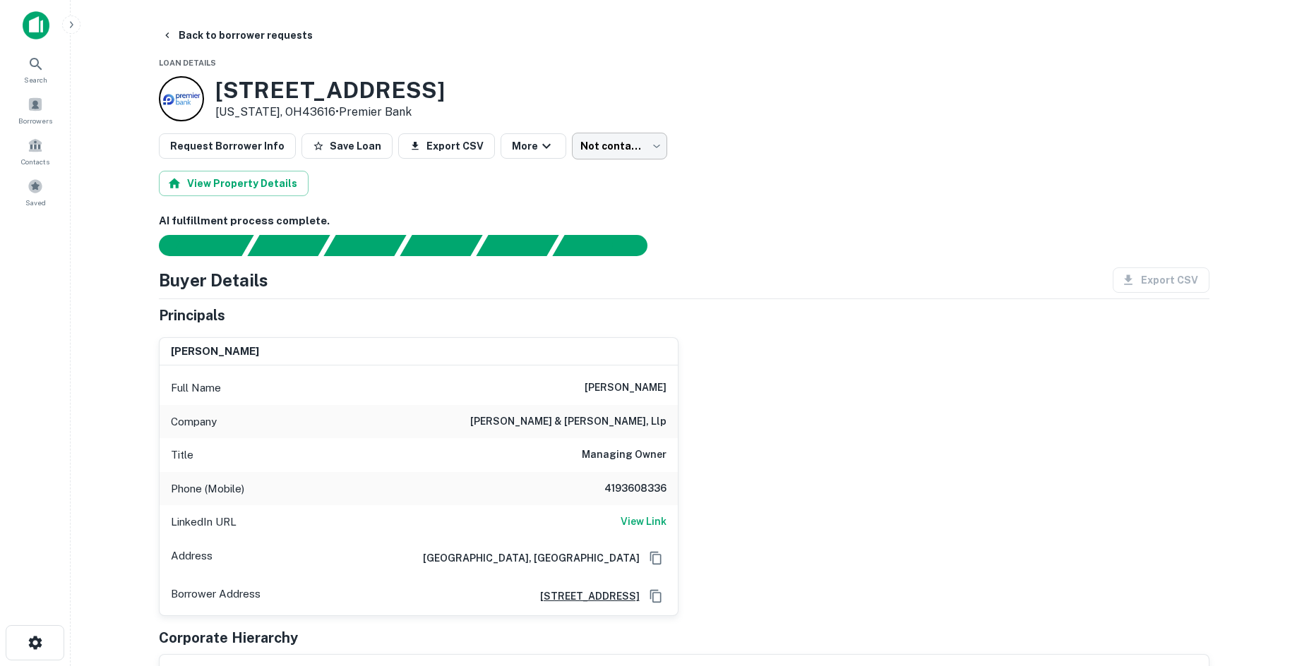
click at [612, 139] on body "Search Borrowers Contacts Saved Back to borrower requests Loan Details 3150 Nav…" at bounding box center [648, 333] width 1297 height 666
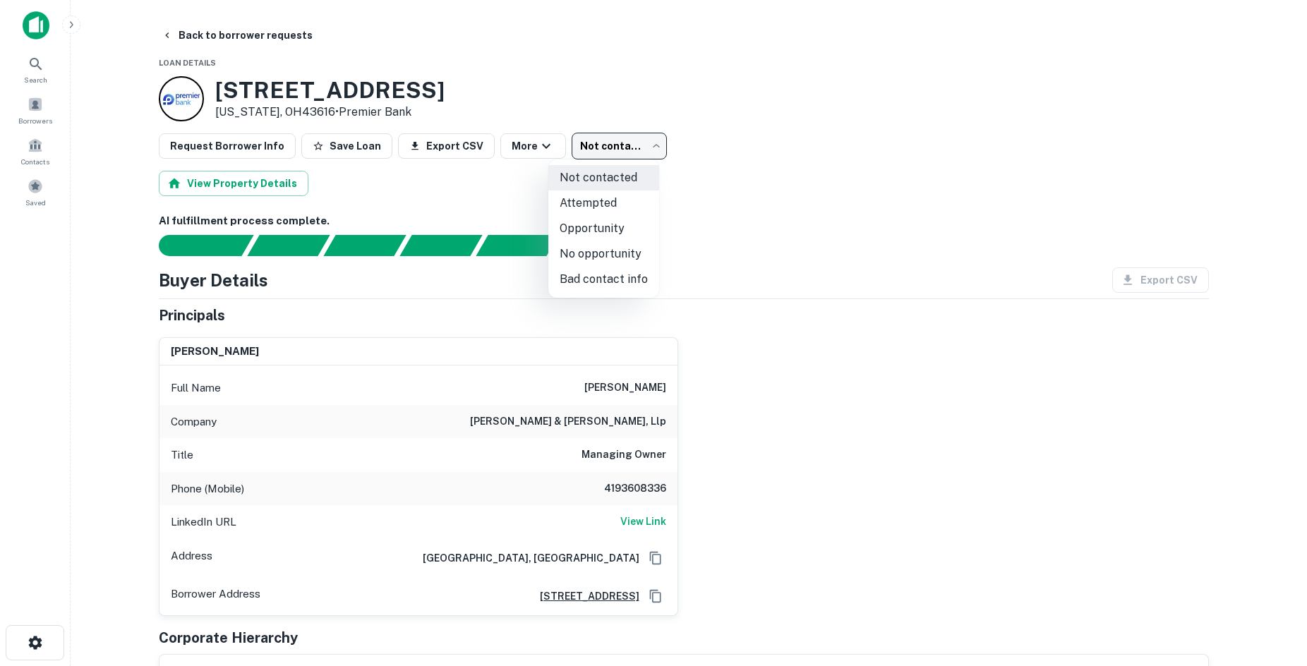
click at [622, 210] on li "Attempted" at bounding box center [603, 203] width 111 height 25
type input "*********"
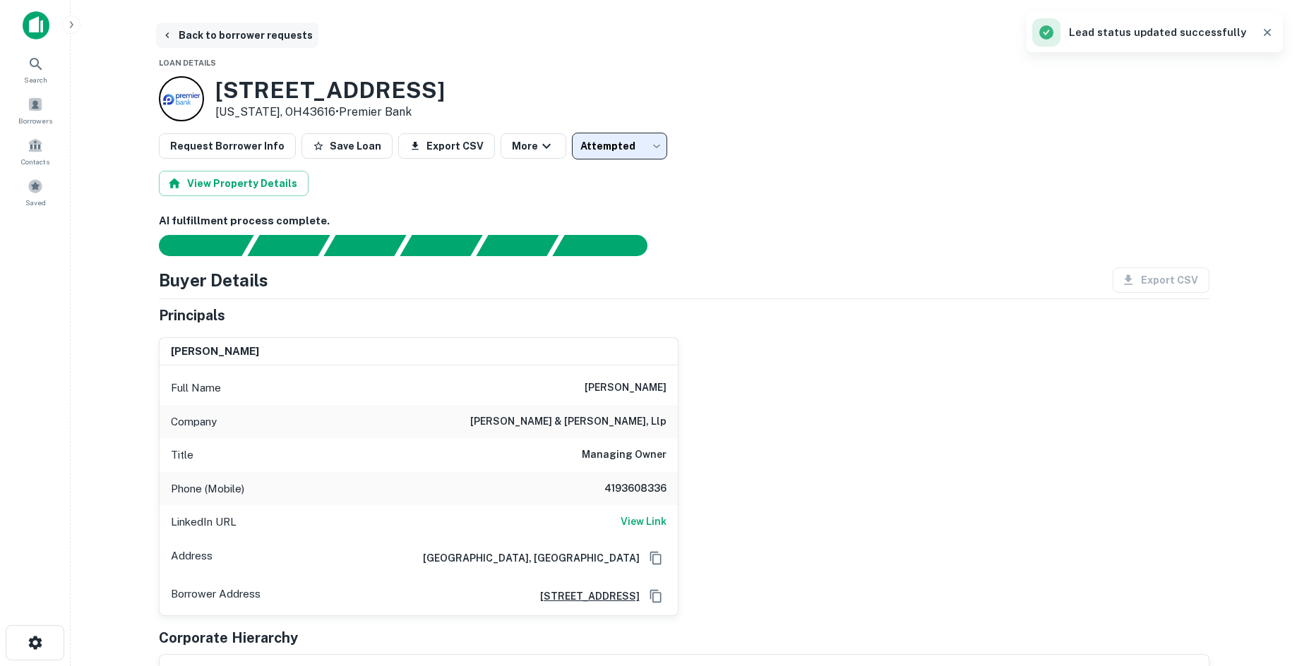
click at [227, 27] on button "Back to borrower requests" at bounding box center [237, 35] width 162 height 25
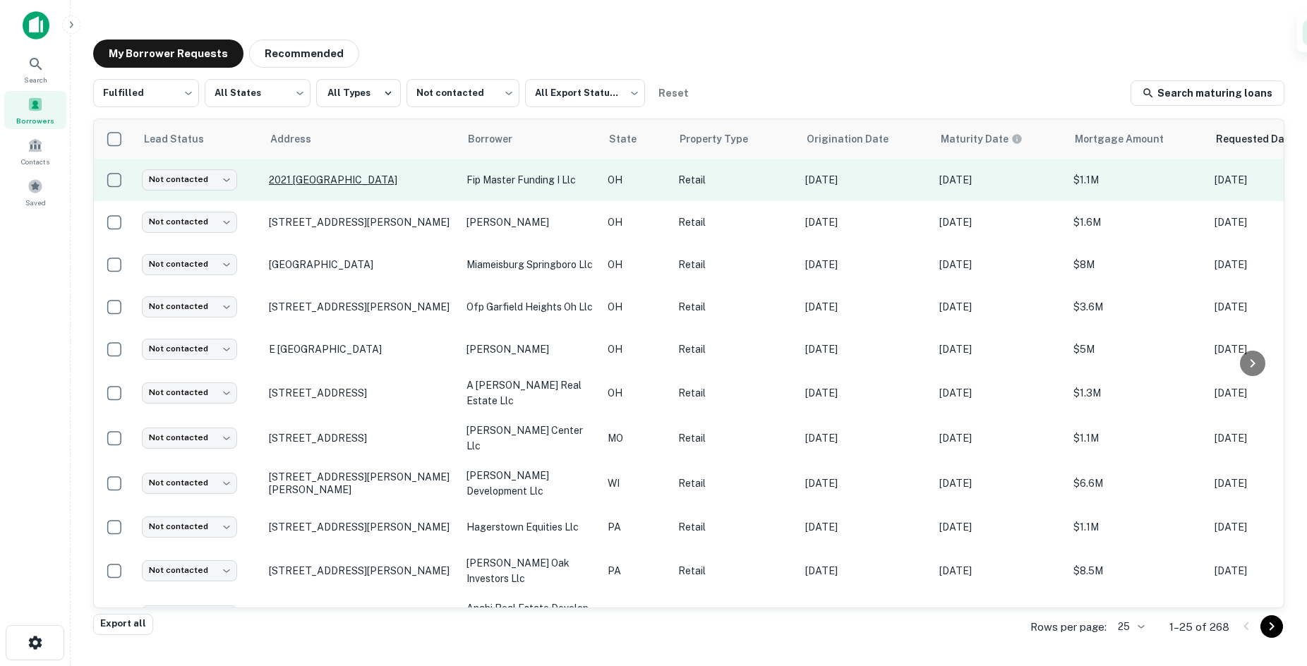
click at [390, 184] on p "2021 Brown St Akron, OH44319" at bounding box center [361, 180] width 184 height 13
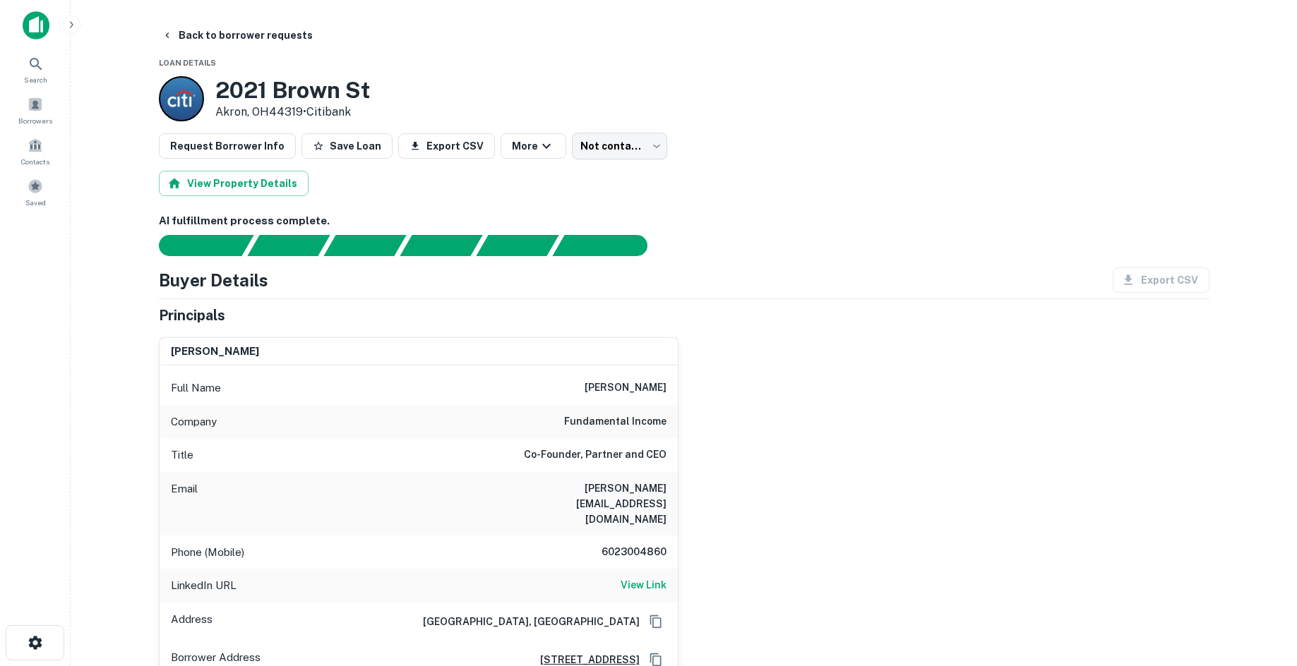
click at [929, 326] on div "chris burbach Full Name chris burbach Company fundamental income Title Co-Found…" at bounding box center [679, 531] width 1062 height 410
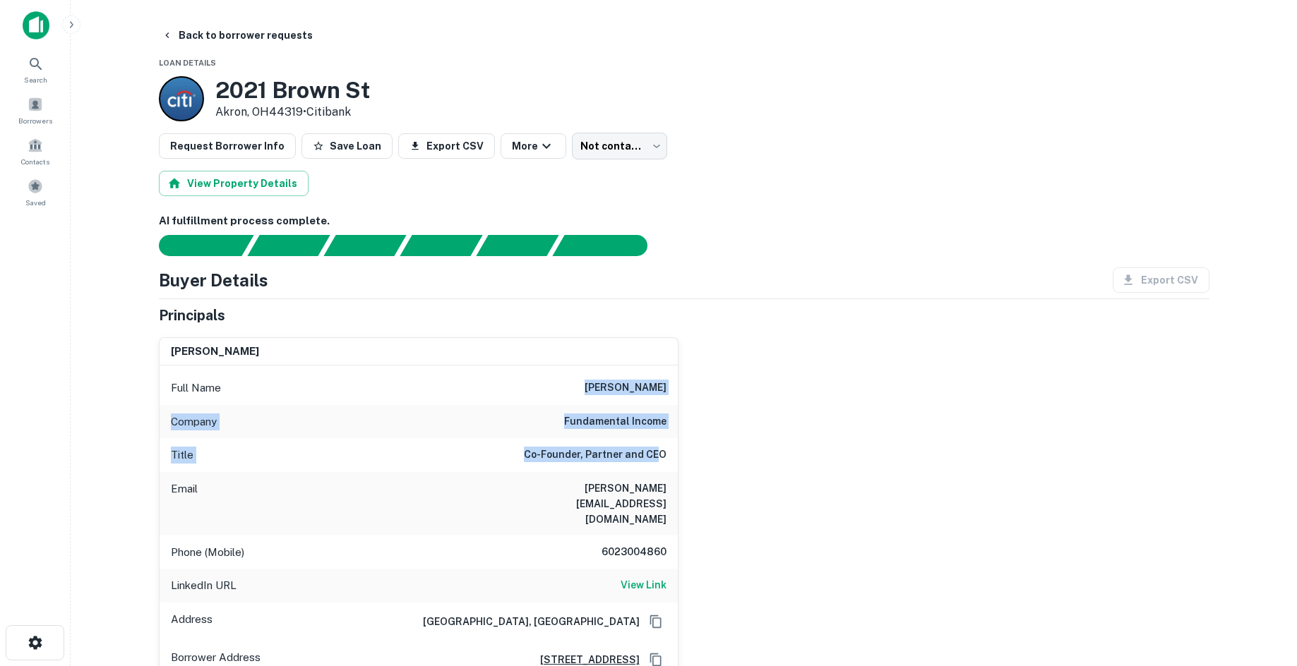
drag, startPoint x: 583, startPoint y: 383, endPoint x: 660, endPoint y: 464, distance: 111.3
click at [660, 464] on div "Full Name chris burbach Company fundamental income Title Co-Founder, Partner an…" at bounding box center [419, 550] width 518 height 369
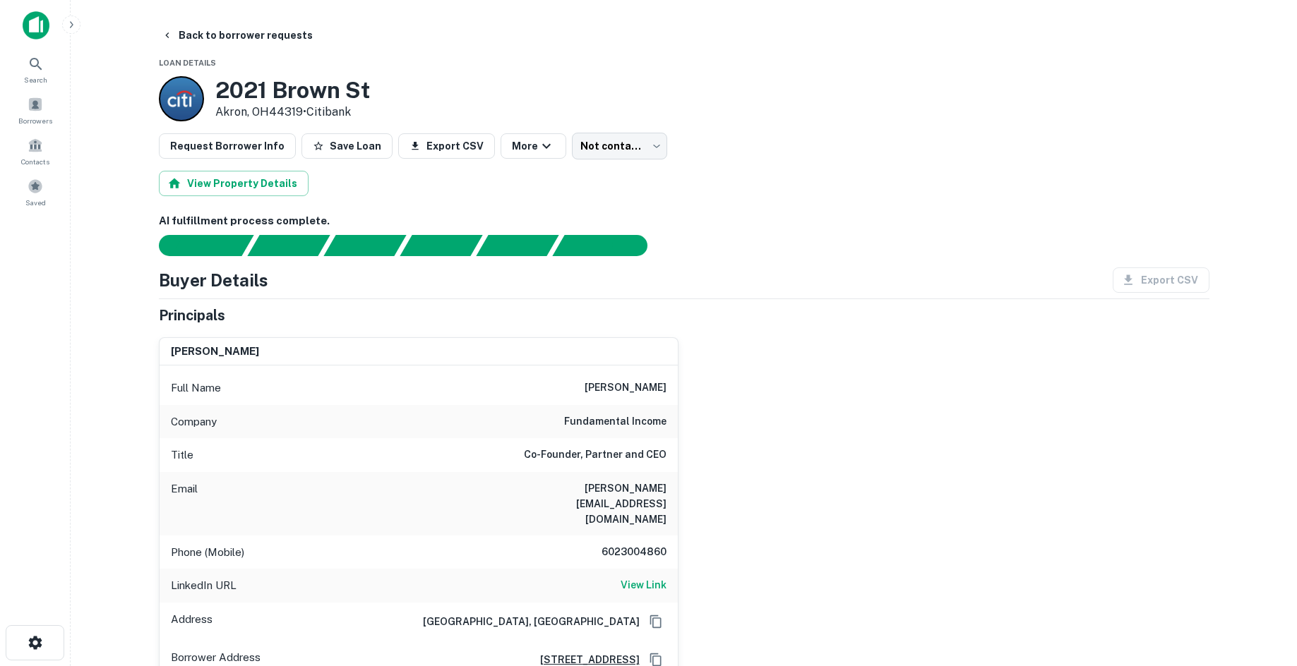
click at [674, 460] on div "Title Co-Founder, Partner and CEO" at bounding box center [419, 455] width 518 height 34
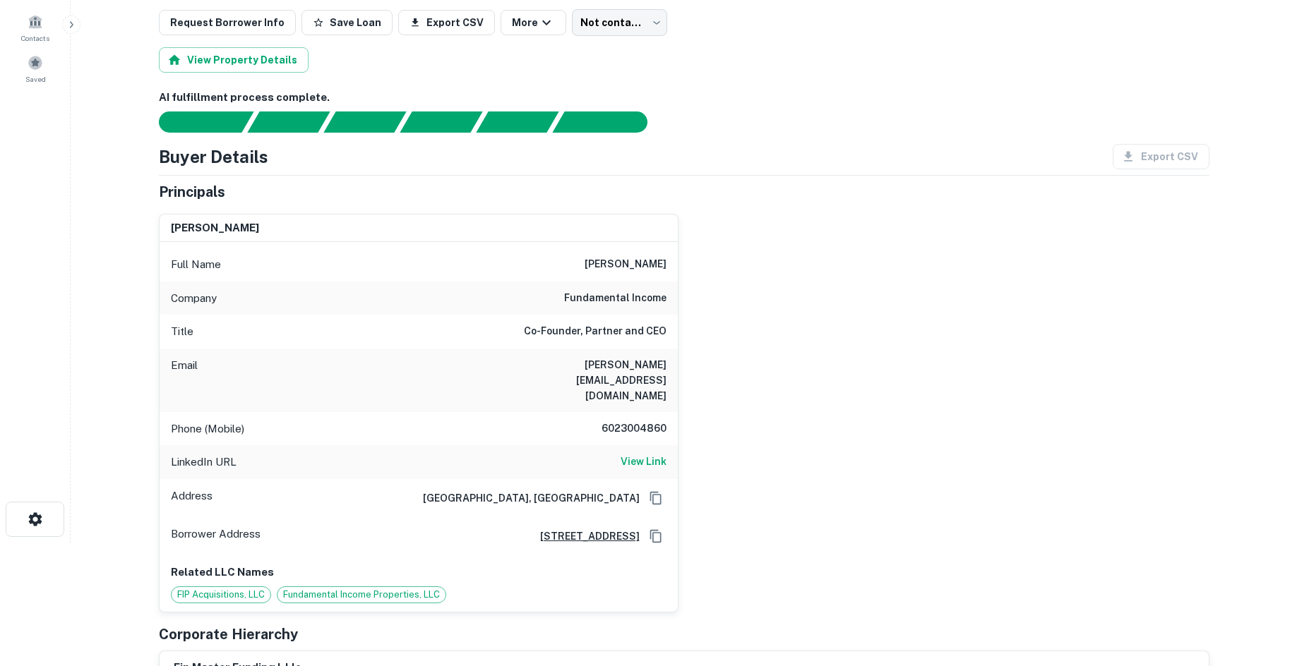
scroll to position [141, 0]
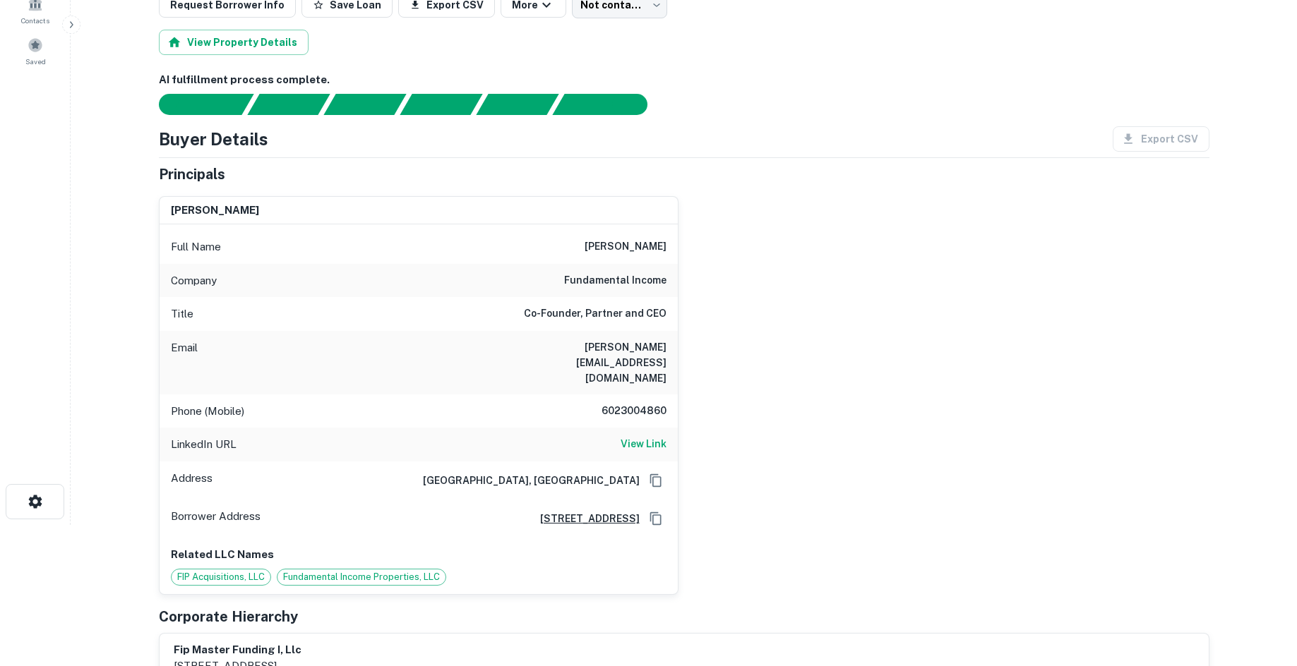
click at [635, 273] on h6 "fundamental income" at bounding box center [615, 280] width 102 height 17
copy h6 "fundamental income"
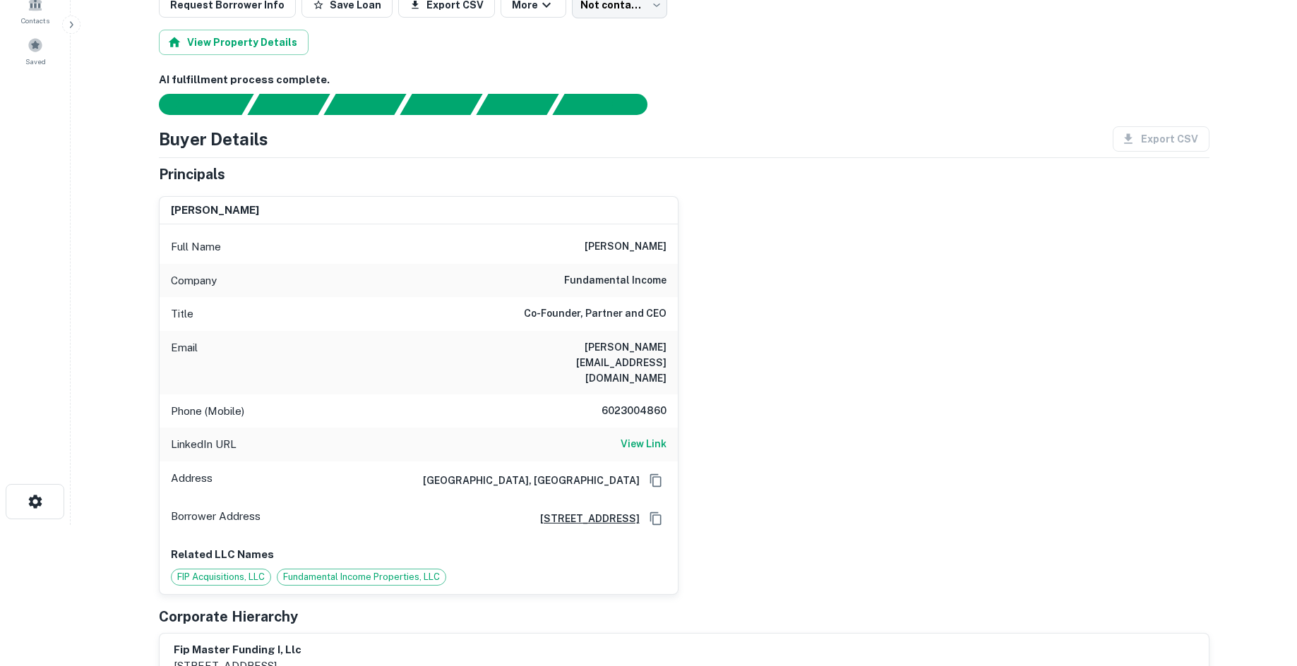
drag, startPoint x: 948, startPoint y: 218, endPoint x: 819, endPoint y: 249, distance: 132.9
click at [947, 218] on div "chris burbach Full Name chris burbach Company fundamental income Title Co-Found…" at bounding box center [679, 390] width 1062 height 410
copy h6 "fundamental income"
drag, startPoint x: 543, startPoint y: 279, endPoint x: 716, endPoint y: 282, distance: 173.0
click at [716, 282] on div "chris burbach Full Name chris burbach Company fundamental income Title Co-Found…" at bounding box center [679, 390] width 1062 height 410
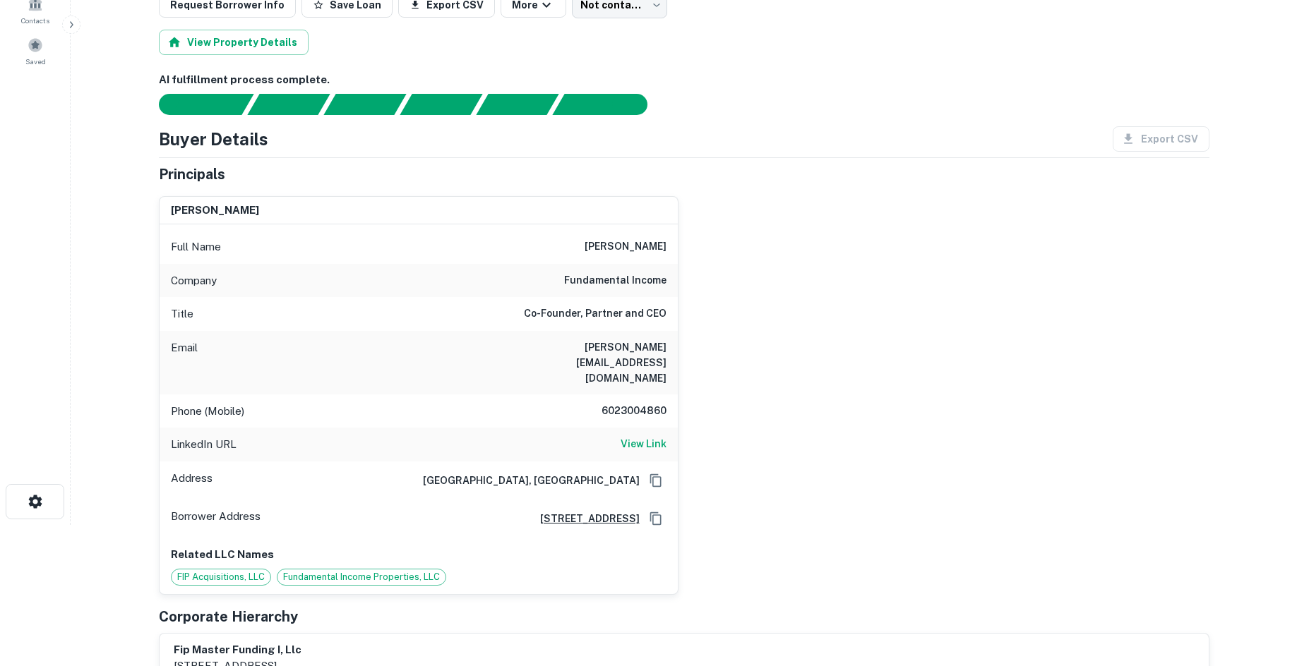
click at [630, 333] on div "Email chris@fundamentalincome.com" at bounding box center [419, 363] width 518 height 64
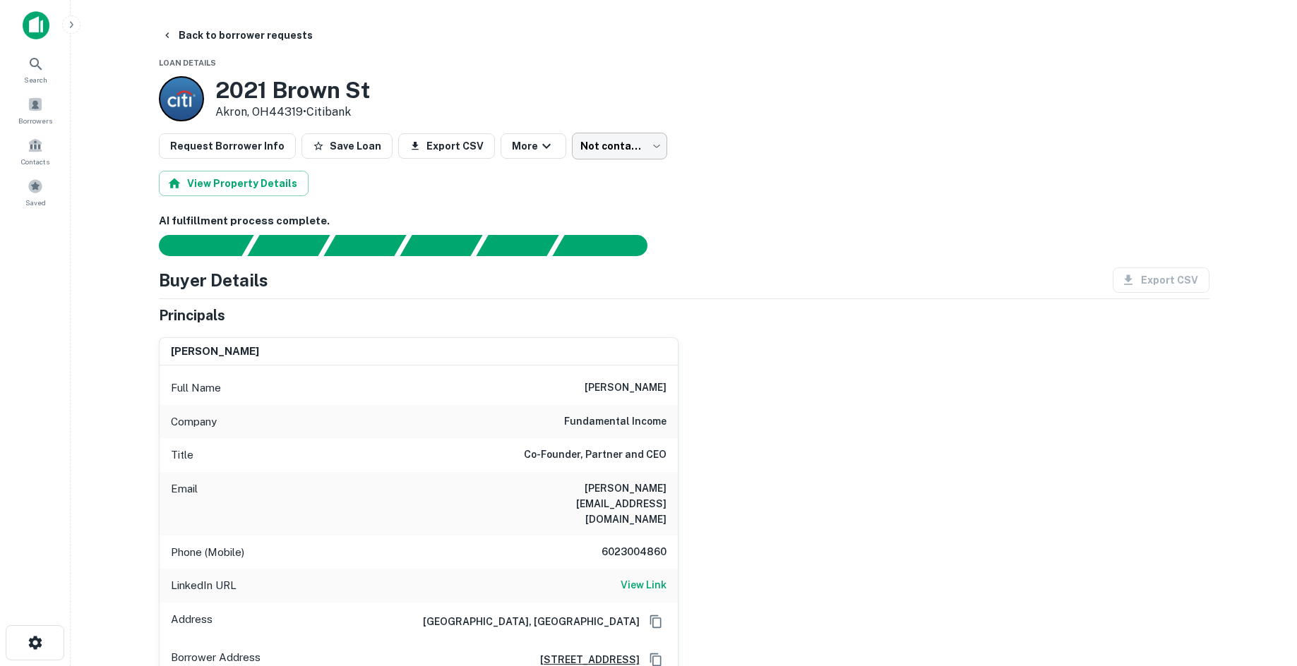
click at [613, 147] on body "Search Borrowers Contacts Saved Back to borrower requests Loan Details 2021 Bro…" at bounding box center [648, 333] width 1297 height 666
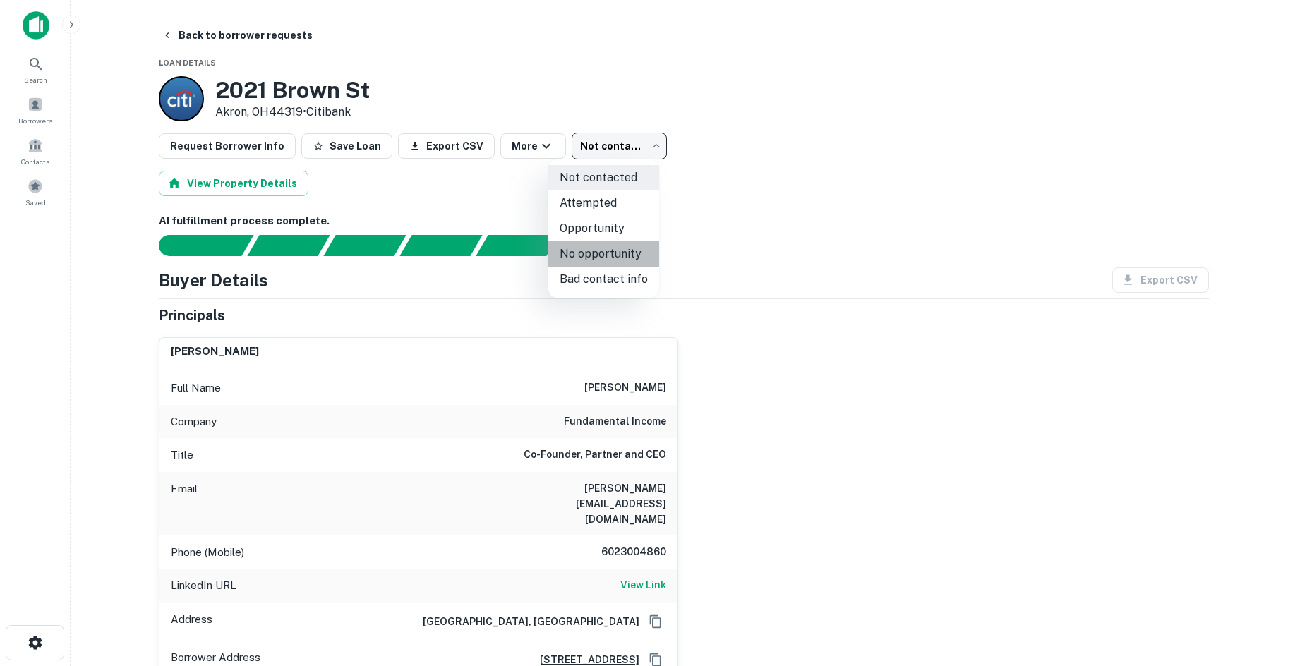
drag, startPoint x: 637, startPoint y: 247, endPoint x: 367, endPoint y: 108, distance: 303.4
click at [635, 246] on li "No opportunity" at bounding box center [603, 253] width 111 height 25
type input "**********"
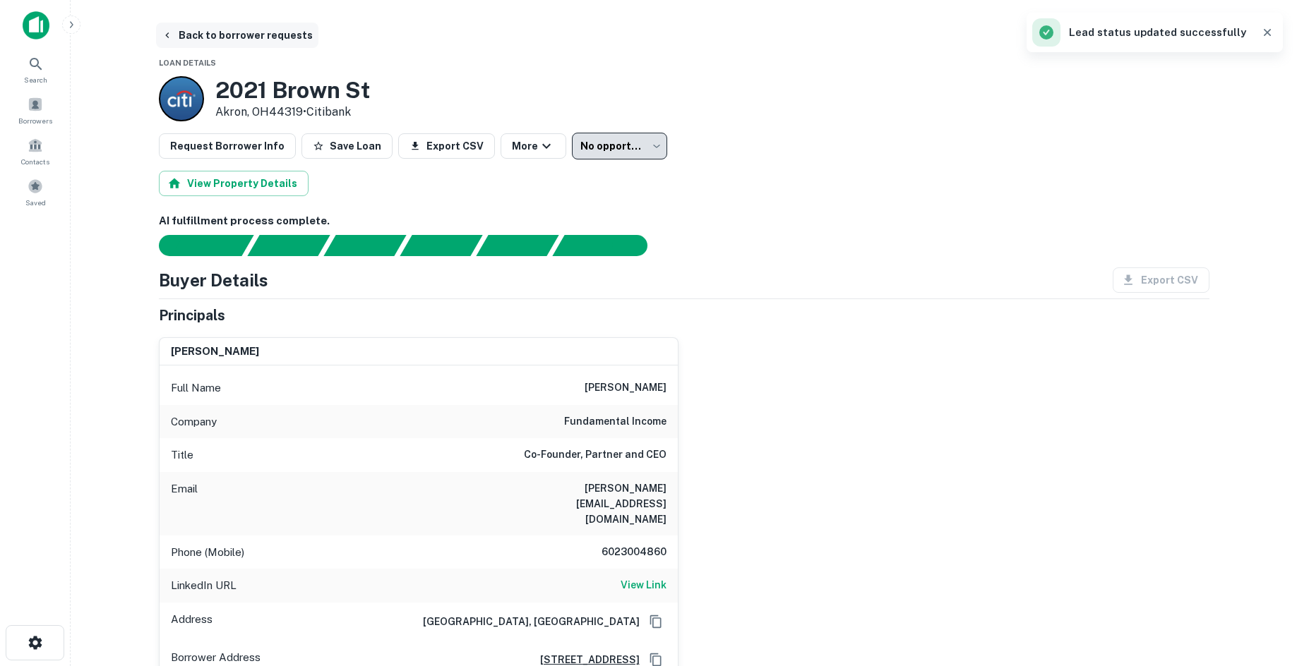
click at [215, 28] on button "Back to borrower requests" at bounding box center [237, 35] width 162 height 25
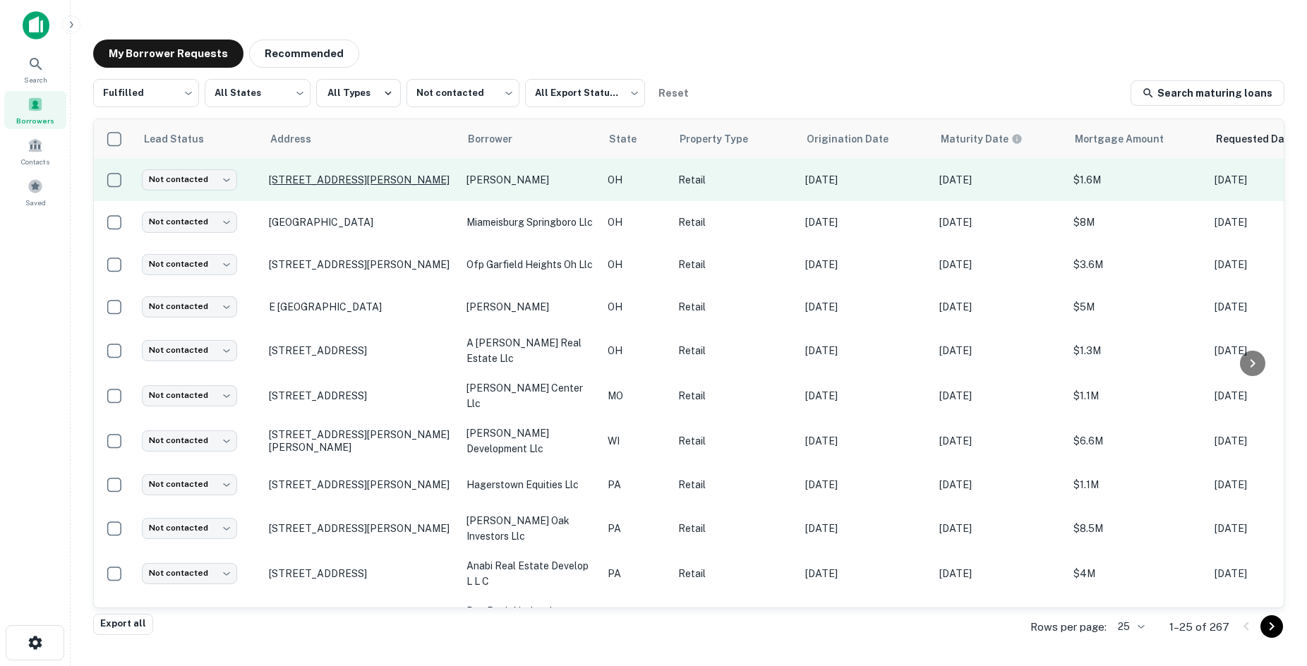
click at [326, 186] on p "2017 S Reynolds Rd Toledo, OH43614" at bounding box center [361, 180] width 184 height 13
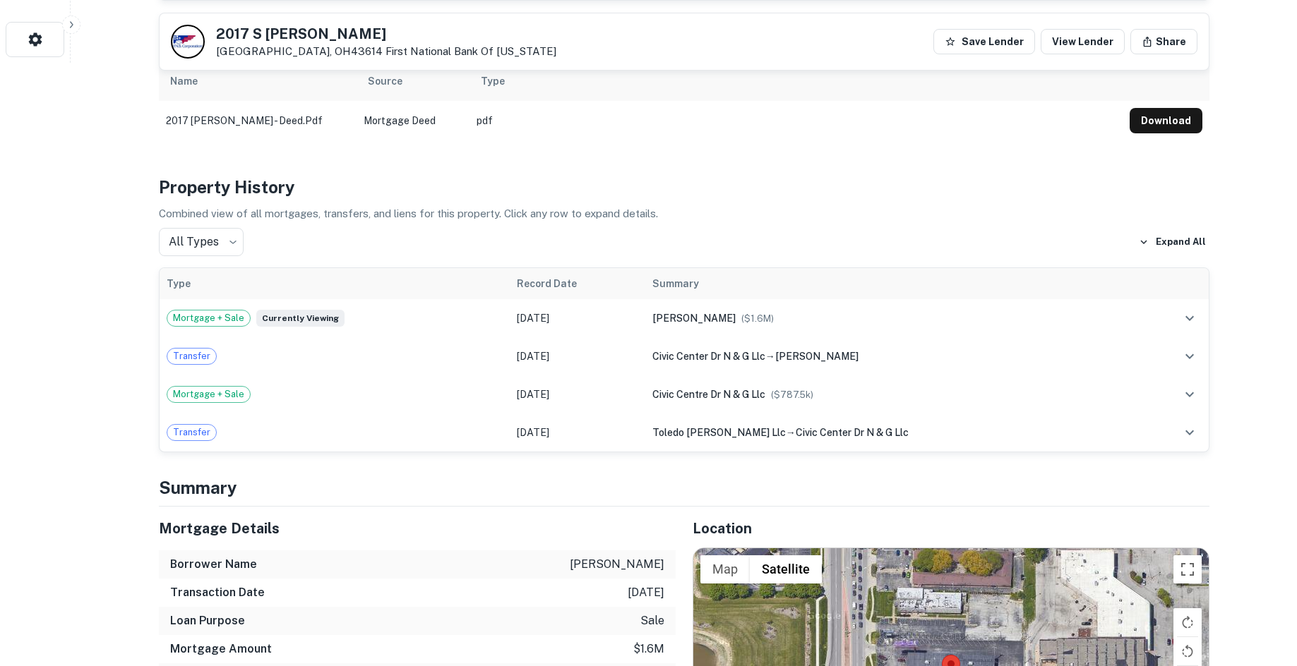
scroll to position [918, 0]
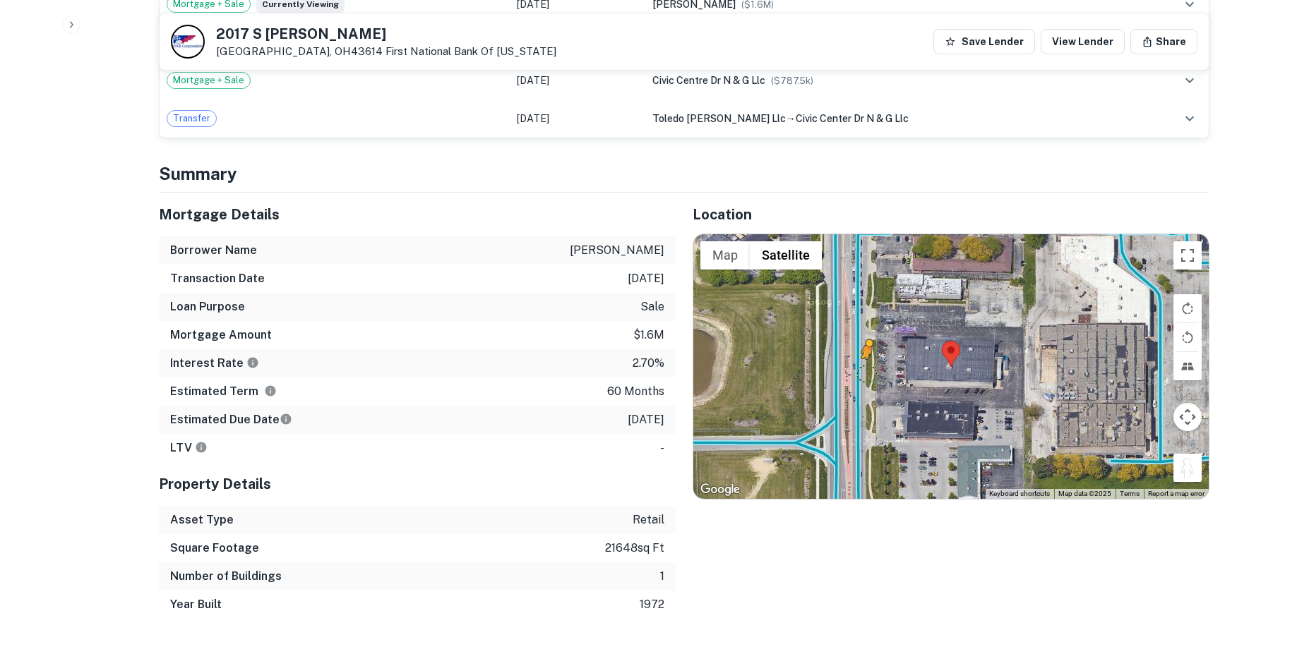
drag, startPoint x: 1186, startPoint y: 450, endPoint x: 865, endPoint y: 359, distance: 333.1
click at [865, 359] on div "To activate drag with keyboard, press Alt + Enter. Once in keyboard drag state,…" at bounding box center [950, 366] width 515 height 265
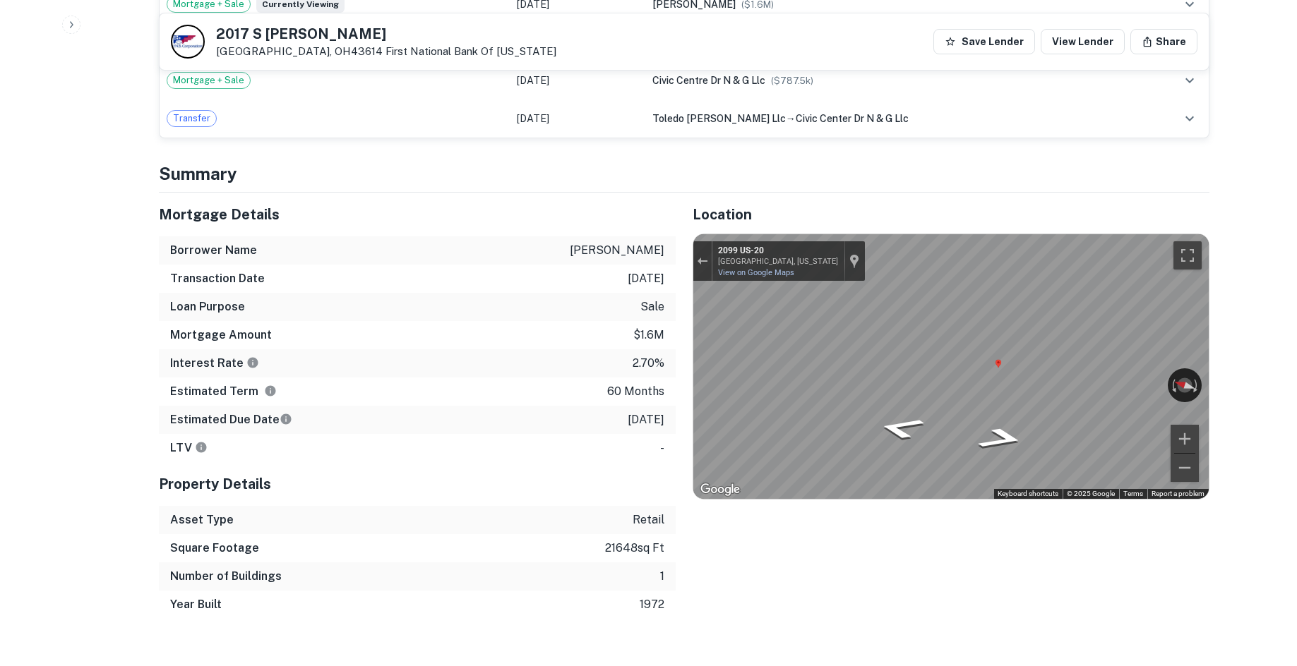
click at [632, 347] on div "Mortgage Details Borrower Name erlich eli Transaction Date 3/9/2021 Loan Purpos…" at bounding box center [675, 406] width 1067 height 426
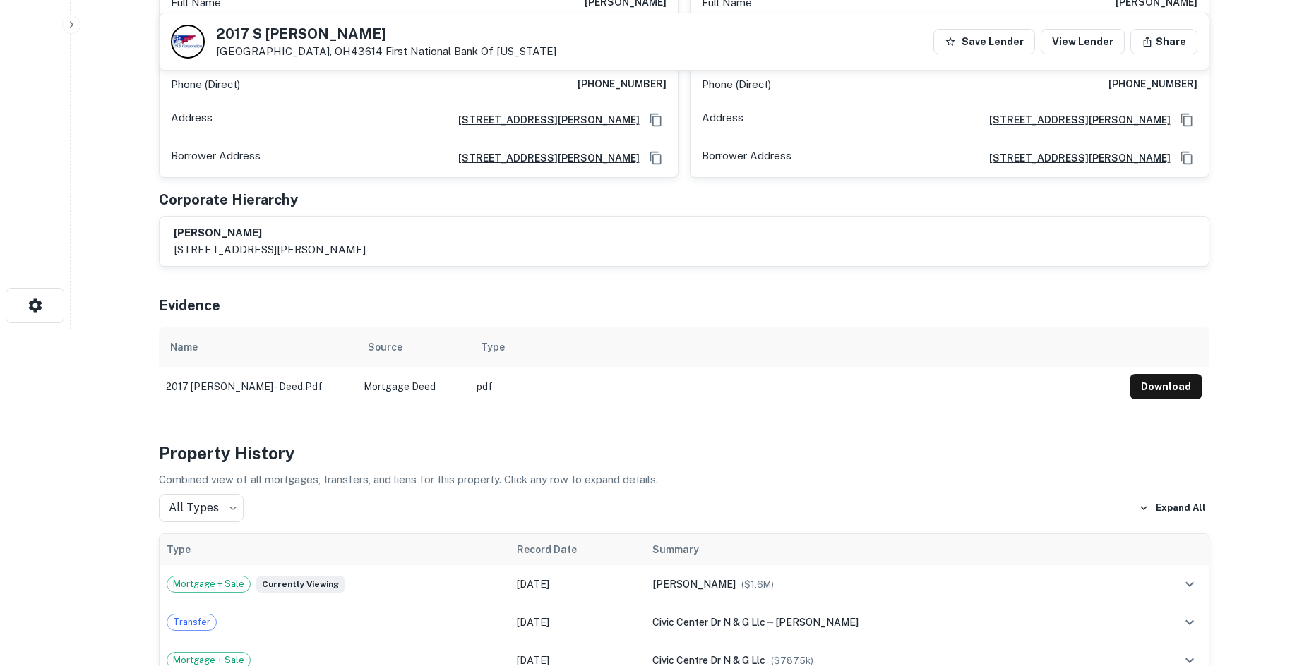
scroll to position [212, 0]
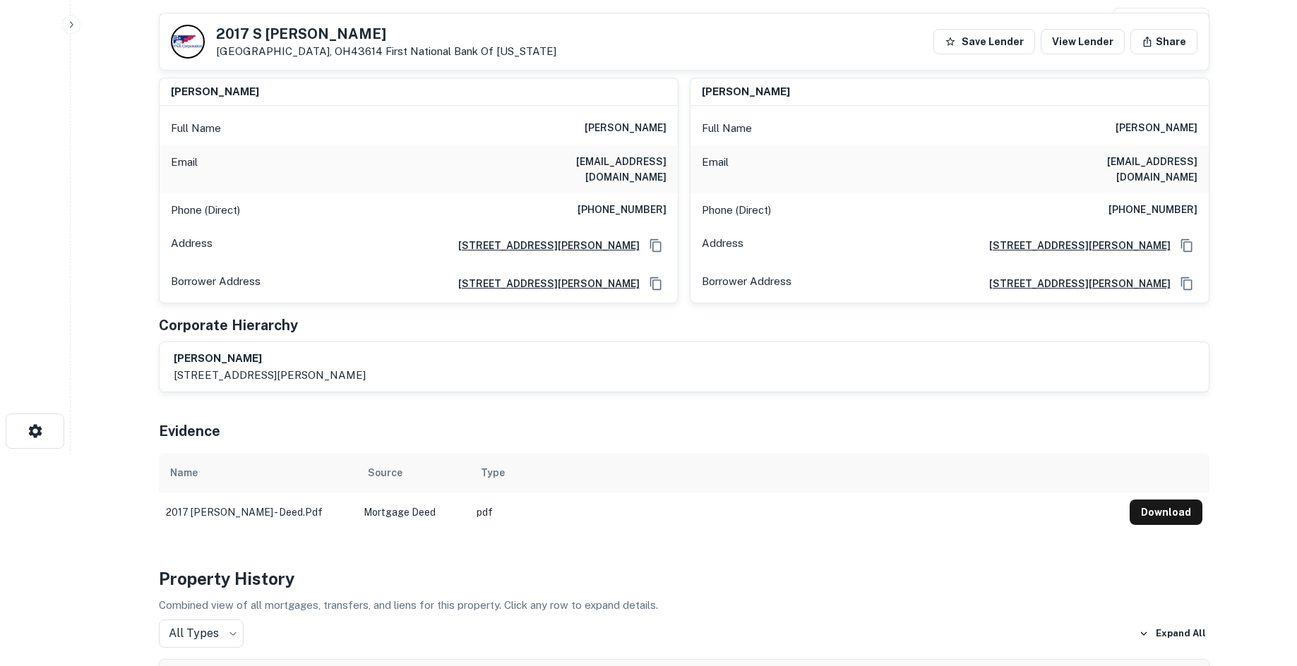
click at [607, 202] on h6 "(267) 549-1540" at bounding box center [621, 210] width 89 height 17
click at [605, 202] on h6 "(267) 549-1540" at bounding box center [621, 210] width 89 height 17
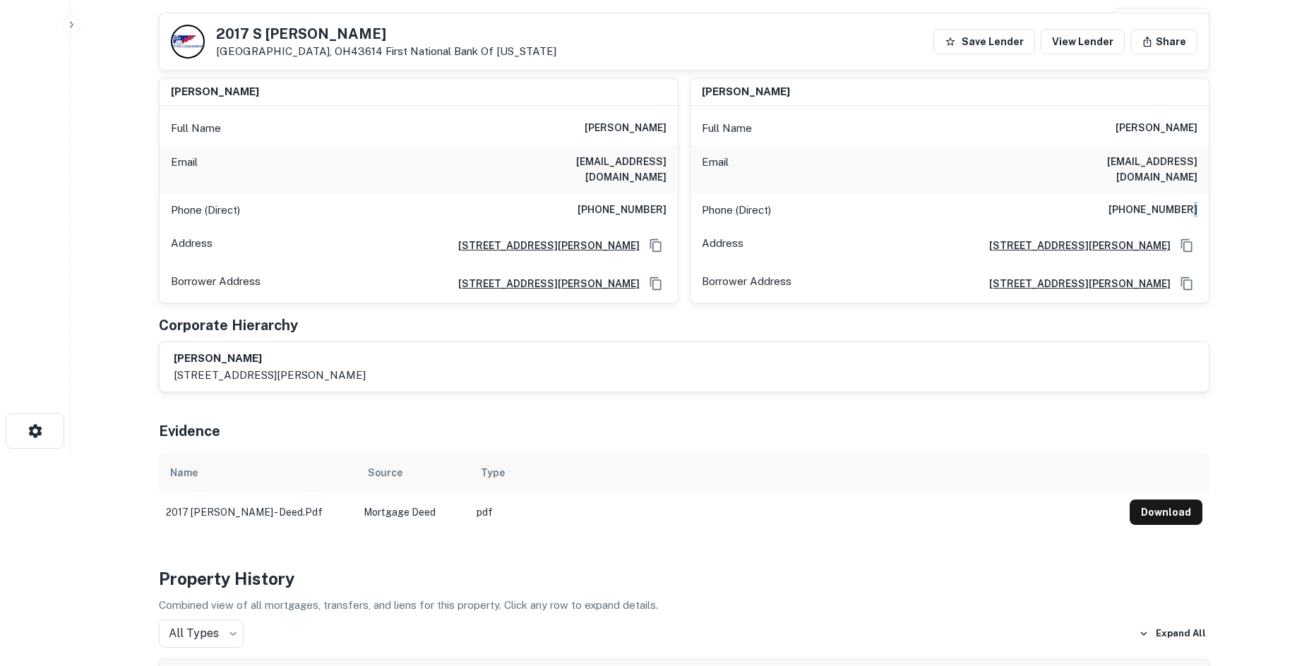
click at [1194, 202] on h6 "(267) 549-1540" at bounding box center [1152, 210] width 89 height 17
click at [1198, 193] on div "Phone (Direct) (267) 549-1540" at bounding box center [949, 210] width 518 height 34
click at [1176, 202] on h6 "(267) 549-1540" at bounding box center [1152, 210] width 89 height 17
click at [1175, 202] on h6 "(267) 549-1540" at bounding box center [1152, 210] width 89 height 17
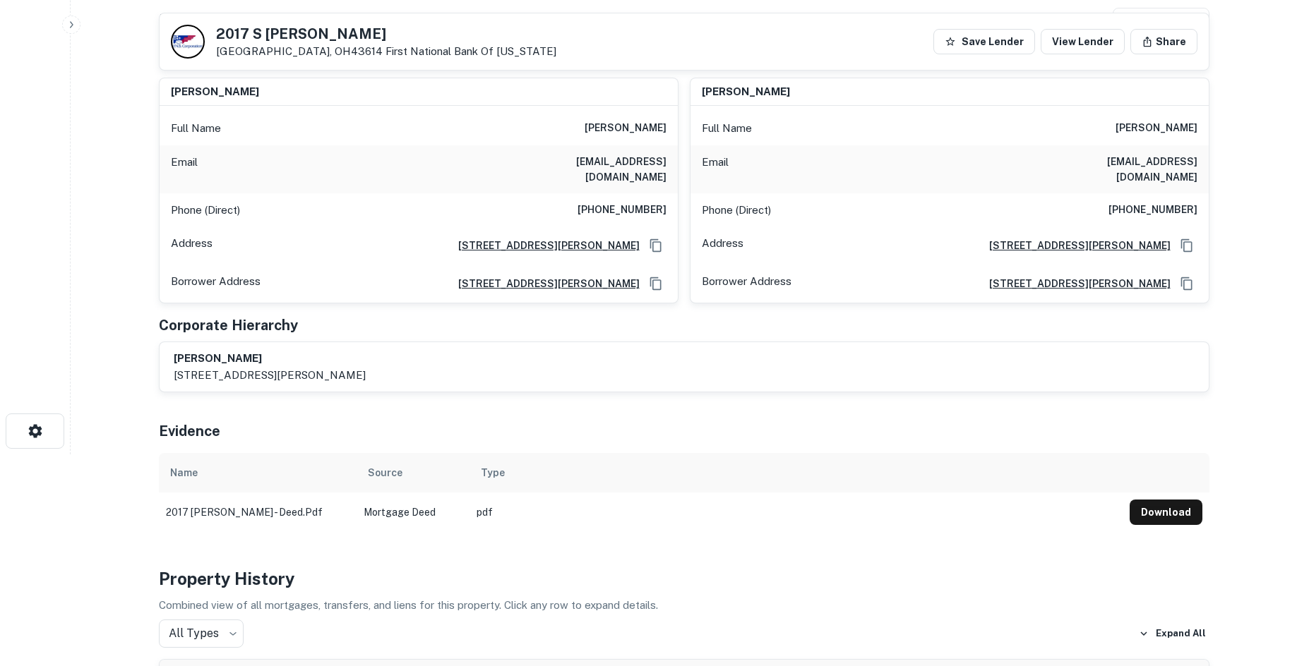
click at [1146, 202] on h6 "(267) 549-1540" at bounding box center [1152, 210] width 89 height 17
copy h6 "(267) 549-1540"
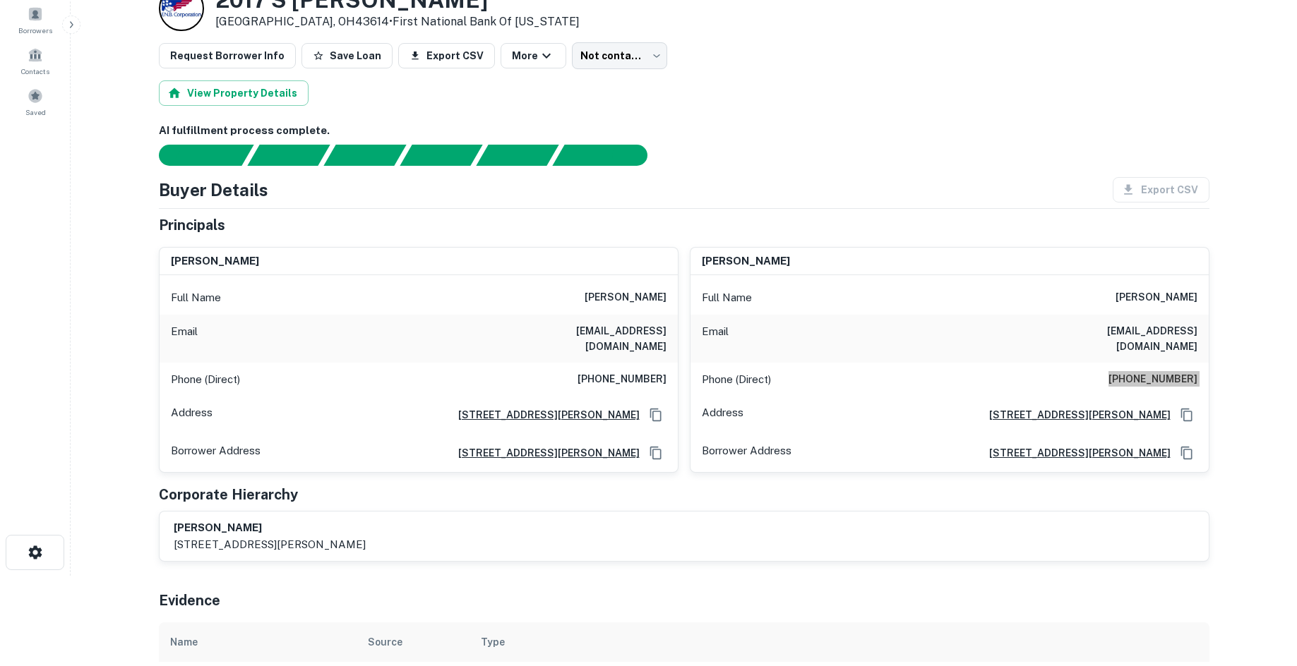
scroll to position [0, 0]
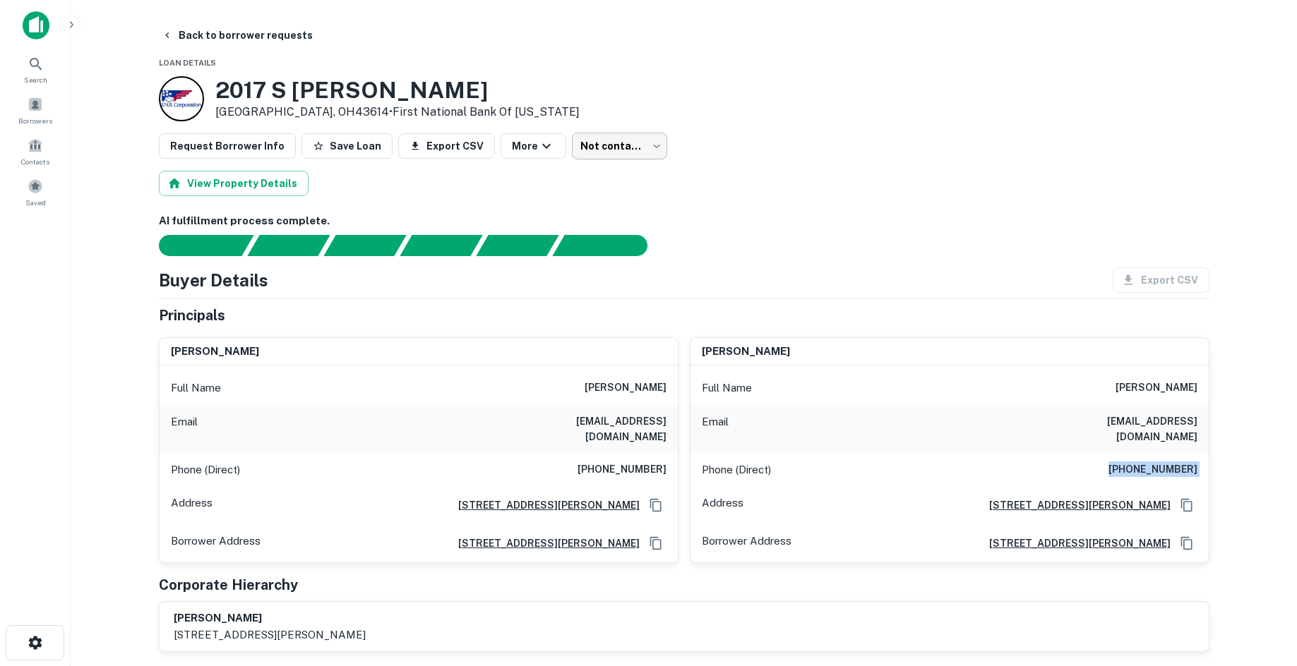
click at [604, 145] on body "Search Borrowers Contacts Saved Back to borrower requests Loan Details 2017 S R…" at bounding box center [648, 333] width 1297 height 666
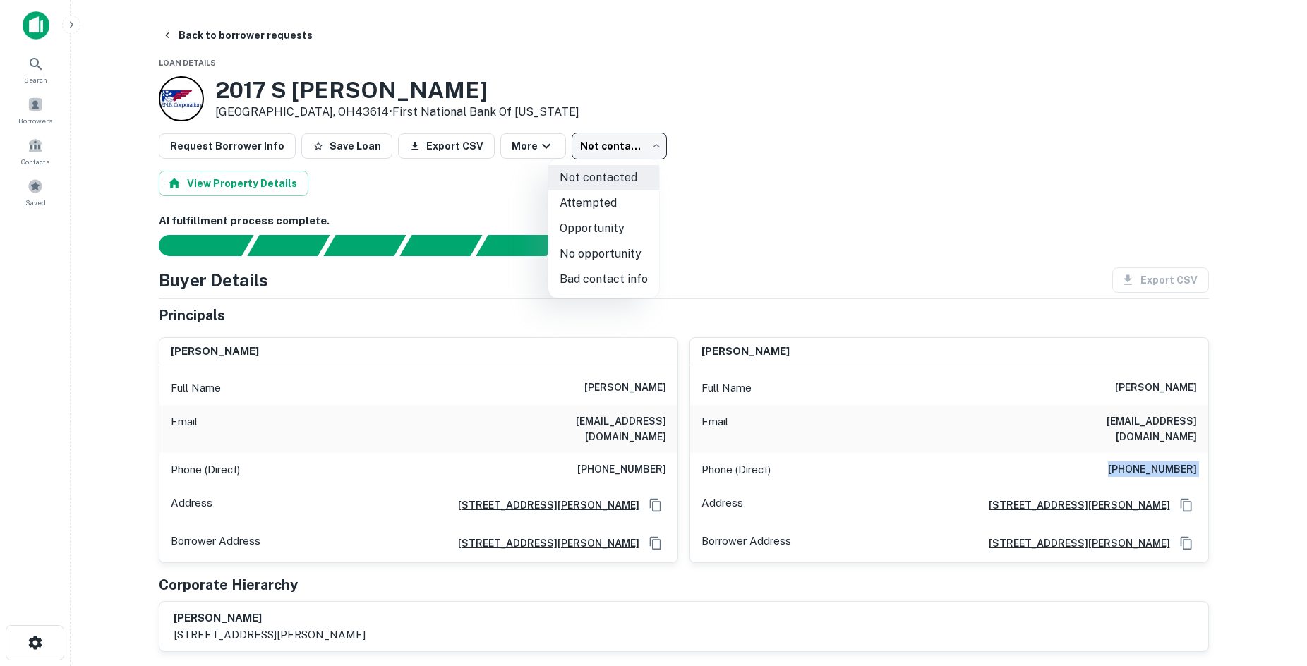
click at [619, 204] on li "Attempted" at bounding box center [603, 203] width 111 height 25
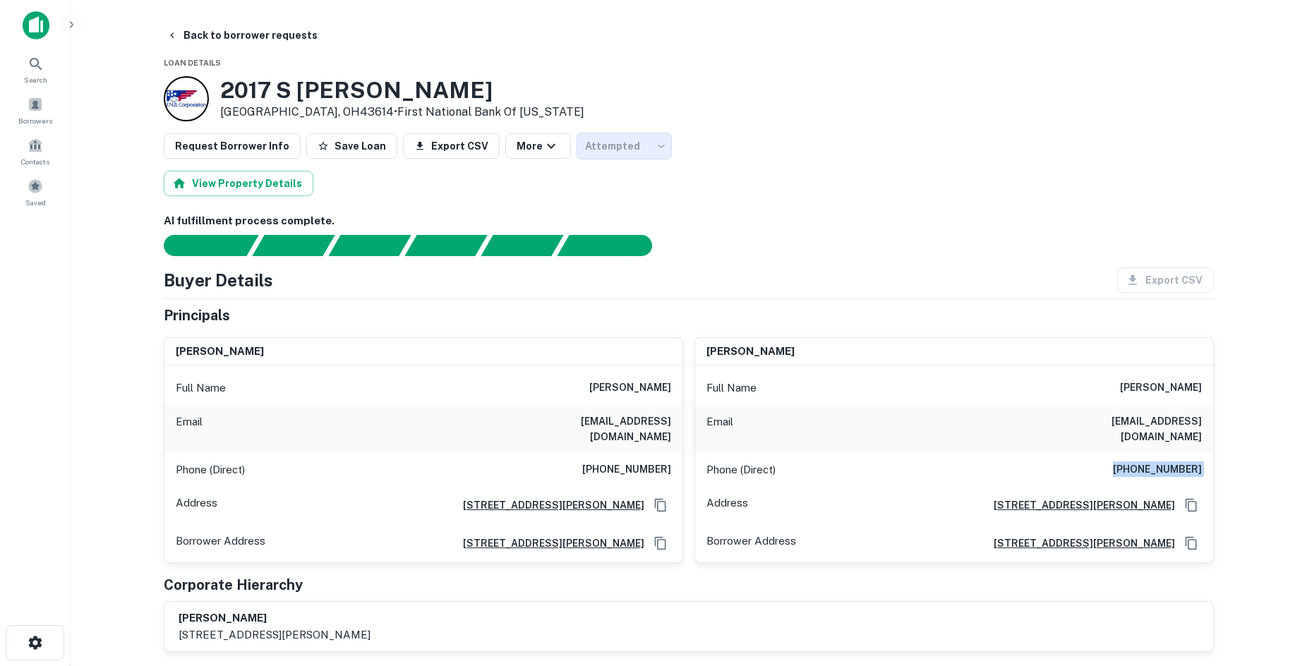
type input "*********"
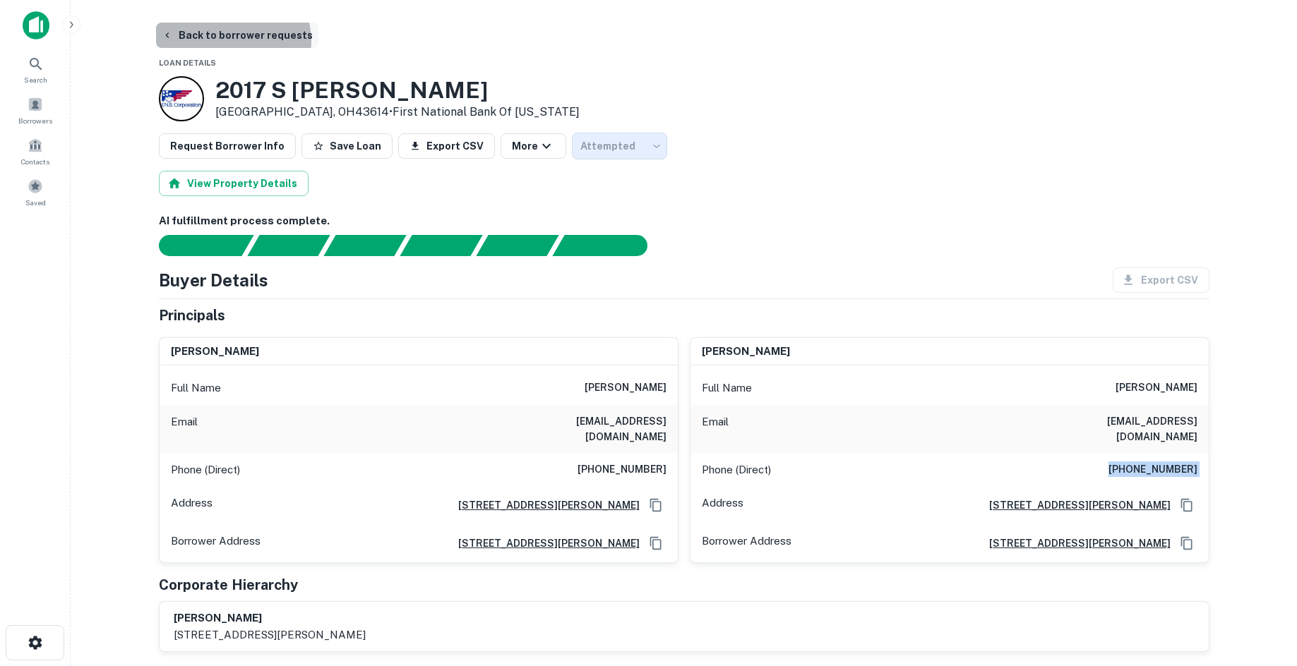
click at [232, 41] on button "Back to borrower requests" at bounding box center [237, 35] width 162 height 25
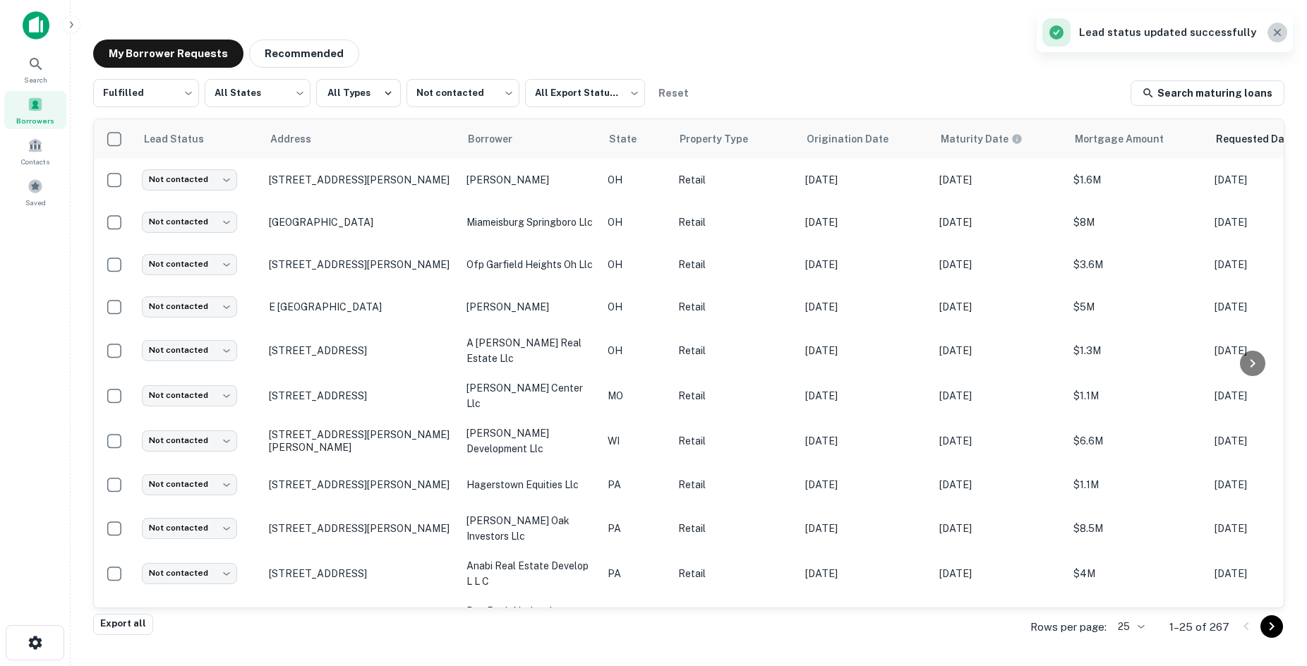
click at [1255, 30] on icon "button" at bounding box center [1278, 32] width 14 height 14
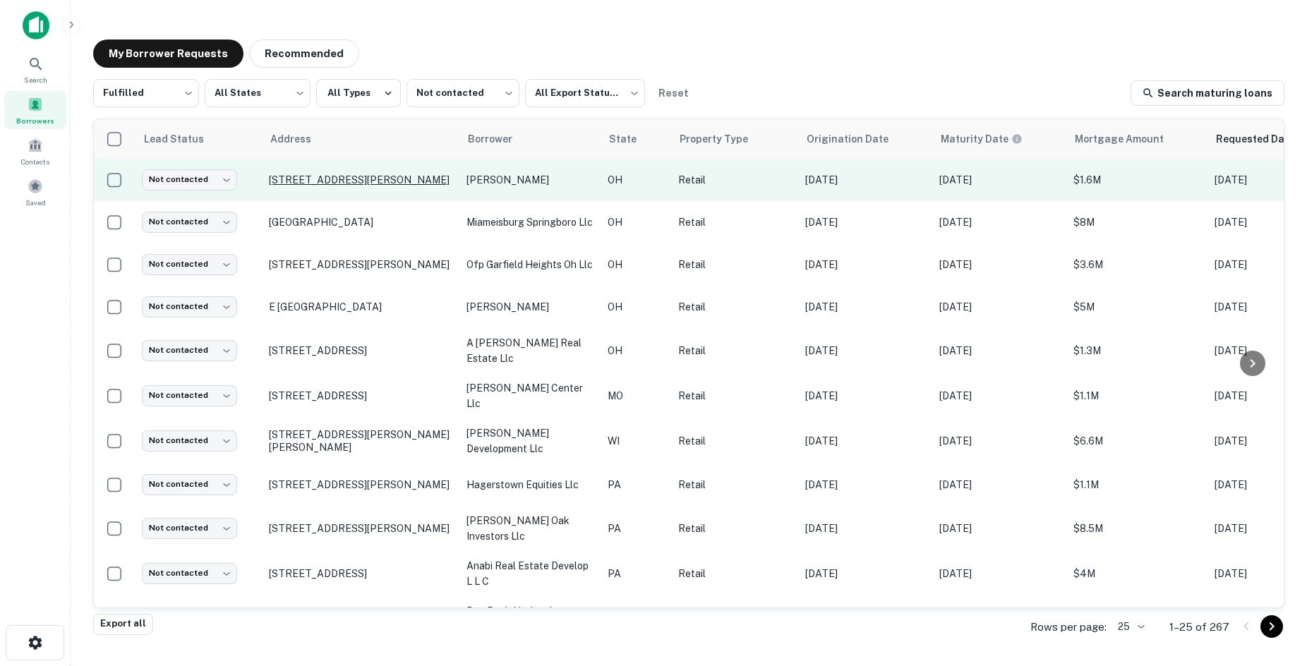
click at [337, 184] on p "2017 S Reynolds Rd Toledo, OH43614" at bounding box center [361, 180] width 184 height 13
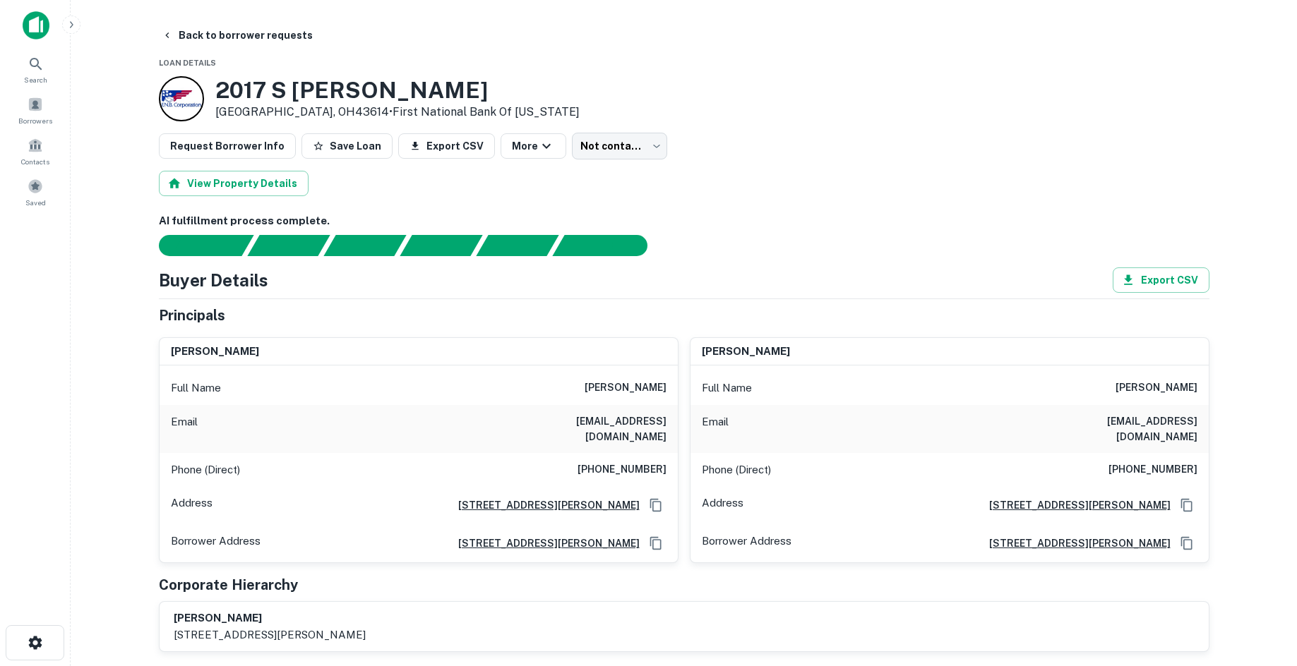
type input "*********"
click at [1100, 150] on div "Request Borrower Info Save Loan Export CSV More Attempted ********* ​" at bounding box center [684, 146] width 1050 height 27
click at [191, 32] on button "Back to borrower requests" at bounding box center [237, 35] width 162 height 25
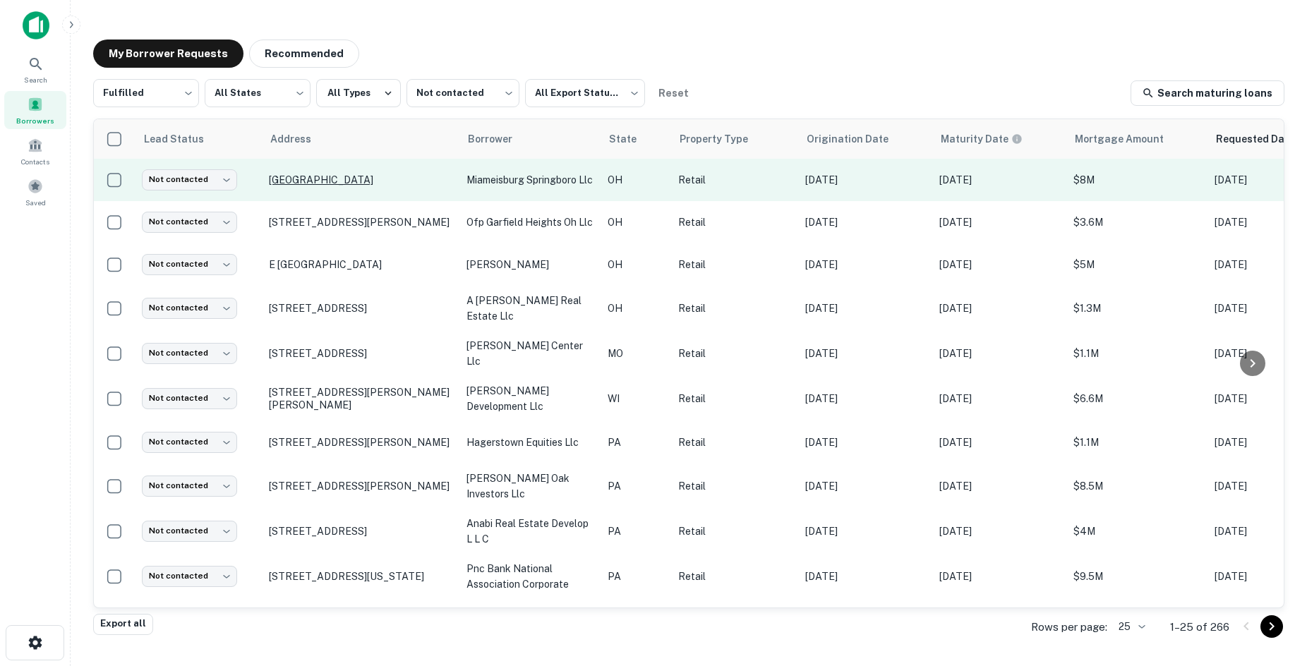
click at [380, 178] on p "Springboro Pike Miamisburg, OH45342" at bounding box center [361, 180] width 184 height 13
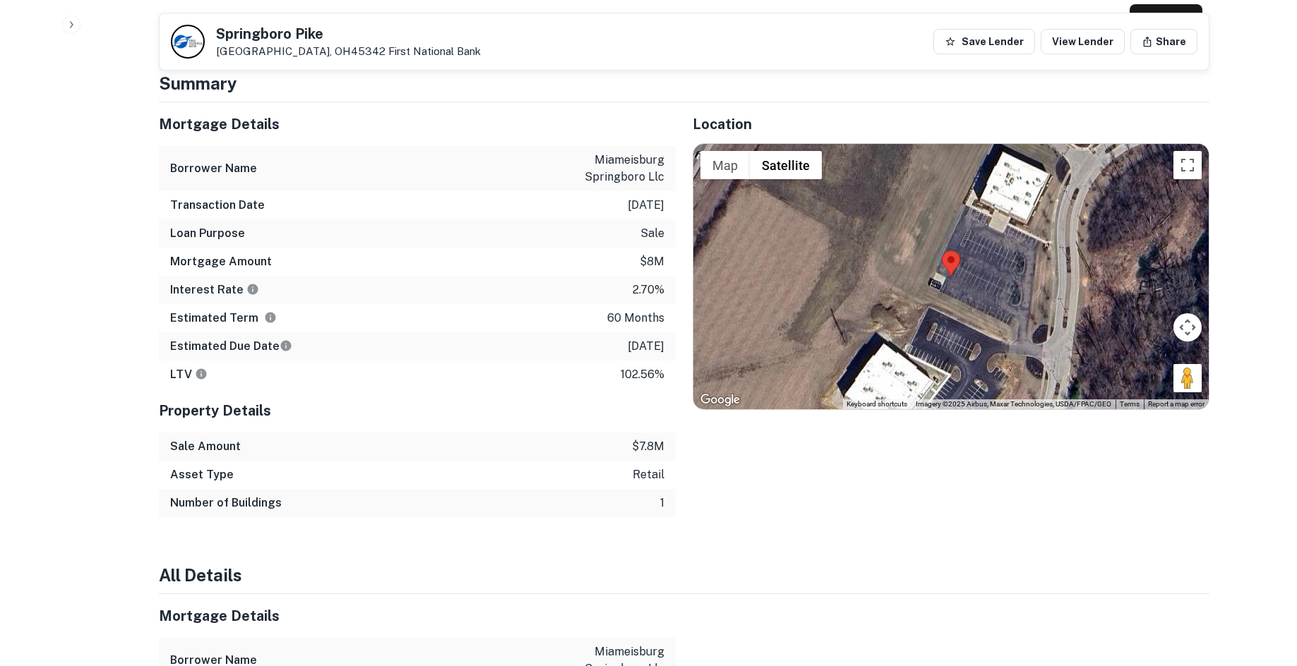
scroll to position [918, 0]
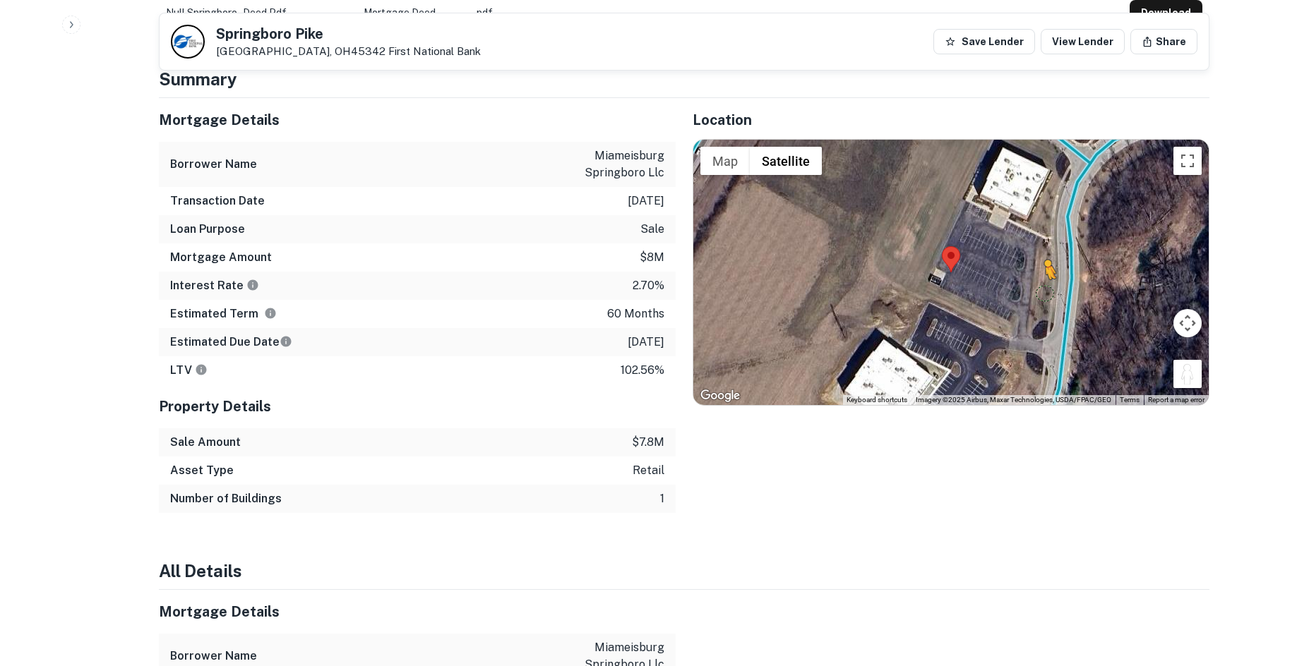
drag, startPoint x: 1200, startPoint y: 352, endPoint x: 985, endPoint y: 263, distance: 232.0
click at [985, 263] on div "To activate drag with keyboard, press Alt + Enter. Once in keyboard drag state,…" at bounding box center [950, 272] width 515 height 265
drag, startPoint x: 1179, startPoint y: 353, endPoint x: 1045, endPoint y: 280, distance: 152.9
click at [1045, 280] on div "To activate drag with keyboard, press Alt + Enter. Once in keyboard drag state,…" at bounding box center [950, 272] width 515 height 265
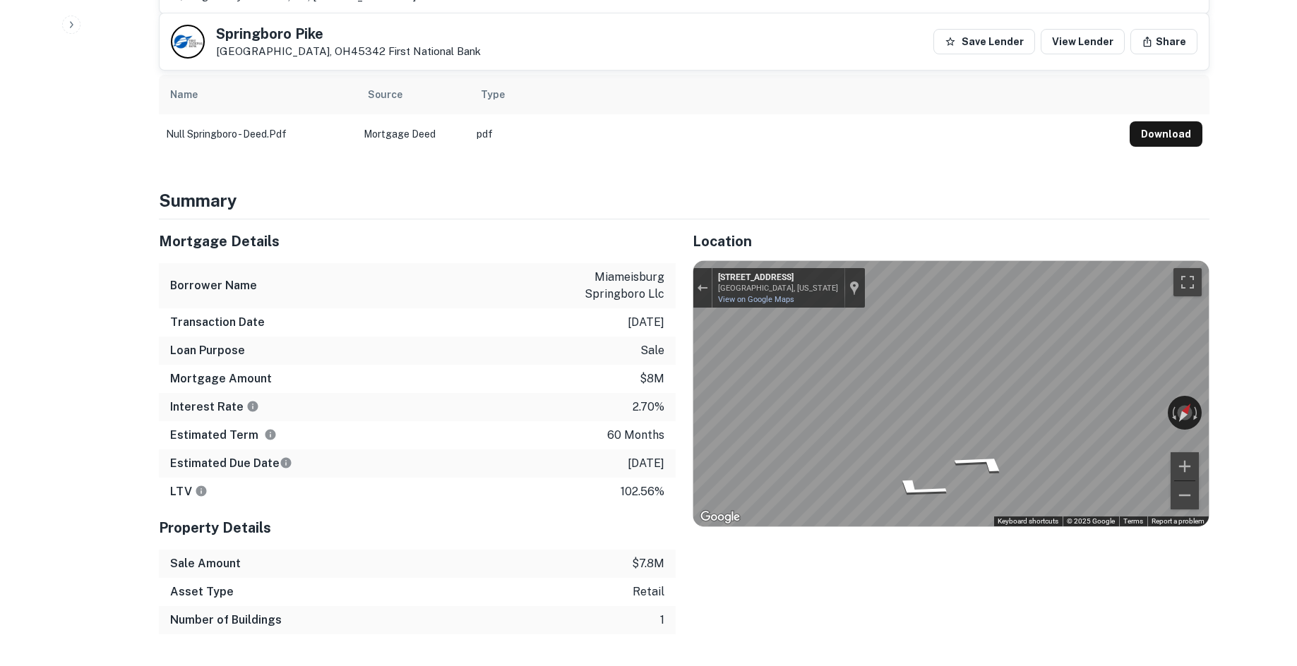
scroll to position [494, 0]
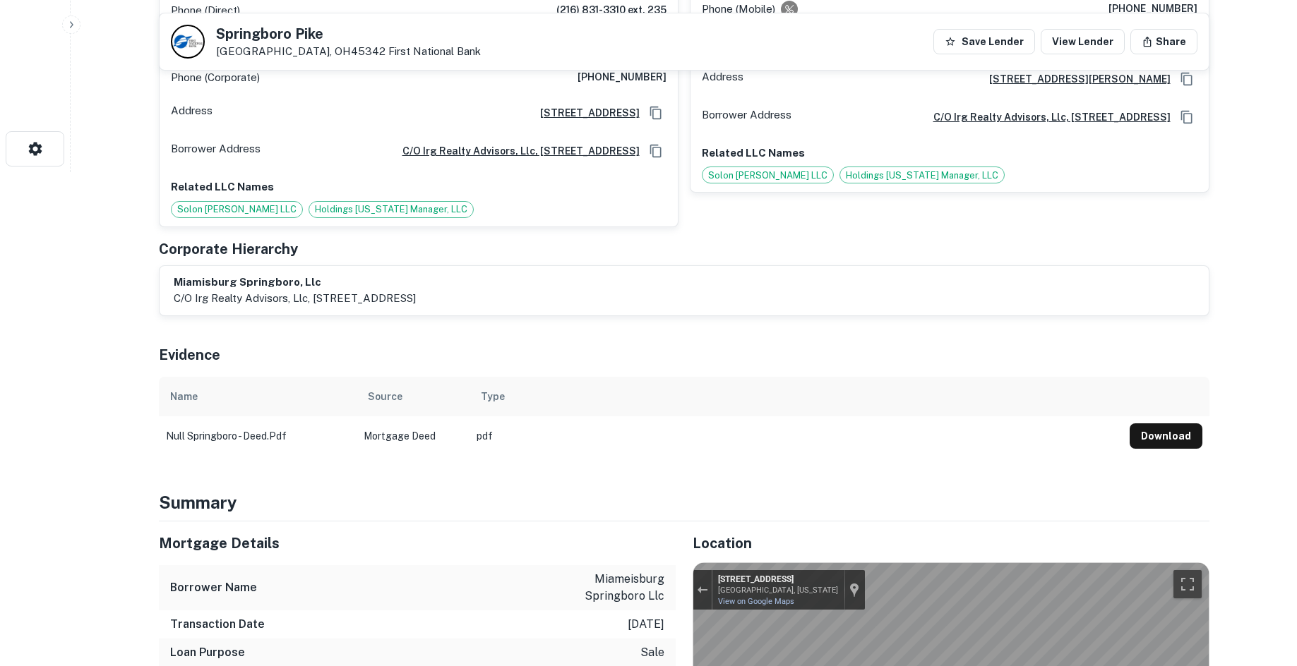
click at [917, 328] on div "Evidence" at bounding box center [684, 352] width 1050 height 49
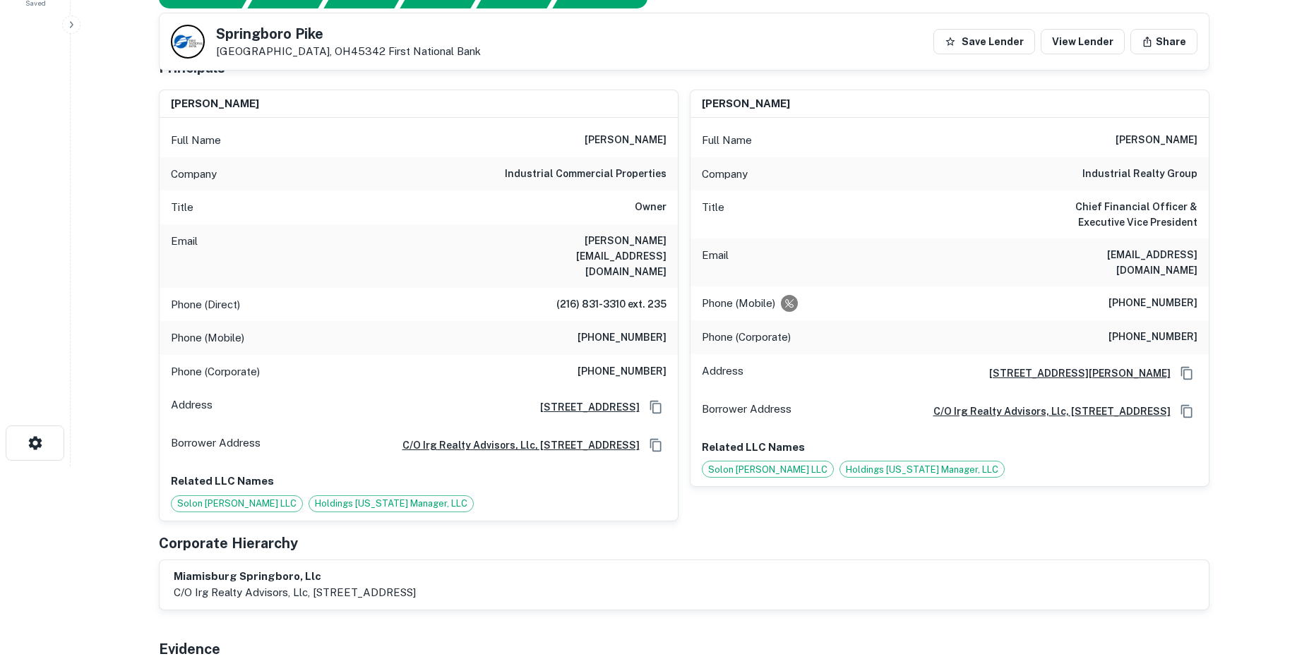
scroll to position [141, 0]
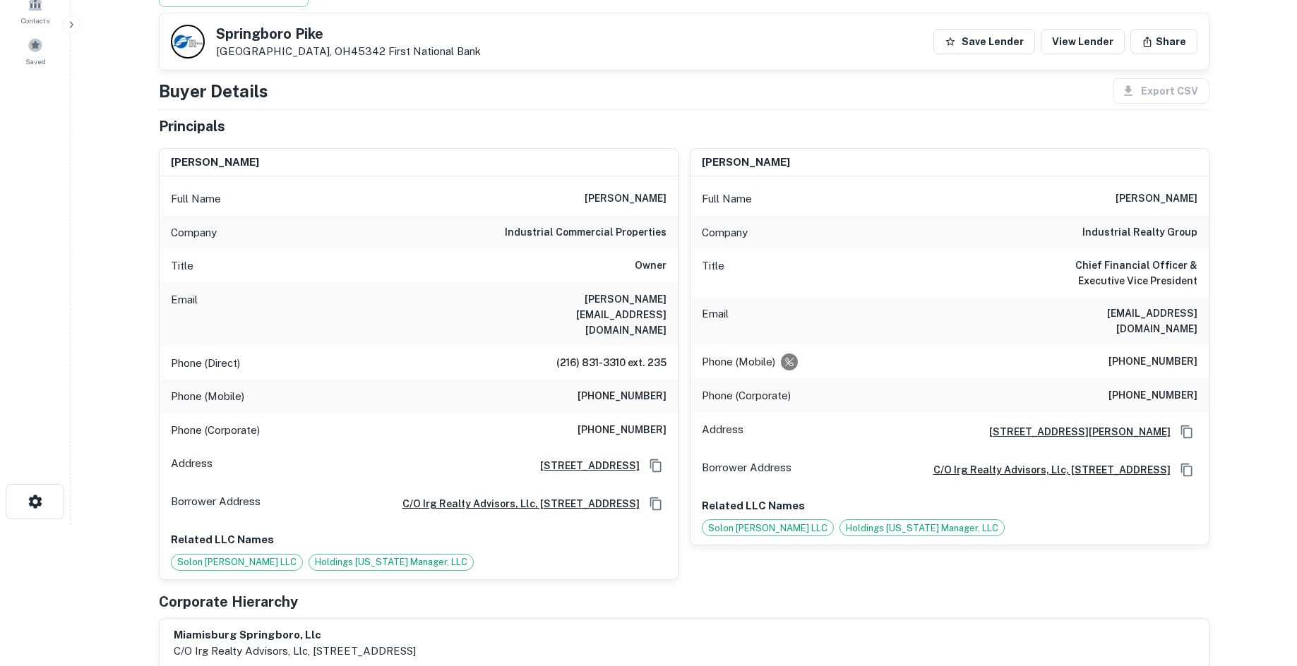
click at [1164, 233] on h6 "industrial realty group" at bounding box center [1139, 232] width 115 height 17
copy h6 "industrial realty group"
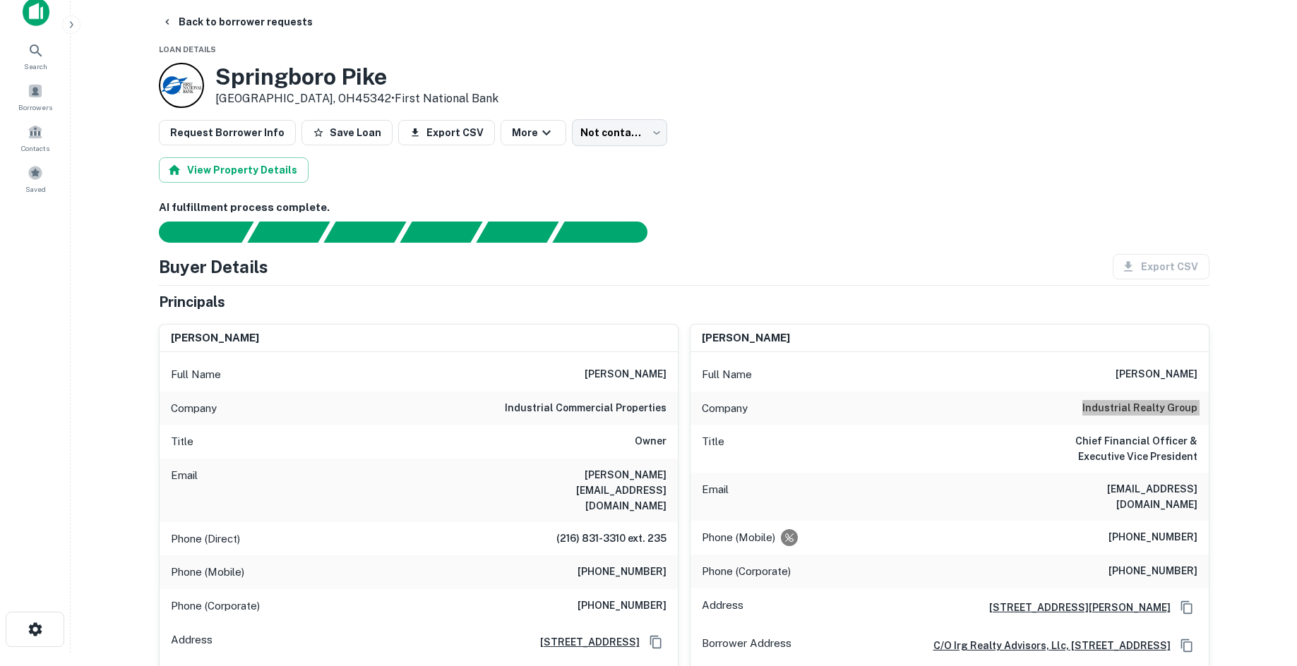
scroll to position [0, 0]
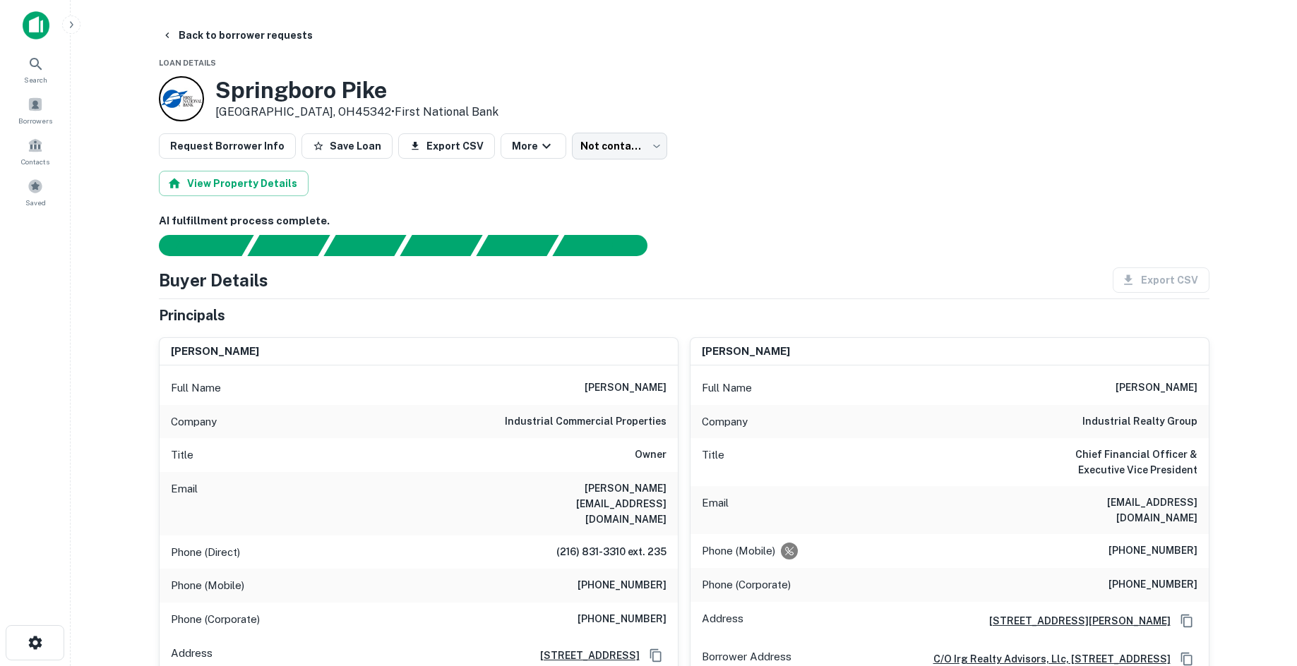
drag, startPoint x: 702, startPoint y: 102, endPoint x: 683, endPoint y: 101, distance: 19.1
click at [683, 102] on div "Springboro Pike Miamisburg, OH45342 • First National Bank" at bounding box center [684, 98] width 1050 height 45
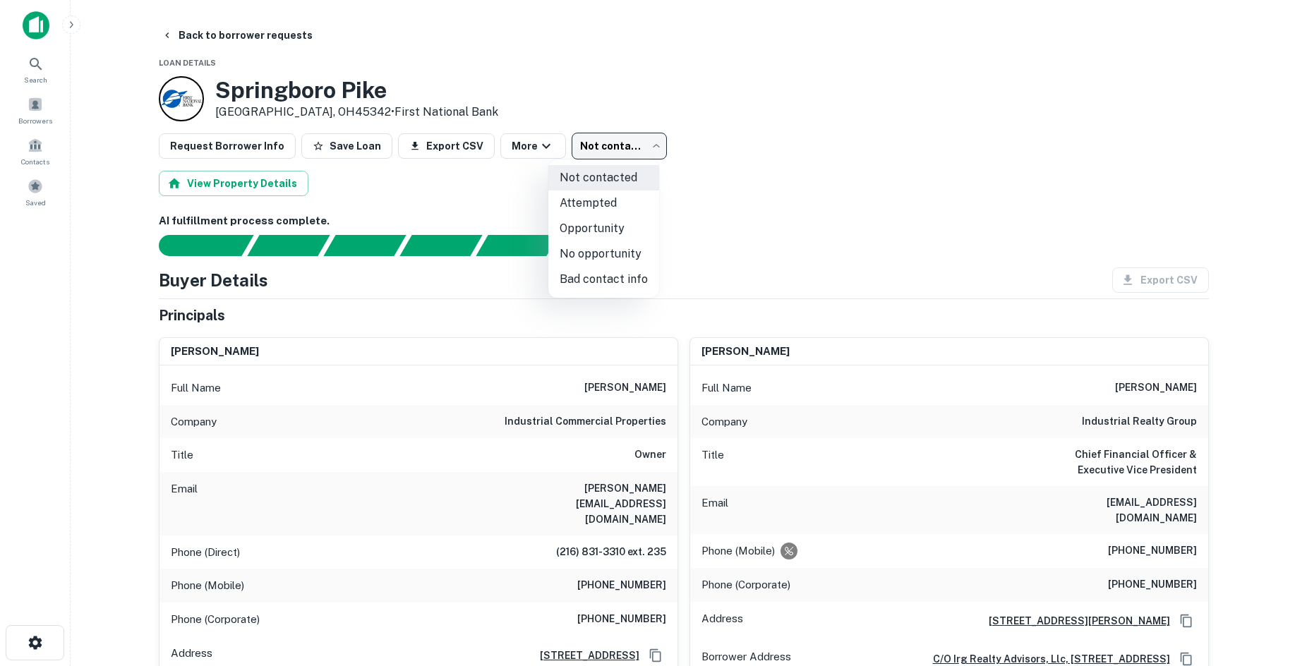
click at [573, 142] on body "Search Borrowers Contacts Saved Back to borrower requests Loan Details Springbo…" at bounding box center [653, 333] width 1307 height 666
click at [628, 261] on li "No opportunity" at bounding box center [603, 253] width 111 height 25
type input "**********"
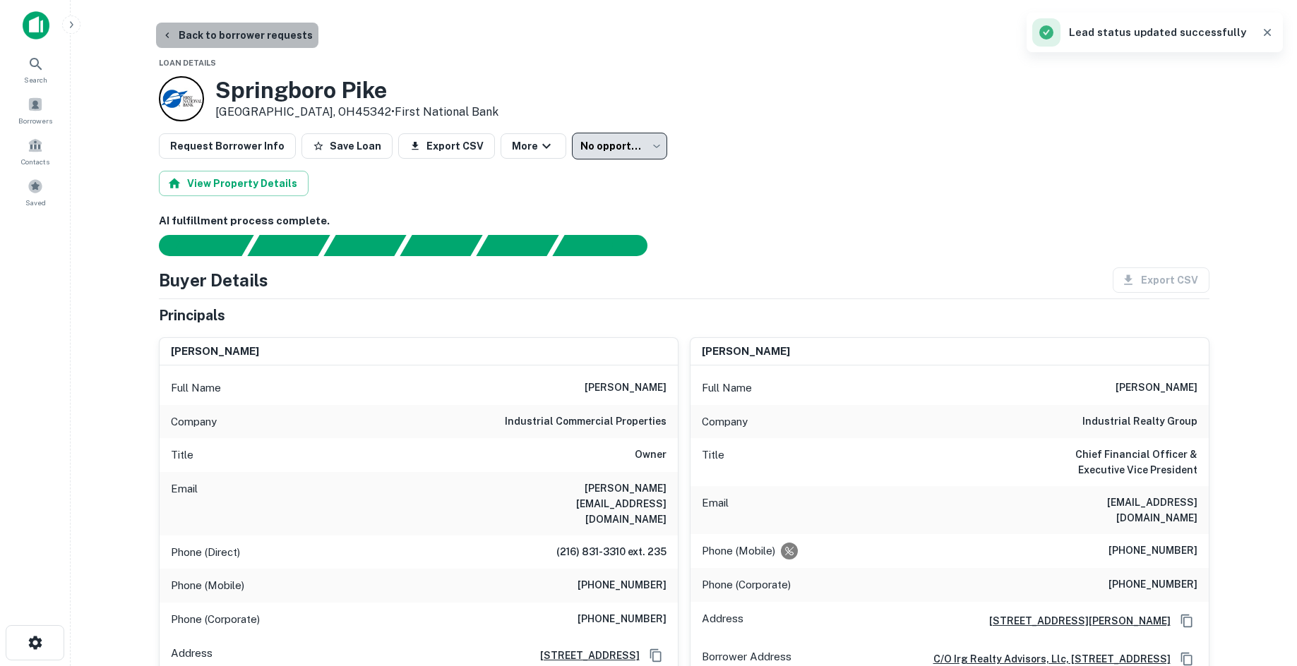
click at [268, 40] on button "Back to borrower requests" at bounding box center [237, 35] width 162 height 25
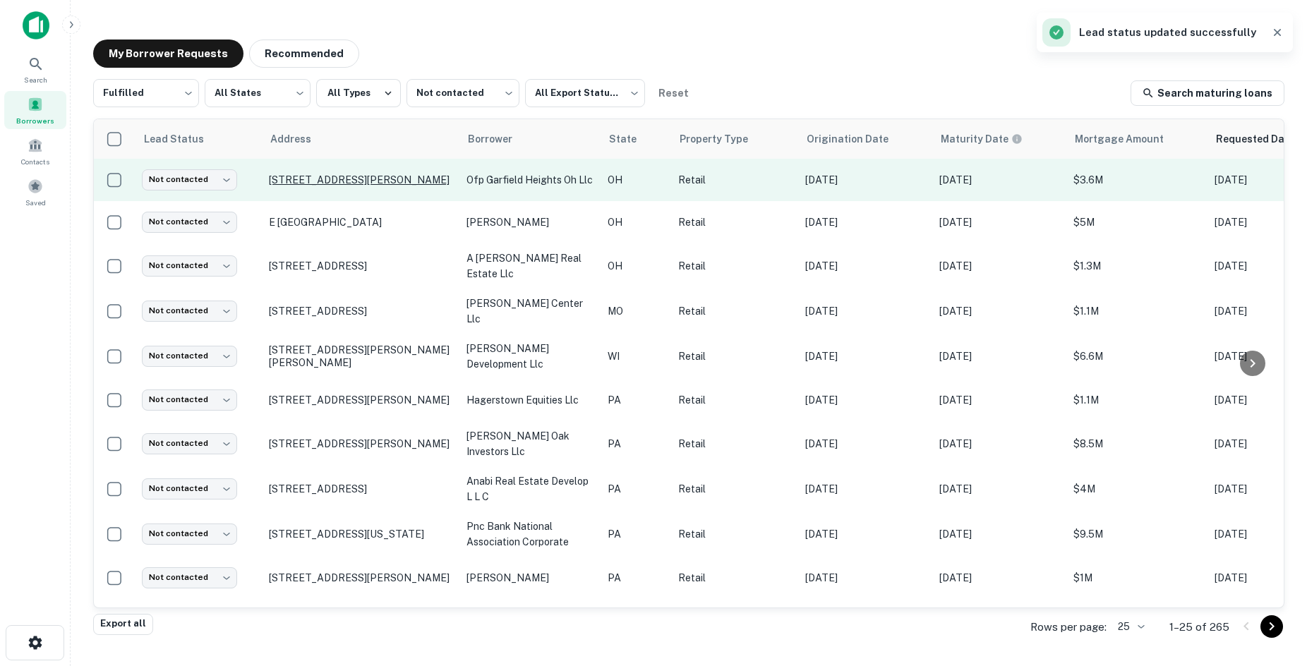
click at [376, 179] on p "5090 Turney Rd Cleveland, OH44125" at bounding box center [361, 180] width 184 height 13
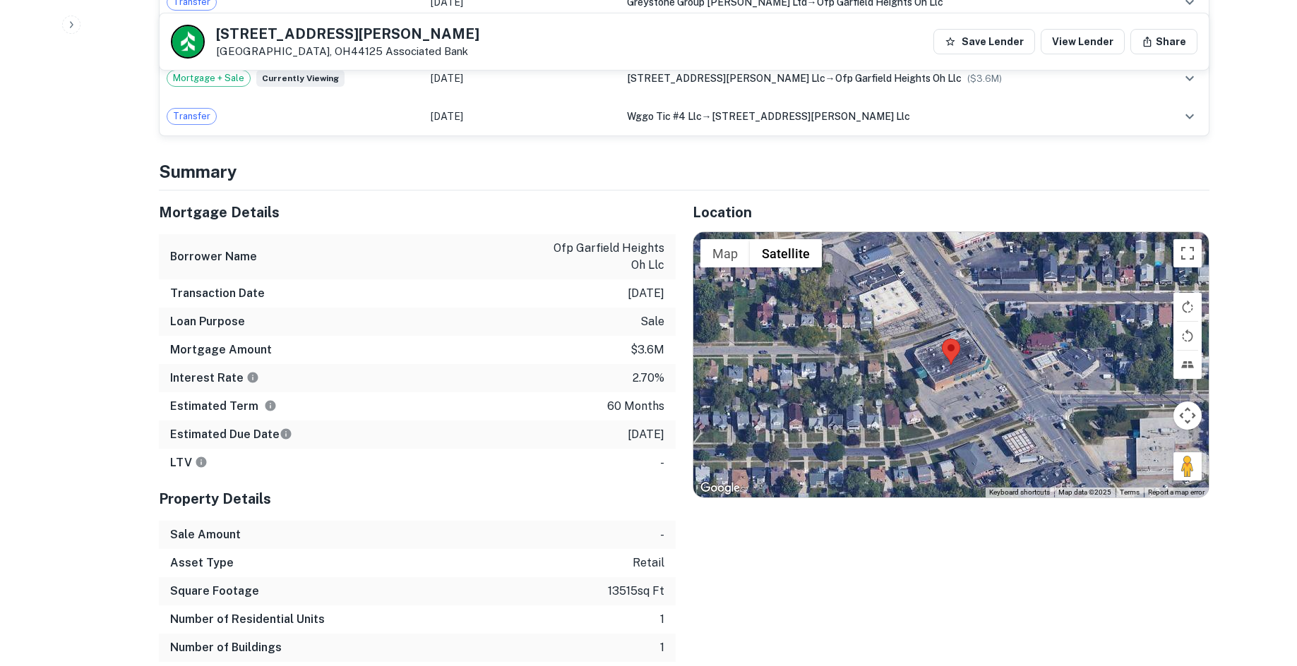
scroll to position [1341, 0]
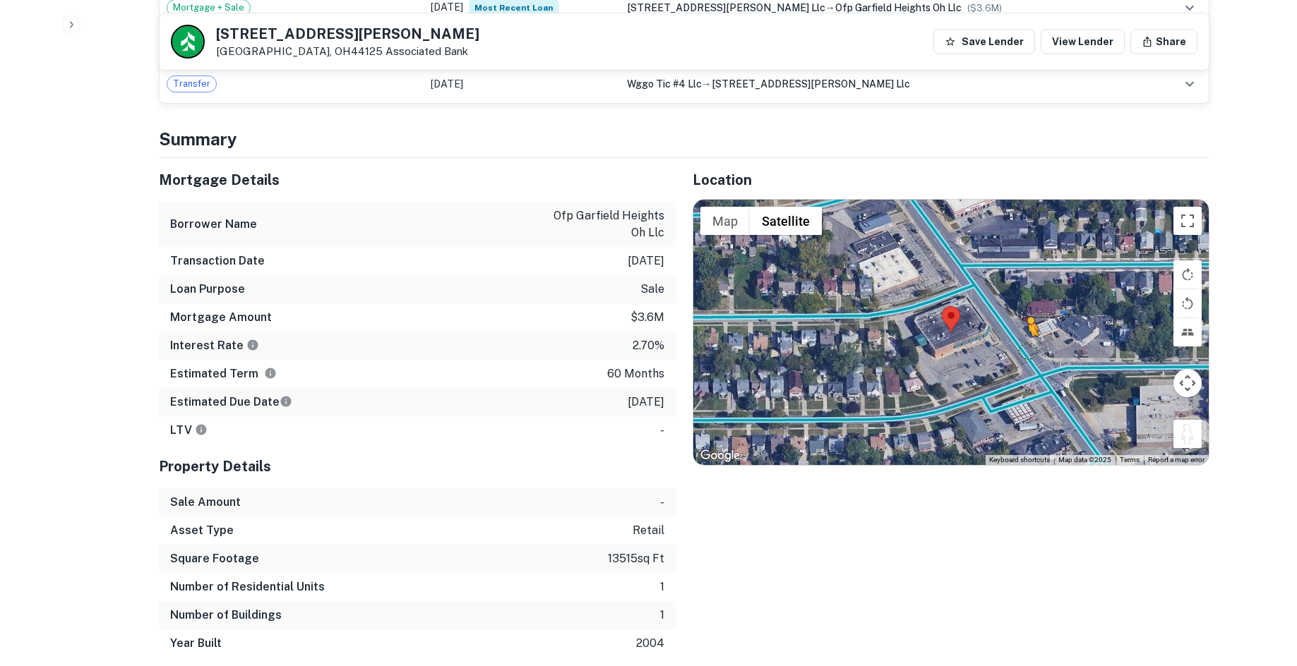
drag, startPoint x: 1187, startPoint y: 384, endPoint x: 1027, endPoint y: 298, distance: 181.3
click at [1027, 298] on div "To activate drag with keyboard, press Alt + Enter. Once in keyboard drag state,…" at bounding box center [950, 332] width 515 height 265
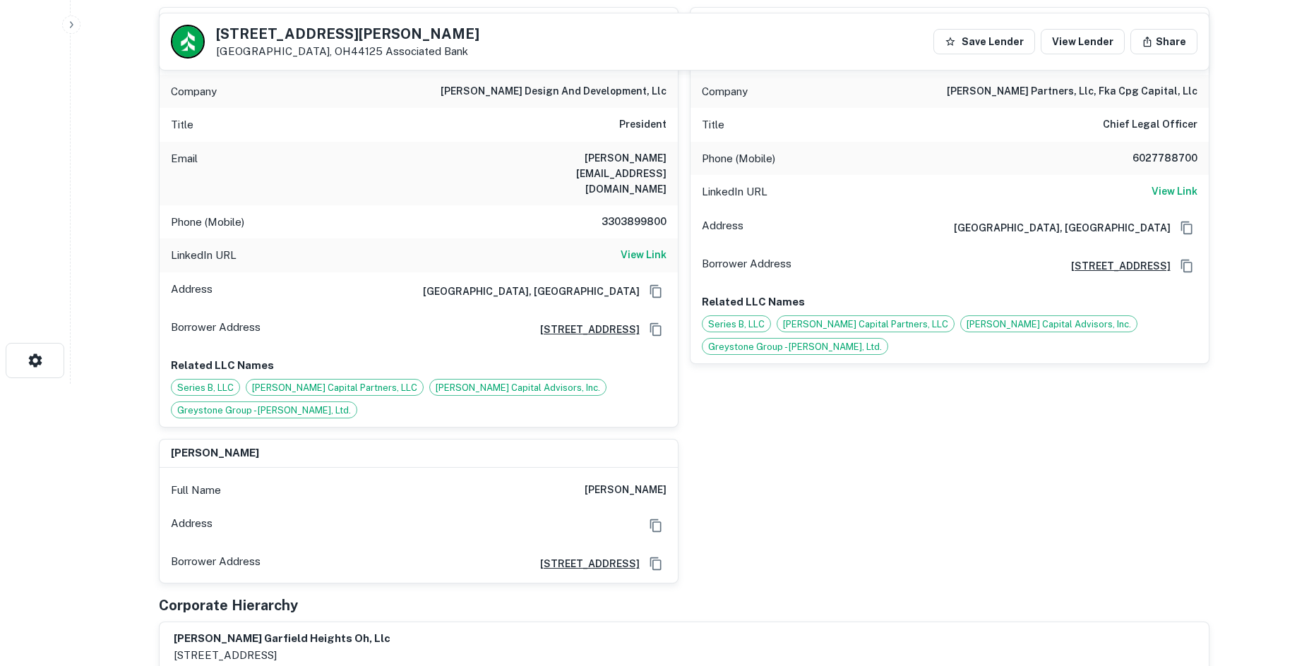
scroll to position [212, 0]
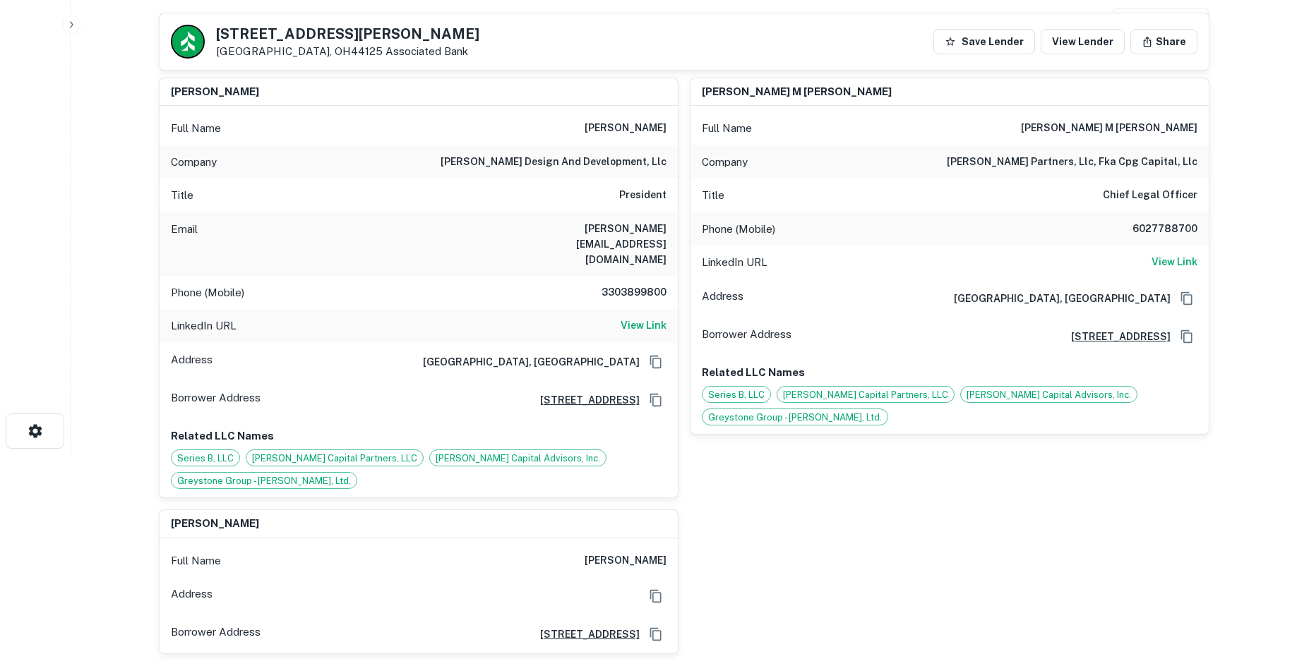
click at [565, 165] on h6 "cole design and development, llc" at bounding box center [553, 162] width 226 height 17
copy h6 "cole design and development, llc"
click at [623, 284] on h6 "3303899800" at bounding box center [624, 292] width 85 height 17
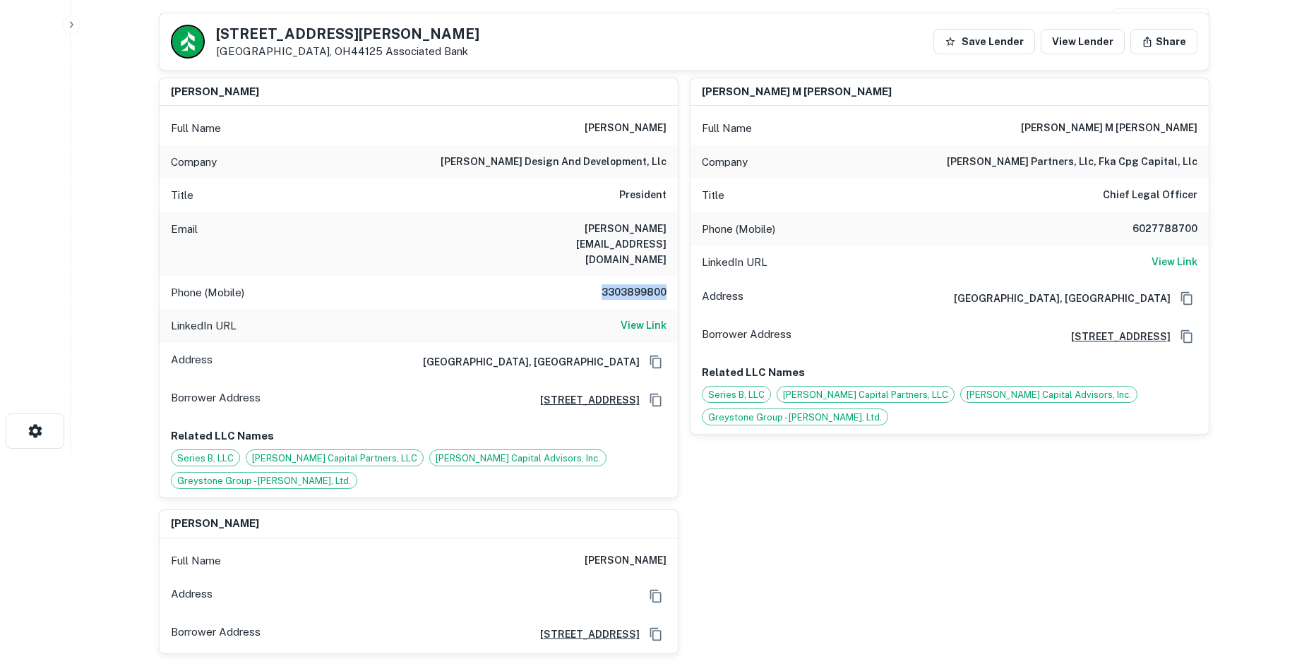
click at [623, 284] on h6 "3303899800" at bounding box center [624, 292] width 85 height 17
copy h6 "3303899800"
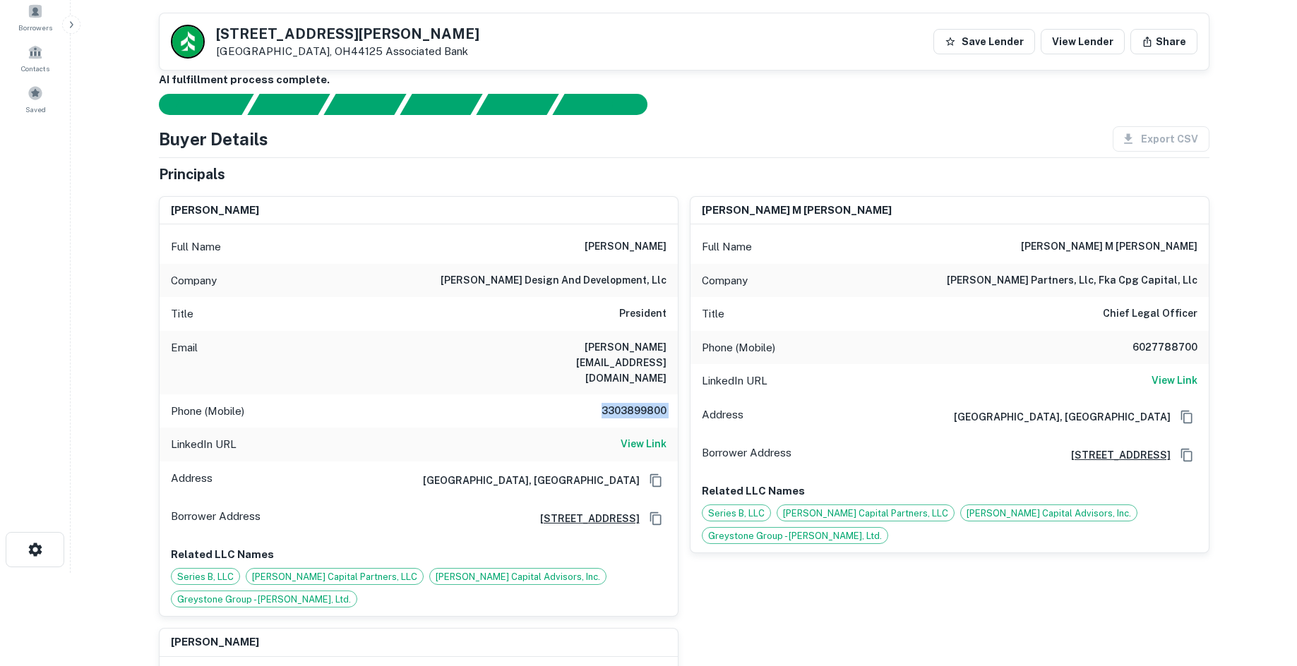
scroll to position [0, 0]
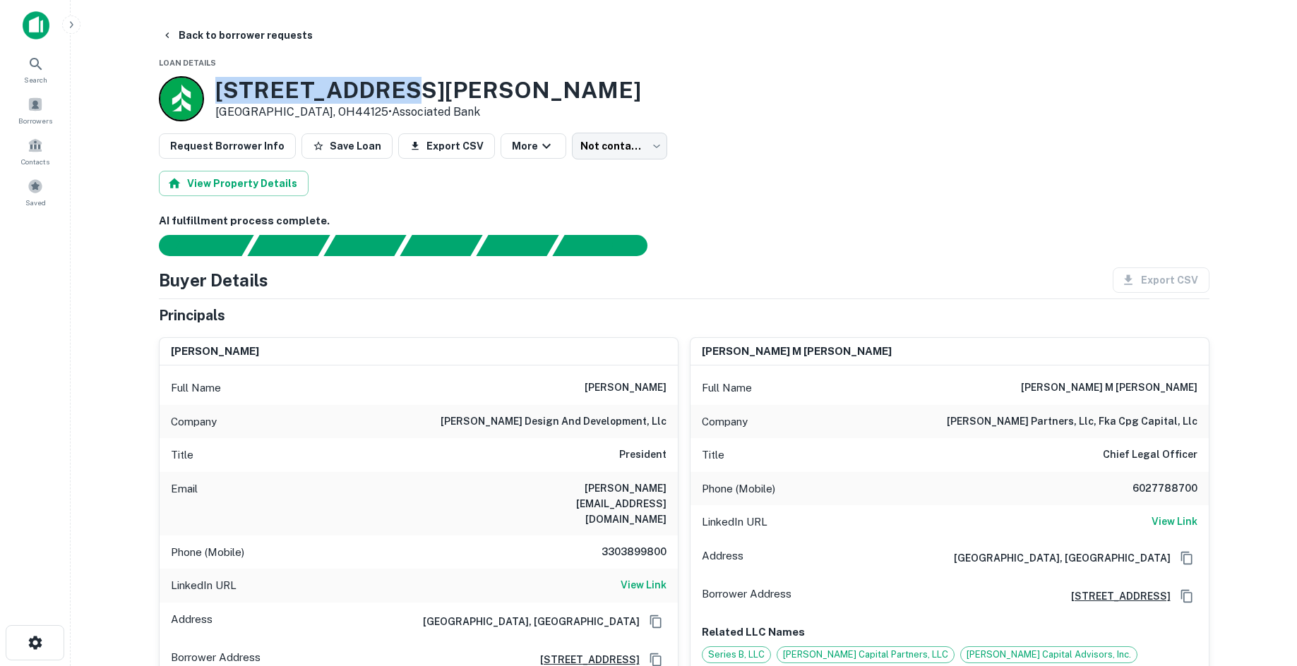
drag, startPoint x: 208, startPoint y: 100, endPoint x: 457, endPoint y: 100, distance: 249.9
click at [443, 102] on div "5090 Turney Rd Cleveland, OH44125 • Associated Bank" at bounding box center [684, 98] width 1050 height 45
click at [457, 100] on div "5090 Turney Rd Cleveland, OH44125 • Associated Bank" at bounding box center [684, 98] width 1050 height 45
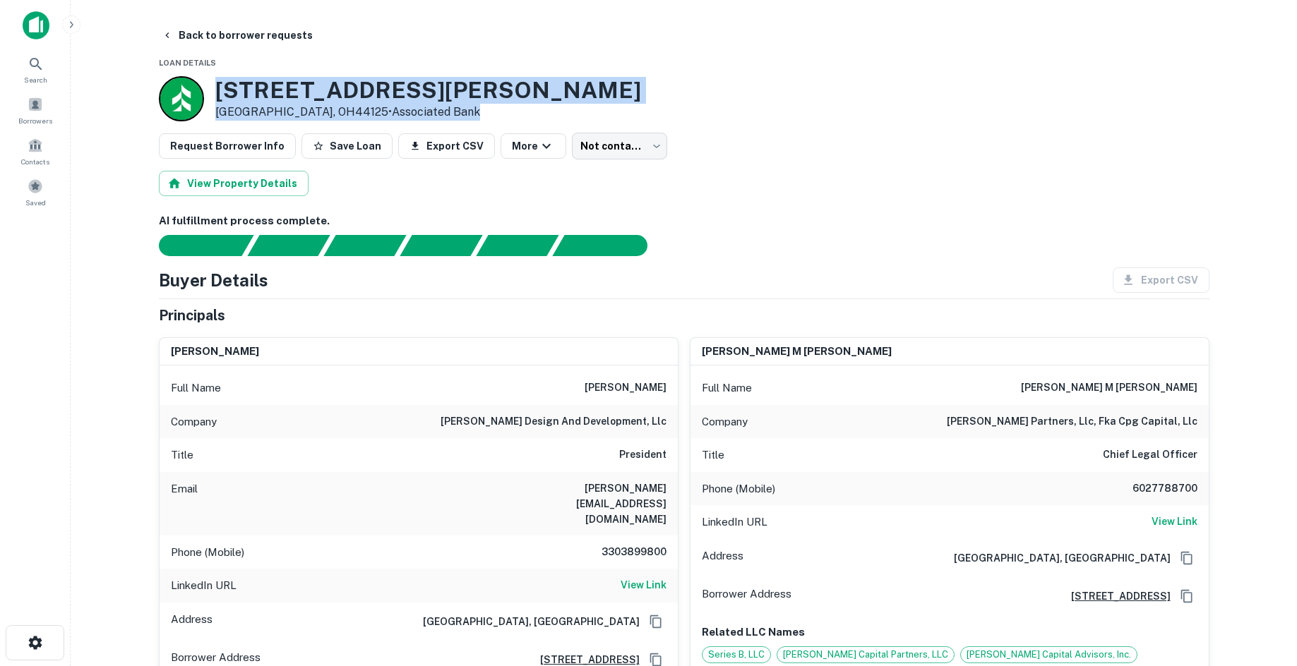
drag, startPoint x: 445, startPoint y: 114, endPoint x: 396, endPoint y: 68, distance: 66.9
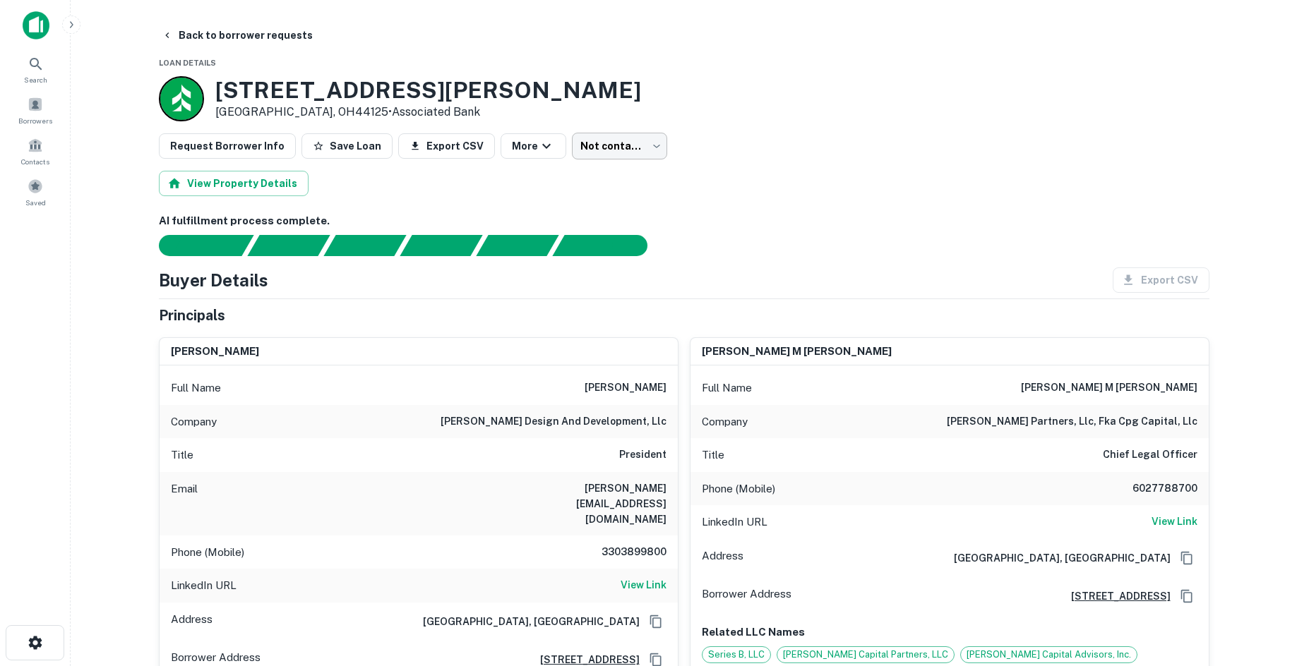
click at [639, 134] on body "Search Borrowers Contacts Saved Back to borrower requests Loan Details 5090 Tur…" at bounding box center [648, 333] width 1297 height 666
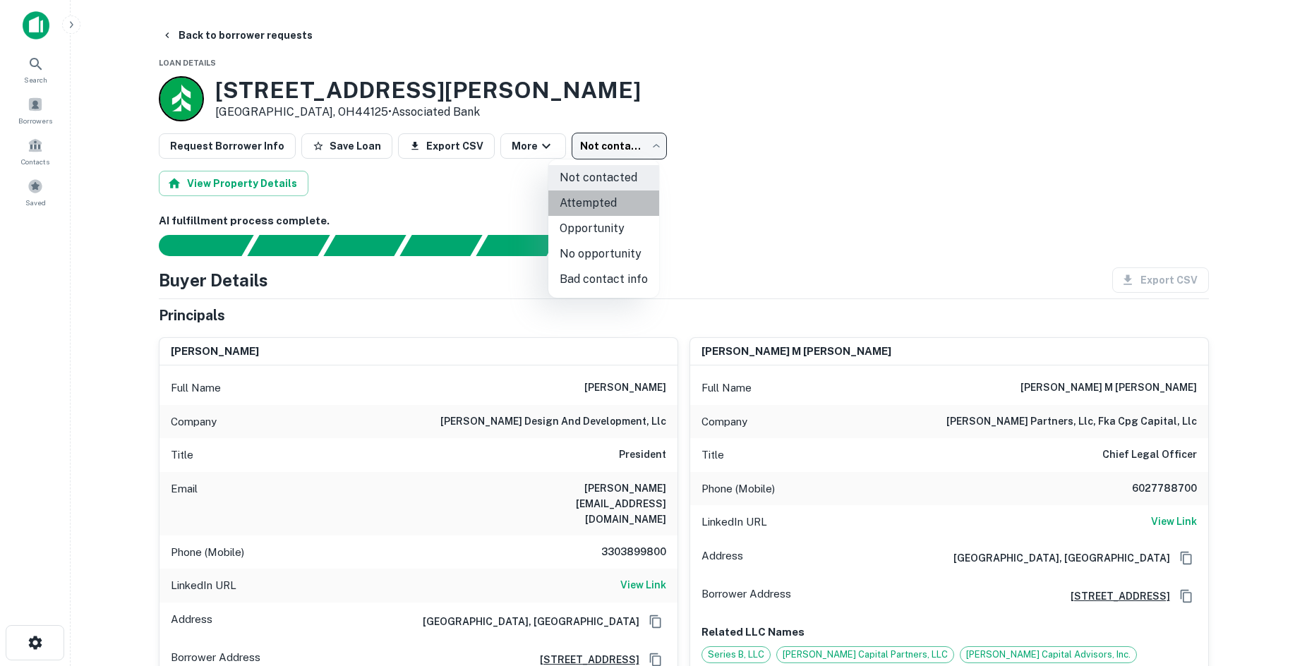
click at [620, 196] on li "Attempted" at bounding box center [603, 203] width 111 height 25
type input "*********"
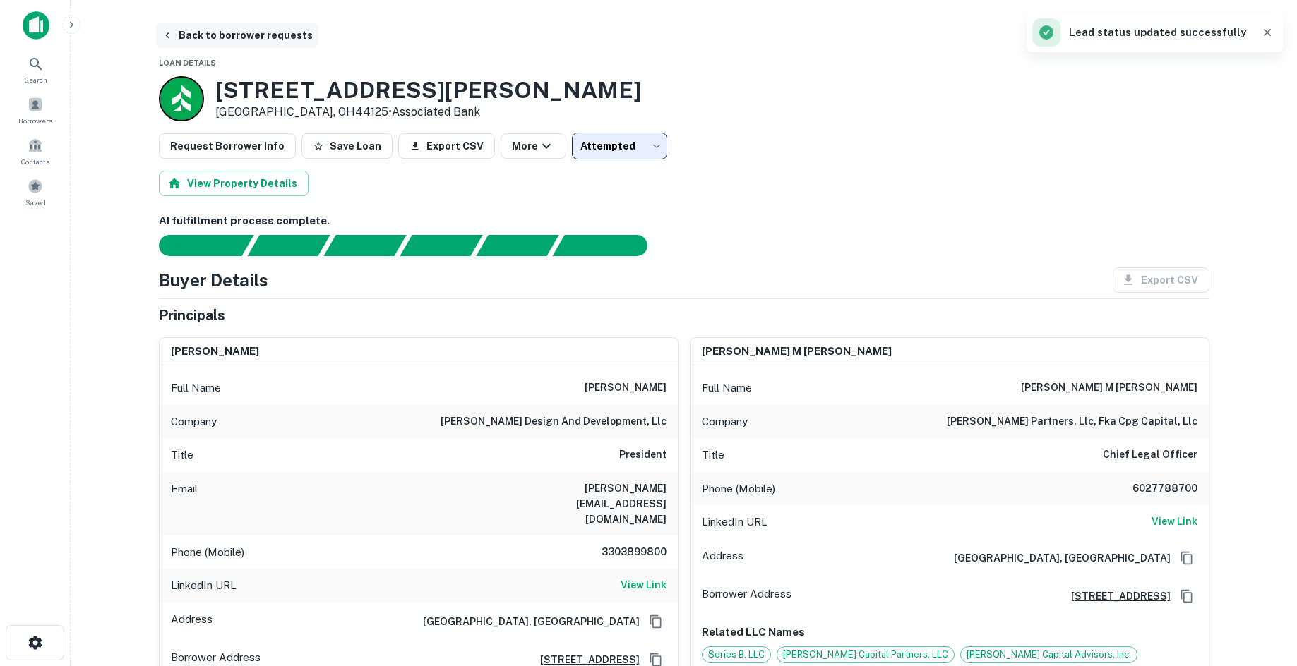
click at [287, 32] on button "Back to borrower requests" at bounding box center [237, 35] width 162 height 25
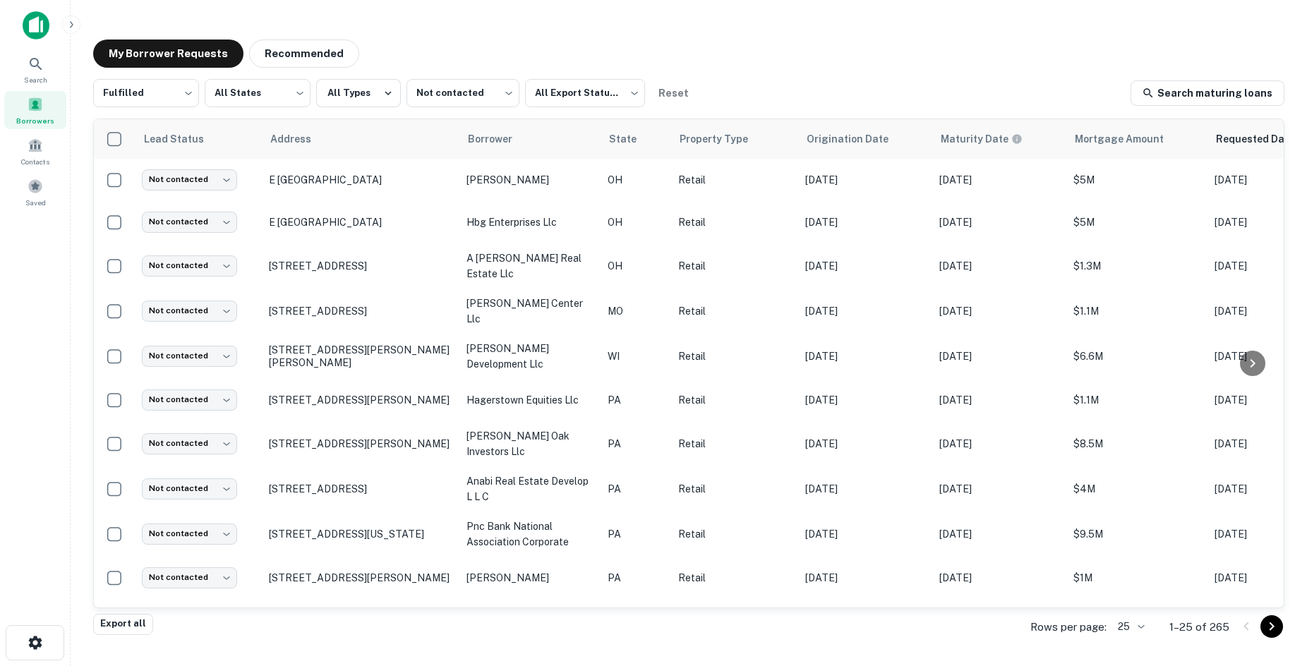
click at [311, 174] on p "E Fifth St Marysville, OH43040" at bounding box center [361, 180] width 184 height 13
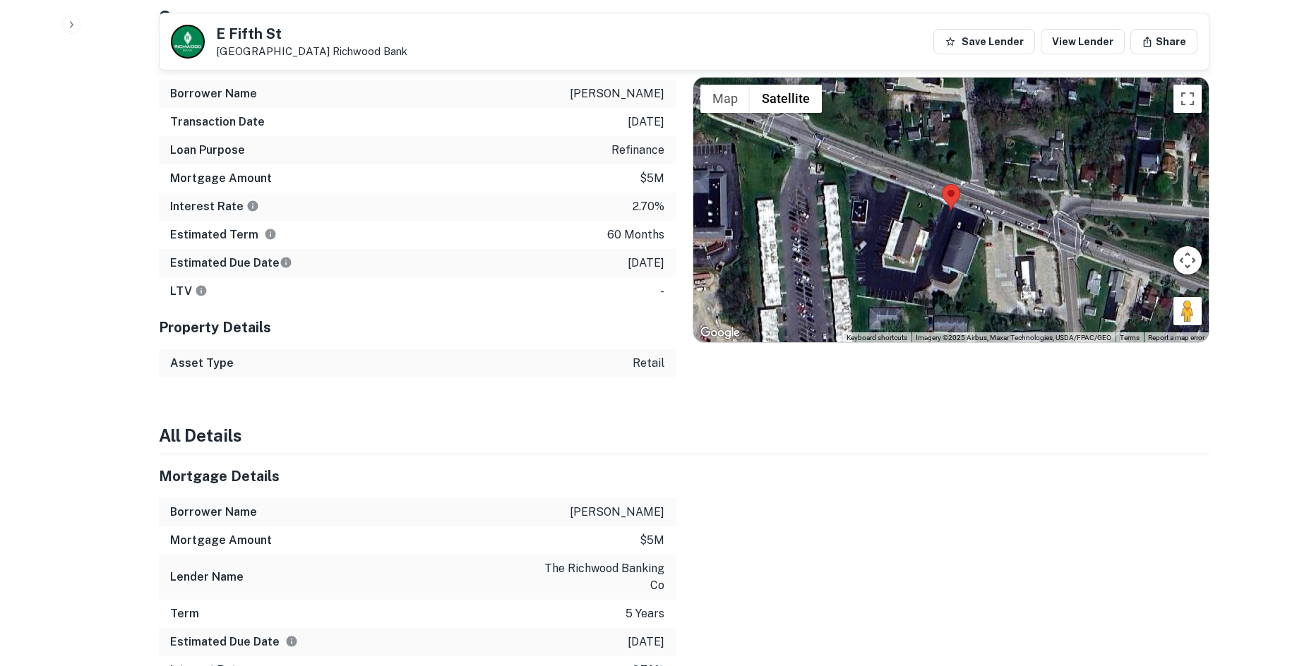
scroll to position [706, 0]
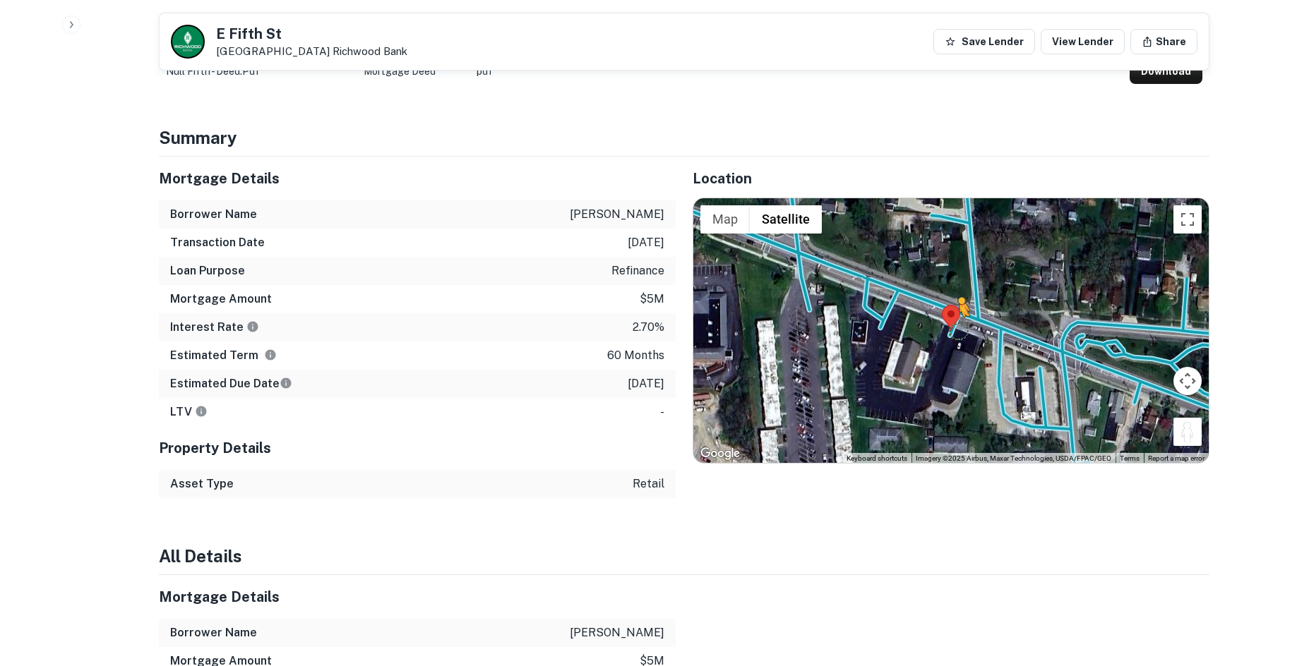
drag, startPoint x: 1186, startPoint y: 431, endPoint x: 956, endPoint y: 330, distance: 251.3
click at [956, 330] on div "To activate drag with keyboard, press Alt + Enter. Once in keyboard drag state,…" at bounding box center [950, 330] width 515 height 265
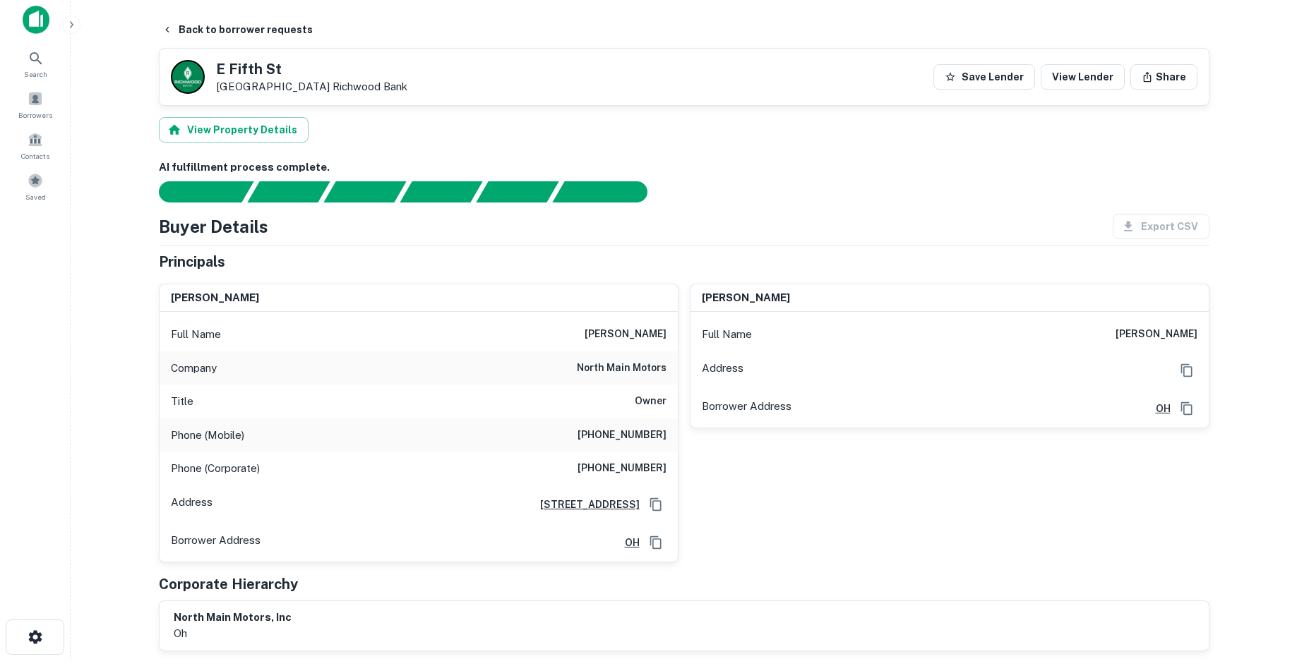
scroll to position [0, 0]
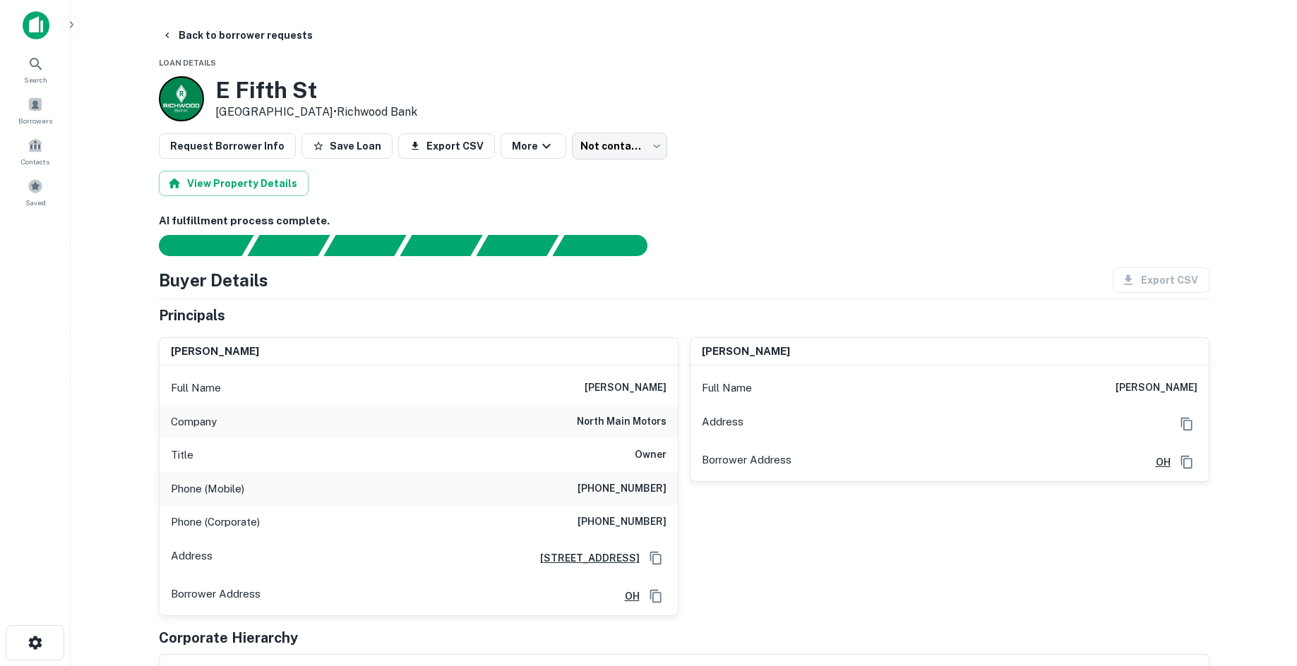
click at [649, 484] on h6 "(713) 494-4693" at bounding box center [621, 489] width 89 height 17
copy h6 "(713) 494-4693"
click at [633, 529] on h6 "(937) 644-4848" at bounding box center [621, 522] width 89 height 17
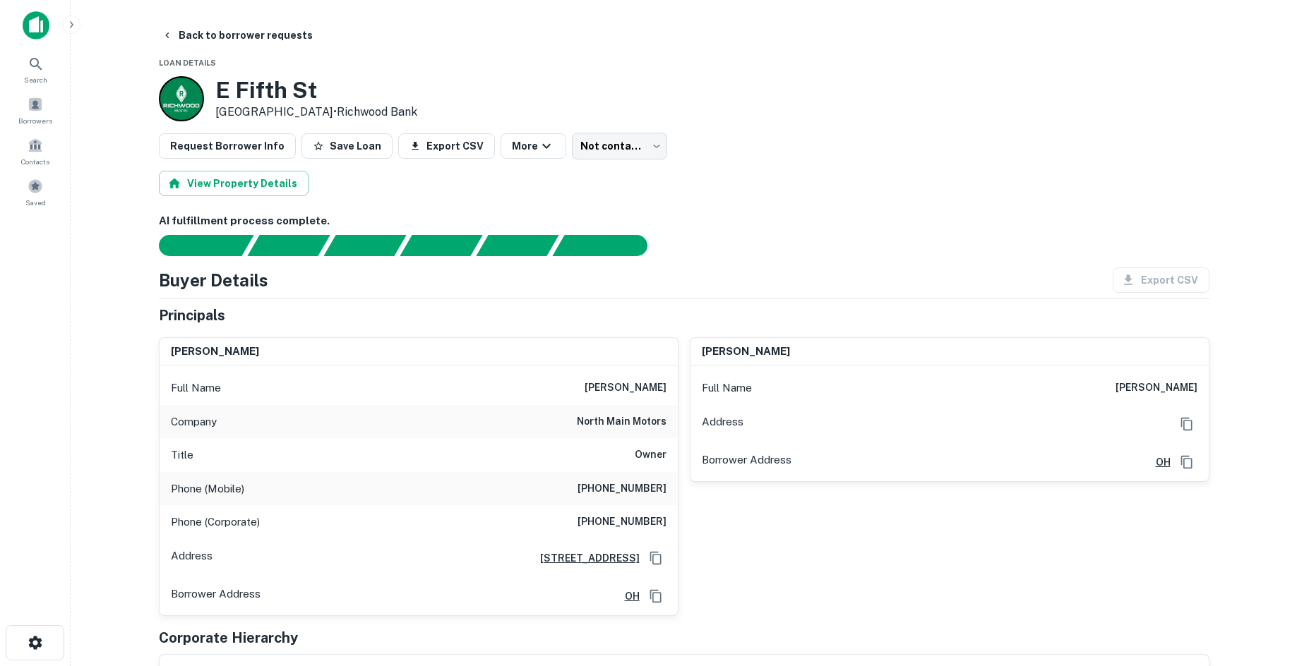
click at [633, 529] on h6 "(937) 644-4848" at bounding box center [621, 522] width 89 height 17
copy h6 "(937) 644-4848"
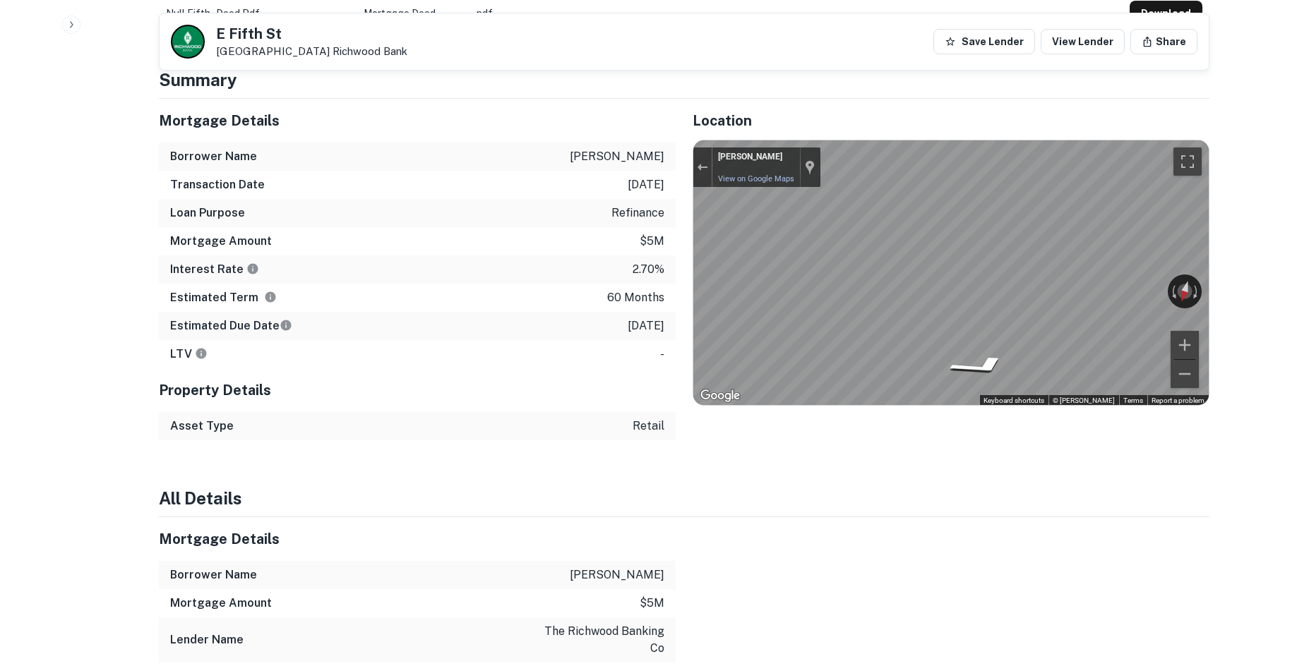
scroll to position [706, 0]
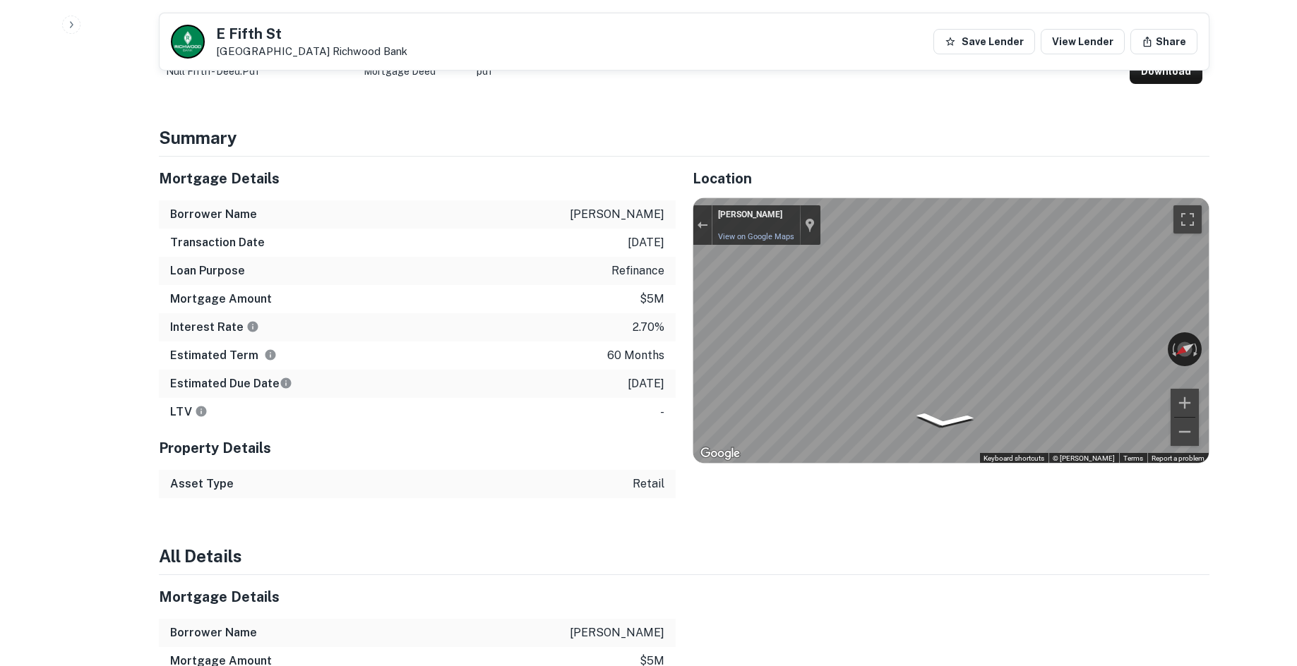
click at [1151, 345] on div "← Move left → Move right ↑ Move up ↓ Move down + Zoom in - Zoom out Patrick Bru…" at bounding box center [950, 330] width 515 height 265
click at [1174, 343] on div "← Move left → Move right ↑ Move up ↓ Move down + Zoom in - Zoom out Patrick Bru…" at bounding box center [950, 330] width 515 height 265
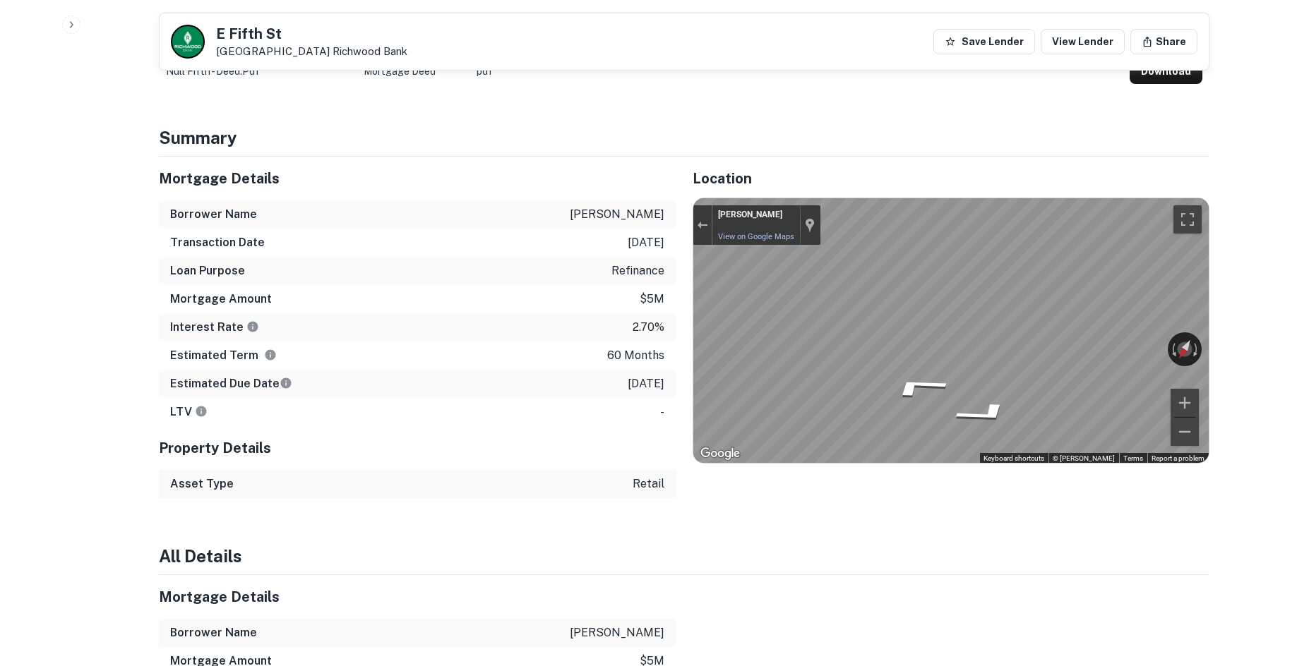
click at [607, 361] on div "Mortgage Details Borrower Name green harold w Transaction Date 2/28/2021 Loan P…" at bounding box center [675, 328] width 1067 height 342
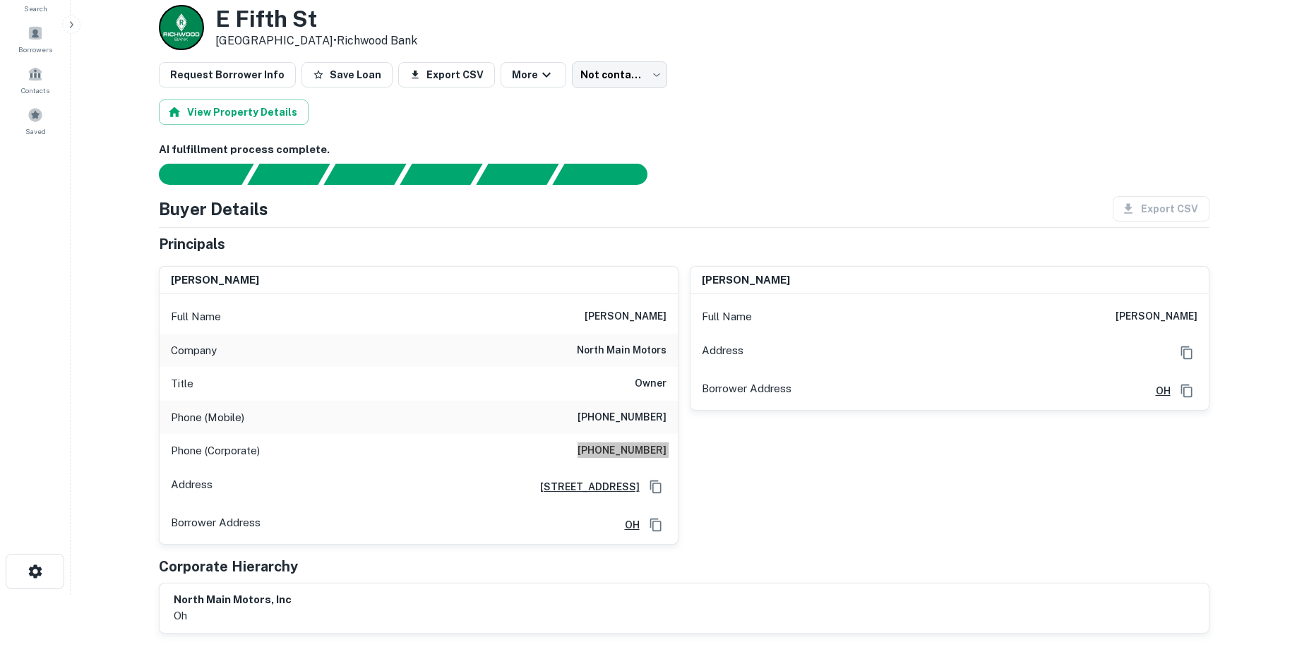
scroll to position [71, 0]
click at [788, 173] on div at bounding box center [675, 174] width 1067 height 21
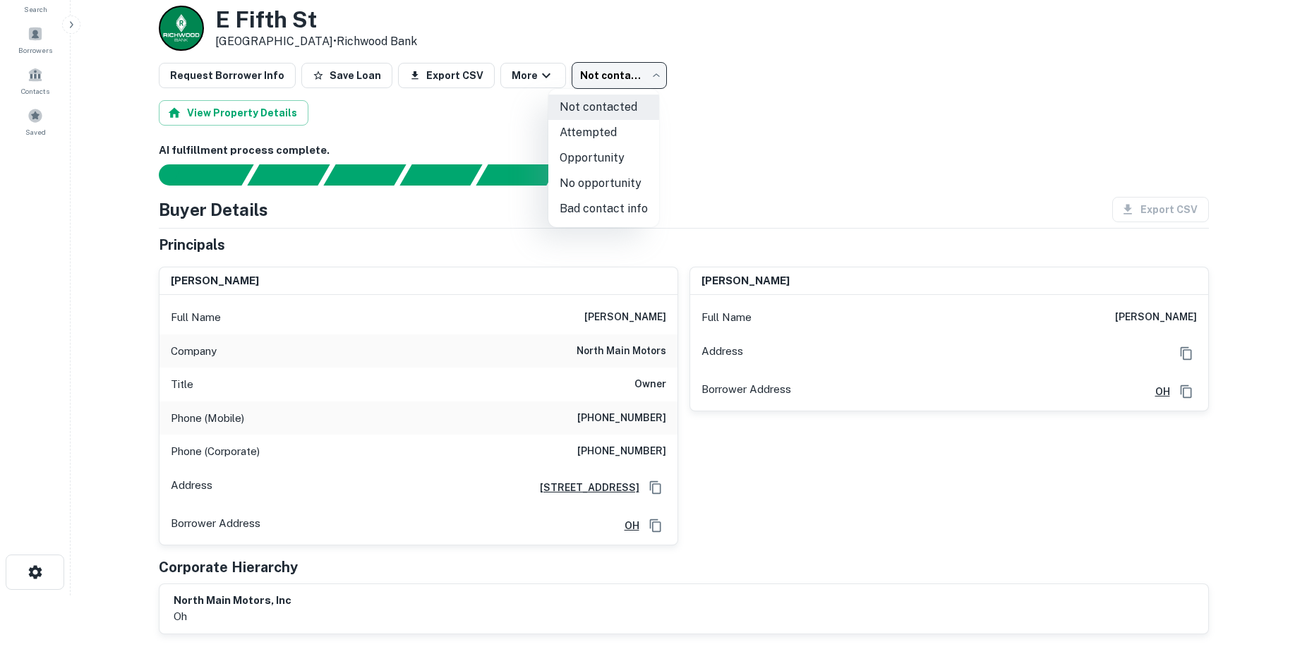
click at [597, 76] on body "Search Borrowers Contacts Saved Back to borrower requests Loan Details E Fifth …" at bounding box center [653, 262] width 1307 height 666
drag, startPoint x: 637, startPoint y: 191, endPoint x: 781, endPoint y: 143, distance: 151.8
click at [882, 142] on div "Not contacted Attempted Opportunity No opportunity Bad contact info" at bounding box center [653, 333] width 1307 height 666
click at [616, 203] on li "Bad contact info" at bounding box center [603, 208] width 111 height 25
type input "**********"
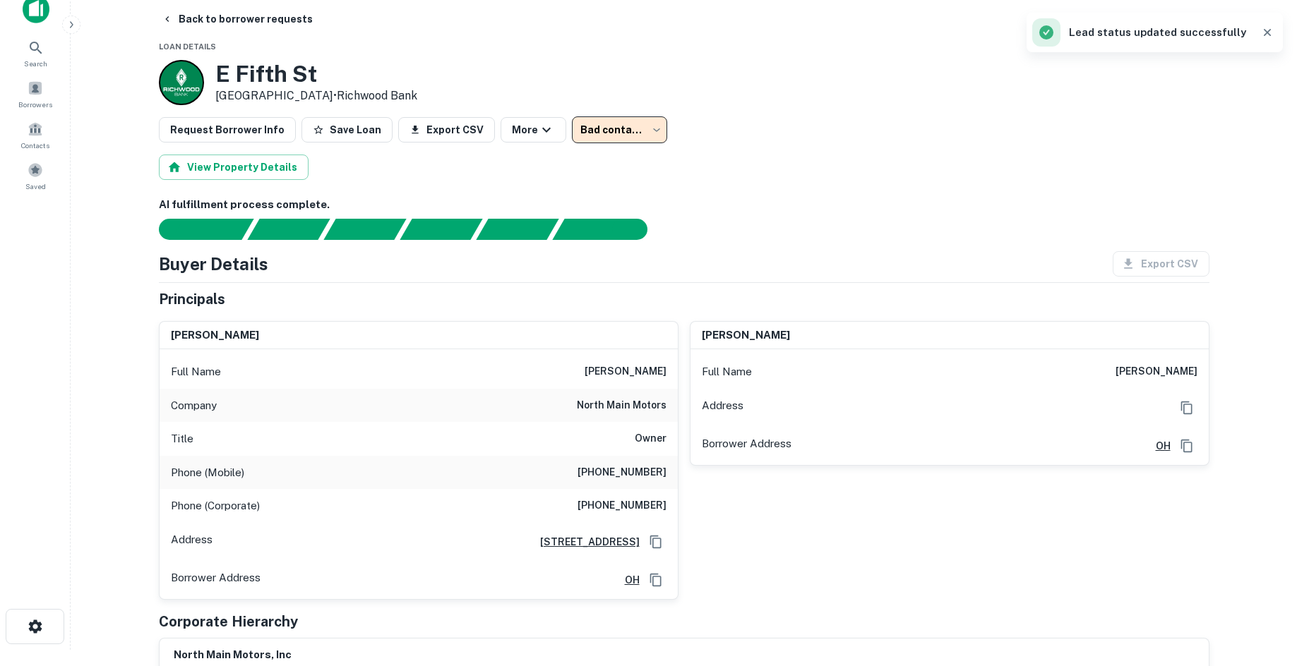
scroll to position [0, 0]
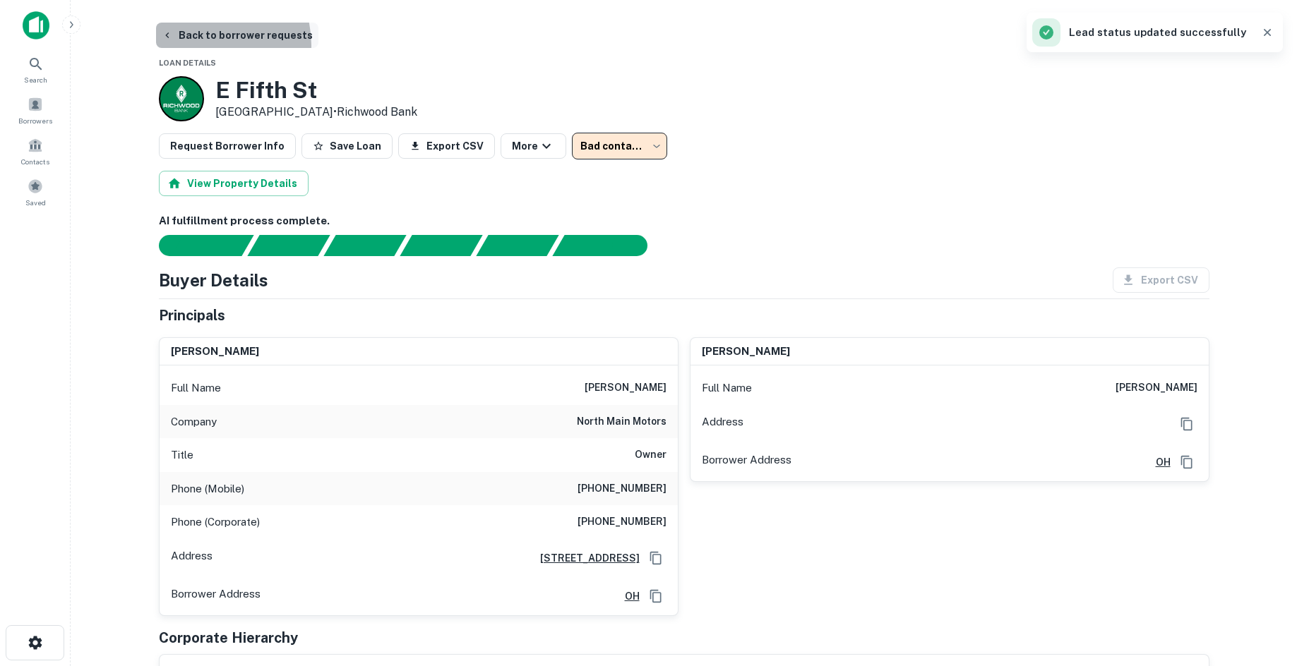
click at [196, 45] on button "Back to borrower requests" at bounding box center [237, 35] width 162 height 25
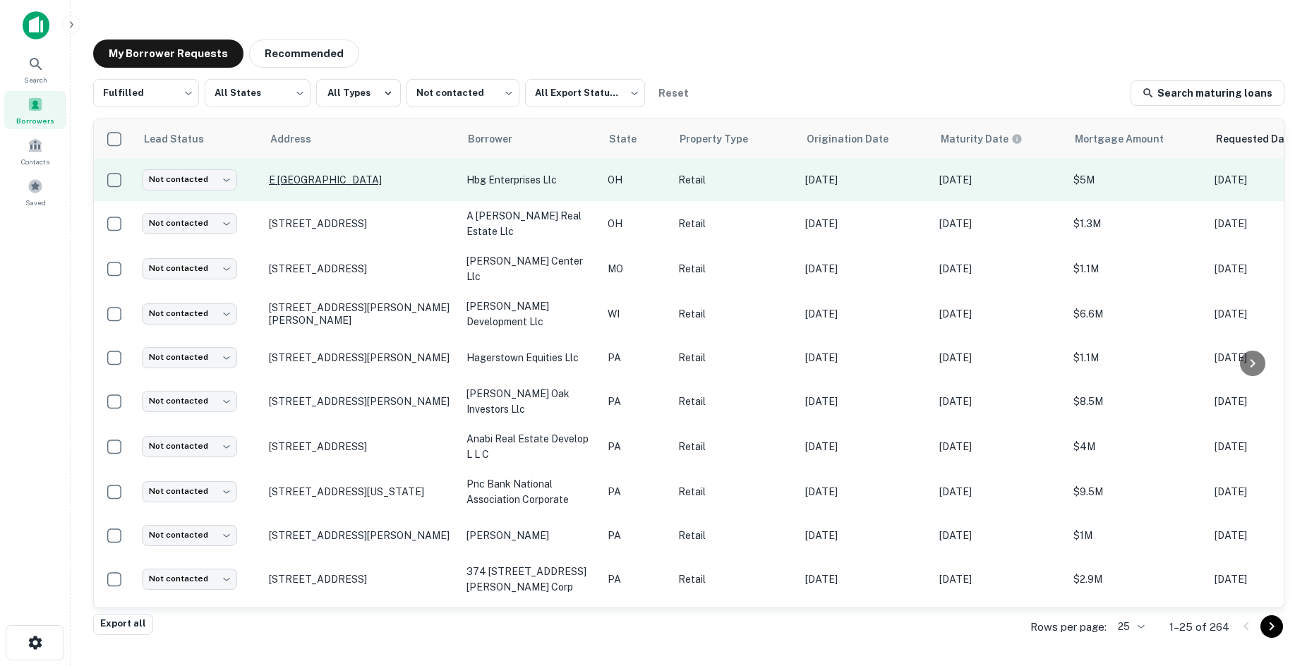
click at [370, 174] on td "E Fifth St Marysville, OH43040" at bounding box center [361, 180] width 198 height 42
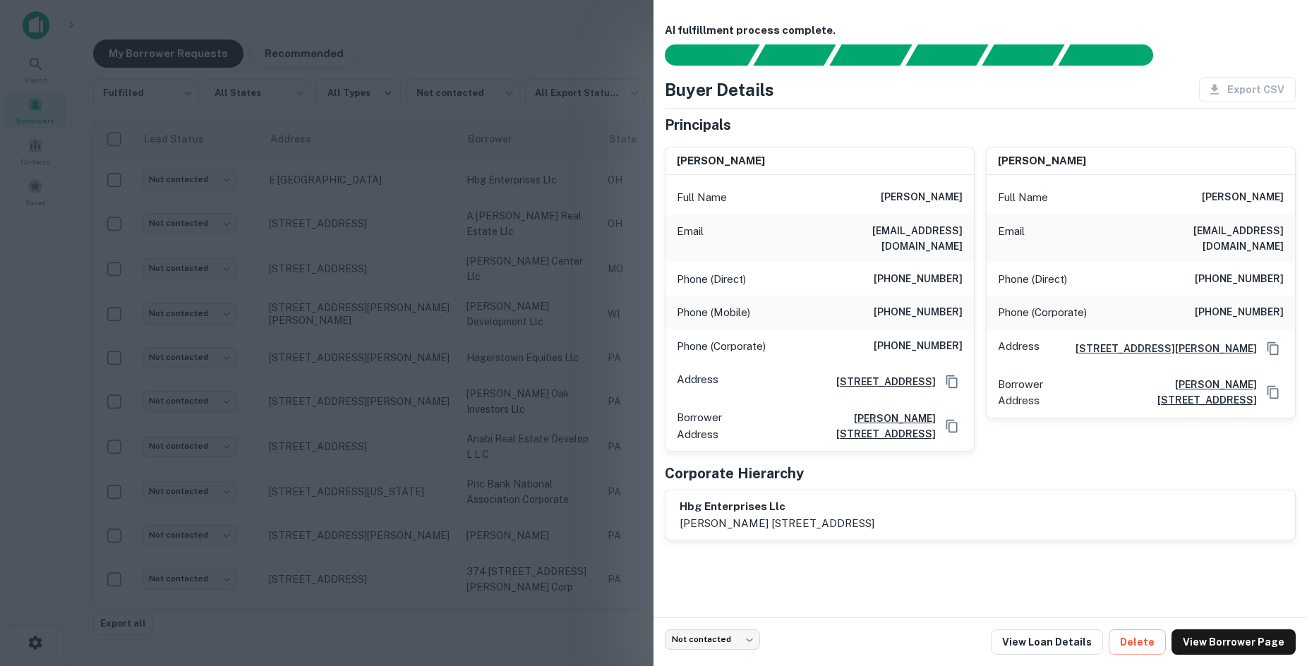
click at [469, 166] on div at bounding box center [653, 333] width 1307 height 666
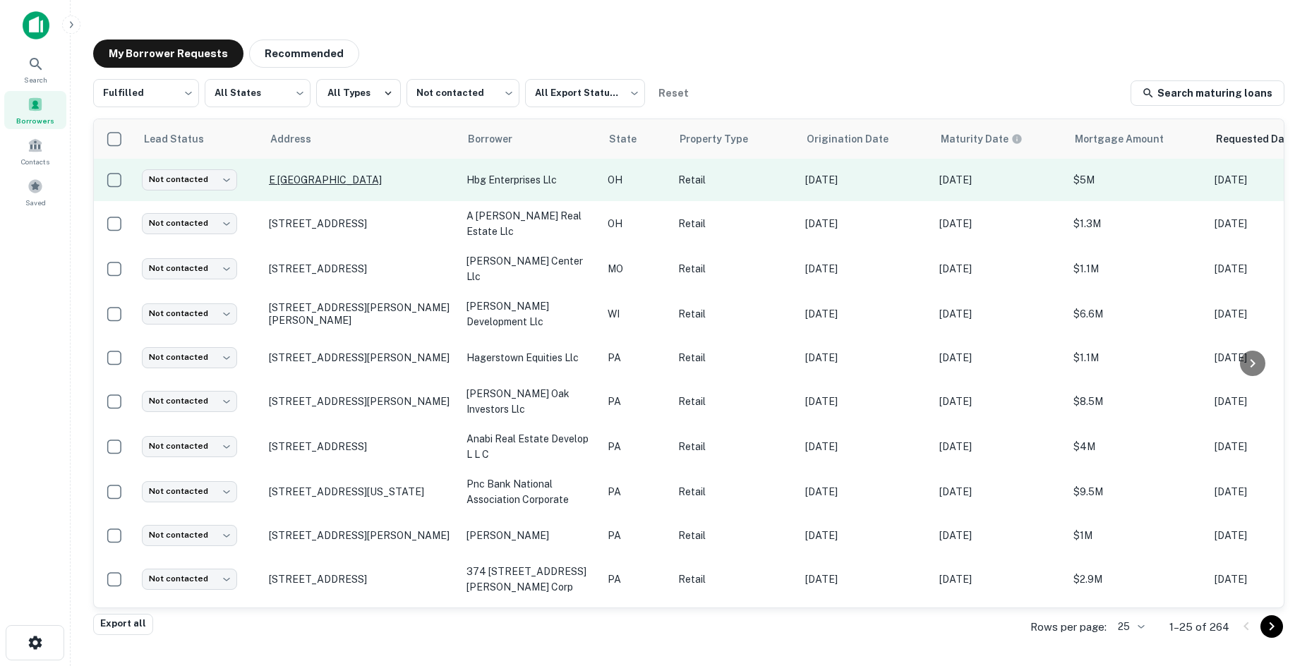
click at [382, 181] on p "E Fifth St Marysville, OH43040" at bounding box center [361, 180] width 184 height 13
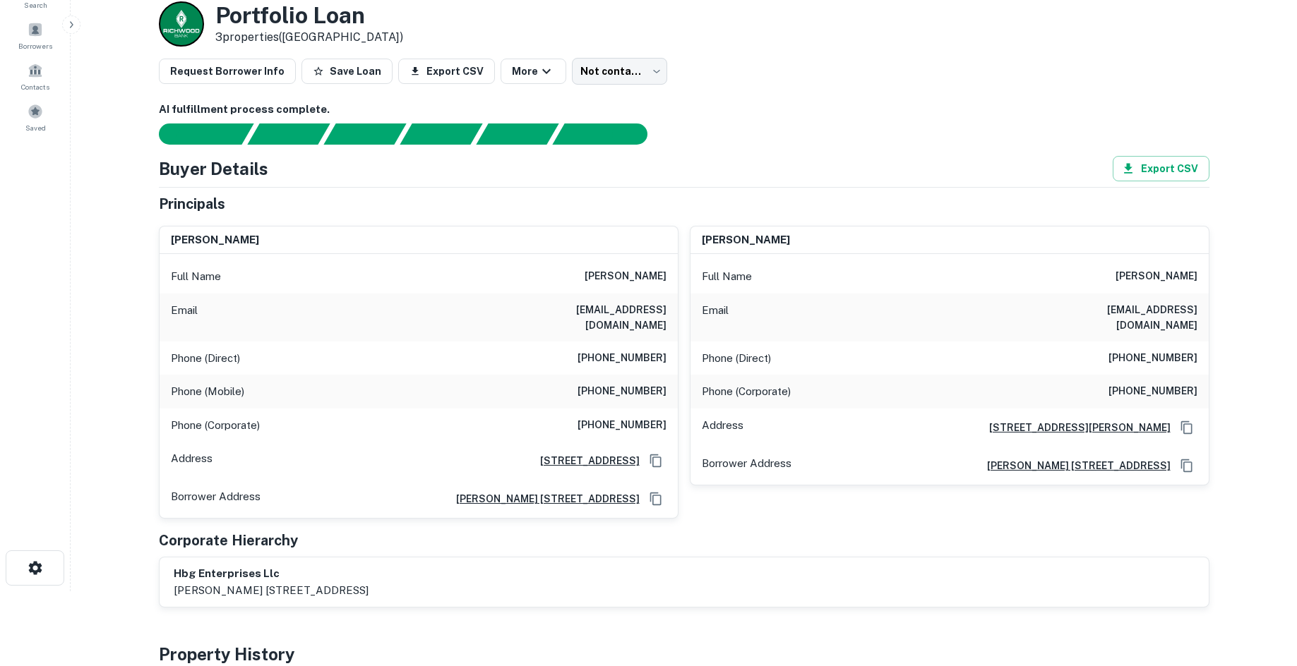
scroll to position [71, 0]
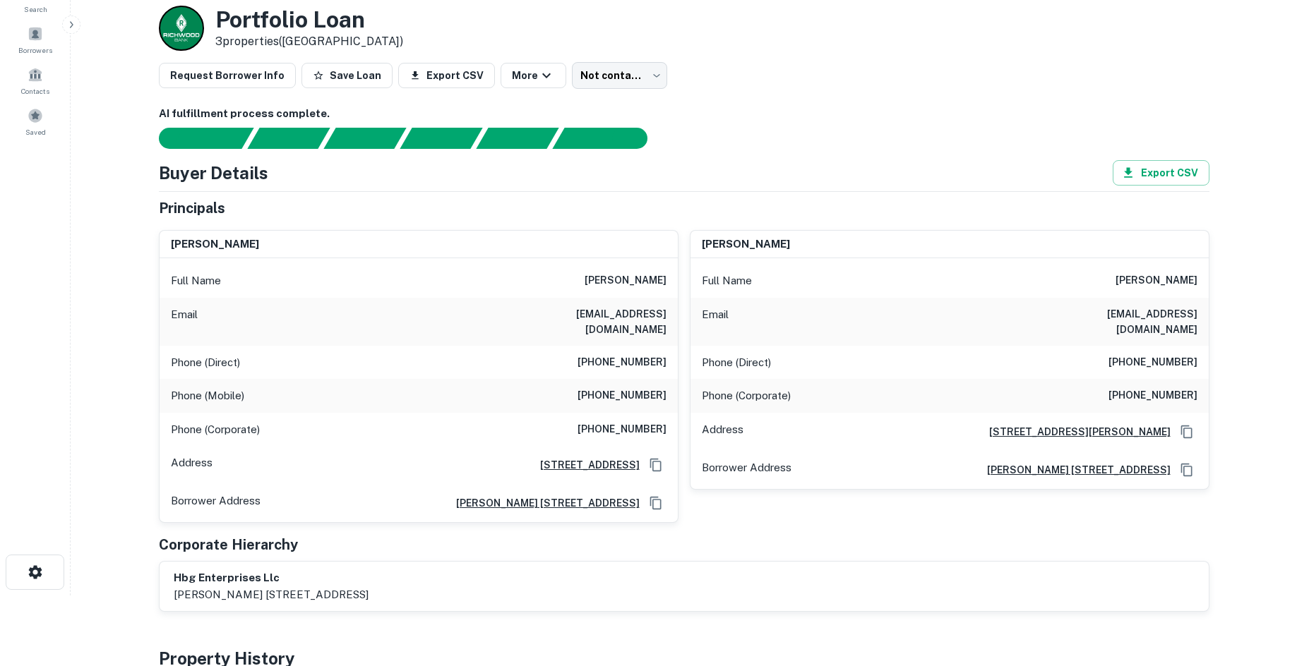
click at [638, 357] on div "Phone (Direct) (937) 642-4010" at bounding box center [419, 363] width 518 height 34
click at [647, 388] on h6 "(937) 537-2181" at bounding box center [621, 396] width 89 height 17
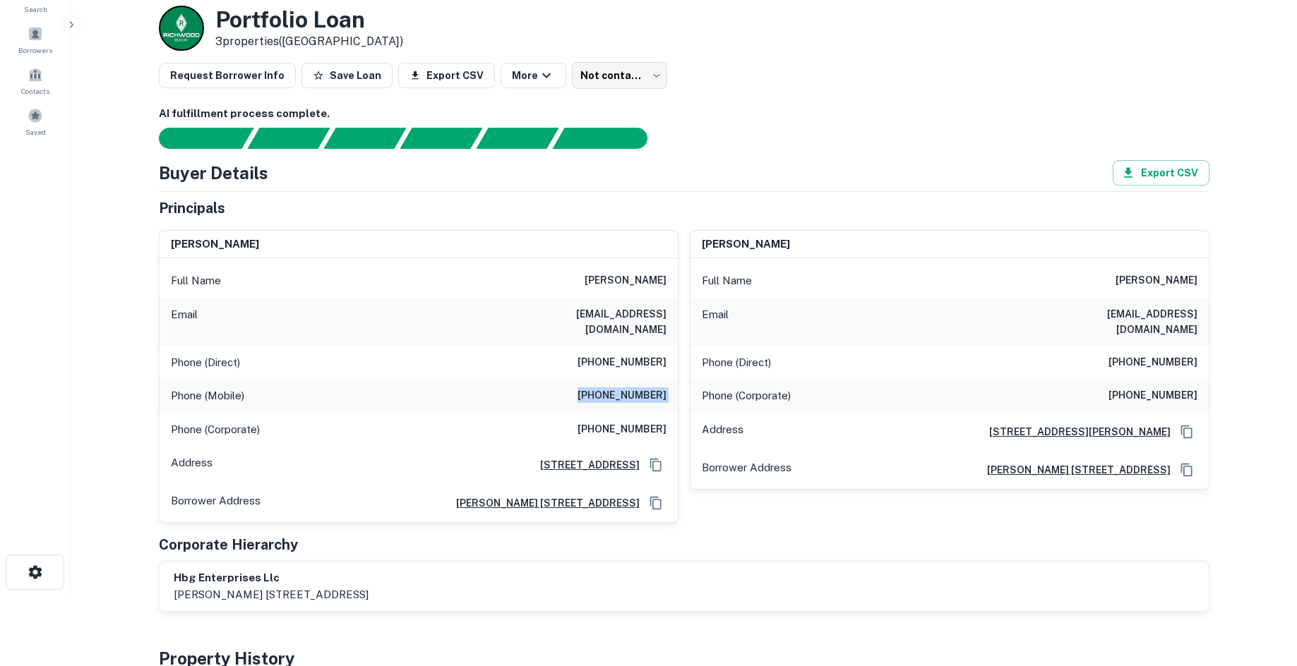
click at [647, 388] on h6 "(937) 537-2181" at bounding box center [621, 396] width 89 height 17
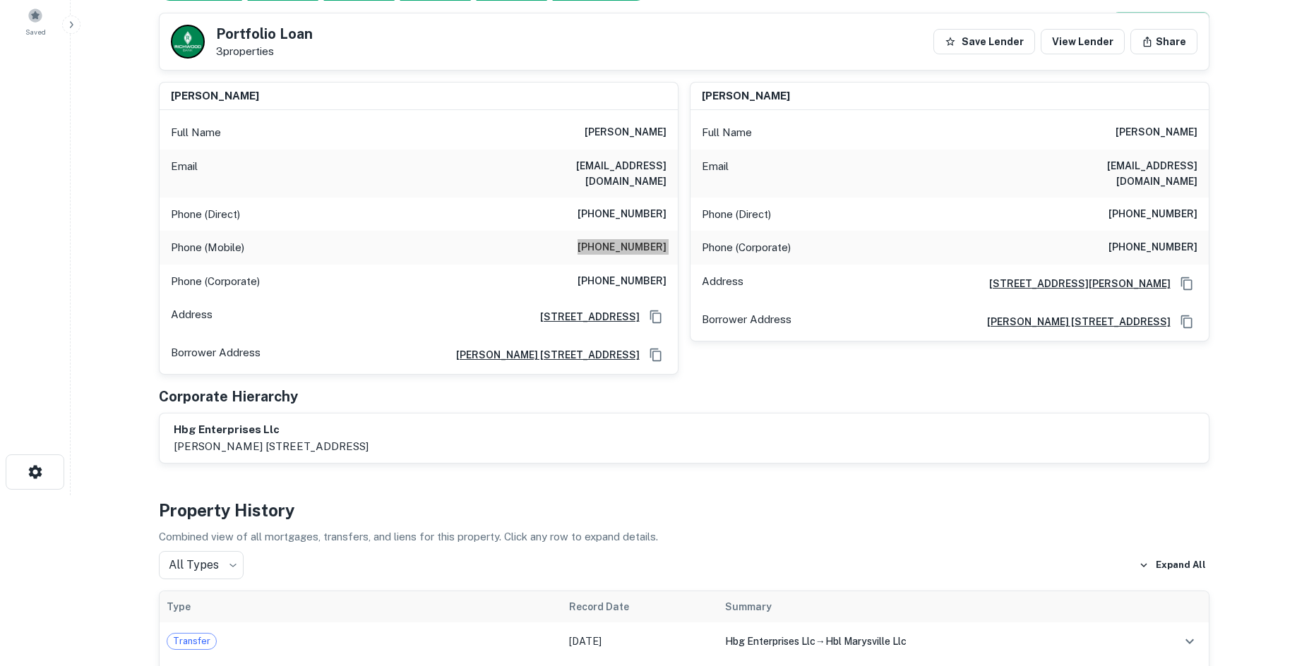
scroll to position [0, 0]
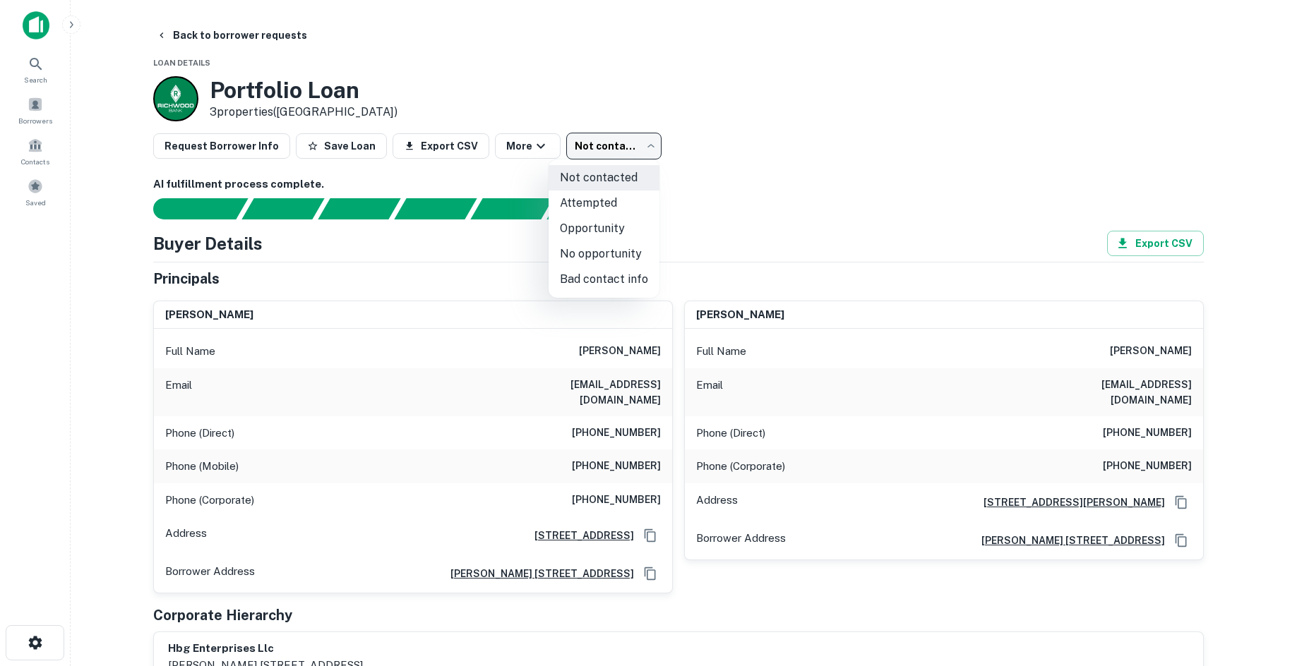
click at [644, 151] on body "Search Borrowers Contacts Saved Back to borrower requests Loan Details Portfoli…" at bounding box center [648, 333] width 1297 height 666
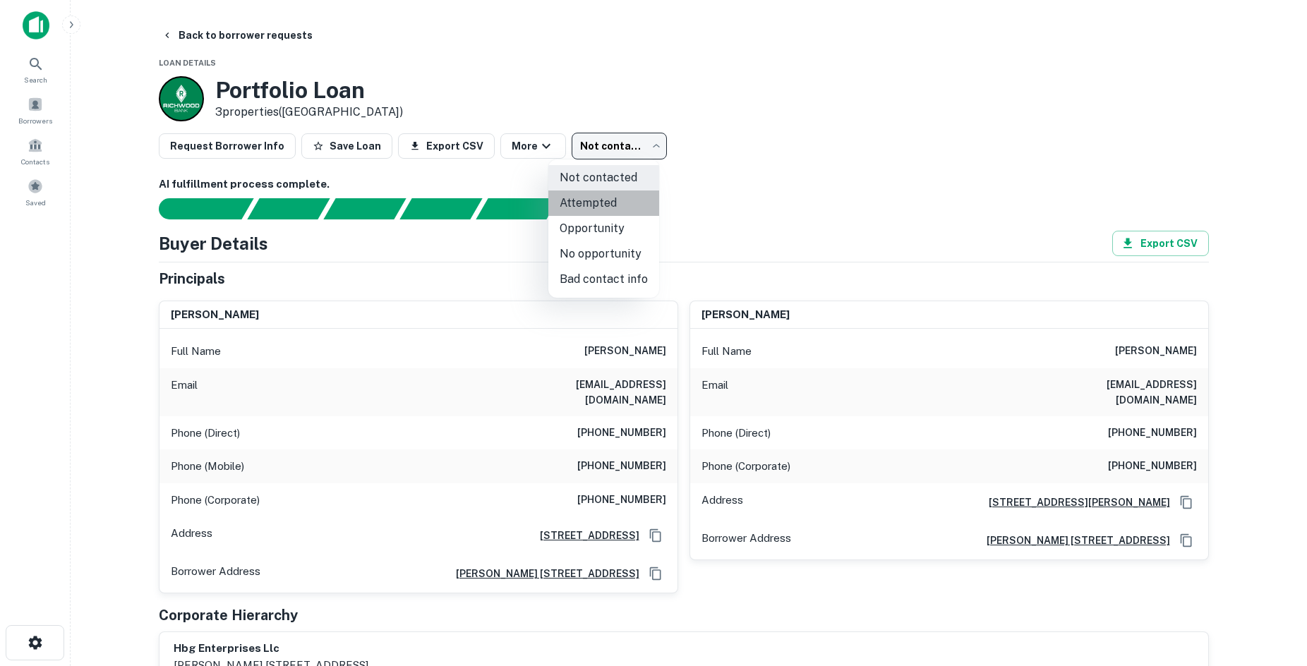
click at [629, 200] on li "Attempted" at bounding box center [603, 203] width 111 height 25
type input "*********"
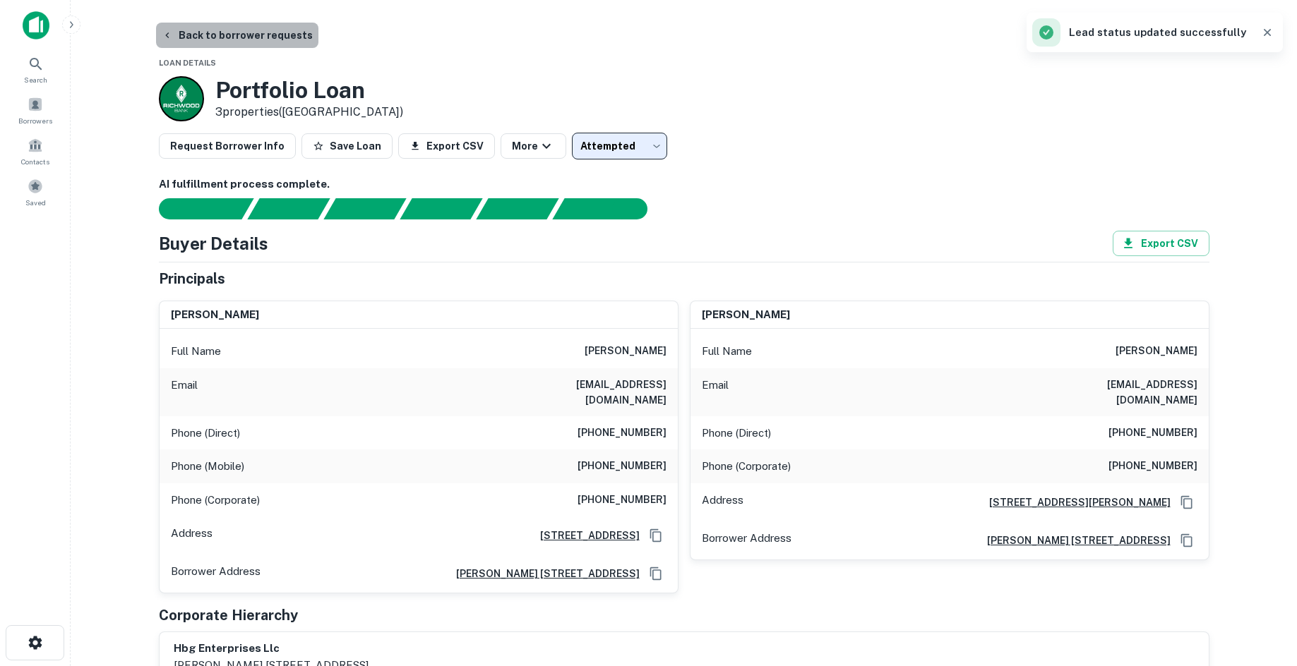
click at [280, 35] on button "Back to borrower requests" at bounding box center [237, 35] width 162 height 25
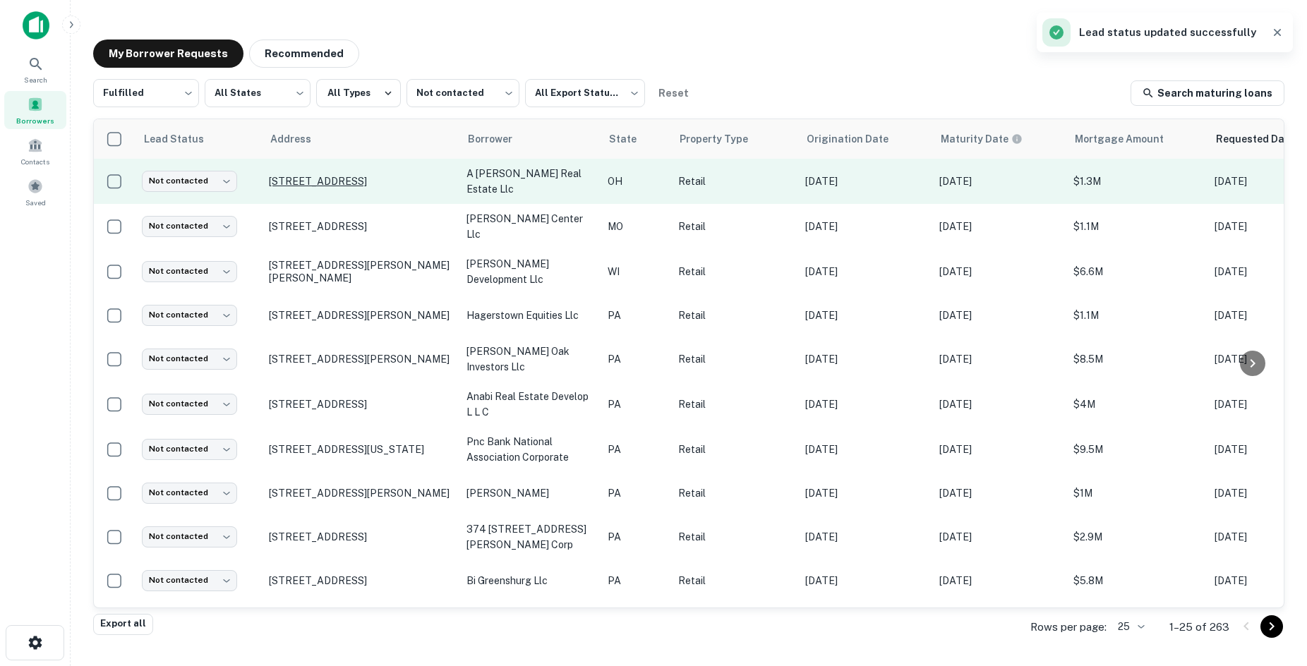
click at [395, 175] on p "1800 E State St Fremont, OH43420" at bounding box center [361, 181] width 184 height 13
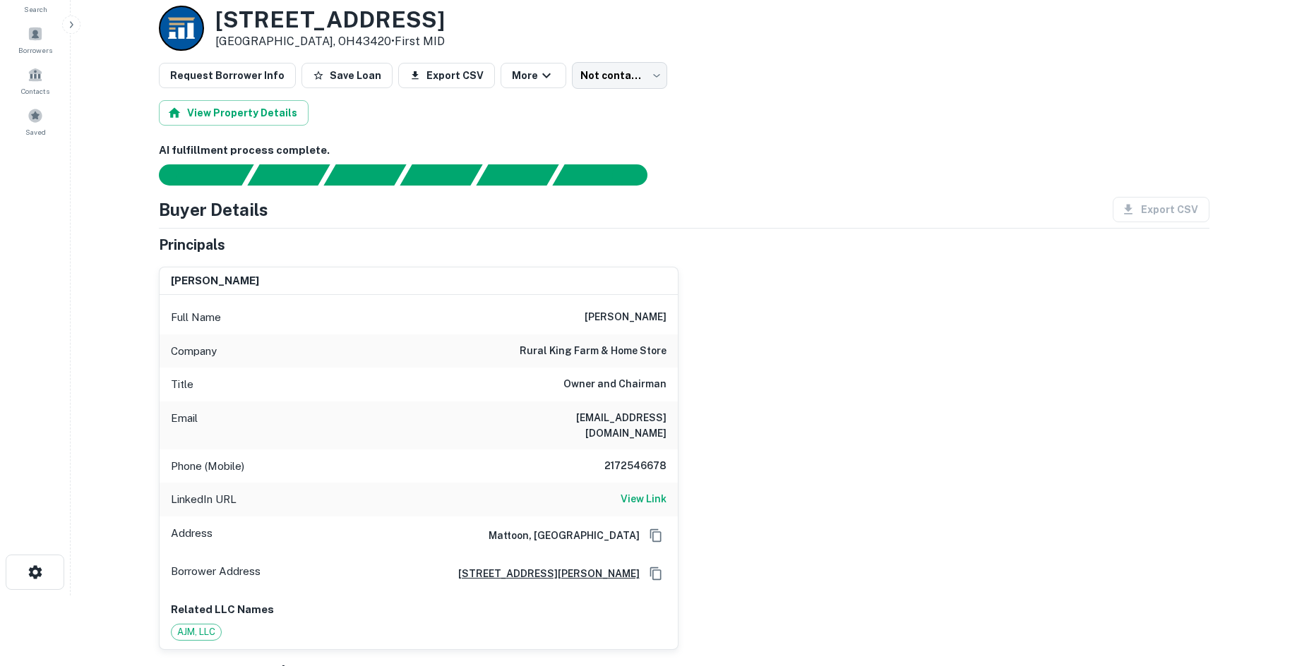
scroll to position [141, 0]
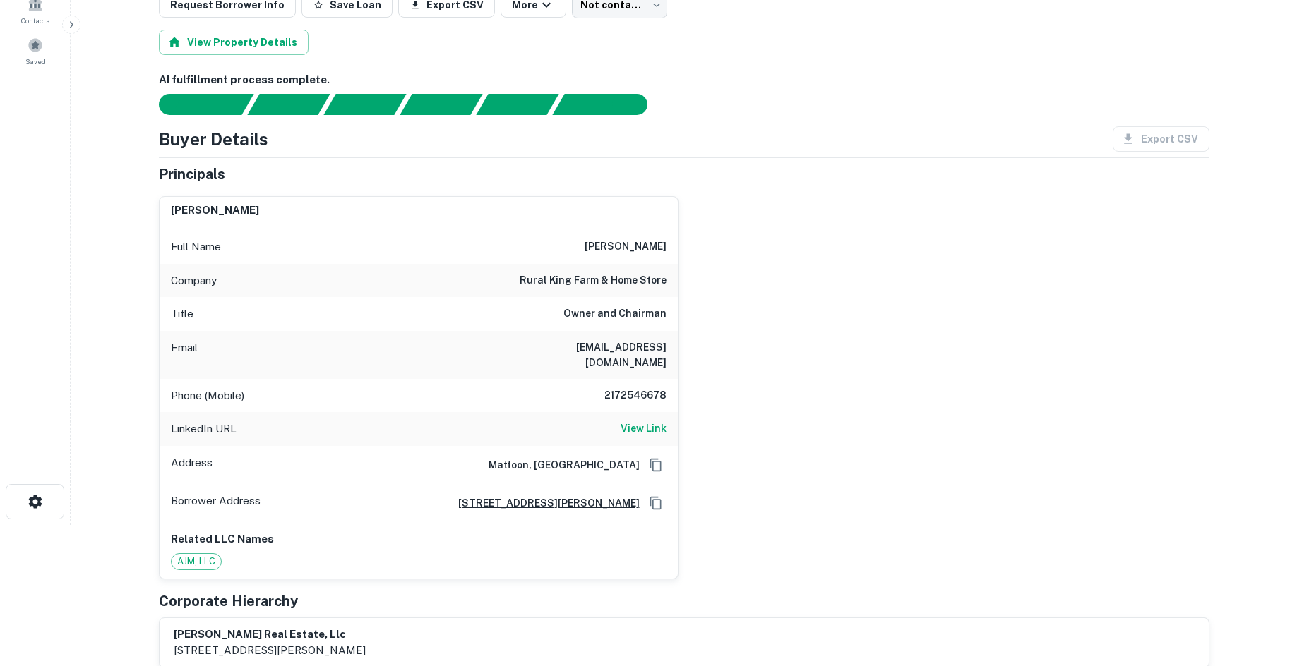
click at [632, 248] on h6 "alex melvin" at bounding box center [625, 247] width 82 height 17
click at [634, 388] on h6 "2172546678" at bounding box center [624, 396] width 85 height 17
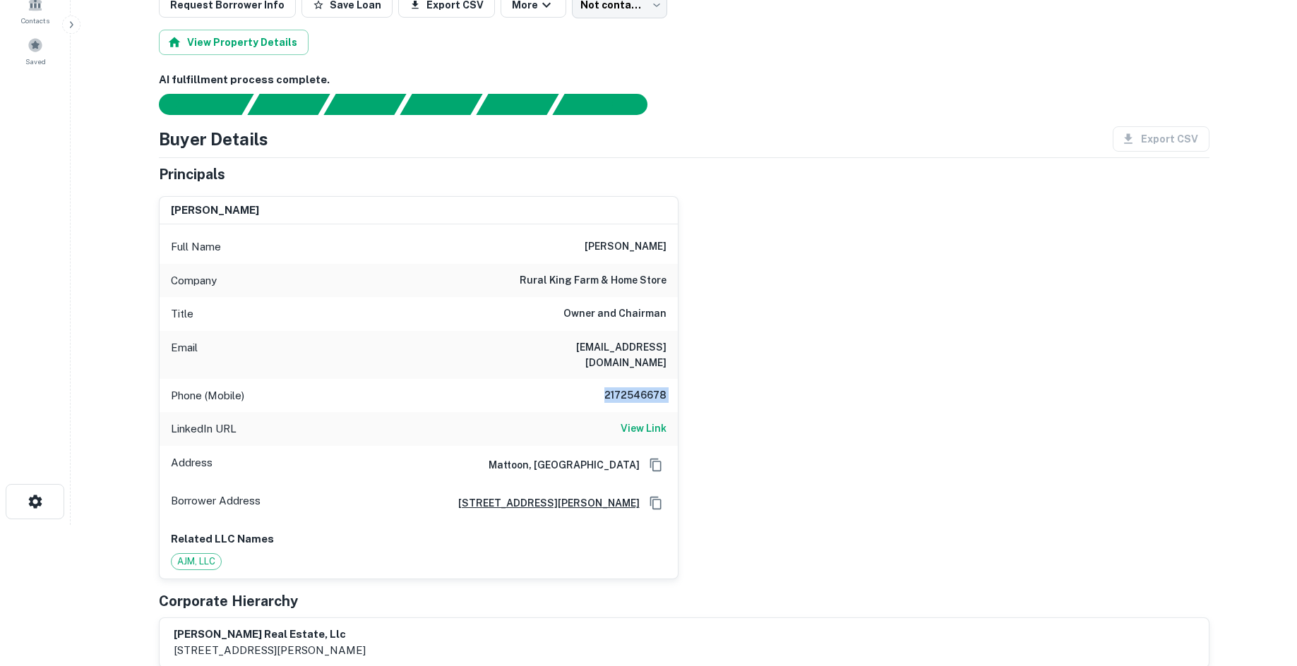
click at [633, 388] on h6 "2172546678" at bounding box center [624, 396] width 85 height 17
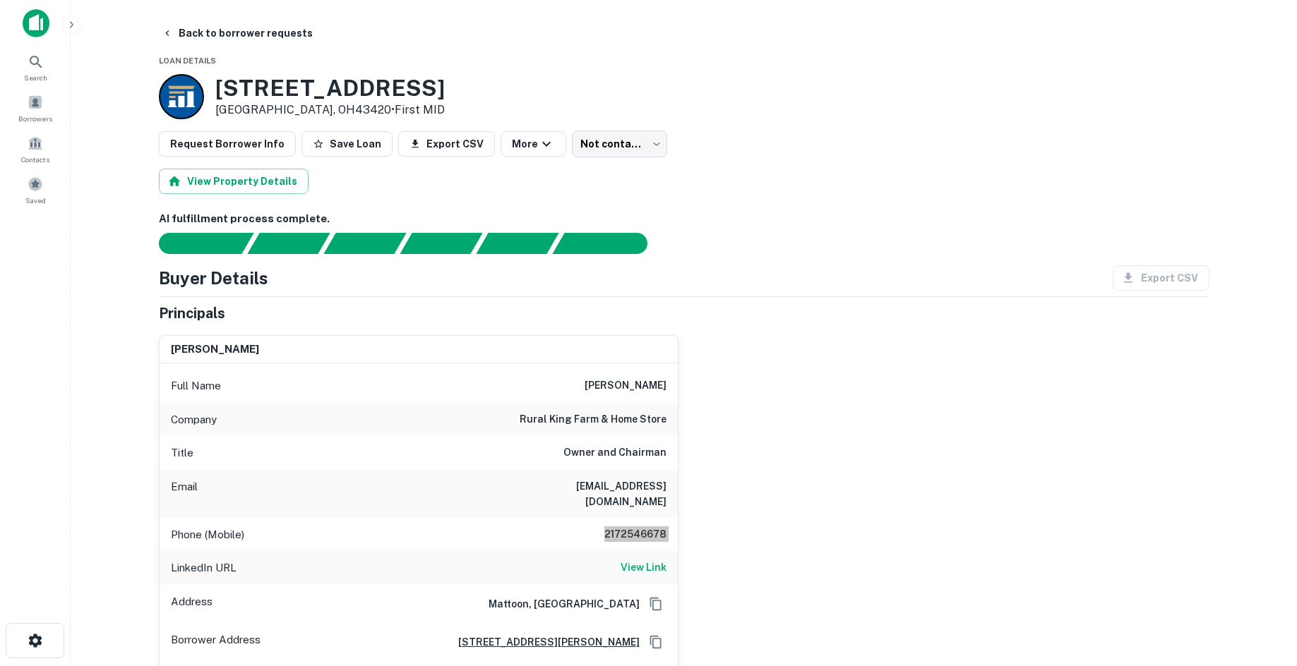
scroll to position [0, 0]
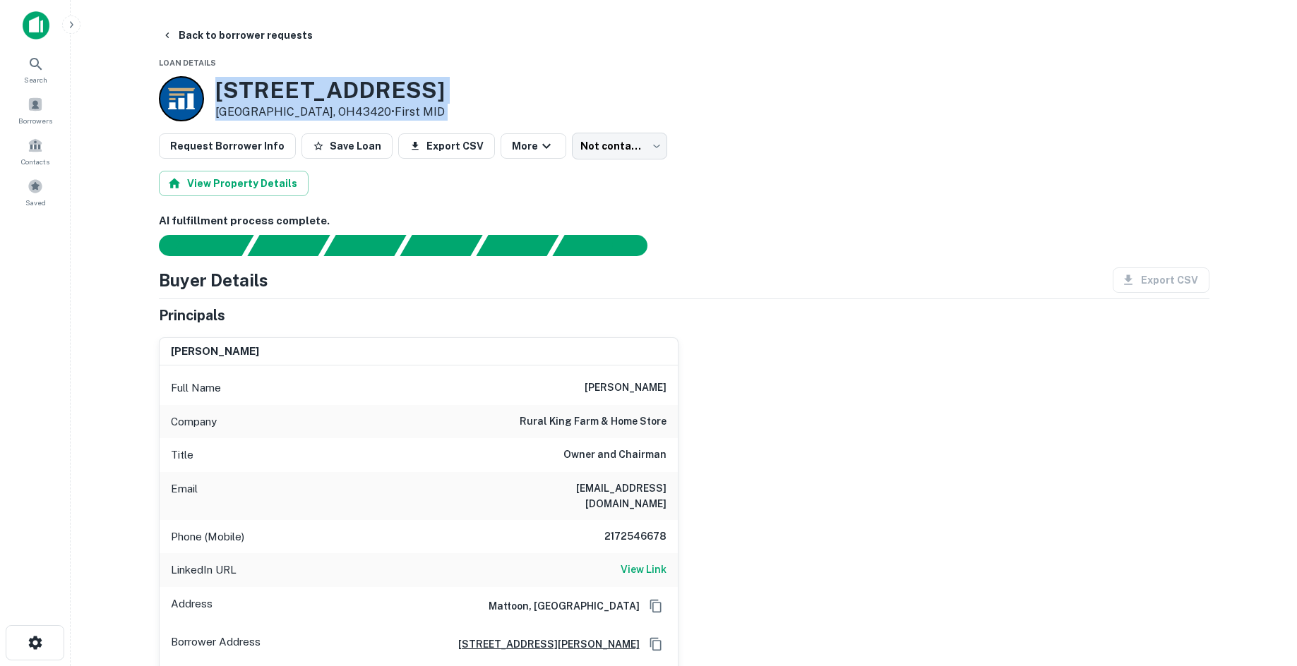
drag, startPoint x: 210, startPoint y: 100, endPoint x: 455, endPoint y: 128, distance: 246.6
click at [511, 91] on div "1800 E State St Fremont, OH43420 • First MID" at bounding box center [684, 98] width 1050 height 45
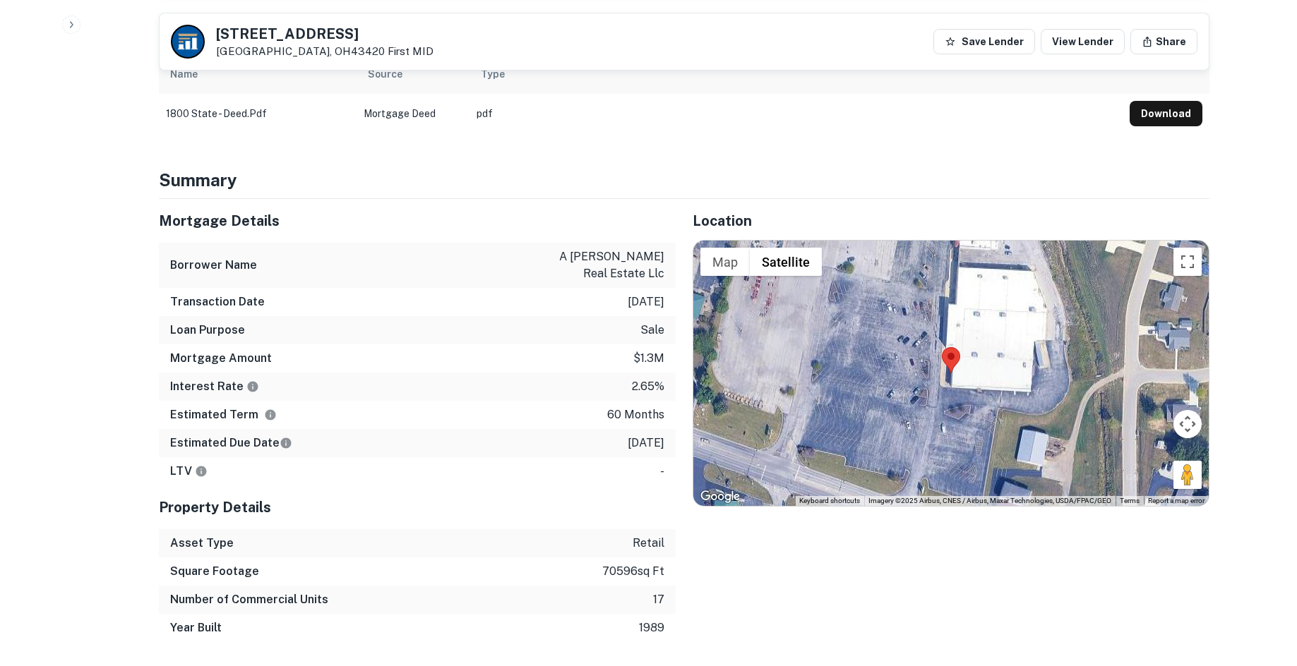
scroll to position [635, 0]
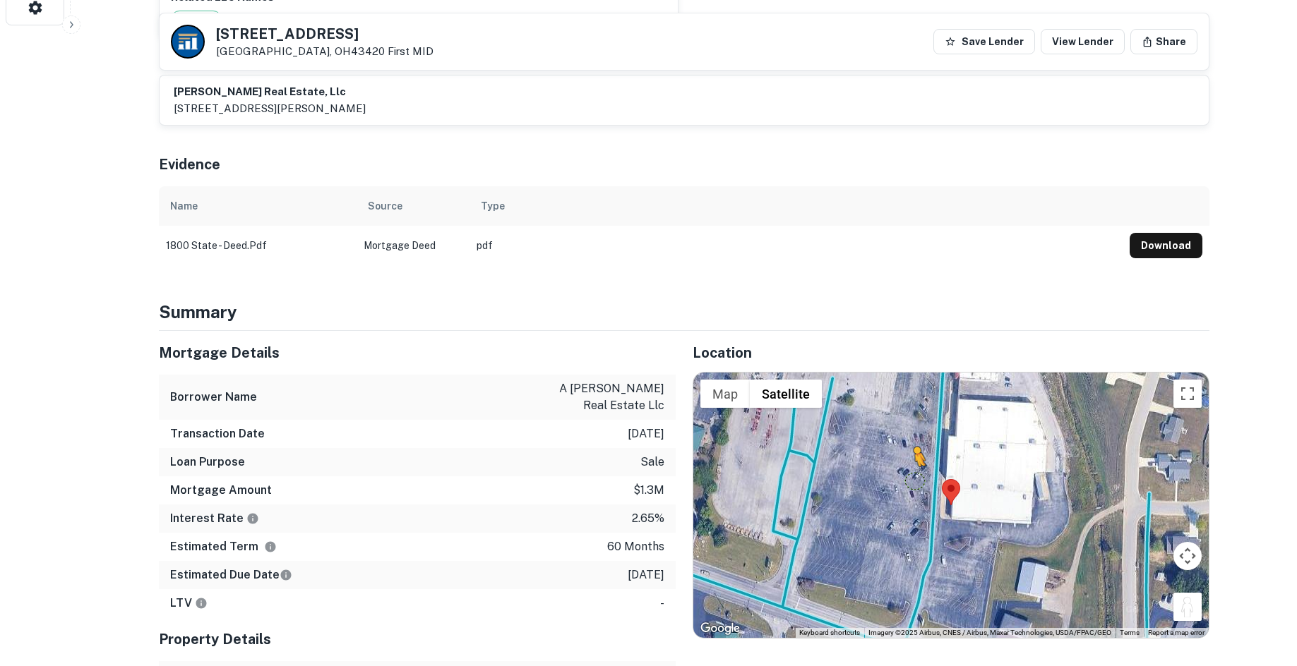
drag, startPoint x: 1189, startPoint y: 596, endPoint x: 906, endPoint y: 466, distance: 311.4
click at [906, 466] on div "To activate drag with keyboard, press Alt + Enter. Once in keyboard drag state,…" at bounding box center [950, 505] width 515 height 265
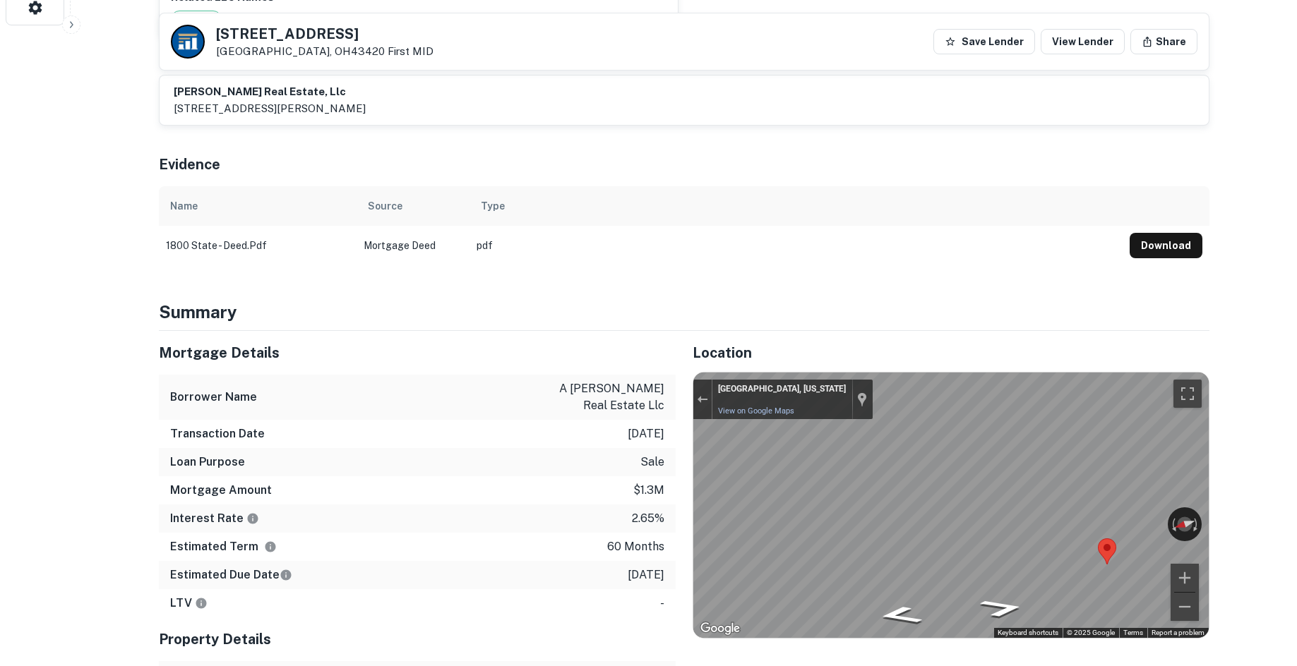
click at [680, 494] on div "Location ← Move left → Move right ↑ Move up ↓ Move down + Zoom in - Zoom out Ho…" at bounding box center [942, 552] width 534 height 443
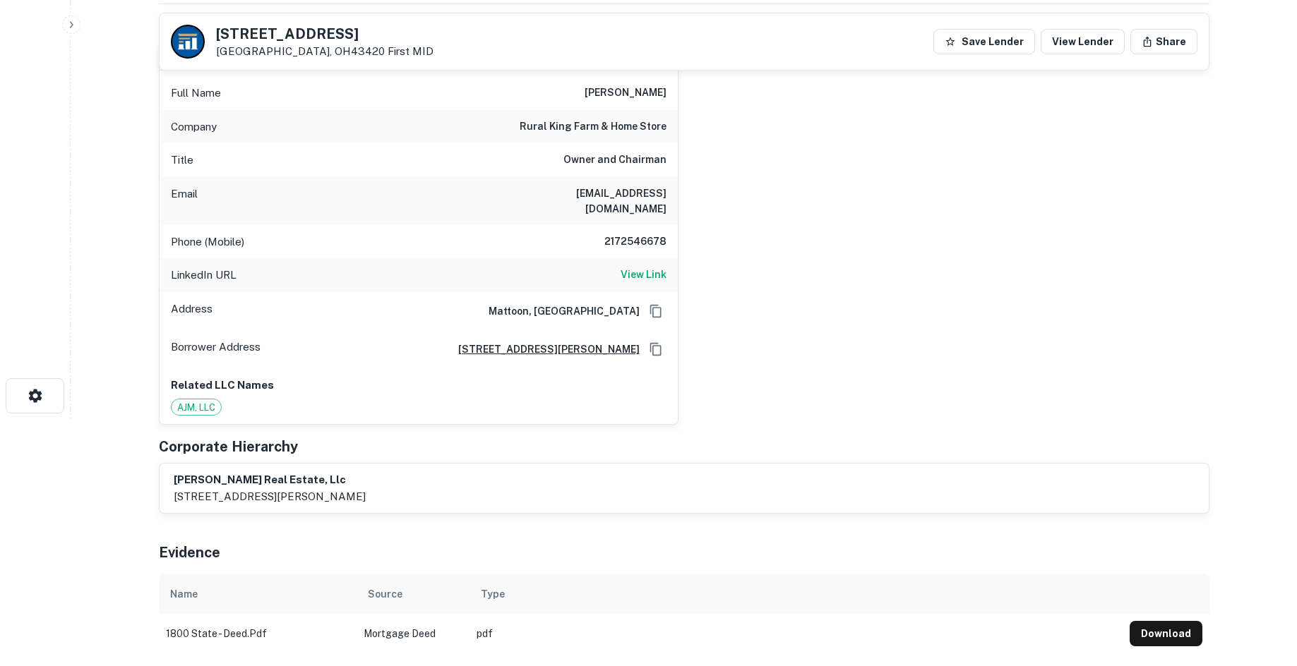
scroll to position [0, 0]
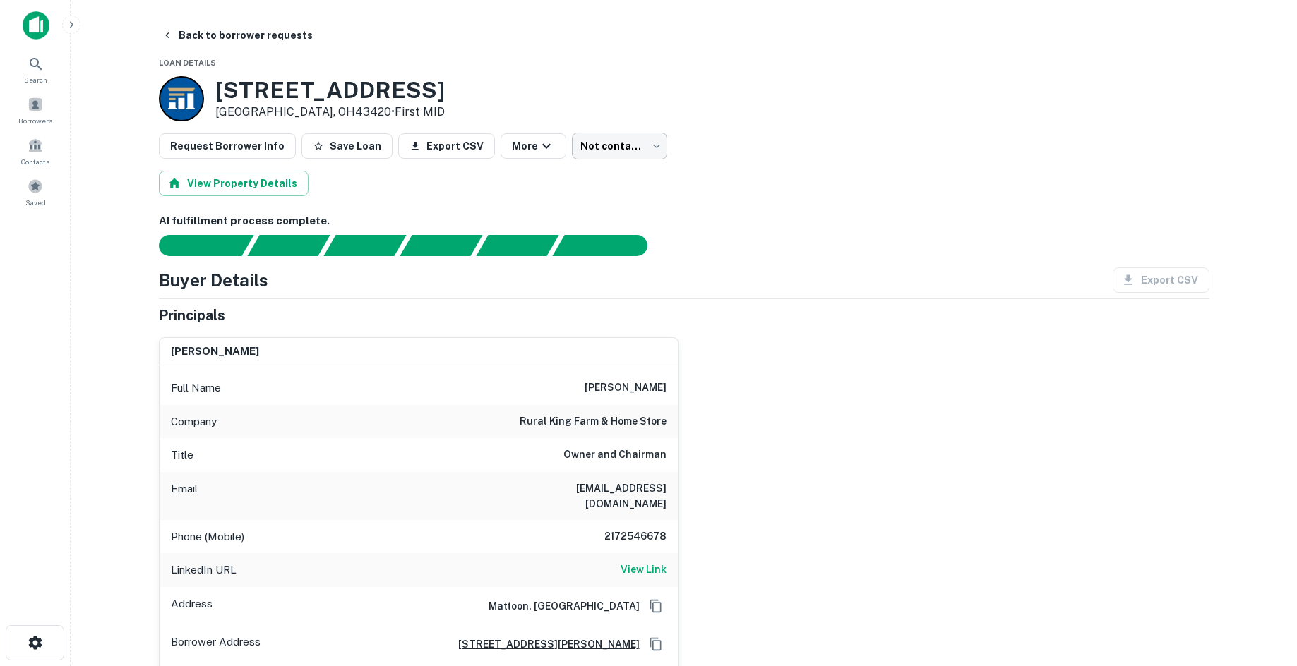
drag, startPoint x: 630, startPoint y: 129, endPoint x: 625, endPoint y: 134, distance: 7.5
click at [602, 148] on body "Search Borrowers Contacts Saved Back to borrower requests Loan Details 1800 E S…" at bounding box center [648, 333] width 1297 height 666
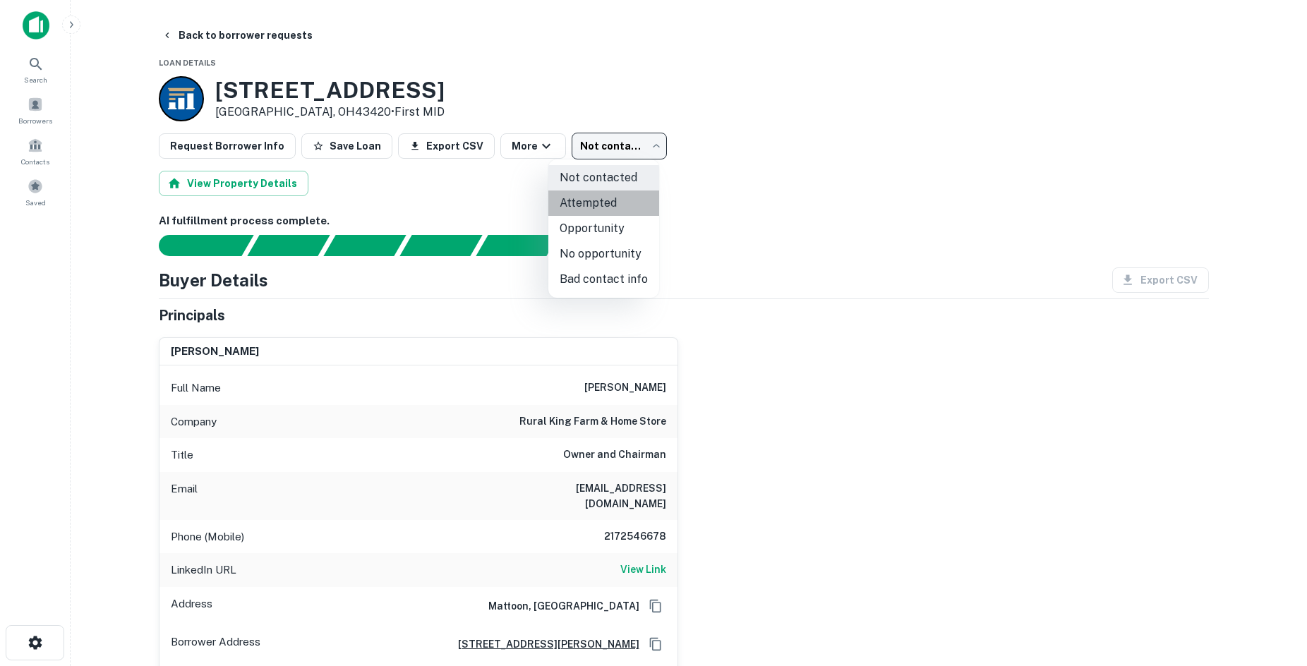
click at [613, 208] on li "Attempted" at bounding box center [603, 203] width 111 height 25
type input "*********"
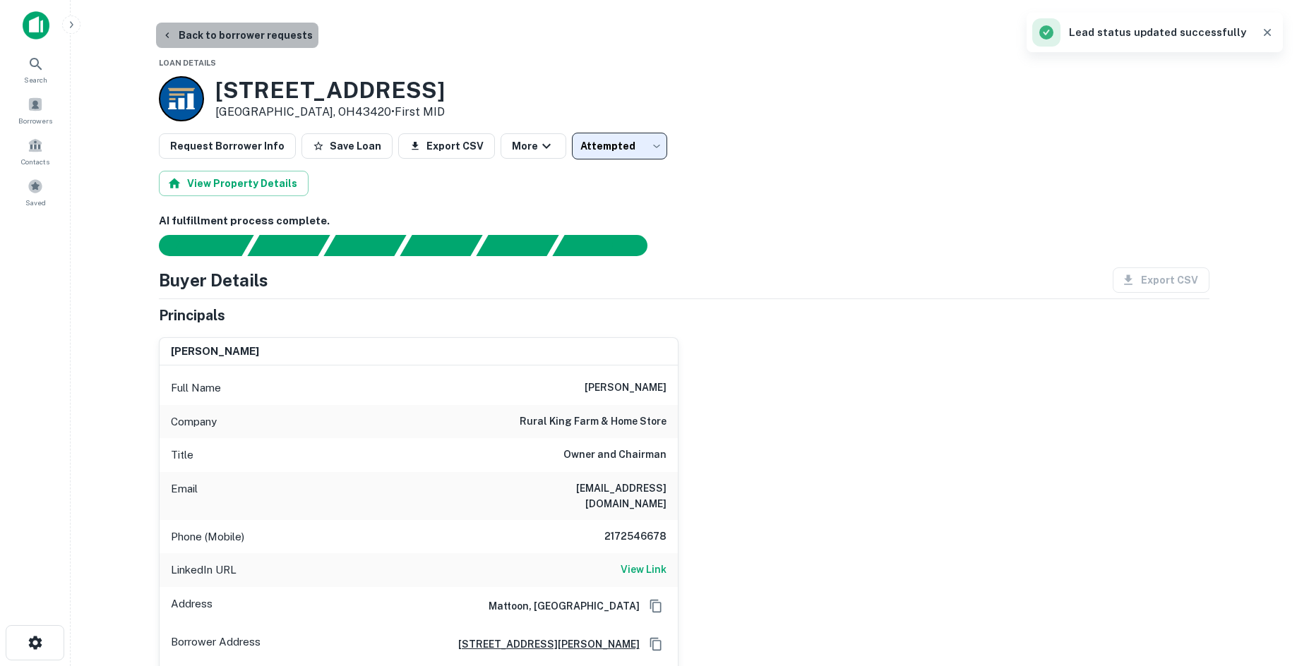
click at [236, 42] on button "Back to borrower requests" at bounding box center [237, 35] width 162 height 25
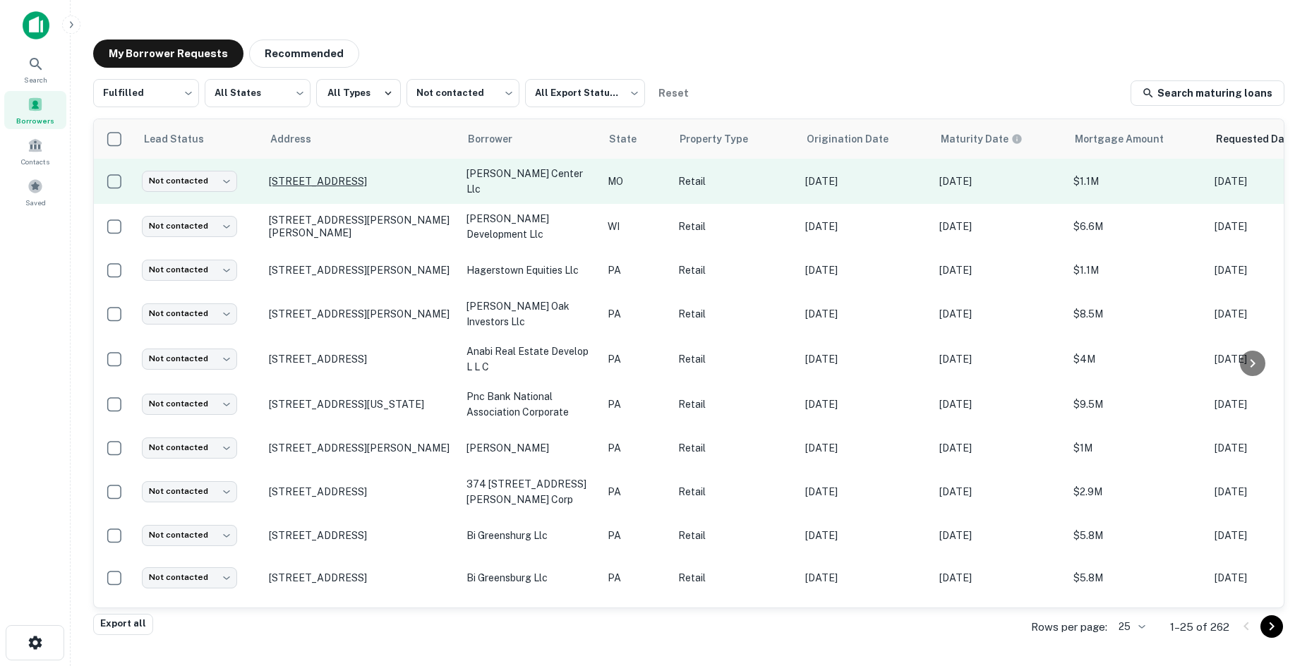
click at [414, 175] on p "501 N Laclede Station Rd Saint Louis, MO63119" at bounding box center [361, 181] width 184 height 13
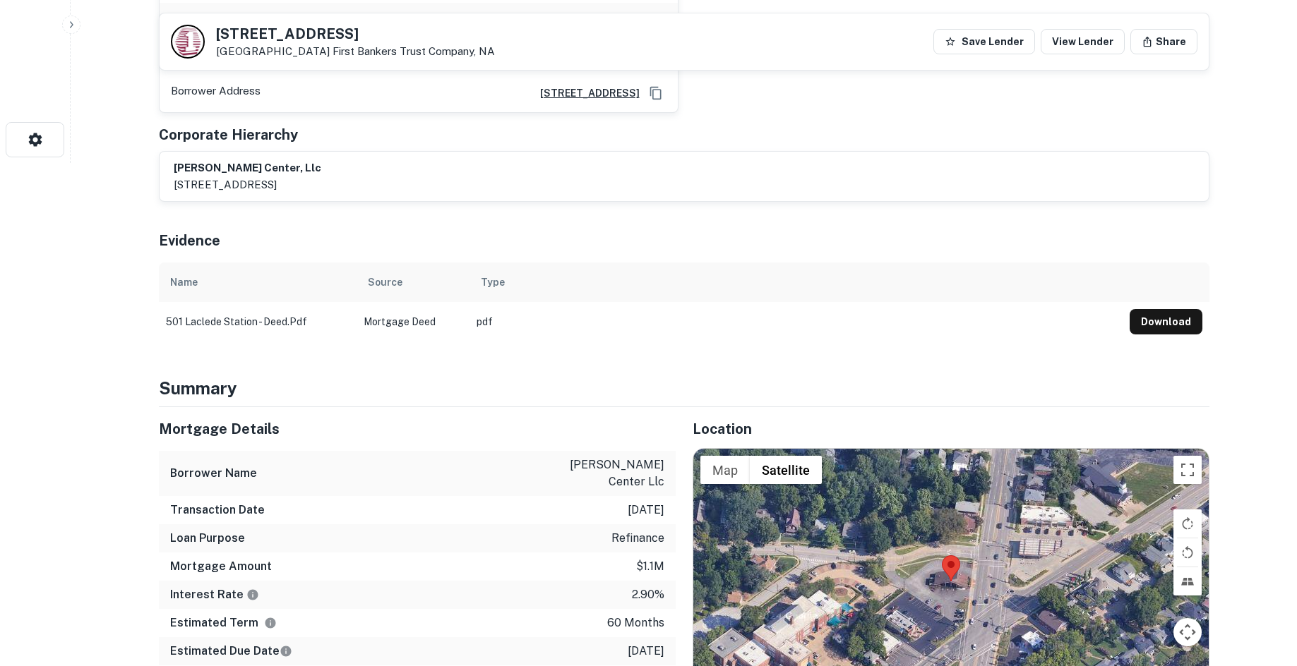
scroll to position [706, 0]
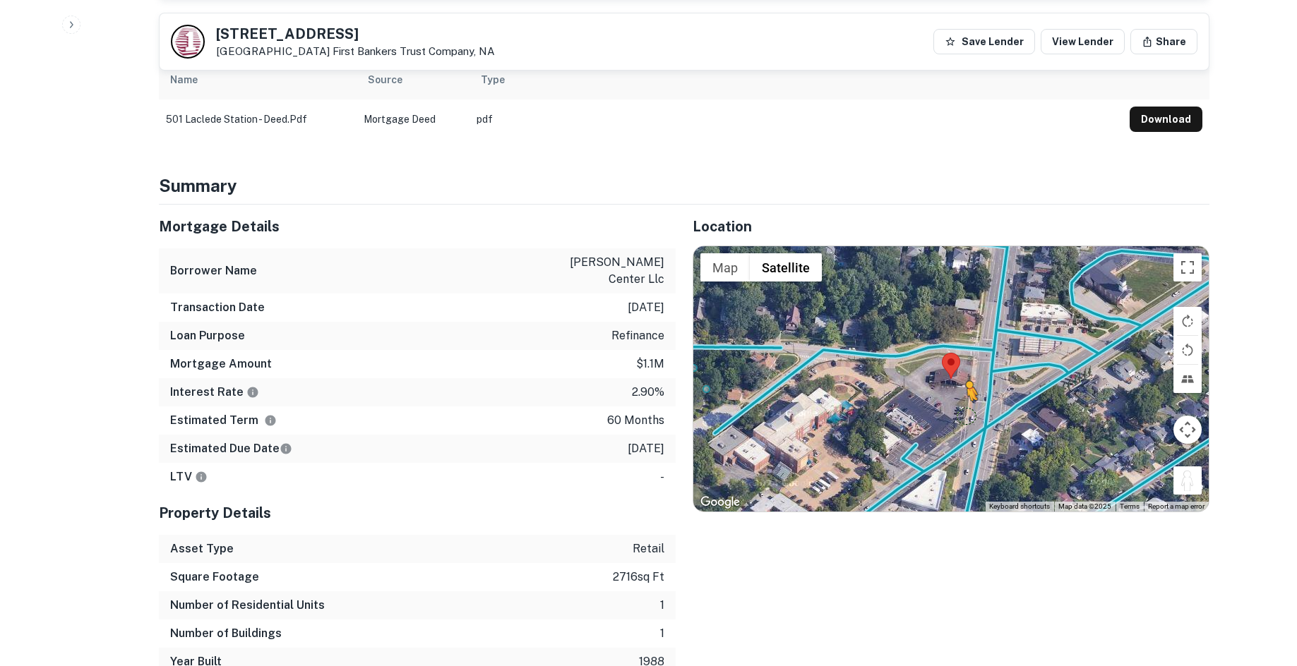
drag, startPoint x: 1196, startPoint y: 474, endPoint x: 953, endPoint y: 398, distance: 255.0
click at [953, 398] on div "To activate drag with keyboard, press Alt + Enter. Once in keyboard drag state,…" at bounding box center [950, 378] width 515 height 265
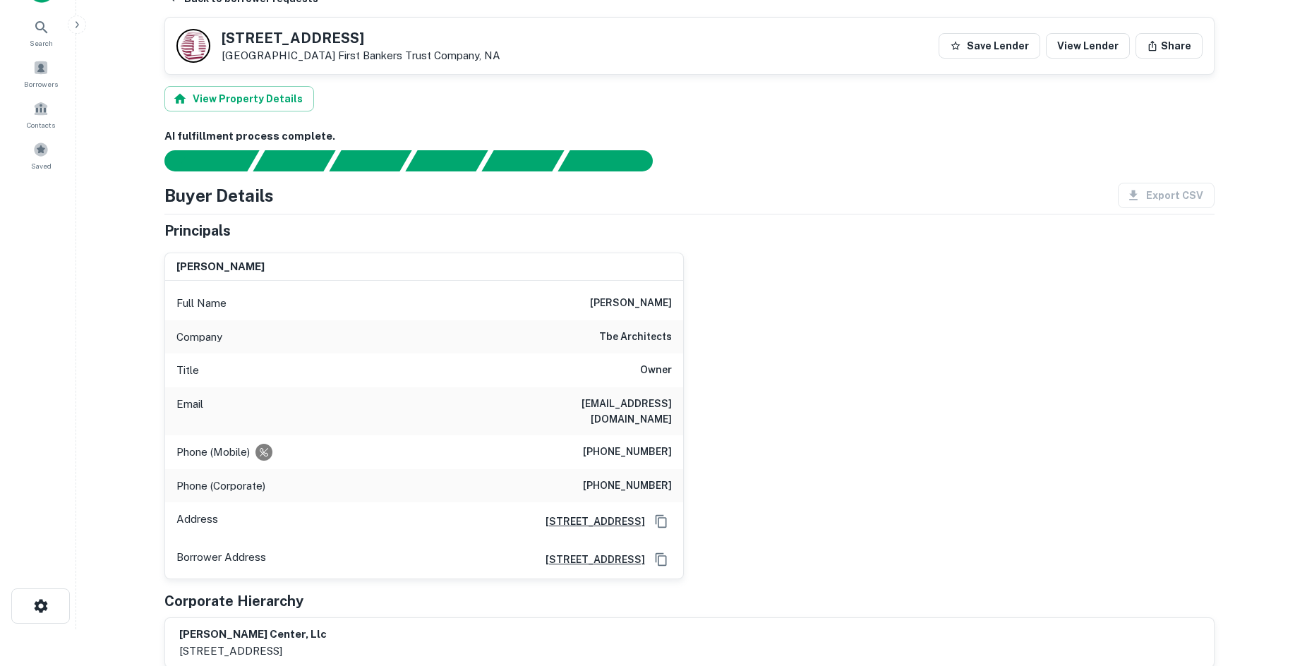
scroll to position [0, 0]
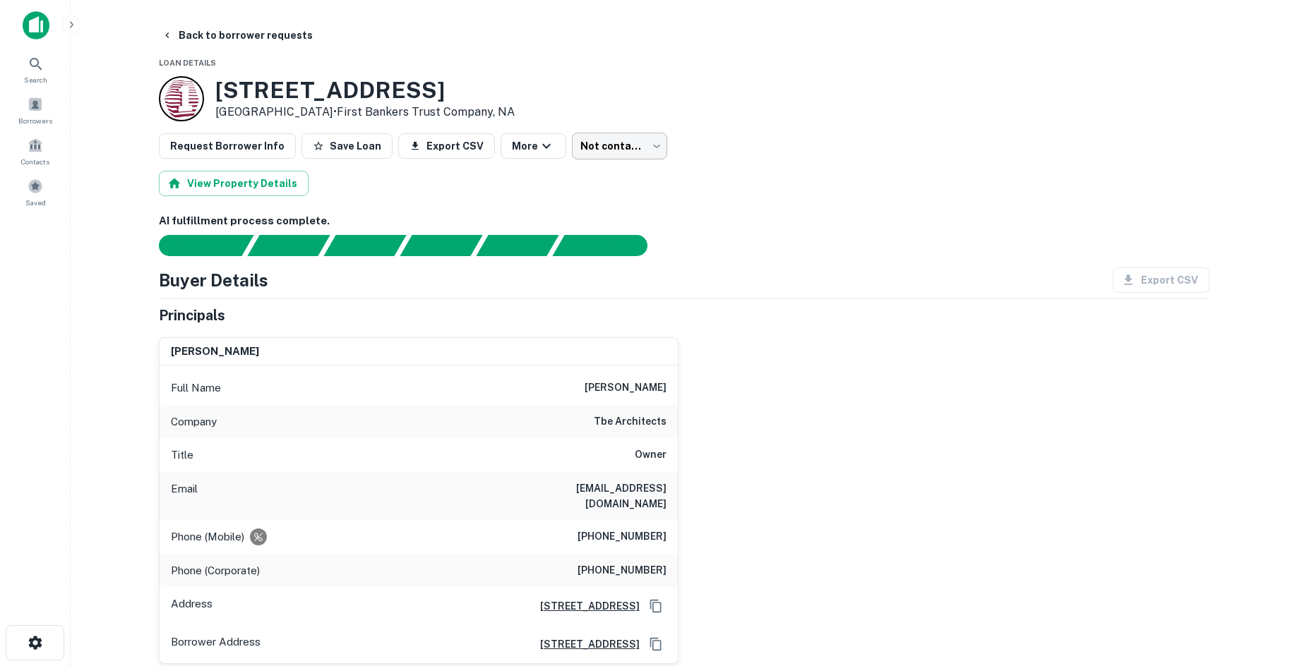
click at [596, 147] on body "Search Borrowers Contacts Saved Back to borrower requests Loan Details 501 N La…" at bounding box center [648, 333] width 1297 height 666
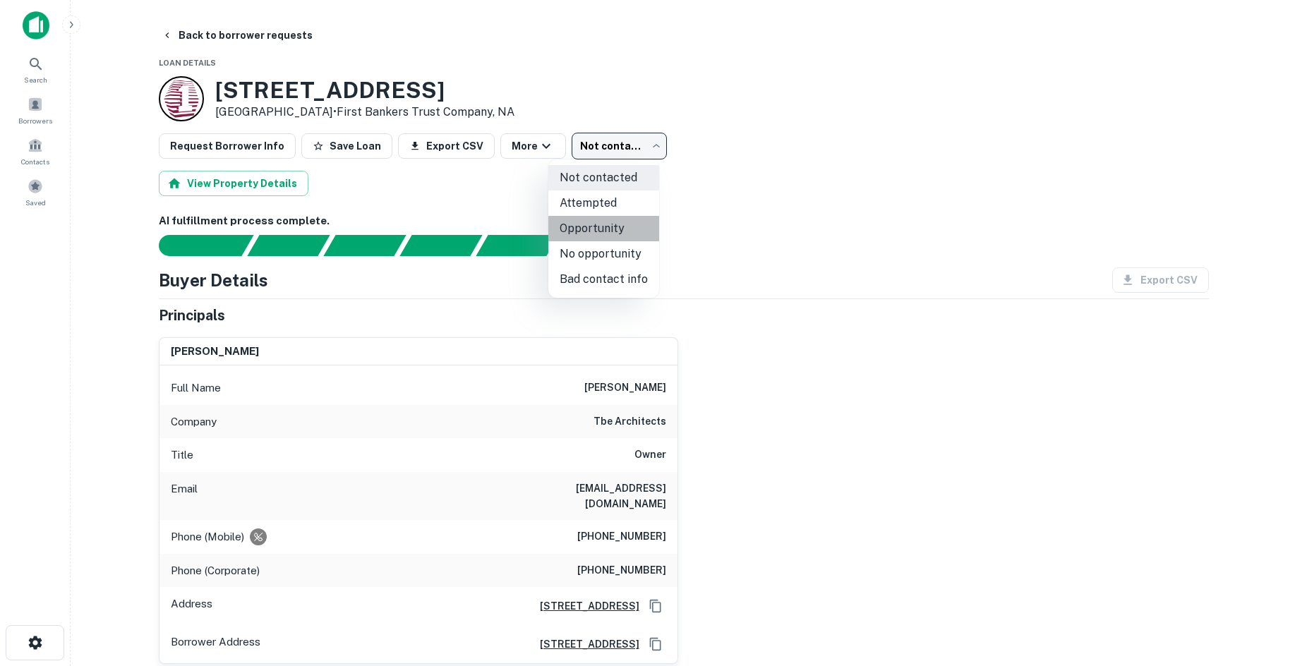
click at [608, 233] on li "Opportunity" at bounding box center [603, 228] width 111 height 25
type input "**********"
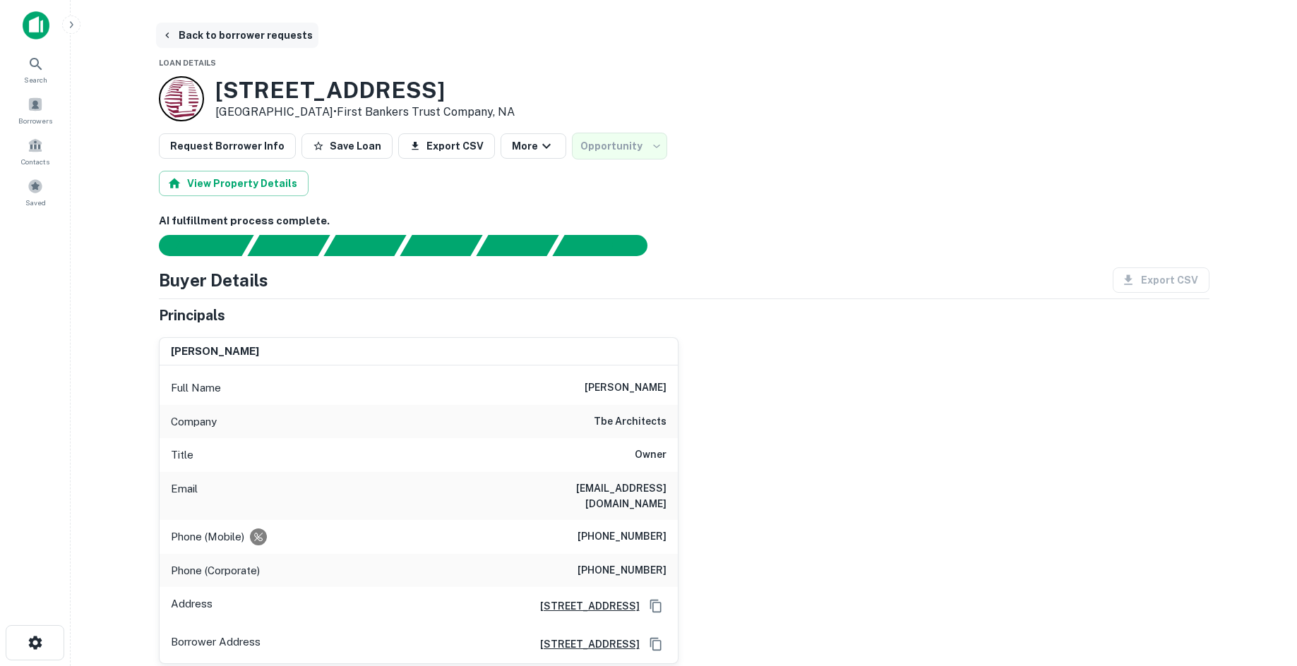
click at [213, 40] on button "Back to borrower requests" at bounding box center [237, 35] width 162 height 25
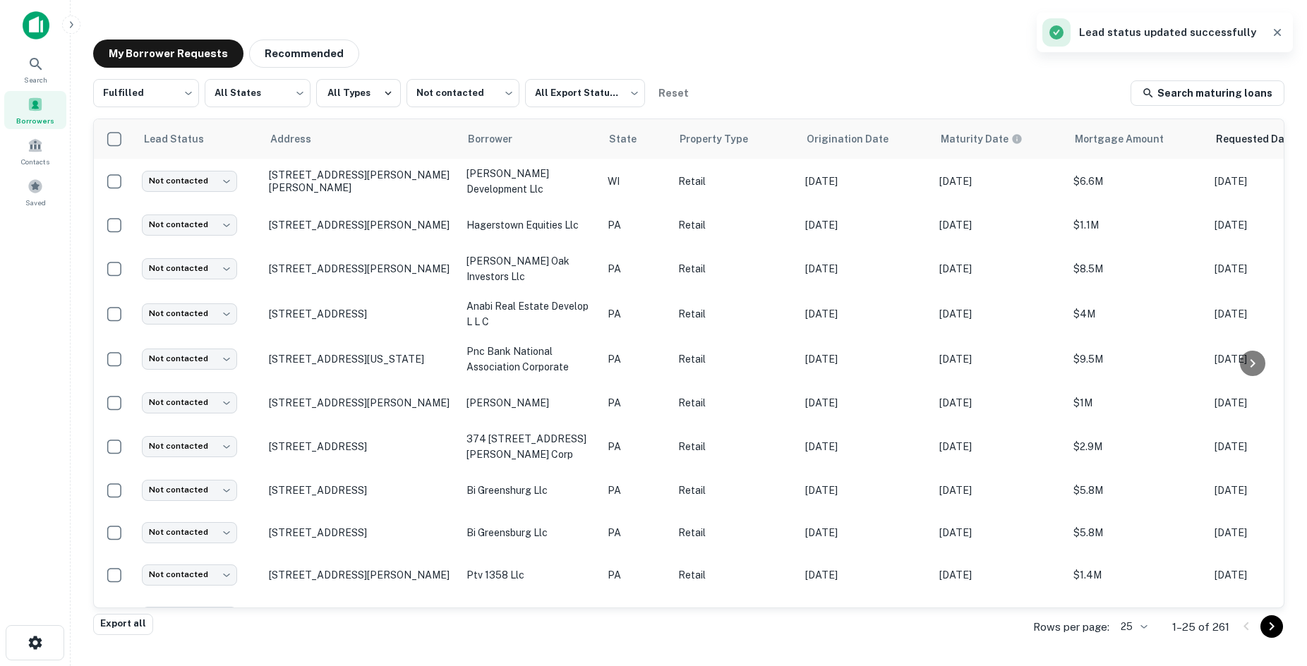
click at [332, 31] on div "My Borrower Requests Recommended Fulfilled ********* ​ All States *** ​ All Typ…" at bounding box center [689, 328] width 1214 height 600
click at [310, 64] on button "Recommended" at bounding box center [304, 54] width 110 height 28
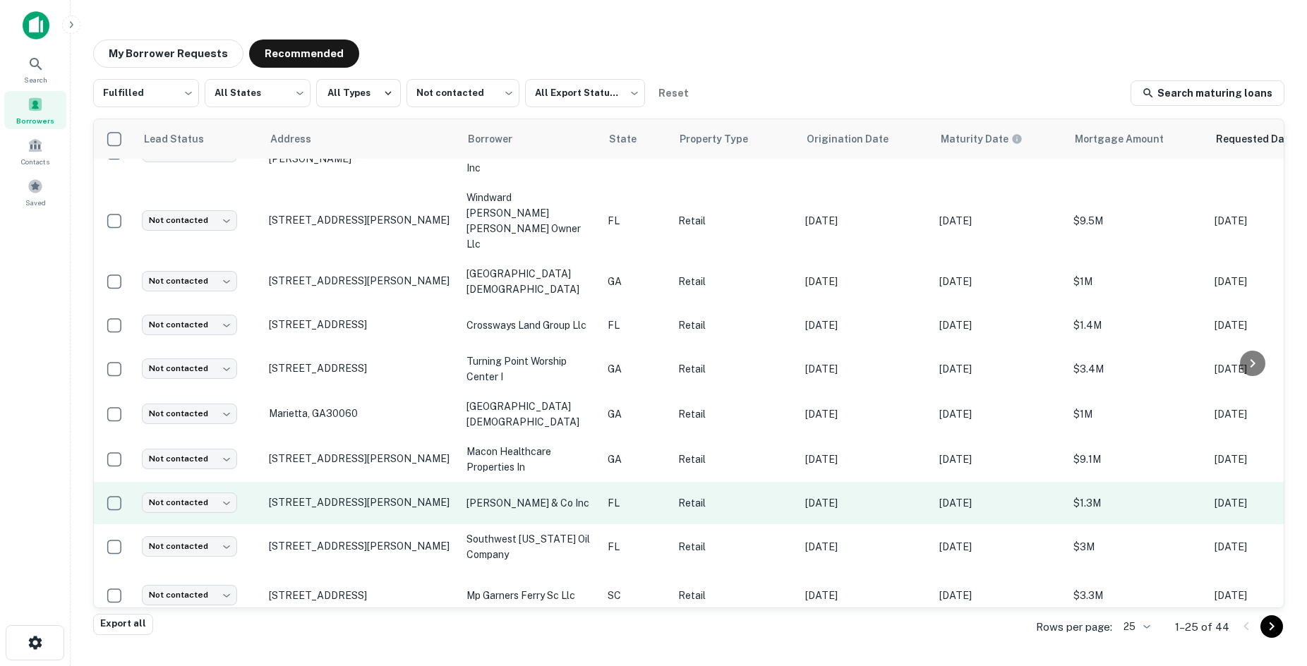
scroll to position [709, 0]
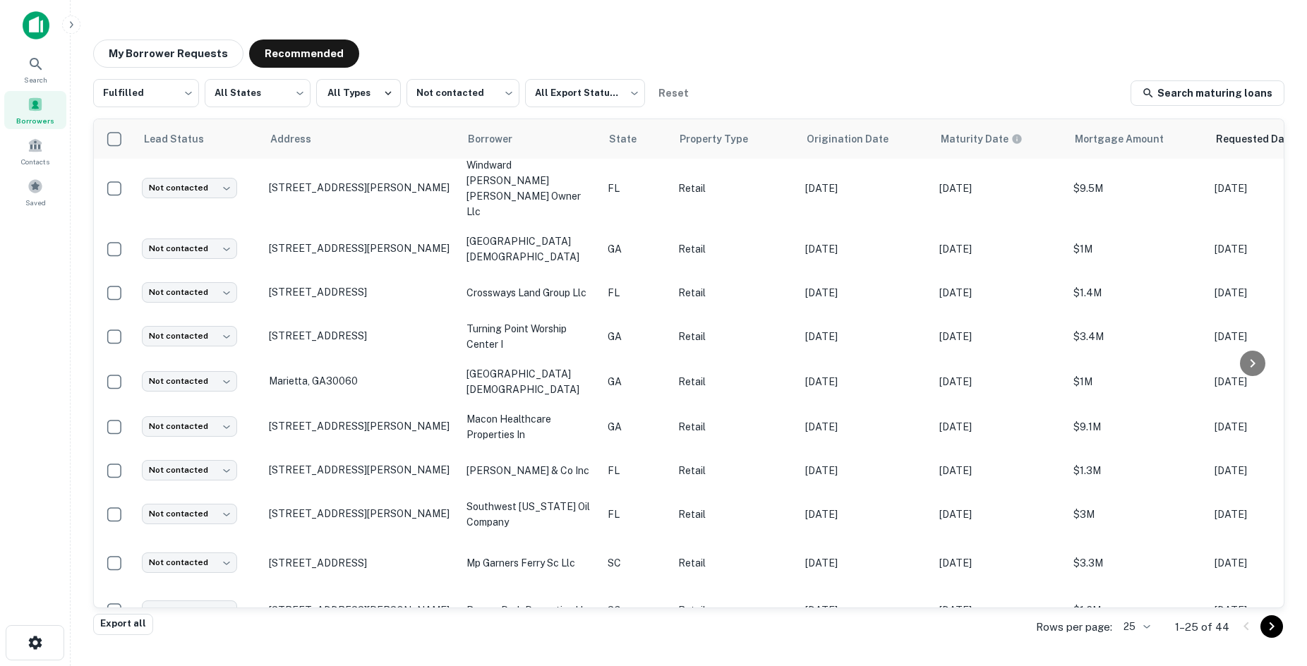
click at [193, 33] on div "My Borrower Requests Recommended Fulfilled ********* ​ All States *** ​ All Typ…" at bounding box center [689, 328] width 1214 height 600
click at [202, 62] on button "My Borrower Requests" at bounding box center [168, 54] width 150 height 28
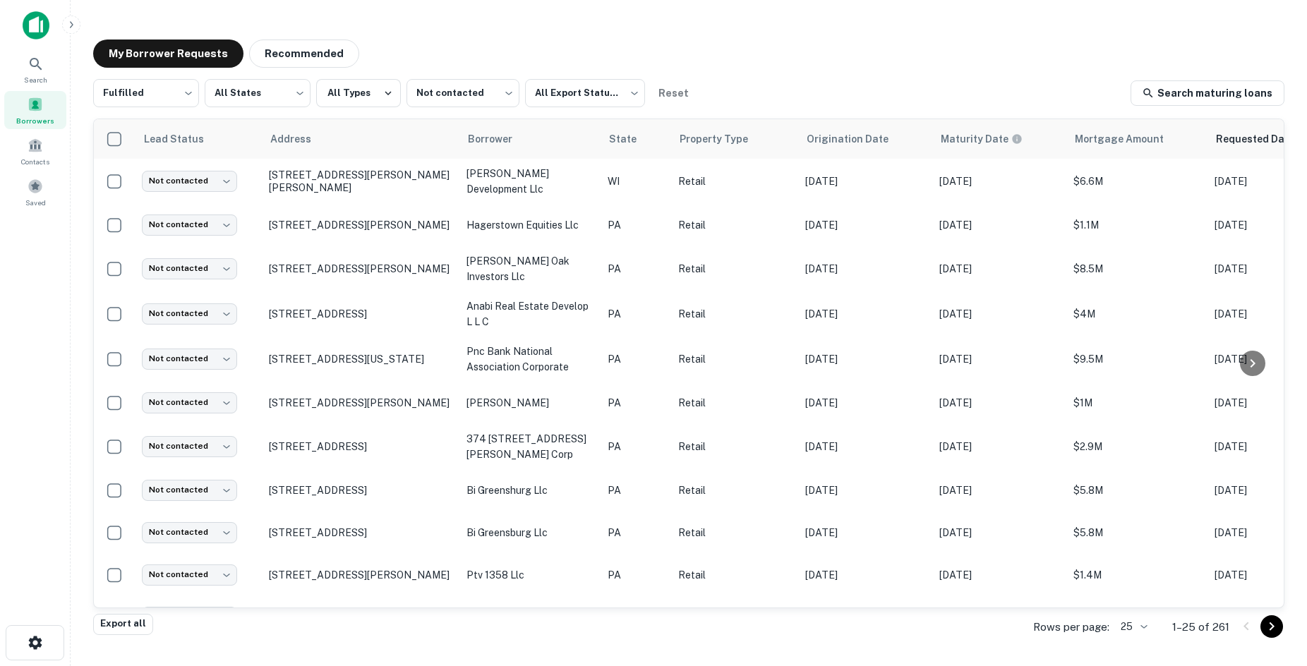
click at [1255, 637] on div at bounding box center [1259, 627] width 48 height 23
click at [1255, 623] on icon "Go to next page" at bounding box center [1271, 626] width 17 height 17
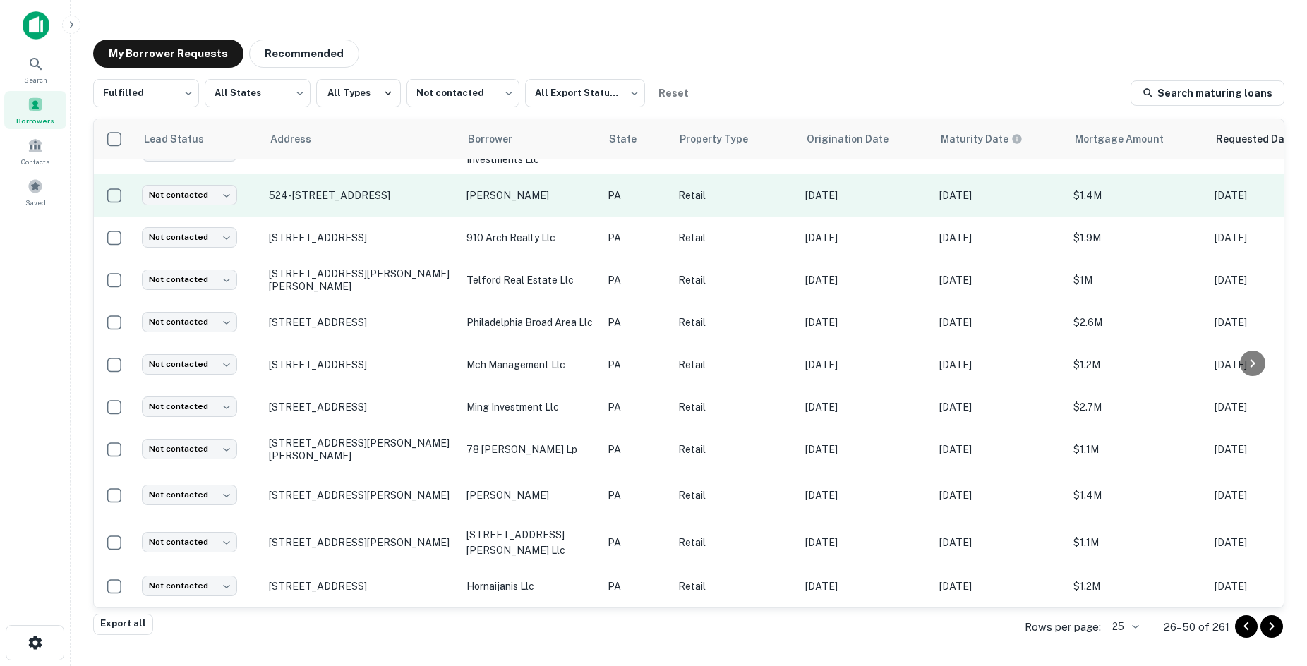
scroll to position [680, 0]
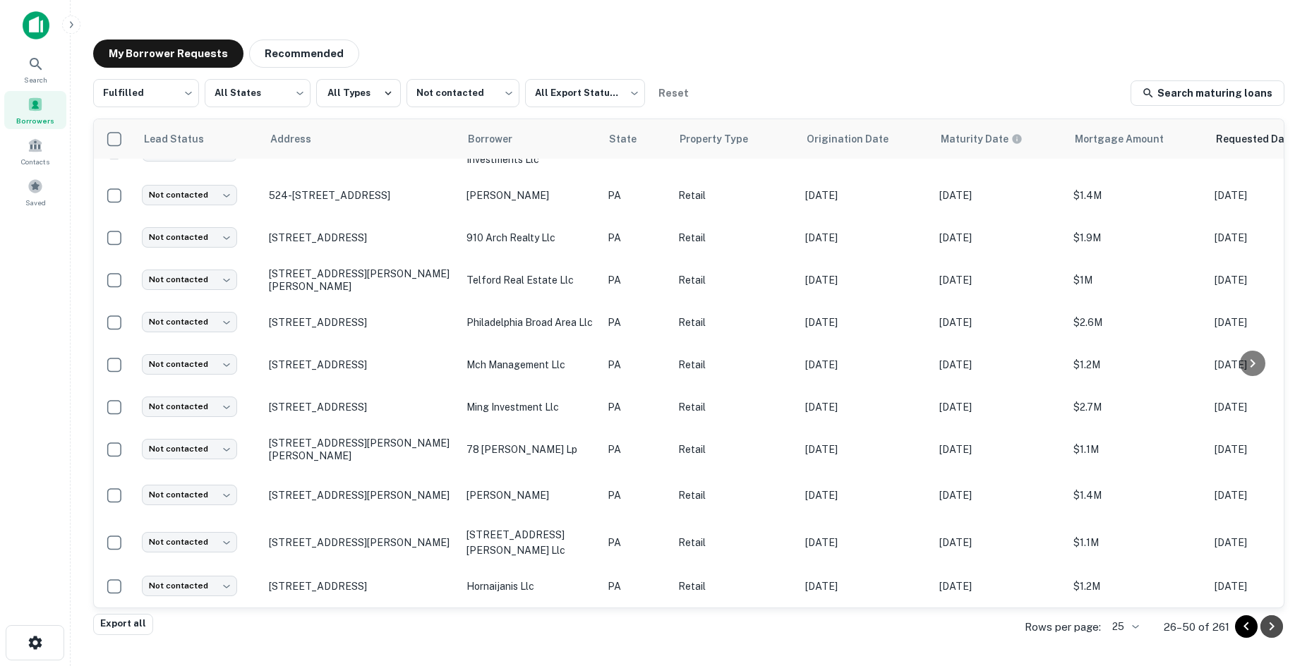
click at [1255, 625] on icon "Go to next page" at bounding box center [1271, 626] width 17 height 17
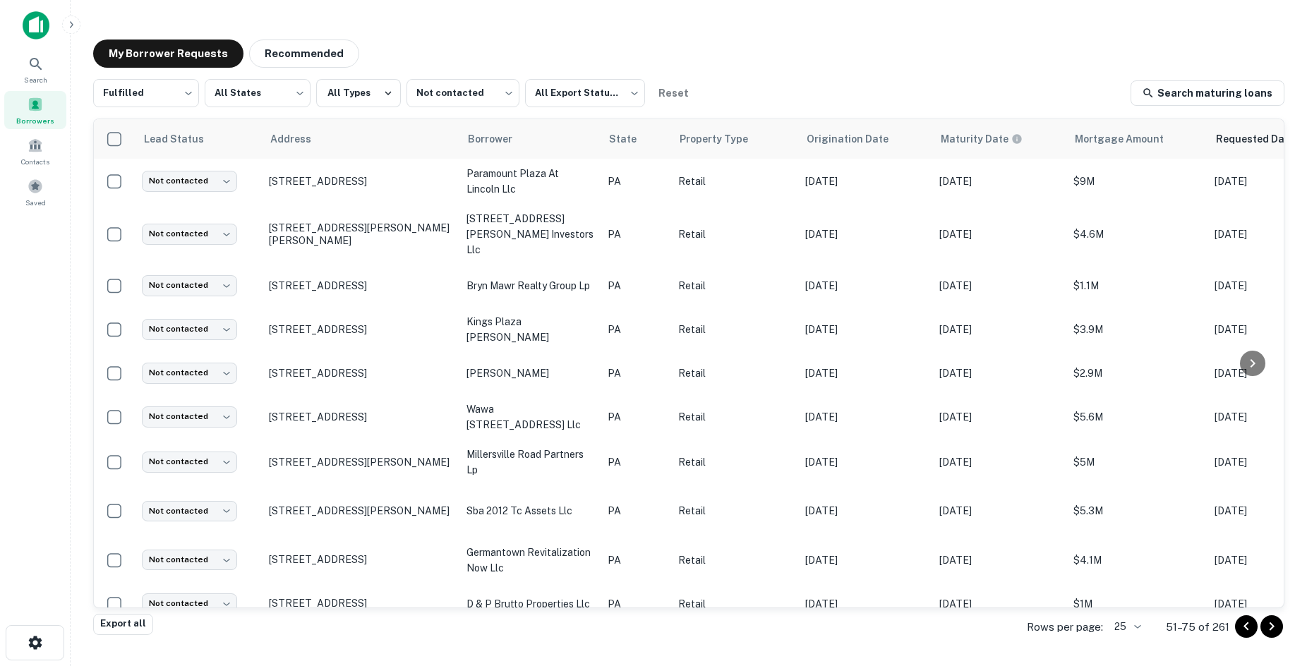
click at [1255, 628] on icon "Go to next page" at bounding box center [1271, 626] width 17 height 17
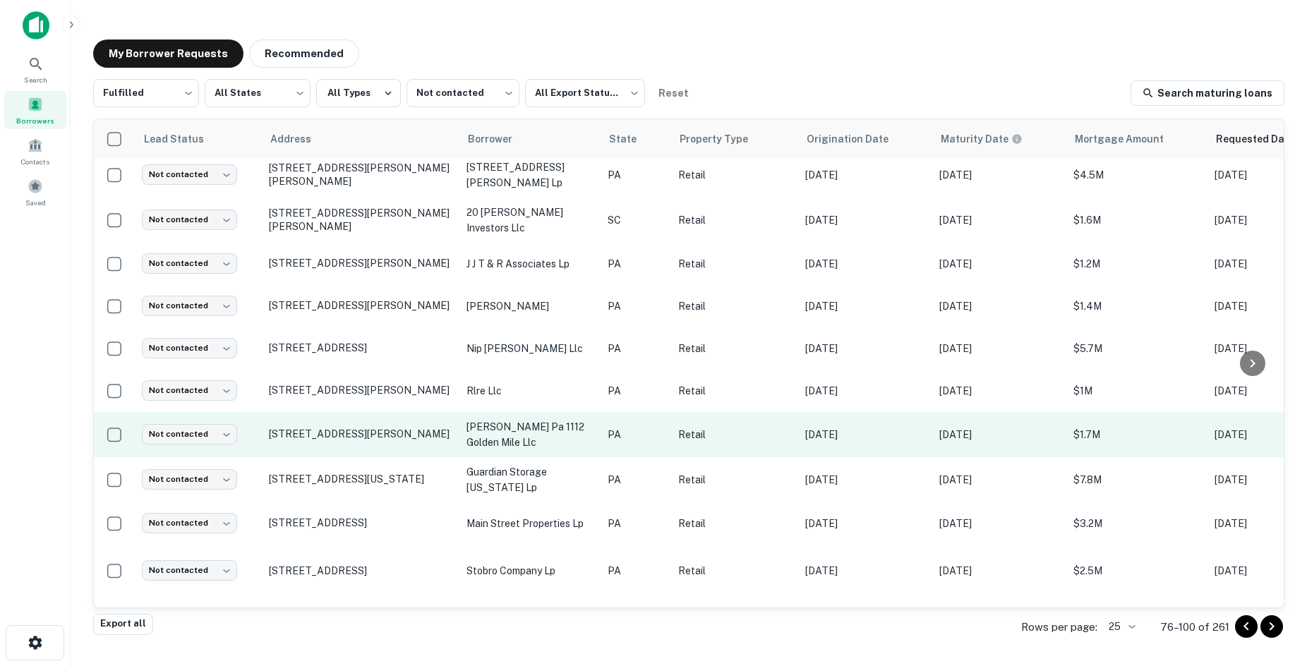
scroll to position [662, 0]
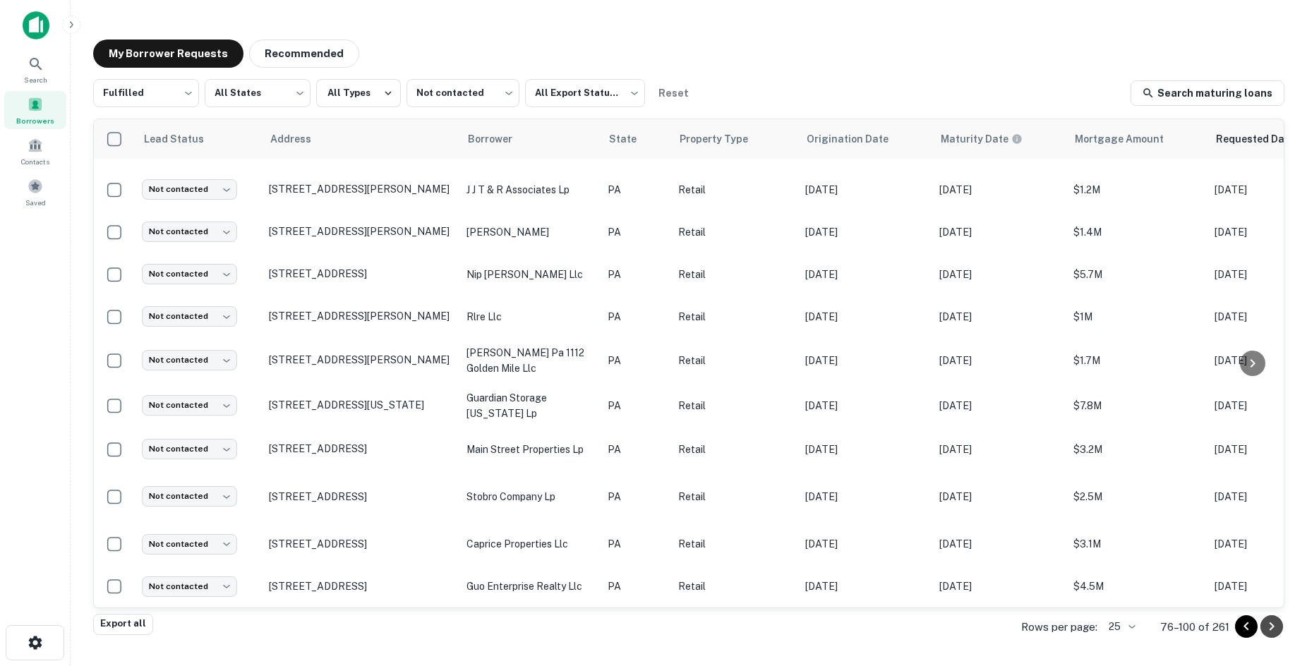
click at [1255, 629] on icon "Go to next page" at bounding box center [1271, 626] width 17 height 17
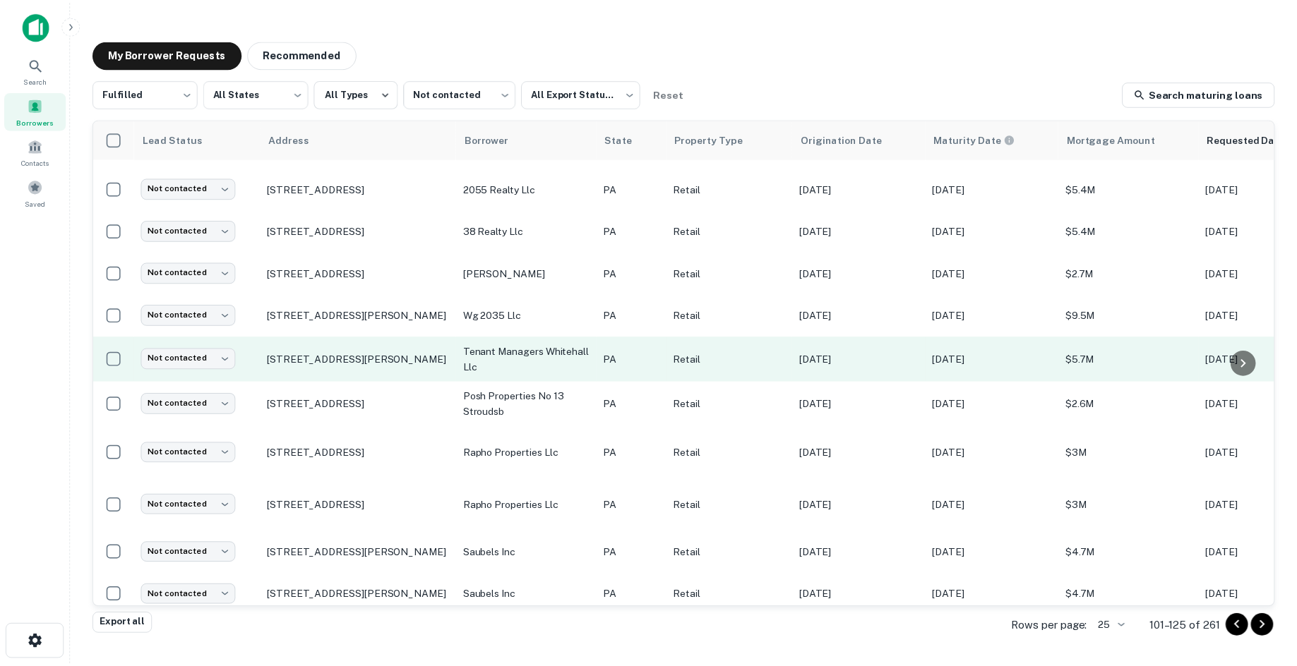
scroll to position [494, 0]
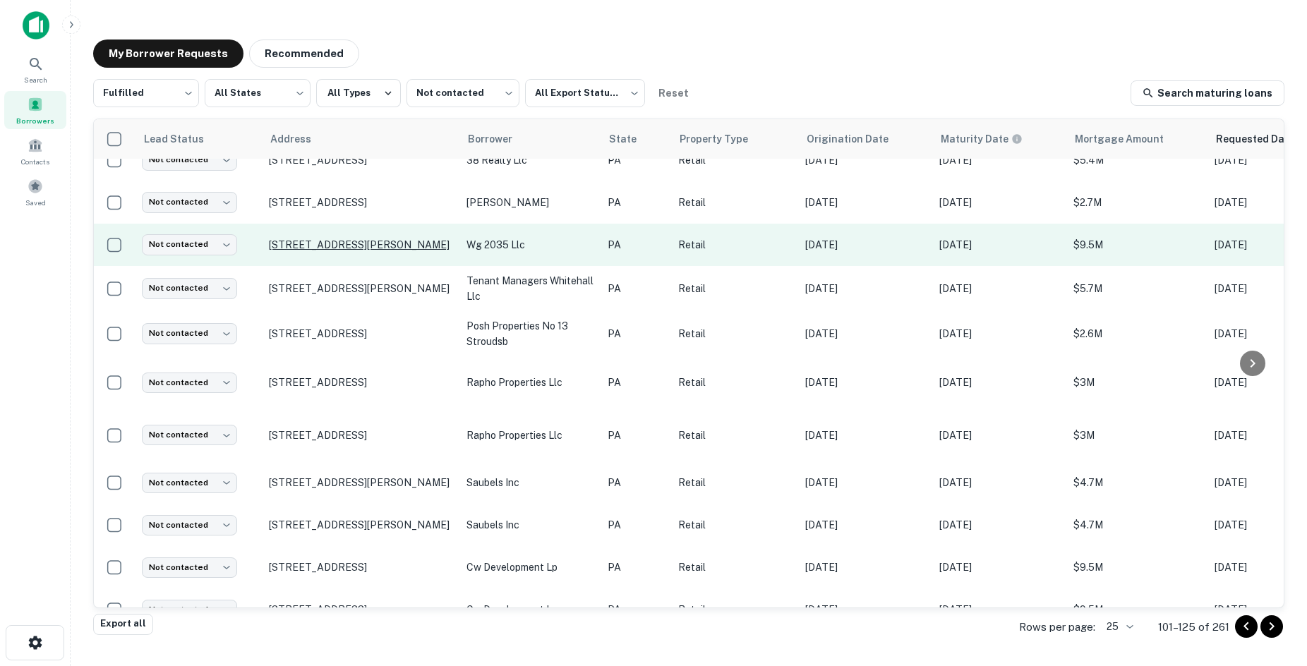
click at [381, 241] on p "100 E Mcmurray Rd Canonsburg, PA15317" at bounding box center [361, 245] width 184 height 13
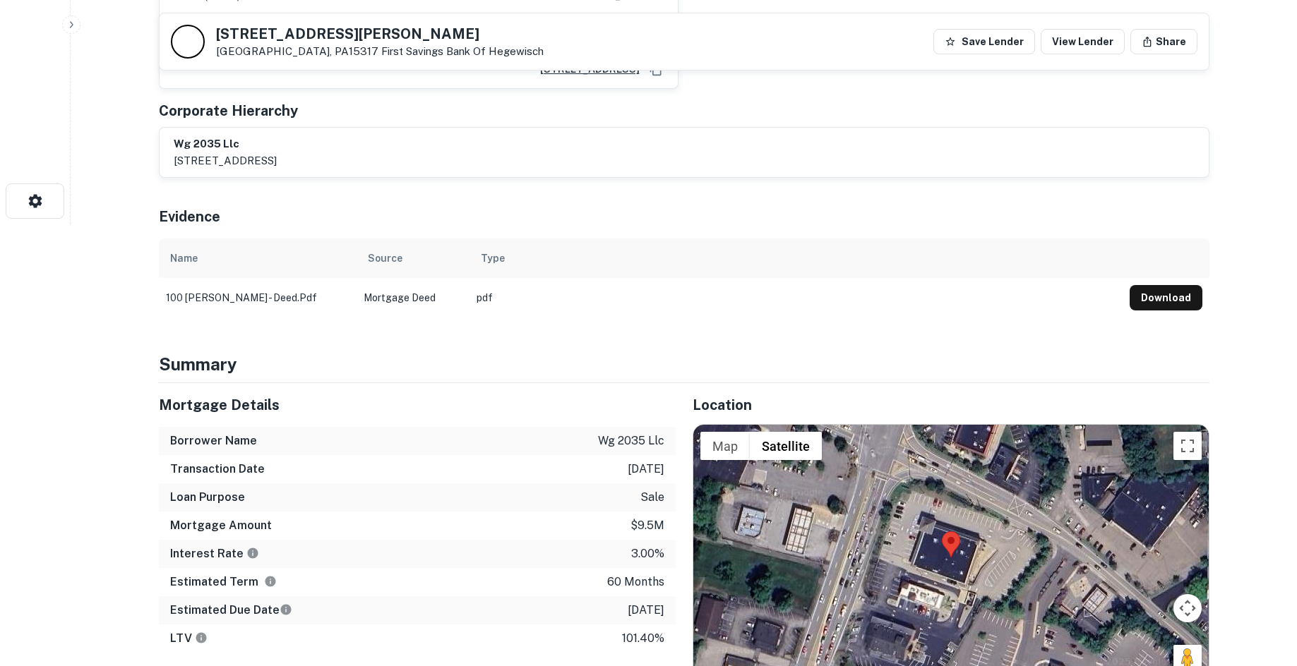
scroll to position [635, 0]
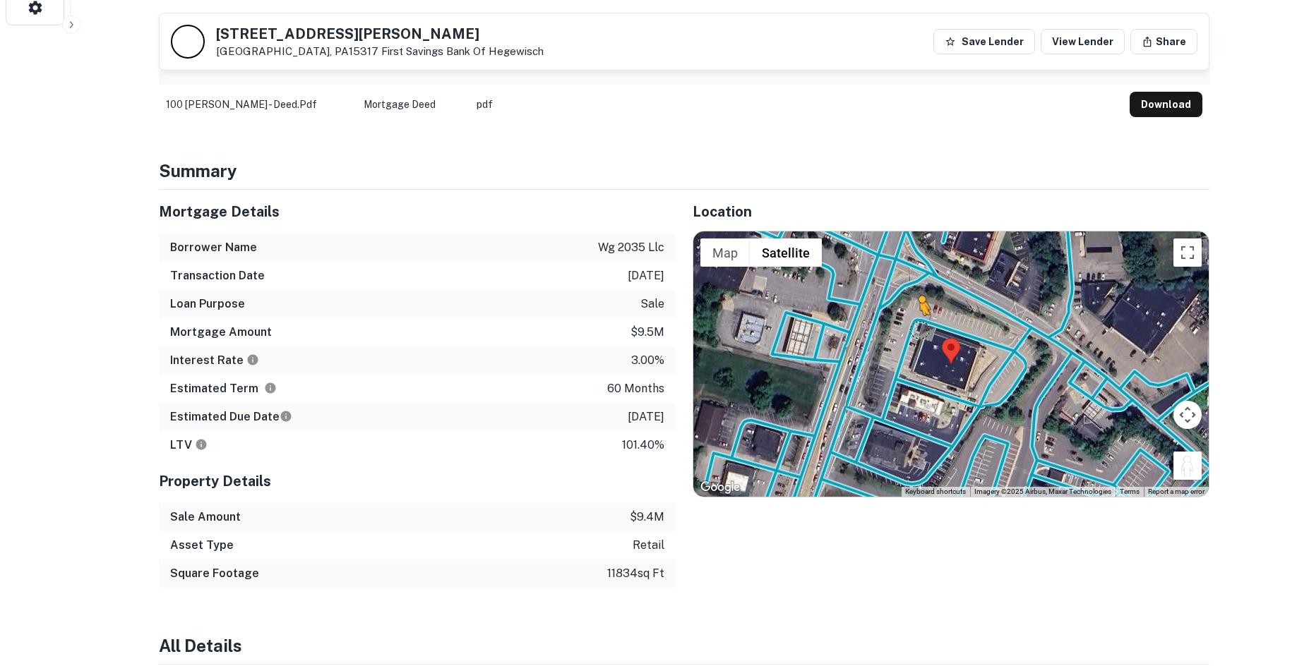
drag, startPoint x: 1184, startPoint y: 438, endPoint x: 901, endPoint y: 294, distance: 317.9
click at [901, 294] on div "To activate drag with keyboard, press Alt + Enter. Once in keyboard drag state,…" at bounding box center [950, 364] width 515 height 265
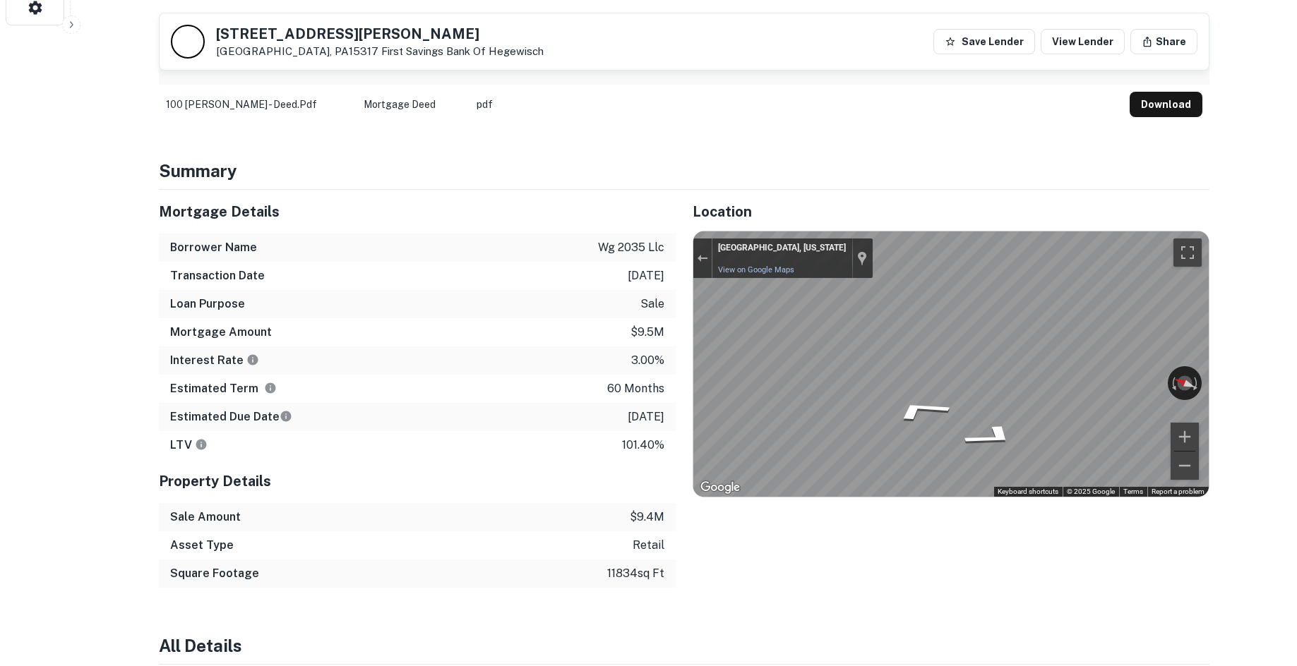
click at [680, 271] on div "Location ← Move left → Move right ↑ Move up ↓ Move down + Zoom in - Zoom out Ho…" at bounding box center [942, 389] width 534 height 398
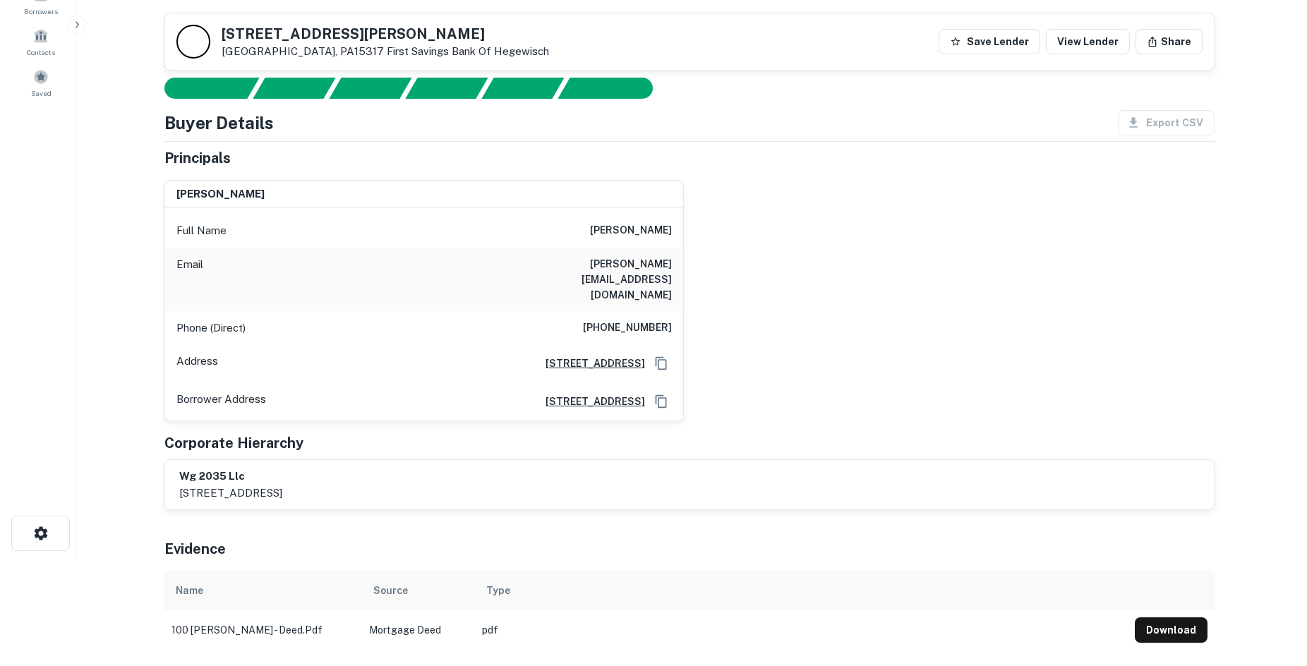
scroll to position [0, 0]
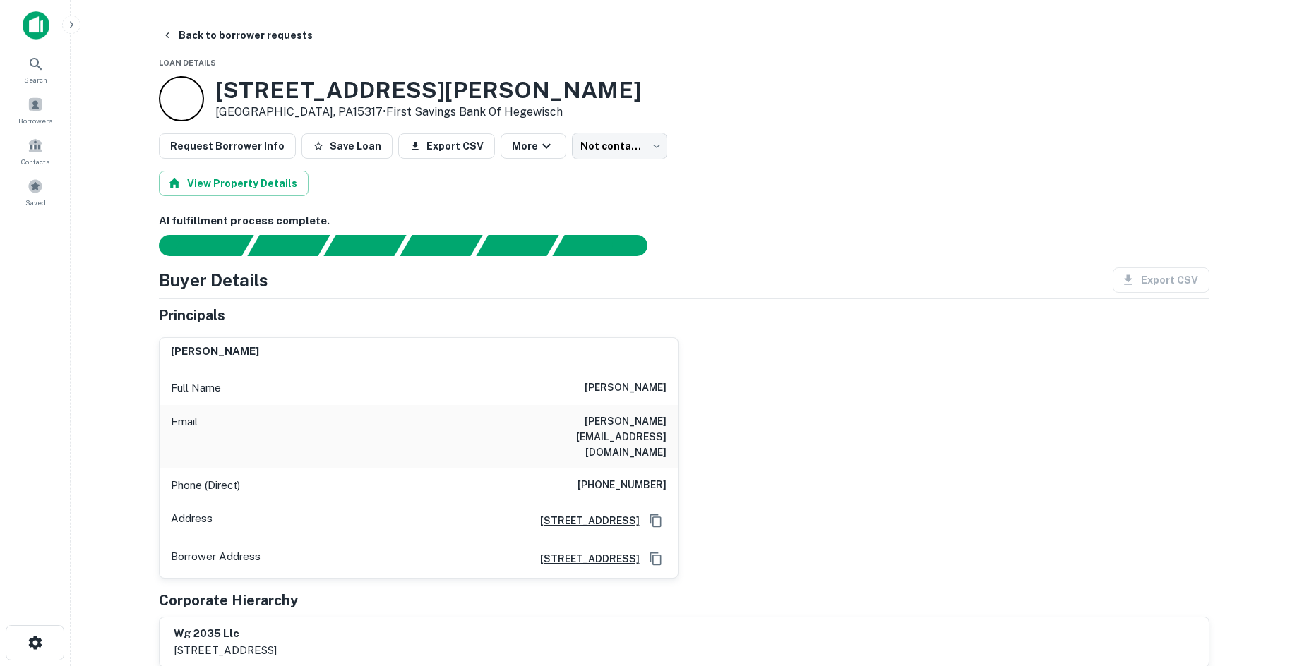
click at [624, 477] on h6 "(832) 248-5367" at bounding box center [621, 485] width 89 height 17
click at [762, 385] on div "bernardo w kraus Full Name bernardo w kraus Email cecilek@attbi.com Phone (Dire…" at bounding box center [679, 452] width 1062 height 253
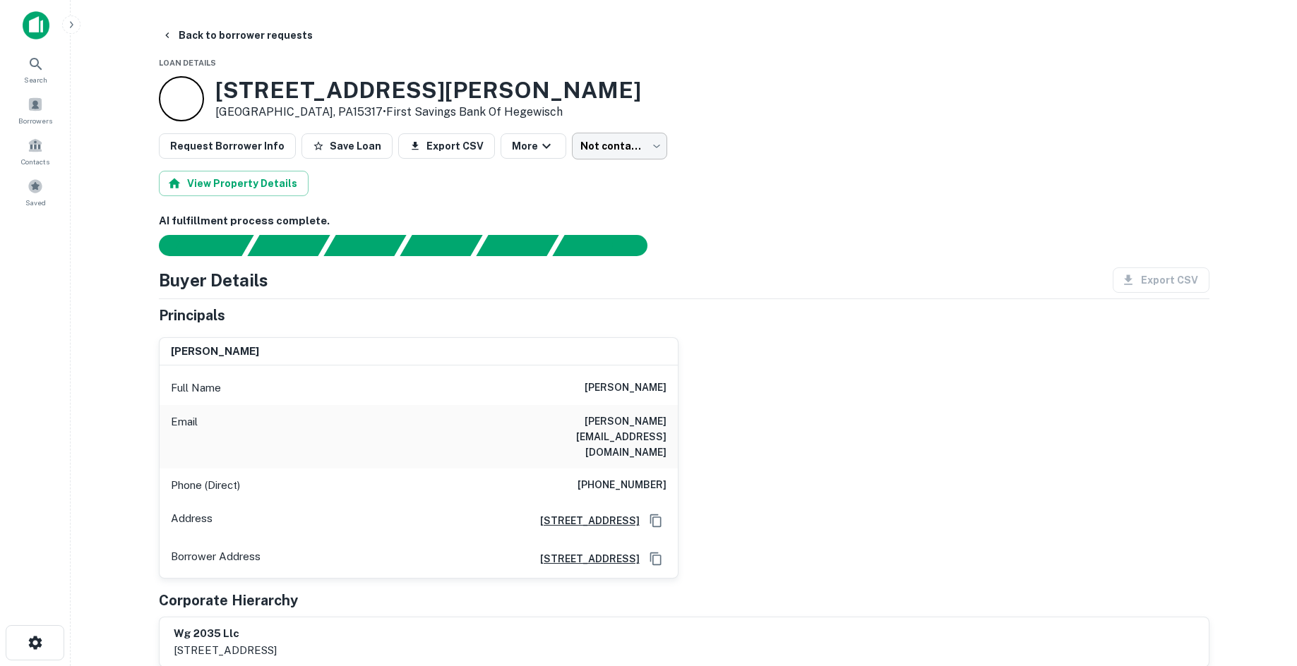
click at [628, 148] on body "Search Borrowers Contacts Saved Back to borrower requests Loan Details 100 E MC…" at bounding box center [648, 333] width 1297 height 666
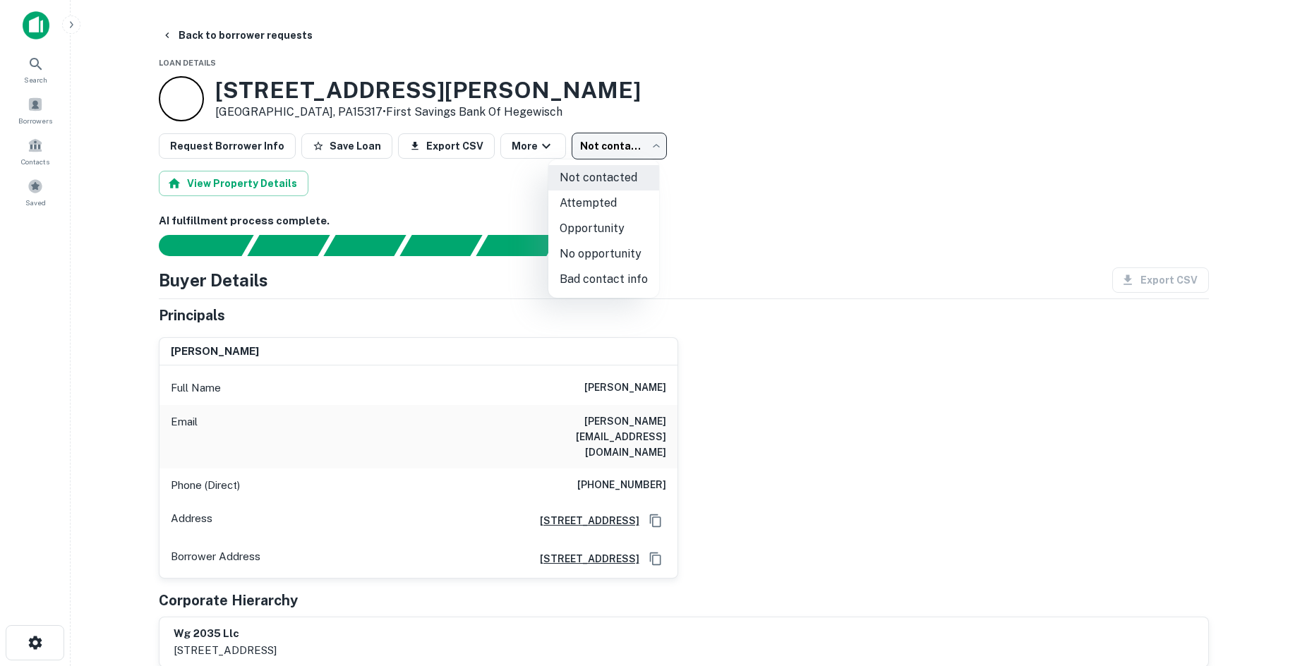
click at [619, 274] on li "Bad contact info" at bounding box center [603, 279] width 111 height 25
type input "**********"
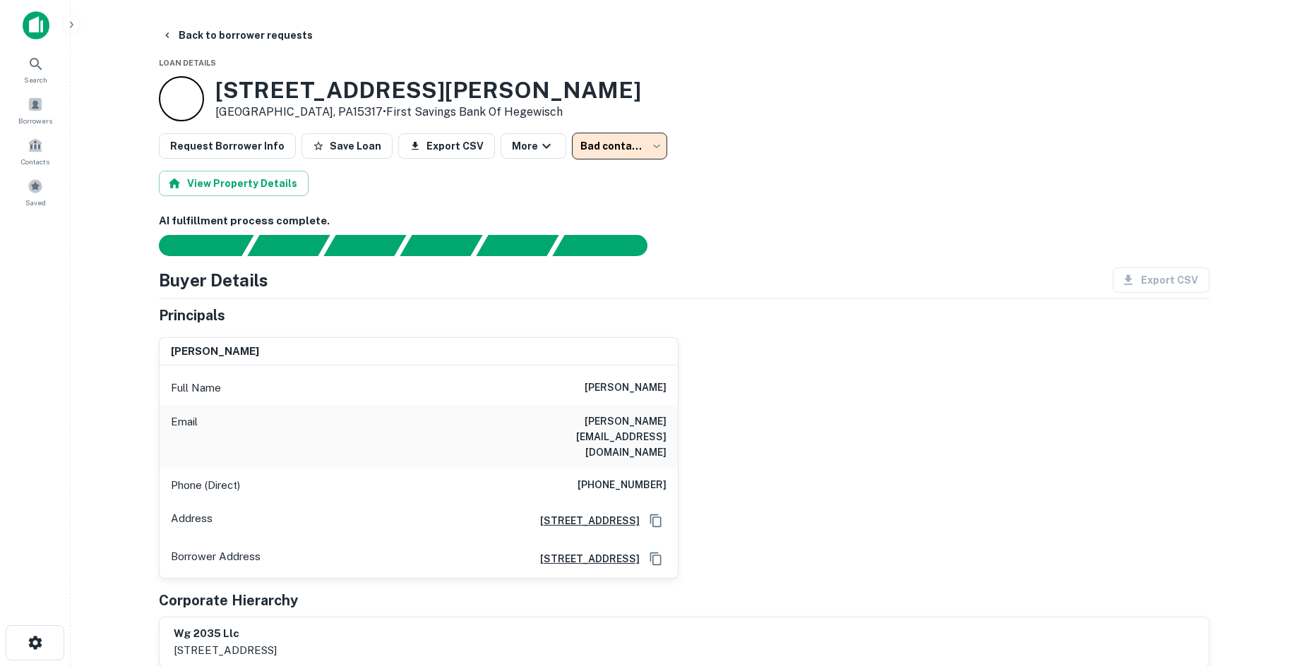
drag, startPoint x: 265, startPoint y: 24, endPoint x: 216, endPoint y: 0, distance: 54.9
click at [265, 24] on button "Back to borrower requests" at bounding box center [237, 35] width 162 height 25
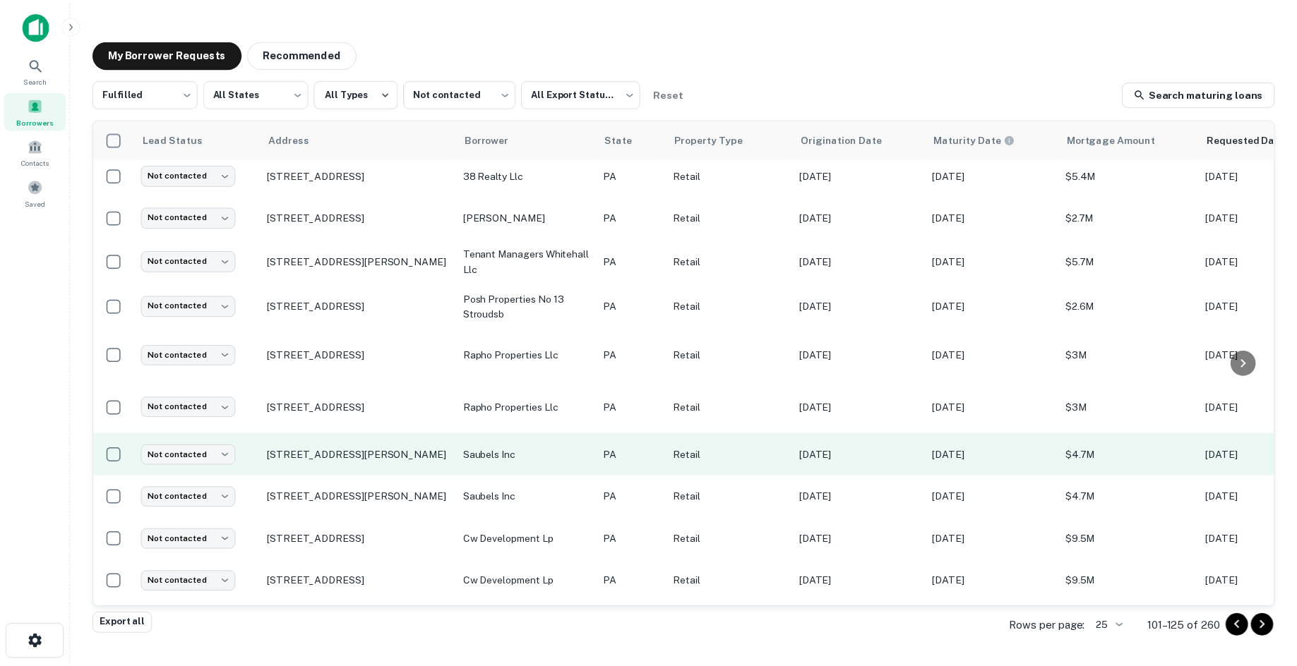
scroll to position [409, 0]
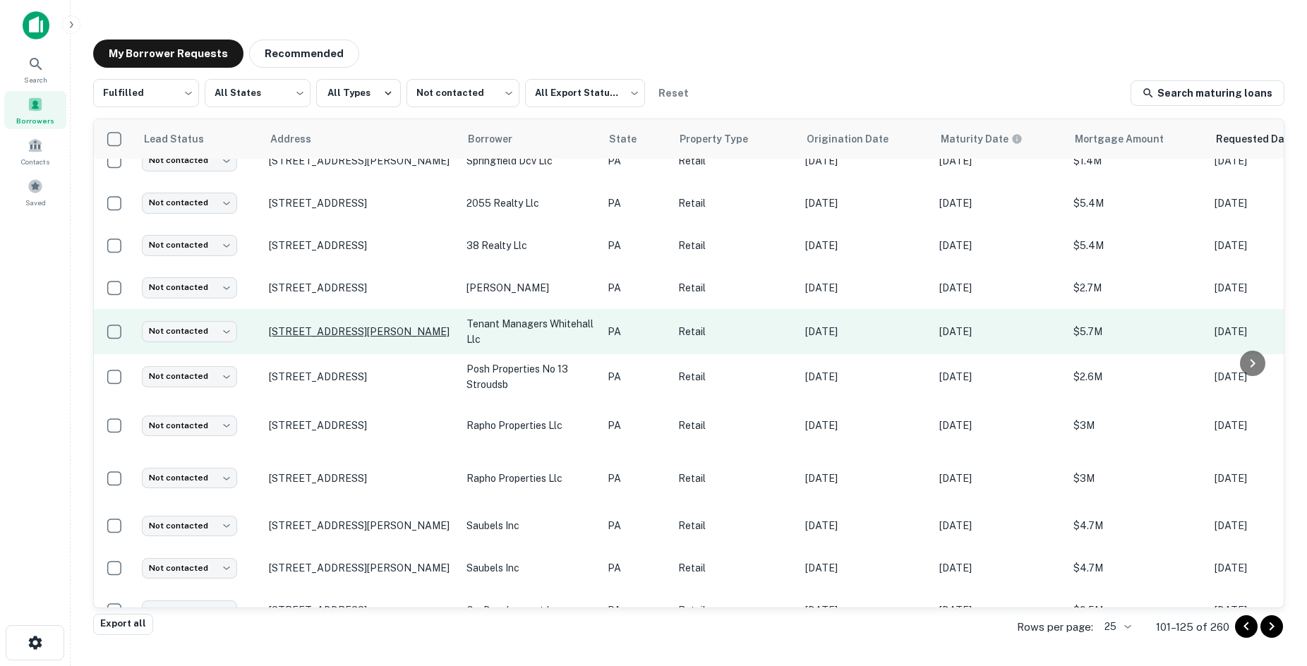
click at [334, 331] on p "2401-2421 Macarthur Rd Whitehall, PA18052" at bounding box center [361, 331] width 184 height 13
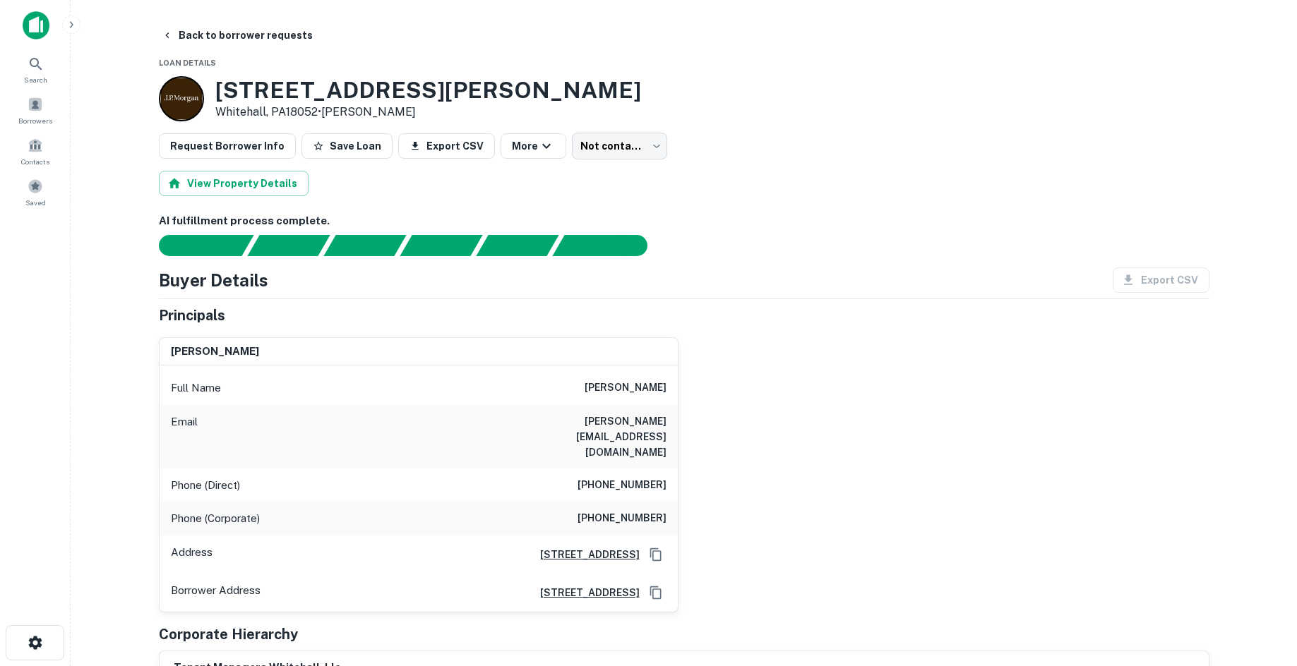
click at [616, 477] on h6 "(732) 968-3349" at bounding box center [621, 485] width 89 height 17
click at [622, 477] on h6 "(732) 968-3349" at bounding box center [621, 485] width 89 height 17
click at [667, 469] on div "Phone (Direct) (732) 968-3349" at bounding box center [419, 486] width 518 height 34
click at [659, 477] on h6 "(732) 968-3349" at bounding box center [621, 485] width 89 height 17
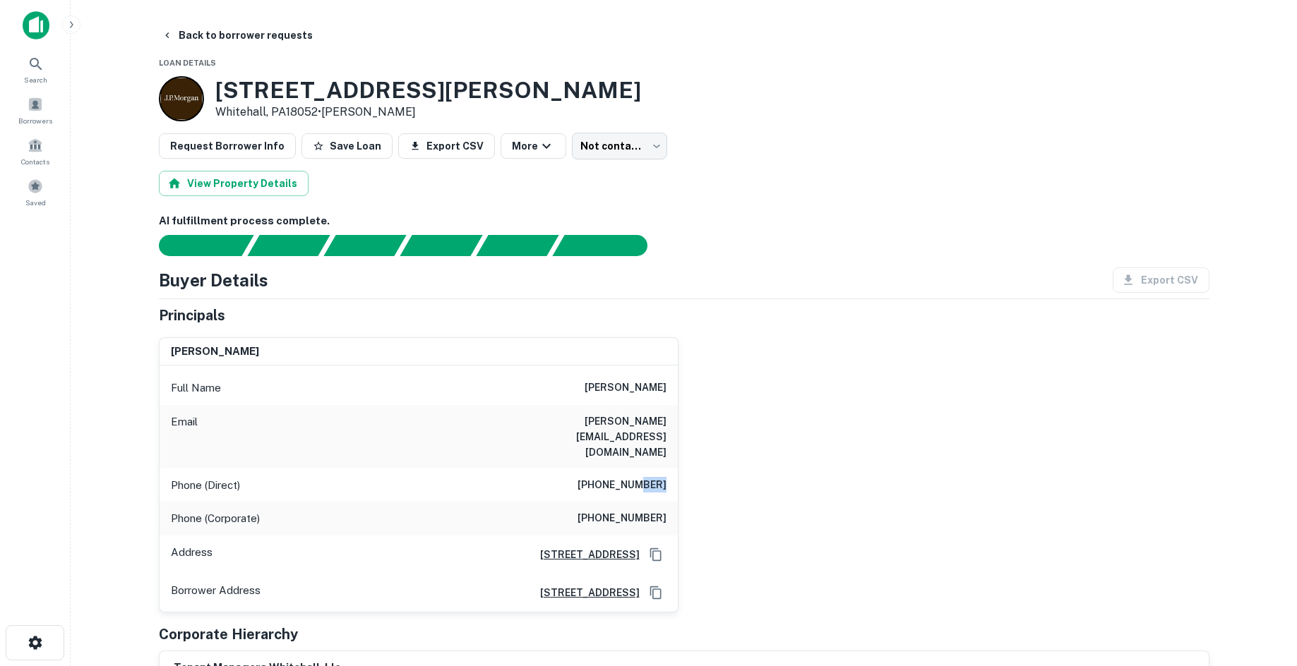
click at [658, 477] on h6 "(732) 968-3349" at bounding box center [621, 485] width 89 height 17
click at [656, 477] on h6 "(732) 968-3349" at bounding box center [621, 485] width 89 height 17
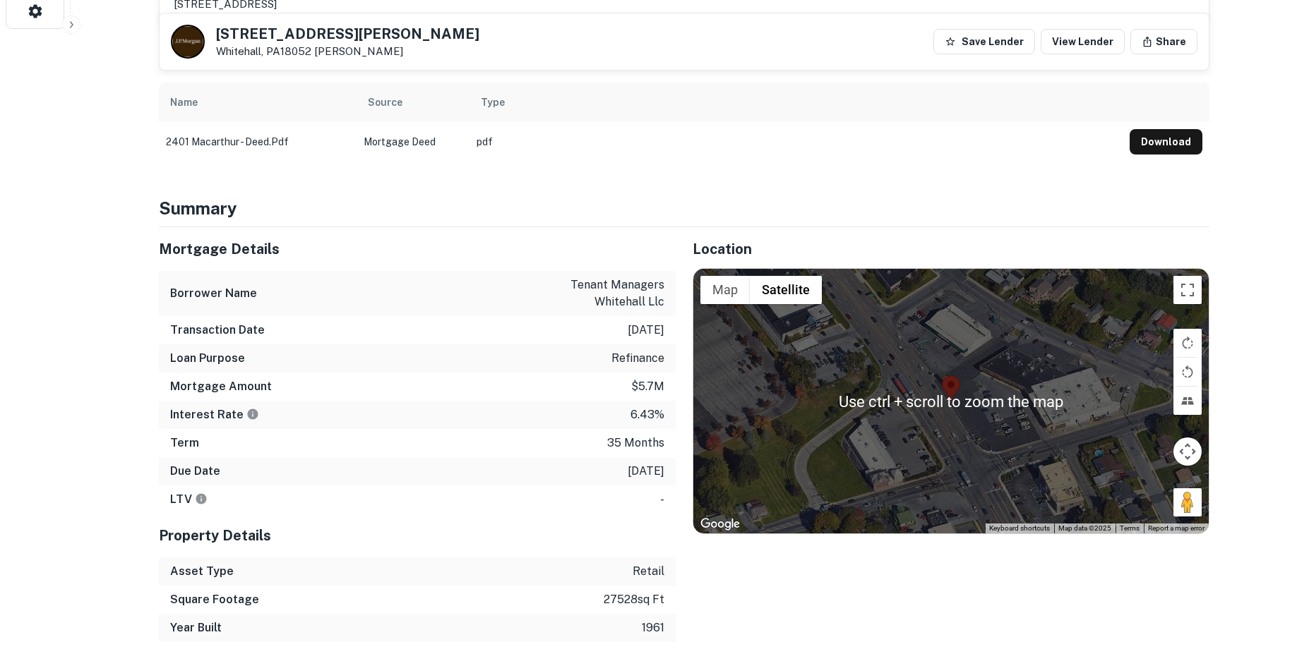
scroll to position [776, 0]
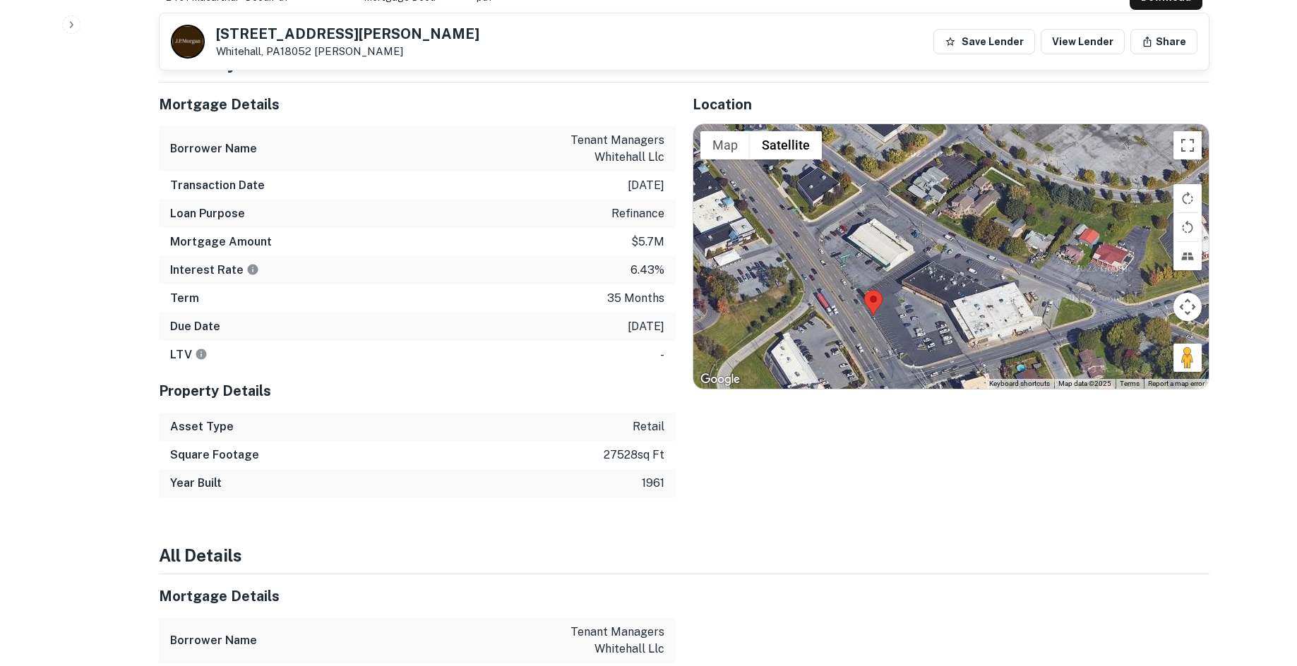
drag, startPoint x: 1175, startPoint y: 327, endPoint x: 1097, endPoint y: 386, distance: 97.7
click at [1097, 386] on div "Location ← Move left → Move right ↑ Move up ↓ Move down + Zoom in - Zoom out Ho…" at bounding box center [942, 290] width 534 height 415
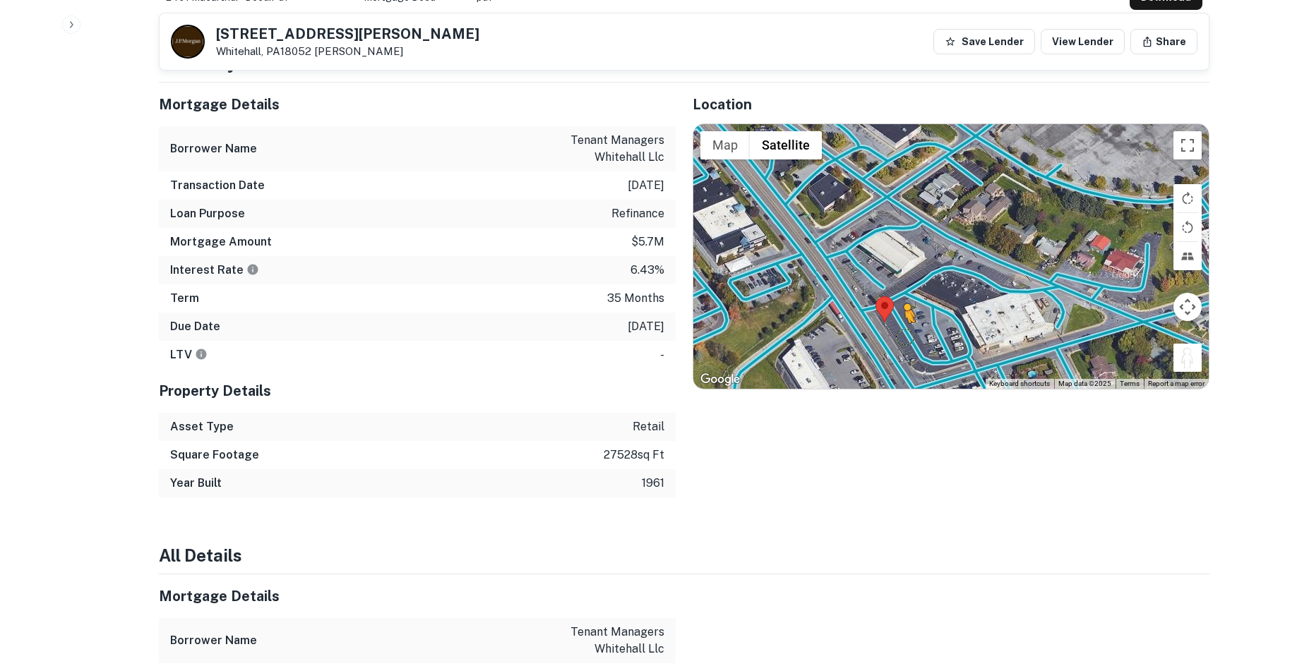
drag, startPoint x: 1176, startPoint y: 328, endPoint x: 902, endPoint y: 306, distance: 274.7
click at [902, 306] on div "To activate drag with keyboard, press Alt + Enter. Once in keyboard drag state,…" at bounding box center [950, 256] width 515 height 265
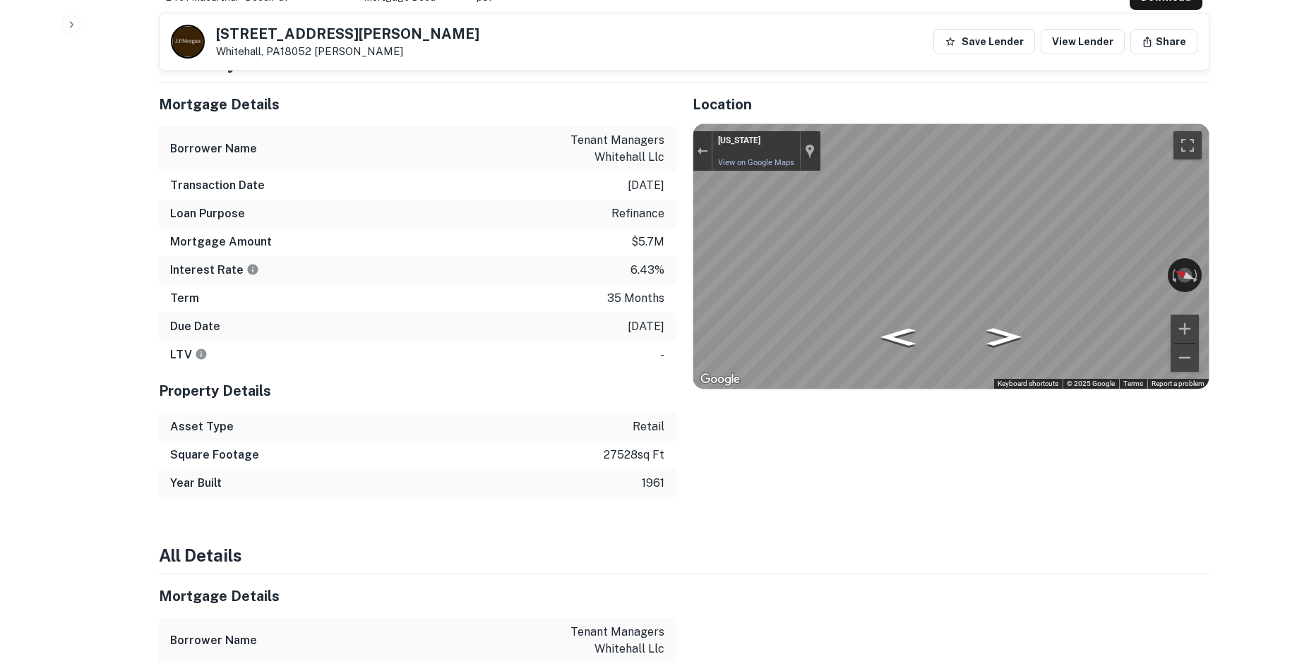
click at [550, 279] on div "Mortgage Details Borrower Name tenant managers whitehall llc Transaction Date 5…" at bounding box center [675, 290] width 1067 height 415
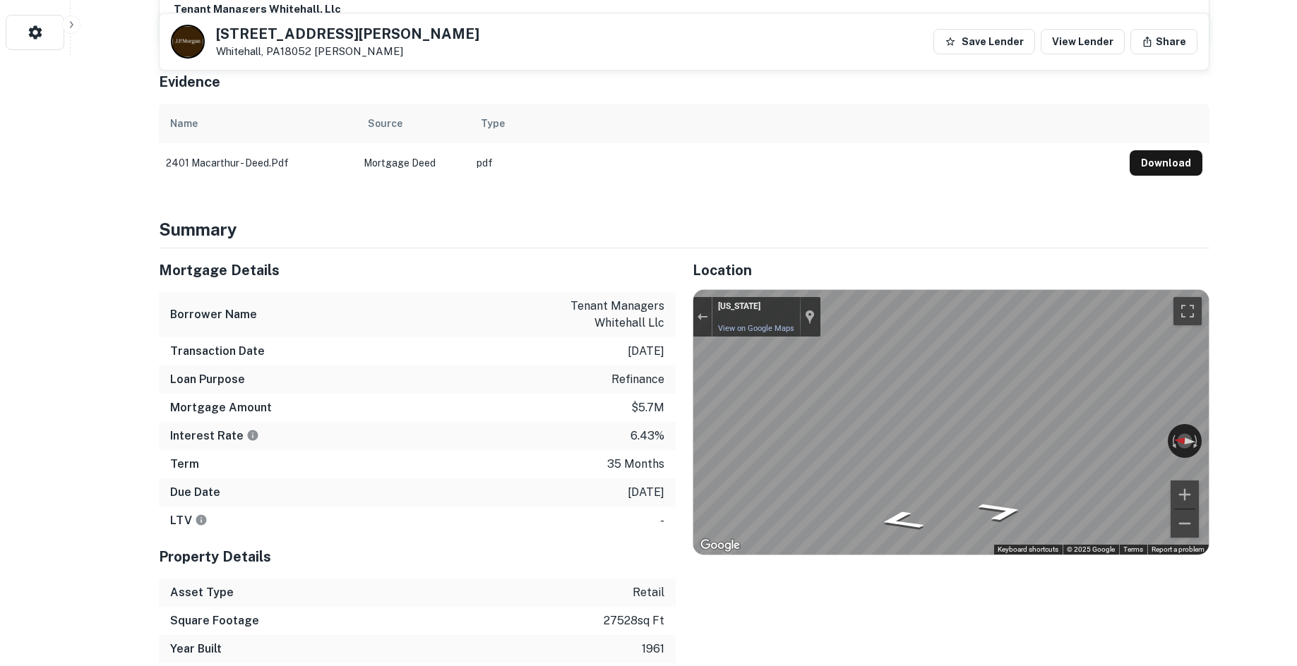
scroll to position [635, 0]
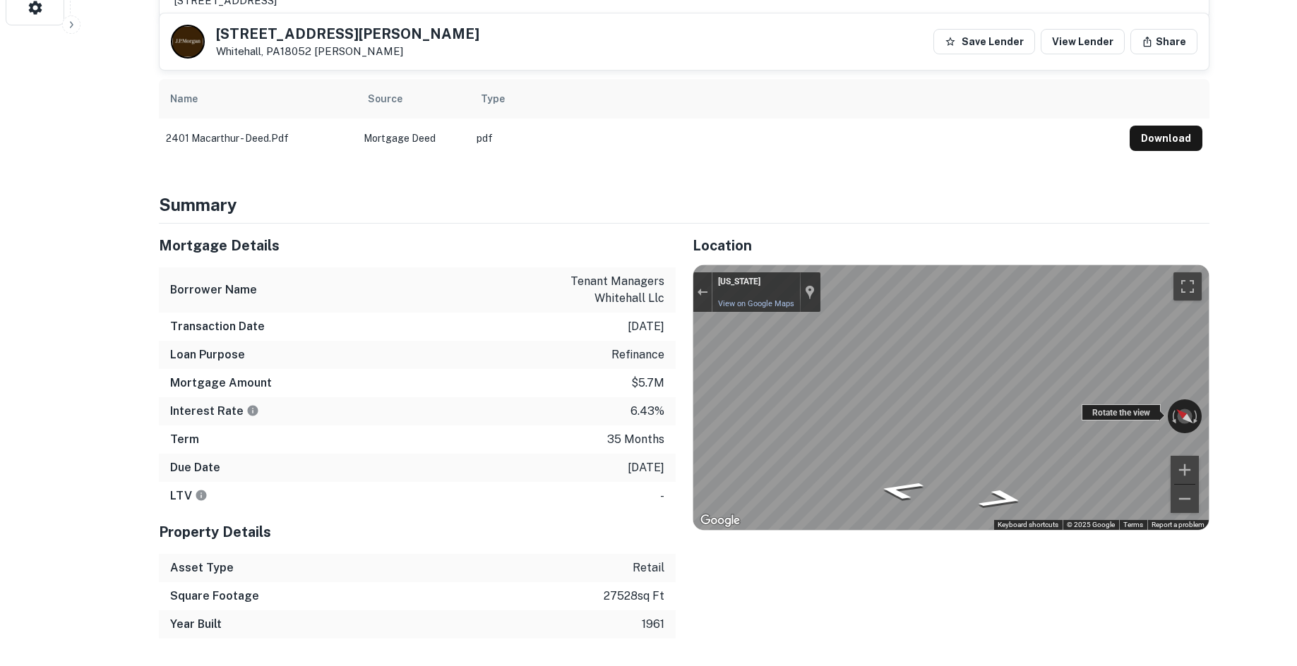
click at [1110, 388] on div "← Move left → Move right ↑ Move up ↓ Move down + Zoom in - Zoom out Pennsylvani…" at bounding box center [950, 397] width 515 height 265
click at [911, 394] on div "← Move left → Move right ↑ Move up ↓ Move down + Zoom in - Zoom out Pennsylvani…" at bounding box center [950, 397] width 515 height 265
drag, startPoint x: 1091, startPoint y: 387, endPoint x: 1107, endPoint y: 381, distance: 17.2
click at [1107, 381] on div "← Move left → Move right ↑ Move up ↓ Move down + Zoom in - Zoom out Pennsylvani…" at bounding box center [950, 397] width 515 height 265
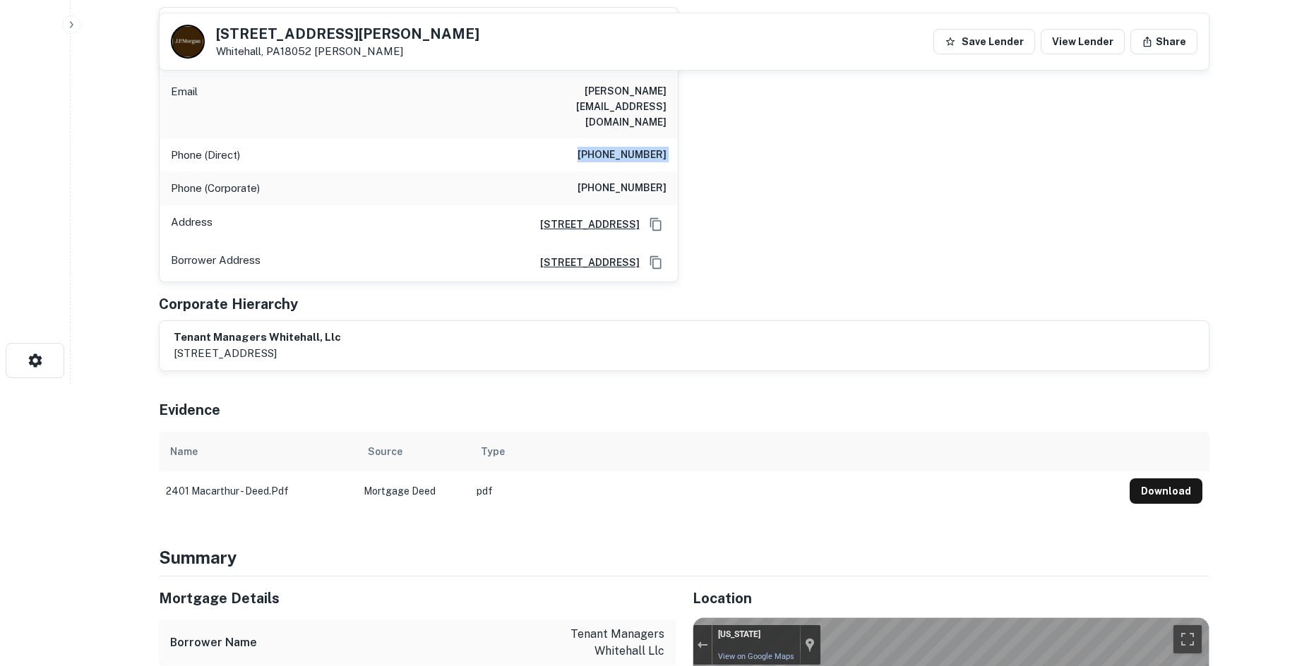
scroll to position [0, 0]
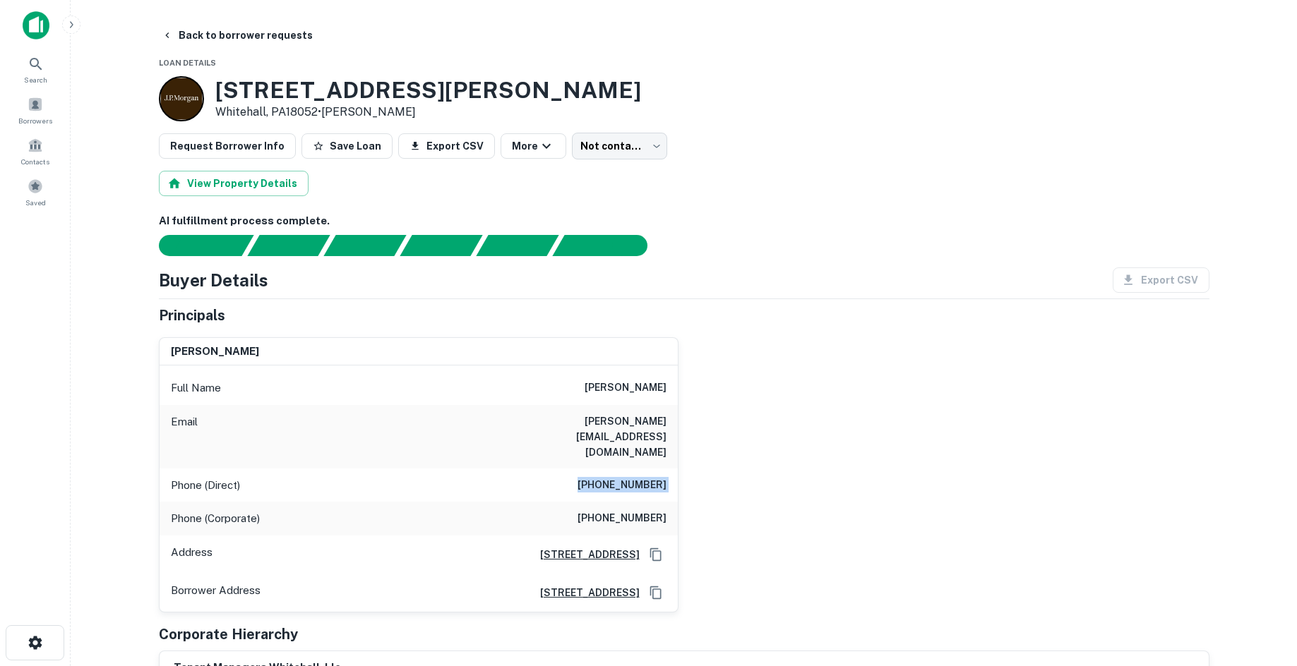
click at [770, 448] on div "nirav shah Full Name nirav shah Email harshad@allstarmetals.com Phone (Direct) …" at bounding box center [679, 469] width 1062 height 287
click at [608, 510] on h6 "(956) 465-4475" at bounding box center [621, 518] width 89 height 17
click at [944, 488] on div "nirav shah Full Name nirav shah Email harshad@allstarmetals.com Phone (Direct) …" at bounding box center [679, 469] width 1062 height 287
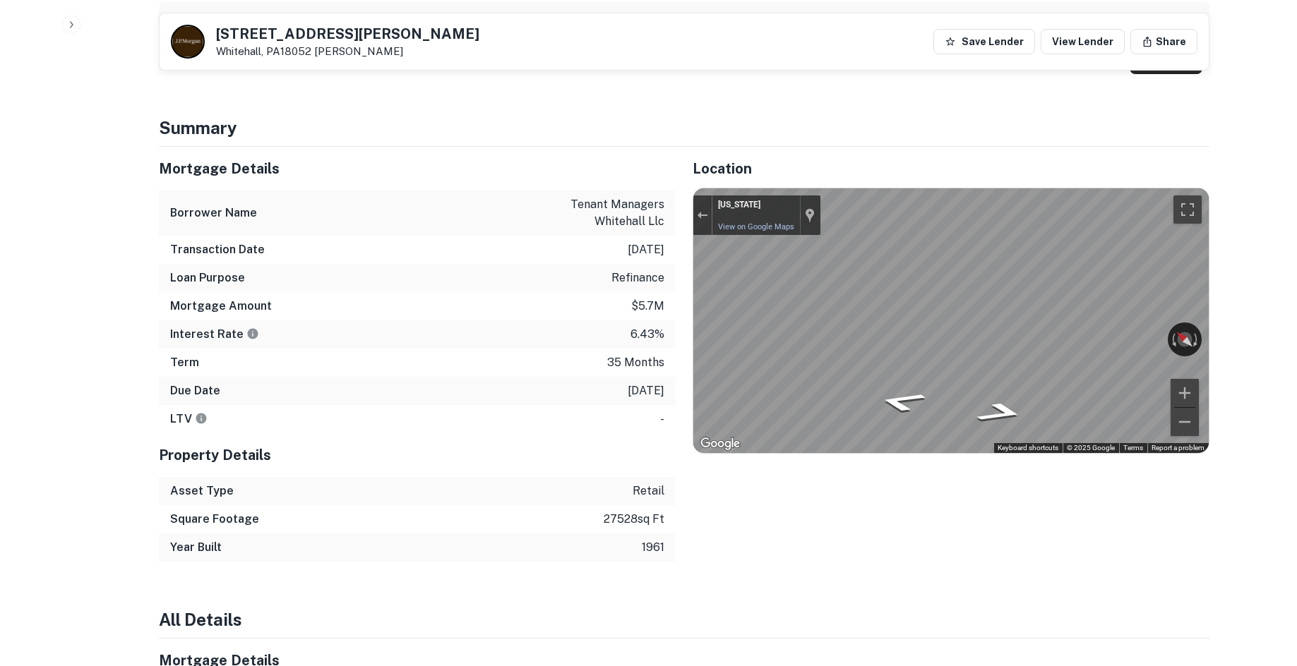
scroll to position [918, 0]
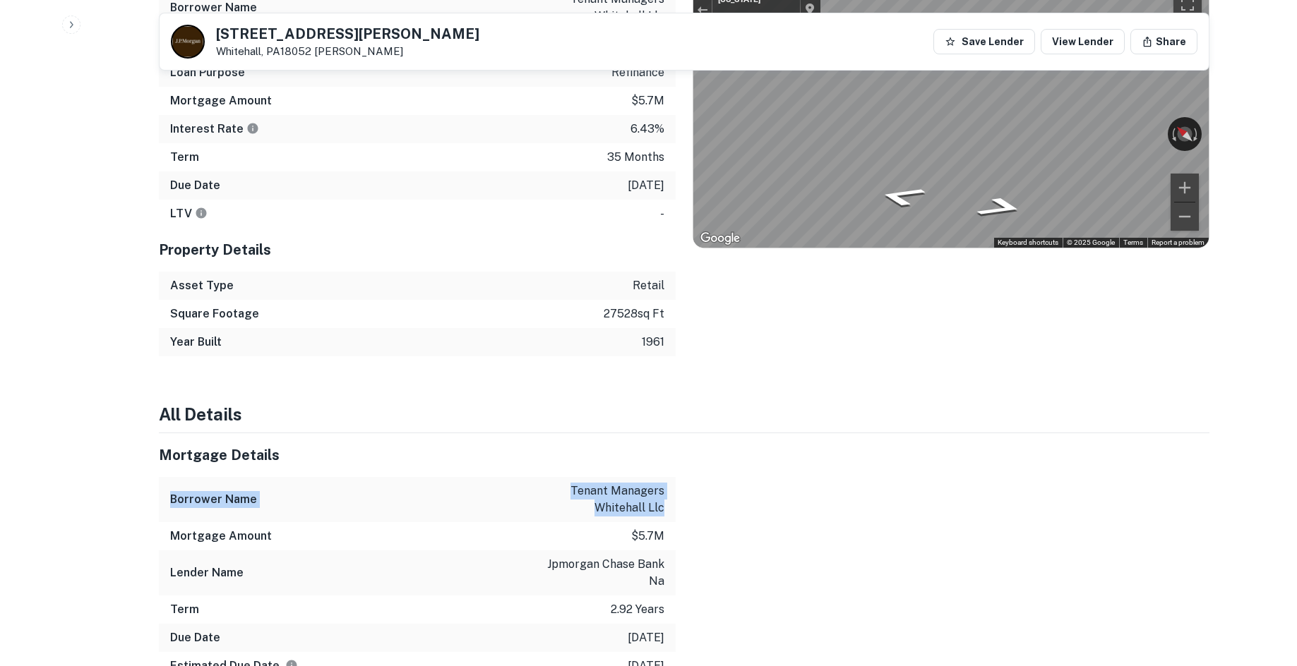
drag, startPoint x: 664, startPoint y: 484, endPoint x: 587, endPoint y: 431, distance: 93.4
click at [587, 433] on div "Mortgage Details Borrower Name tenant managers whitehall llc Mortgage Amount $5…" at bounding box center [417, 570] width 517 height 275
click at [587, 445] on h5 "Mortgage Details" at bounding box center [417, 455] width 517 height 21
click at [679, 471] on div at bounding box center [942, 570] width 534 height 275
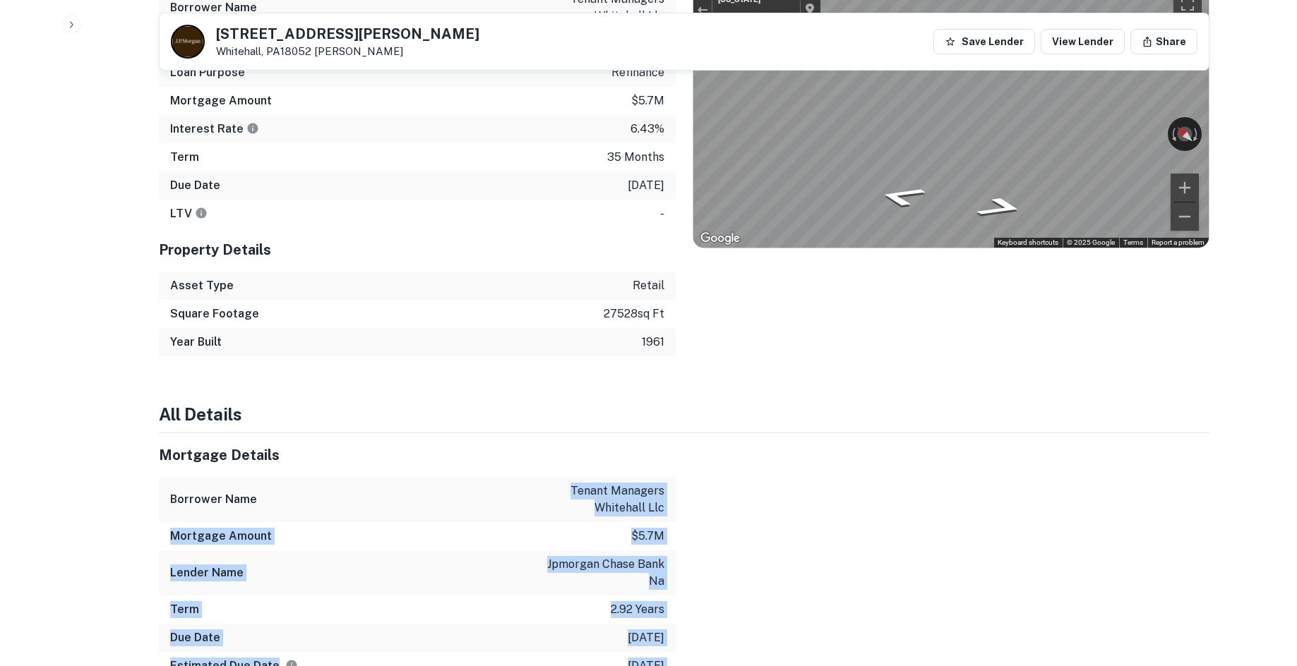
drag, startPoint x: 576, startPoint y: 463, endPoint x: 757, endPoint y: 505, distance: 185.6
click at [715, 481] on div at bounding box center [942, 570] width 534 height 275
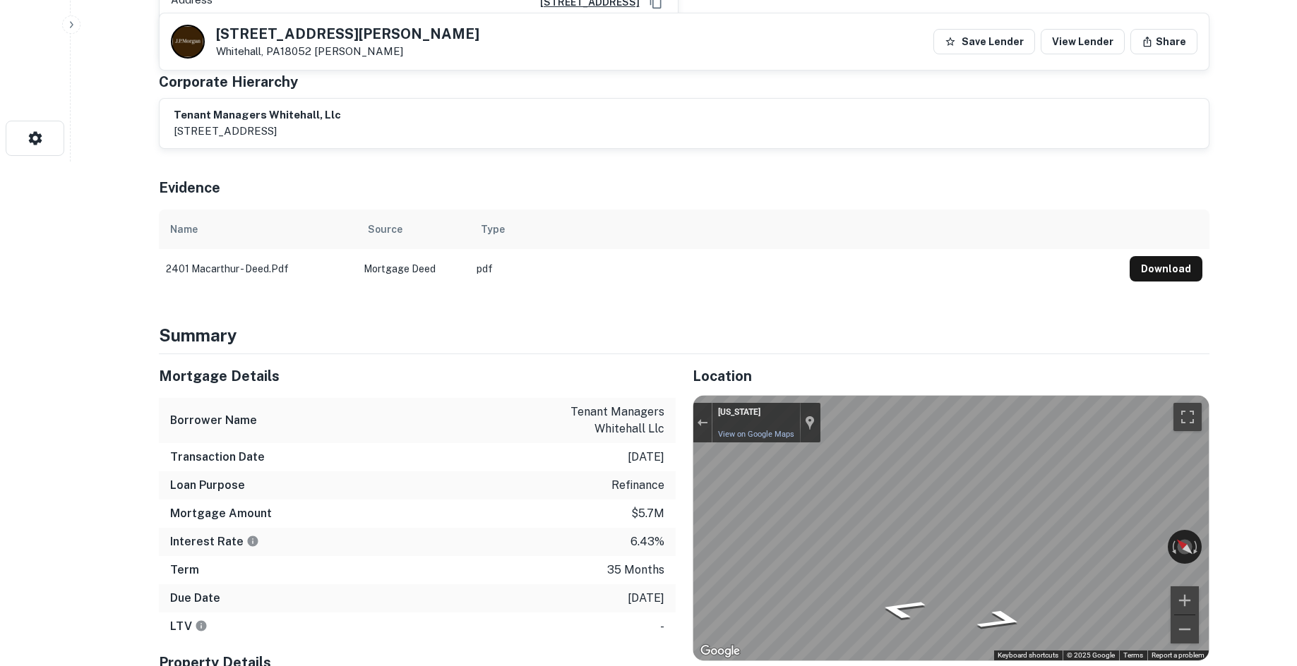
scroll to position [494, 0]
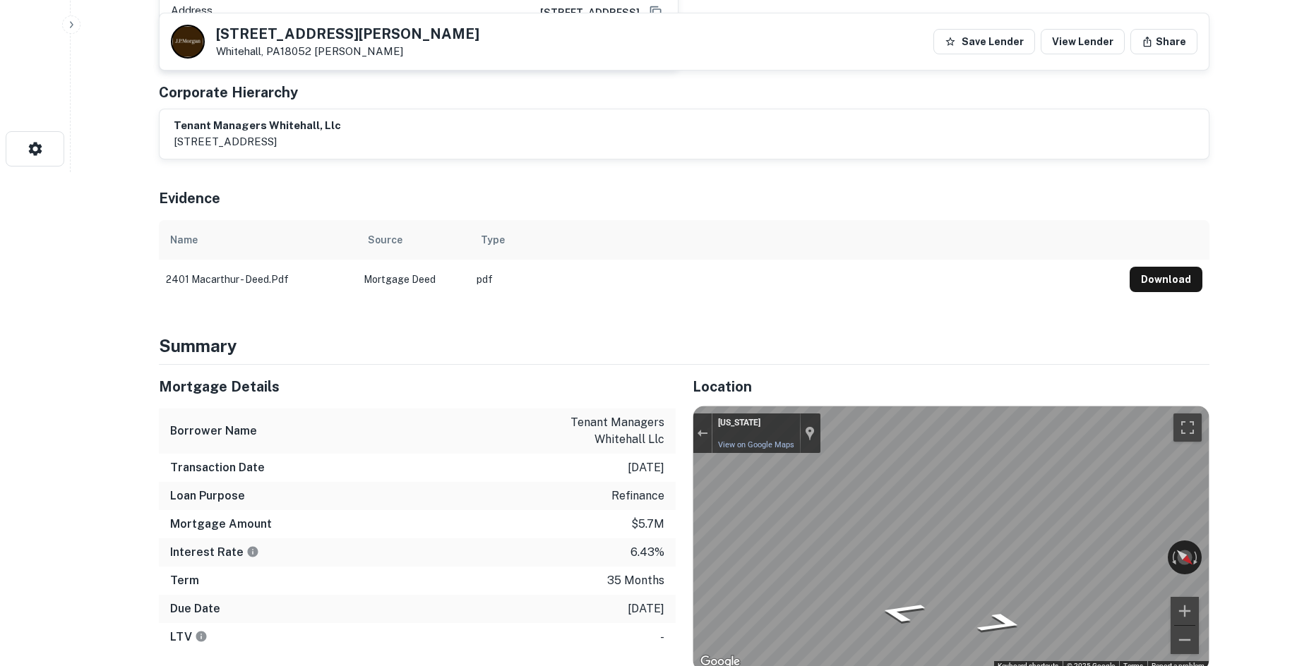
click at [1208, 495] on div "← Move left → Move right ↑ Move up ↓ Move down + Zoom in - Zoom out Home Jump l…" at bounding box center [950, 539] width 517 height 267
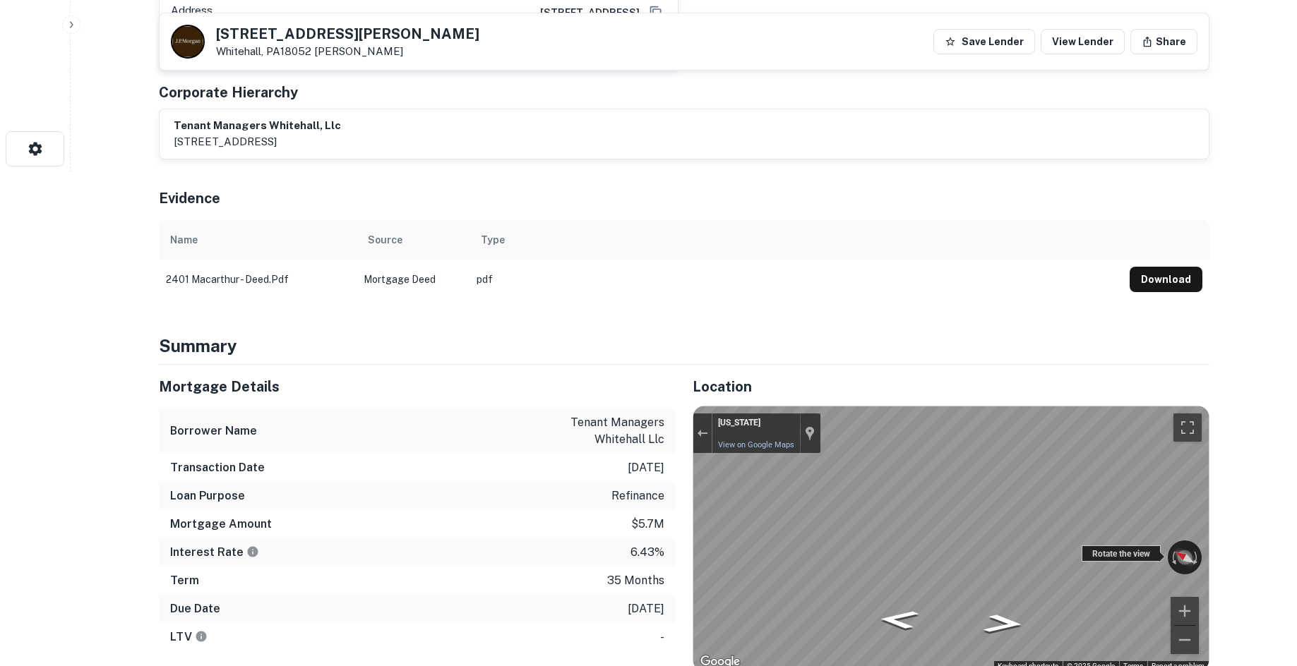
click at [1177, 517] on div "← Move left → Move right ↑ Move up ↓ Move down + Zoom in - Zoom out Pennsylvani…" at bounding box center [950, 539] width 515 height 265
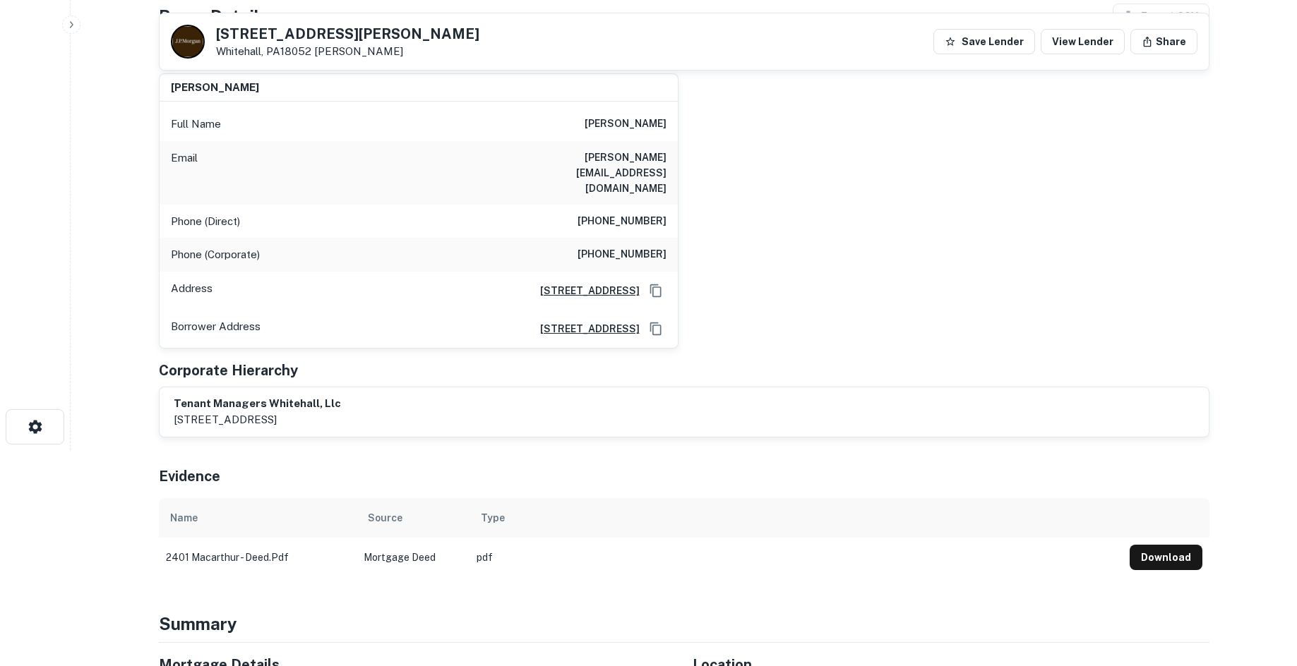
scroll to position [71, 0]
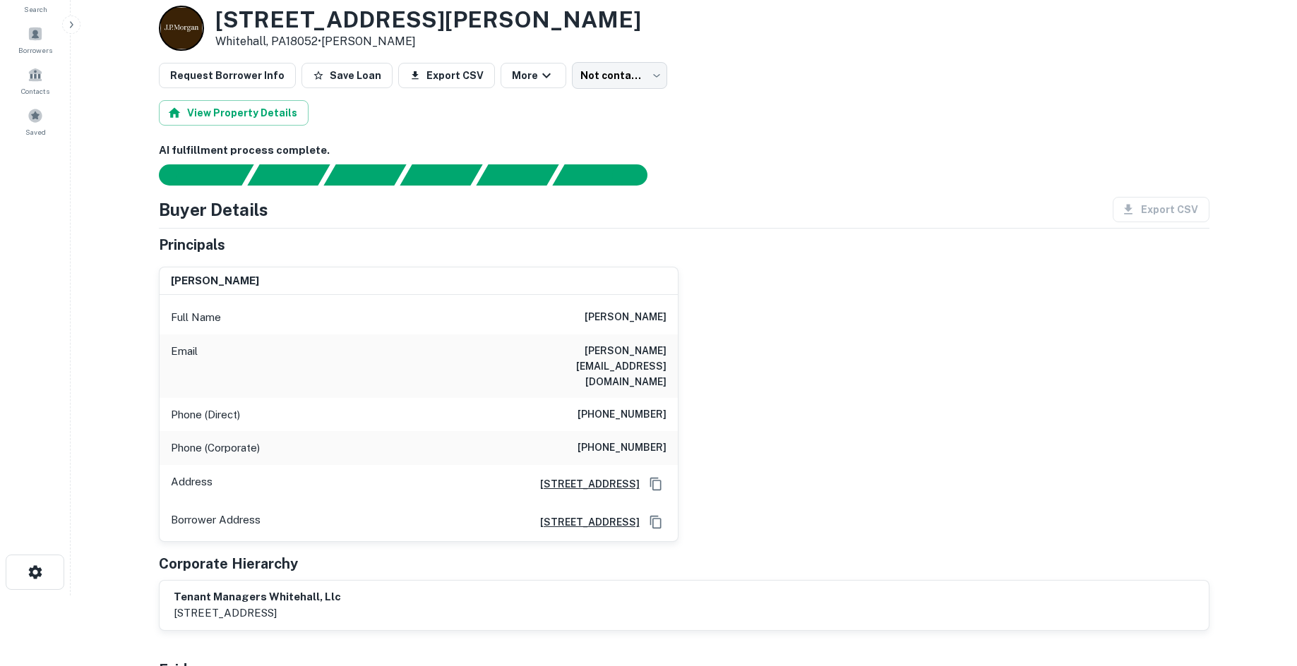
click at [647, 440] on h6 "(956) 465-4475" at bounding box center [621, 448] width 89 height 17
click at [781, 393] on div "nirav shah Full Name nirav shah Email harshad@allstarmetals.com Phone (Direct) …" at bounding box center [679, 399] width 1062 height 287
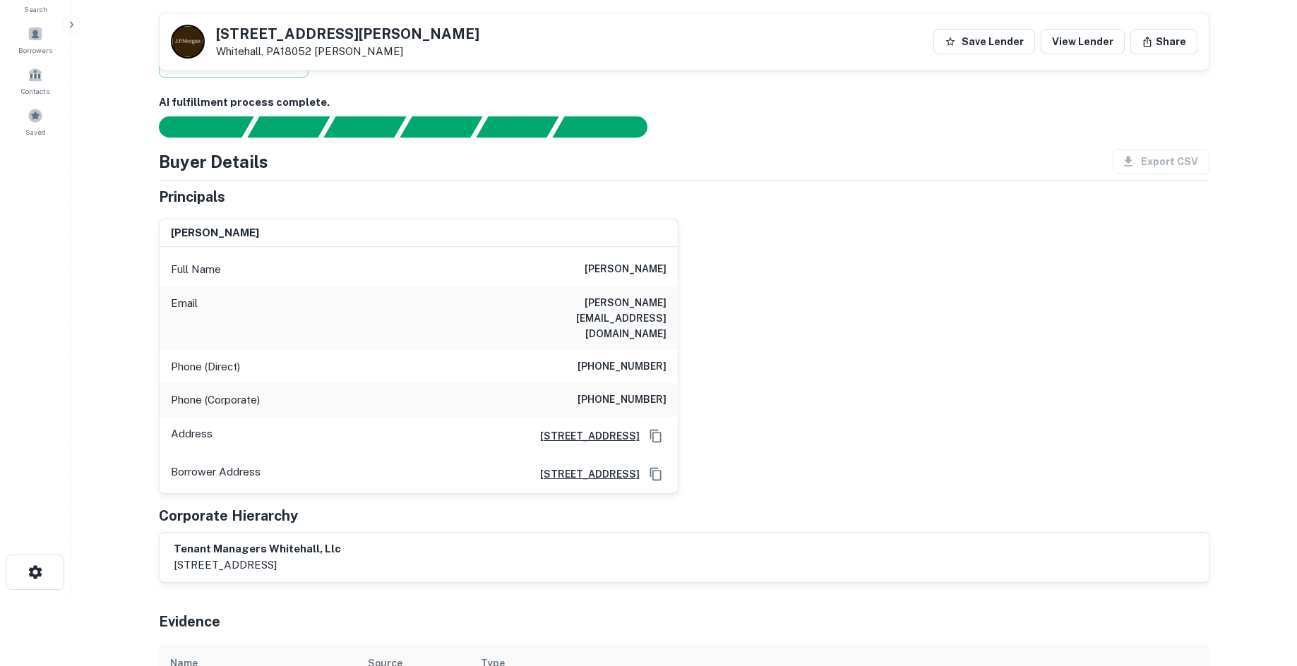
scroll to position [212, 0]
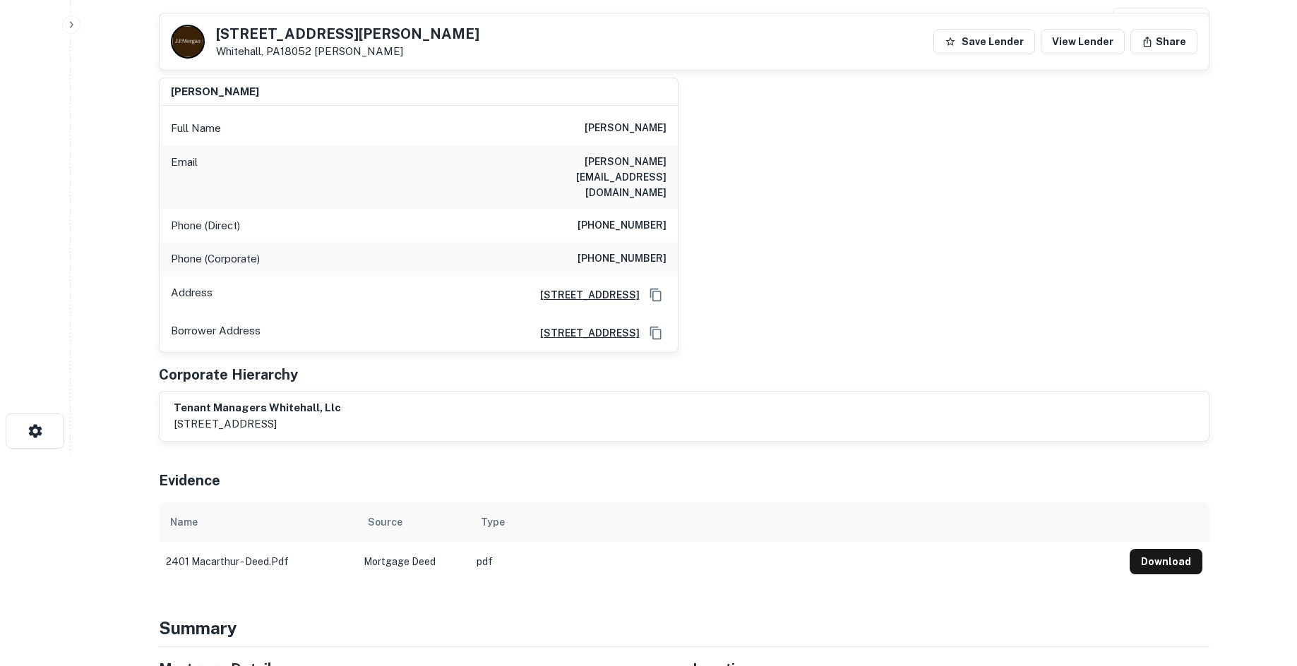
drag, startPoint x: 764, startPoint y: 197, endPoint x: 661, endPoint y: 191, distance: 102.5
click at [764, 197] on div "nirav shah Full Name nirav shah Email harshad@allstarmetals.com Phone (Direct) …" at bounding box center [679, 209] width 1062 height 287
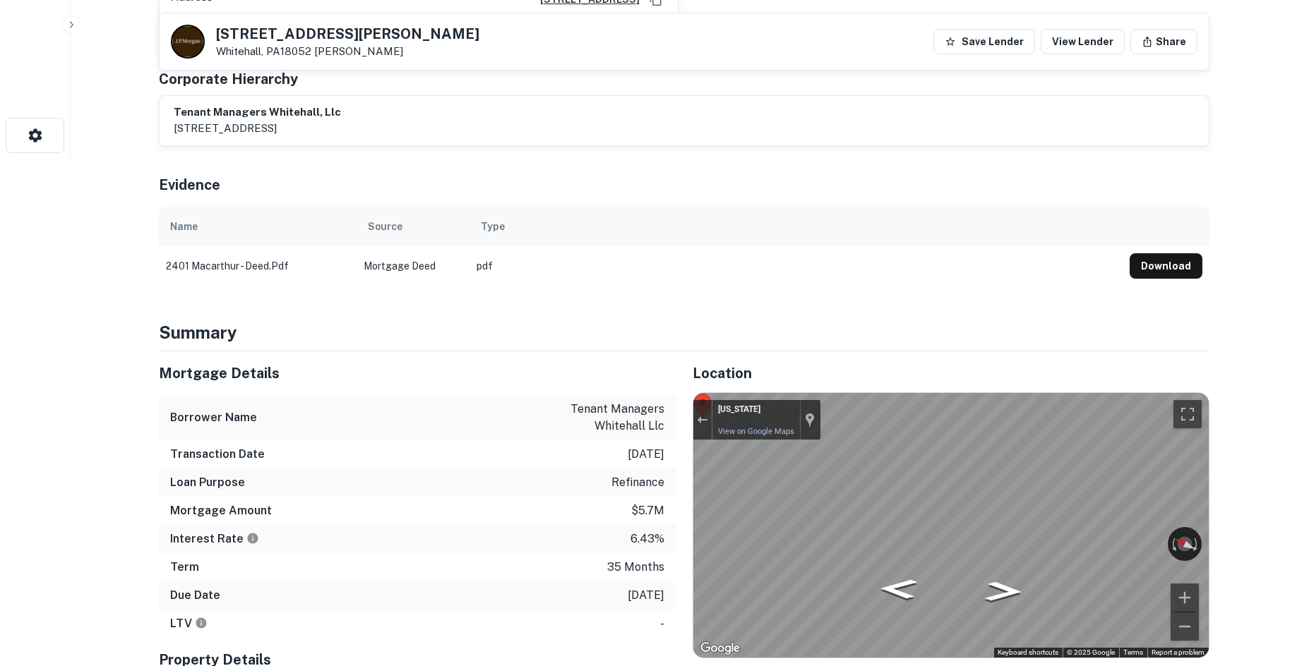
scroll to position [635, 0]
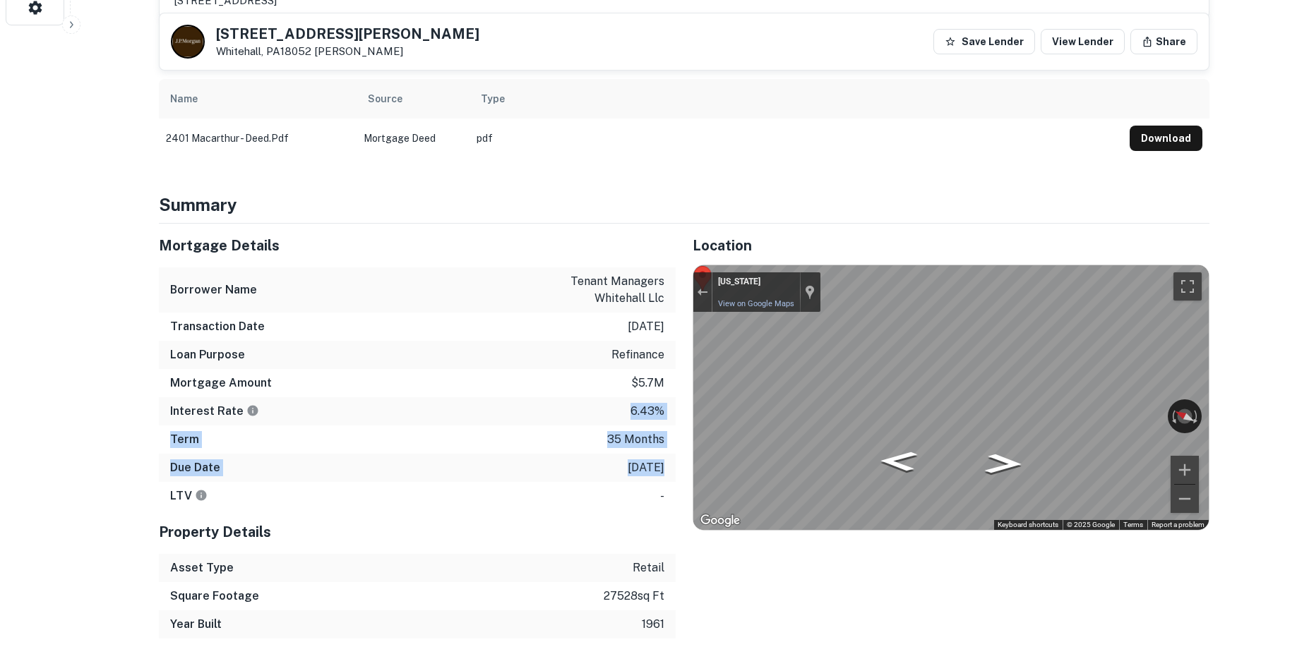
drag, startPoint x: 611, startPoint y: 397, endPoint x: 589, endPoint y: 364, distance: 39.7
click at [590, 365] on div "Mortgage Details Borrower Name tenant managers whitehall llc Transaction Date 5…" at bounding box center [417, 367] width 517 height 287
click at [589, 369] on div "Mortgage Amount $5.7m" at bounding box center [417, 383] width 517 height 28
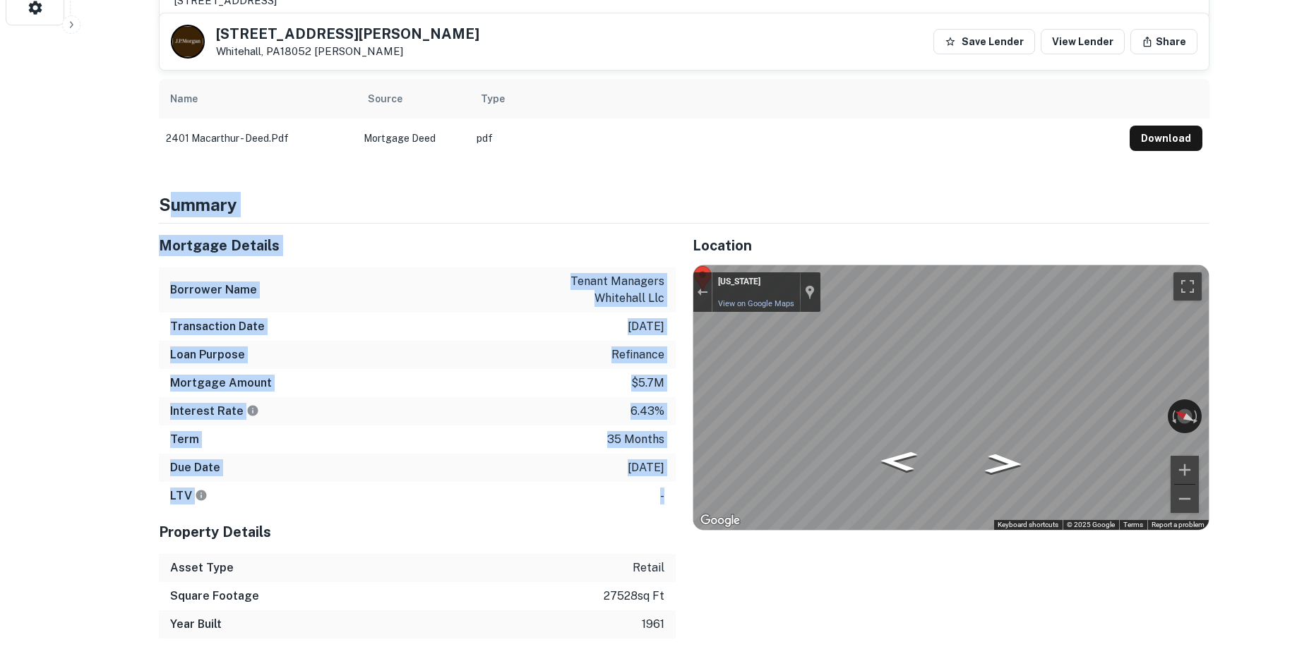
drag, startPoint x: 671, startPoint y: 464, endPoint x: 169, endPoint y: 169, distance: 582.8
click at [165, 192] on h4 "Summary" at bounding box center [684, 204] width 1050 height 25
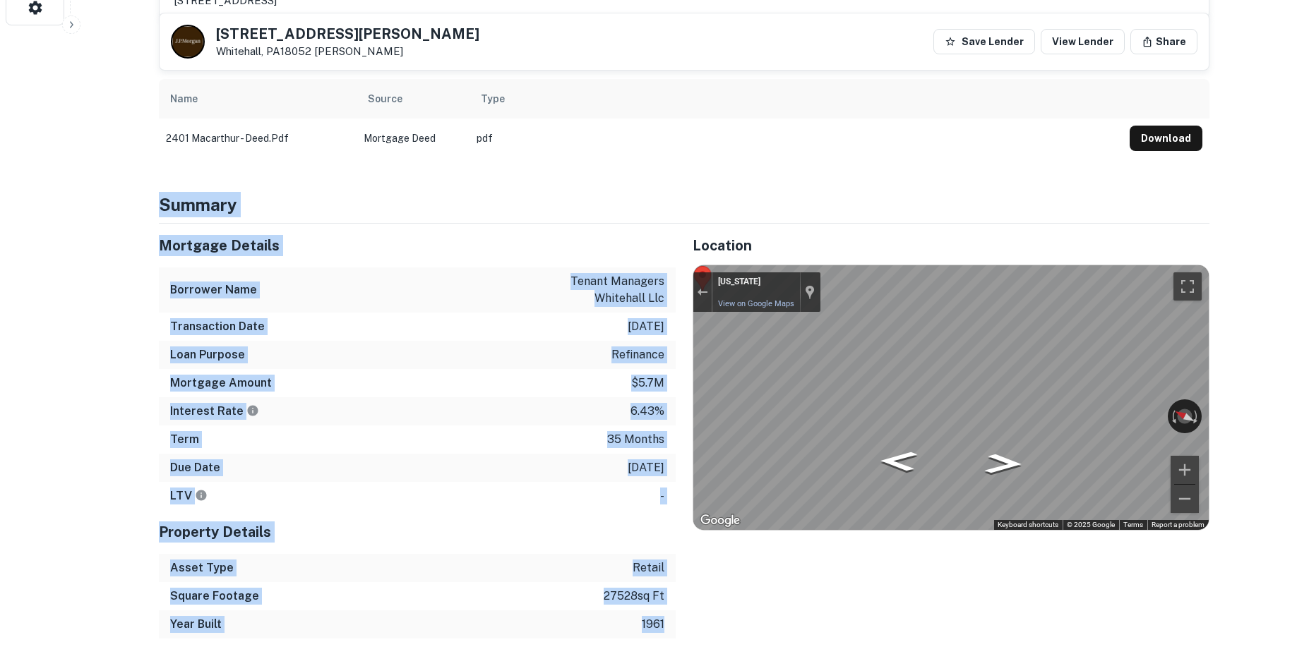
drag, startPoint x: 155, startPoint y: 167, endPoint x: 668, endPoint y: 592, distance: 665.3
click at [664, 611] on div "Year Built 1961" at bounding box center [417, 625] width 517 height 28
drag, startPoint x: 666, startPoint y: 609, endPoint x: 171, endPoint y: 183, distance: 653.7
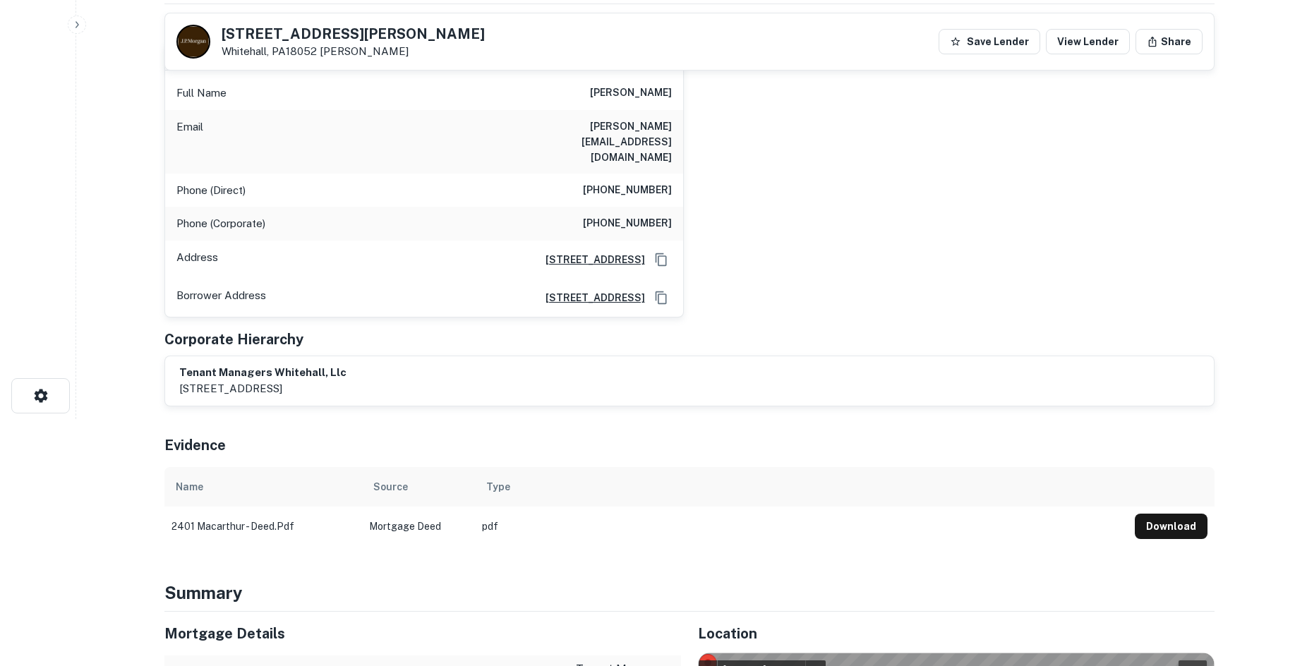
scroll to position [71, 0]
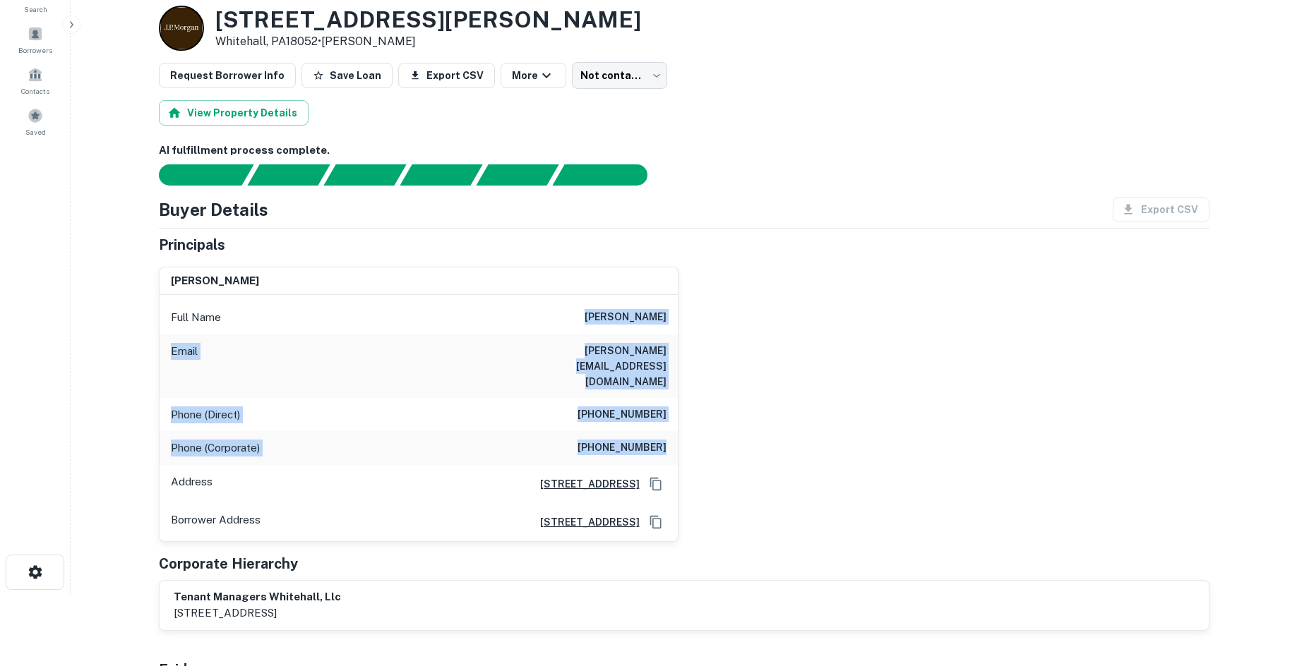
drag, startPoint x: 601, startPoint y: 314, endPoint x: 750, endPoint y: 408, distance: 176.1
click at [750, 404] on div "nirav shah Full Name nirav shah Email harshad@allstarmetals.com Phone (Direct) …" at bounding box center [679, 399] width 1062 height 287
click at [725, 428] on div "nirav shah Full Name nirav shah Email harshad@allstarmetals.com Phone (Direct) …" at bounding box center [679, 399] width 1062 height 287
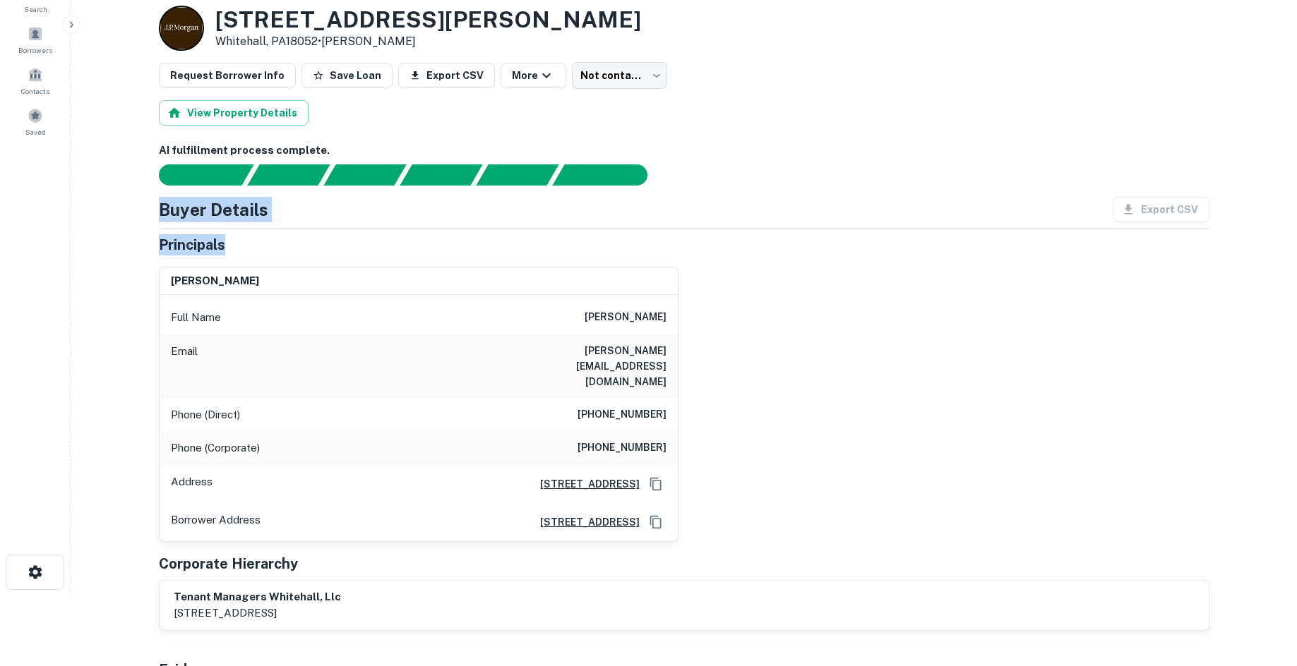
drag, startPoint x: 150, startPoint y: 210, endPoint x: 383, endPoint y: 251, distance: 236.5
click at [388, 253] on div "Principals" at bounding box center [684, 244] width 1050 height 21
click at [280, 253] on div "Principals" at bounding box center [684, 244] width 1050 height 21
click at [635, 73] on body "Search Borrowers Contacts Saved Back to borrower requests Loan Details 2401-242…" at bounding box center [648, 262] width 1297 height 666
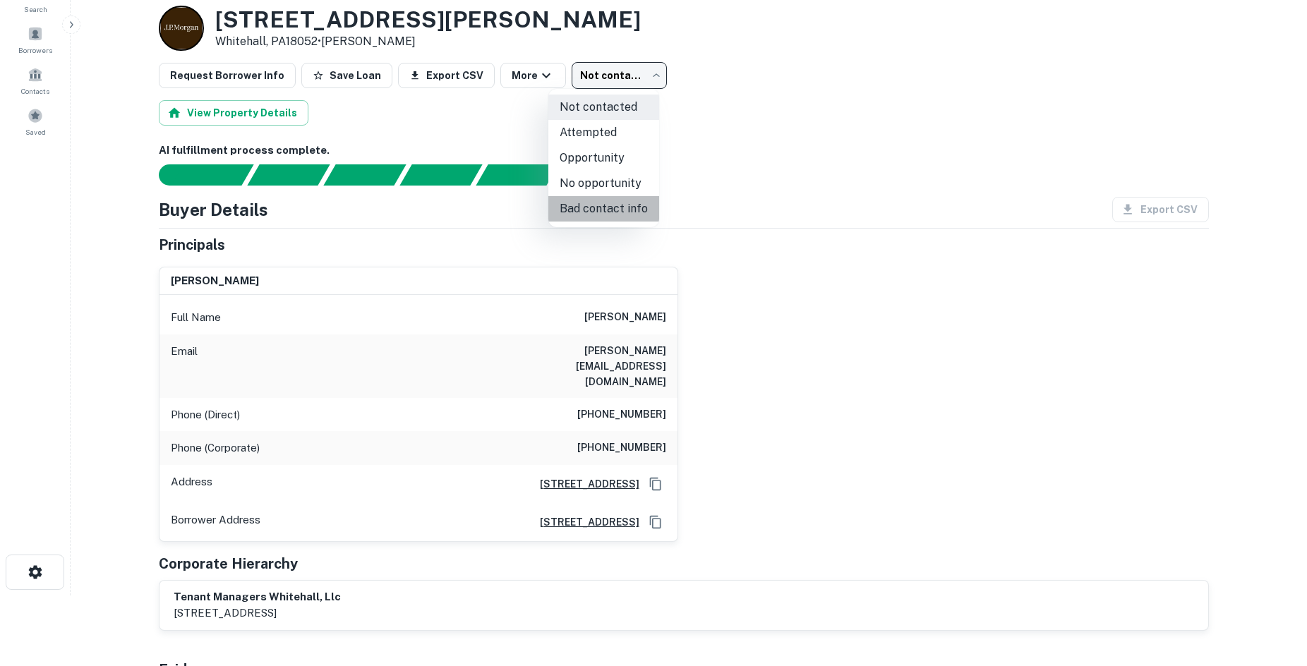
click at [616, 203] on li "Bad contact info" at bounding box center [603, 208] width 111 height 25
type input "**********"
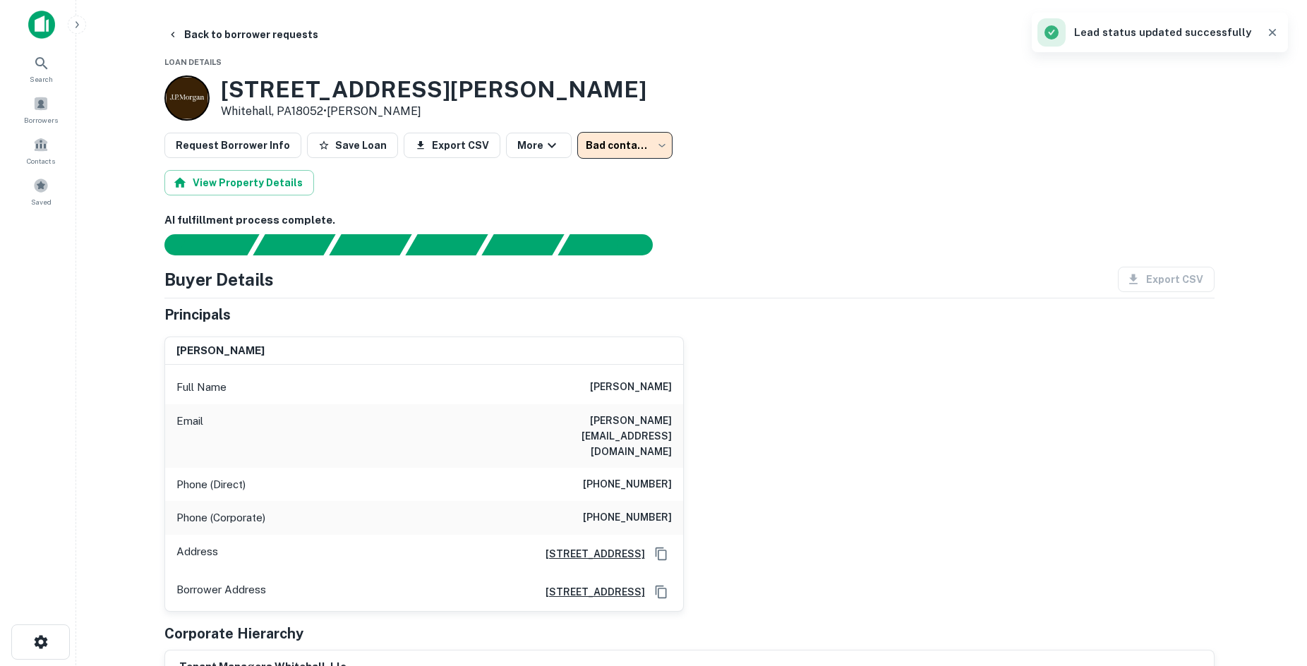
scroll to position [0, 0]
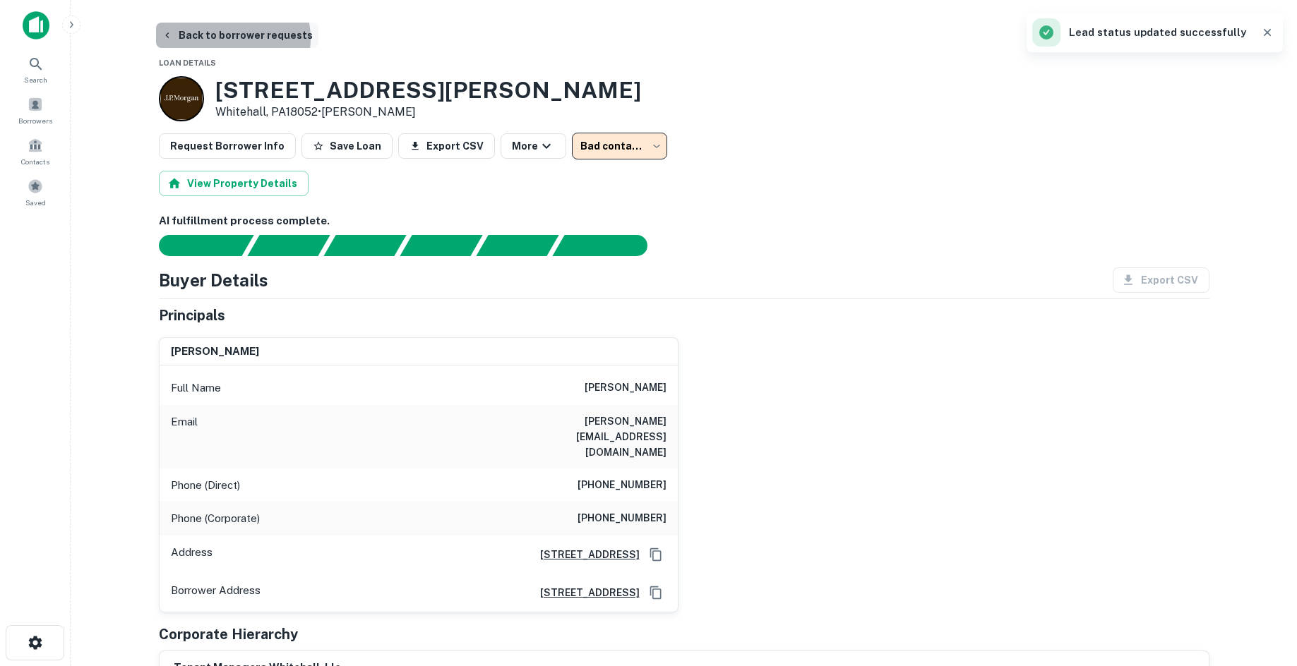
click at [227, 38] on button "Back to borrower requests" at bounding box center [237, 35] width 162 height 25
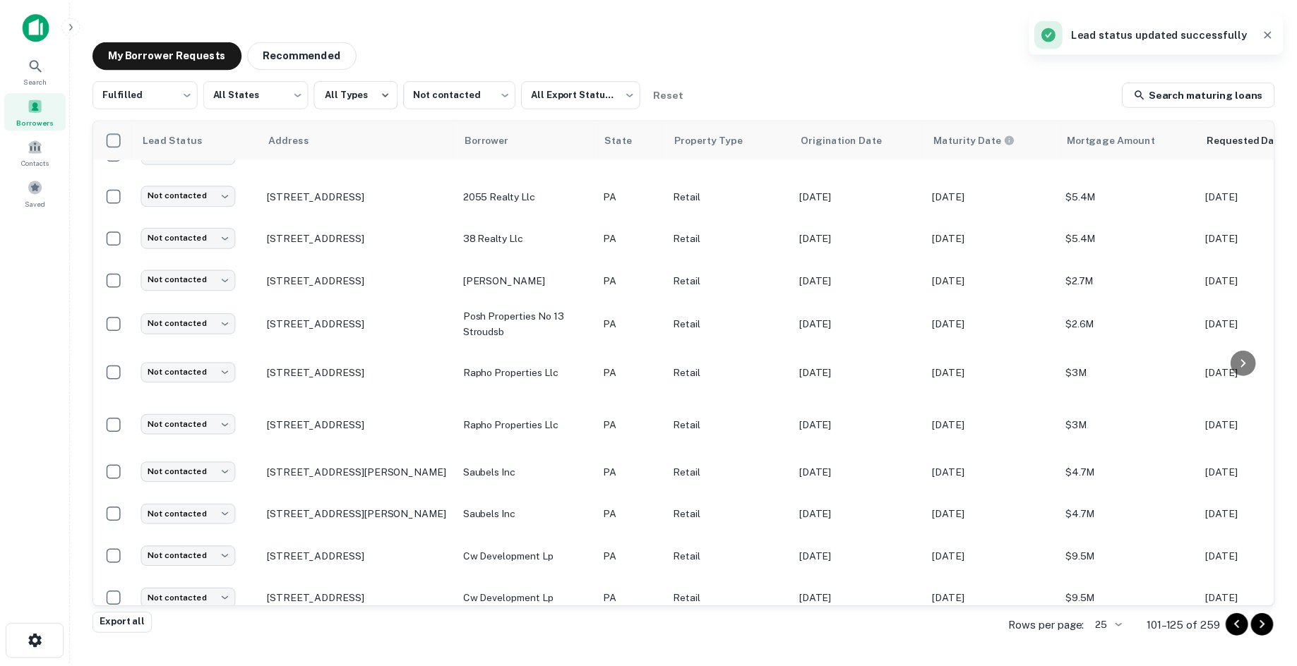
scroll to position [424, 0]
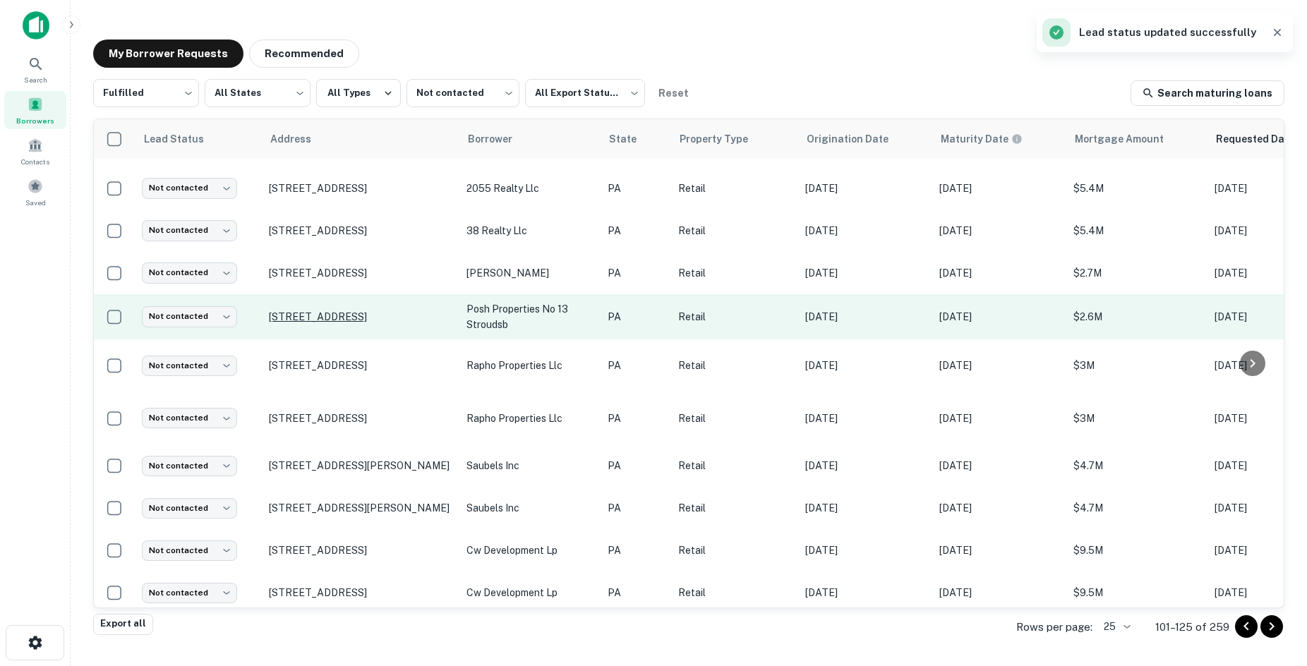
click at [376, 311] on p "1111 N 9th St Stroudsburg, PA18360" at bounding box center [361, 317] width 184 height 13
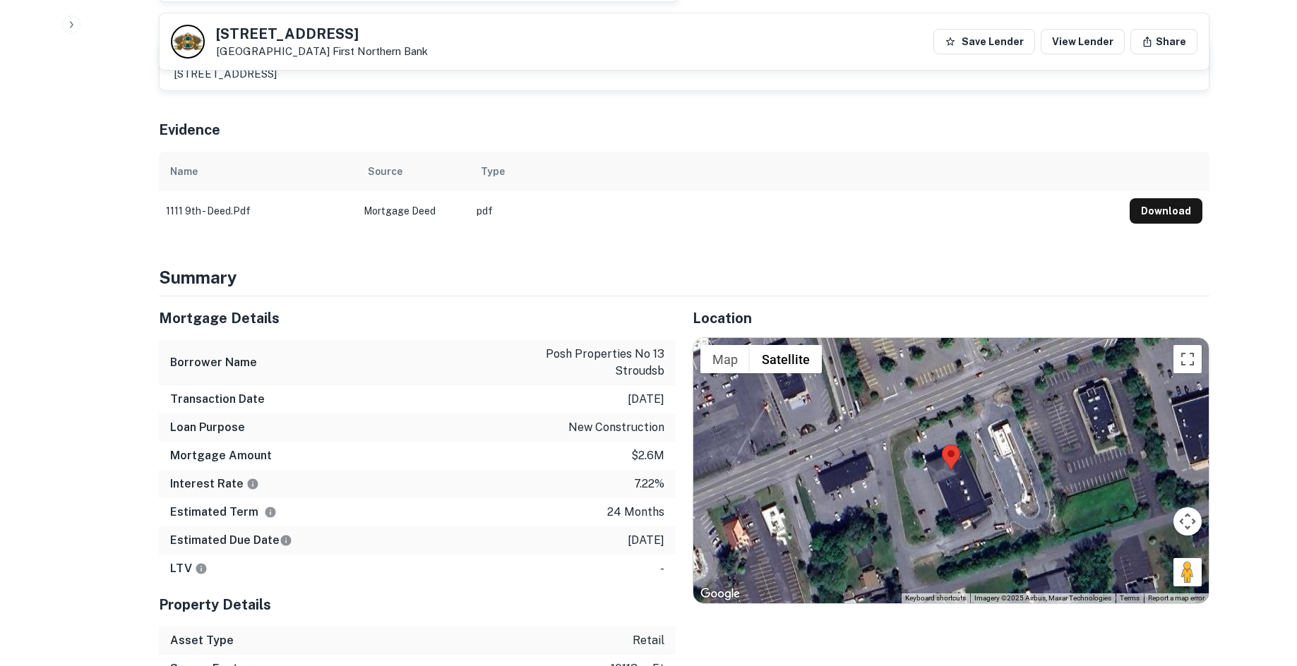
scroll to position [706, 0]
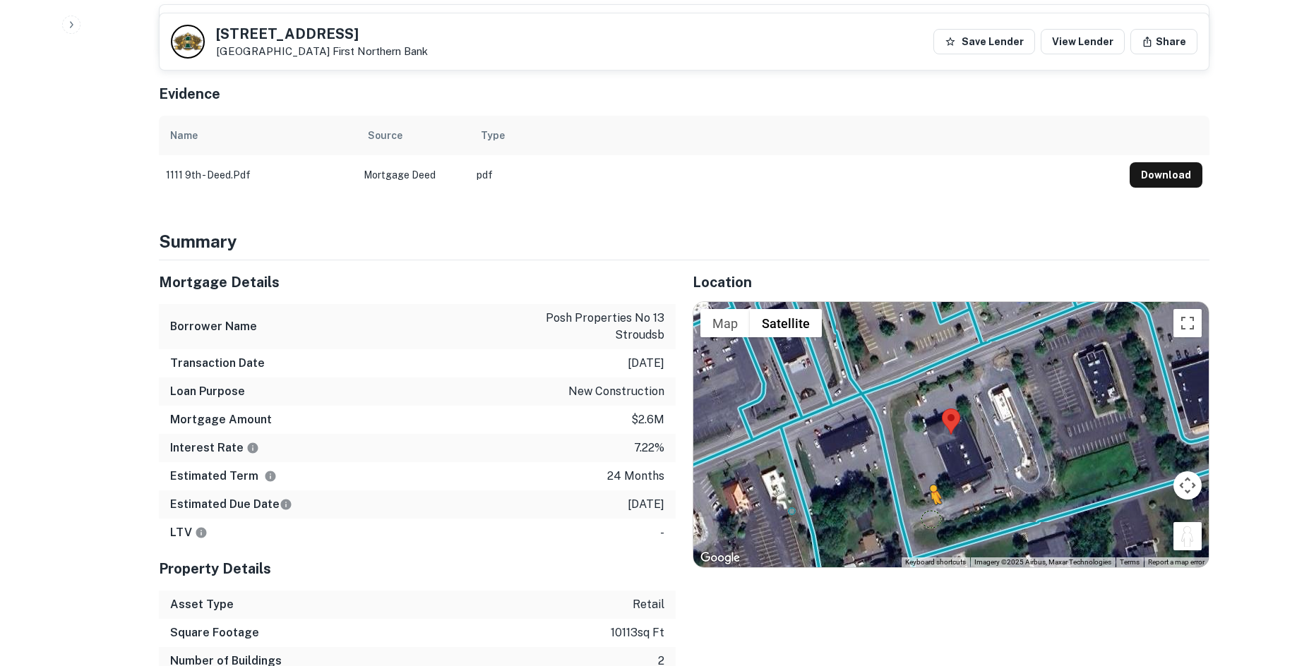
drag, startPoint x: 1179, startPoint y: 524, endPoint x: 911, endPoint y: 499, distance: 269.4
click at [911, 499] on div "To activate drag with keyboard, press Alt + Enter. Once in keyboard drag state,…" at bounding box center [950, 434] width 515 height 265
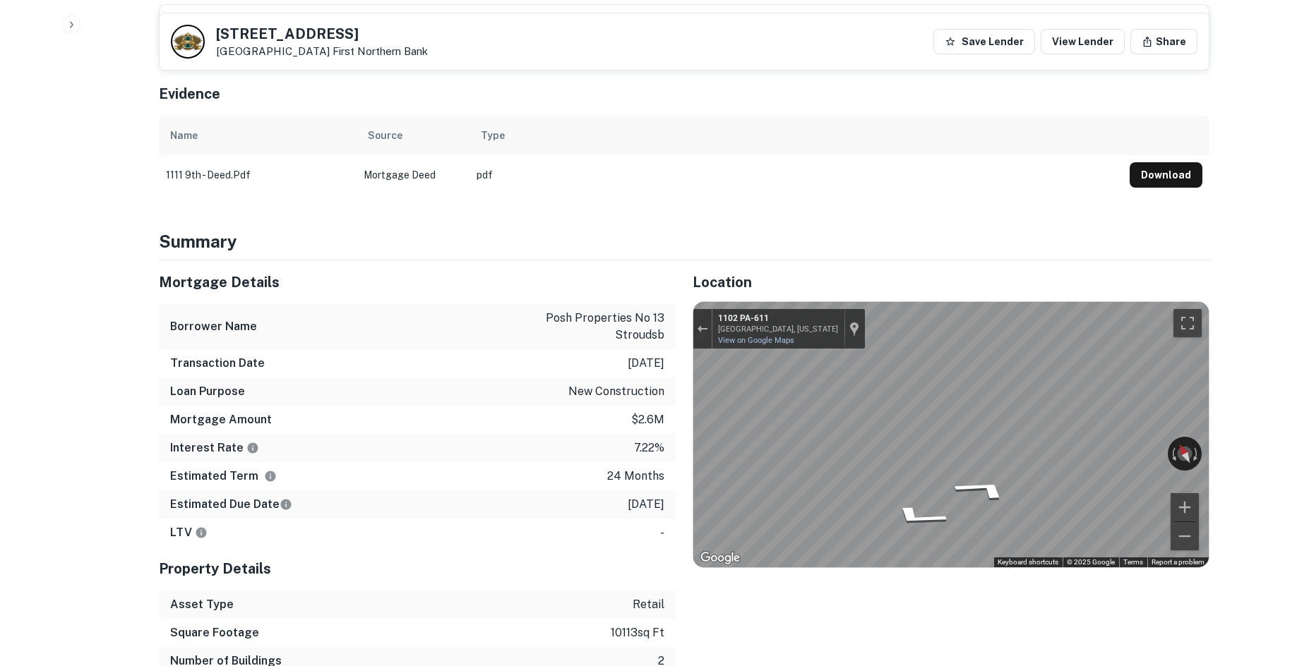
click at [541, 404] on div "Mortgage Details Borrower Name posh properties no 13 stroudsb Transaction Date …" at bounding box center [675, 481] width 1067 height 443
click at [655, 403] on div "Mortgage Details Borrower Name posh properties no 13 stroudsb Transaction Date …" at bounding box center [675, 481] width 1067 height 443
click at [1088, 442] on div "Rotate the view" at bounding box center [1120, 450] width 79 height 16
click at [1093, 442] on div "Rotate the view" at bounding box center [1120, 450] width 79 height 16
click at [852, 429] on div "← Move left → Move right ↑ Move up ↓ Move down + Zoom in - Zoom out 1102 PA-611…" at bounding box center [950, 434] width 515 height 265
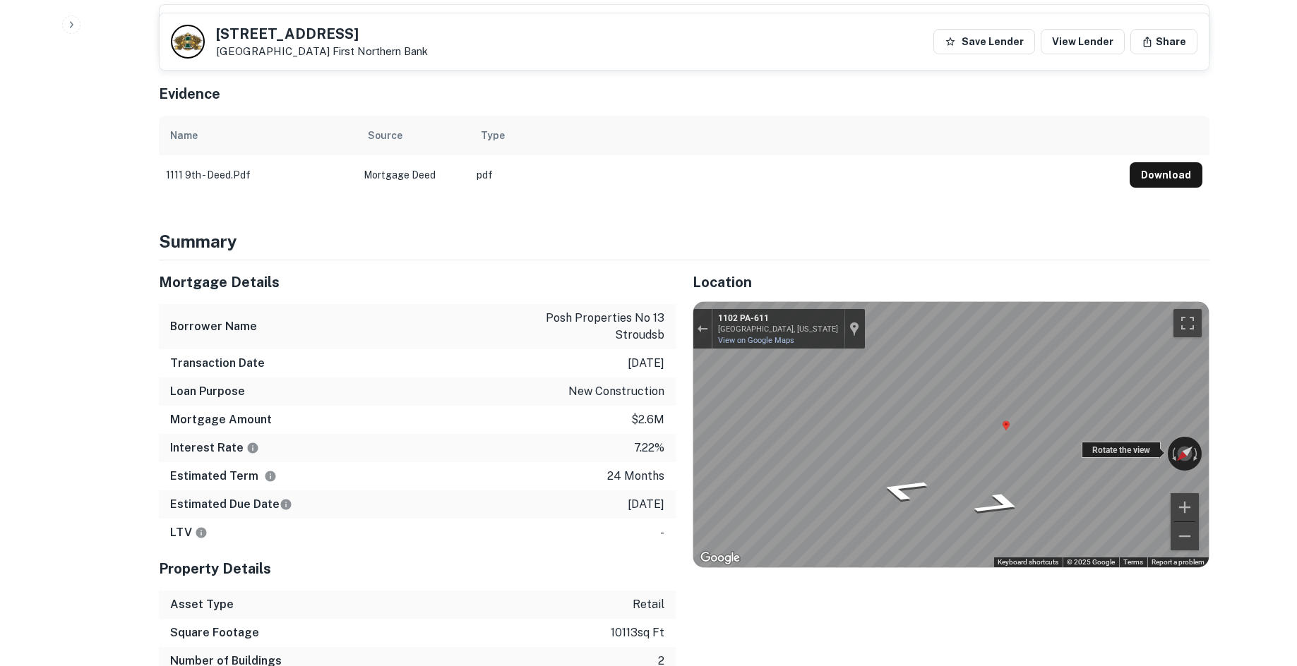
click at [935, 412] on div "← Move left → Move right ↑ Move up ↓ Move down + Zoom in - Zoom out 1102 PA-611…" at bounding box center [950, 434] width 515 height 265
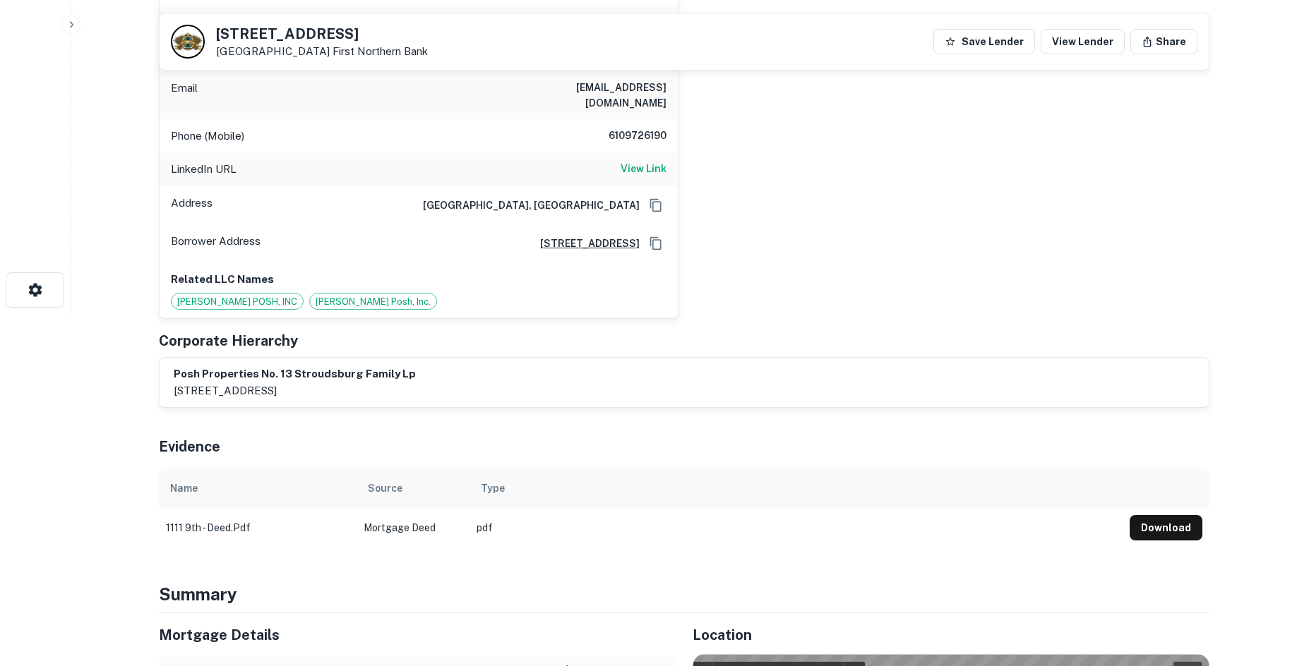
scroll to position [141, 0]
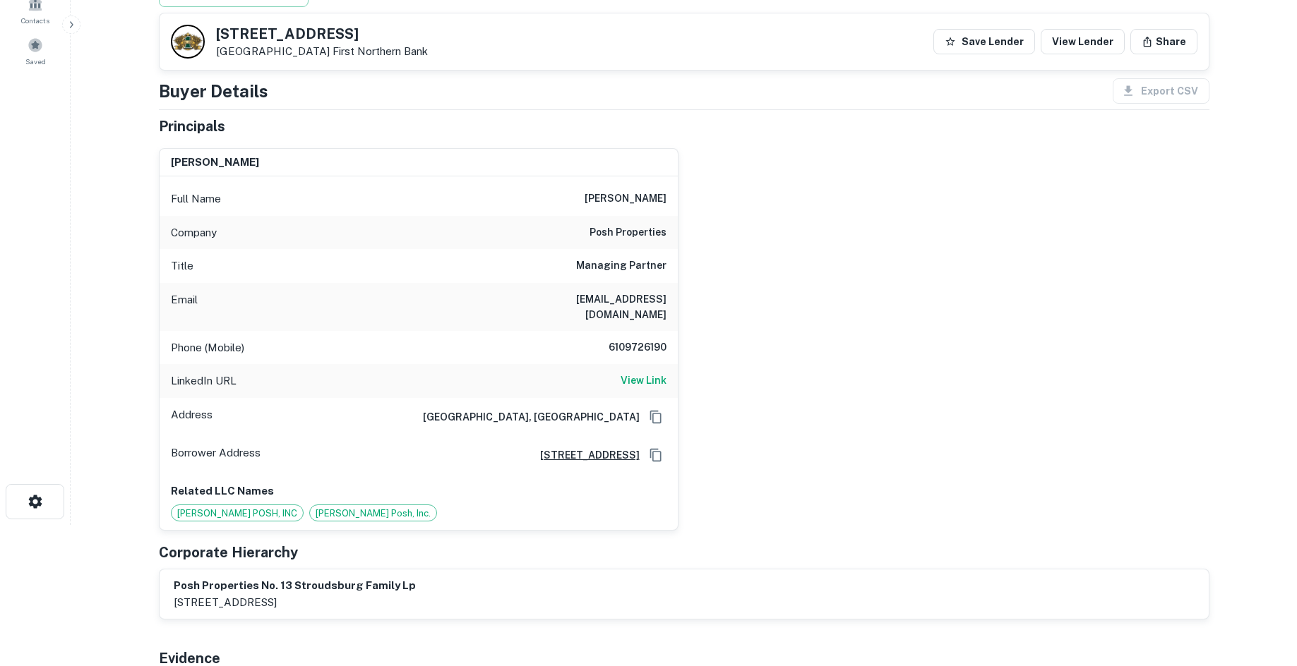
click at [631, 234] on h6 "posh properties" at bounding box center [627, 232] width 77 height 17
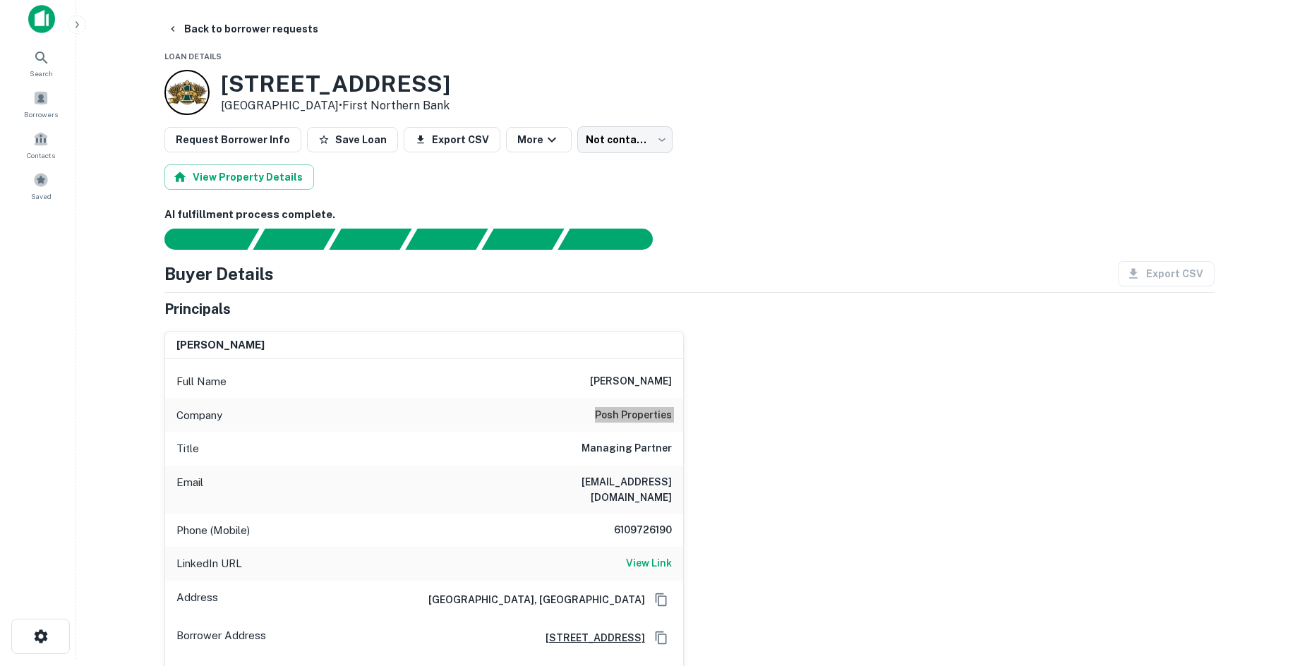
scroll to position [0, 0]
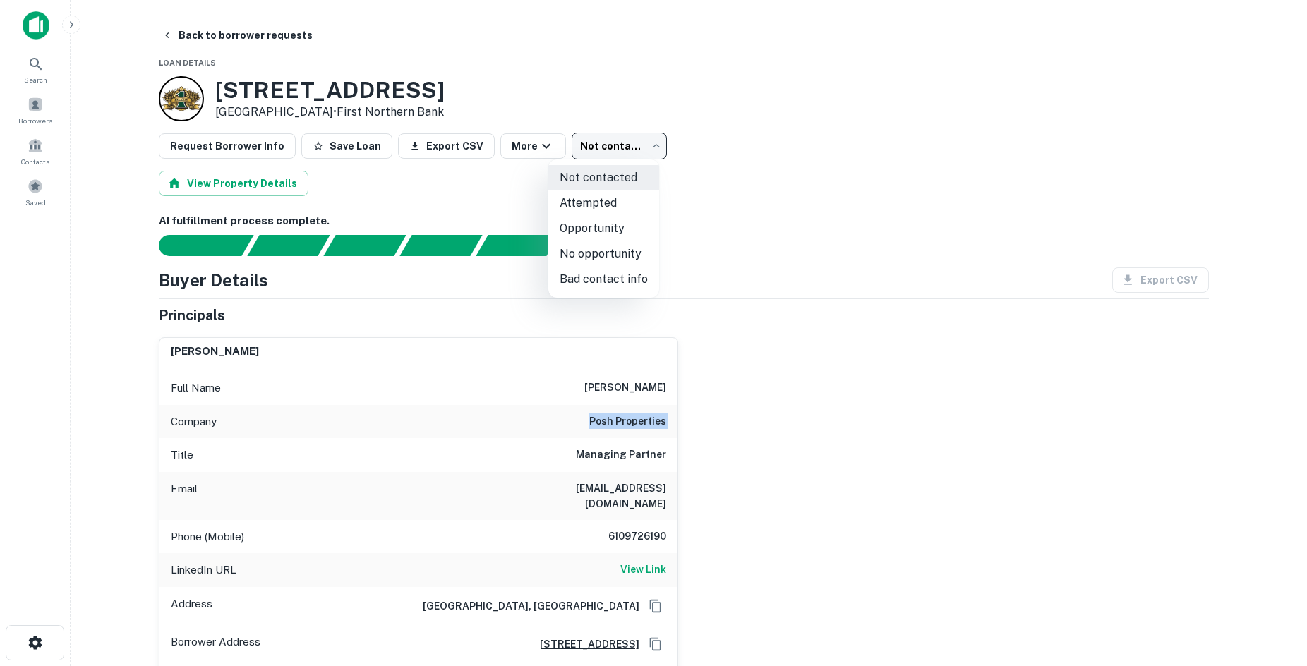
click at [601, 156] on body "Search Borrowers Contacts Saved Back to borrower requests Loan Details 1111 N 9…" at bounding box center [653, 333] width 1307 height 666
click at [604, 257] on li "No opportunity" at bounding box center [603, 253] width 111 height 25
type input "**********"
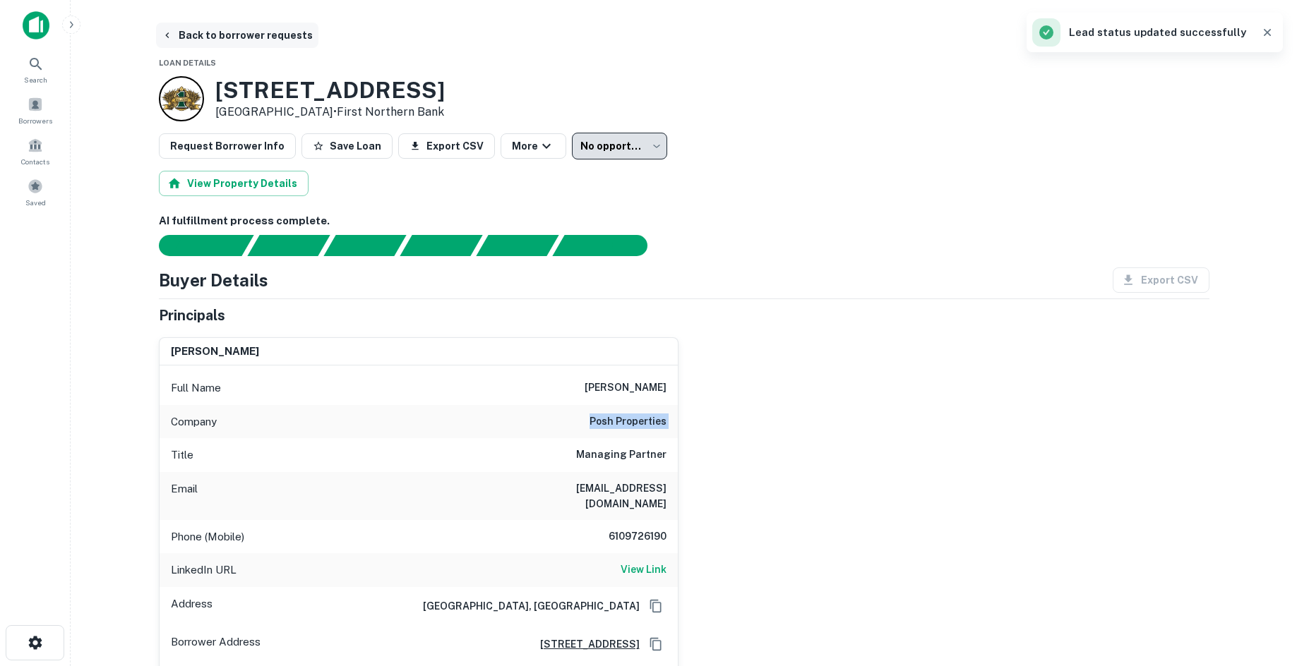
click at [203, 27] on button "Back to borrower requests" at bounding box center [237, 35] width 162 height 25
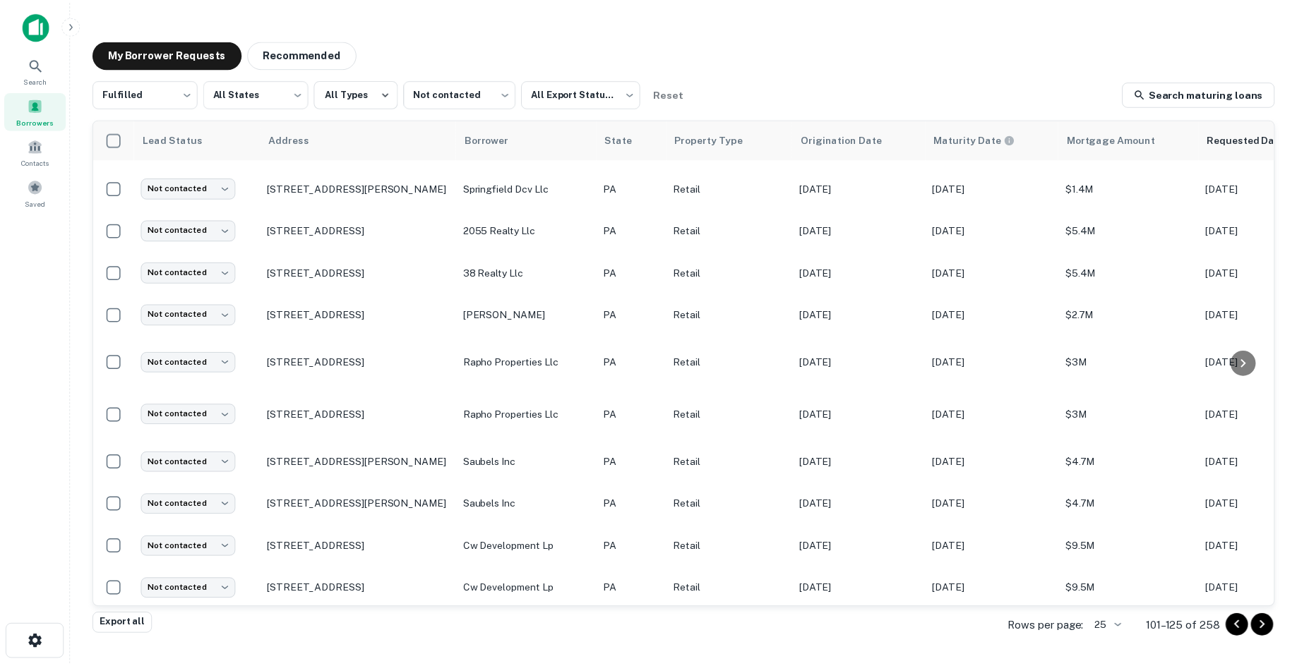
scroll to position [511, 0]
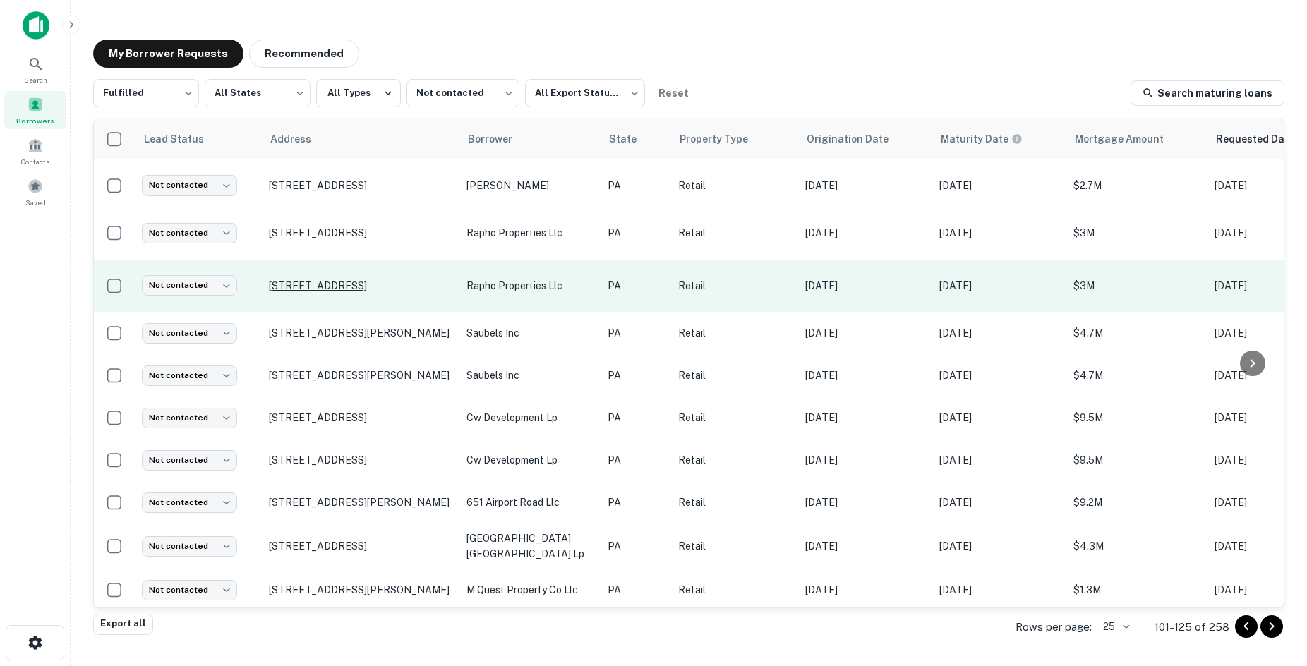
click at [416, 284] on p "6670 Ruppsville Rd Allentown, PA18106" at bounding box center [361, 286] width 184 height 13
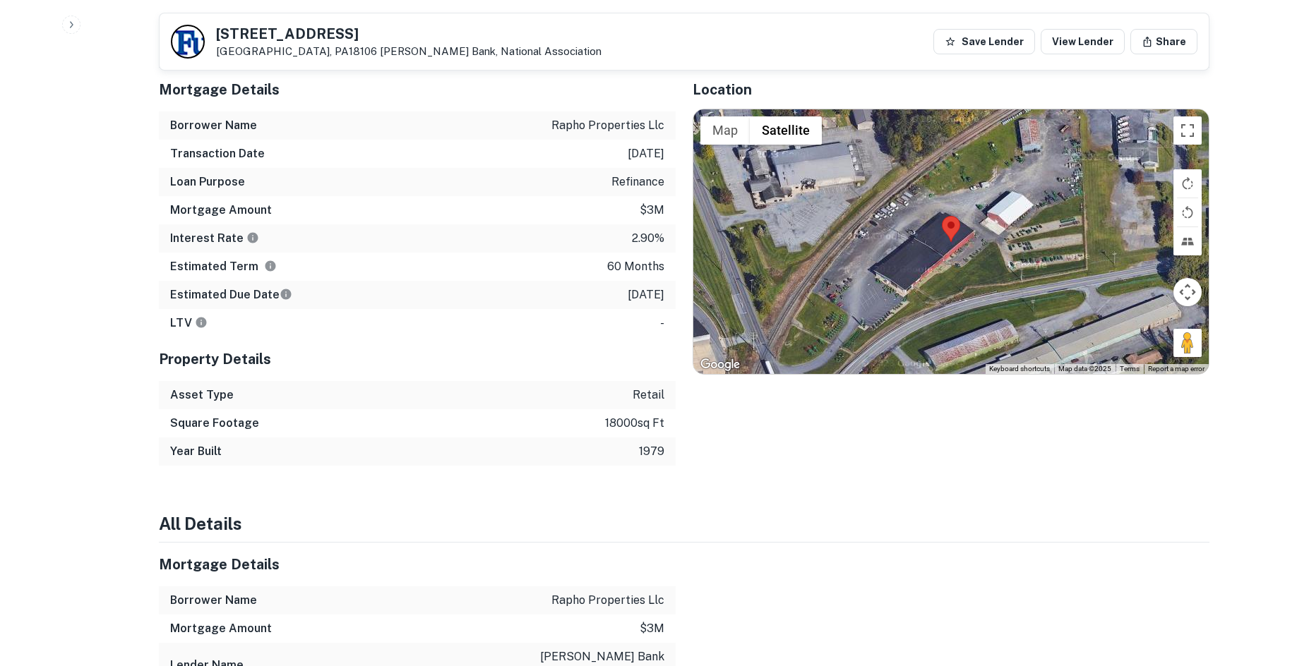
scroll to position [799, 0]
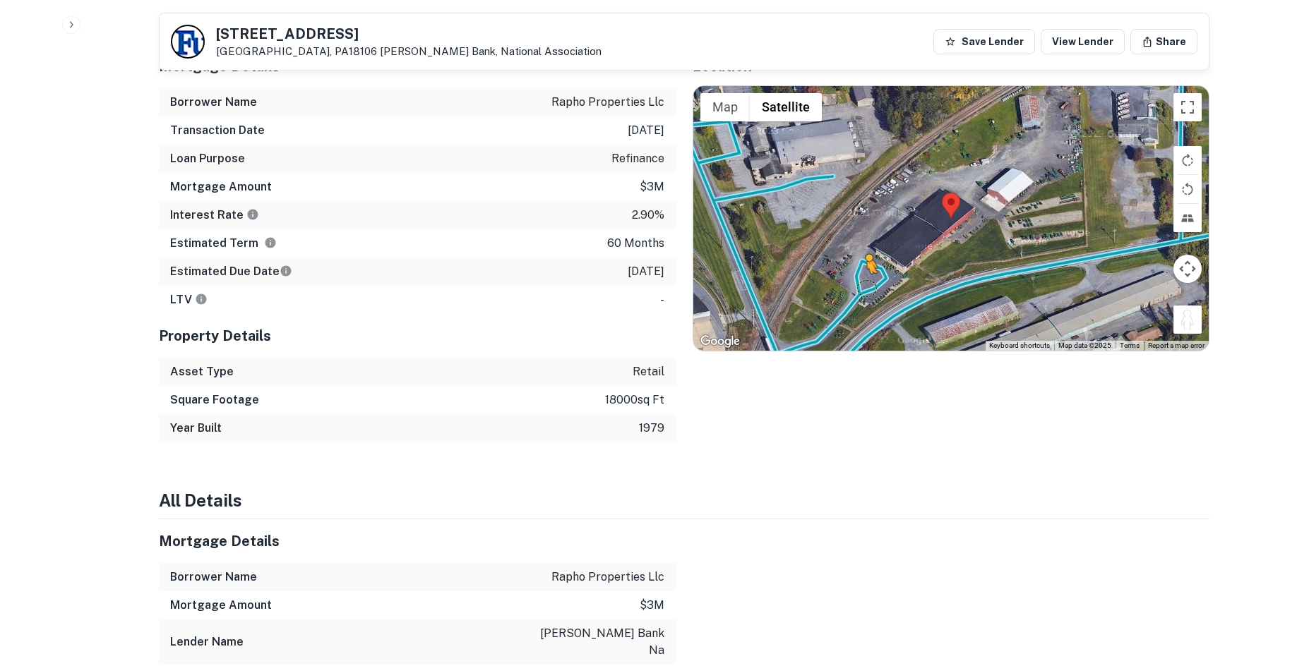
drag, startPoint x: 1176, startPoint y: 306, endPoint x: 863, endPoint y: 270, distance: 314.7
click at [863, 270] on div "To activate drag with keyboard, press Alt + Enter. Once in keyboard drag state,…" at bounding box center [950, 218] width 515 height 265
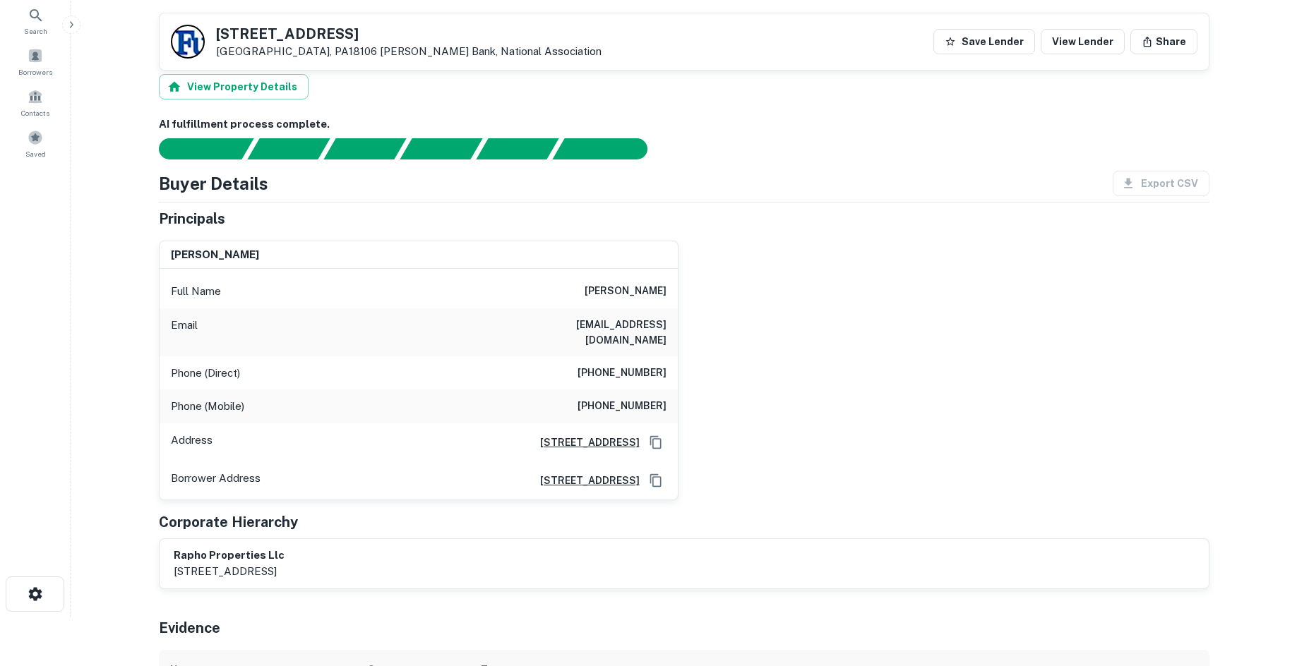
scroll to position [23, 0]
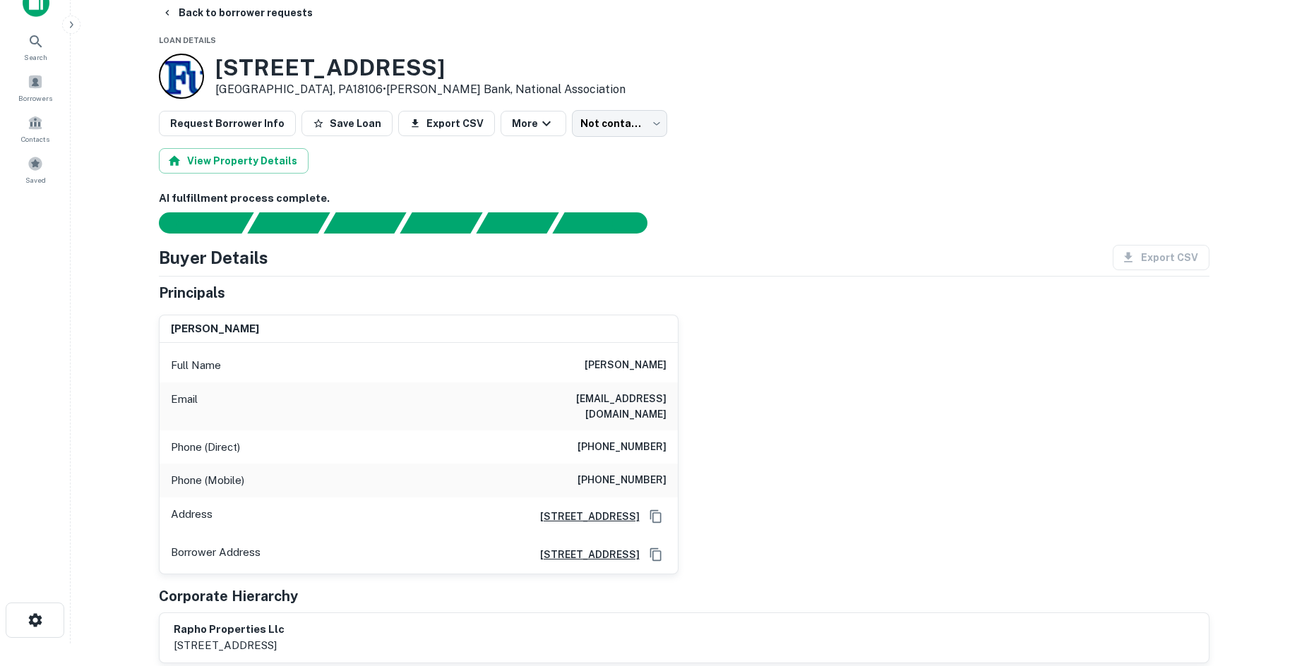
click at [630, 439] on h6 "(717) 484-0577" at bounding box center [621, 447] width 89 height 17
click at [631, 472] on h6 "(816) 616-5949" at bounding box center [621, 480] width 89 height 17
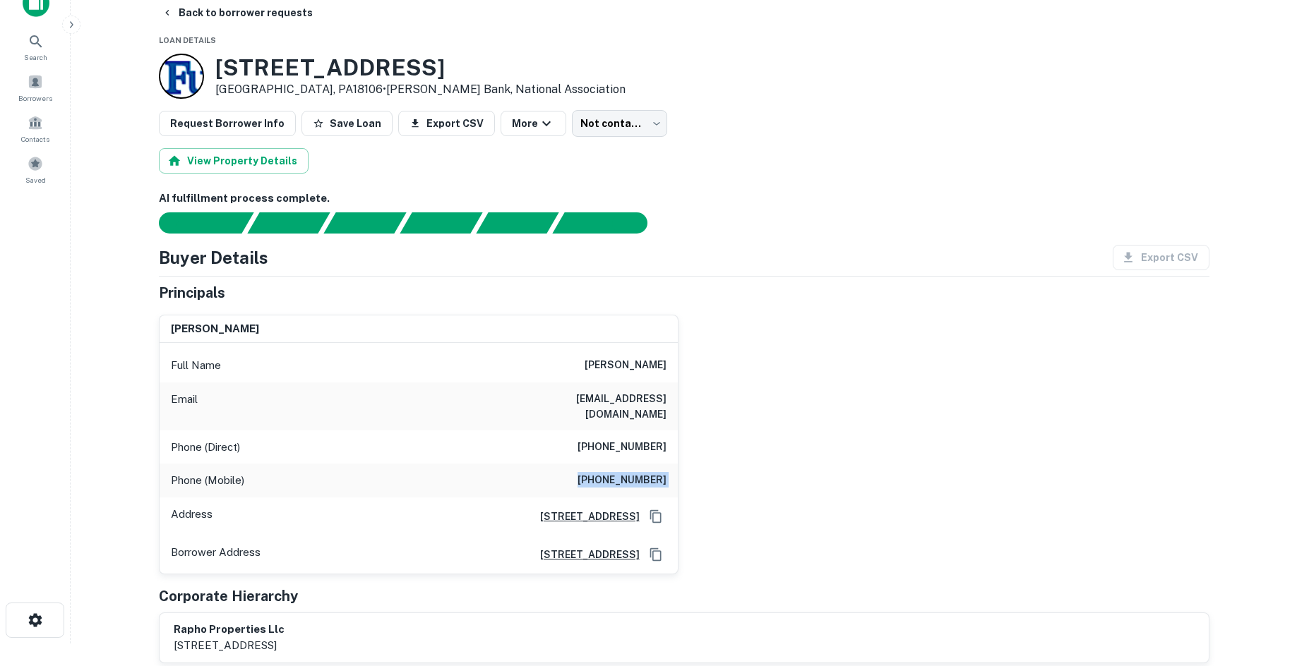
click at [631, 472] on h6 "(816) 616-5949" at bounding box center [621, 480] width 89 height 17
click at [639, 88] on div "6670 Ruppsville Rd Allentown, PA18106 • Fulton Bank, National Association" at bounding box center [684, 76] width 1050 height 45
click at [601, 119] on body "Search Borrowers Contacts Saved Back to borrower requests Loan Details 6670 Rup…" at bounding box center [648, 310] width 1297 height 666
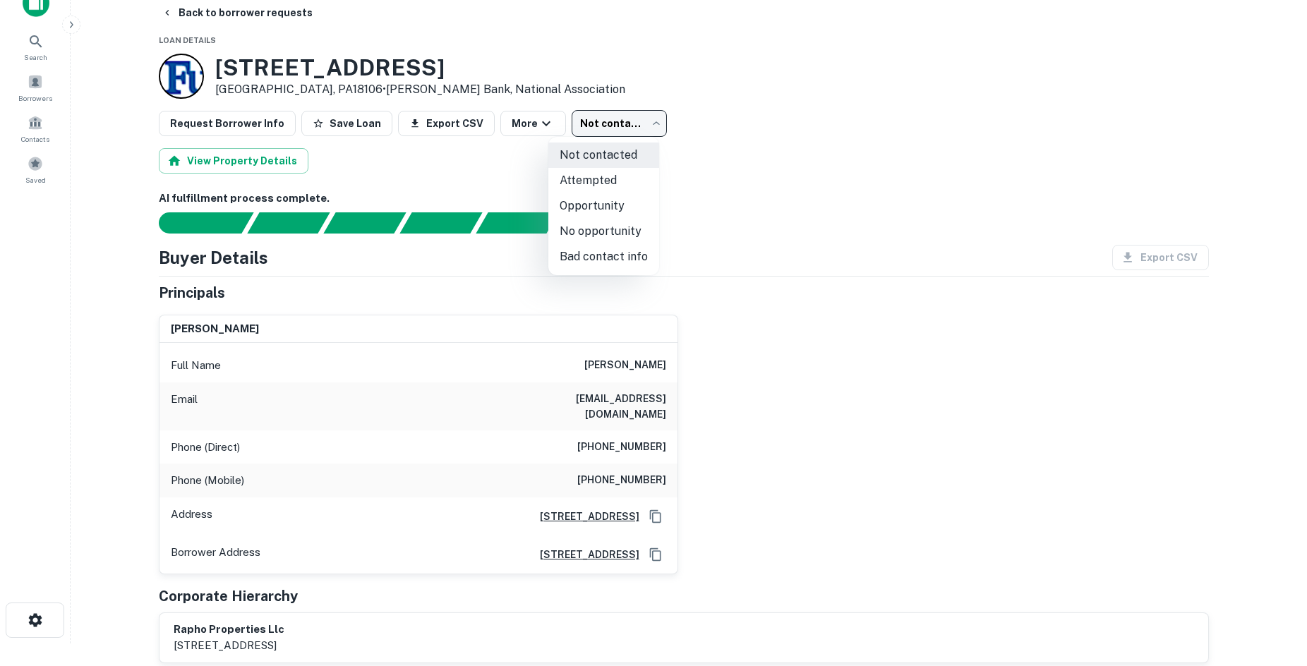
click at [621, 262] on li "Bad contact info" at bounding box center [603, 256] width 111 height 25
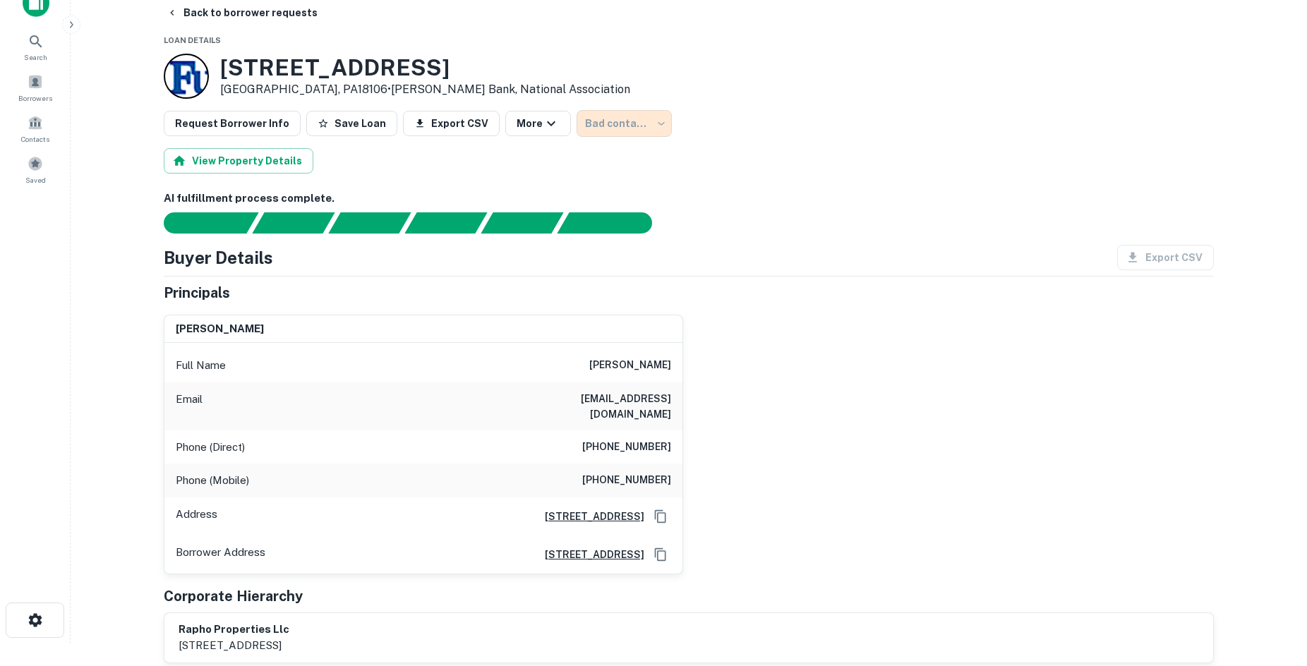
type input "**********"
click at [255, 16] on button "Back to borrower requests" at bounding box center [237, 12] width 162 height 25
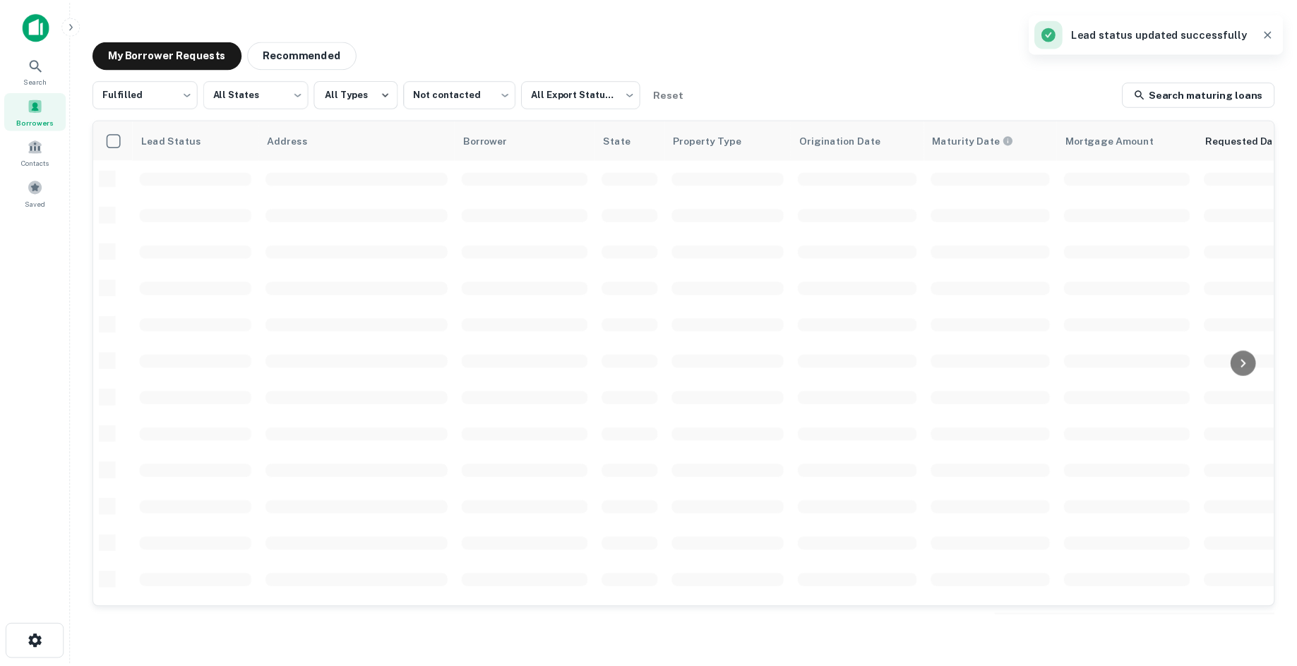
scroll to position [479, 0]
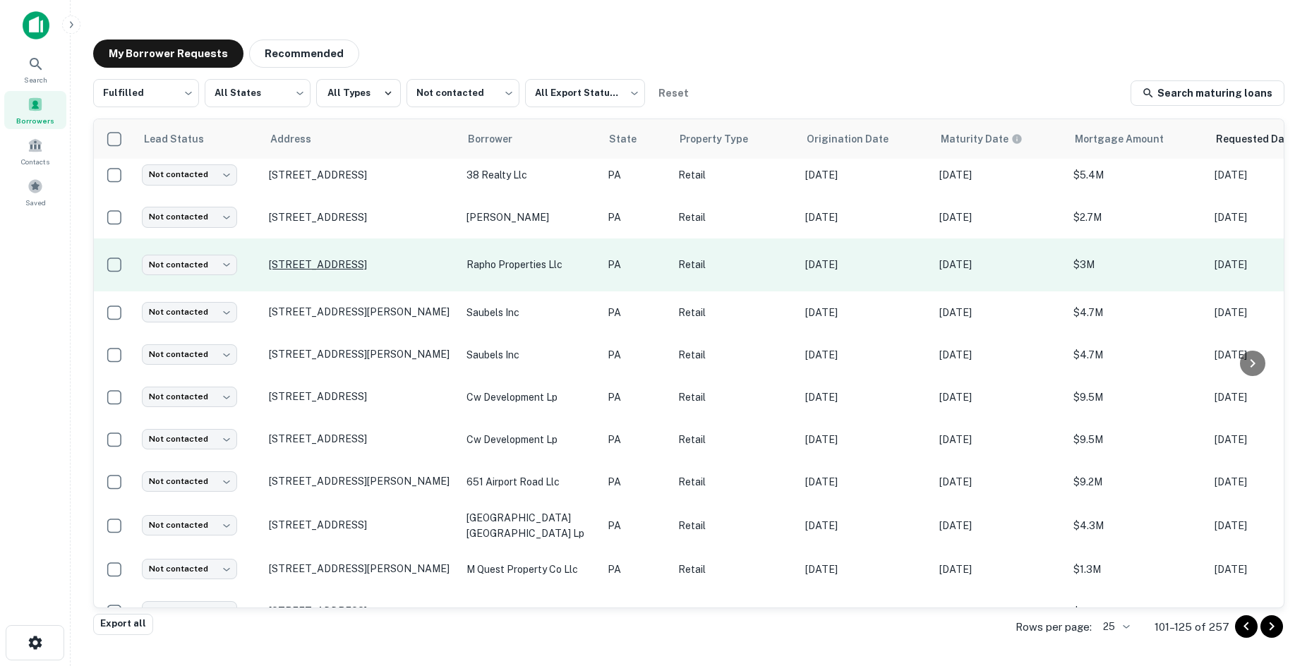
click at [358, 260] on p "2710 Mount Joy Rd Manheim, PA17545" at bounding box center [361, 264] width 184 height 13
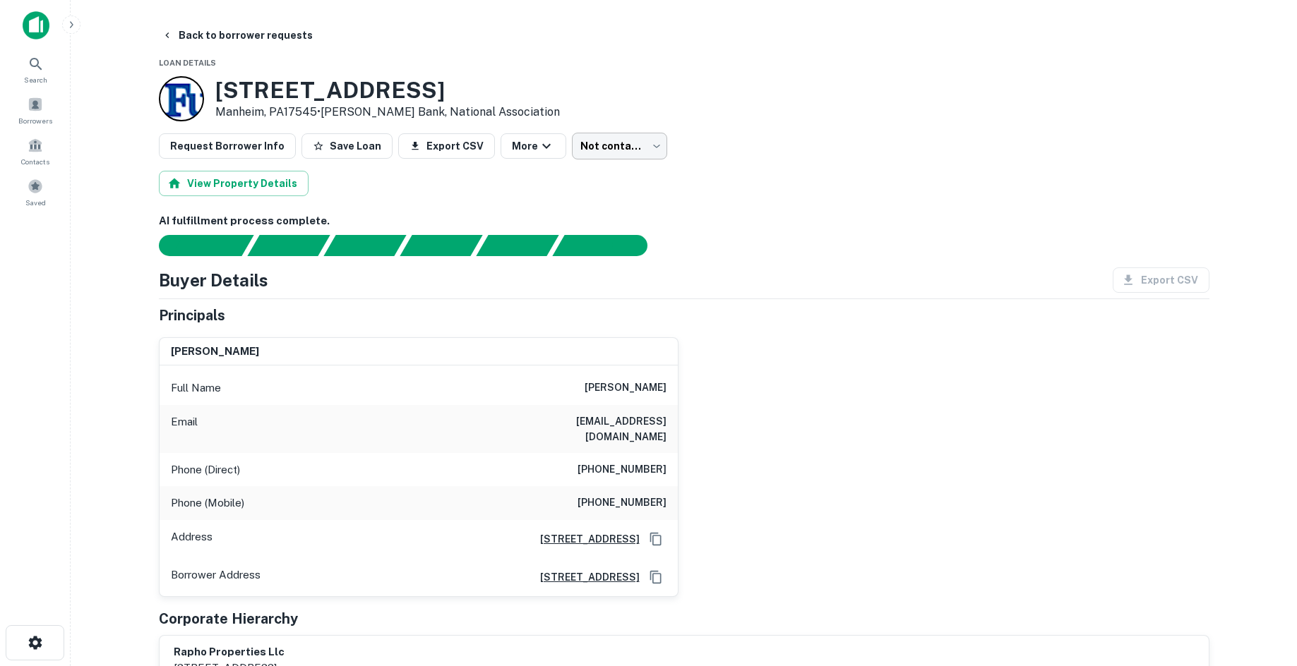
click at [601, 137] on body "Search Borrowers Contacts Saved Back to borrower requests Loan Details 2710 Mou…" at bounding box center [648, 333] width 1297 height 666
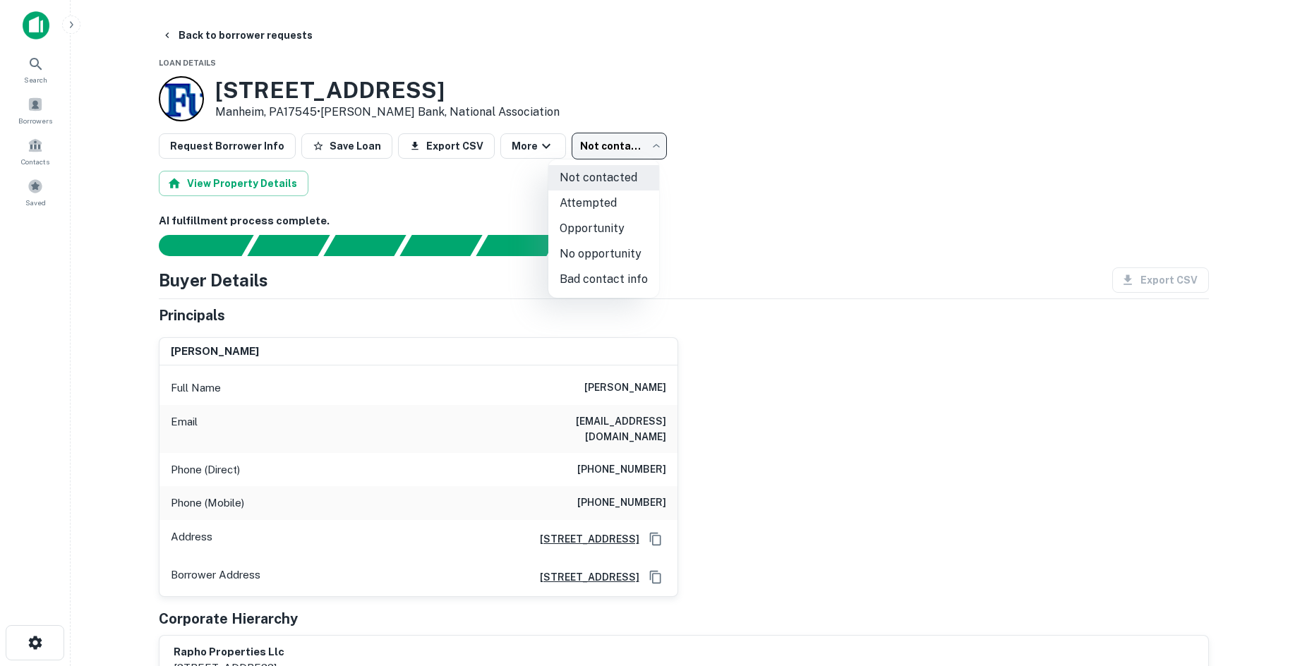
click at [600, 278] on li "Bad contact info" at bounding box center [603, 279] width 111 height 25
type input "**********"
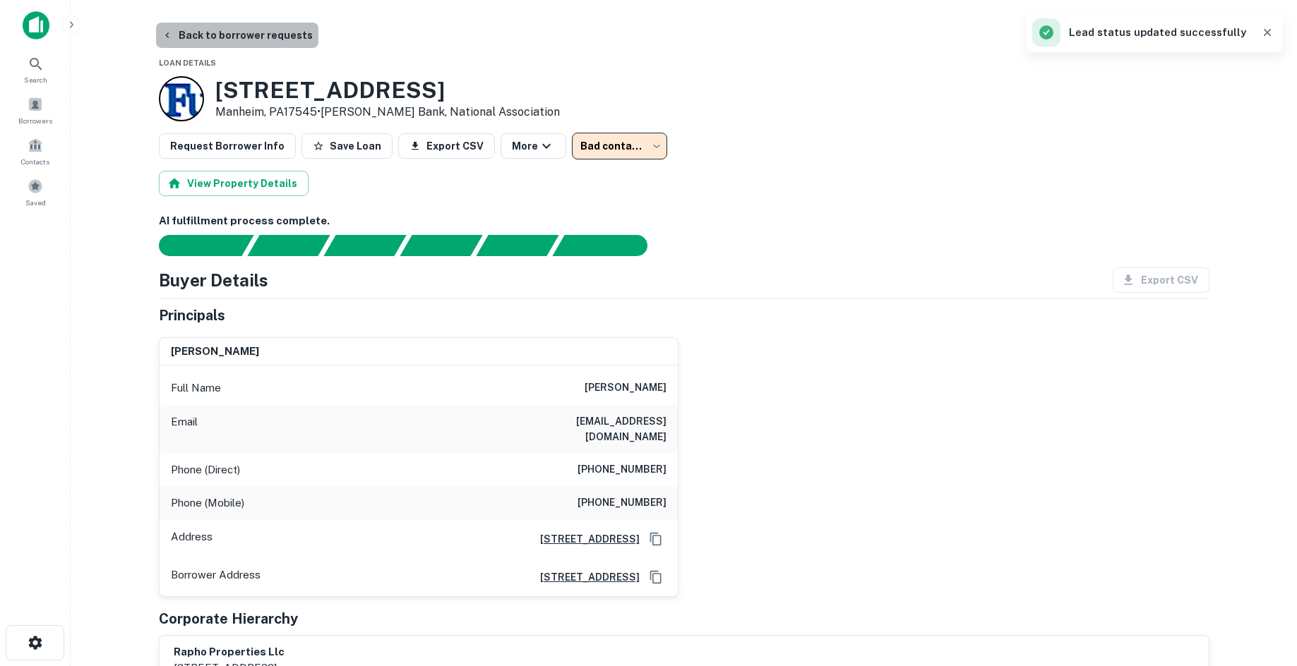
click at [280, 38] on button "Back to borrower requests" at bounding box center [237, 35] width 162 height 25
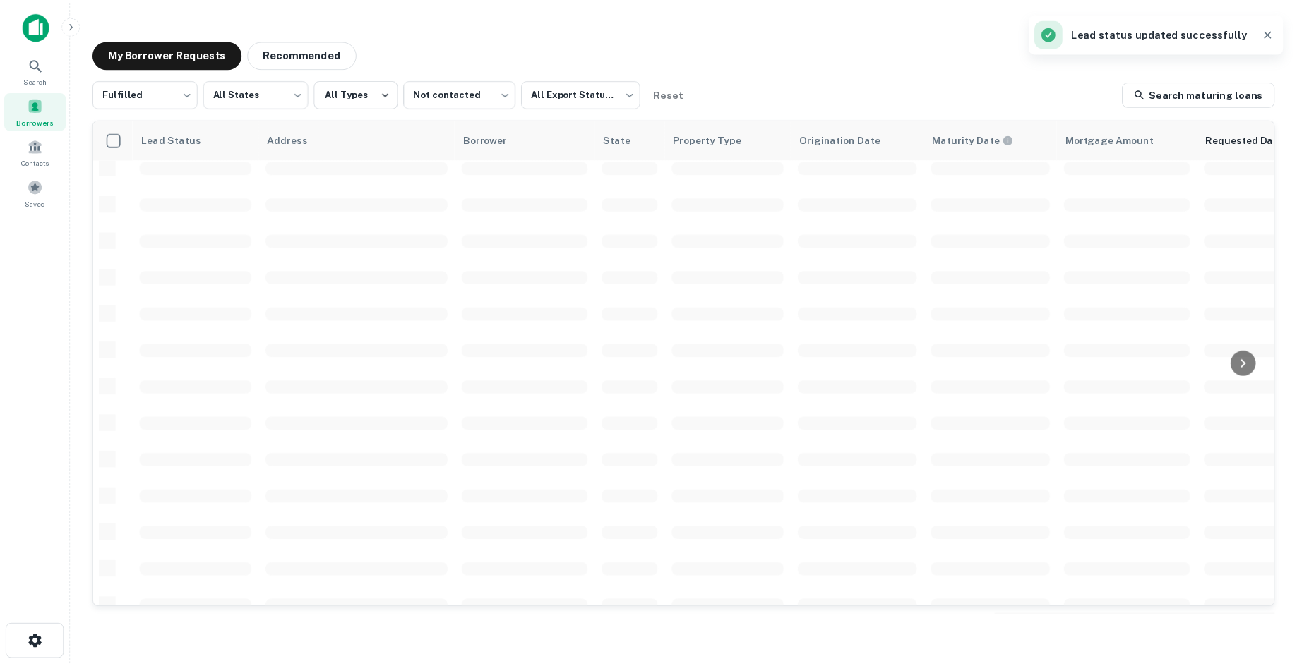
scroll to position [479, 0]
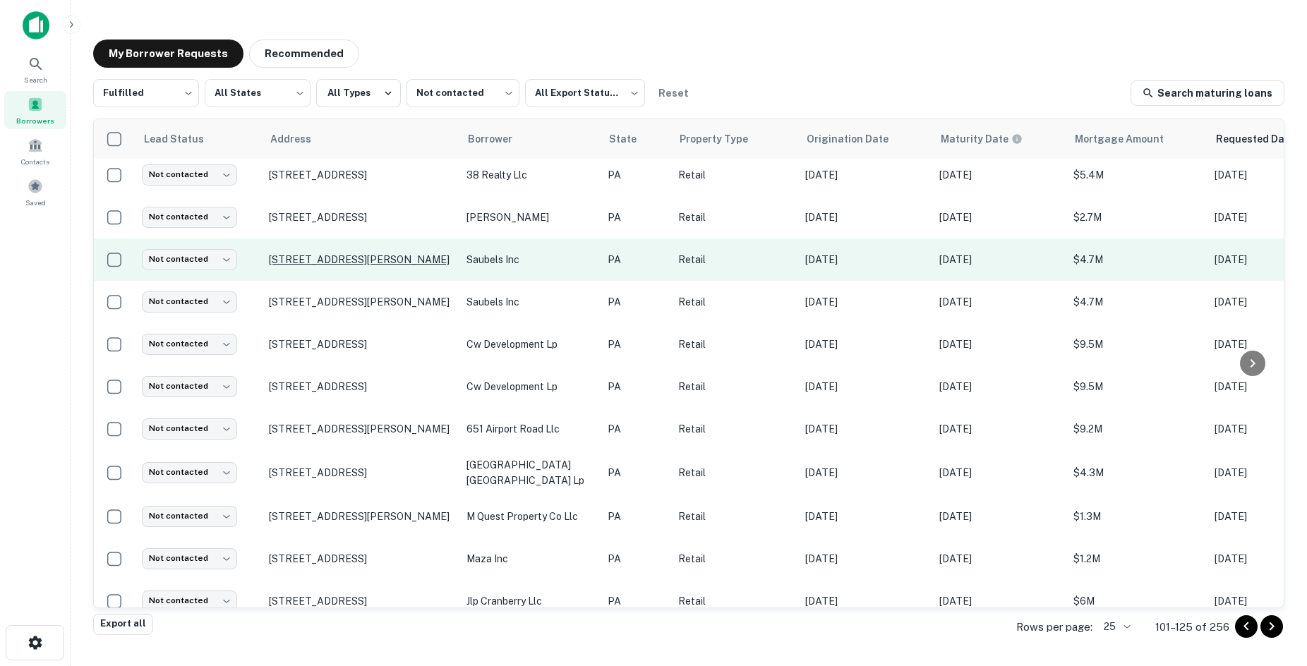
click at [419, 253] on p "[STREET_ADDRESS][PERSON_NAME]" at bounding box center [361, 259] width 184 height 13
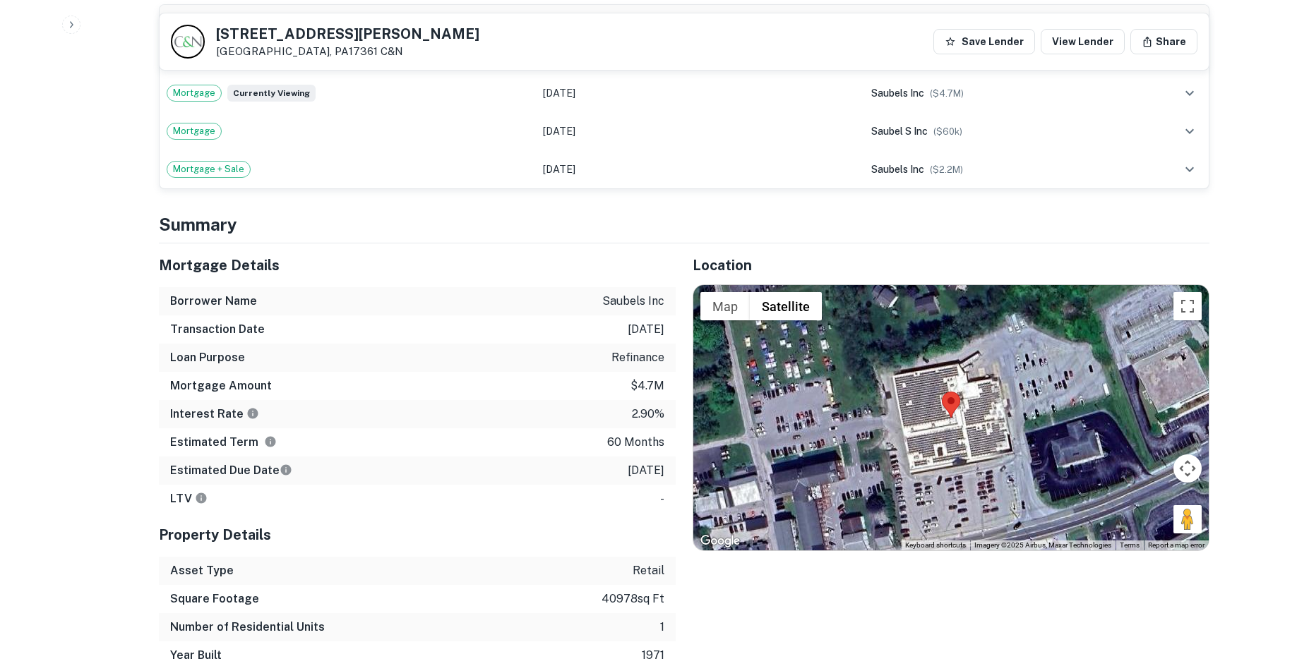
scroll to position [1059, 0]
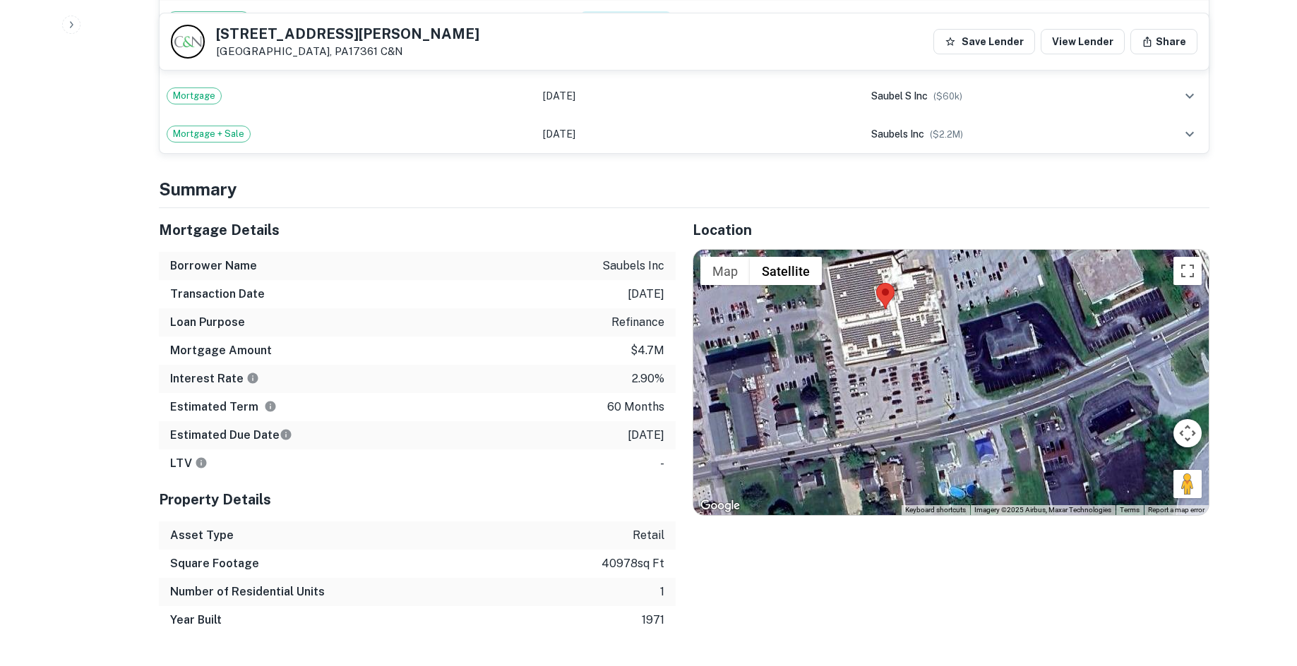
drag, startPoint x: 1194, startPoint y: 485, endPoint x: 1126, endPoint y: 410, distance: 101.4
click at [1126, 410] on div at bounding box center [950, 382] width 515 height 265
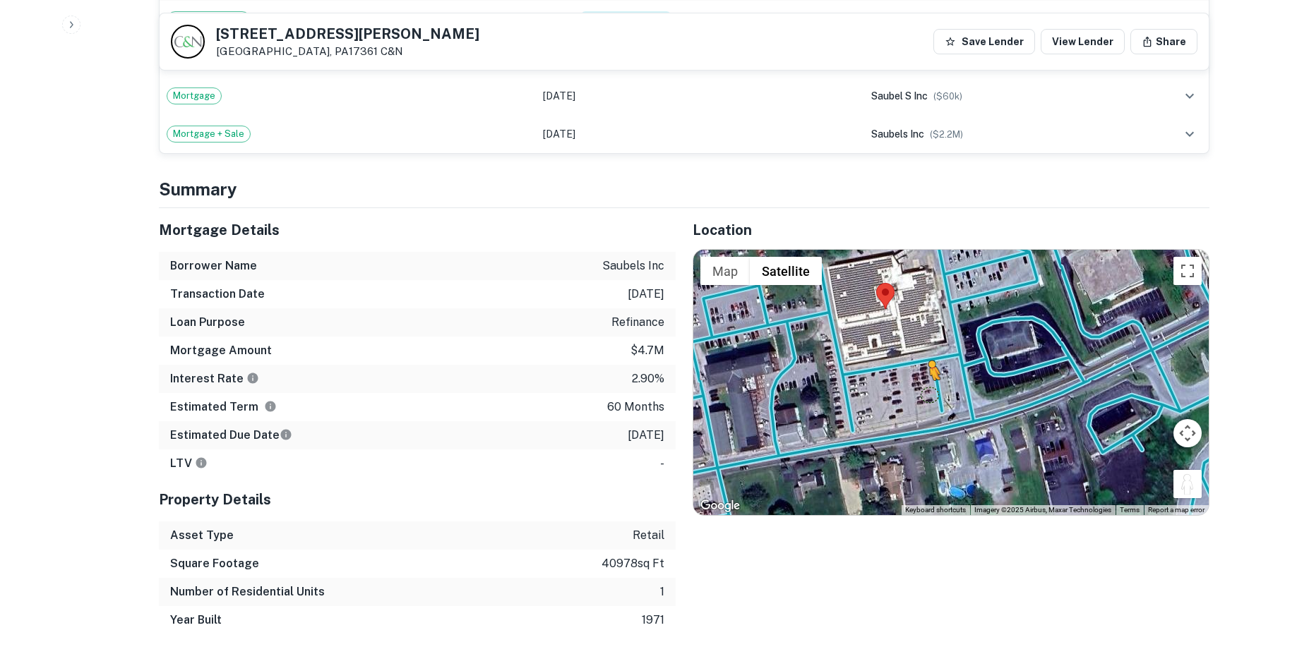
drag, startPoint x: 1185, startPoint y: 476, endPoint x: 896, endPoint y: 374, distance: 306.3
click at [896, 374] on div "To activate drag with keyboard, press Alt + Enter. Once in keyboard drag state,…" at bounding box center [950, 382] width 515 height 265
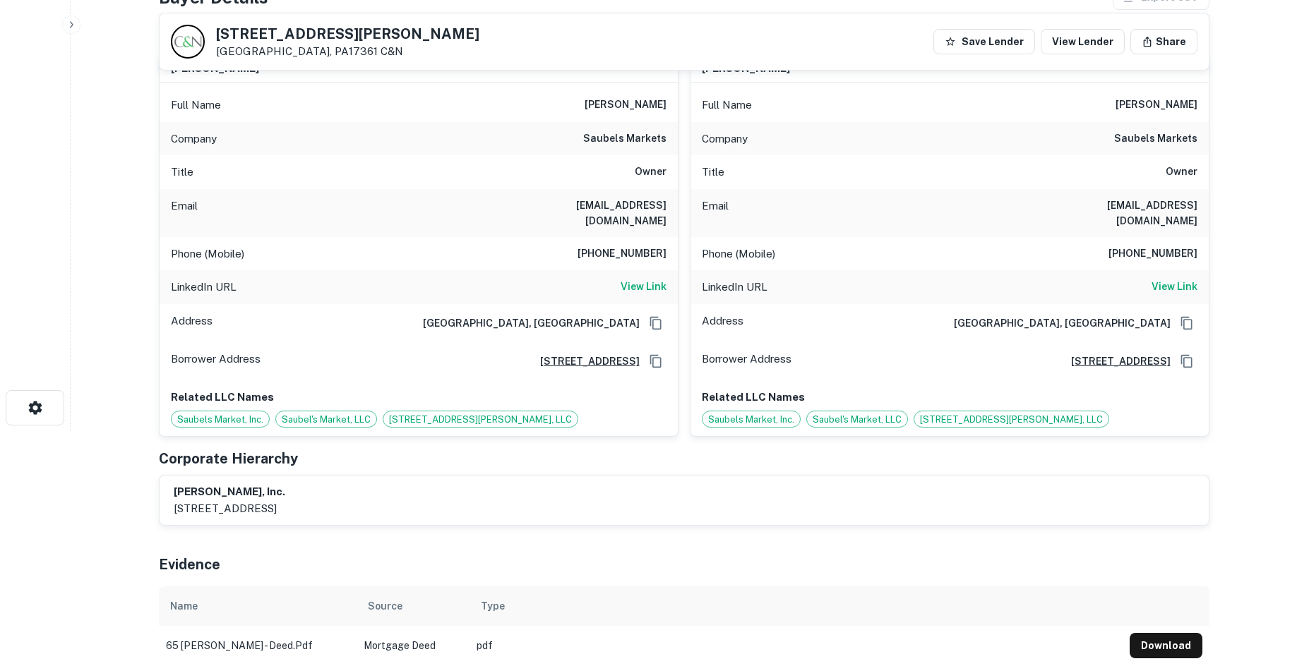
scroll to position [212, 0]
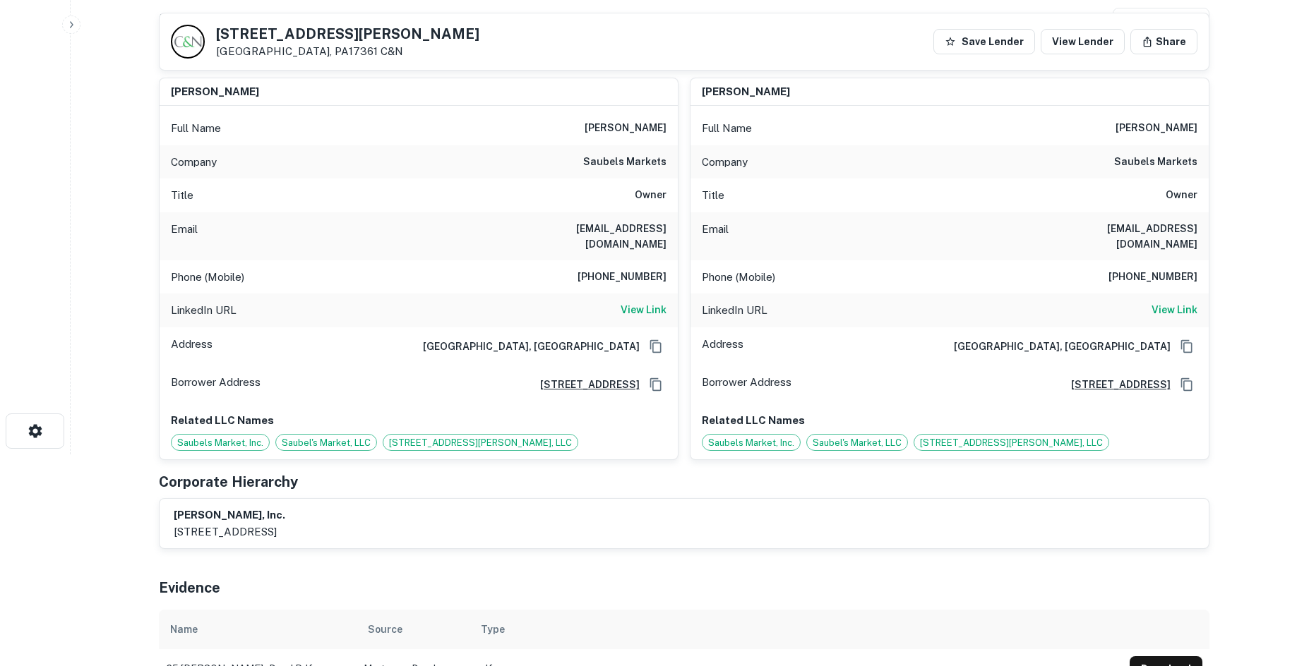
click at [611, 272] on div "Phone (Mobile) [PHONE_NUMBER]" at bounding box center [419, 277] width 518 height 34
copy h6 "[PHONE_NUMBER]"
click at [1176, 260] on div "Phone (Mobile) [PHONE_NUMBER]" at bounding box center [949, 277] width 518 height 34
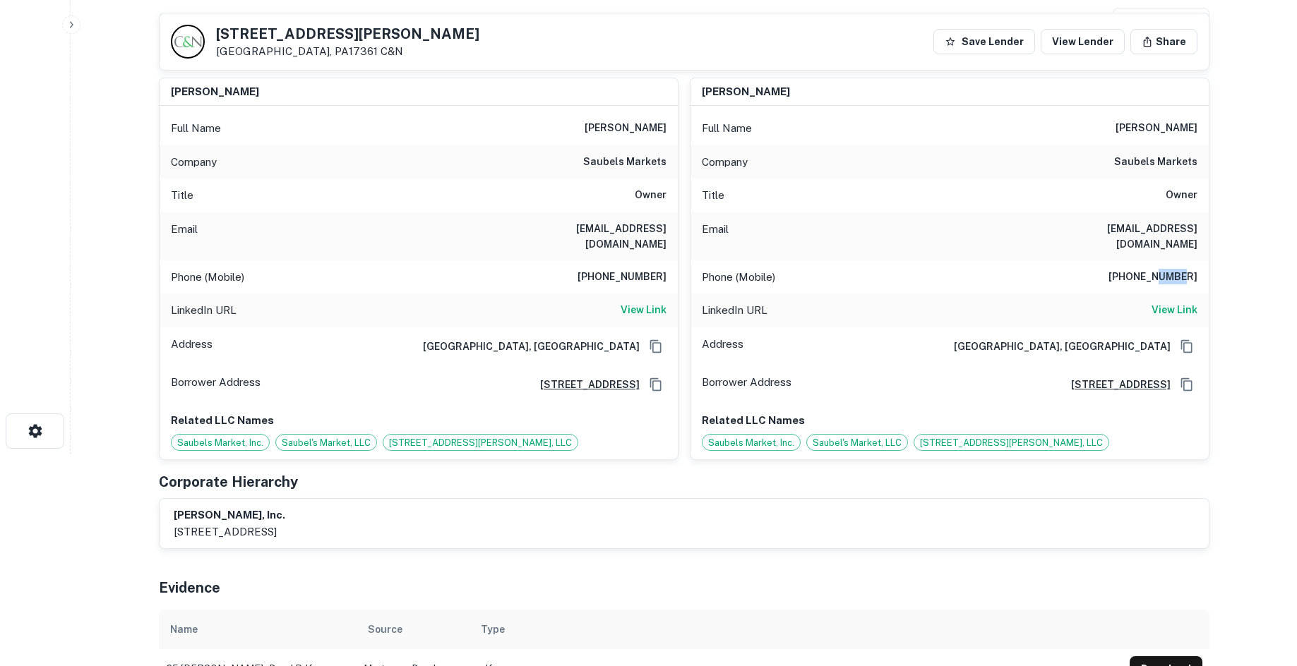
click at [1176, 260] on div "Phone (Mobile) [PHONE_NUMBER]" at bounding box center [949, 277] width 518 height 34
click at [1176, 269] on h6 "[PHONE_NUMBER]" at bounding box center [1152, 277] width 89 height 17
click at [1177, 269] on h6 "[PHONE_NUMBER]" at bounding box center [1152, 277] width 89 height 17
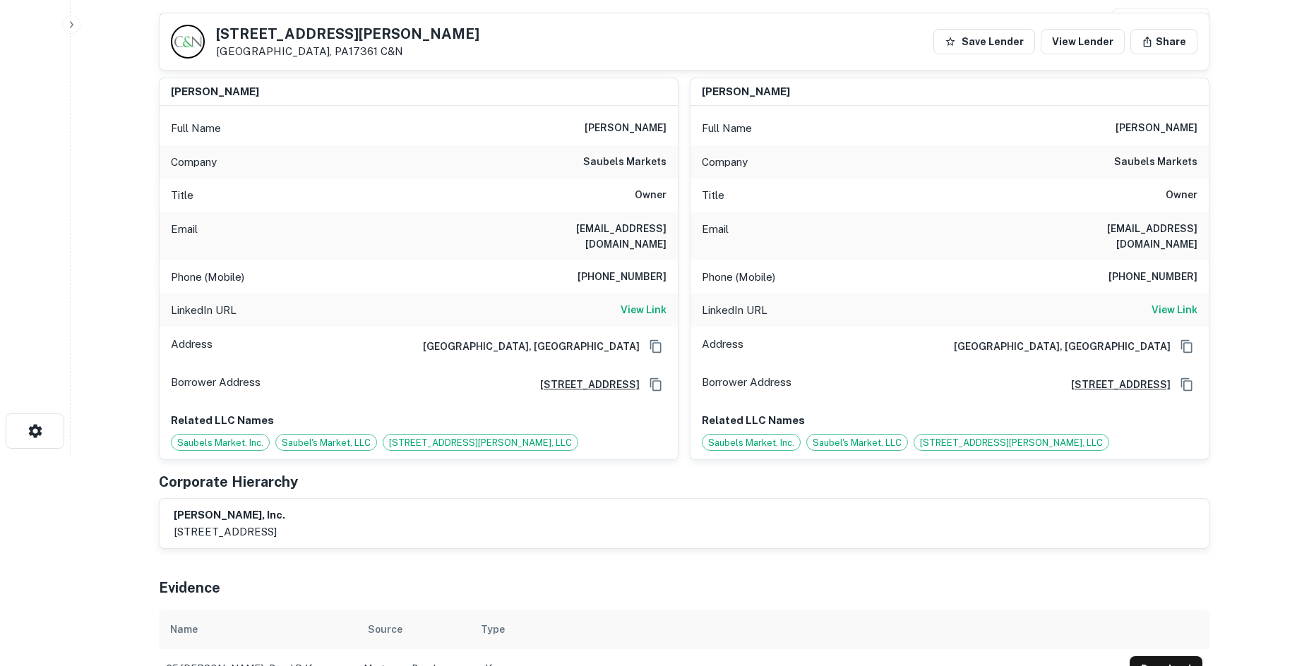
drag, startPoint x: 1177, startPoint y: 263, endPoint x: 1229, endPoint y: 308, distance: 69.1
click at [1229, 308] on main "Back to borrower [STREET_ADDRESS][PERSON_NAME] Save Lender View Lender Share Vi…" at bounding box center [684, 121] width 1226 height 666
click at [646, 233] on h6 "[EMAIL_ADDRESS][DOMAIN_NAME]" at bounding box center [581, 236] width 169 height 31
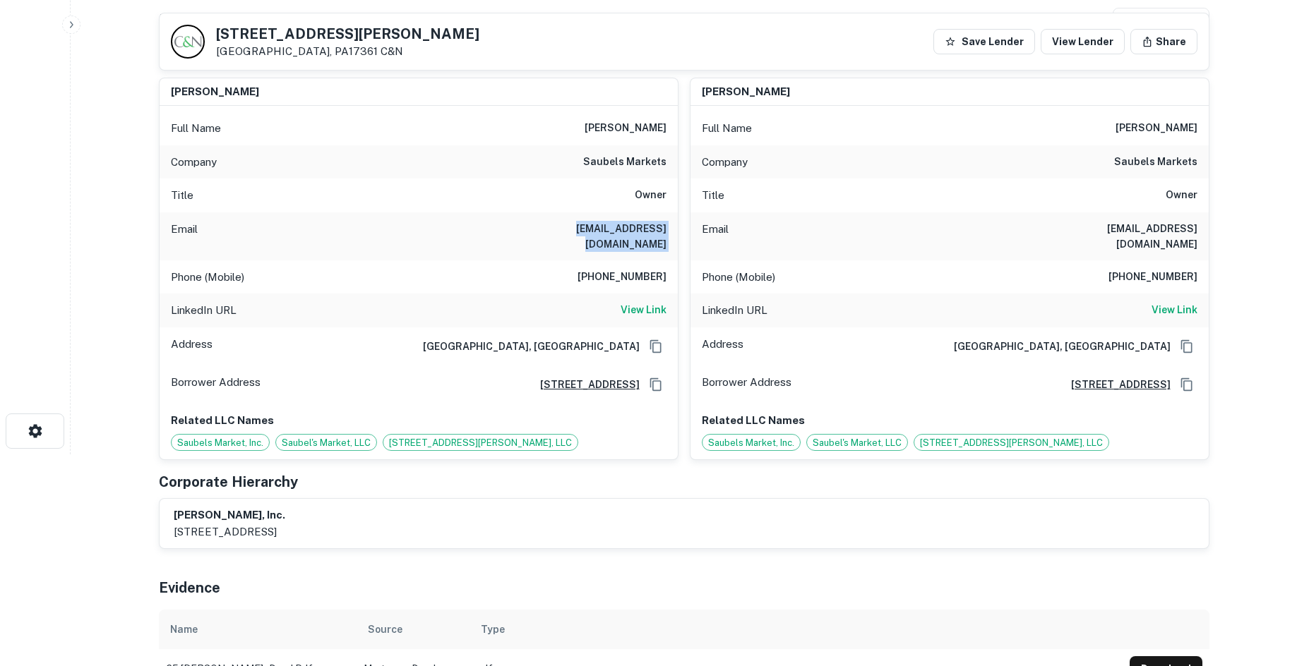
copy h6 "[EMAIL_ADDRESS][DOMAIN_NAME]"
click at [619, 260] on div "Phone (Mobile) [PHONE_NUMBER]" at bounding box center [419, 277] width 518 height 34
click at [634, 229] on h6 "[EMAIL_ADDRESS][DOMAIN_NAME]" at bounding box center [581, 236] width 169 height 31
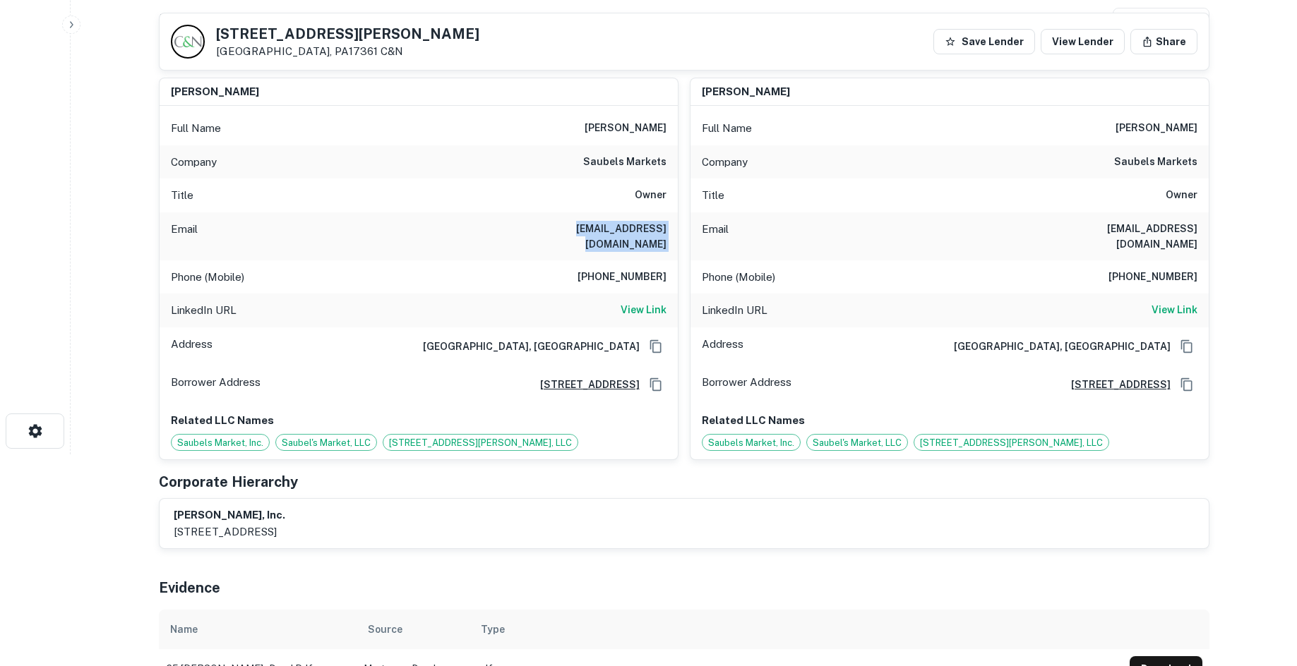
copy h6 "[EMAIL_ADDRESS][DOMAIN_NAME]"
click at [394, 230] on div "Email [EMAIL_ADDRESS][DOMAIN_NAME]" at bounding box center [419, 236] width 518 height 48
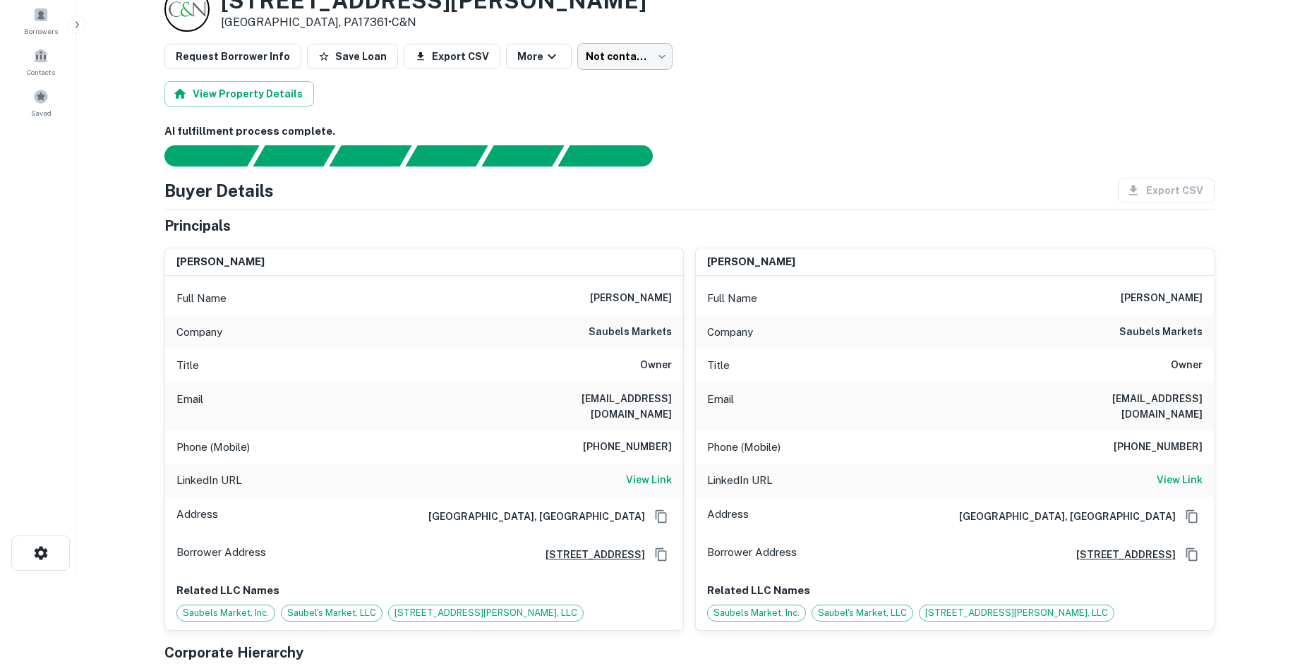
scroll to position [0, 0]
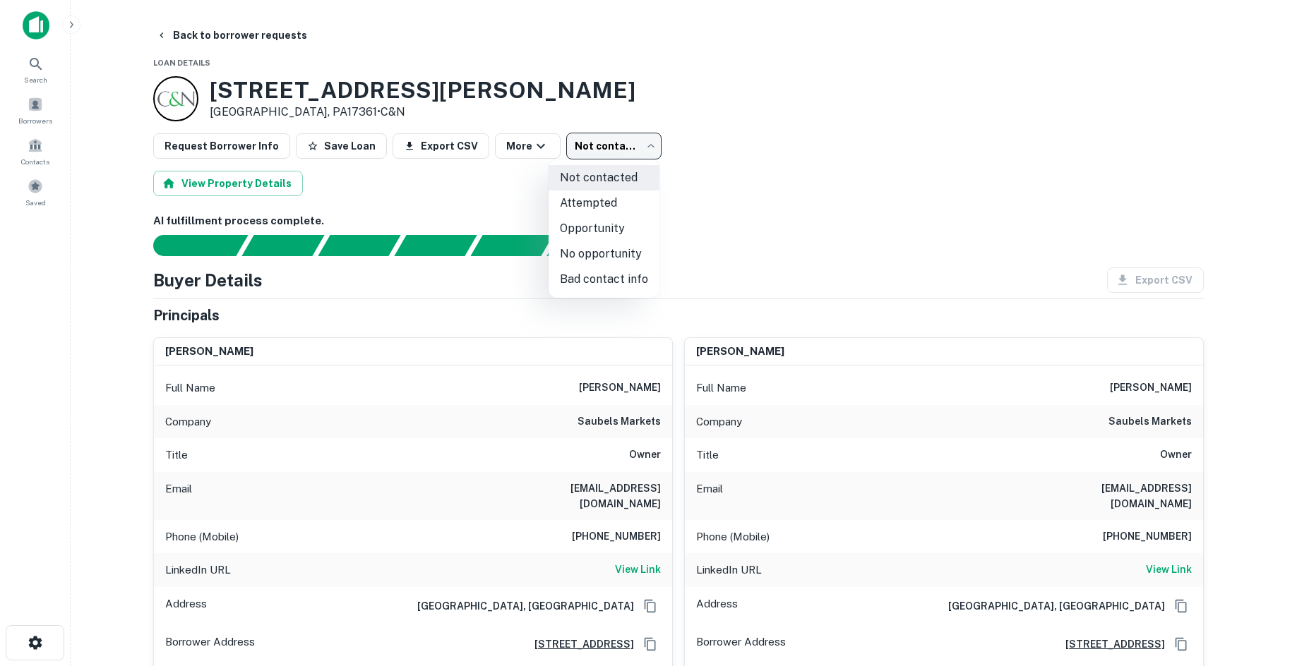
click at [630, 148] on body "Search Borrowers Contacts Saved Back to borrower requests Loan Details [STREET_…" at bounding box center [648, 333] width 1297 height 666
click at [612, 198] on li "Attempted" at bounding box center [603, 203] width 111 height 25
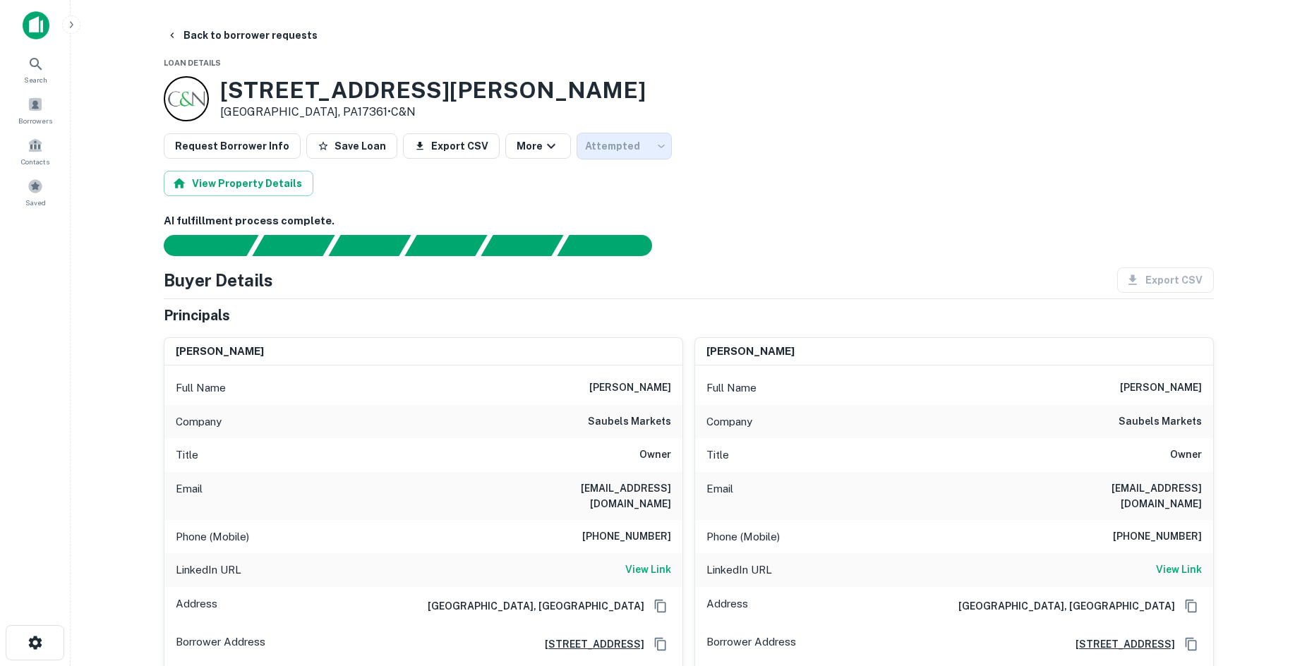
type input "*********"
click at [202, 27] on button "Back to borrower requests" at bounding box center [237, 35] width 162 height 25
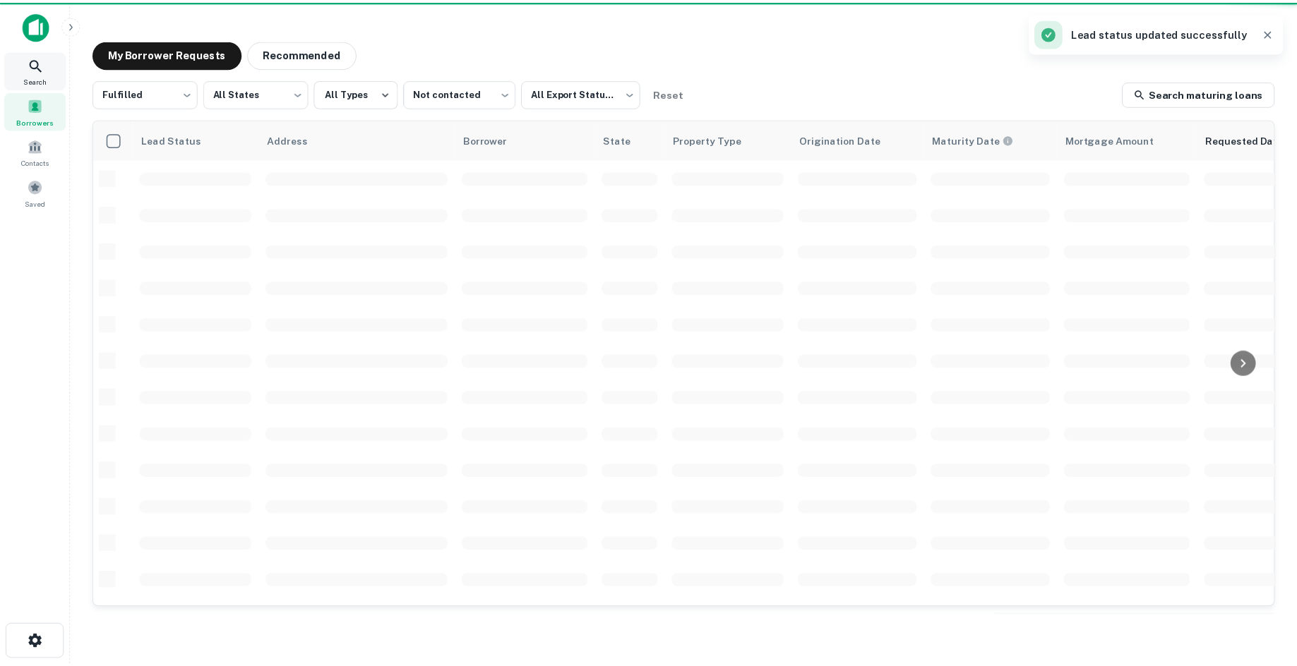
scroll to position [479, 0]
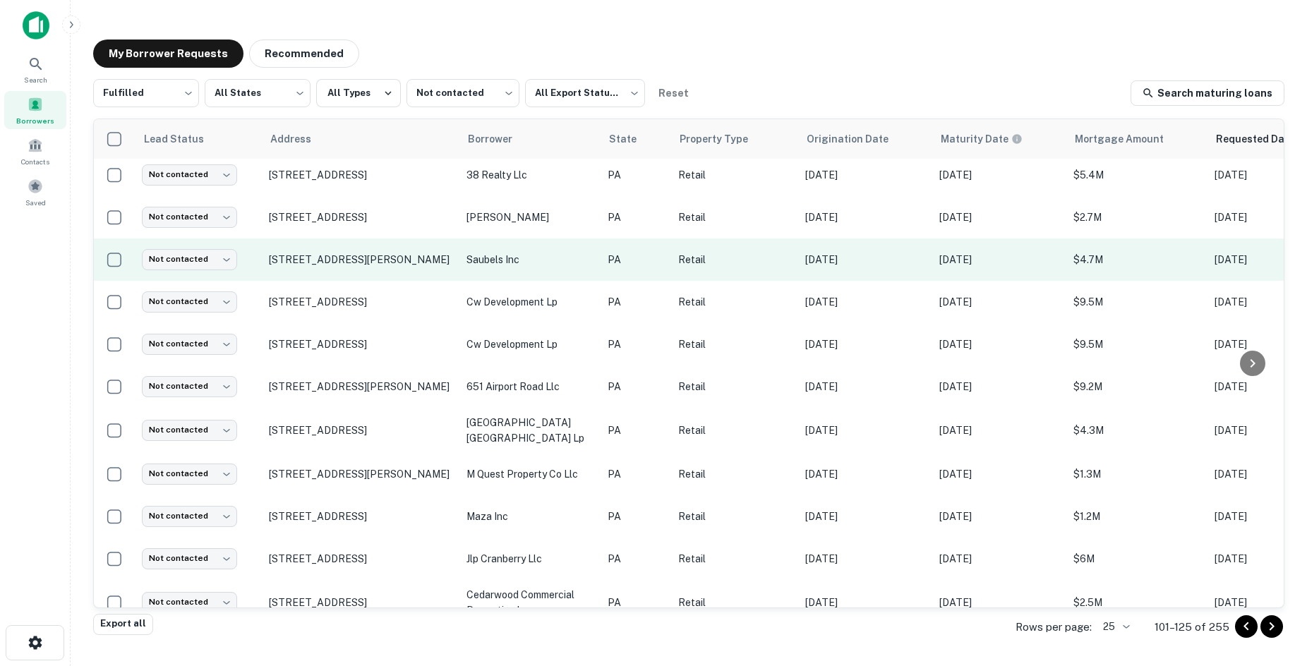
click at [180, 246] on td "Not contacted **** ​" at bounding box center [198, 260] width 127 height 42
click at [191, 256] on body "Search Borrowers Contacts Saved My Borrower Requests Recommended Fulfilled ****…" at bounding box center [653, 333] width 1307 height 666
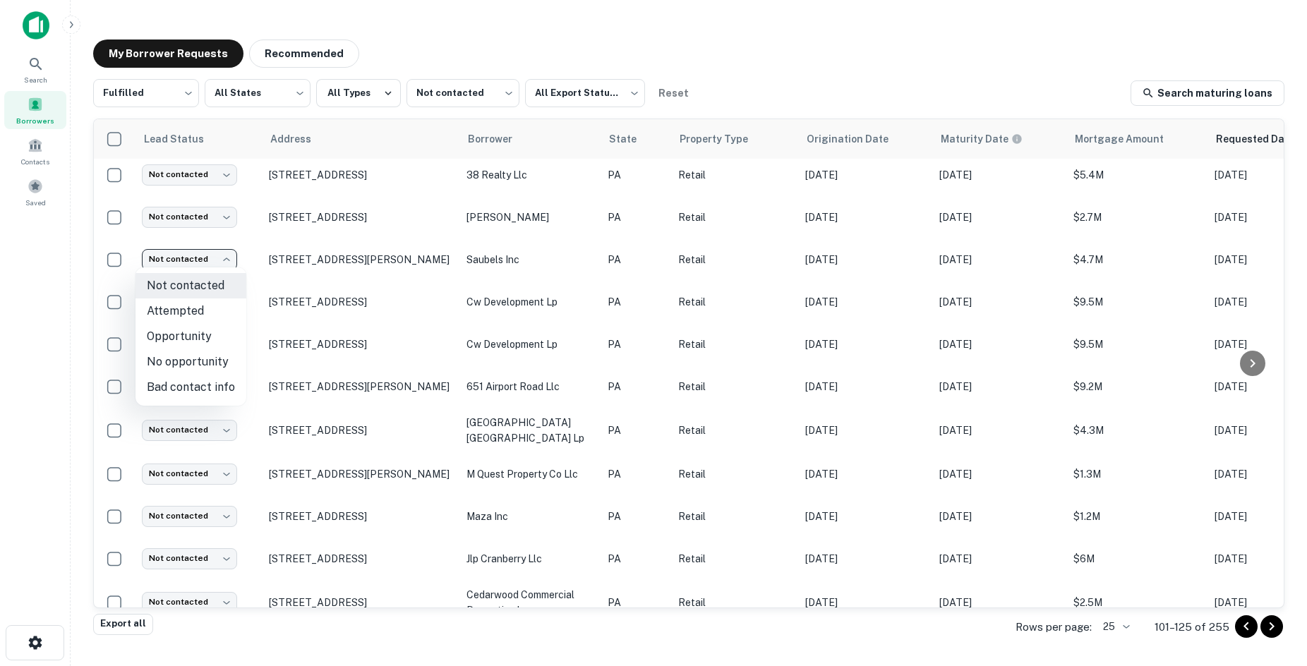
click at [212, 313] on li "Attempted" at bounding box center [191, 311] width 111 height 25
type input "*********"
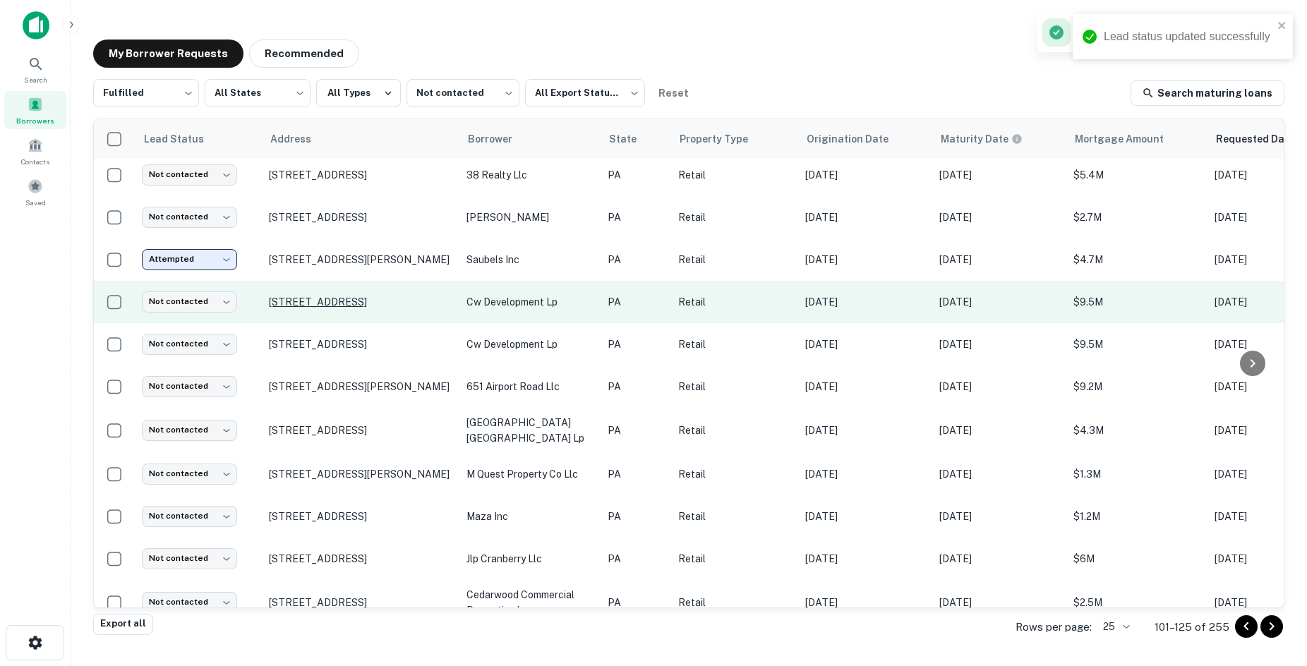
drag, startPoint x: 332, startPoint y: 296, endPoint x: 311, endPoint y: 304, distance: 21.9
click at [328, 297] on p "[STREET_ADDRESS]" at bounding box center [361, 302] width 184 height 13
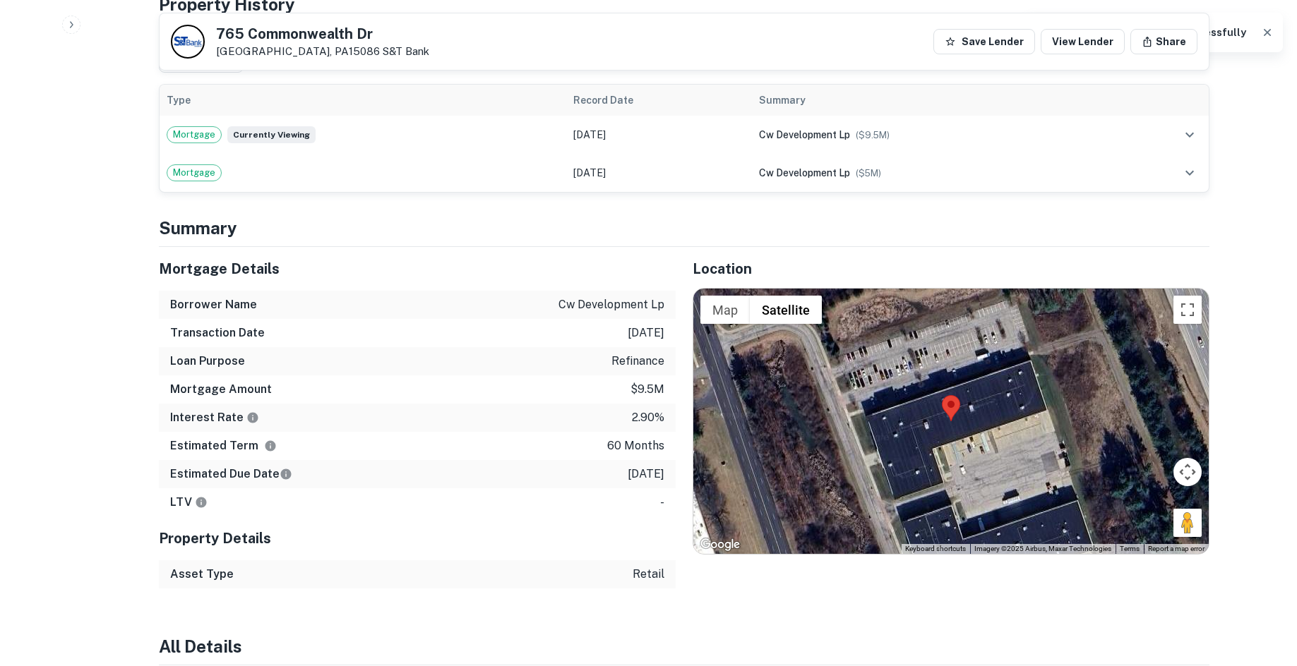
scroll to position [1129, 0]
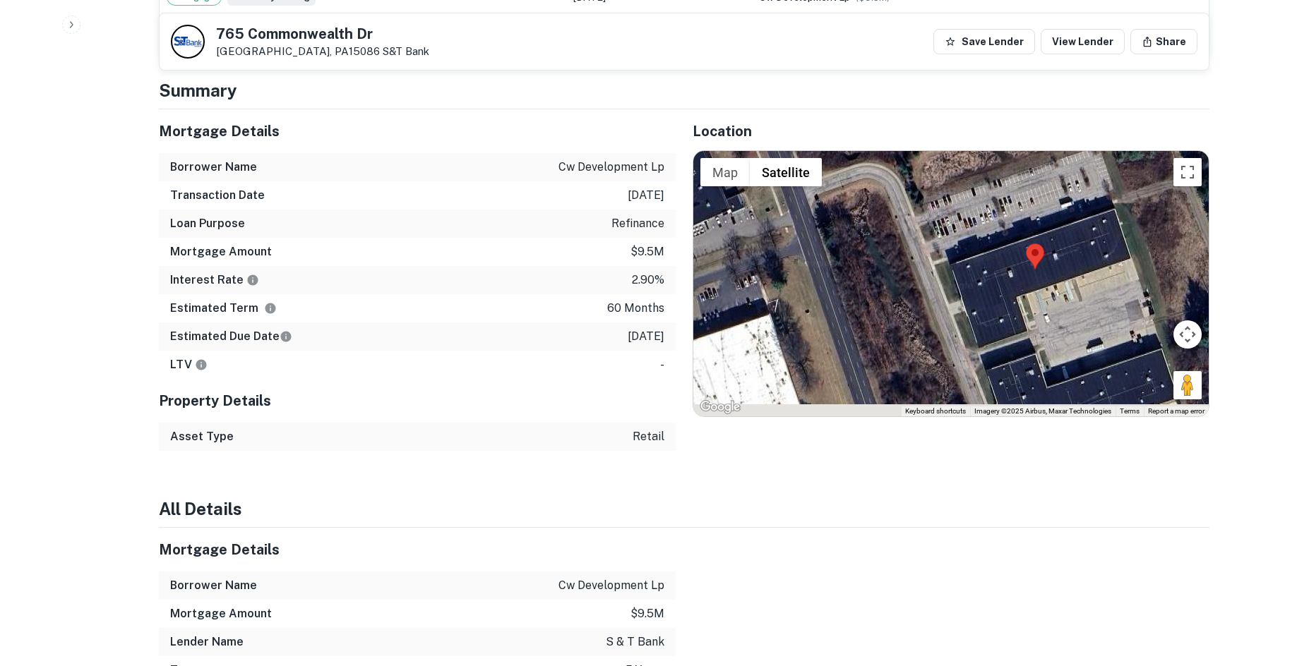
drag, startPoint x: 770, startPoint y: 231, endPoint x: 862, endPoint y: 215, distance: 93.2
click at [862, 215] on div at bounding box center [950, 283] width 515 height 265
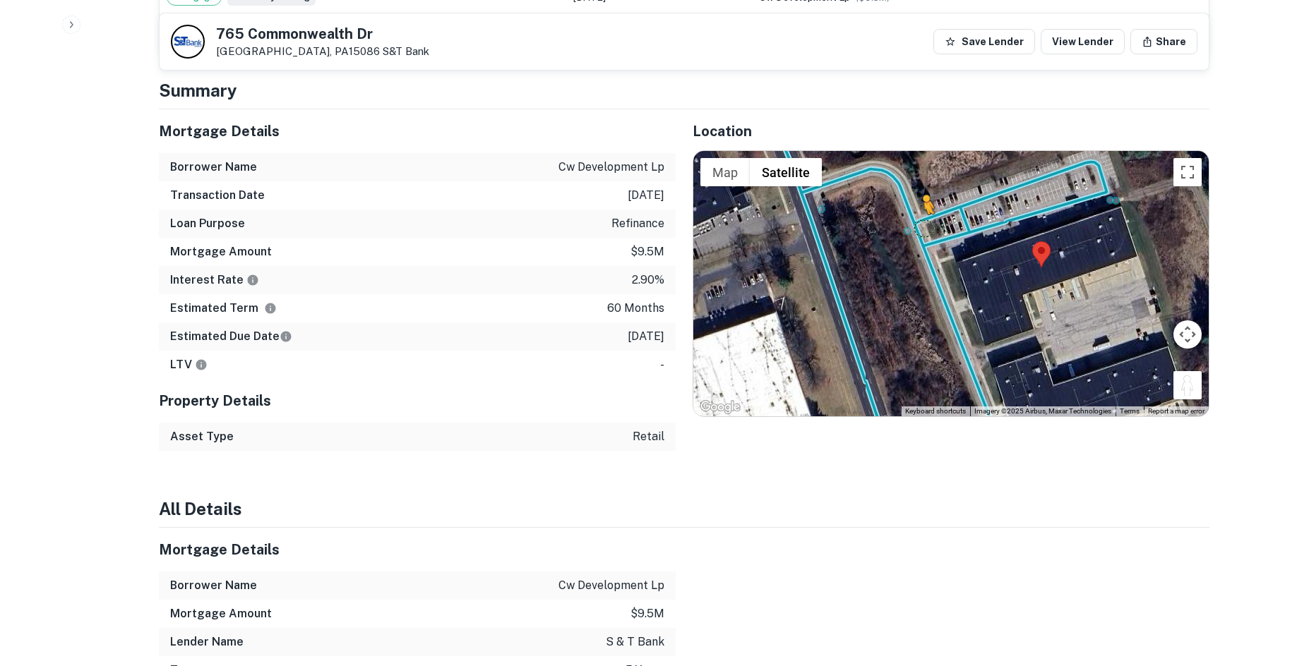
drag, startPoint x: 1177, startPoint y: 358, endPoint x: 920, endPoint y: 197, distance: 302.6
click at [920, 197] on div "To activate drag with keyboard, press Alt + Enter. Once in keyboard drag state,…" at bounding box center [950, 283] width 515 height 265
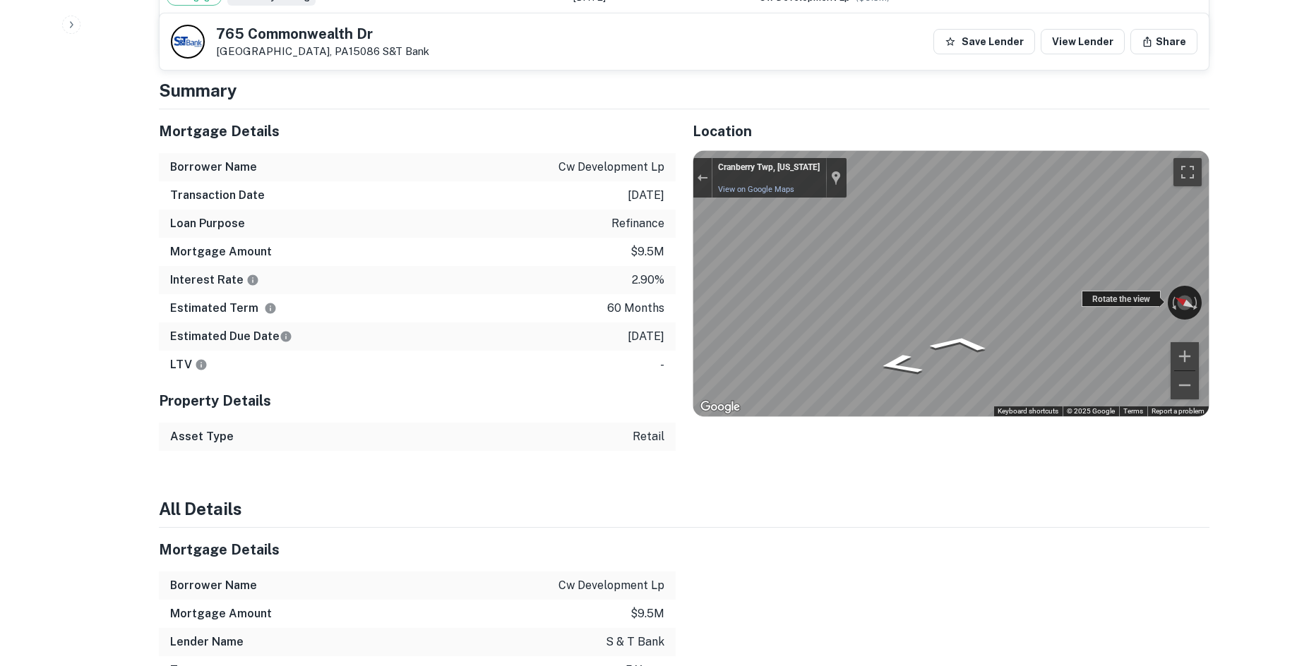
click at [1007, 270] on div "← Move left → Move right ↑ Move up ↓ Move down + Zoom in - Zoom out [GEOGRAPHIC…" at bounding box center [950, 283] width 515 height 265
drag, startPoint x: 1155, startPoint y: 268, endPoint x: 975, endPoint y: 395, distance: 220.9
click at [974, 397] on div "Location ← Move left → Move right ↑ Move up ↓ Move down + Zoom in - Zoom out Ho…" at bounding box center [942, 280] width 534 height 342
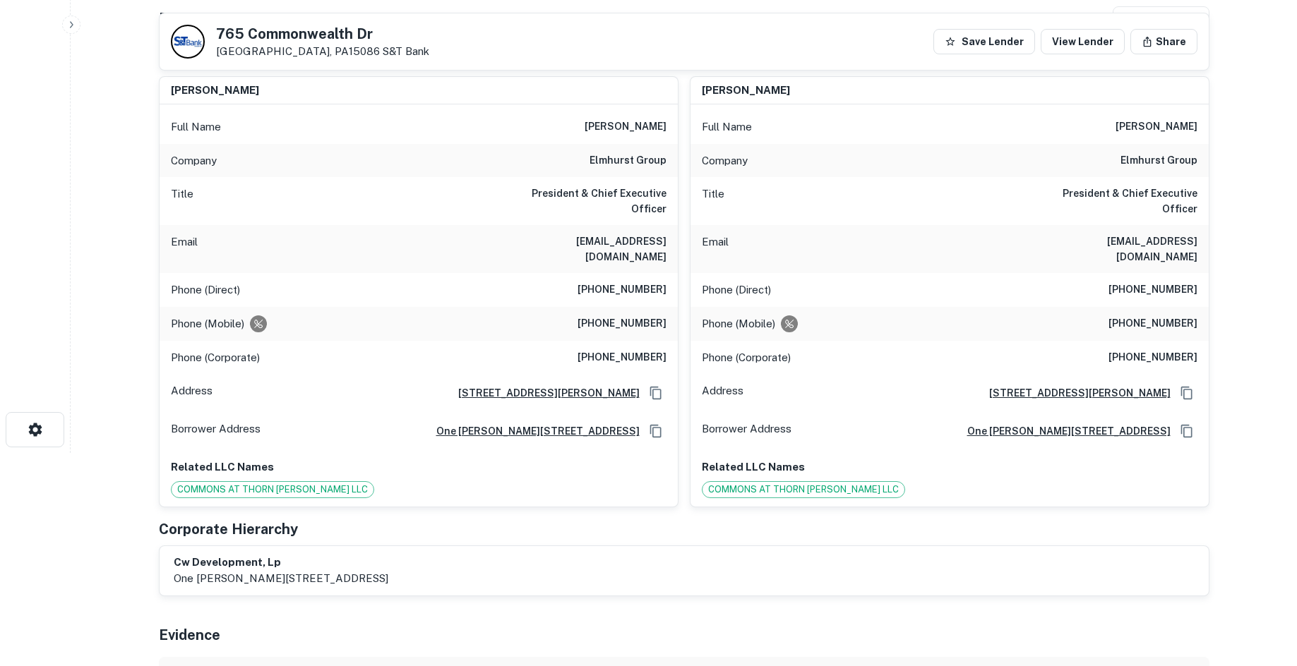
scroll to position [212, 0]
click at [634, 169] on h6 "elmhurst group" at bounding box center [627, 162] width 77 height 17
copy h6 "elmhurst group"
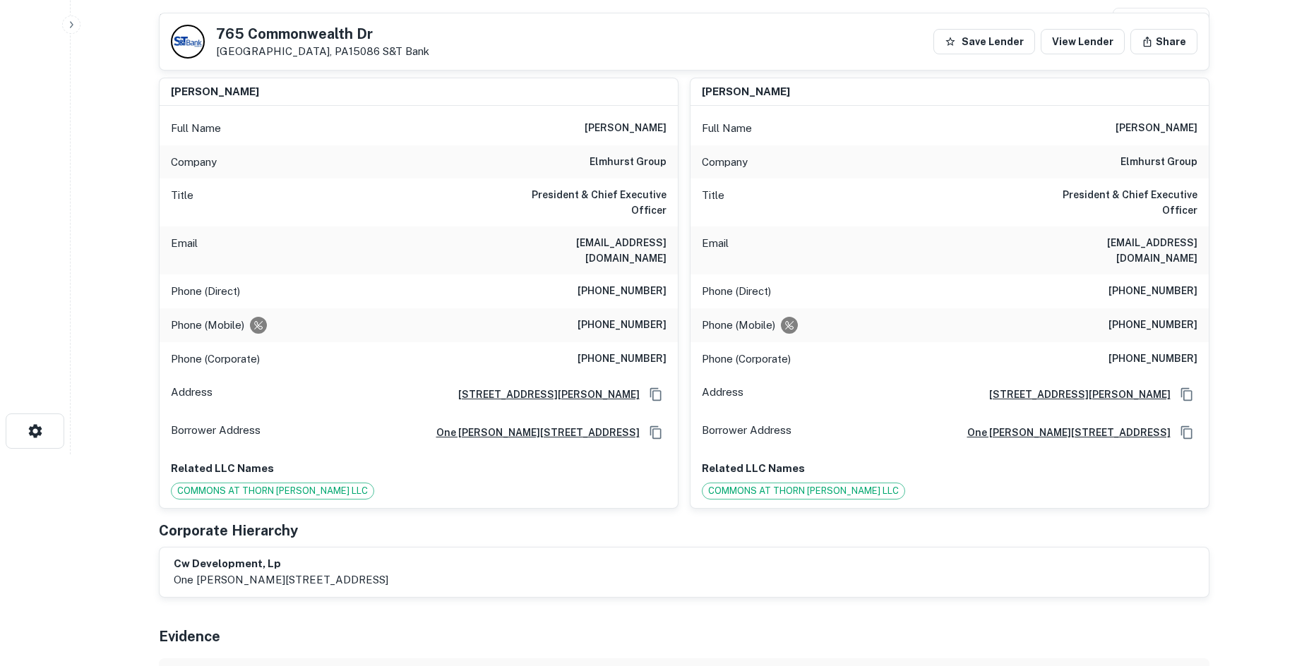
click at [587, 237] on h6 "[EMAIL_ADDRESS][DOMAIN_NAME]" at bounding box center [581, 250] width 169 height 31
copy h6 "[EMAIL_ADDRESS][DOMAIN_NAME]"
click at [601, 235] on h6 "[EMAIL_ADDRESS][DOMAIN_NAME]" at bounding box center [581, 250] width 169 height 31
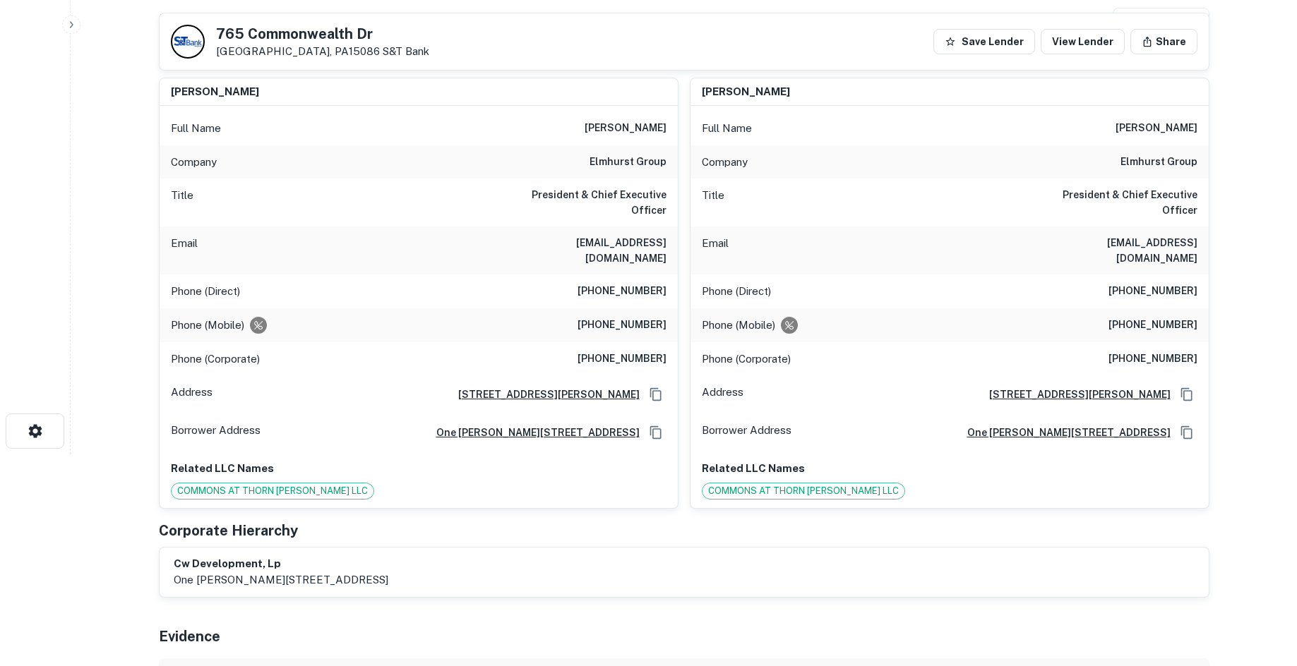
click at [604, 235] on h6 "[EMAIL_ADDRESS][DOMAIN_NAME]" at bounding box center [581, 250] width 169 height 31
copy h6 "[EMAIL_ADDRESS][DOMAIN_NAME]"
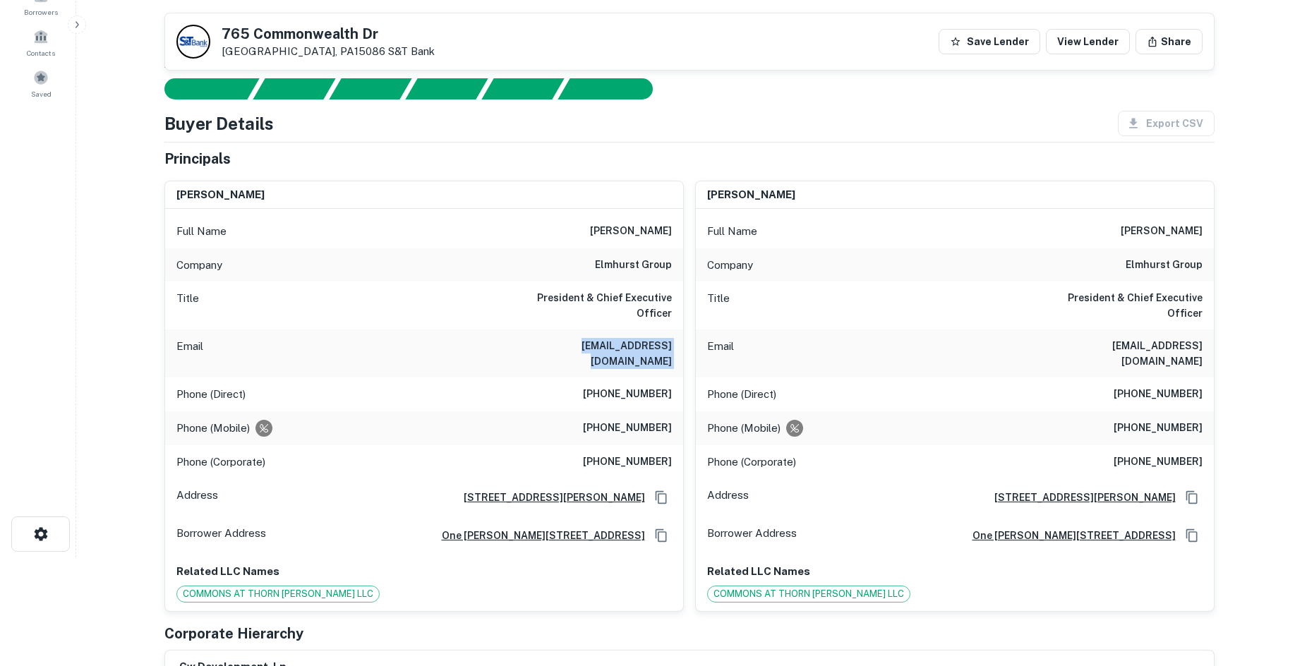
scroll to position [0, 0]
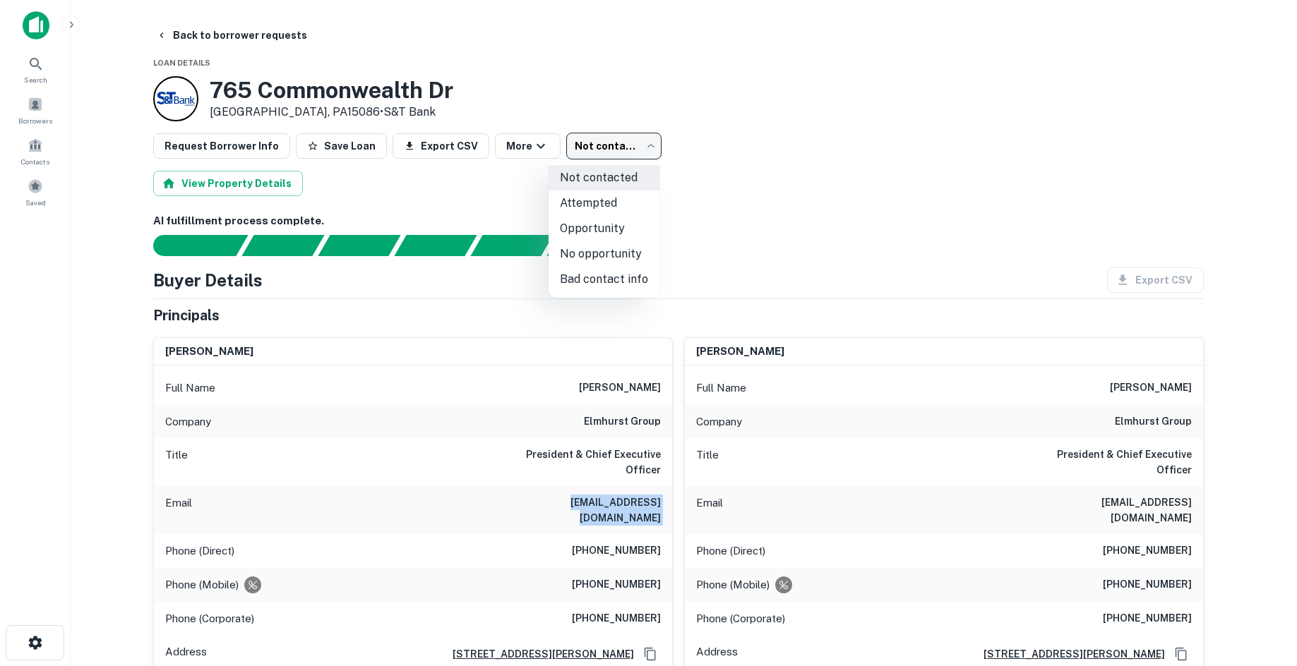
click at [589, 134] on body "Search Borrowers Contacts Saved Back to borrower requests Loan Details [STREET_…" at bounding box center [648, 333] width 1297 height 666
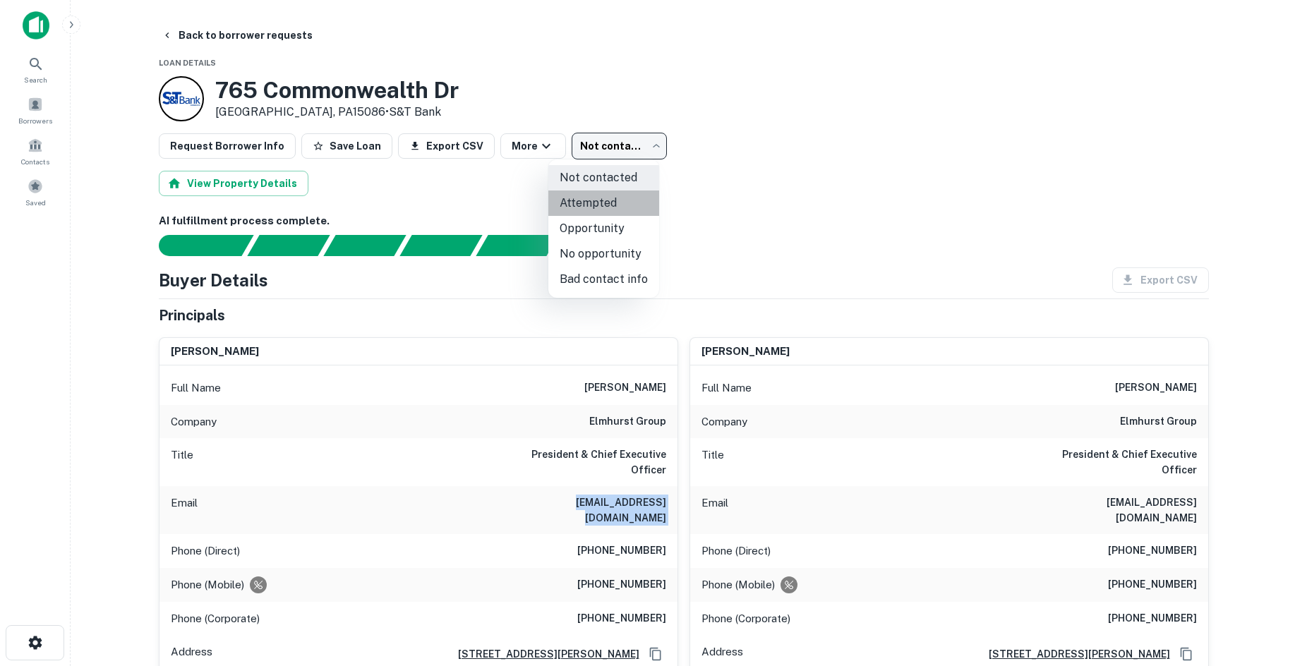
click at [627, 197] on li "Attempted" at bounding box center [603, 203] width 111 height 25
type input "*********"
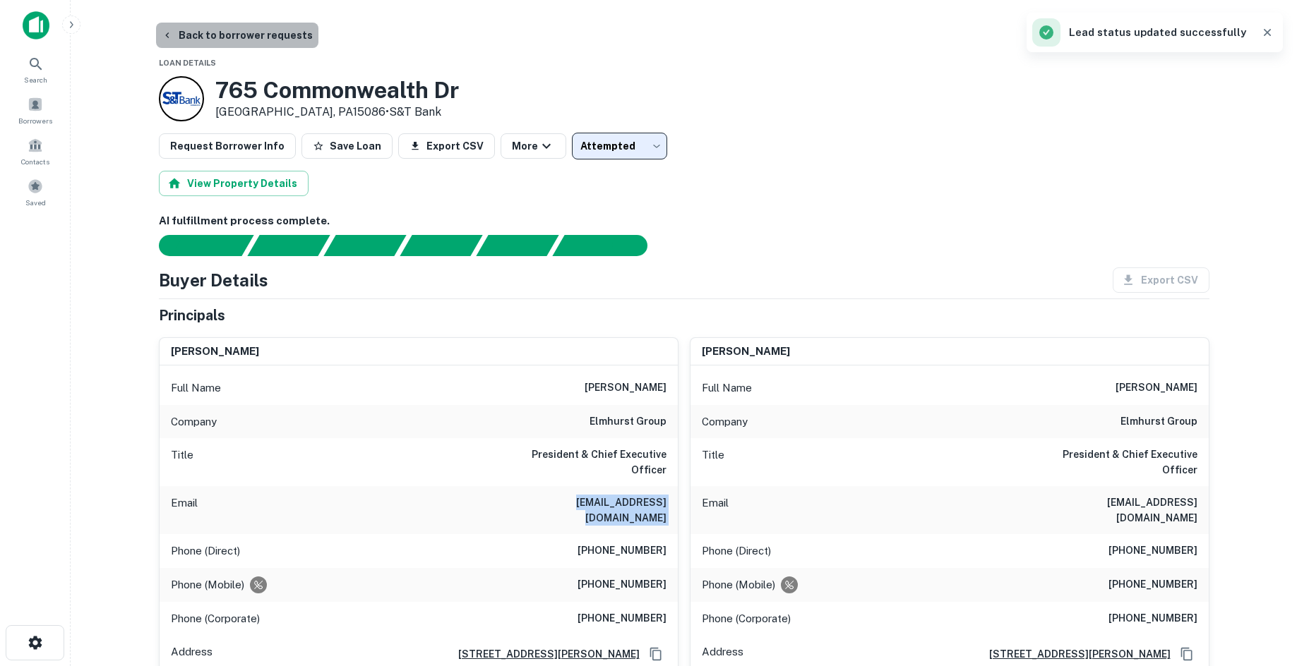
click at [272, 44] on button "Back to borrower requests" at bounding box center [237, 35] width 162 height 25
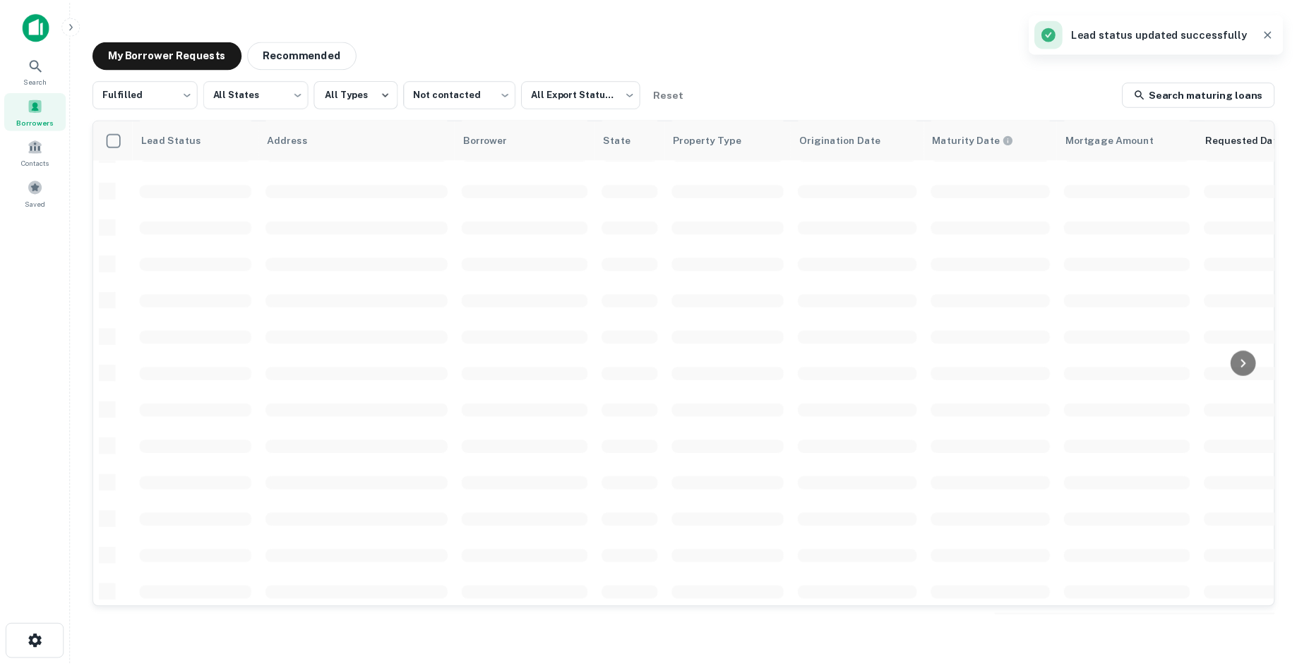
scroll to position [479, 0]
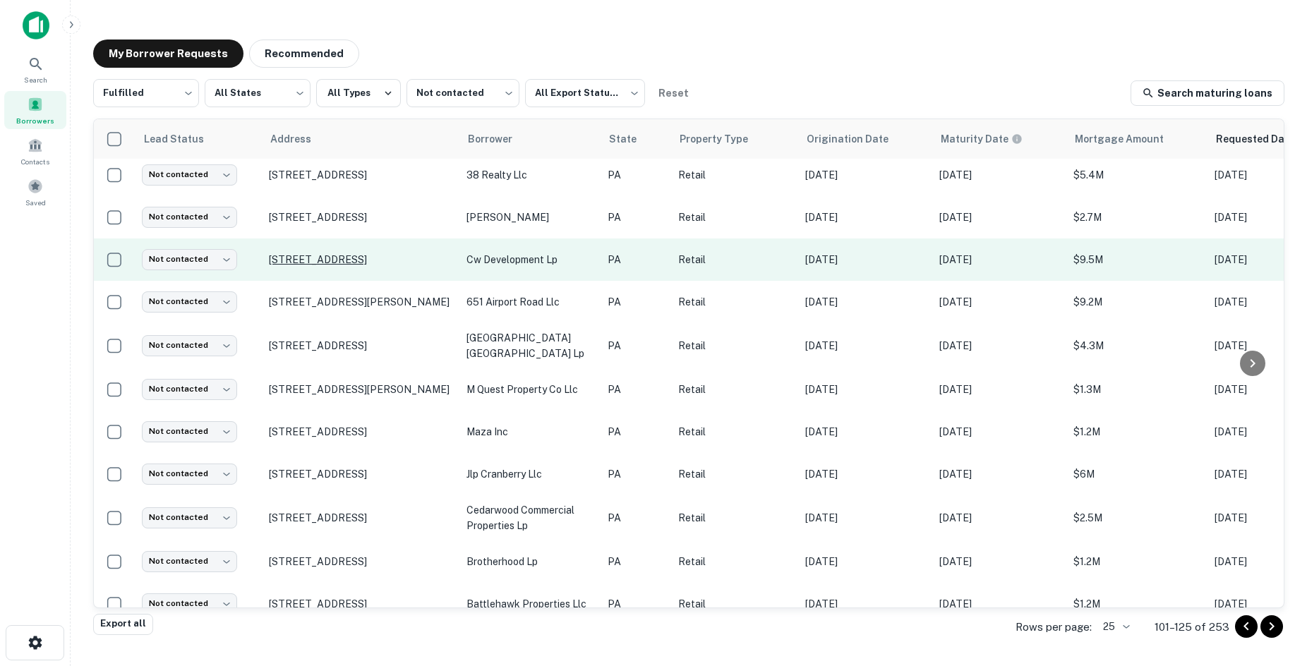
click at [382, 254] on p "[STREET_ADDRESS]" at bounding box center [361, 259] width 184 height 13
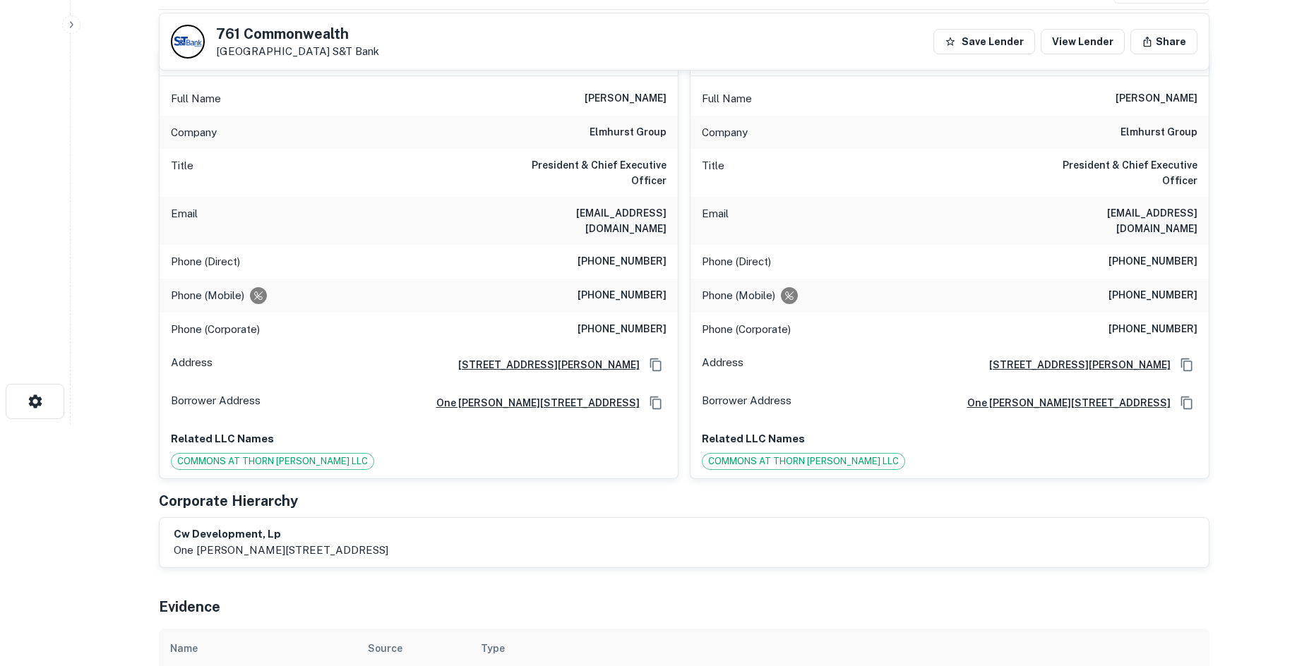
scroll to position [71, 0]
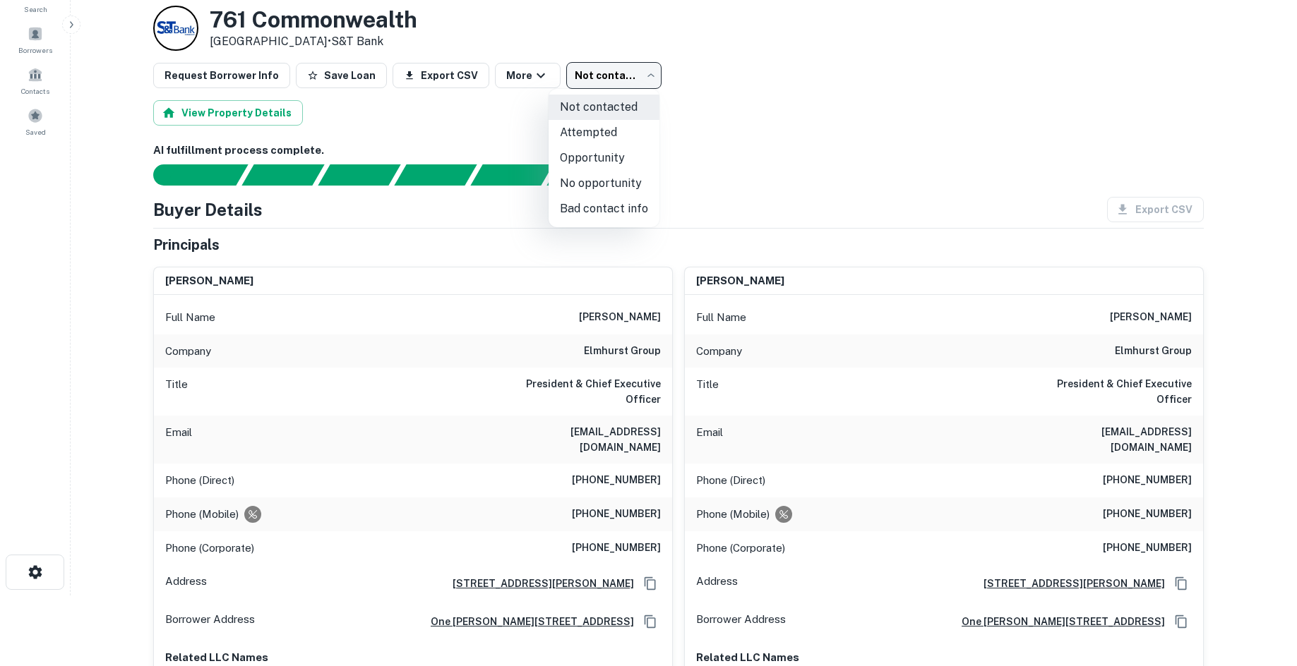
click at [596, 64] on body "Search Borrowers Contacts Saved Back to borrower requests Loan Details [STREET_…" at bounding box center [648, 262] width 1297 height 666
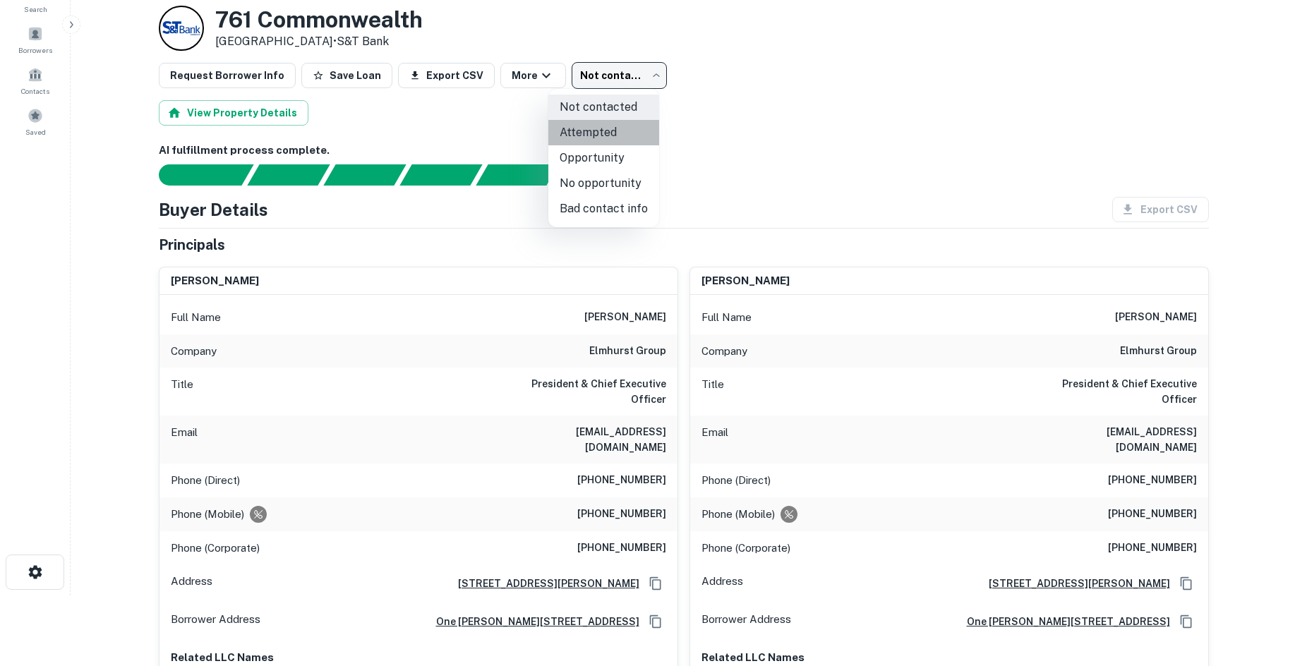
drag, startPoint x: 613, startPoint y: 138, endPoint x: 508, endPoint y: 89, distance: 116.5
click at [613, 137] on li "Attempted" at bounding box center [603, 132] width 111 height 25
type input "*********"
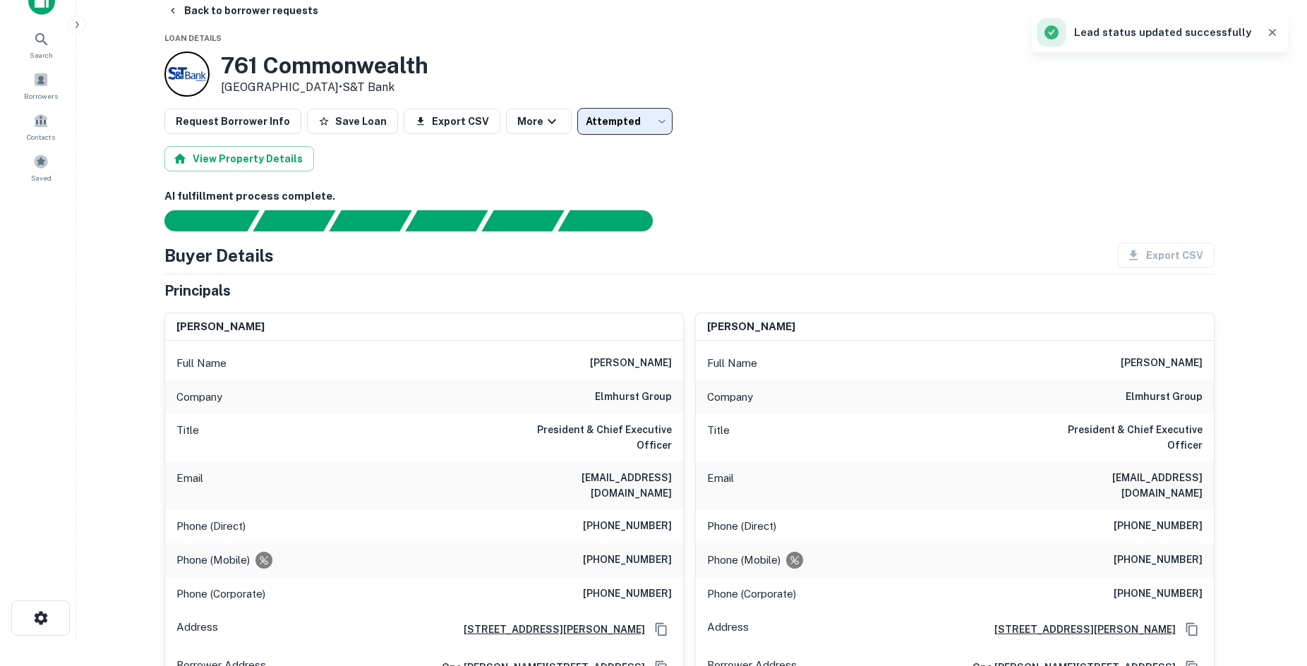
scroll to position [0, 0]
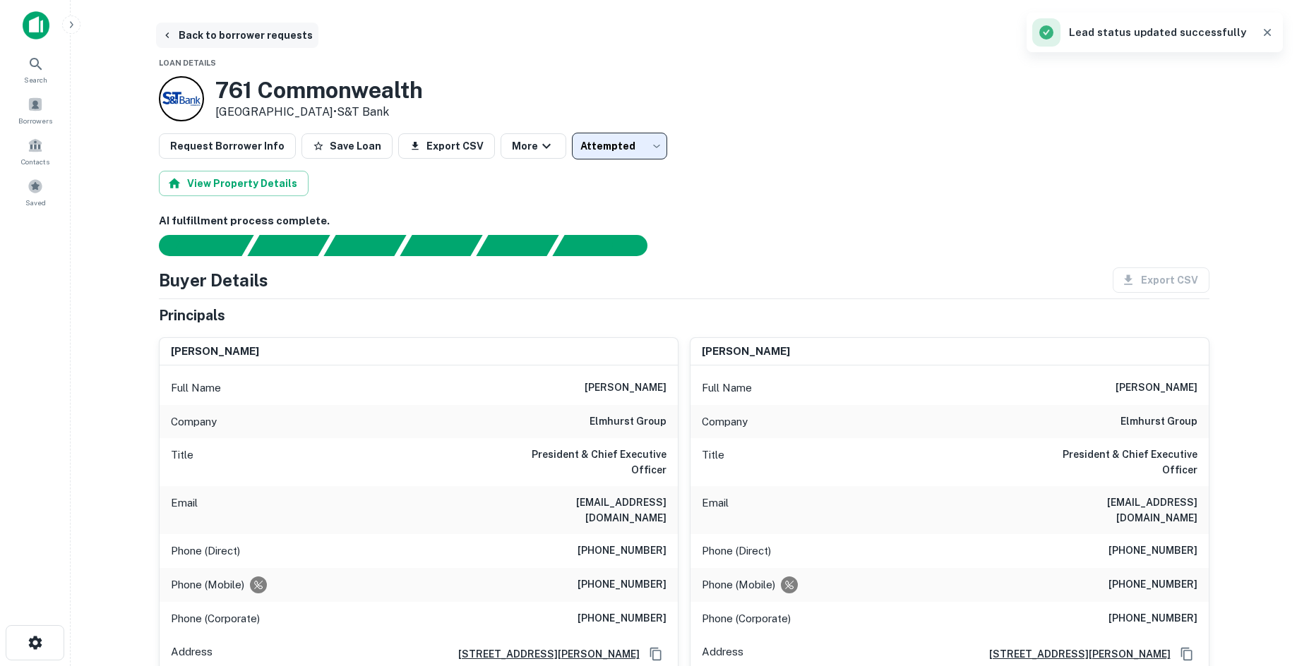
click at [219, 40] on button "Back to borrower requests" at bounding box center [237, 35] width 162 height 25
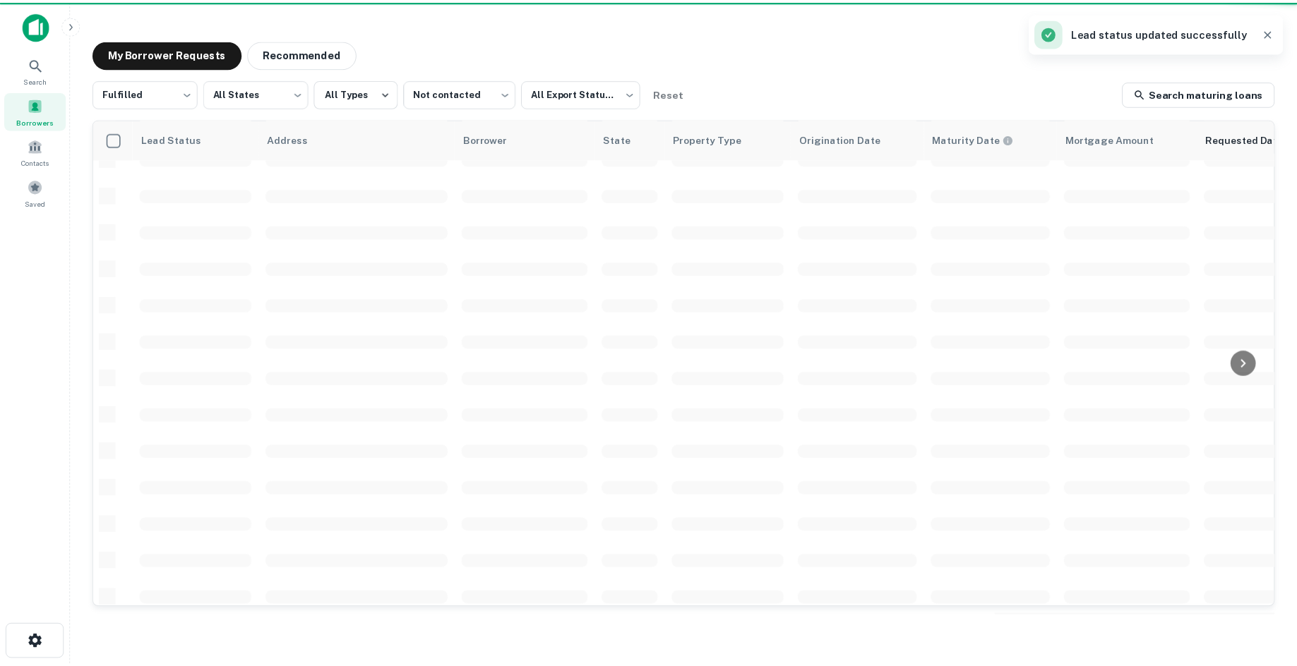
scroll to position [479, 0]
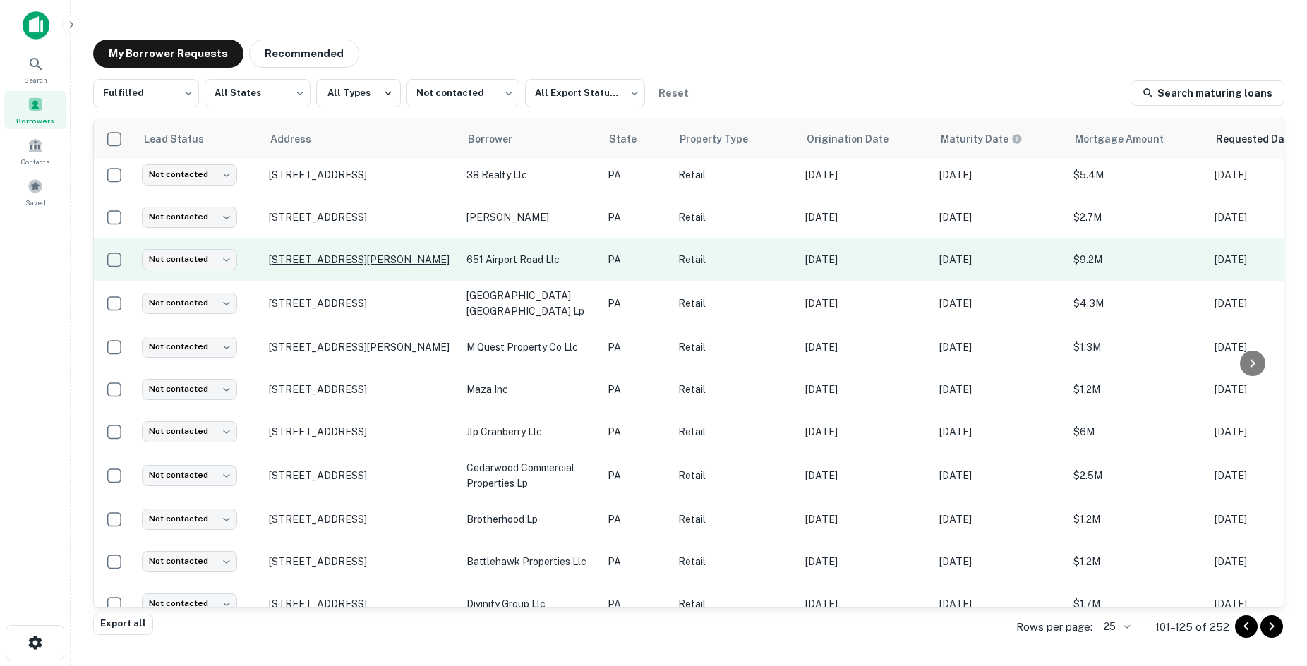
click at [354, 254] on p "[STREET_ADDRESS][PERSON_NAME]" at bounding box center [361, 259] width 184 height 13
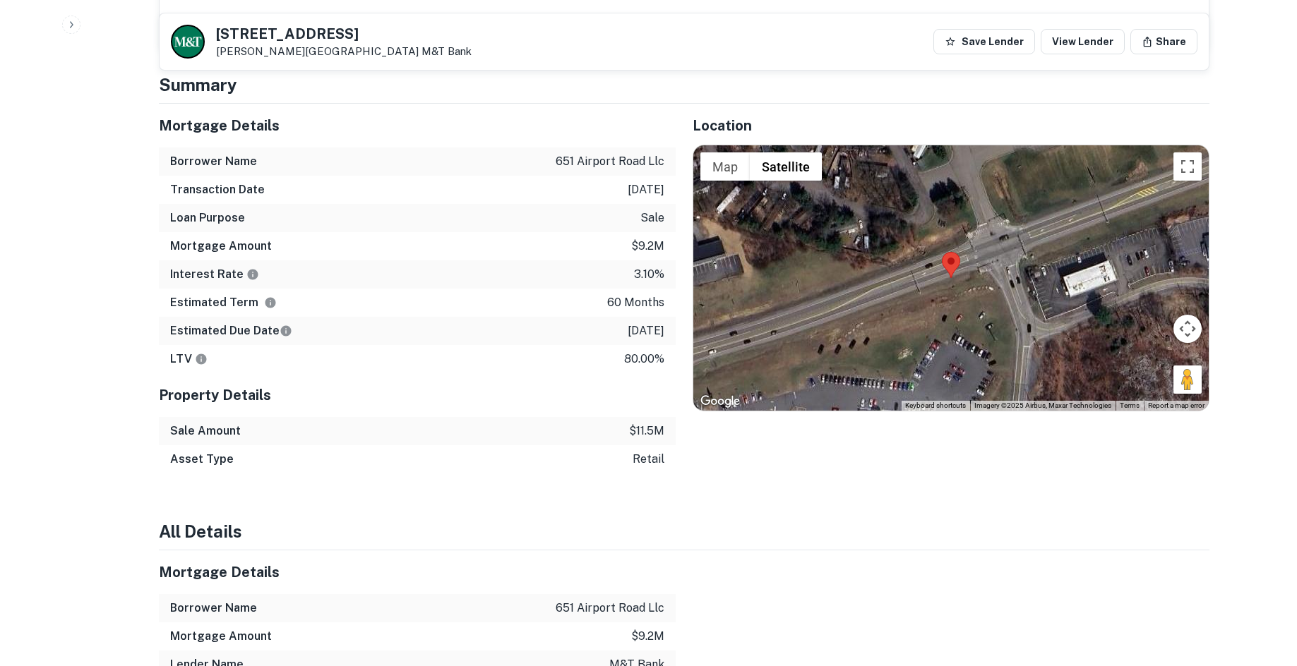
scroll to position [1129, 0]
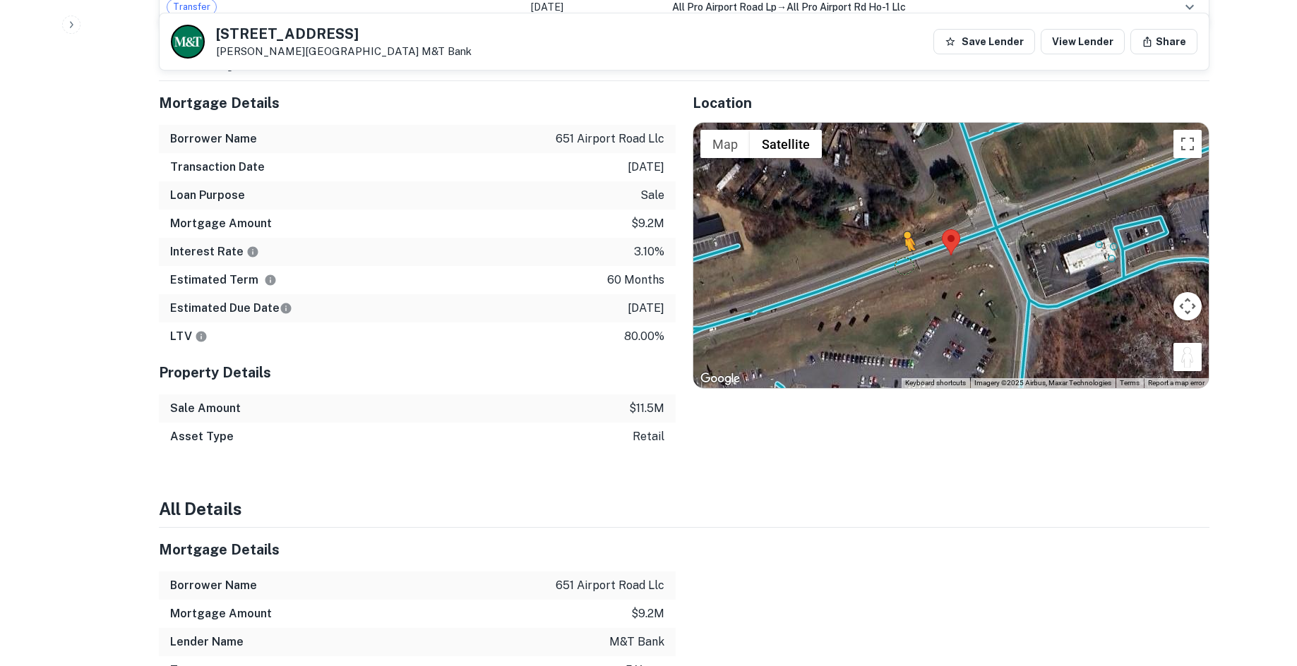
drag, startPoint x: 1198, startPoint y: 352, endPoint x: 903, endPoint y: 251, distance: 311.2
click at [903, 251] on div "To activate drag with keyboard, press Alt + Enter. Once in keyboard drag state,…" at bounding box center [950, 255] width 515 height 265
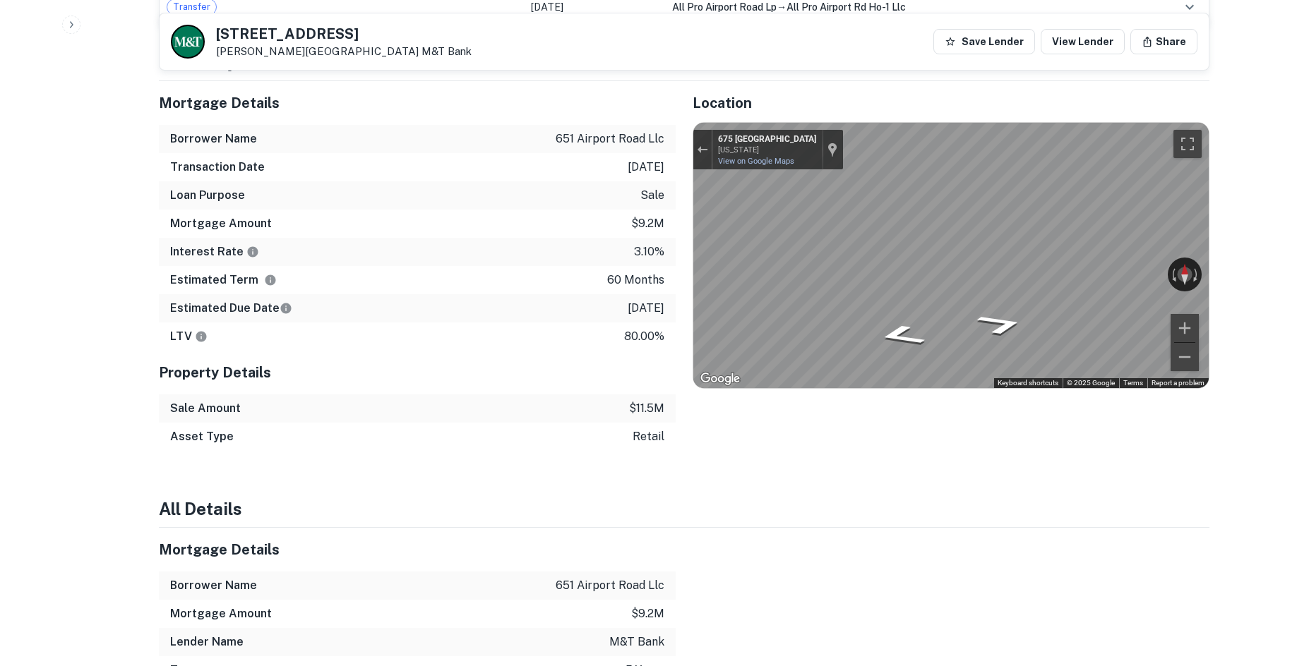
drag, startPoint x: 1095, startPoint y: 248, endPoint x: 691, endPoint y: 244, distance: 403.8
click at [666, 248] on div "Mortgage Details Borrower Name 651 airport road llc Transaction Date [DATE] Loa…" at bounding box center [675, 266] width 1067 height 370
click at [592, 227] on div "Mortgage Details Borrower Name 651 airport road llc Transaction Date [DATE] Loa…" at bounding box center [675, 266] width 1067 height 370
click at [654, 253] on div "Mortgage Details Borrower Name 651 airport road llc Transaction Date [DATE] Loa…" at bounding box center [675, 266] width 1067 height 370
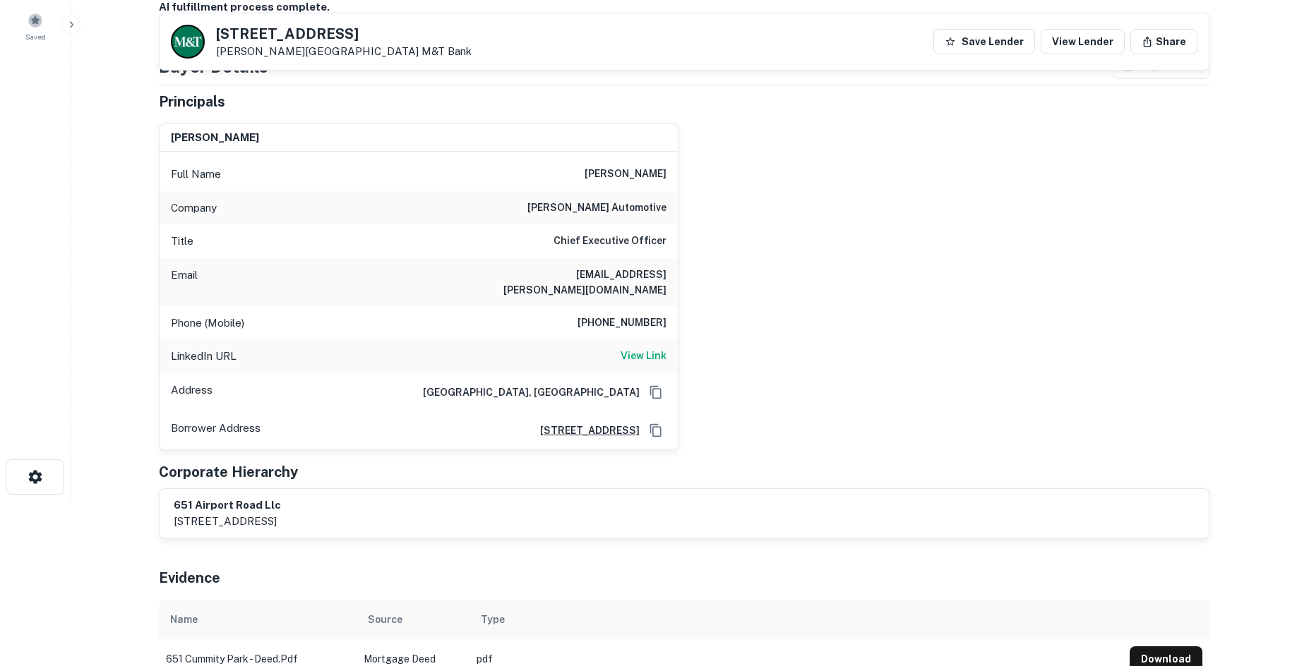
scroll to position [141, 0]
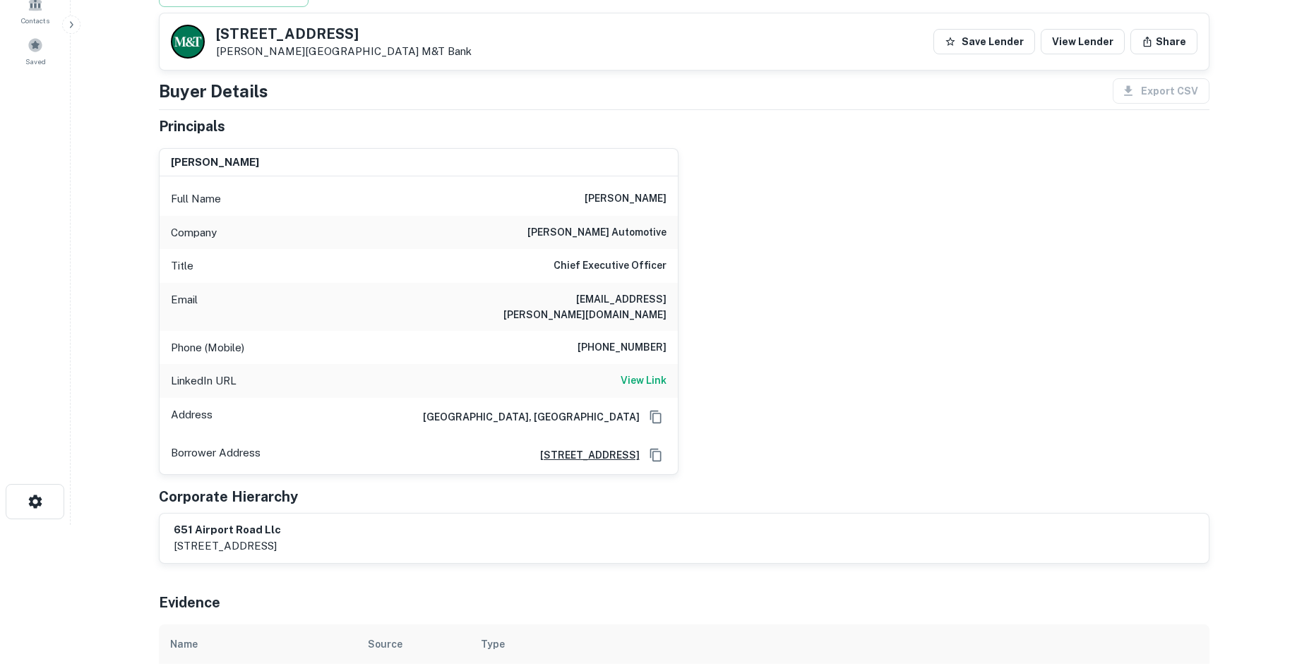
click at [630, 340] on h6 "[PHONE_NUMBER]" at bounding box center [621, 348] width 89 height 17
click at [636, 340] on h6 "[PHONE_NUMBER]" at bounding box center [621, 348] width 89 height 17
click at [637, 340] on h6 "[PHONE_NUMBER]" at bounding box center [621, 348] width 89 height 17
click at [641, 340] on h6 "[PHONE_NUMBER]" at bounding box center [621, 348] width 89 height 17
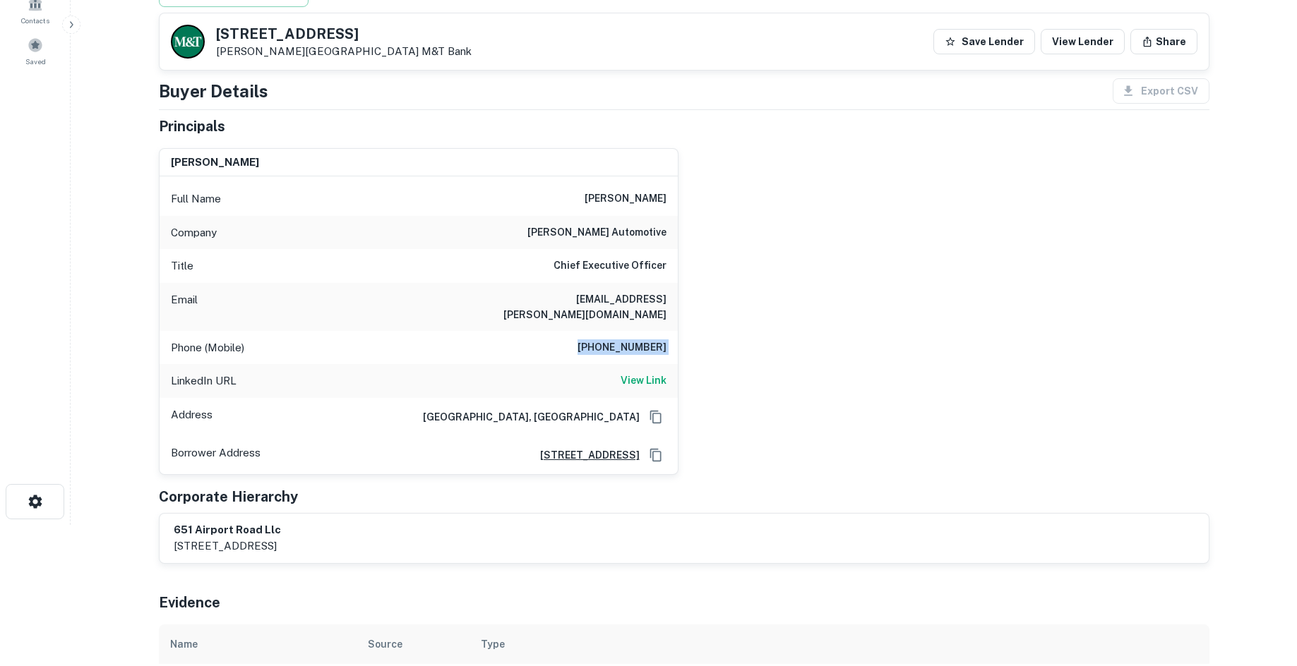
click at [641, 340] on h6 "[PHONE_NUMBER]" at bounding box center [621, 348] width 89 height 17
click at [803, 346] on div "[PERSON_NAME] Full Name [PERSON_NAME] Company [PERSON_NAME] automotive Title Ch…" at bounding box center [679, 306] width 1062 height 338
click at [610, 340] on h6 "[PHONE_NUMBER]" at bounding box center [621, 348] width 89 height 17
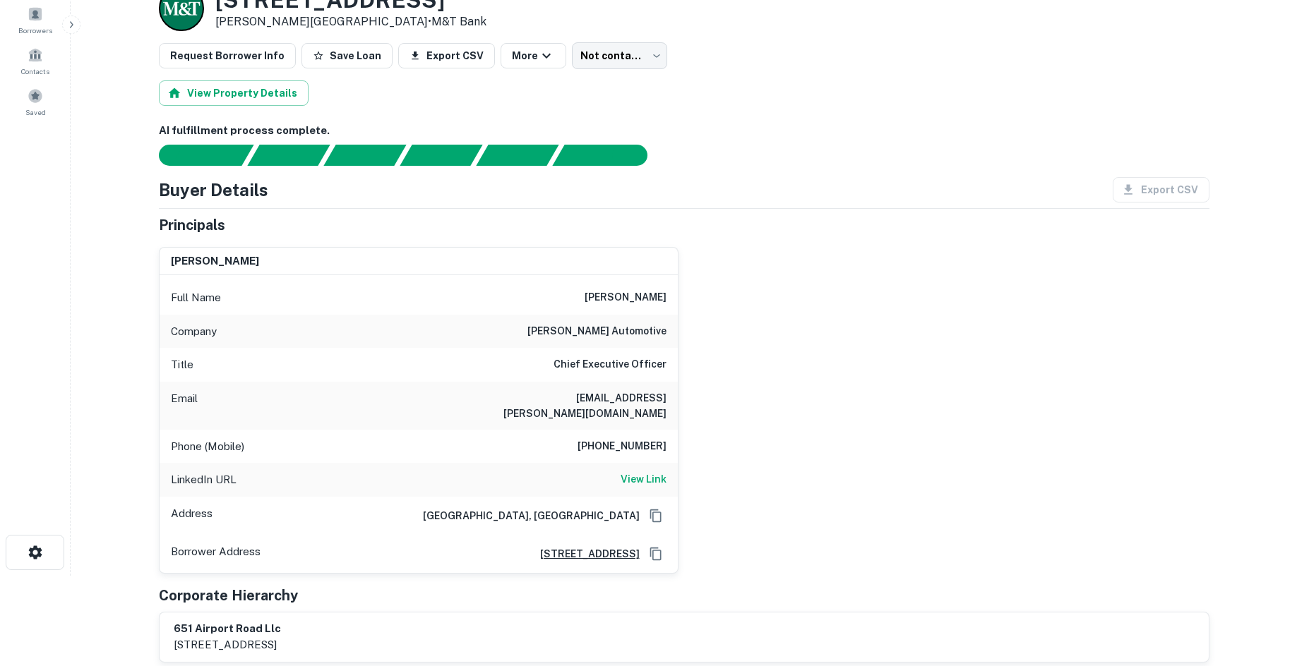
scroll to position [212, 0]
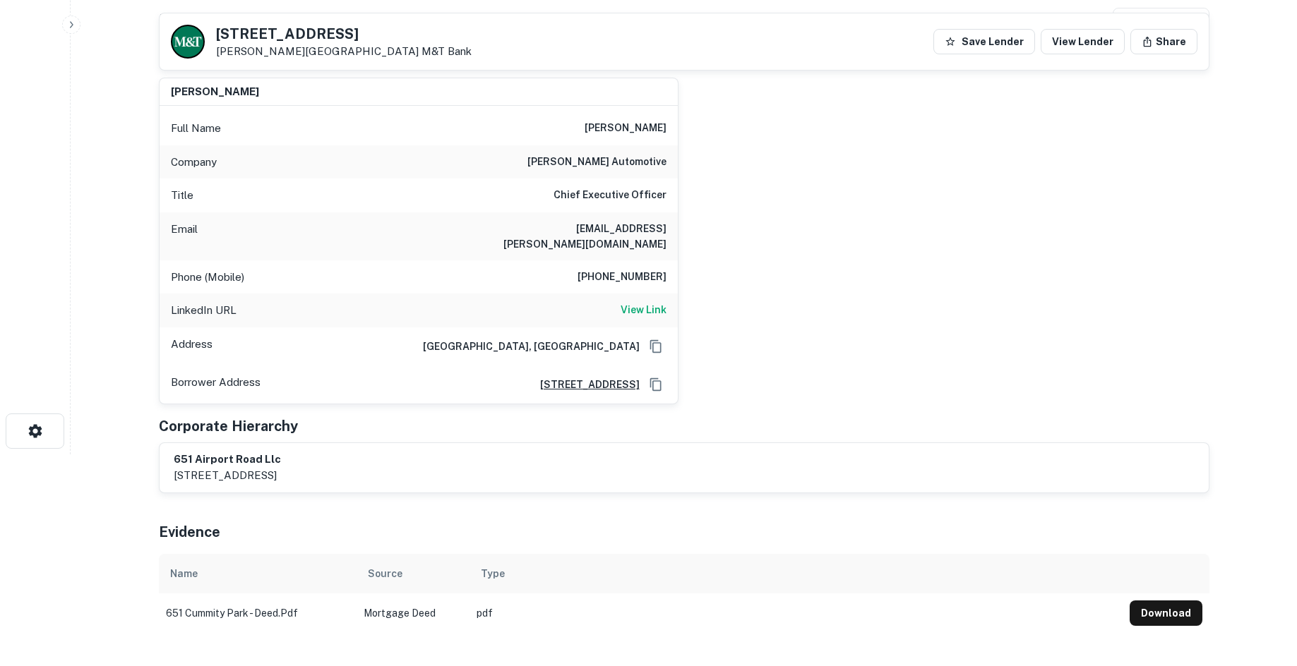
drag, startPoint x: 982, startPoint y: 393, endPoint x: 927, endPoint y: 362, distance: 62.6
click at [982, 393] on div "Principals [PERSON_NAME] Full Name [PERSON_NAME] Company [PERSON_NAME] automoti…" at bounding box center [684, 269] width 1050 height 448
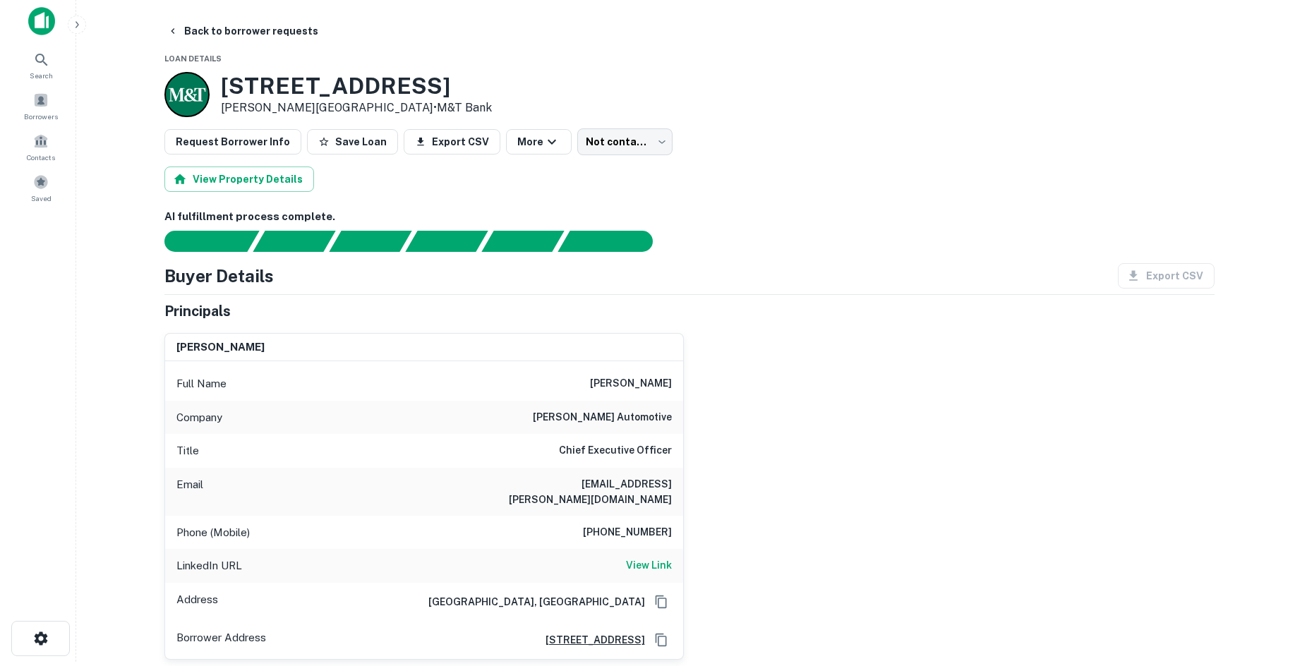
scroll to position [0, 0]
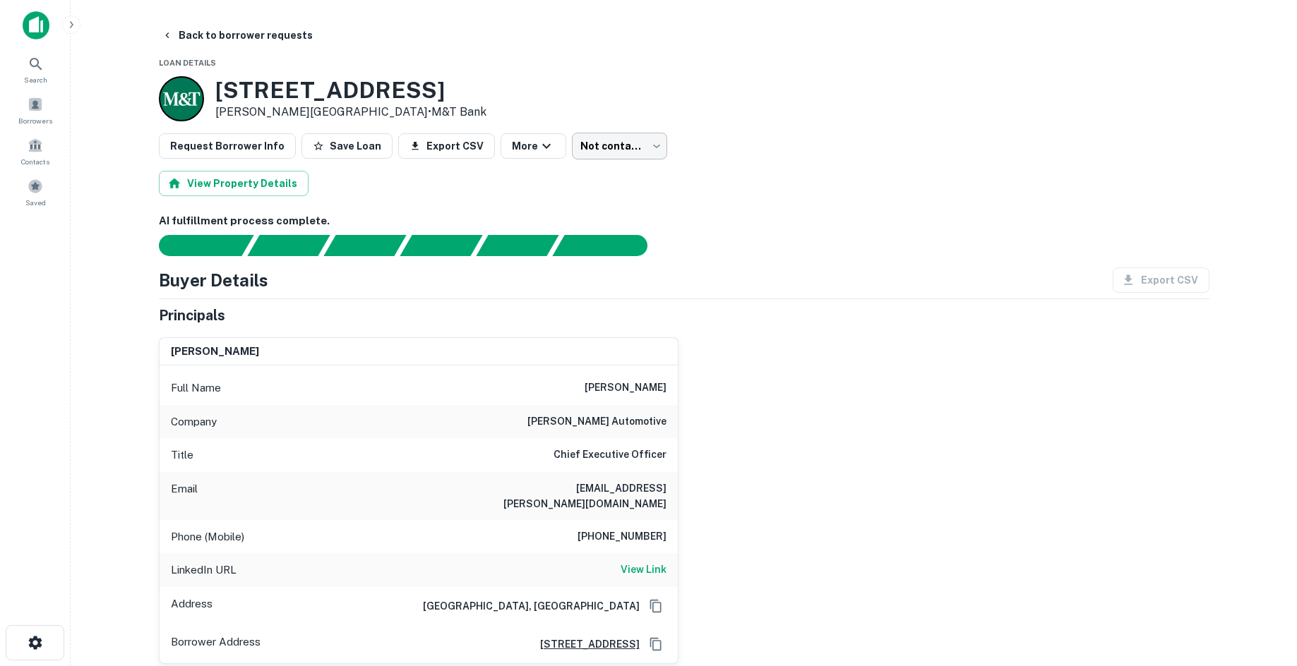
click at [582, 154] on body "Search Borrowers Contacts Saved Back to borrower requests Loan Details [STREET_…" at bounding box center [648, 333] width 1297 height 666
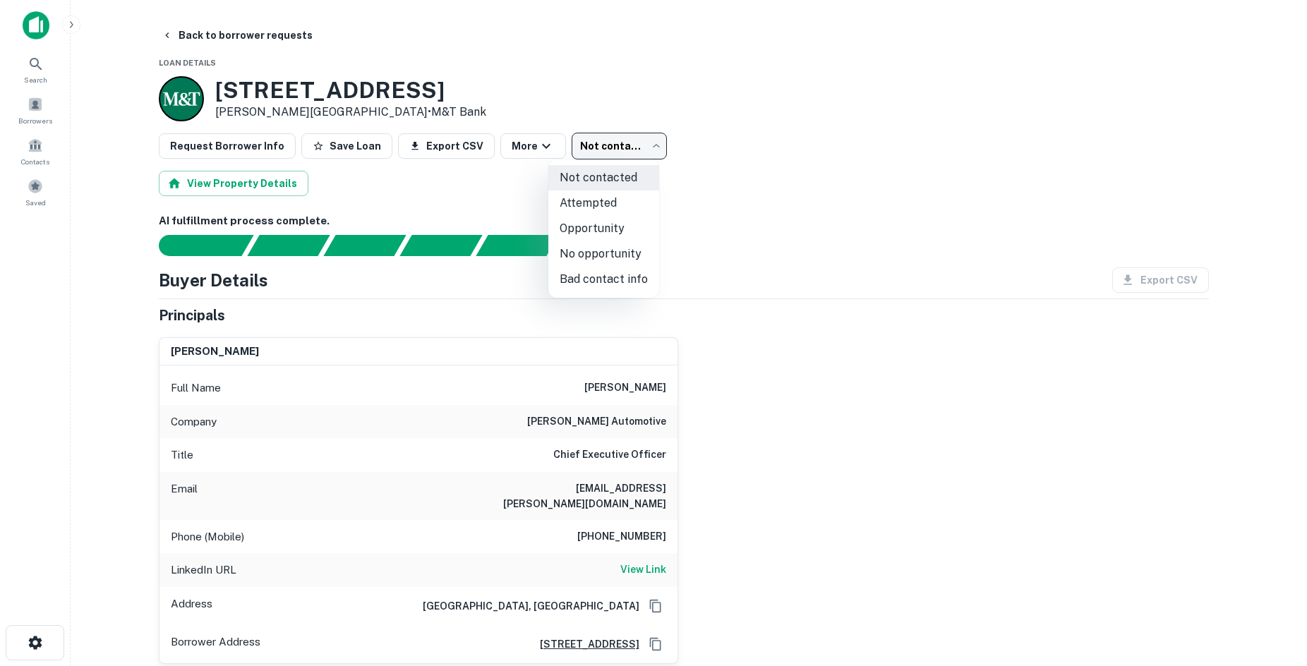
click at [613, 201] on li "Attempted" at bounding box center [603, 203] width 111 height 25
type input "*********"
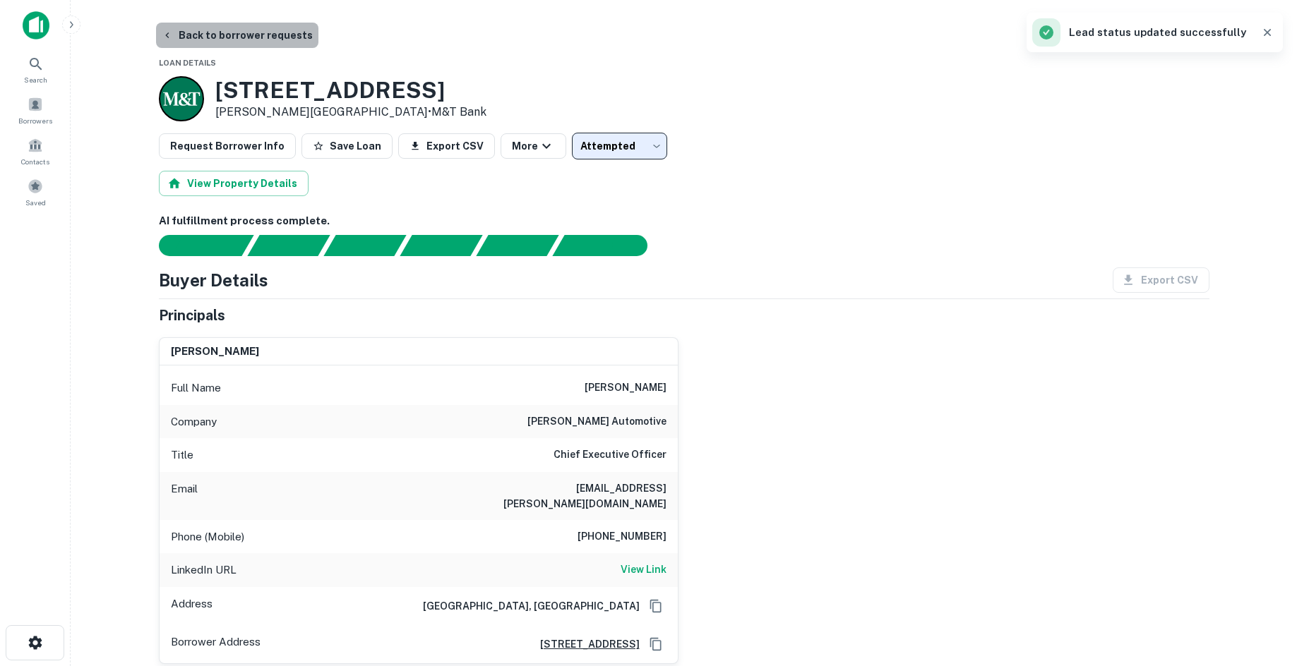
click at [245, 36] on button "Back to borrower requests" at bounding box center [237, 35] width 162 height 25
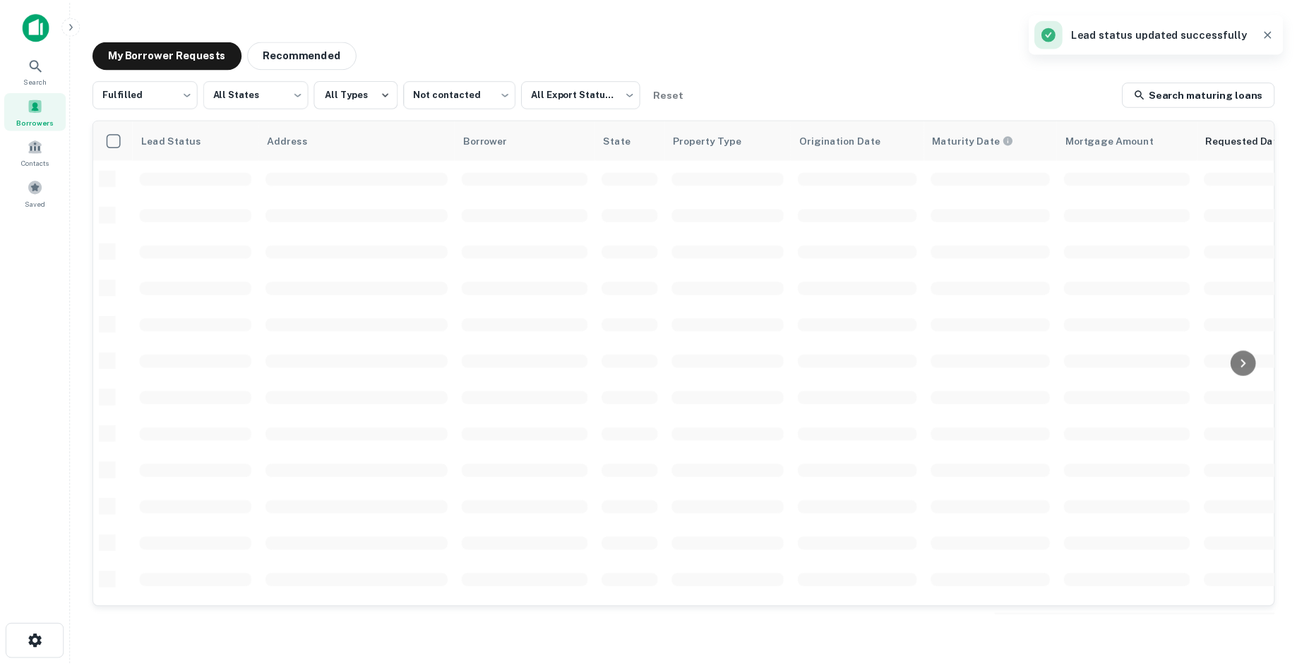
scroll to position [479, 0]
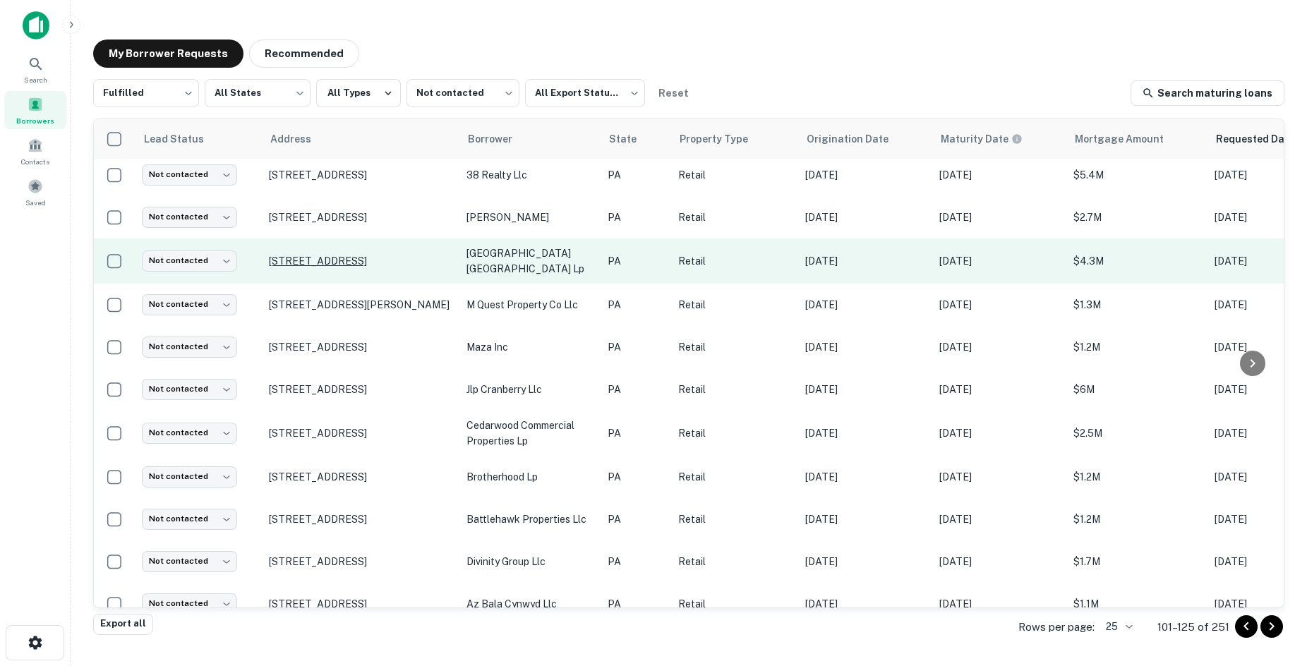
click at [394, 257] on p "[STREET_ADDRESS]" at bounding box center [361, 261] width 184 height 13
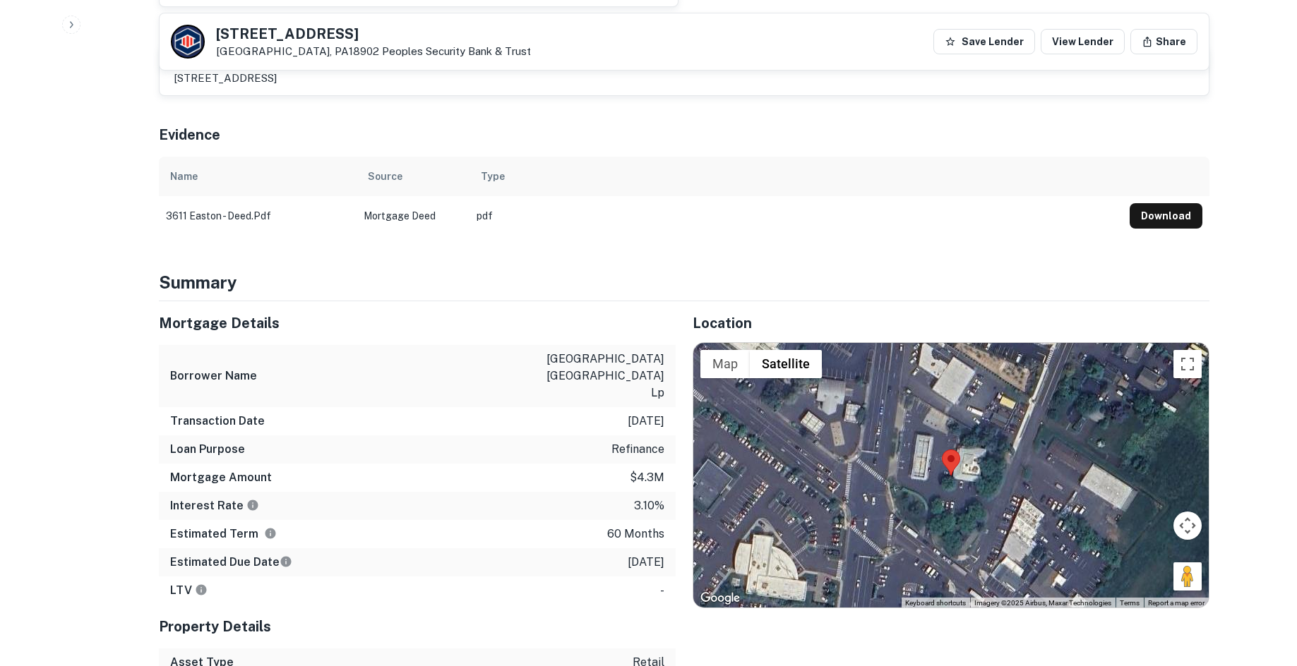
scroll to position [847, 0]
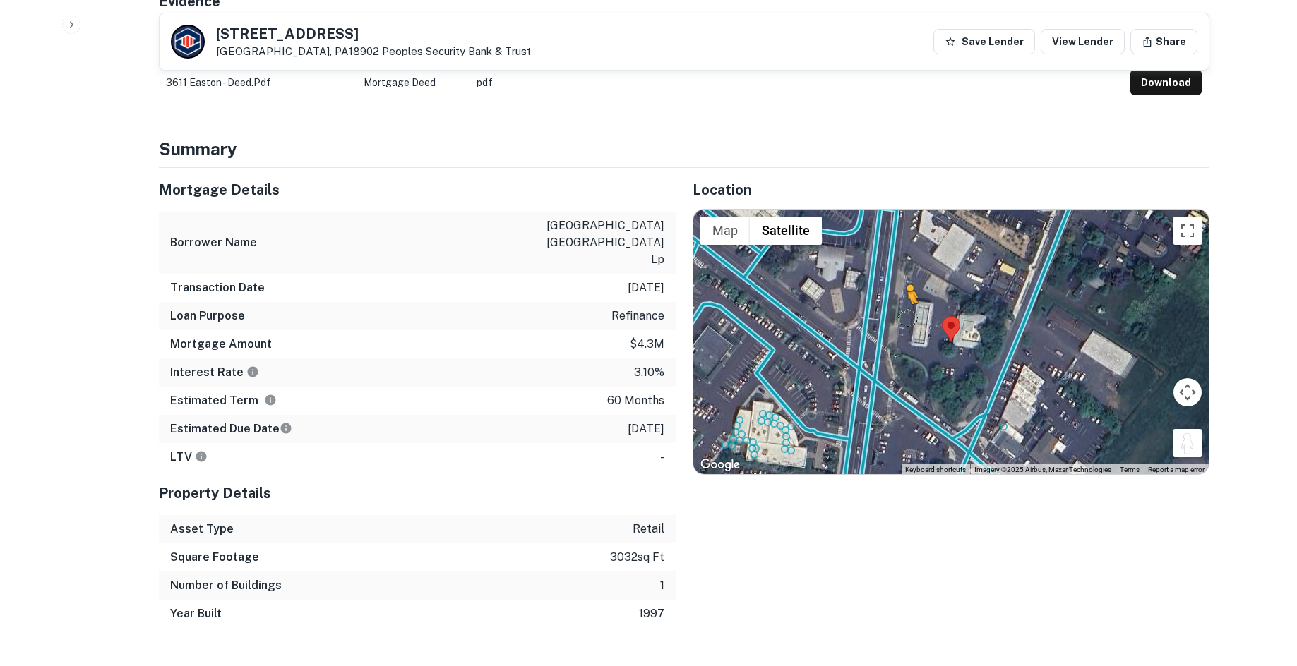
drag, startPoint x: 1195, startPoint y: 426, endPoint x: 907, endPoint y: 305, distance: 312.3
click at [907, 305] on div "To activate drag with keyboard, press Alt + Enter. Once in keyboard drag state,…" at bounding box center [950, 342] width 515 height 265
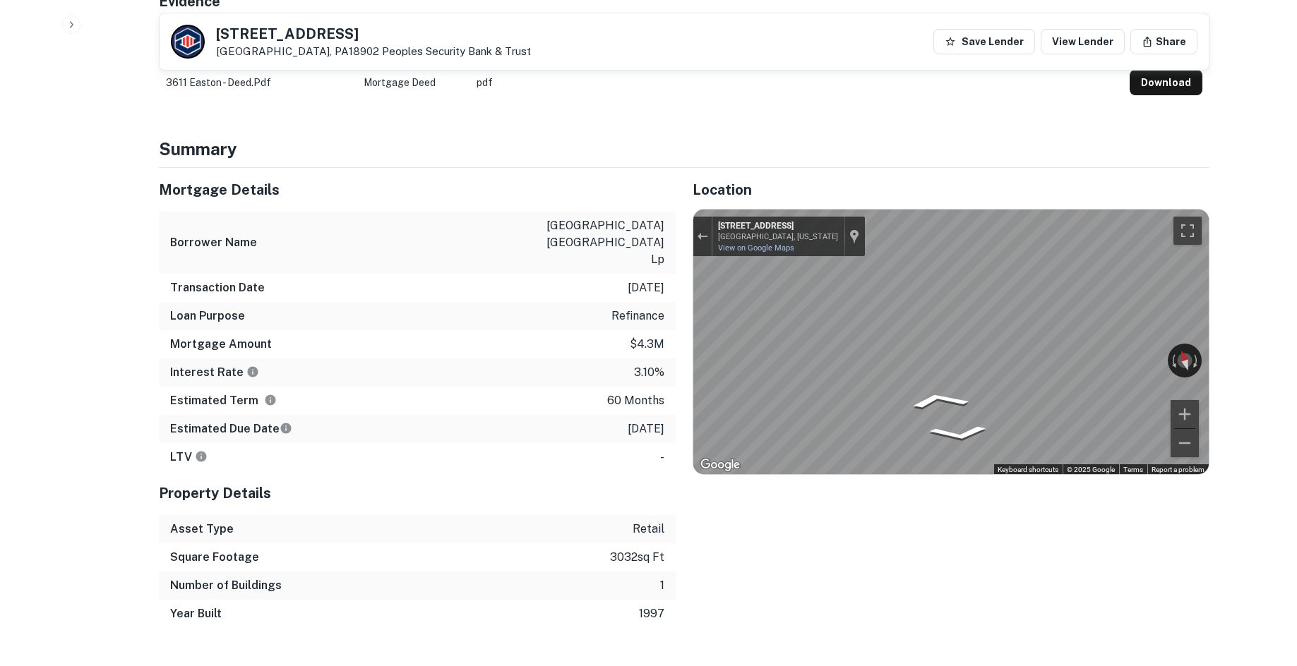
click at [675, 330] on div "Location ← Move left → Move right ↑ Move up ↓ Move down + Zoom in - Zoom out Ho…" at bounding box center [942, 398] width 534 height 460
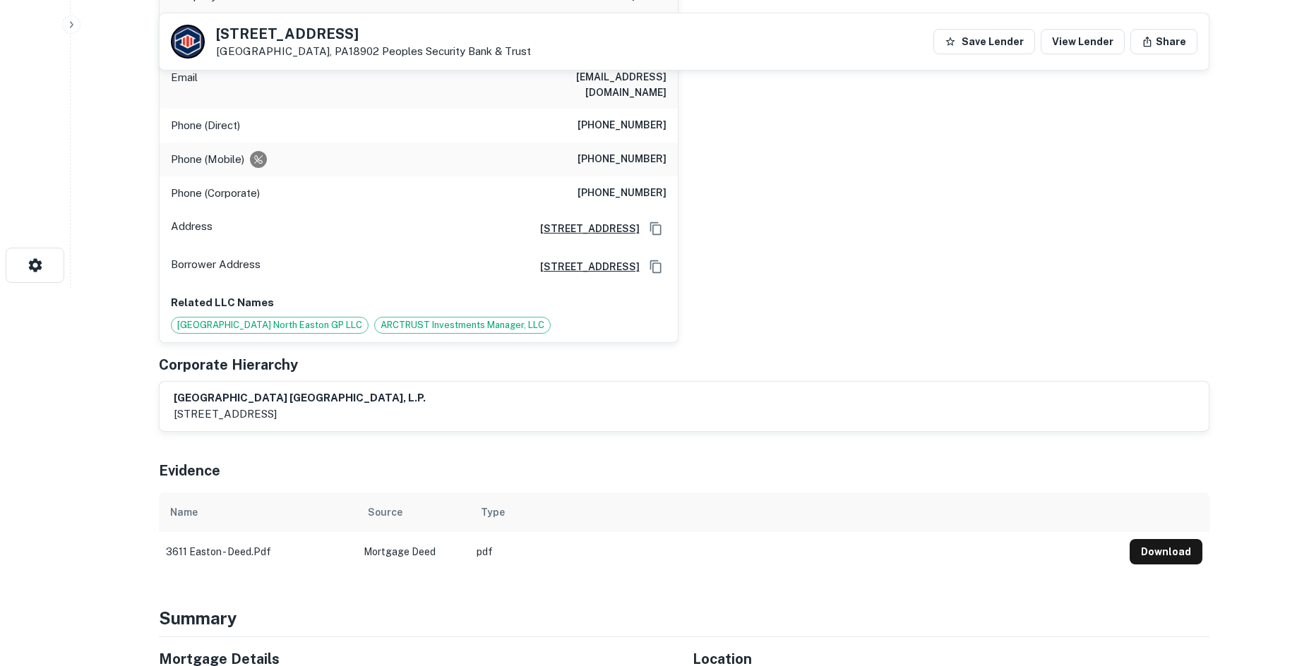
scroll to position [141, 0]
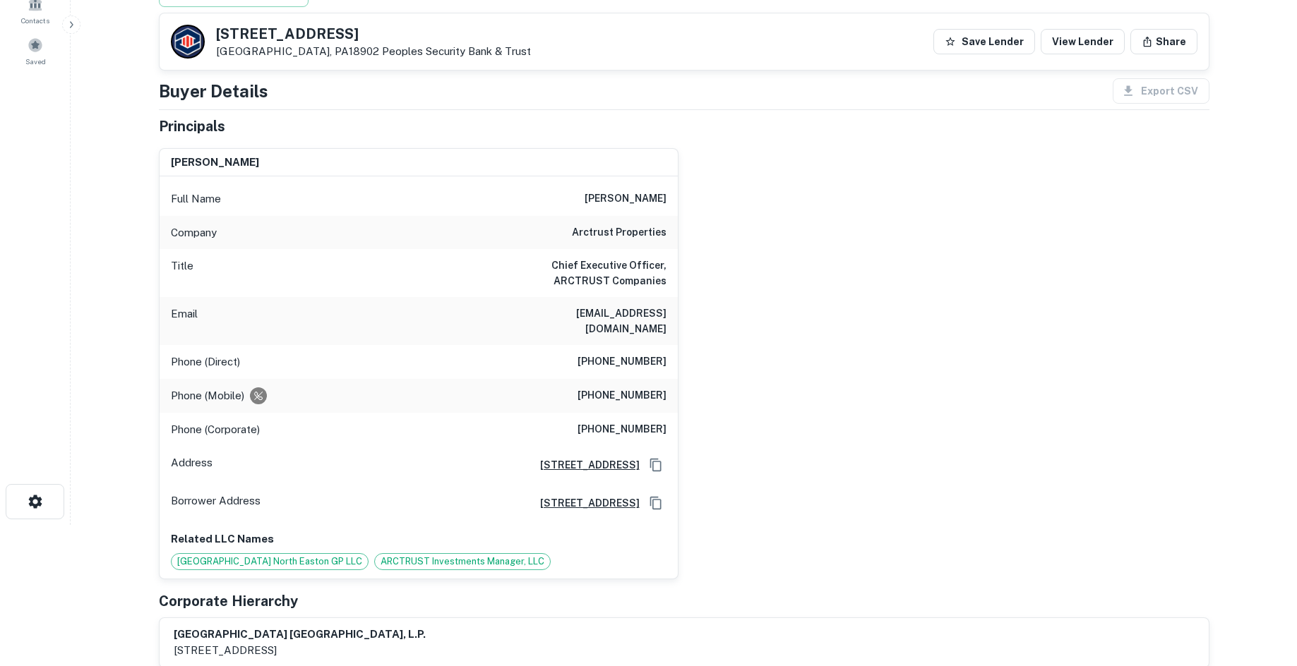
click at [611, 225] on h6 "arctrust properties" at bounding box center [619, 232] width 95 height 17
copy h6 "arctrust properties"
click at [499, 109] on hr at bounding box center [684, 109] width 1050 height 1
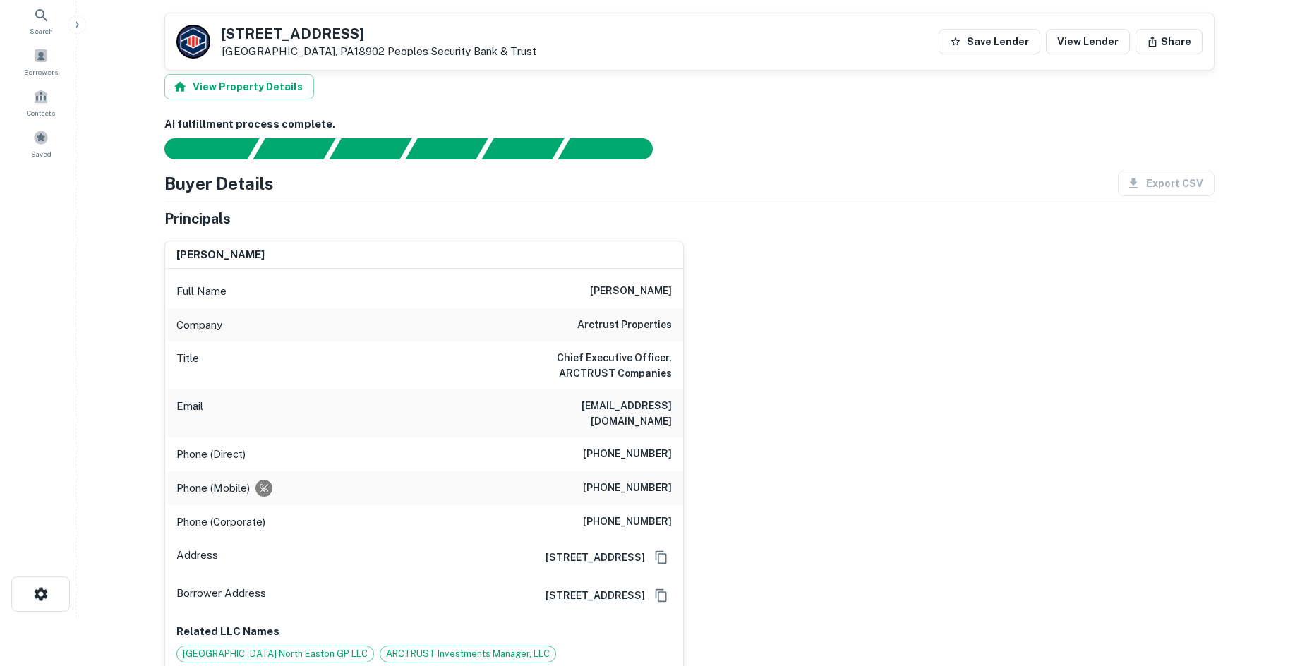
scroll to position [0, 0]
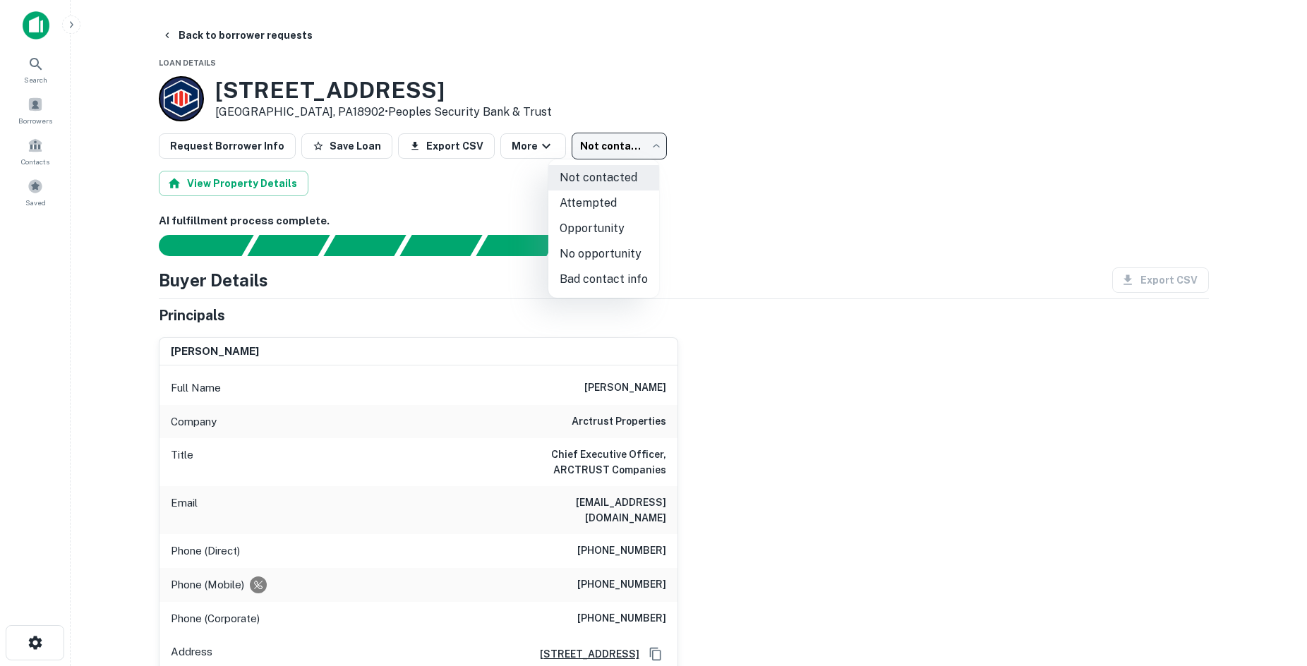
click at [594, 144] on body "Search Borrowers Contacts Saved Back to borrower requests Loan Details [STREET_…" at bounding box center [653, 333] width 1307 height 666
click at [593, 258] on li "No opportunity" at bounding box center [603, 253] width 111 height 25
type input "**********"
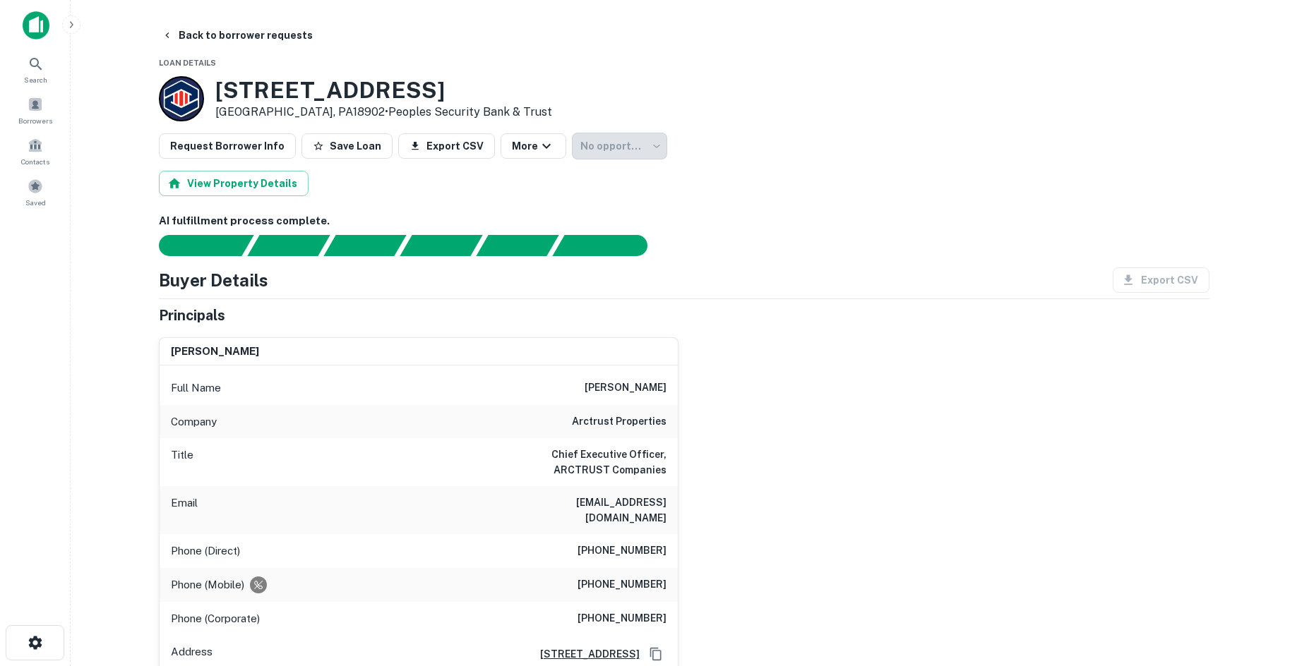
click at [239, 20] on main "**********" at bounding box center [684, 333] width 1226 height 666
click at [248, 44] on button "Back to borrower requests" at bounding box center [237, 35] width 162 height 25
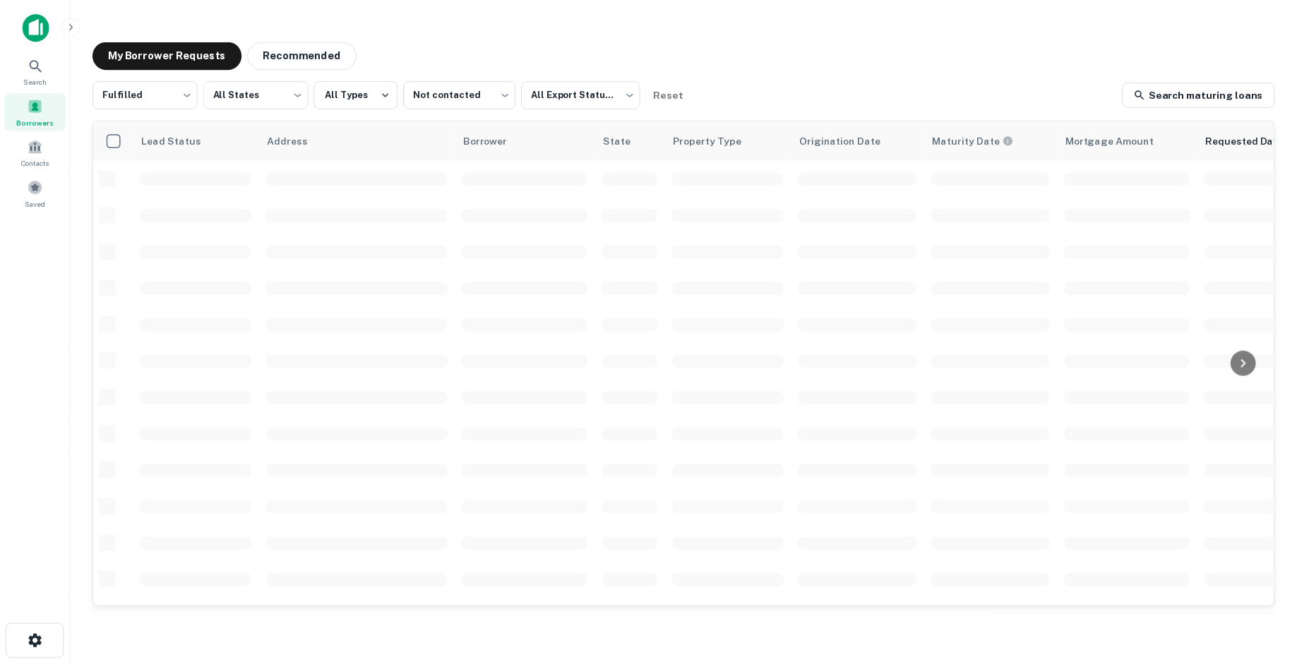
scroll to position [479, 0]
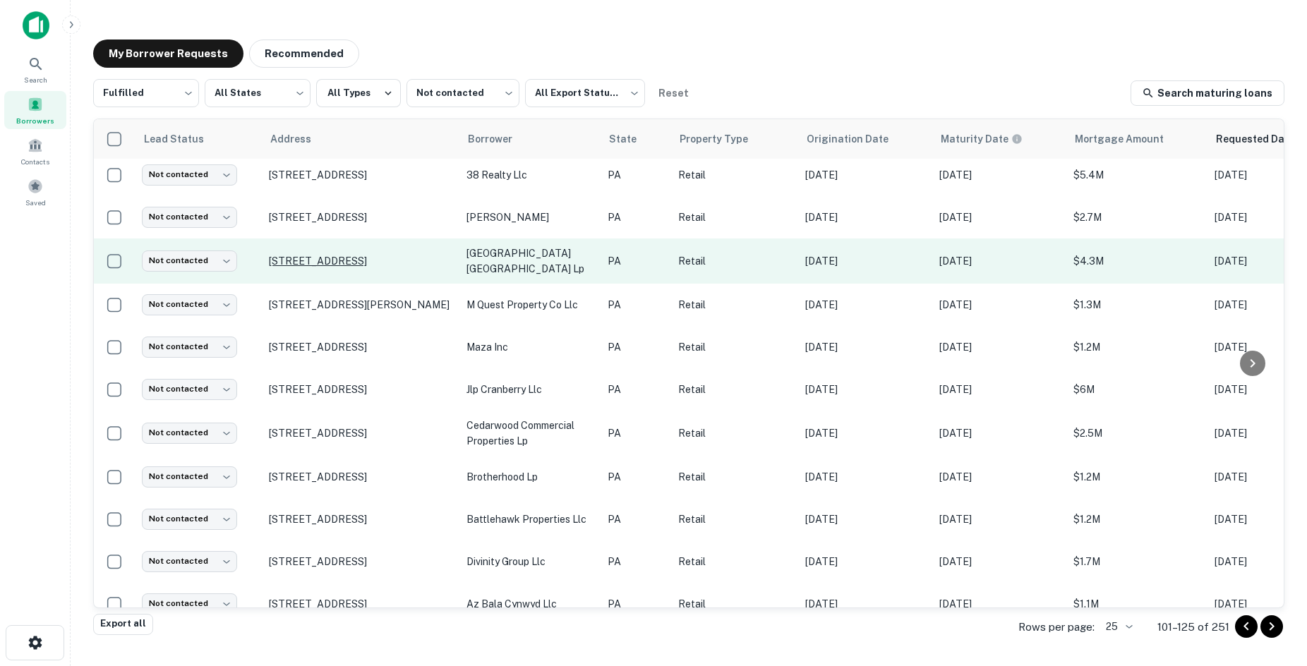
click at [393, 255] on p "[STREET_ADDRESS]" at bounding box center [361, 261] width 184 height 13
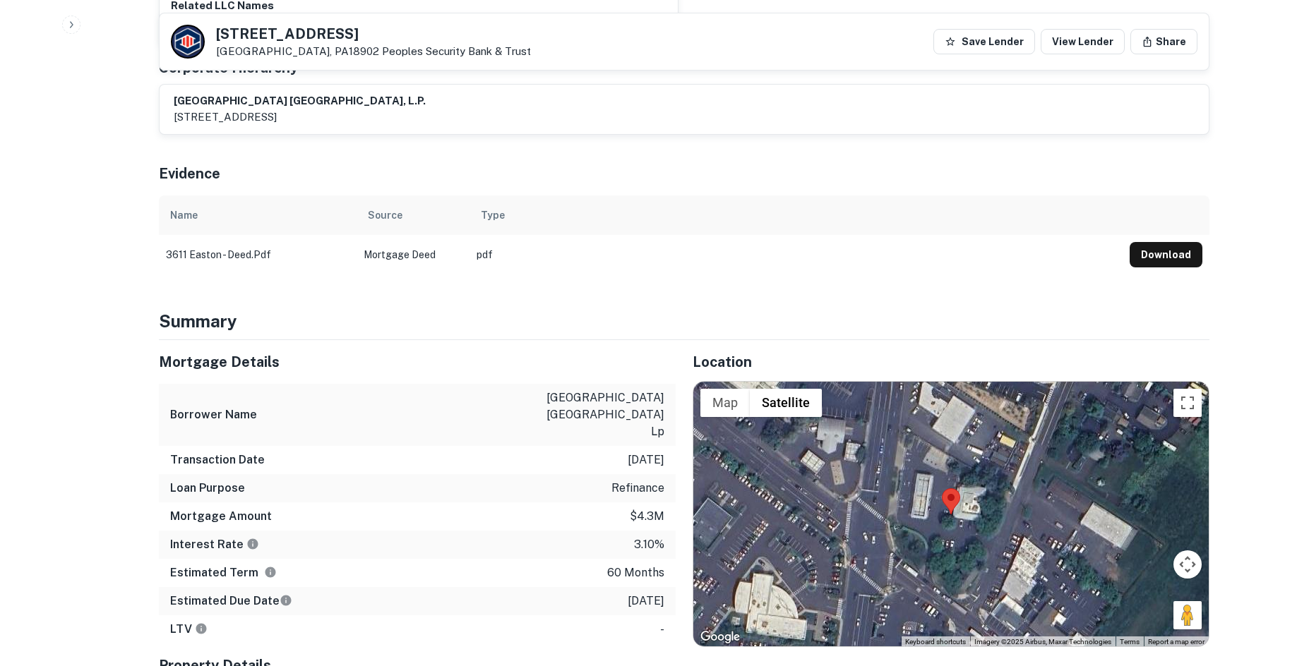
scroll to position [918, 0]
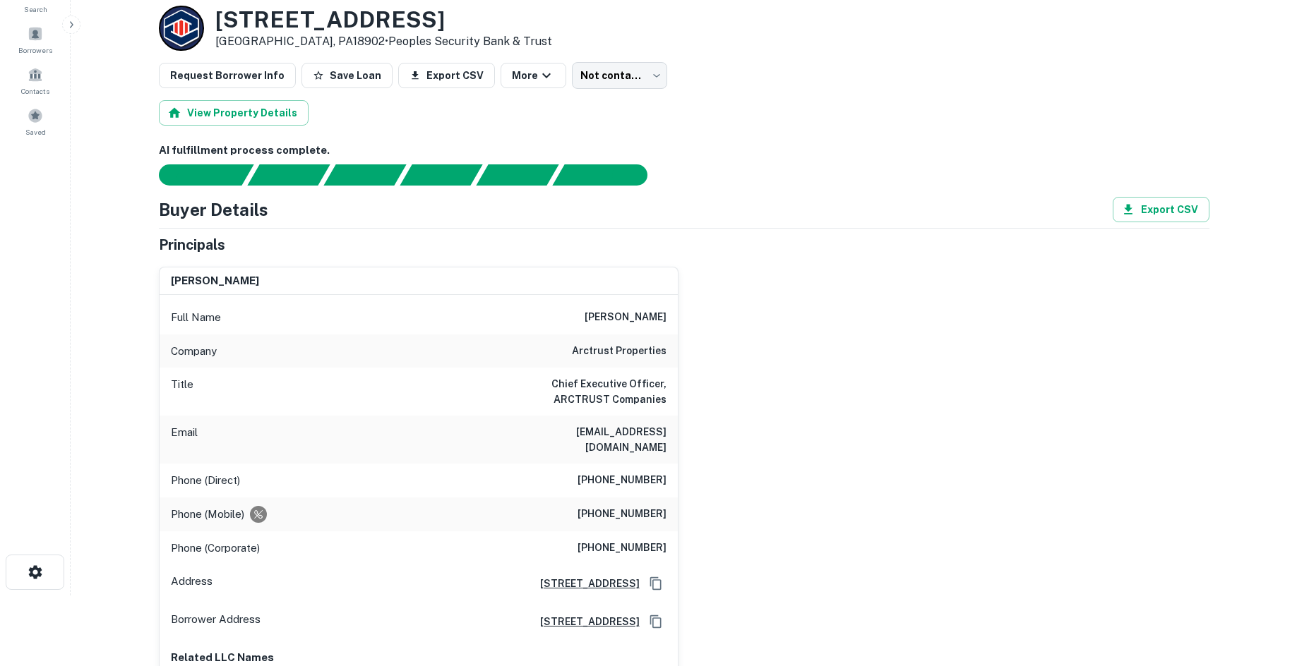
type input "**********"
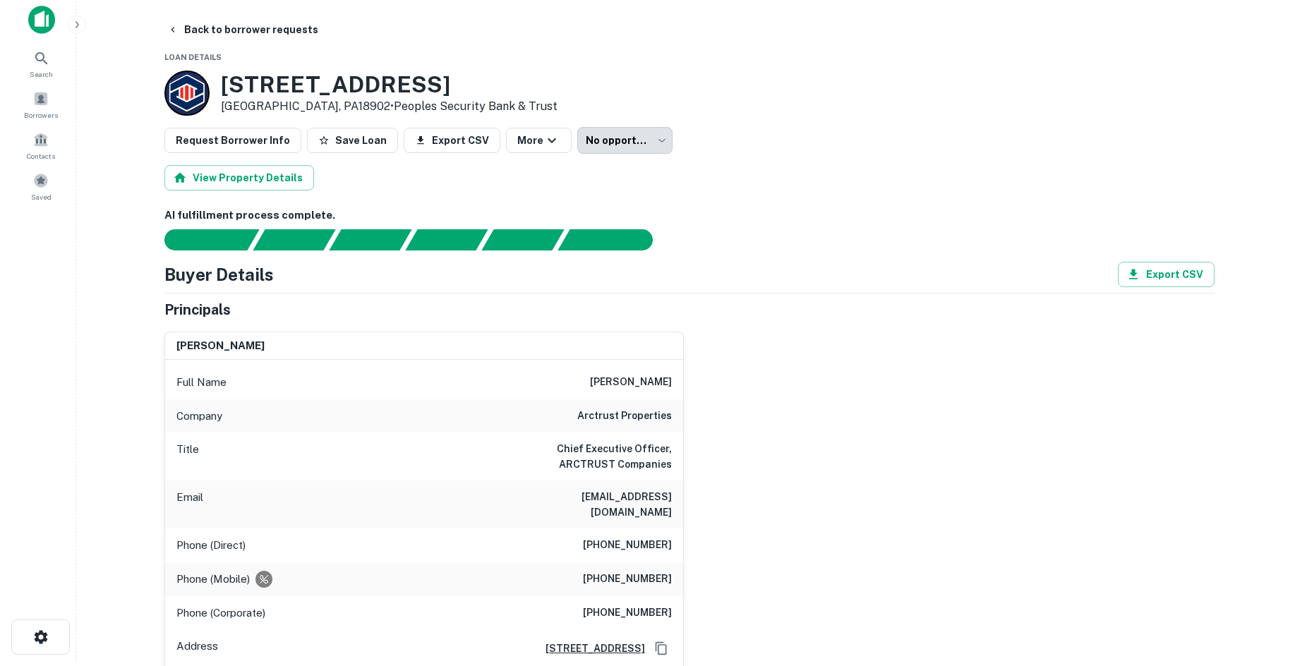
scroll to position [0, 0]
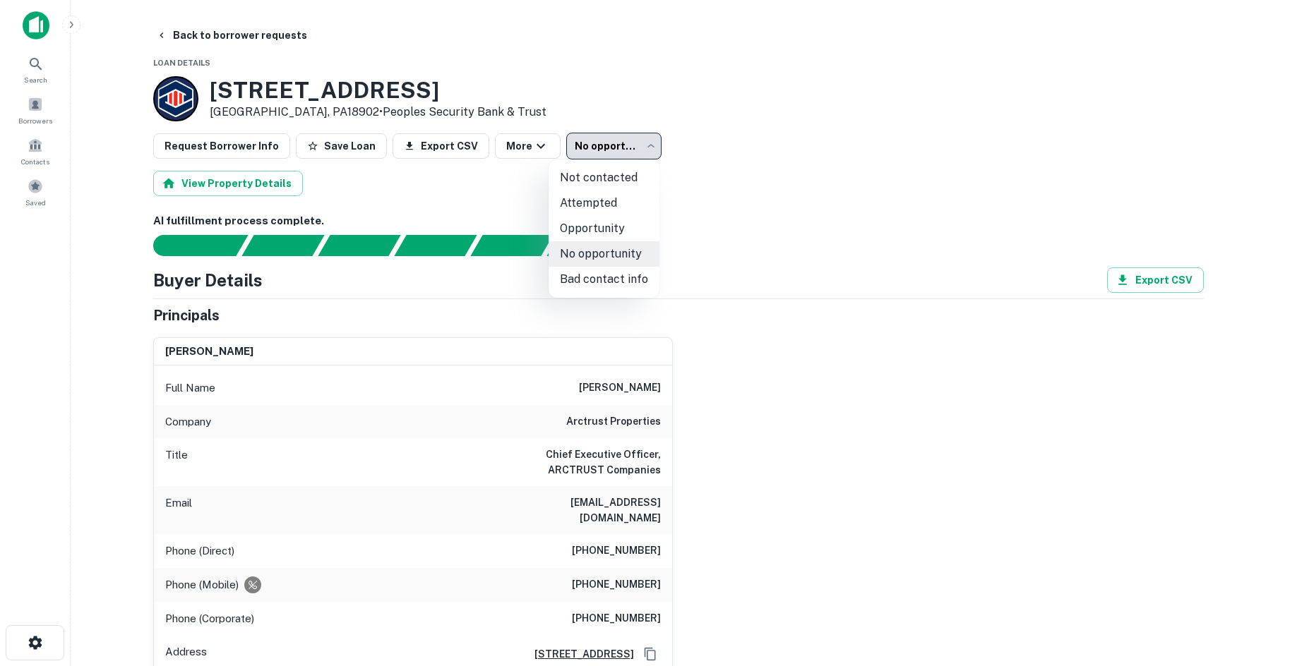
click at [600, 155] on body "**********" at bounding box center [648, 333] width 1297 height 666
click at [620, 249] on li "No opportunity" at bounding box center [603, 253] width 111 height 25
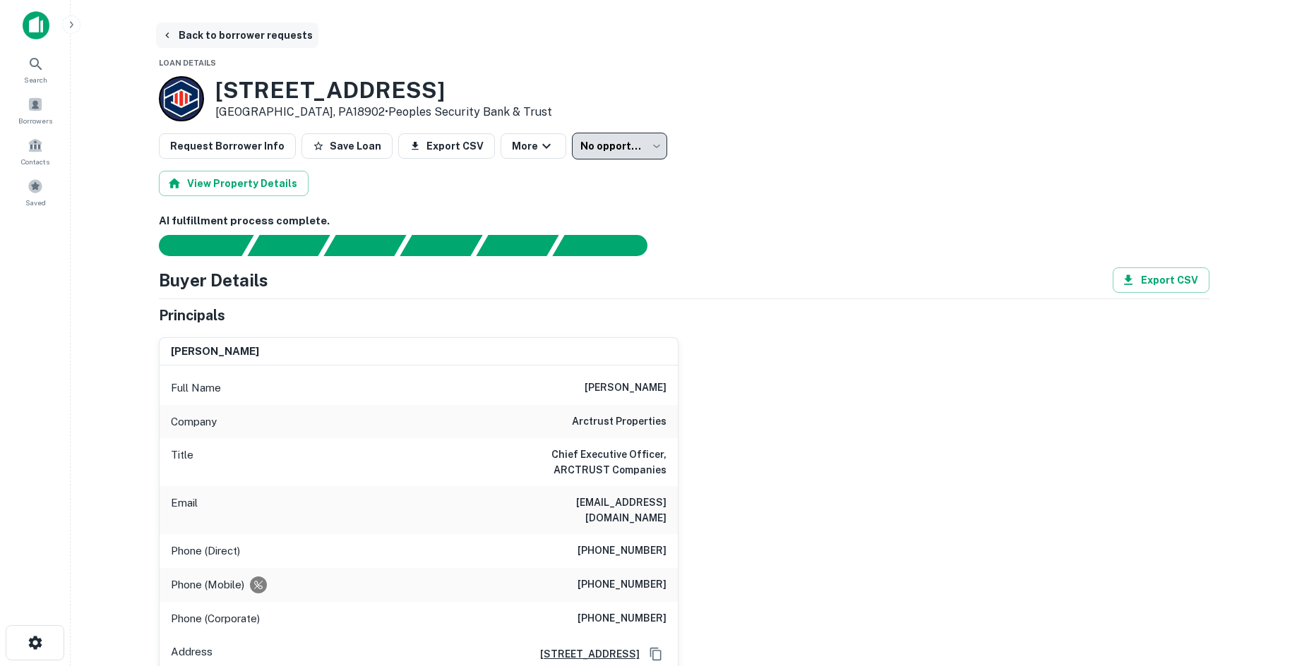
click at [220, 37] on button "Back to borrower requests" at bounding box center [237, 35] width 162 height 25
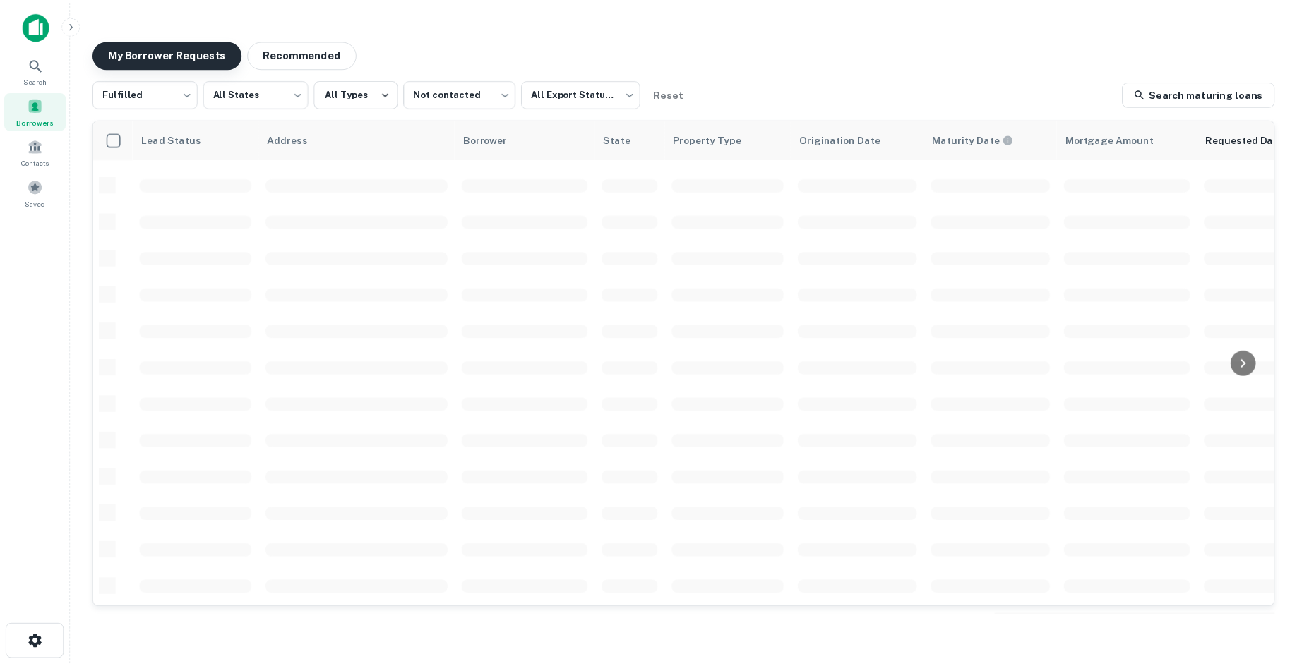
scroll to position [479, 0]
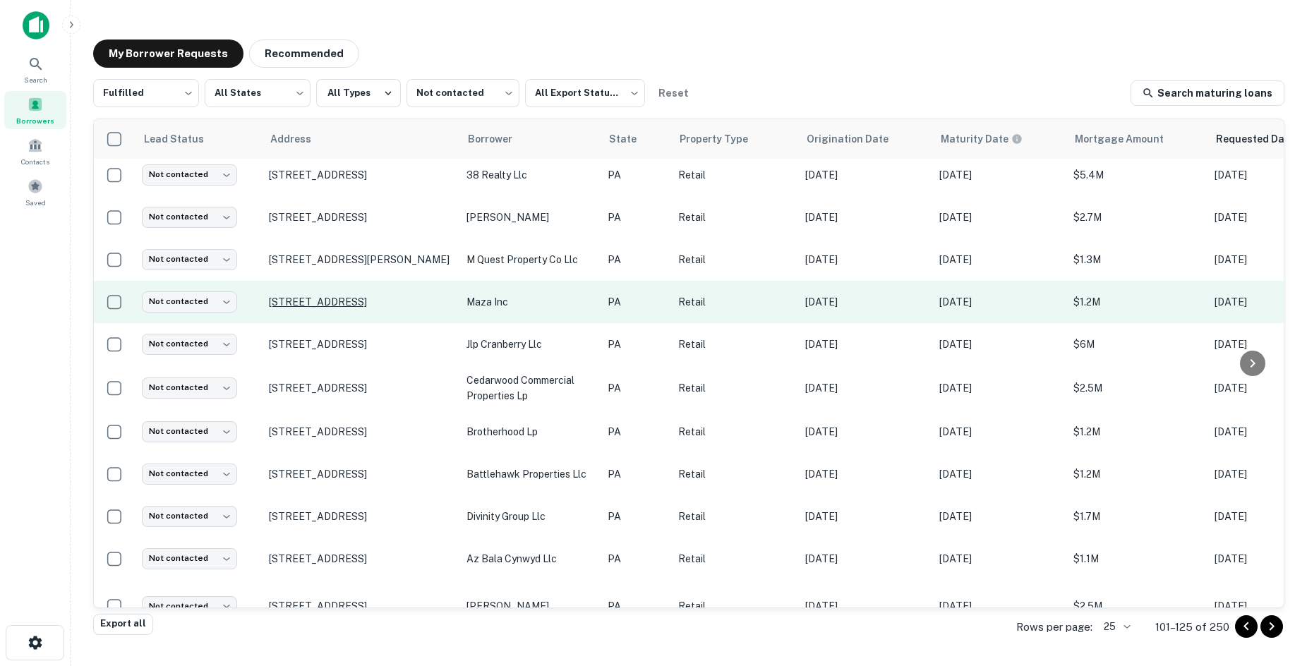
click at [399, 297] on p "[STREET_ADDRESS]" at bounding box center [361, 302] width 184 height 13
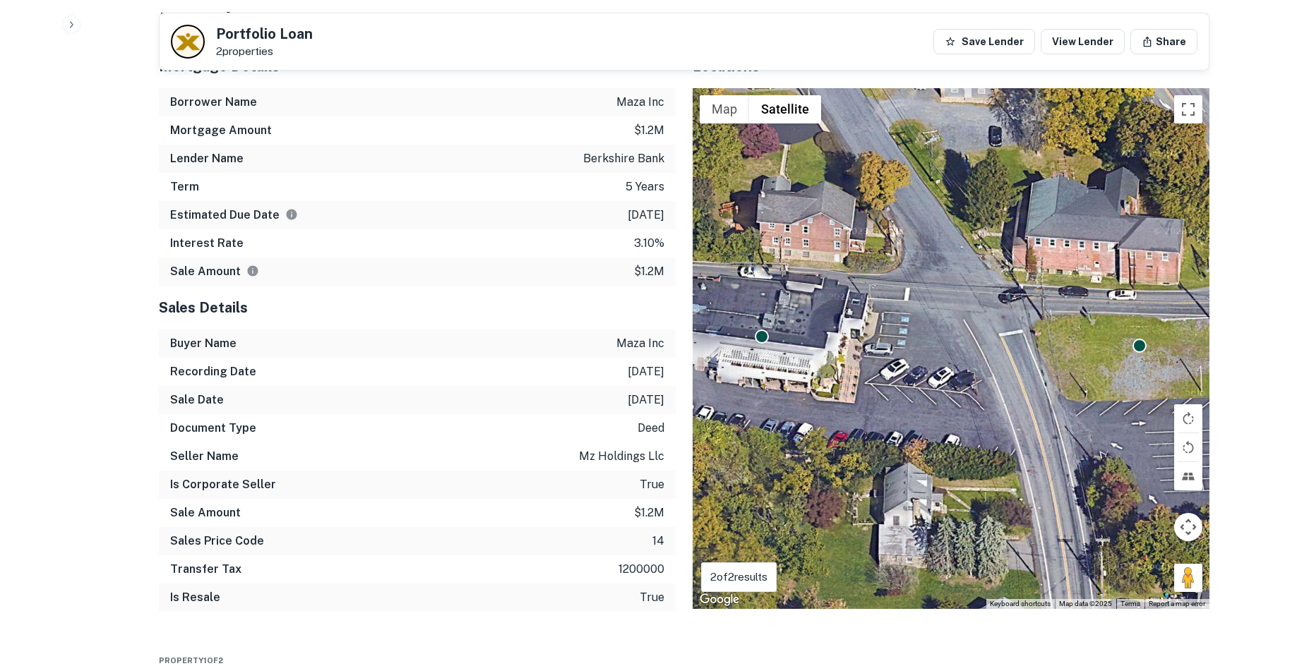
scroll to position [1129, 0]
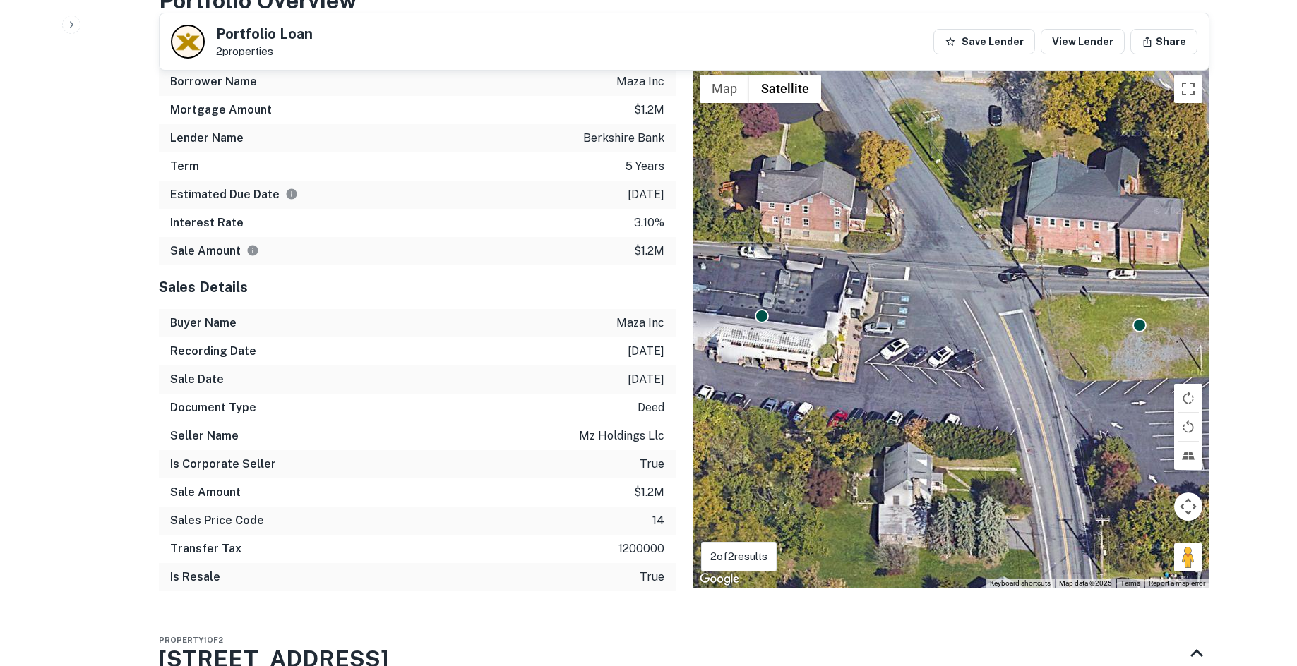
drag, startPoint x: 1177, startPoint y: 560, endPoint x: 1217, endPoint y: 517, distance: 58.4
click at [941, 375] on div "To navigate, press the arrow keys. To activate drag with keyboard, press Alt + …" at bounding box center [950, 328] width 517 height 521
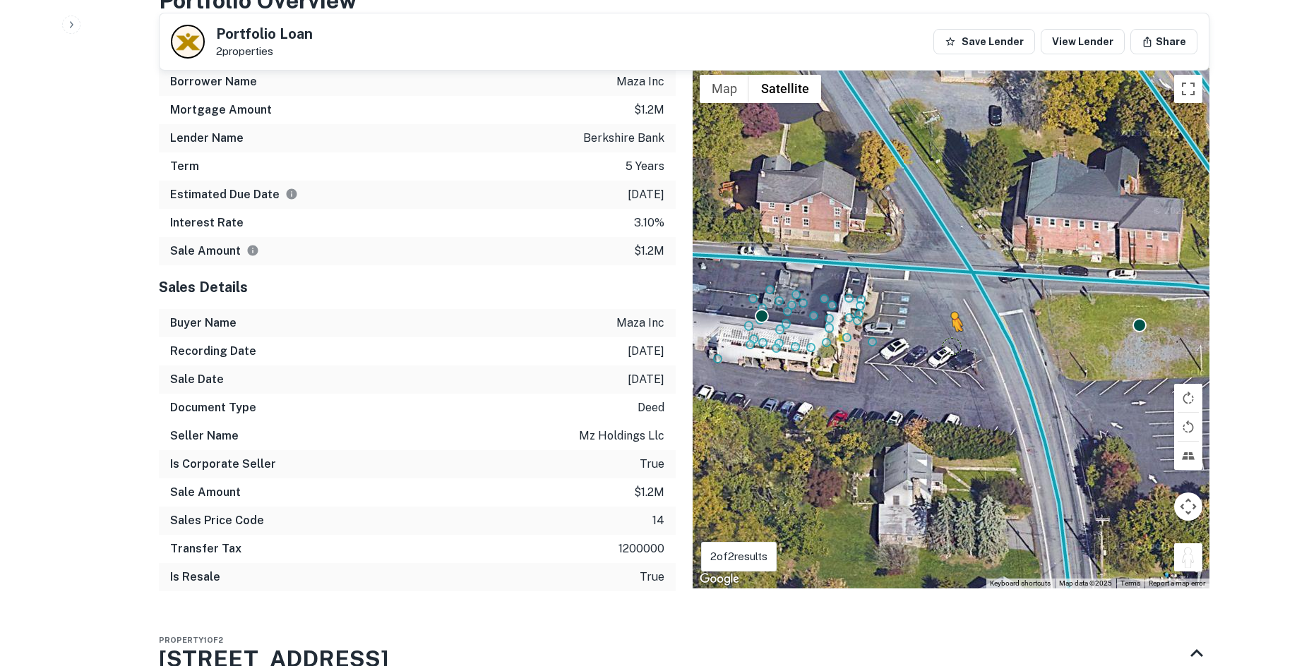
drag, startPoint x: 1192, startPoint y: 565, endPoint x: 943, endPoint y: 342, distance: 333.9
click at [944, 342] on div "To activate drag with keyboard, press Alt + Enter. Once in keyboard drag state,…" at bounding box center [950, 328] width 517 height 521
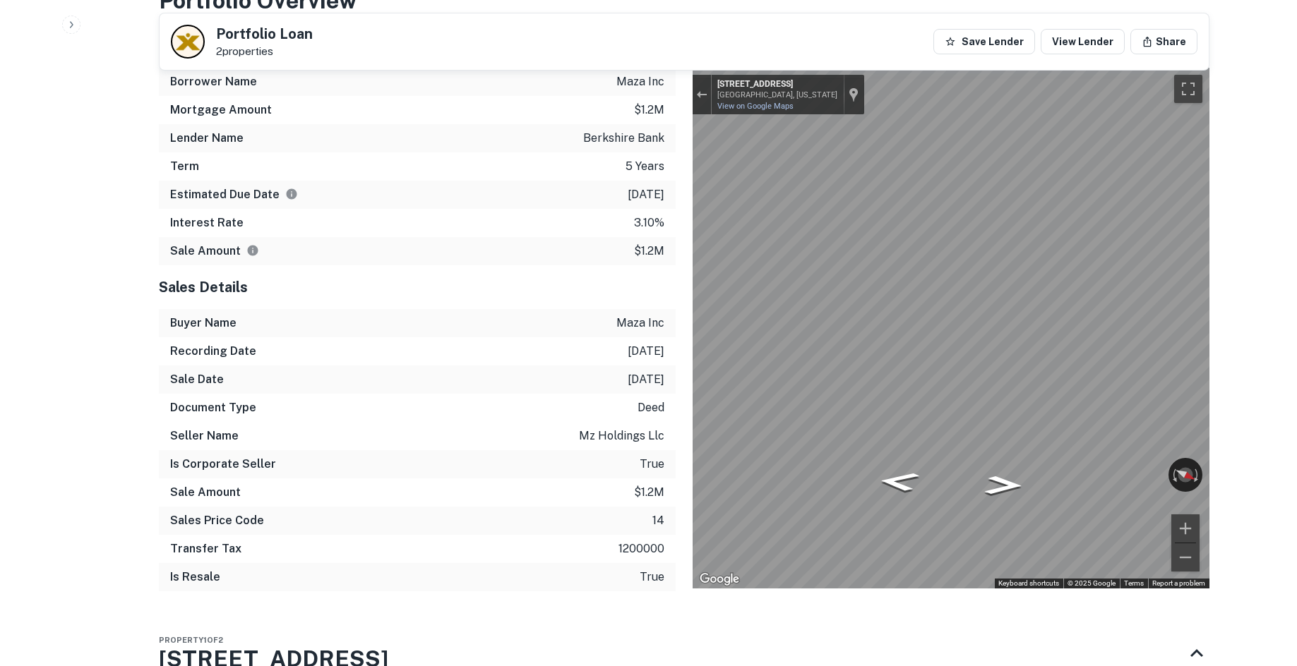
click at [1225, 385] on div "Back to borrower requests Portfolio Loan 2 properties Save Lender View Lender S…" at bounding box center [684, 316] width 1084 height 2847
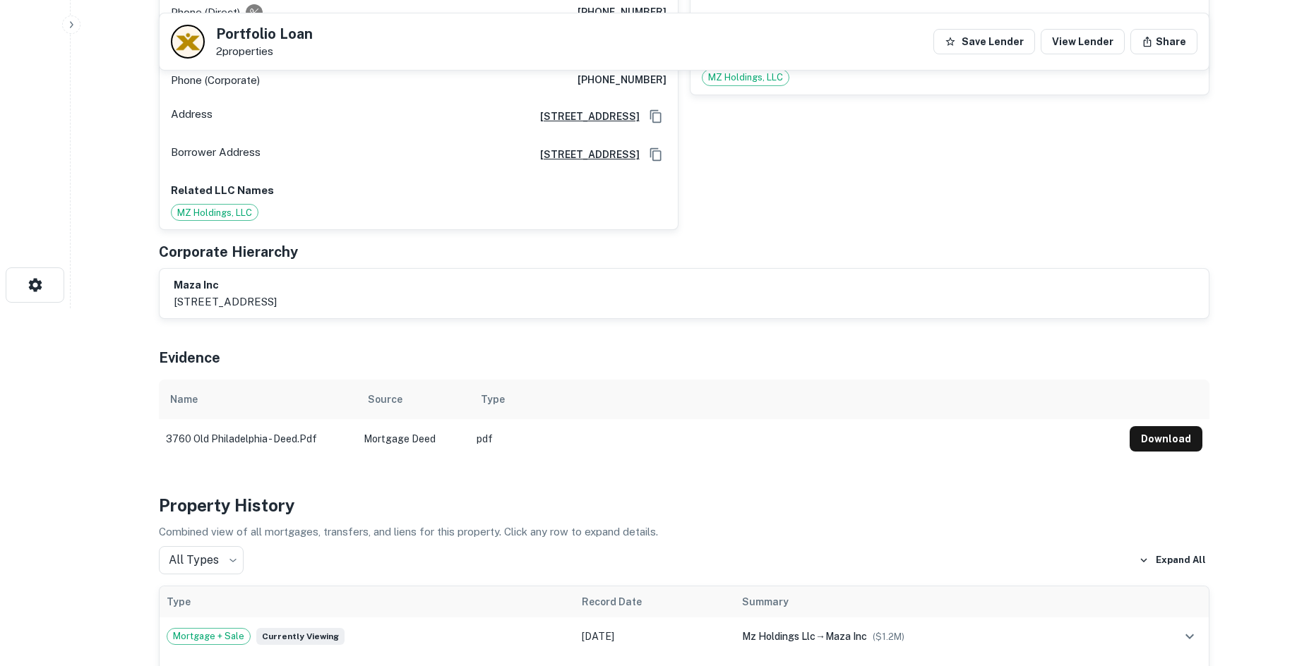
scroll to position [71, 0]
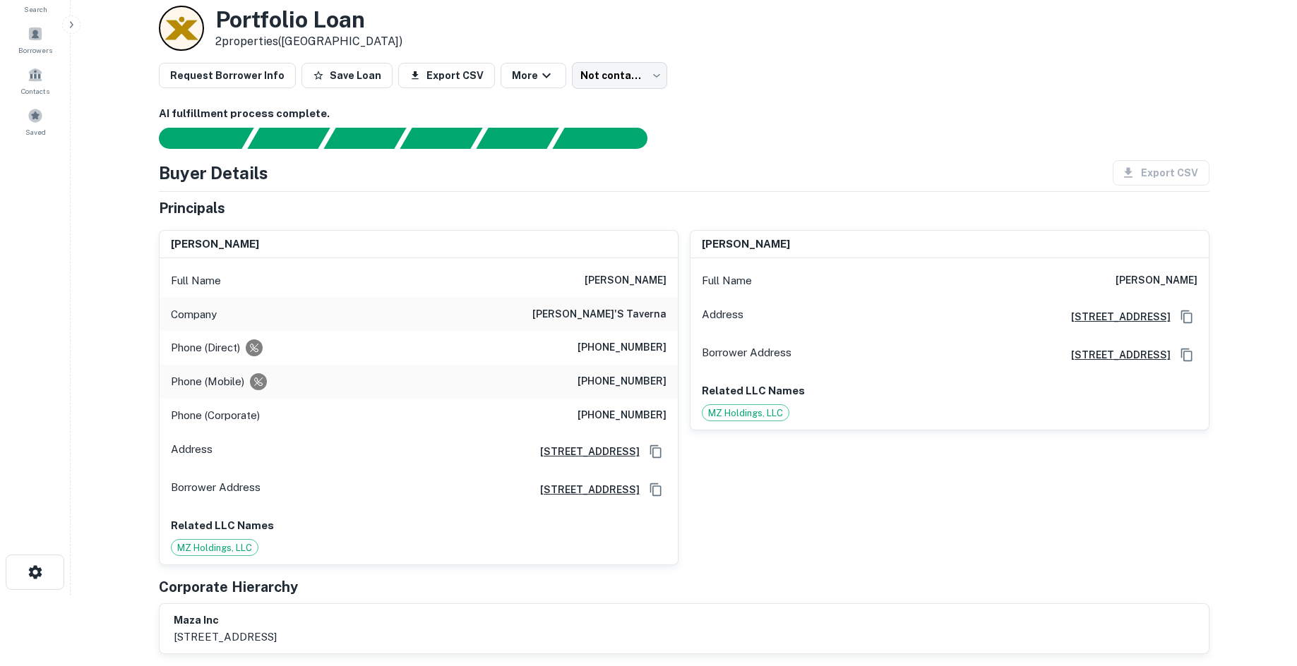
click at [622, 349] on h6 "[PHONE_NUMBER]" at bounding box center [621, 348] width 89 height 17
click at [620, 350] on h6 "[PHONE_NUMBER]" at bounding box center [621, 348] width 89 height 17
click at [619, 350] on h6 "[PHONE_NUMBER]" at bounding box center [621, 348] width 89 height 17
click at [618, 350] on h6 "[PHONE_NUMBER]" at bounding box center [621, 348] width 89 height 17
copy h6 "[PHONE_NUMBER]"
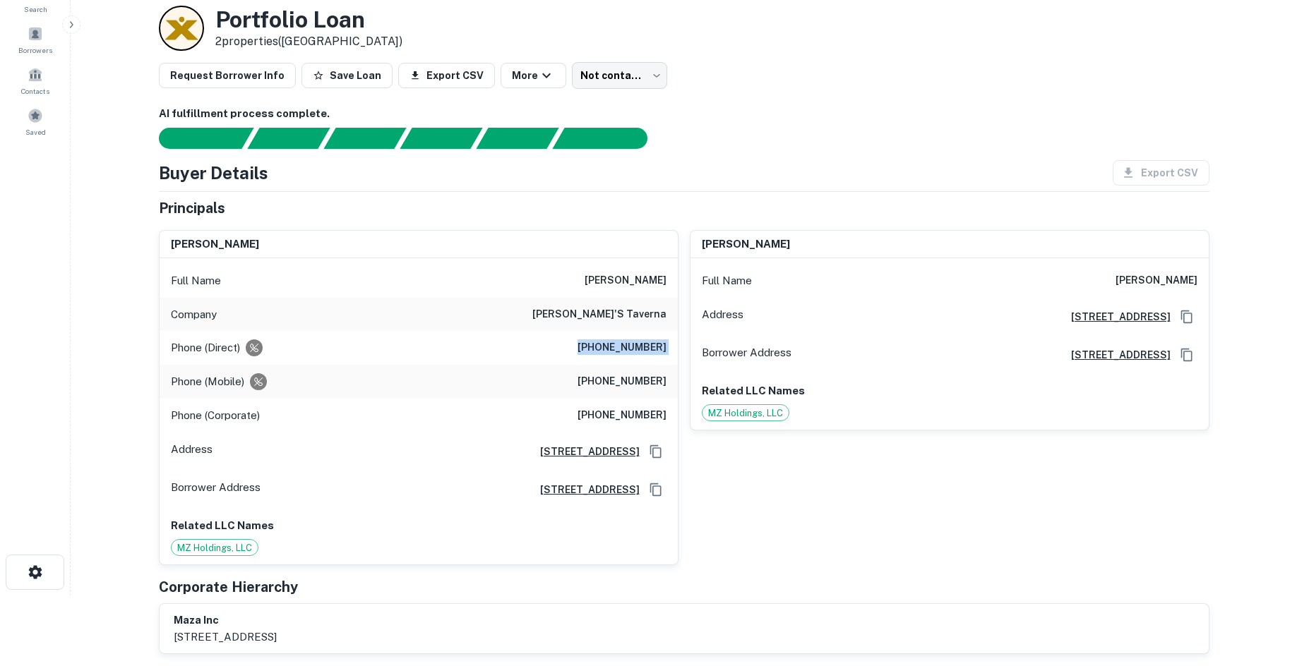
click at [599, 398] on div "Phone (Mobile) [PHONE_NUMBER]" at bounding box center [419, 382] width 518 height 34
click at [615, 384] on h6 "[PHONE_NUMBER]" at bounding box center [621, 381] width 89 height 17
copy h6 "[PHONE_NUMBER]"
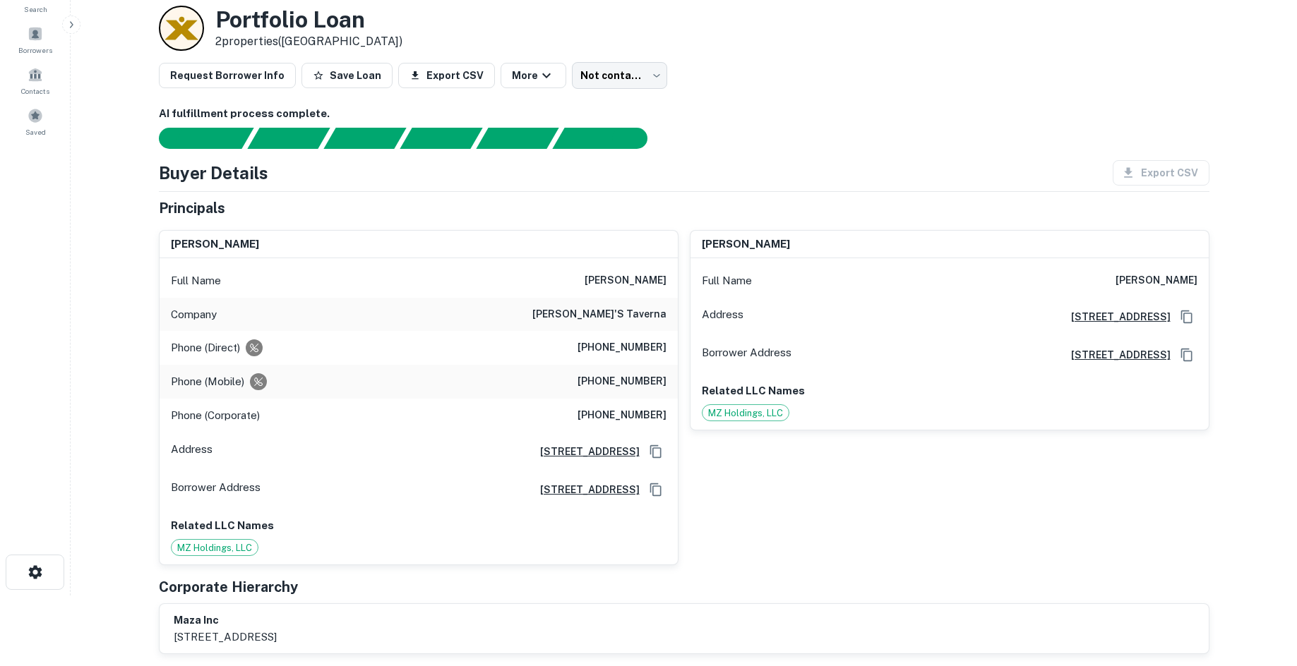
drag, startPoint x: 121, startPoint y: 289, endPoint x: 874, endPoint y: 150, distance: 765.2
click at [874, 150] on div "AI fulfillment process complete. Buyer Details Export CSV Principals [PERSON_NA…" at bounding box center [684, 450] width 1050 height 688
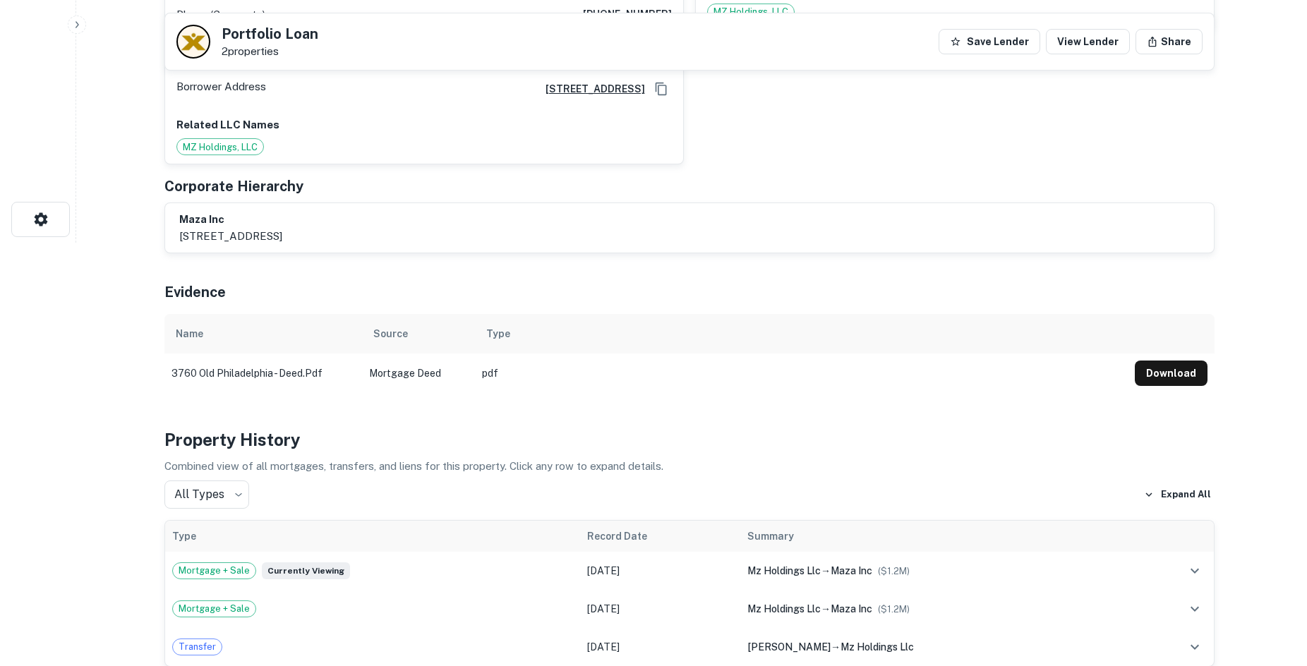
scroll to position [0, 0]
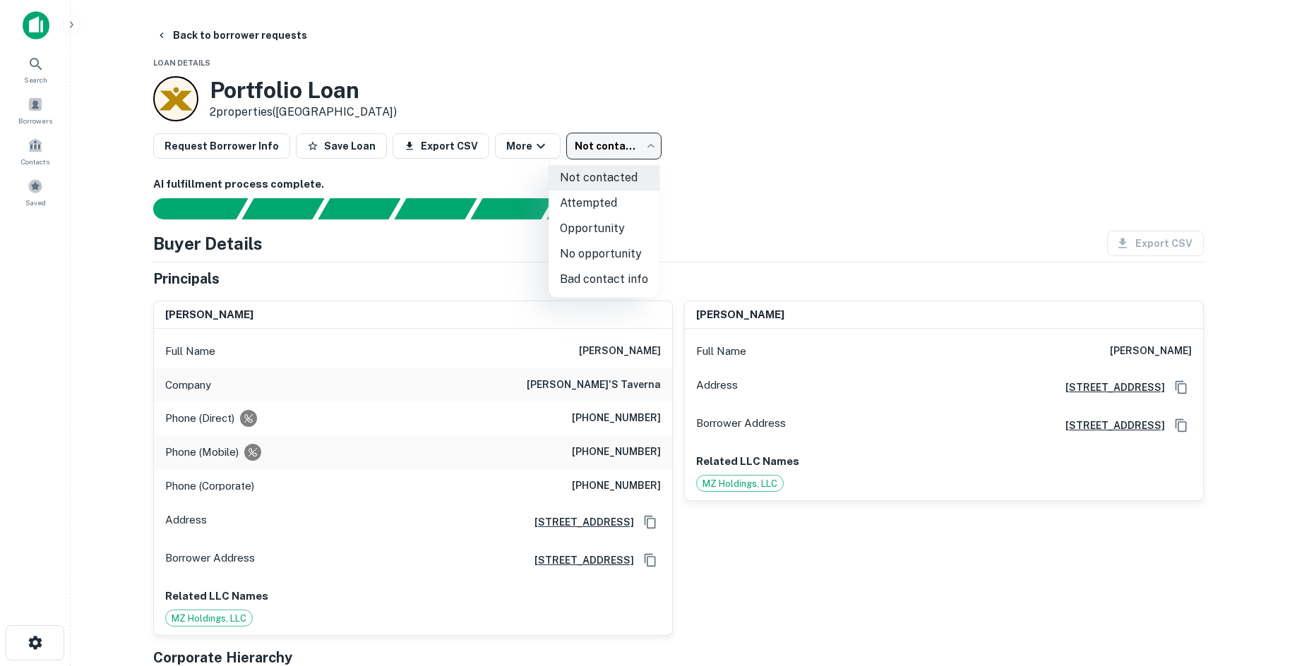
click at [617, 148] on body "Search Borrowers Contacts Saved Back to borrower requests Loan Details Portfoli…" at bounding box center [648, 333] width 1297 height 666
click at [634, 200] on li "Attempted" at bounding box center [603, 203] width 111 height 25
type input "*********"
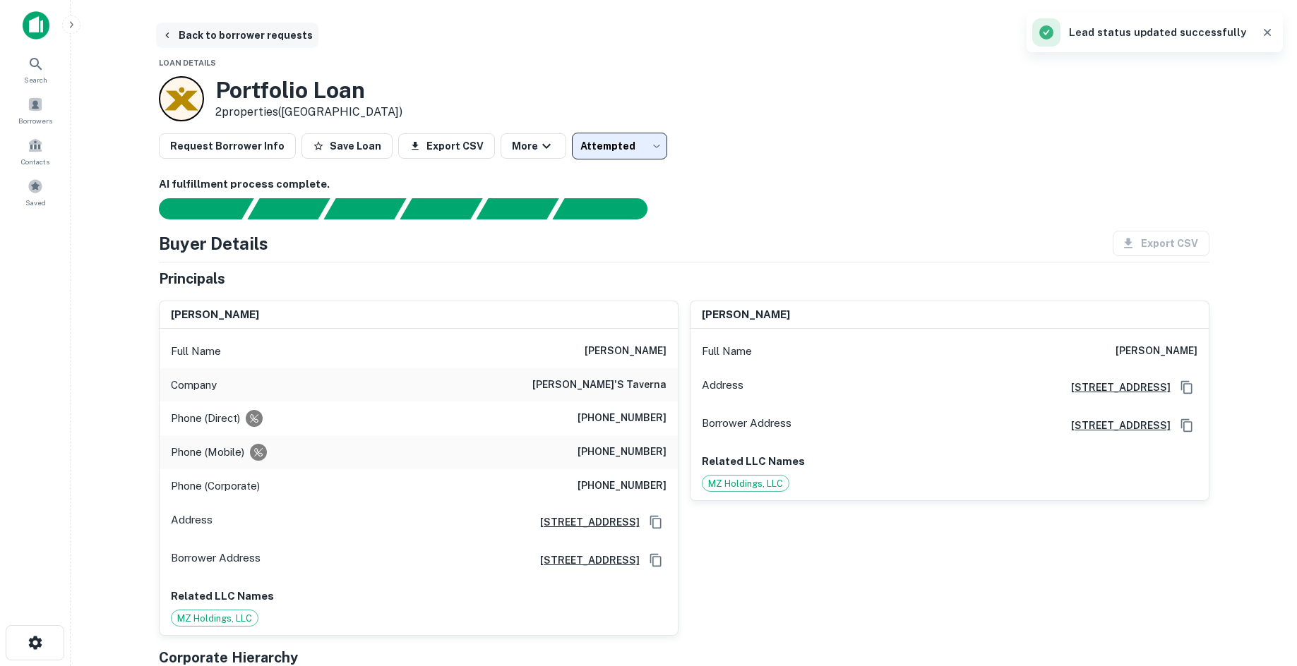
click at [191, 31] on button "Back to borrower requests" at bounding box center [237, 35] width 162 height 25
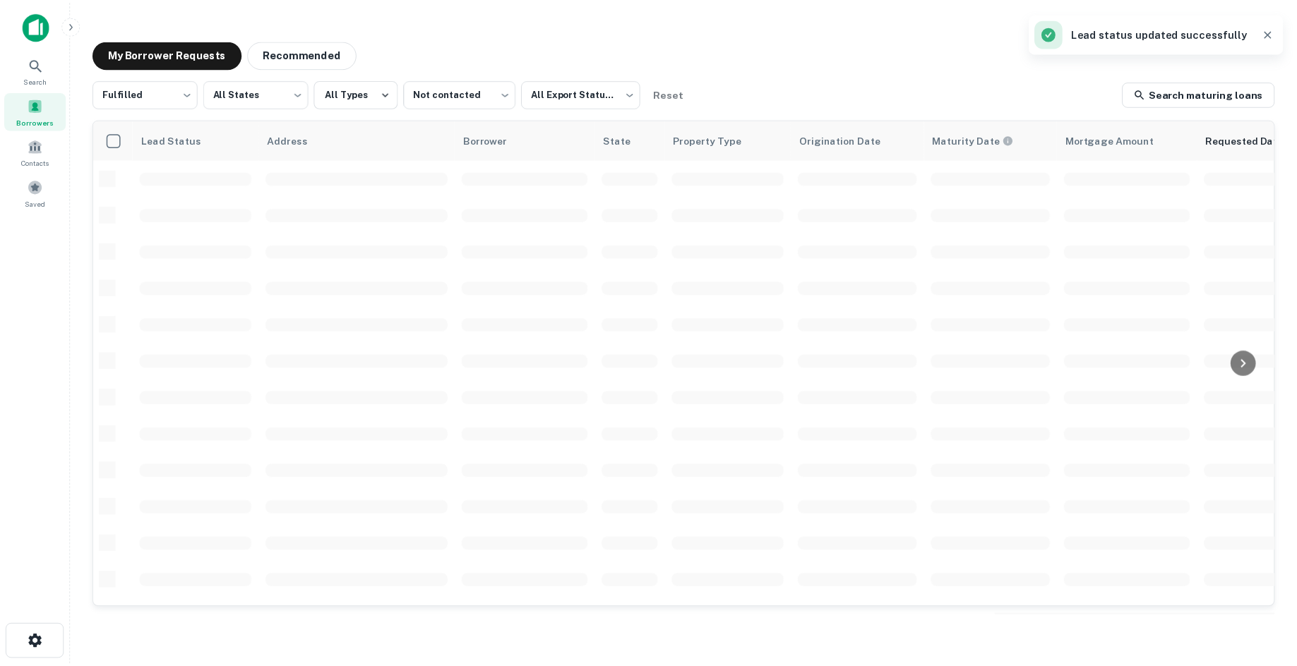
scroll to position [479, 0]
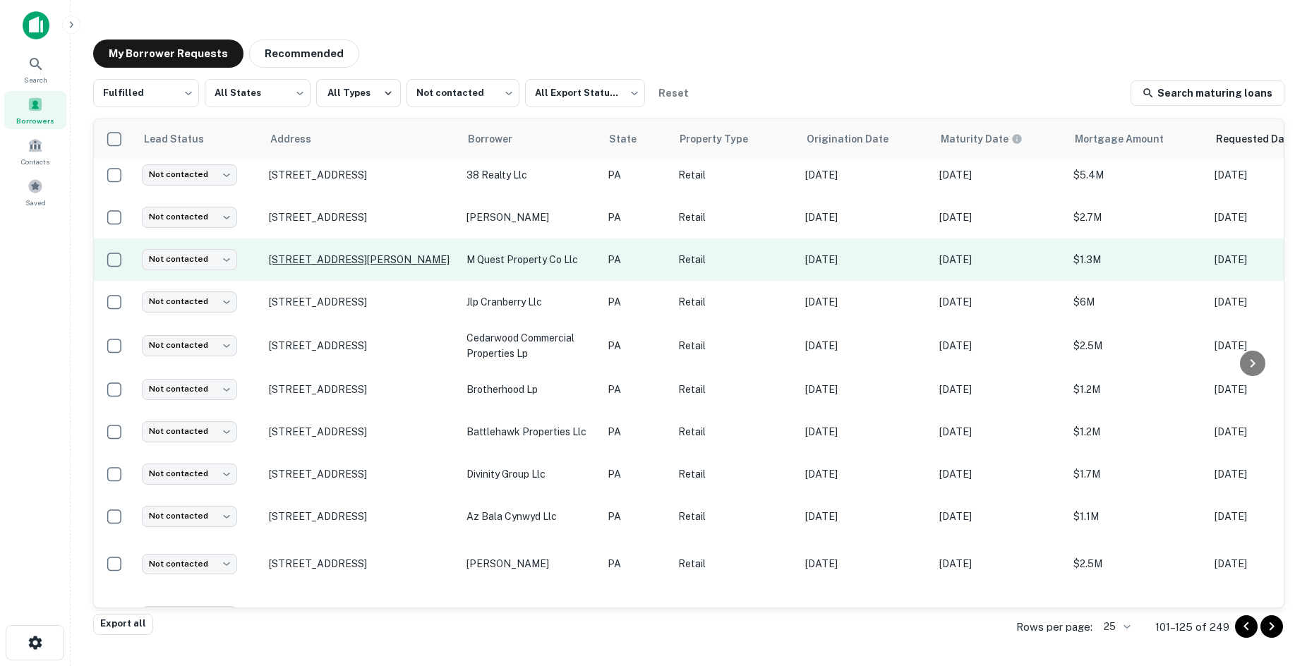
click at [345, 257] on p "[STREET_ADDRESS][PERSON_NAME]" at bounding box center [361, 259] width 184 height 13
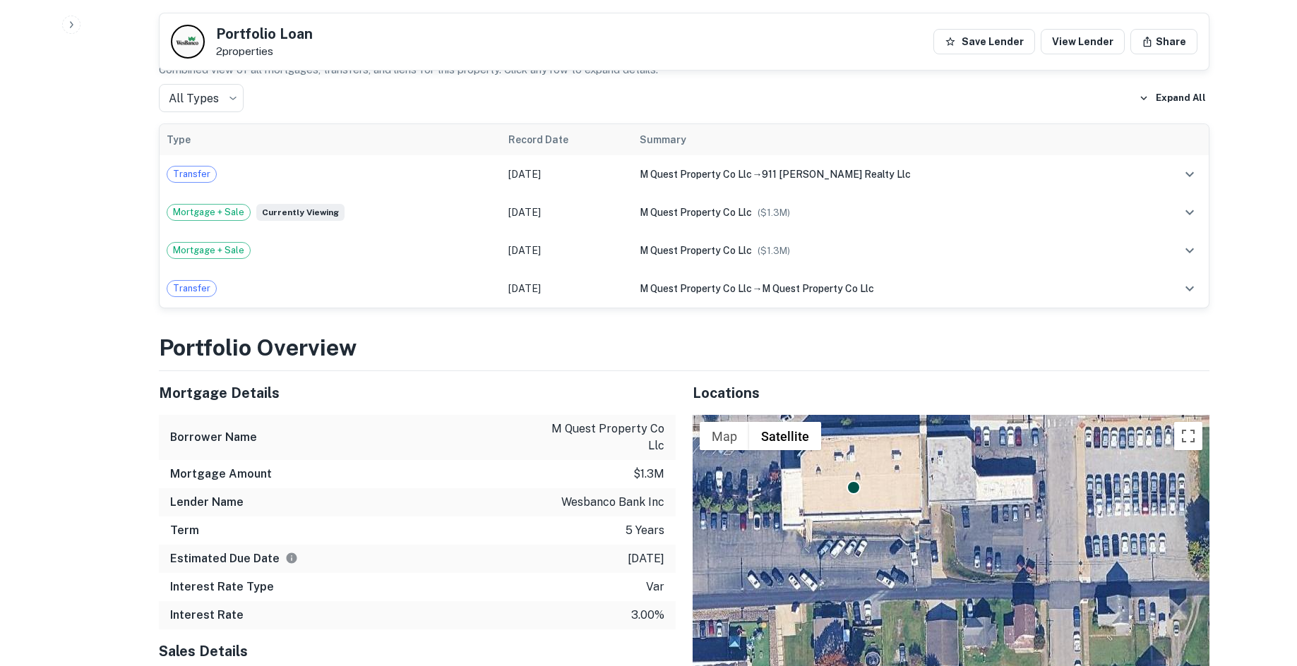
scroll to position [1341, 0]
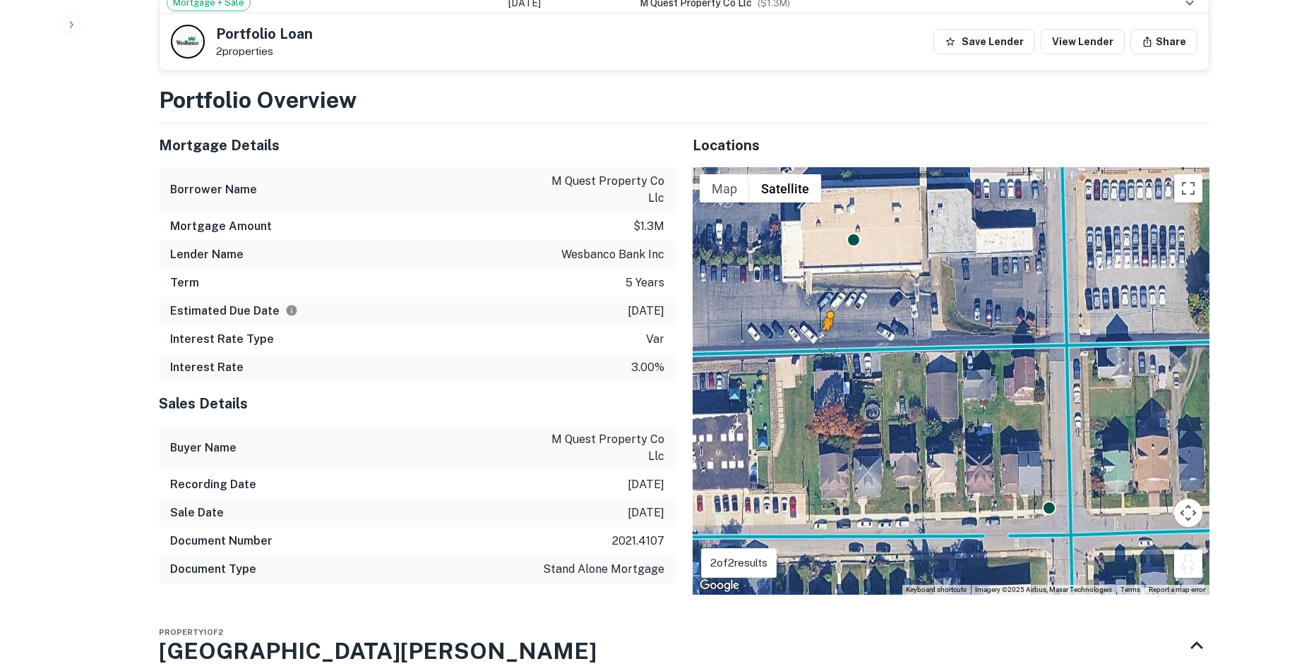
drag, startPoint x: 1192, startPoint y: 511, endPoint x: 825, endPoint y: 285, distance: 431.0
click at [825, 285] on div "To activate drag with keyboard, press Alt + Enter. Once in keyboard drag state,…" at bounding box center [950, 381] width 517 height 428
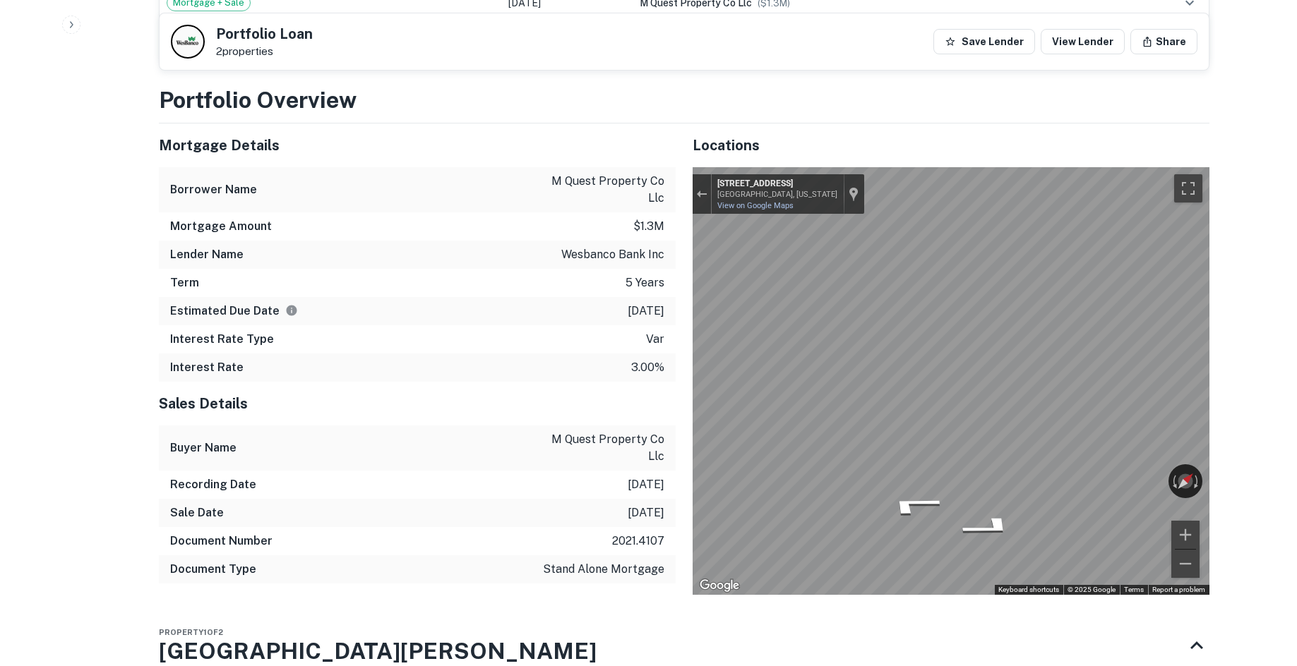
click at [707, 185] on button "Exit the Street View" at bounding box center [701, 194] width 18 height 19
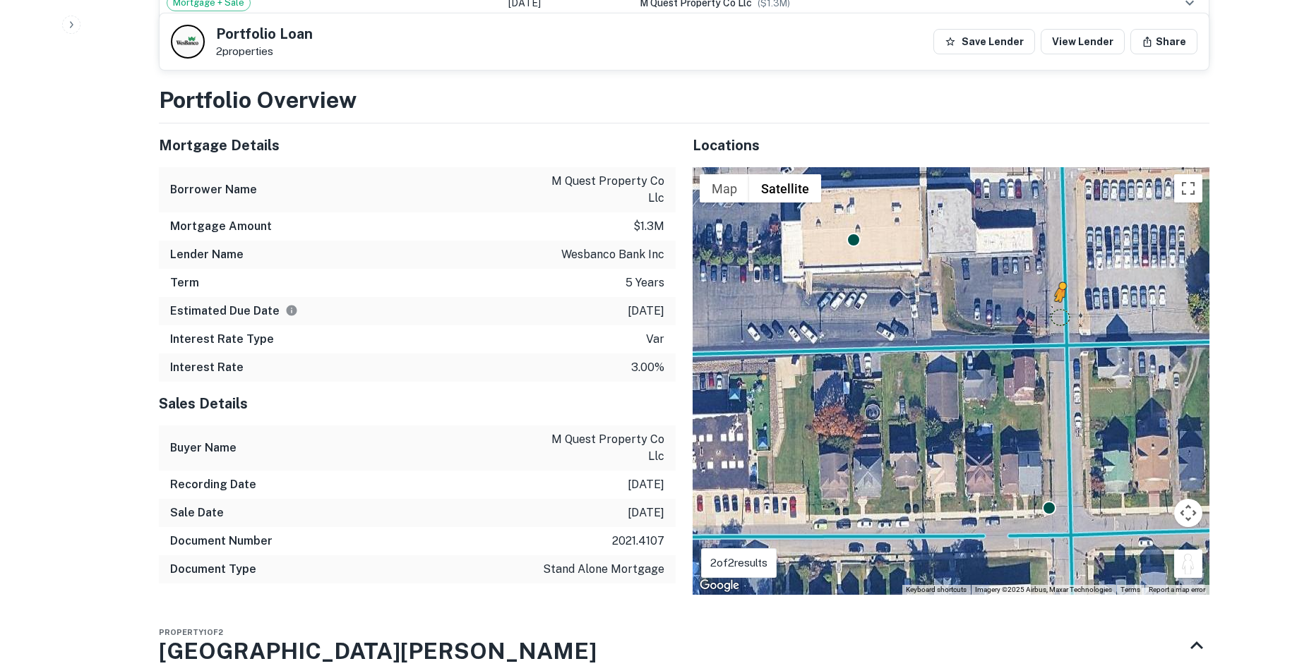
drag, startPoint x: 1188, startPoint y: 501, endPoint x: 1059, endPoint y: 254, distance: 278.8
click at [1059, 254] on div "To activate drag with keyboard, press Alt + Enter. Once in keyboard drag state,…" at bounding box center [950, 381] width 517 height 428
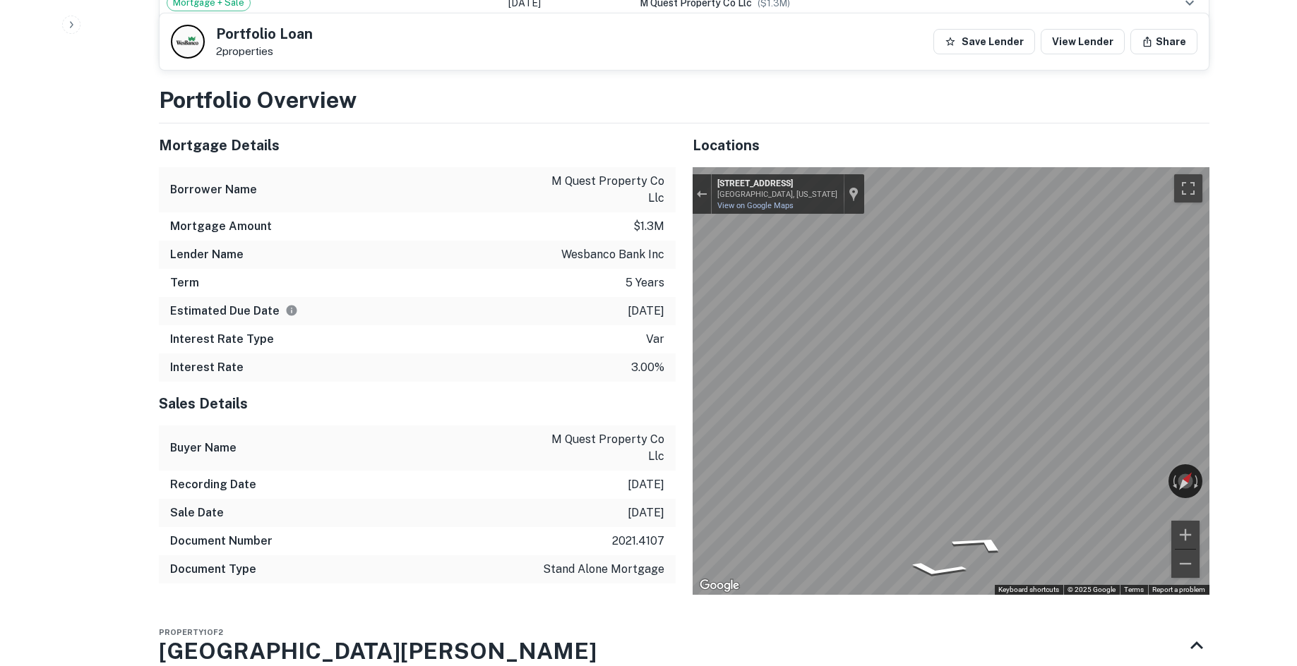
click at [695, 185] on button "Exit the Street View" at bounding box center [701, 194] width 18 height 19
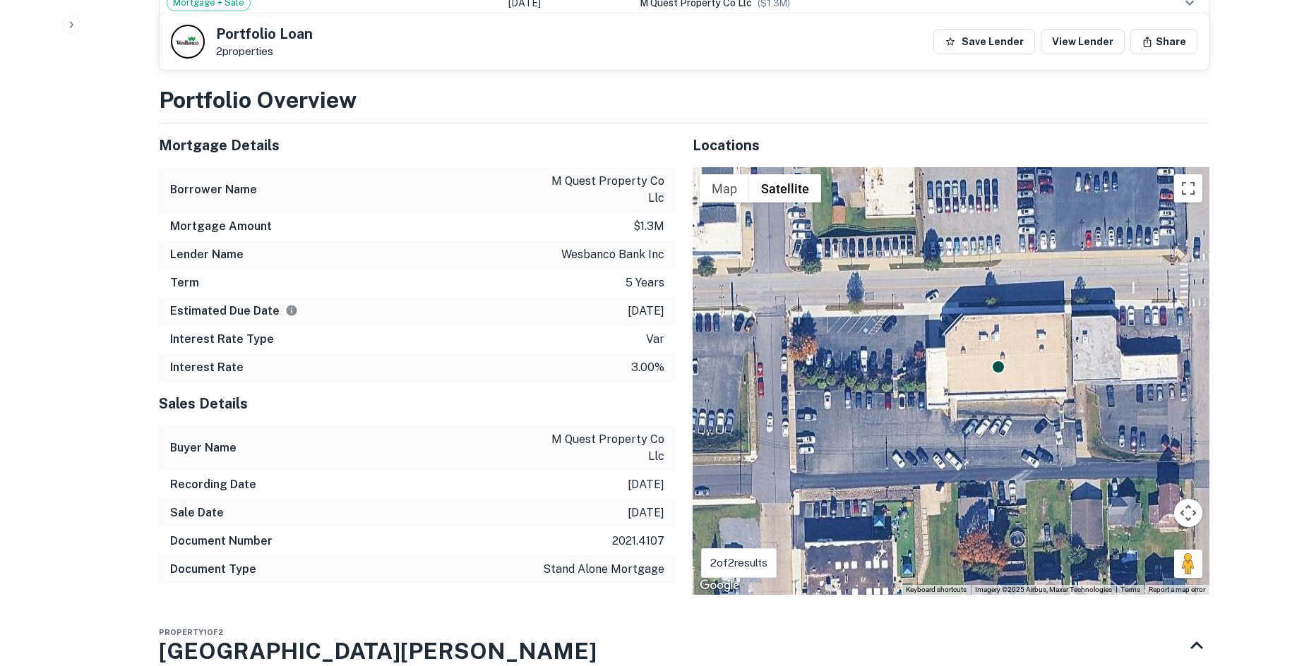
drag, startPoint x: 865, startPoint y: 309, endPoint x: 951, endPoint y: 429, distance: 147.7
click at [938, 416] on div "To activate drag with keyboard, press Alt + Enter. Once in keyboard drag state,…" at bounding box center [950, 381] width 517 height 428
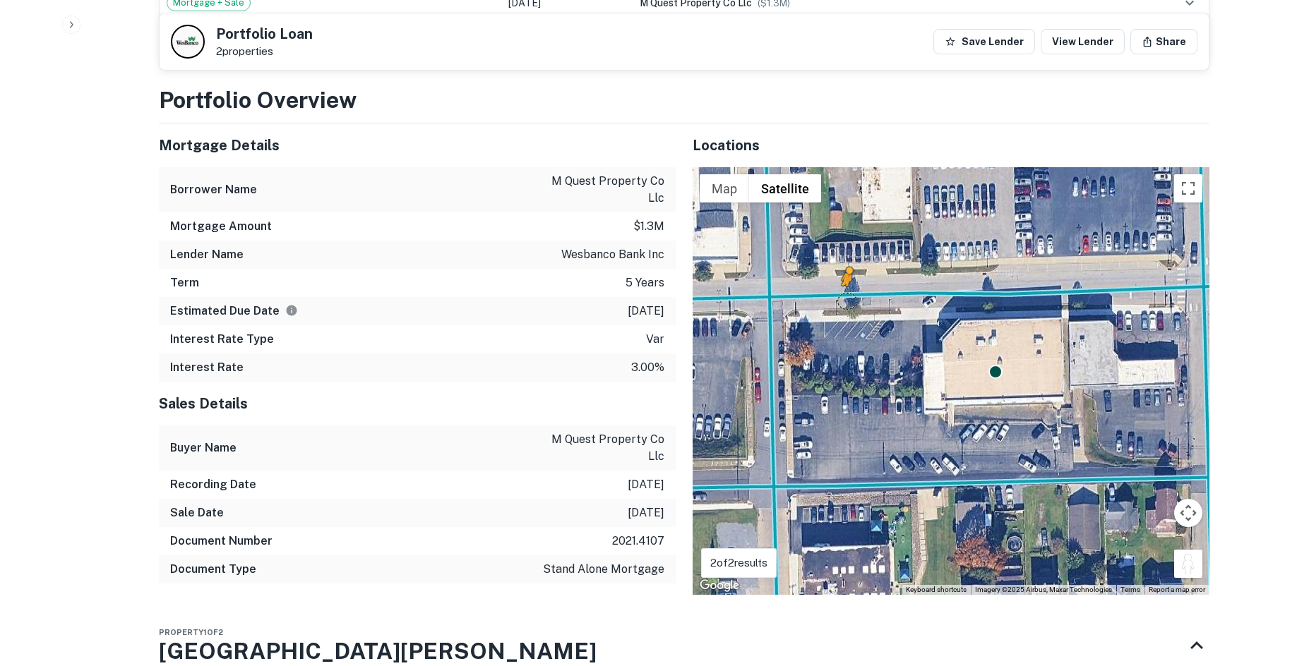
drag, startPoint x: 1176, startPoint y: 505, endPoint x: 843, endPoint y: 239, distance: 426.3
click at [843, 239] on div "To activate drag with keyboard, press Alt + Enter. Once in keyboard drag state,…" at bounding box center [950, 381] width 517 height 428
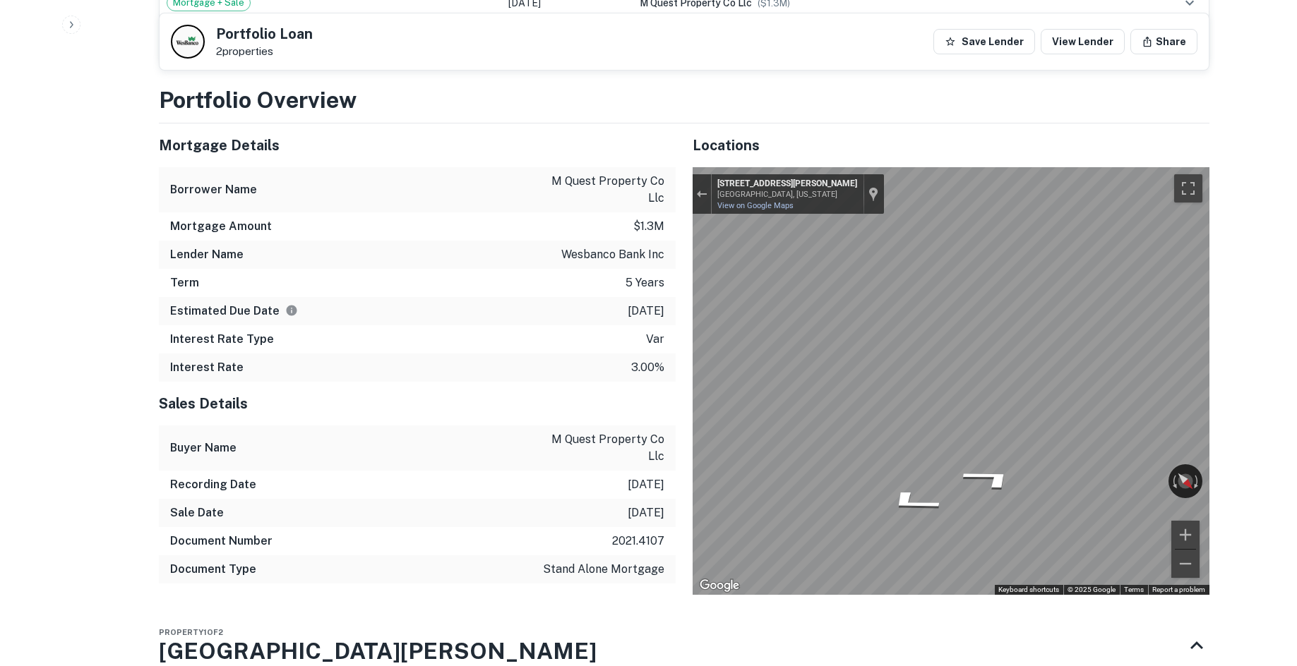
click at [1004, 431] on div "Map" at bounding box center [950, 381] width 517 height 428
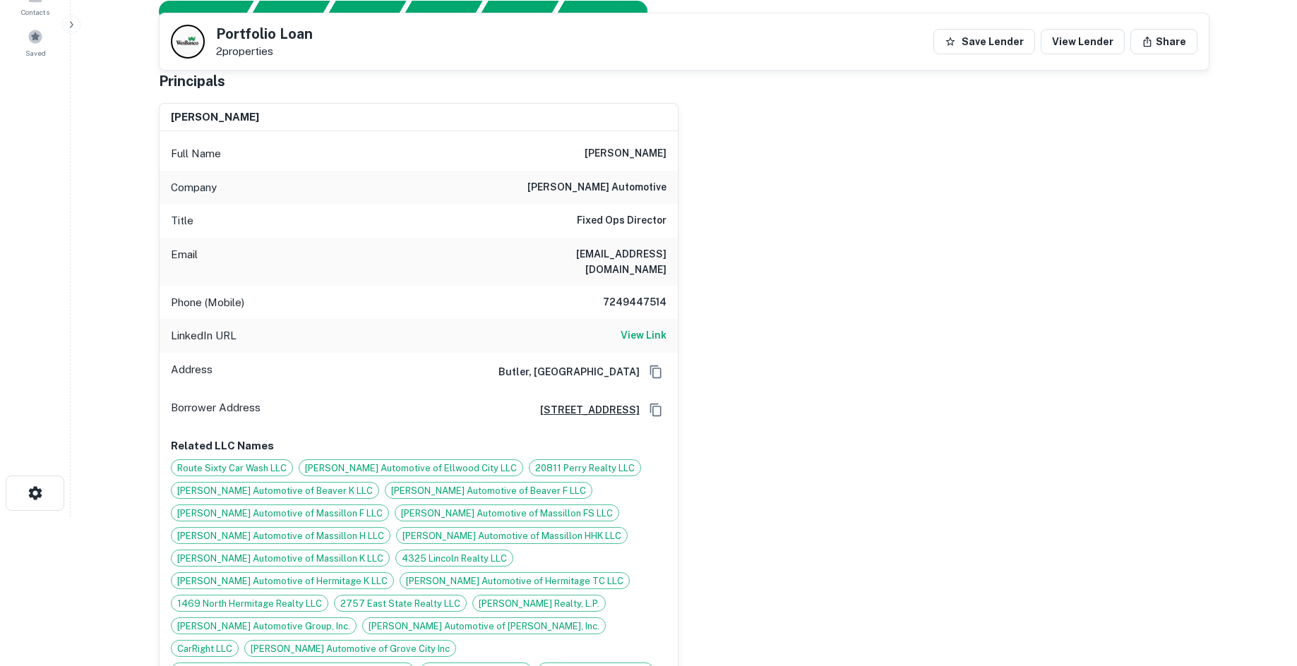
scroll to position [141, 0]
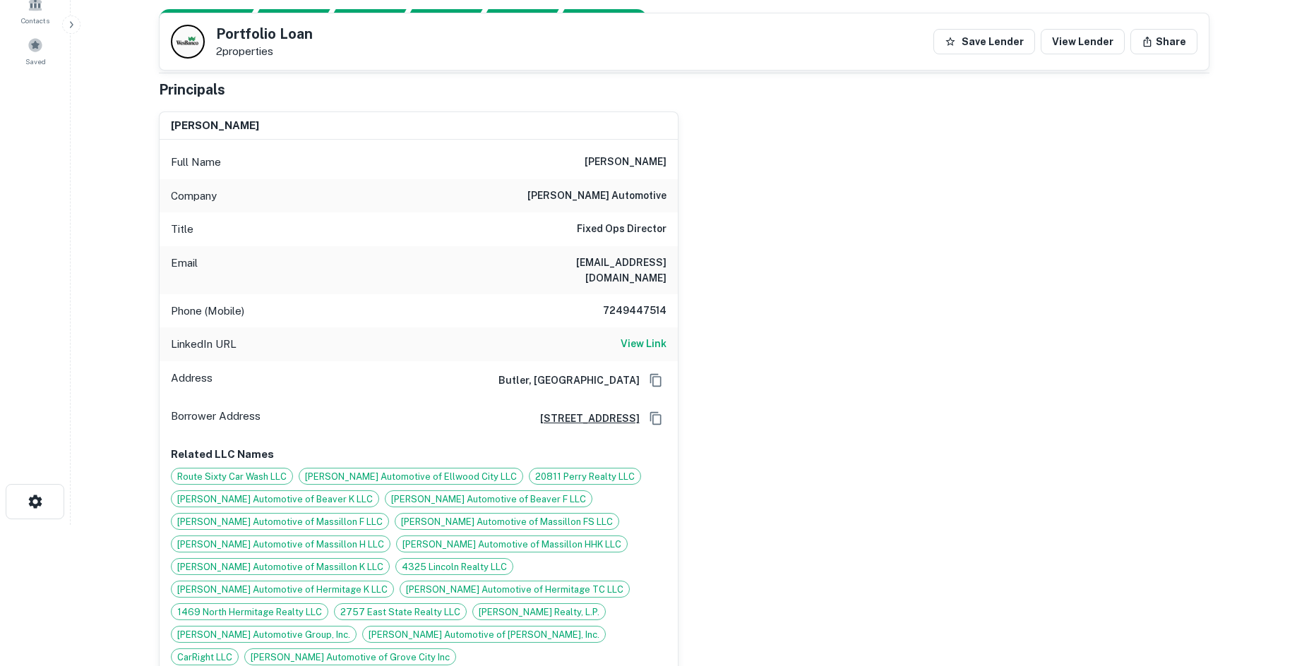
click at [628, 303] on h6 "7249447514" at bounding box center [624, 311] width 85 height 17
copy h6 "7249447514"
click at [784, 229] on div "[PERSON_NAME] Full Name [PERSON_NAME] Company [PERSON_NAME] automotive Title Fi…" at bounding box center [679, 410] width 1062 height 620
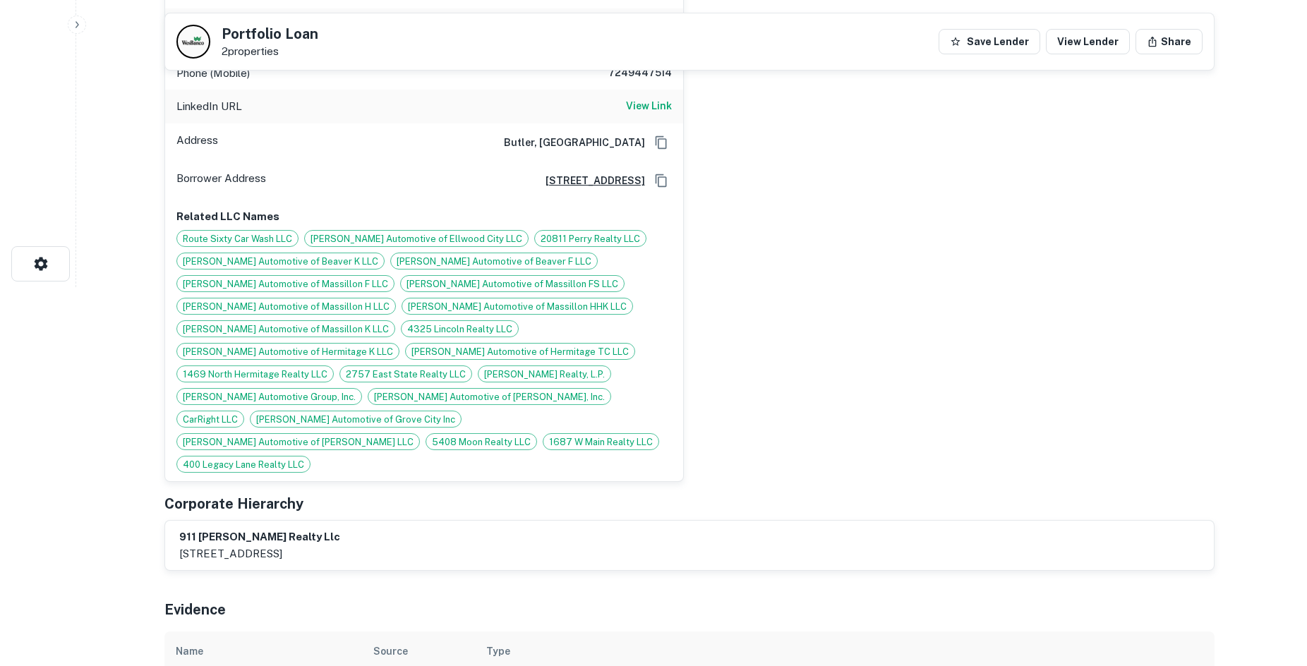
scroll to position [0, 0]
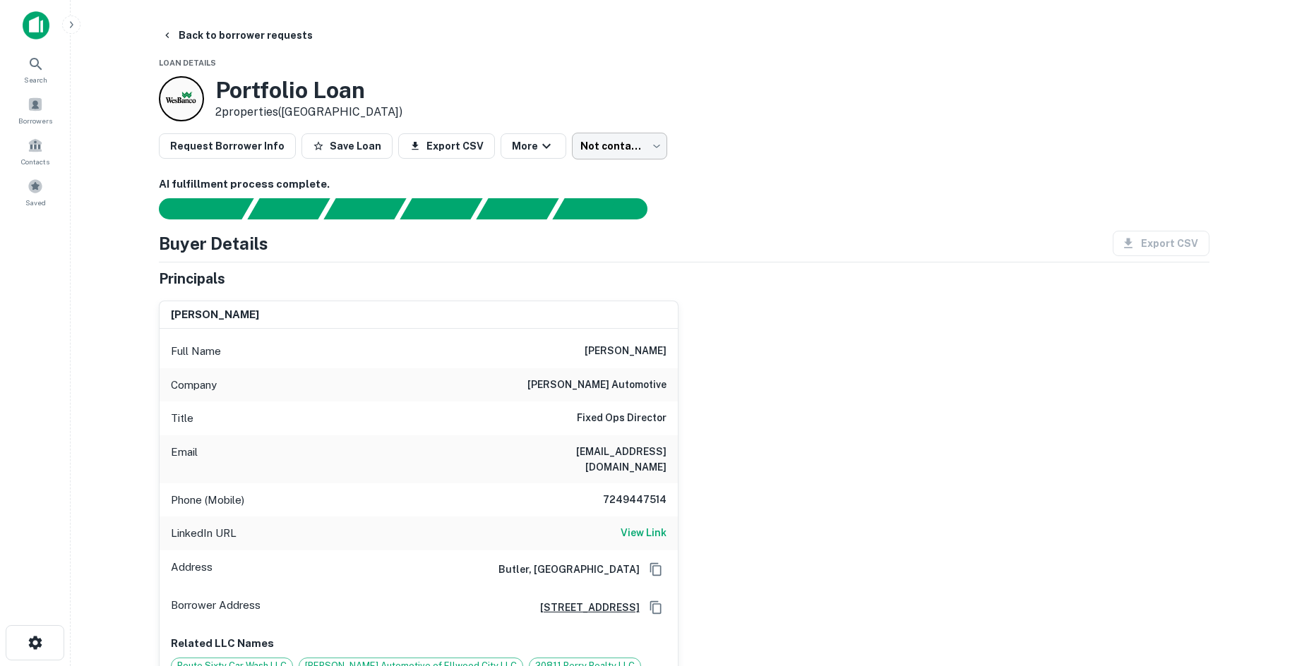
drag, startPoint x: 597, startPoint y: 190, endPoint x: 614, endPoint y: 144, distance: 48.9
click at [614, 140] on body "Search Borrowers Contacts Saved Back to borrower requests Loan Details Portfoli…" at bounding box center [648, 333] width 1297 height 666
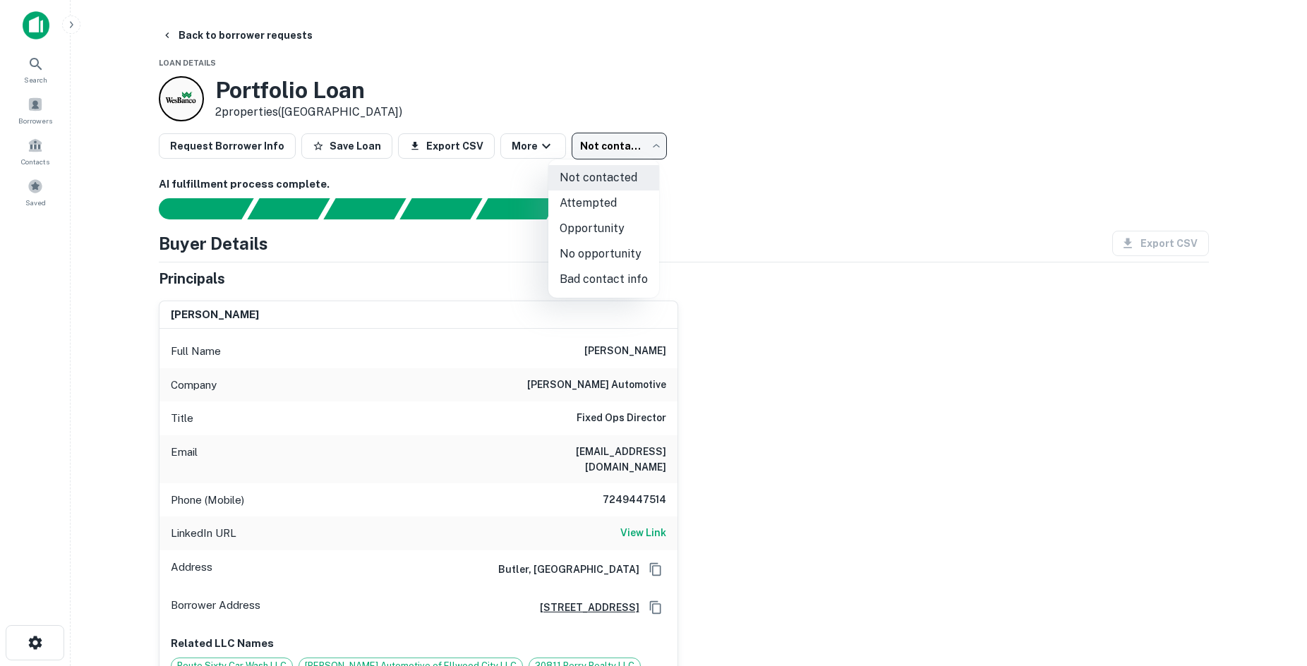
click at [618, 284] on li "Bad contact info" at bounding box center [603, 279] width 111 height 25
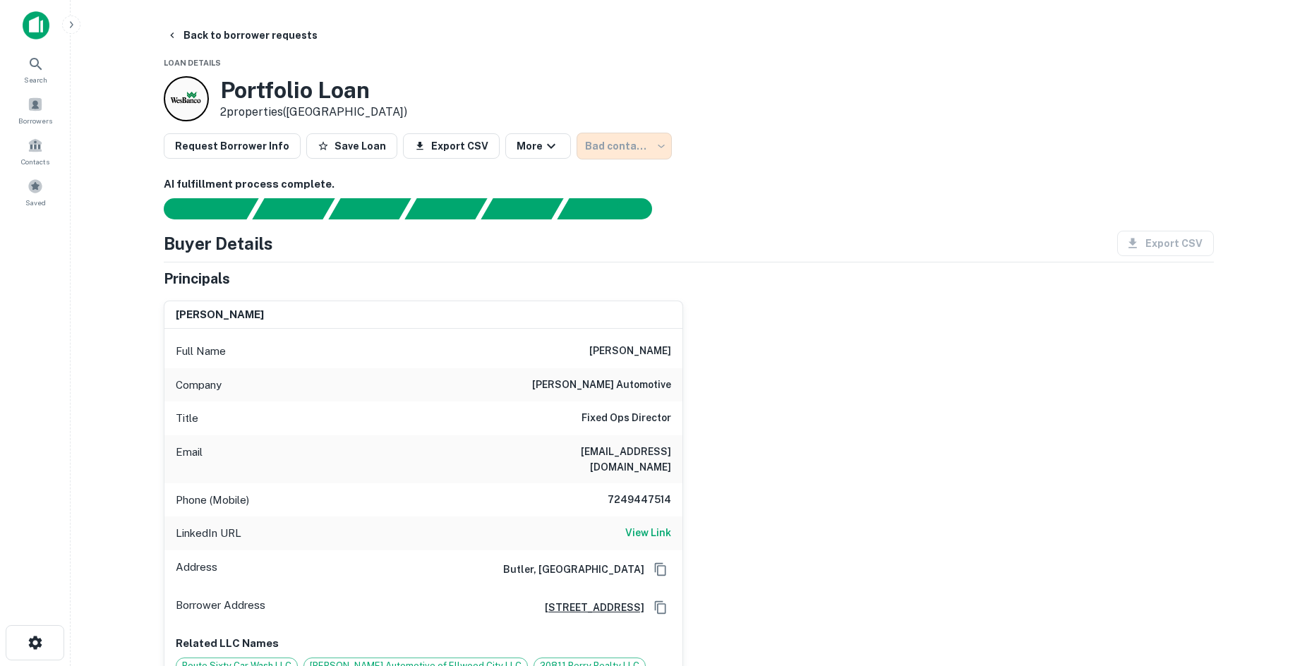
type input "**********"
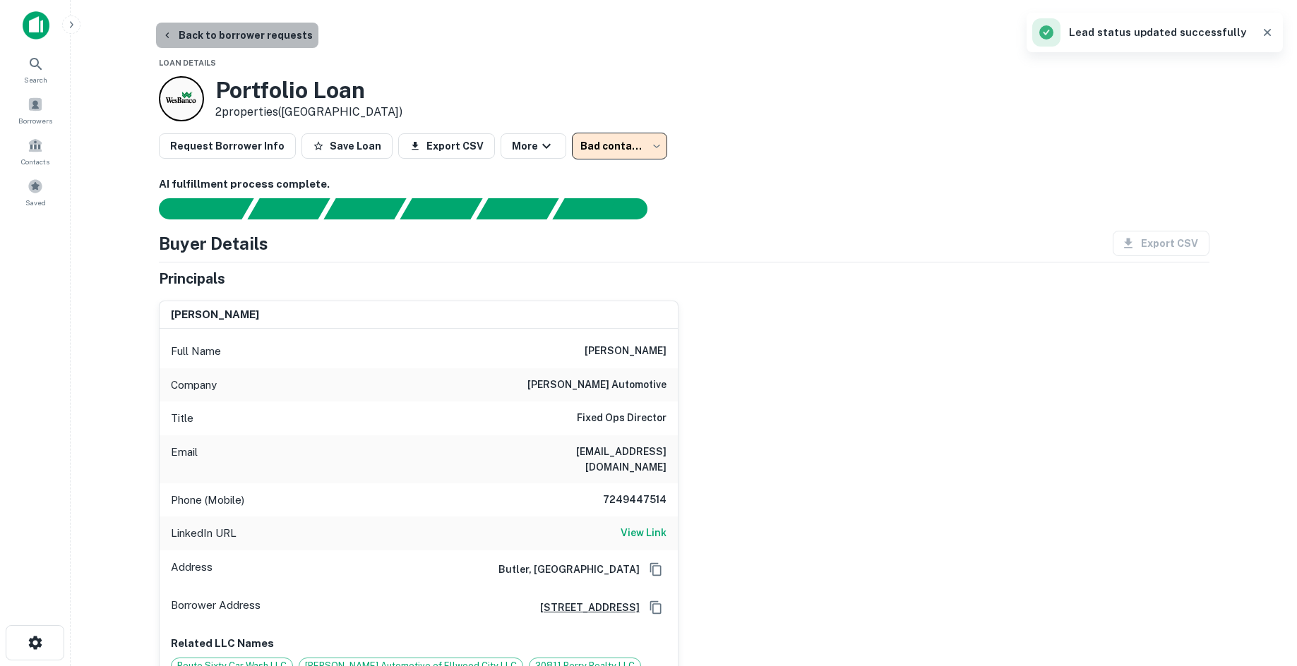
click at [241, 36] on button "Back to borrower requests" at bounding box center [237, 35] width 162 height 25
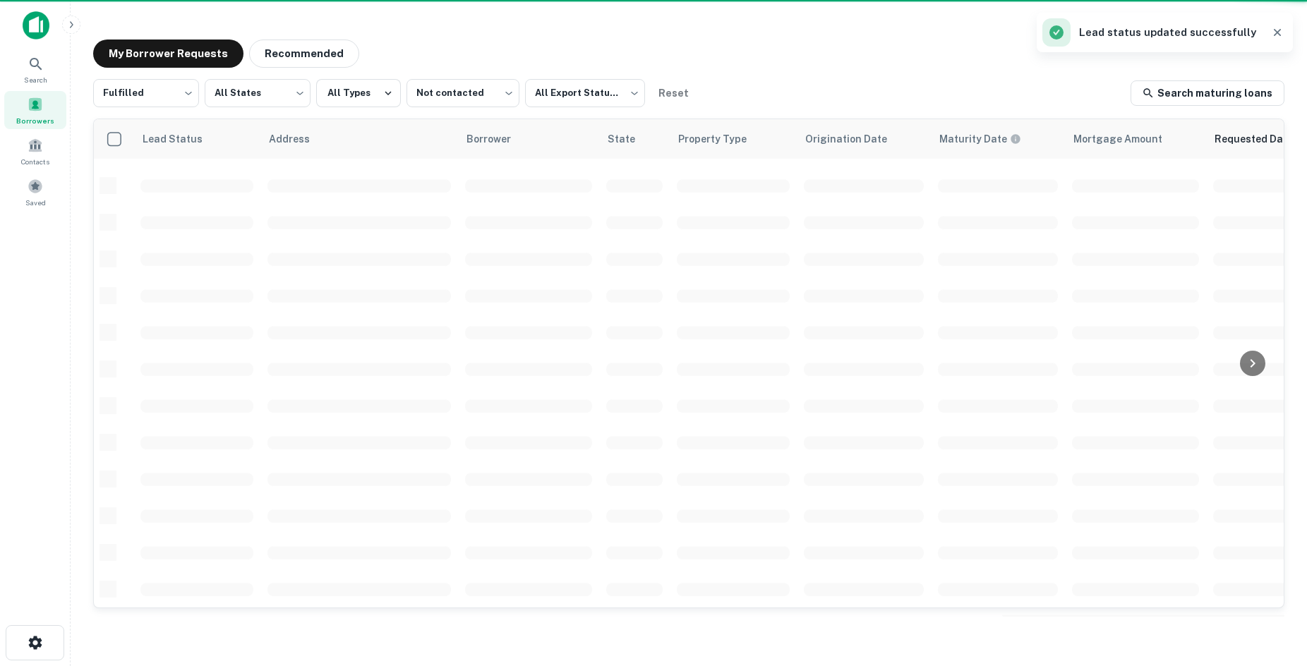
scroll to position [479, 0]
